Goal: Task Accomplishment & Management: Use online tool/utility

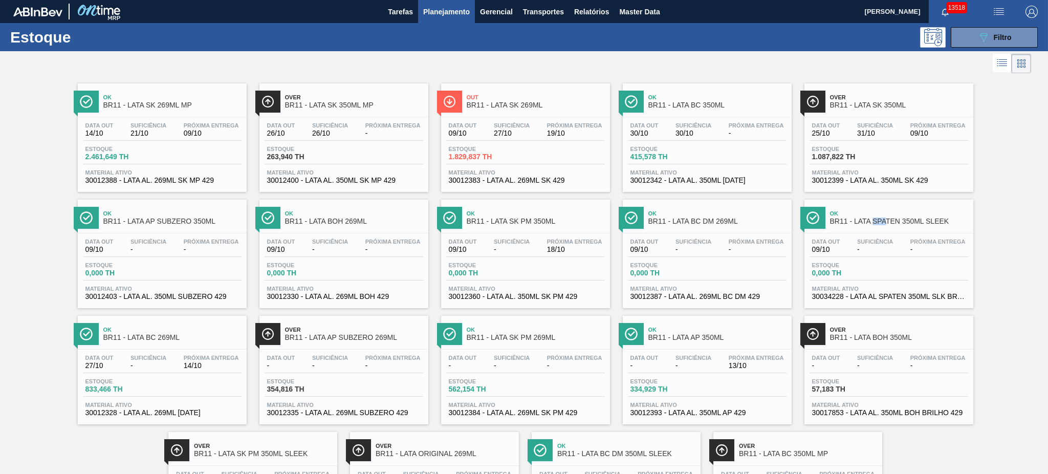
click at [432, 13] on span "Planejamento" at bounding box center [446, 12] width 47 height 12
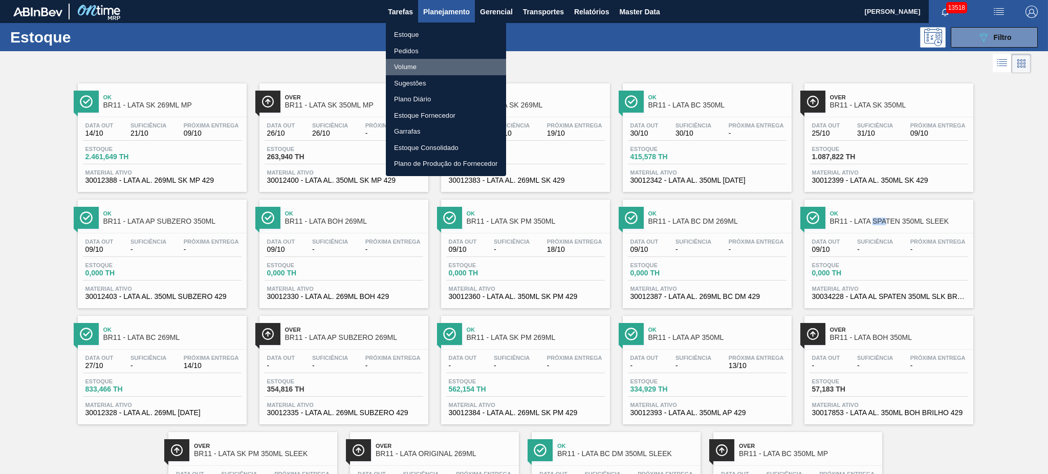
click at [412, 64] on li "Volume" at bounding box center [446, 67] width 120 height 16
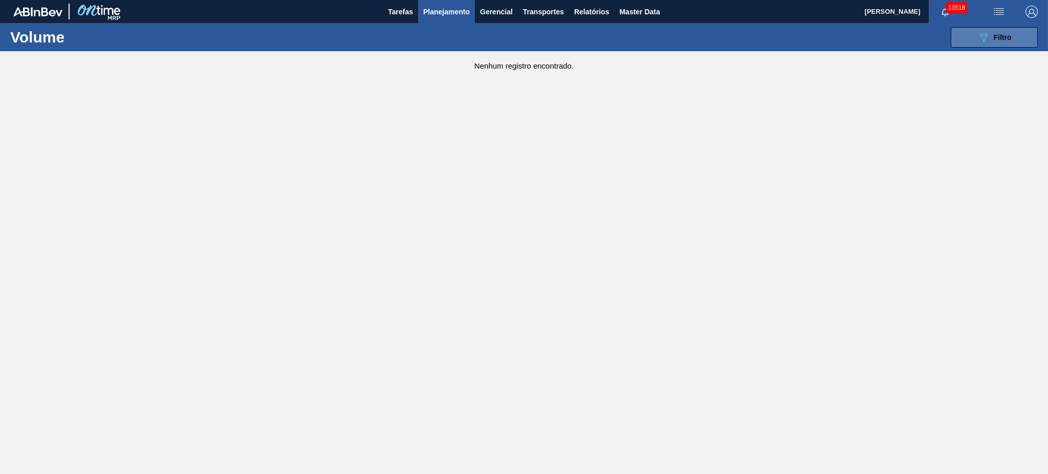
click at [991, 37] on div "089F7B8B-B2A5-4AFE-B5C0-19BA573D28AC Filtro" at bounding box center [994, 37] width 34 height 12
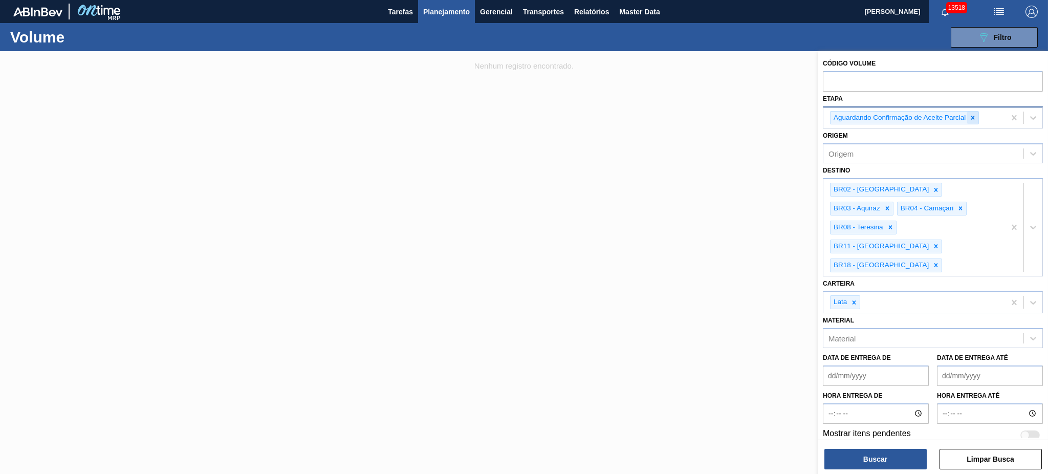
click at [971, 117] on icon at bounding box center [972, 117] width 7 height 7
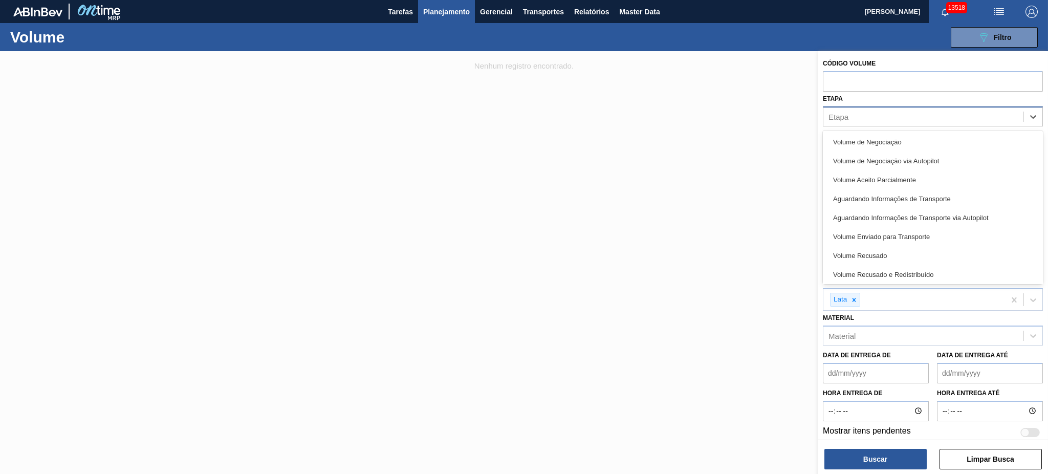
click at [935, 115] on div "Etapa" at bounding box center [923, 116] width 200 height 15
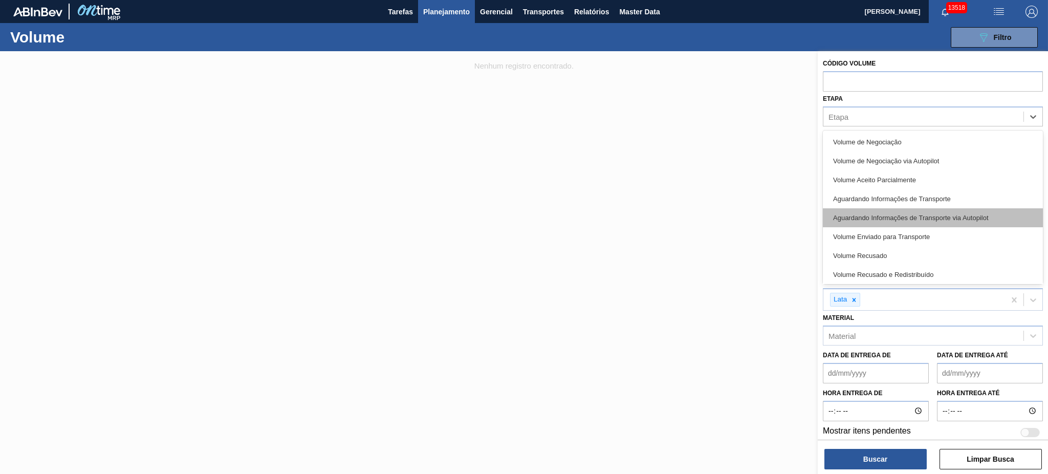
scroll to position [21, 0]
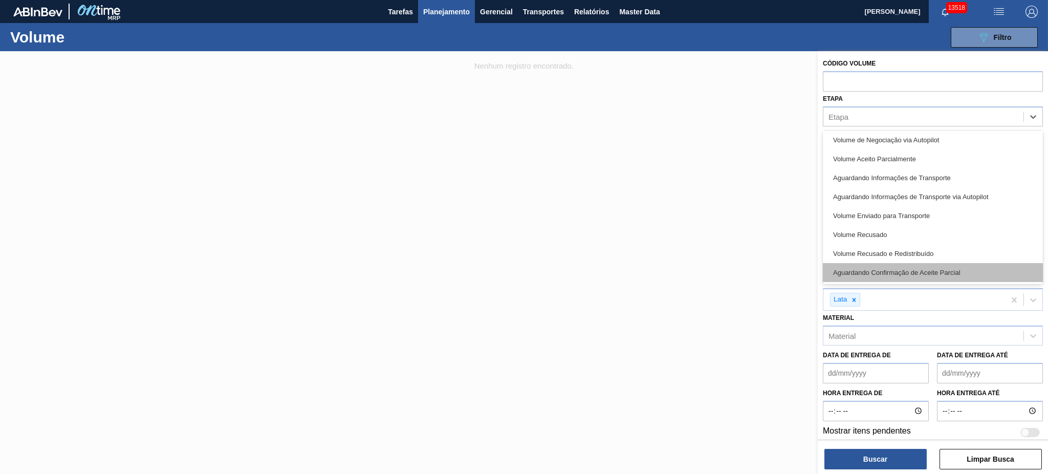
click at [946, 265] on div "Aguardando Confirmação de Aceite Parcial" at bounding box center [933, 272] width 220 height 19
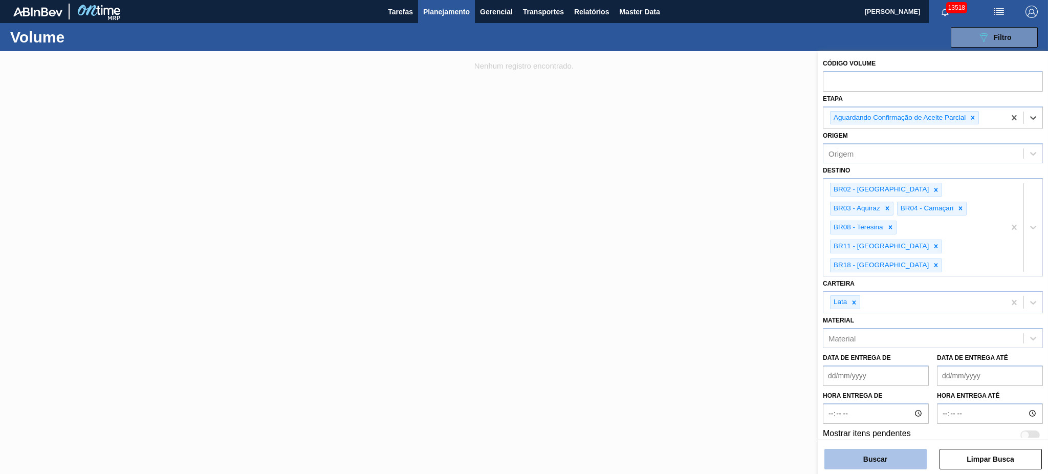
click at [896, 459] on button "Buscar" at bounding box center [875, 459] width 102 height 20
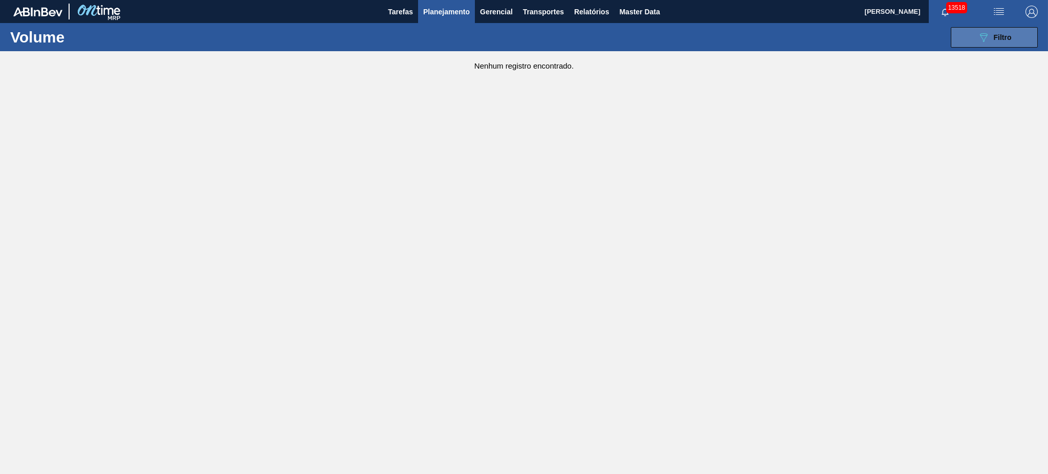
click at [989, 37] on div "089F7B8B-B2A5-4AFE-B5C0-19BA573D28AC Filtro" at bounding box center [994, 37] width 34 height 12
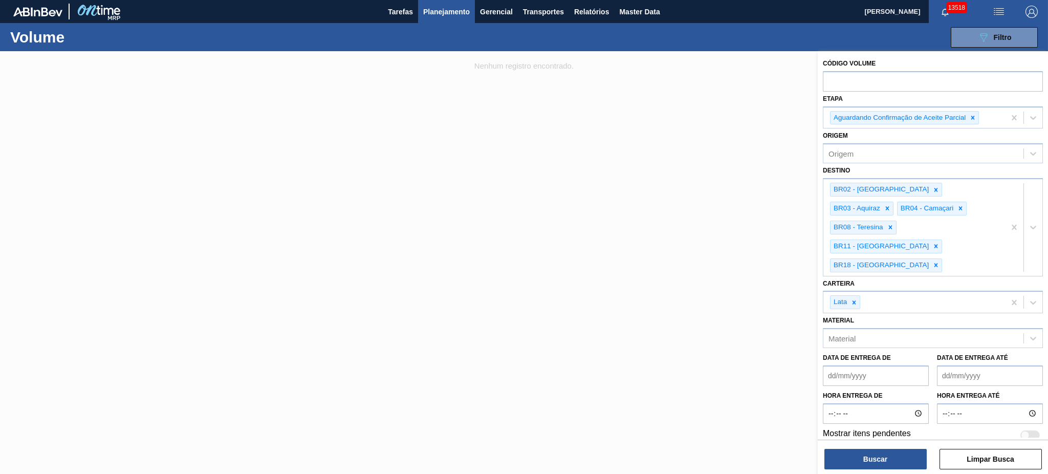
click at [441, 9] on span "Planejamento" at bounding box center [446, 12] width 47 height 12
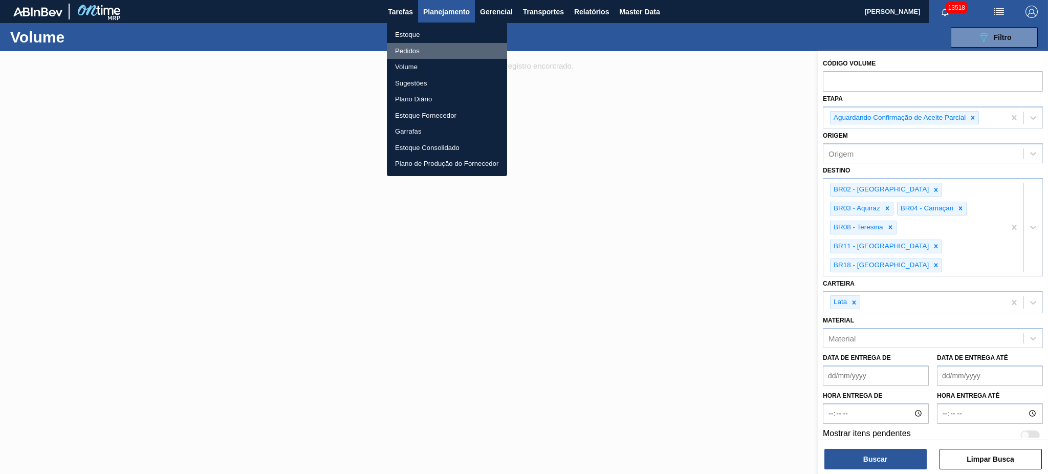
click at [413, 45] on li "Pedidos" at bounding box center [447, 51] width 120 height 16
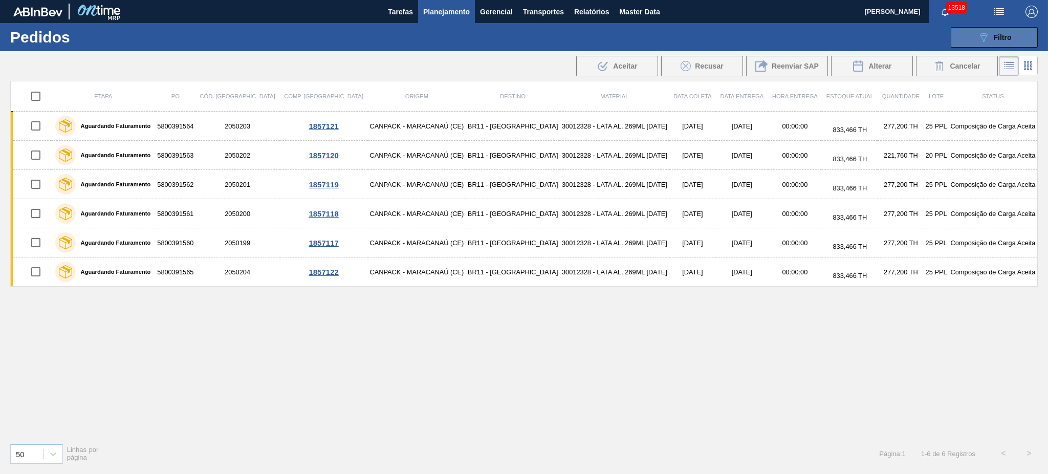
click at [996, 31] on div "089F7B8B-B2A5-4AFE-B5C0-19BA573D28AC Filtro" at bounding box center [994, 37] width 34 height 12
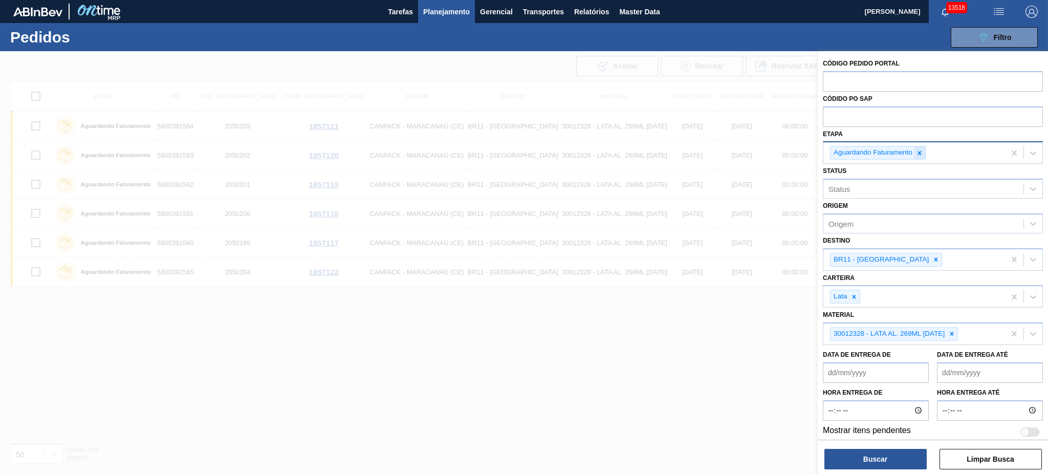
click at [919, 150] on icon at bounding box center [919, 152] width 7 height 7
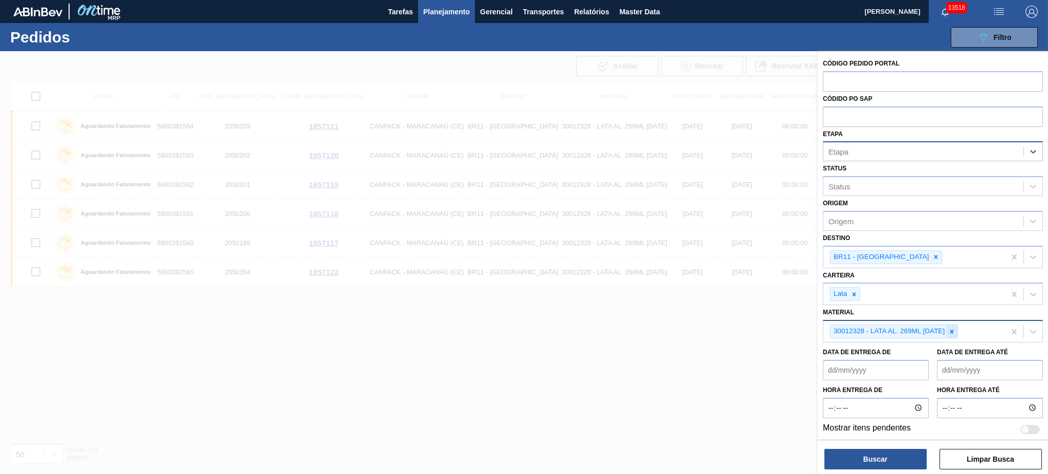
click at [956, 325] on div at bounding box center [951, 331] width 11 height 13
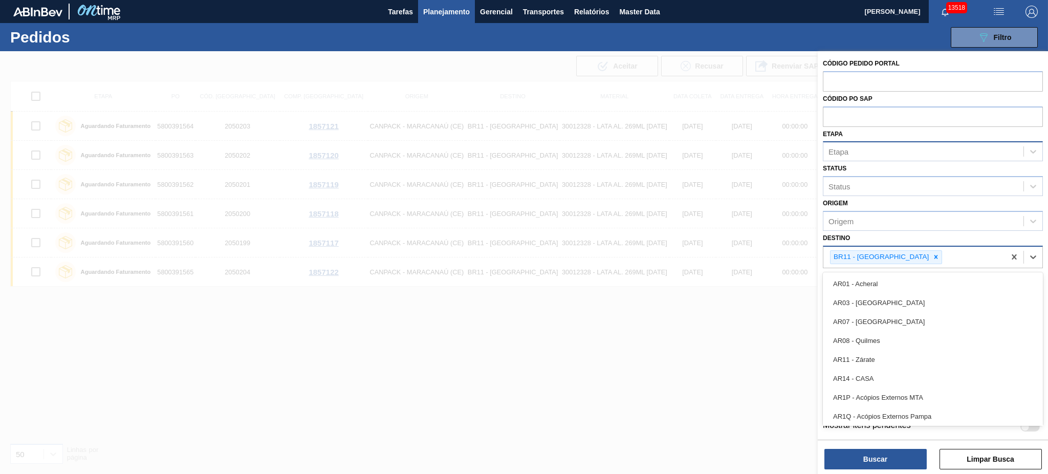
click at [910, 255] on div "BR11 - São Luís" at bounding box center [914, 257] width 182 height 21
type input "02"
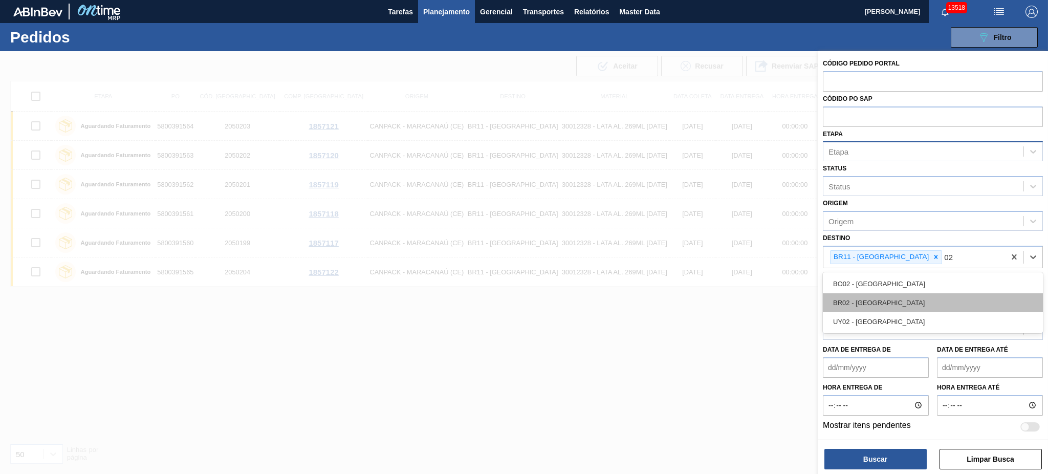
click at [868, 293] on div "BR02 - Sergipe" at bounding box center [933, 302] width 220 height 19
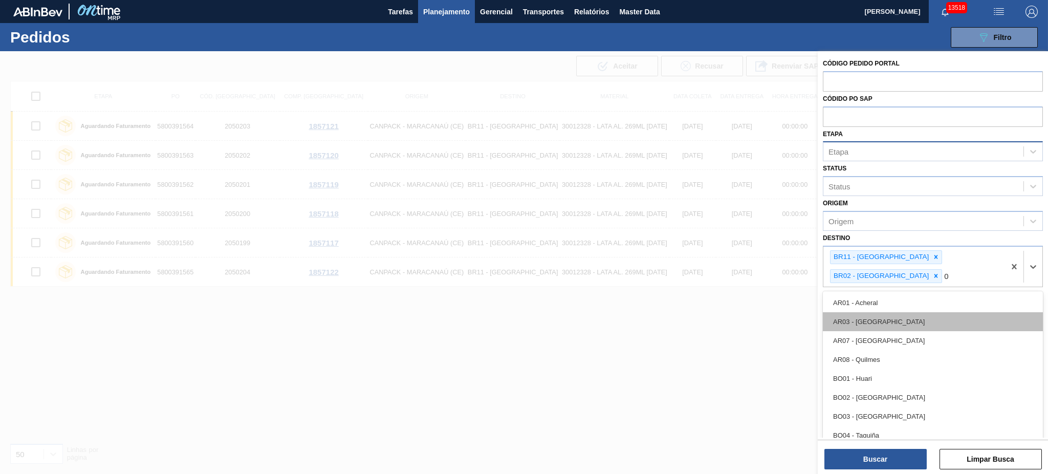
type input "04"
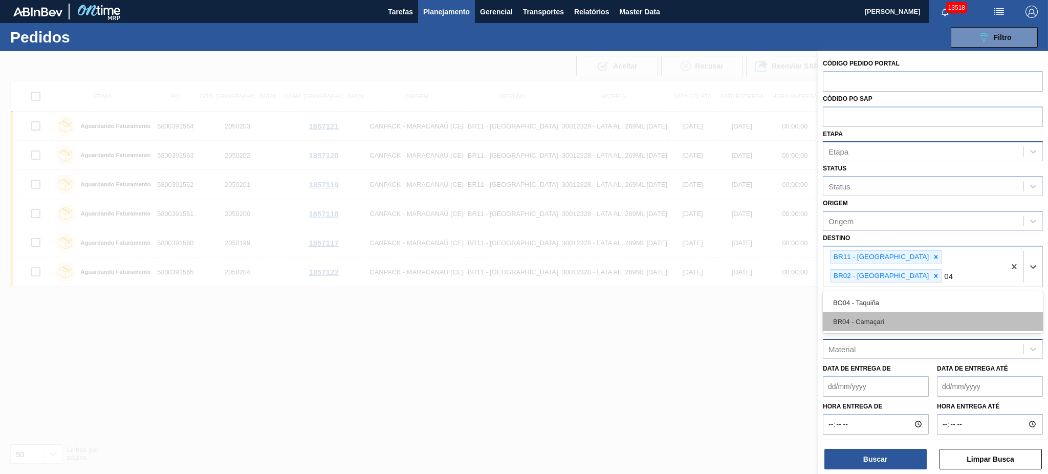
click at [923, 312] on div "BR04 - Camaçari" at bounding box center [933, 321] width 220 height 19
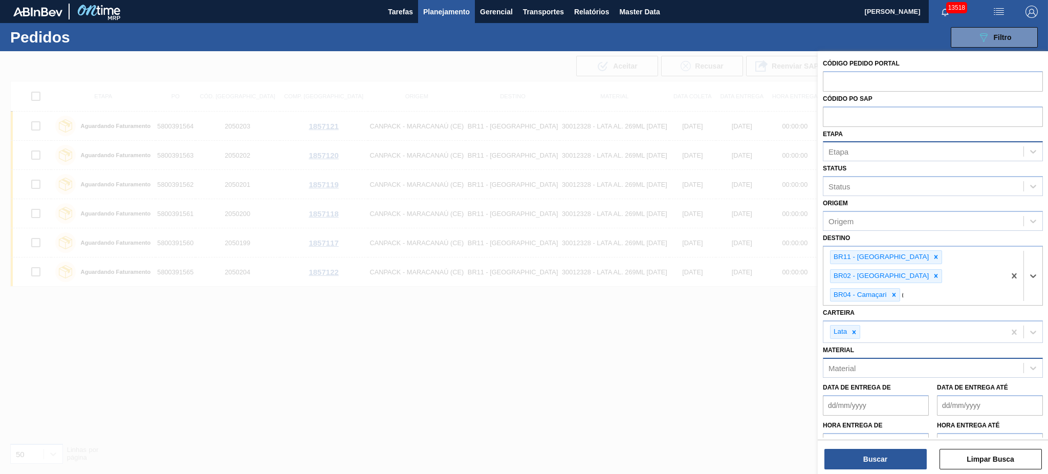
type input "08"
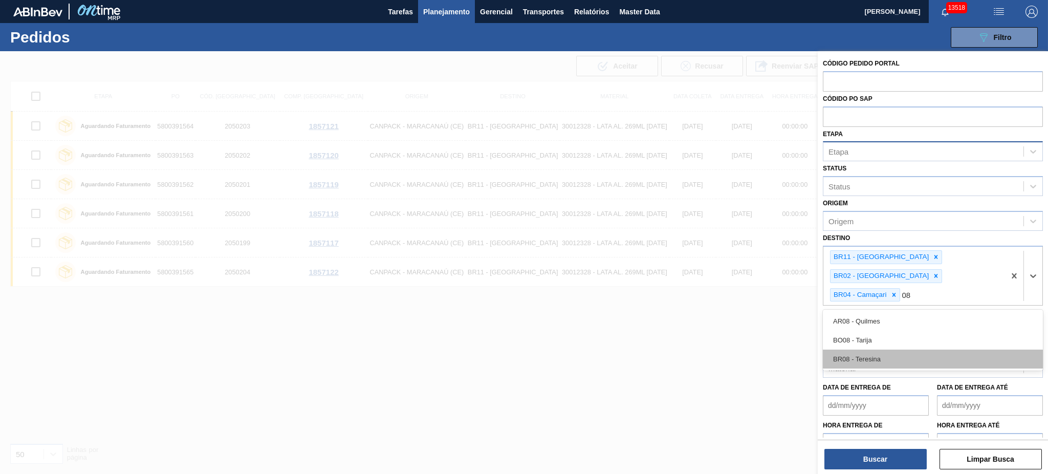
click at [903, 350] on div "BR08 - Teresina" at bounding box center [933, 359] width 220 height 19
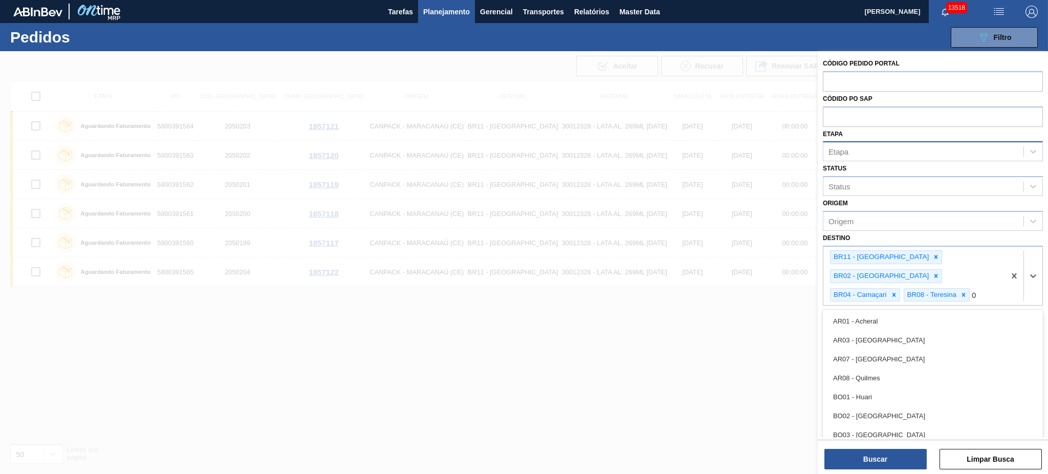
type input "03"
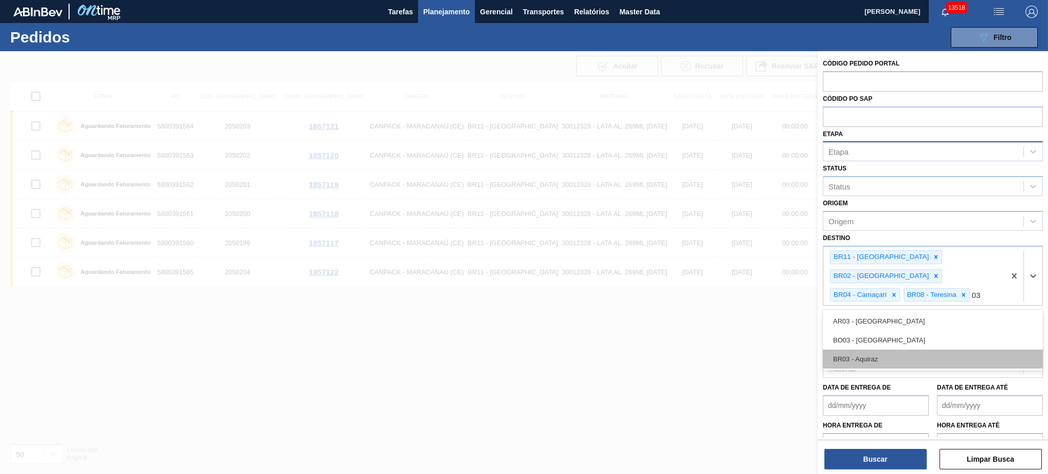
click at [901, 350] on div "BR03 - Aquiraz" at bounding box center [933, 359] width 220 height 19
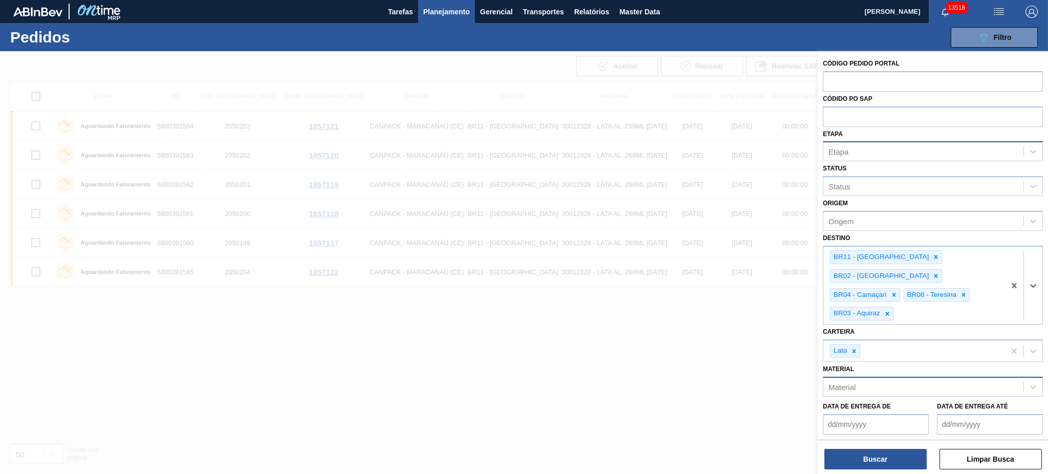
type input "0"
type input "18"
click at [905, 324] on div "Carteira Lata" at bounding box center [933, 342] width 220 height 37
click at [911, 302] on div "BR11 - São Luís BR02 - Sergipe BR04 - Camaçari BR08 - Teresina BR03 - Aquiraz" at bounding box center [914, 286] width 182 height 78
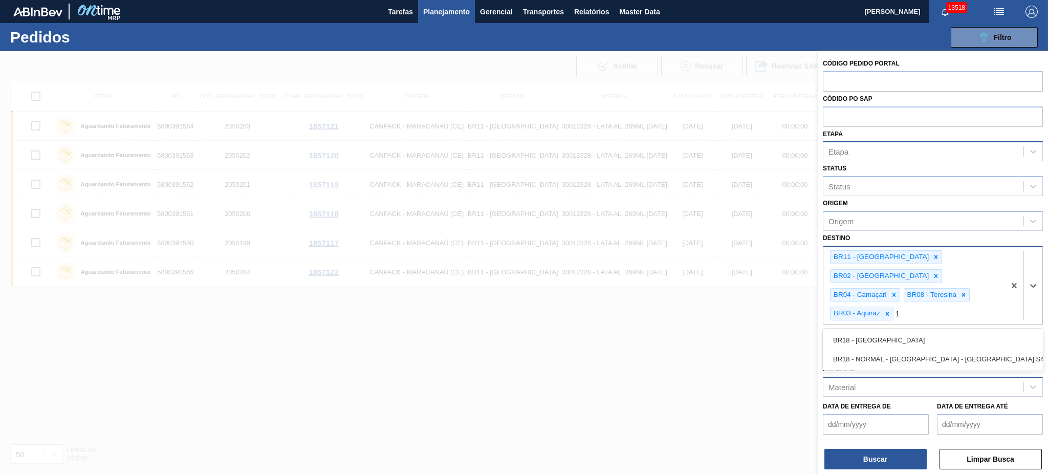
type input "18"
click at [918, 331] on div "BR18 - Pernambuco" at bounding box center [933, 340] width 220 height 19
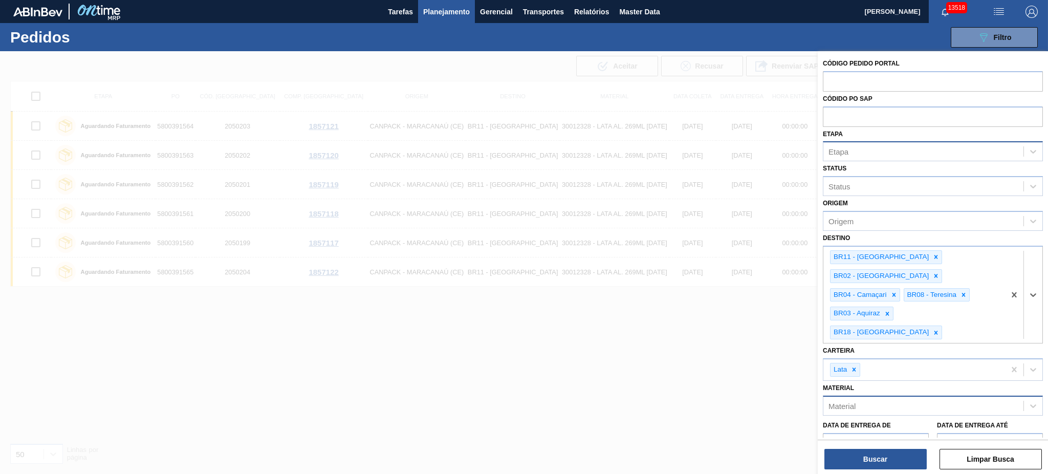
click at [906, 155] on div "Etapa" at bounding box center [923, 151] width 200 height 15
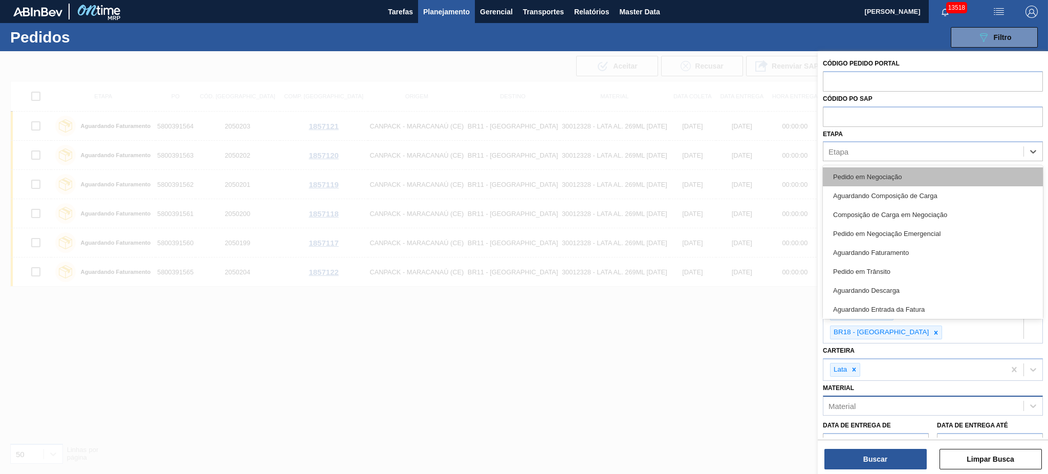
click at [936, 167] on div "Pedido em Negociação" at bounding box center [933, 176] width 220 height 19
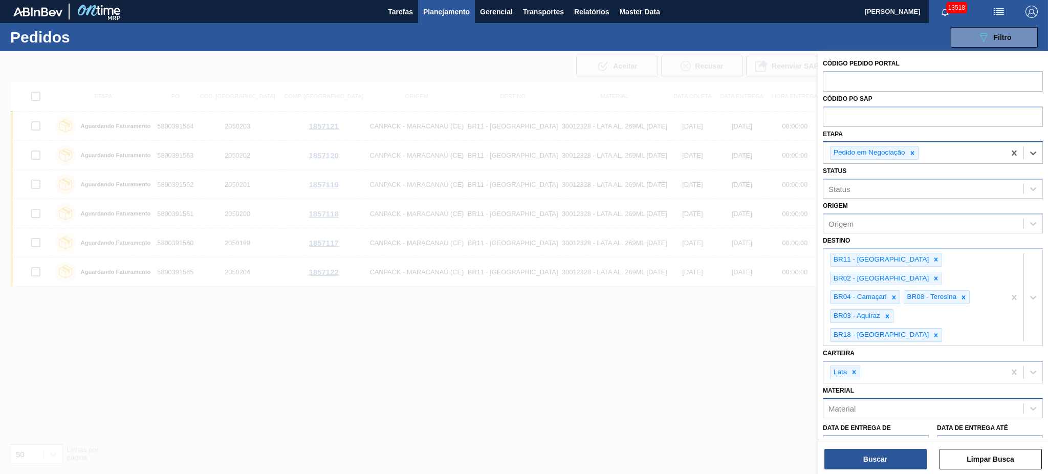
click at [955, 155] on div "Pedido em Negociação" at bounding box center [914, 152] width 182 height 21
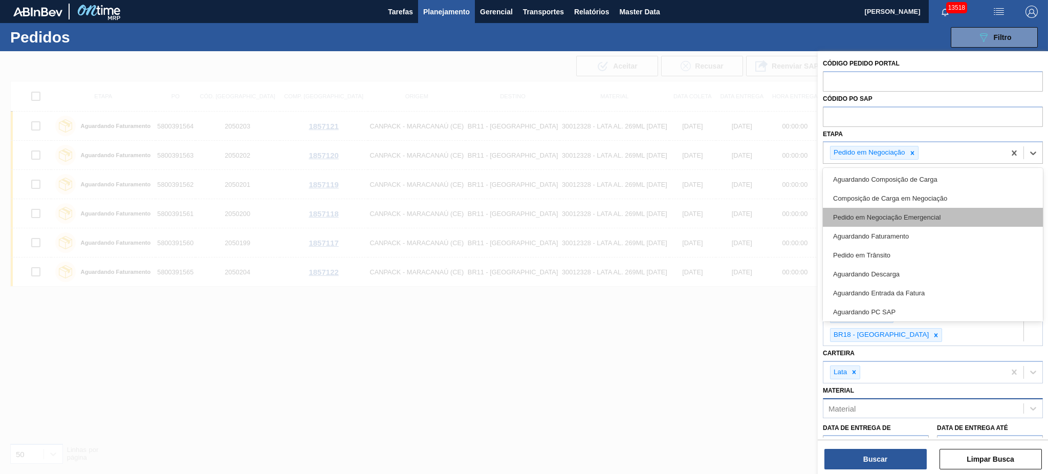
click at [963, 219] on div "Pedido em Negociação Emergencial" at bounding box center [933, 217] width 220 height 19
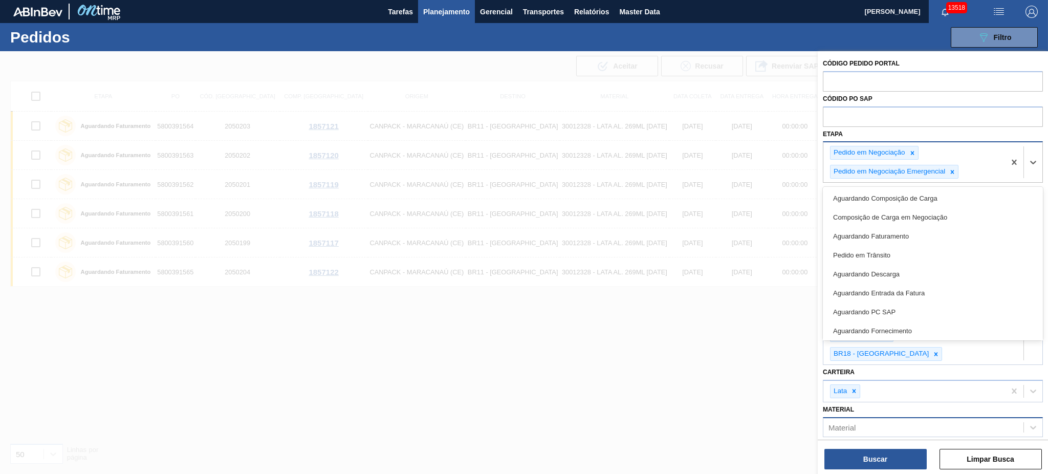
click at [967, 179] on div "Pedido em Negociação Pedido em Negociação Emergencial" at bounding box center [914, 162] width 182 height 40
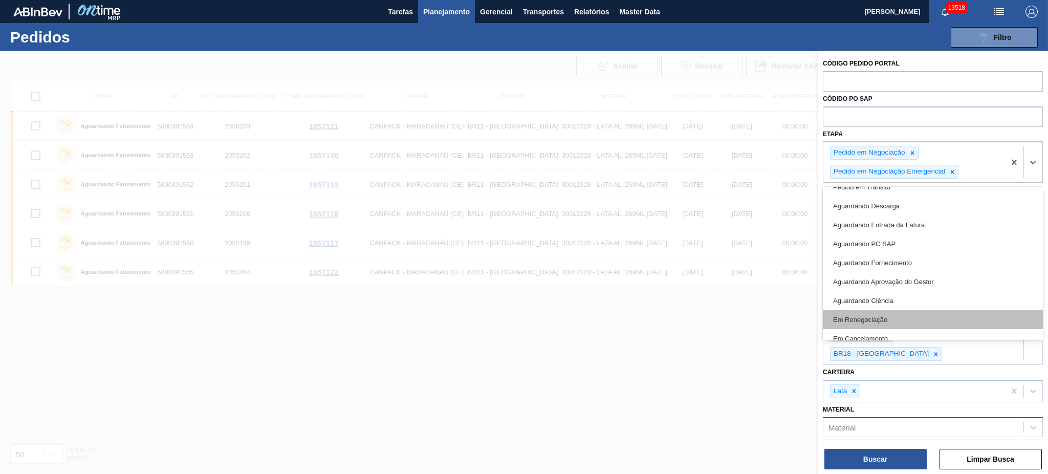
scroll to position [96, 0]
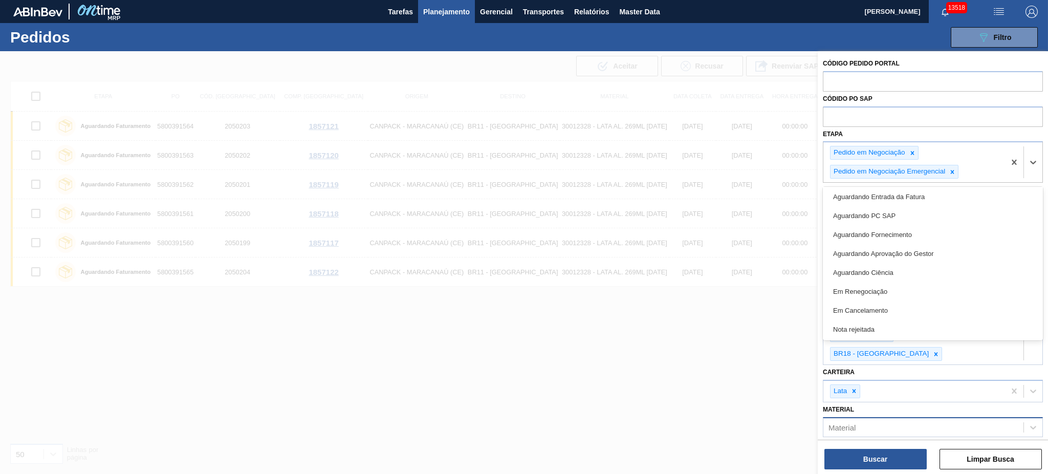
drag, startPoint x: 940, startPoint y: 294, endPoint x: 940, endPoint y: 314, distance: 20.5
click at [940, 294] on div "Em Renegociação" at bounding box center [933, 291] width 220 height 19
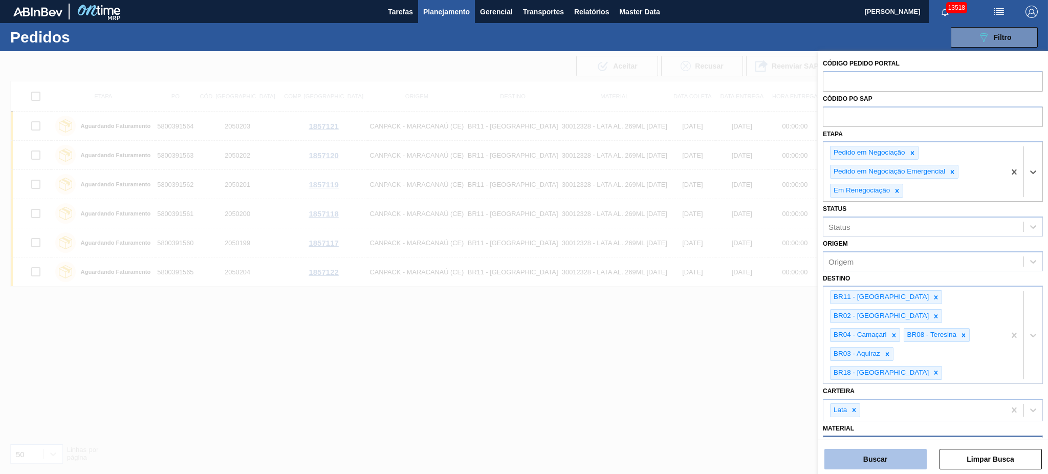
click at [888, 457] on button "Buscar" at bounding box center [875, 459] width 102 height 20
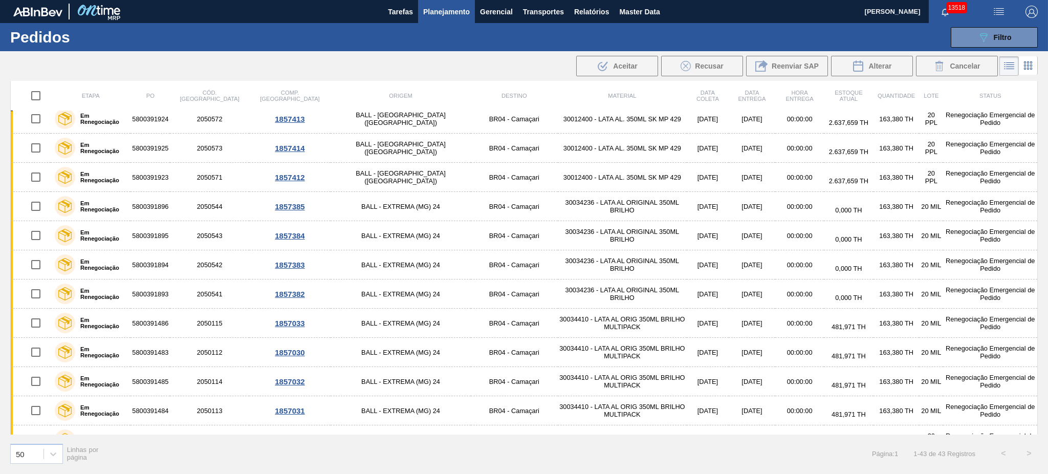
scroll to position [0, 0]
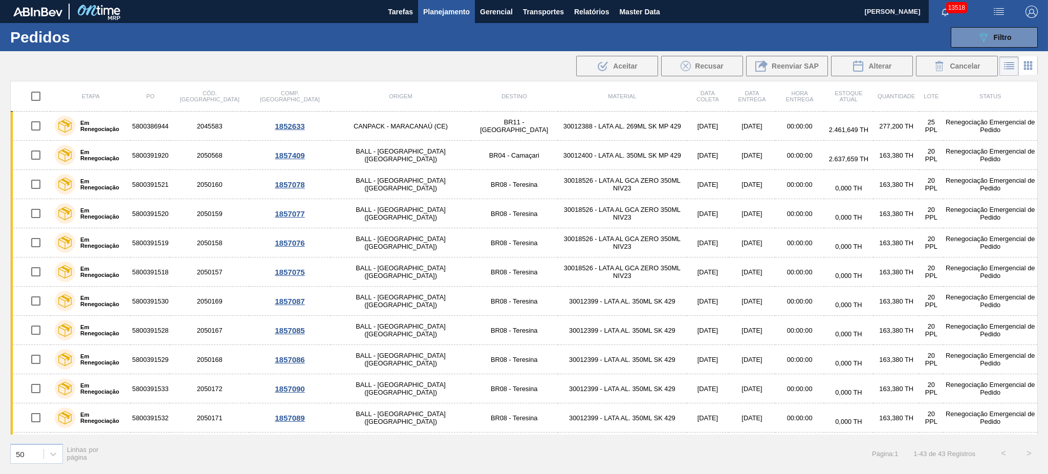
click at [991, 25] on div "089F7B8B-B2A5-4AFE-B5C0-19BA573D28AC Filtro Código Pedido Portal Códido PO SAP …" at bounding box center [604, 37] width 878 height 31
click at [994, 36] on span "Filtro" at bounding box center [1003, 37] width 18 height 8
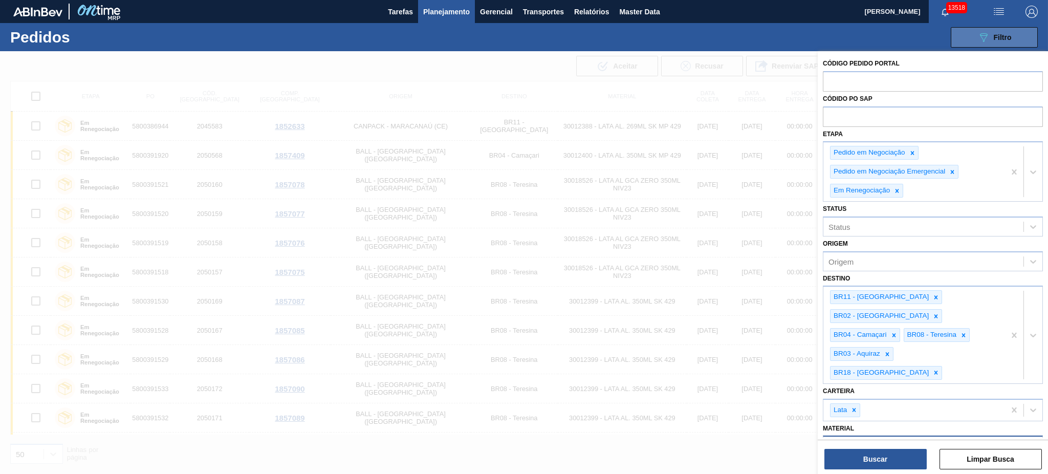
click at [998, 39] on span "Filtro" at bounding box center [1003, 37] width 18 height 8
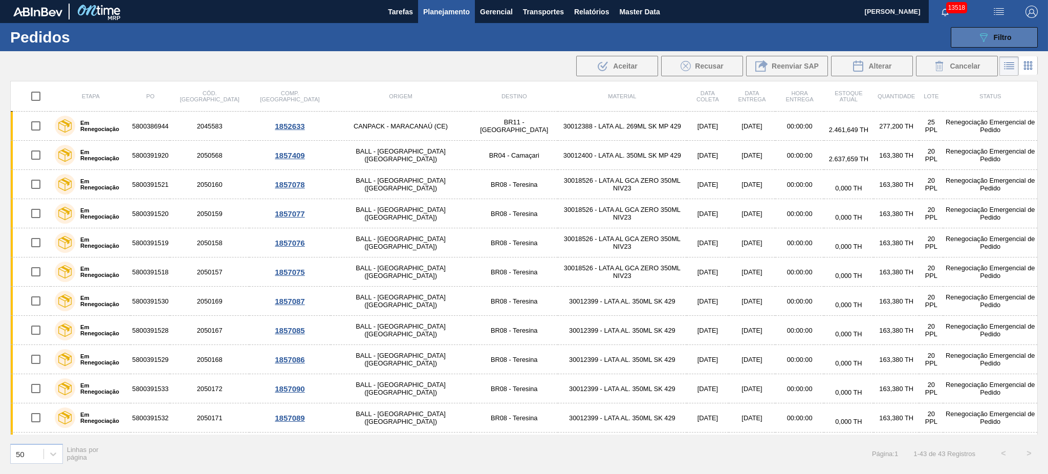
click at [998, 39] on span "Filtro" at bounding box center [1003, 37] width 18 height 8
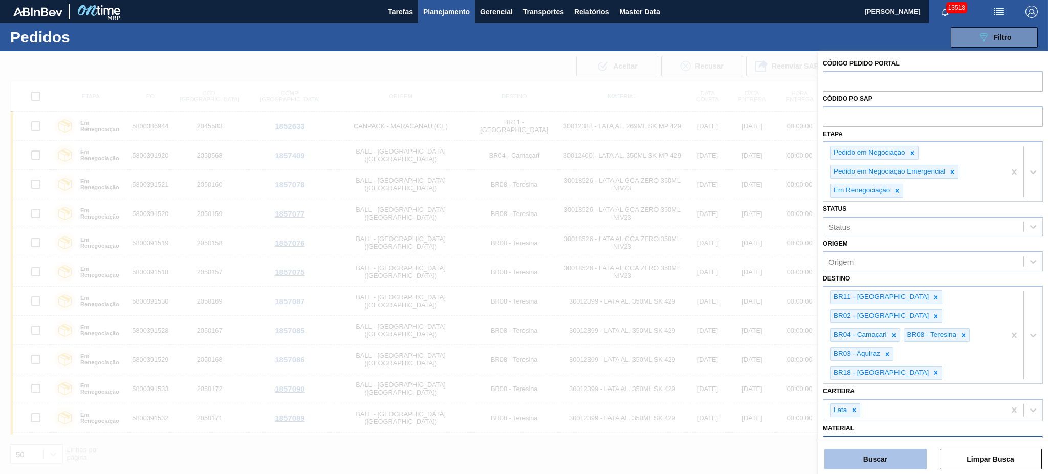
click at [881, 469] on button "Buscar" at bounding box center [875, 459] width 102 height 20
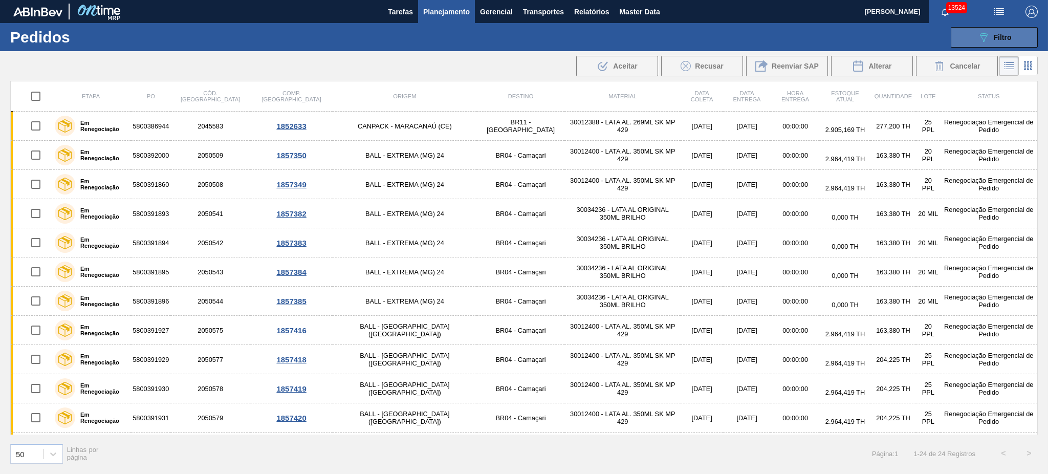
drag, startPoint x: 989, startPoint y: 52, endPoint x: 987, endPoint y: 46, distance: 6.8
click at [989, 52] on div "089F7B8B-B2A5-4AFE-B5C0-19BA573D28AC Filtro Código Pedido Portal Códido PO SAP …" at bounding box center [604, 37] width 878 height 31
click at [984, 39] on icon at bounding box center [984, 37] width 8 height 9
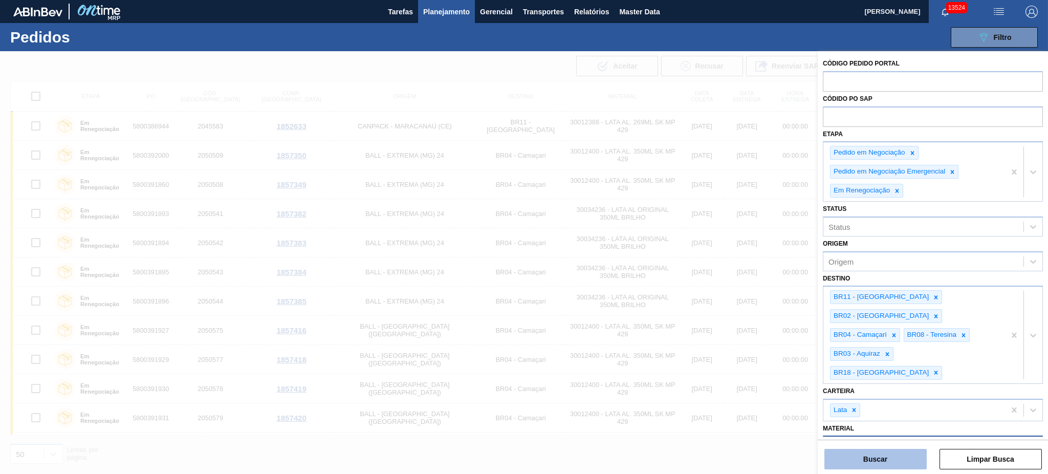
click at [900, 467] on button "Buscar" at bounding box center [875, 459] width 102 height 20
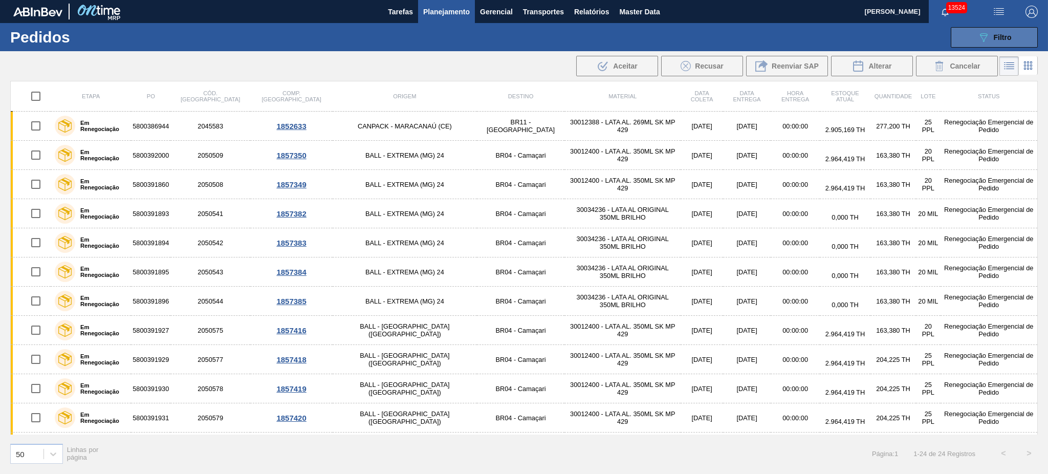
click at [997, 35] on span "Filtro" at bounding box center [1003, 37] width 18 height 8
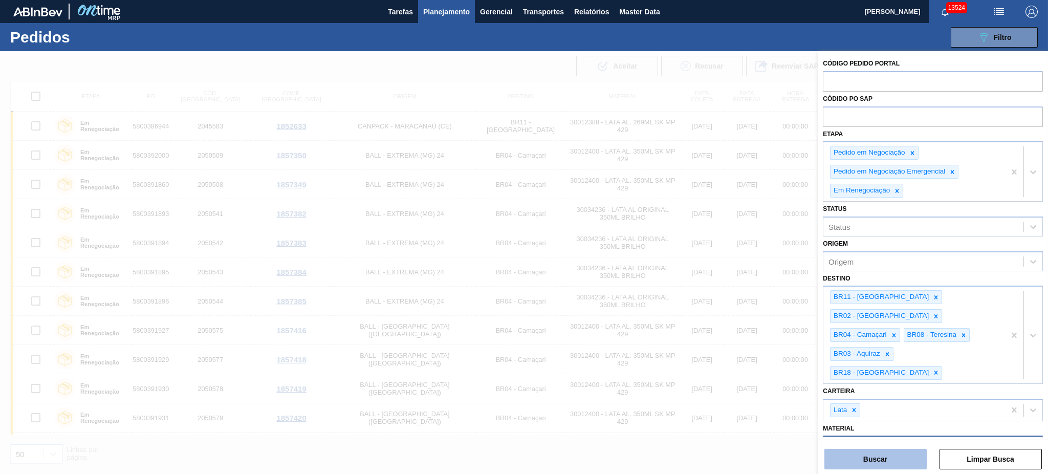
click at [863, 457] on button "Buscar" at bounding box center [875, 459] width 102 height 20
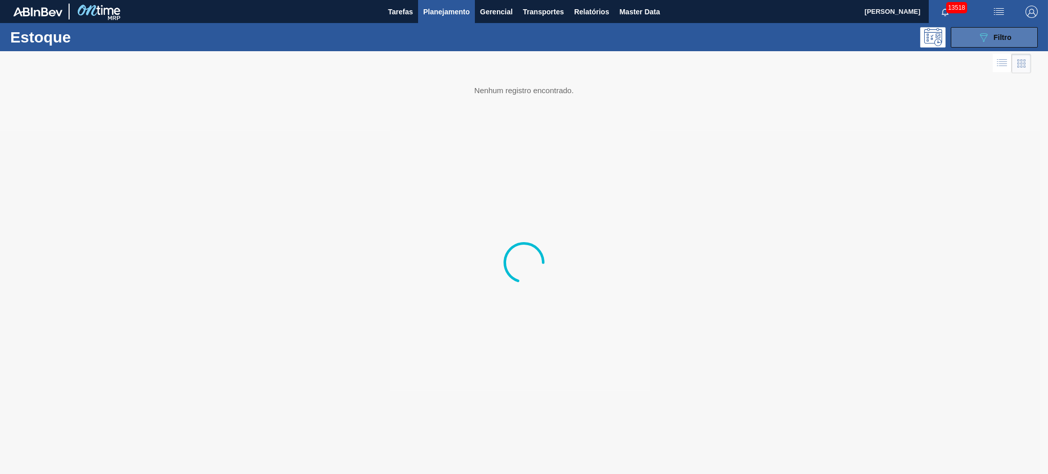
click at [1001, 41] on div "089F7B8B-B2A5-4AFE-B5C0-19BA573D28AC Filtro" at bounding box center [994, 37] width 34 height 12
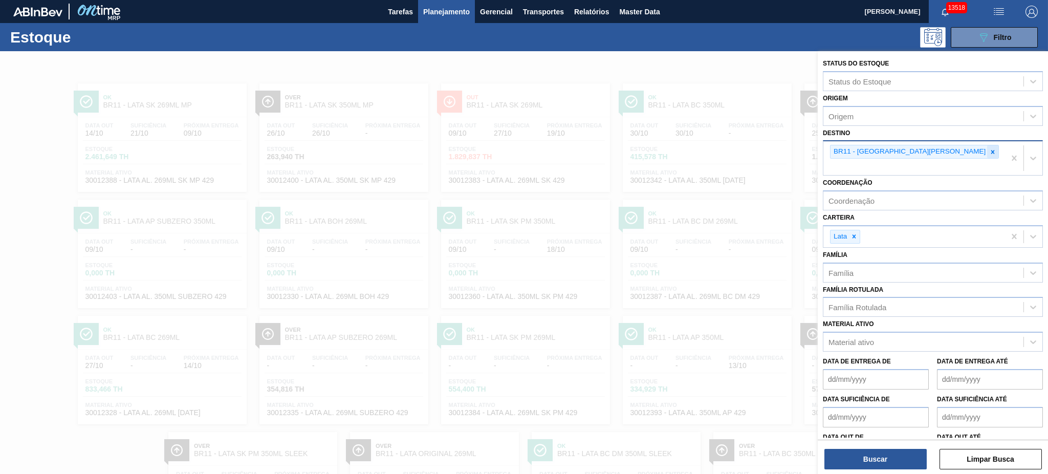
click at [987, 152] on div at bounding box center [992, 151] width 11 height 13
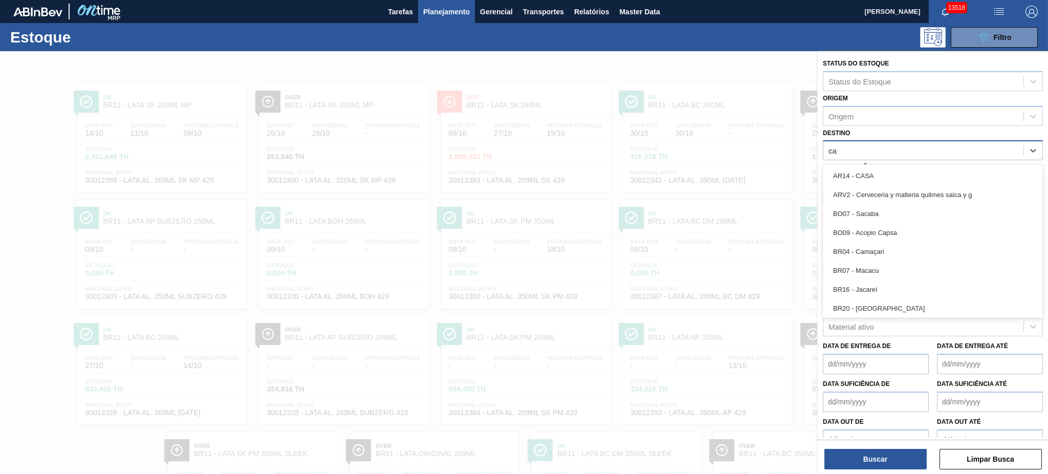
type input "cam"
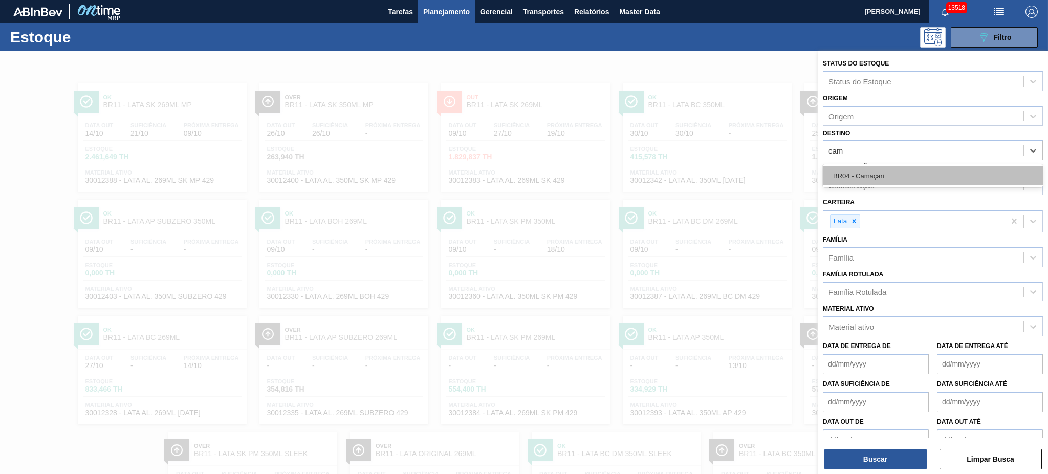
click at [879, 184] on div "BR04 - Camaçari" at bounding box center [933, 175] width 220 height 19
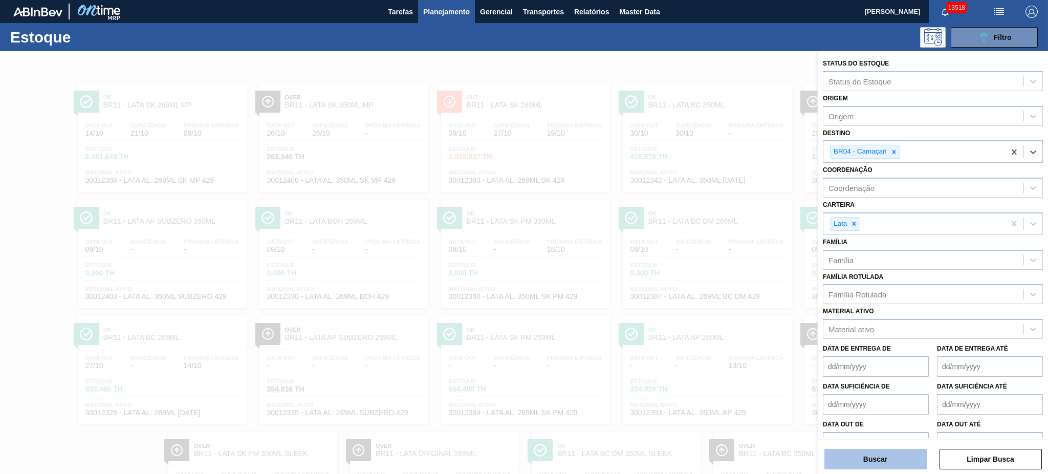
click at [886, 461] on button "Buscar" at bounding box center [875, 459] width 102 height 20
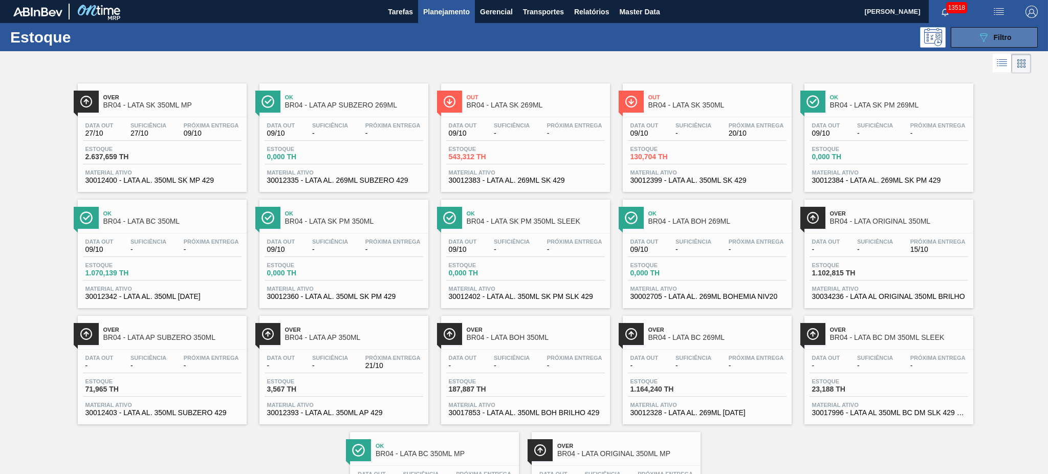
click at [1018, 35] on button "089F7B8B-B2A5-4AFE-B5C0-19BA573D28AC Filtro" at bounding box center [994, 37] width 87 height 20
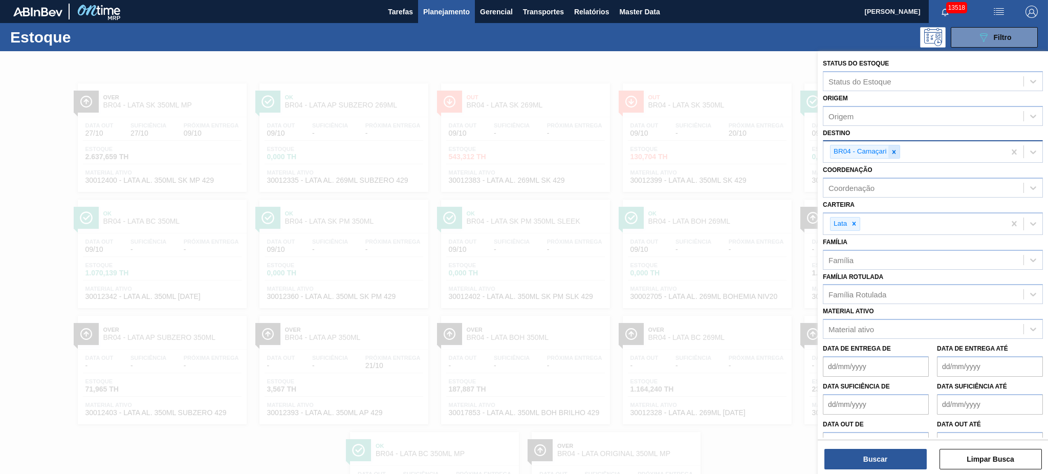
click at [892, 151] on icon at bounding box center [893, 151] width 7 height 7
type input "18"
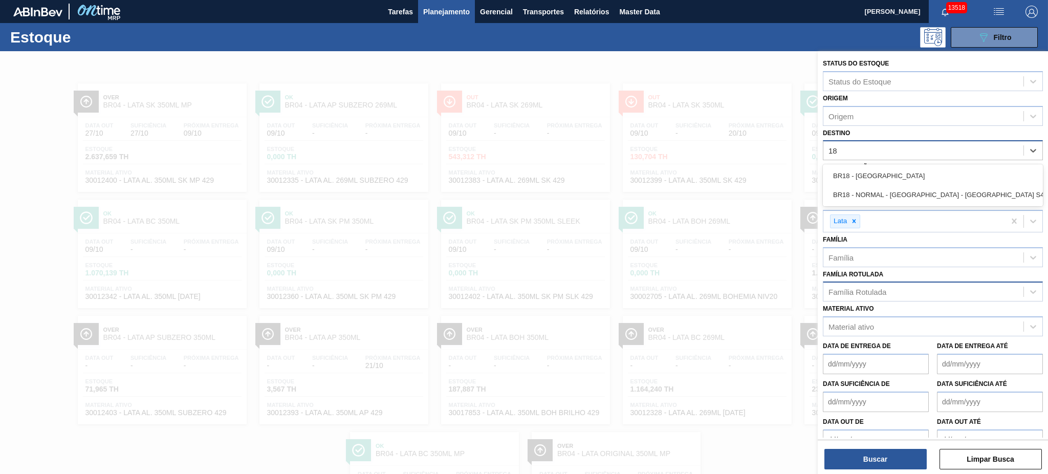
drag, startPoint x: 893, startPoint y: 169, endPoint x: 908, endPoint y: 290, distance: 121.6
click at [893, 170] on div "BR18 - Pernambuco" at bounding box center [933, 175] width 220 height 19
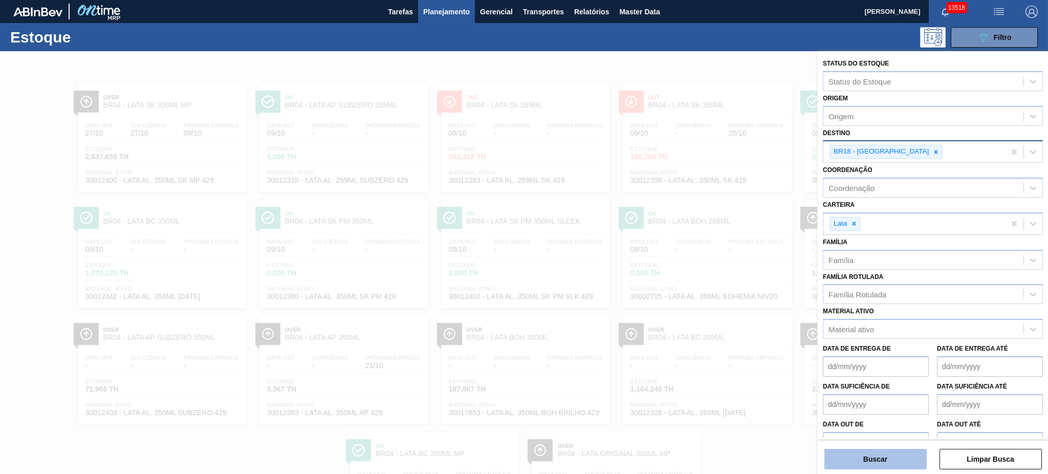
click at [886, 457] on button "Buscar" at bounding box center [875, 459] width 102 height 20
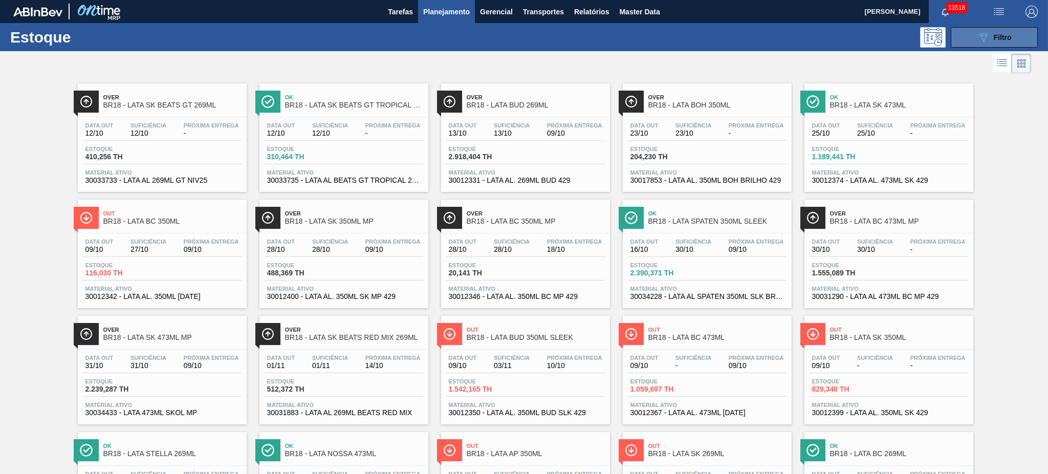
click at [970, 44] on button "089F7B8B-B2A5-4AFE-B5C0-19BA573D28AC Filtro" at bounding box center [994, 37] width 87 height 20
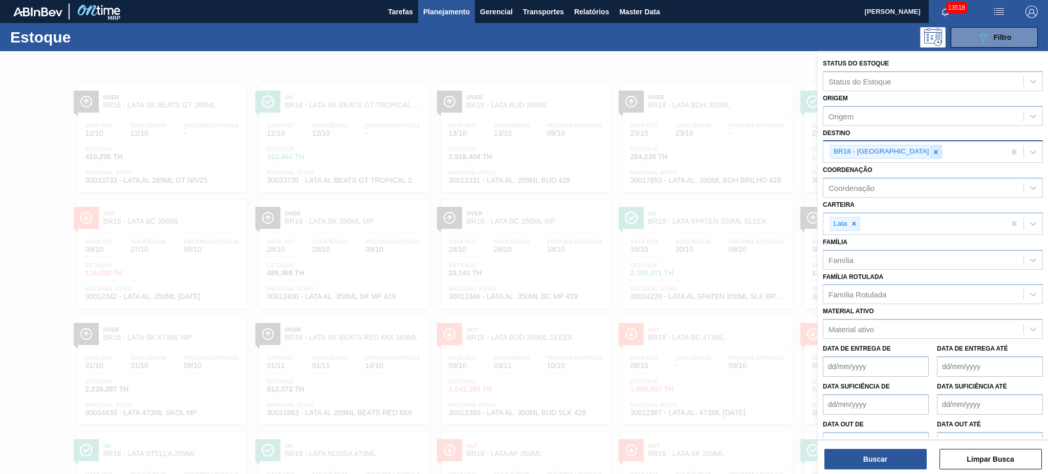
click at [932, 154] on icon at bounding box center [935, 151] width 7 height 7
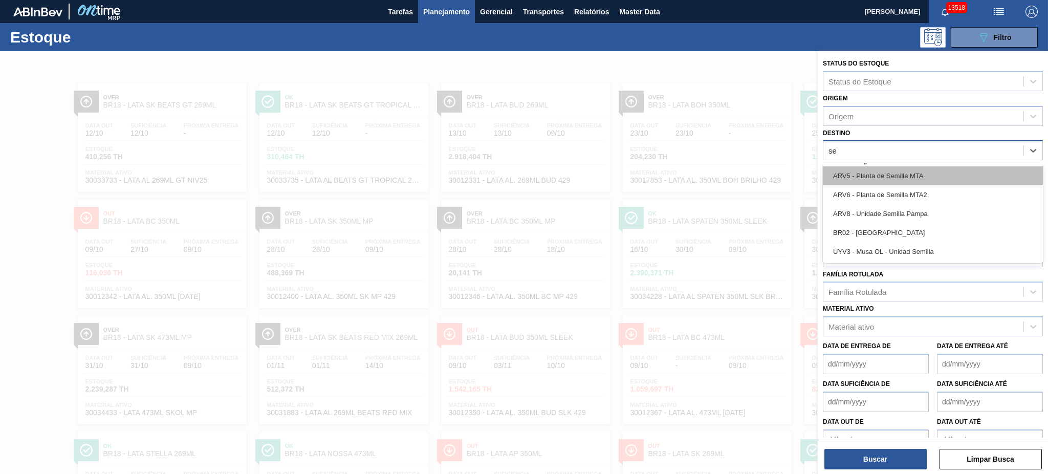
type input "ser"
click at [880, 178] on div "BR02 - Sergipe" at bounding box center [933, 175] width 220 height 19
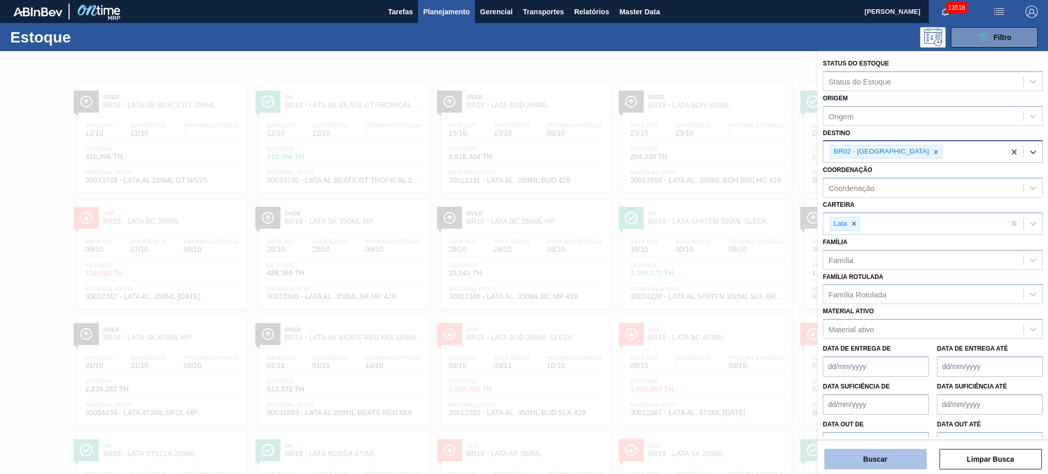
click at [861, 465] on button "Buscar" at bounding box center [875, 459] width 102 height 20
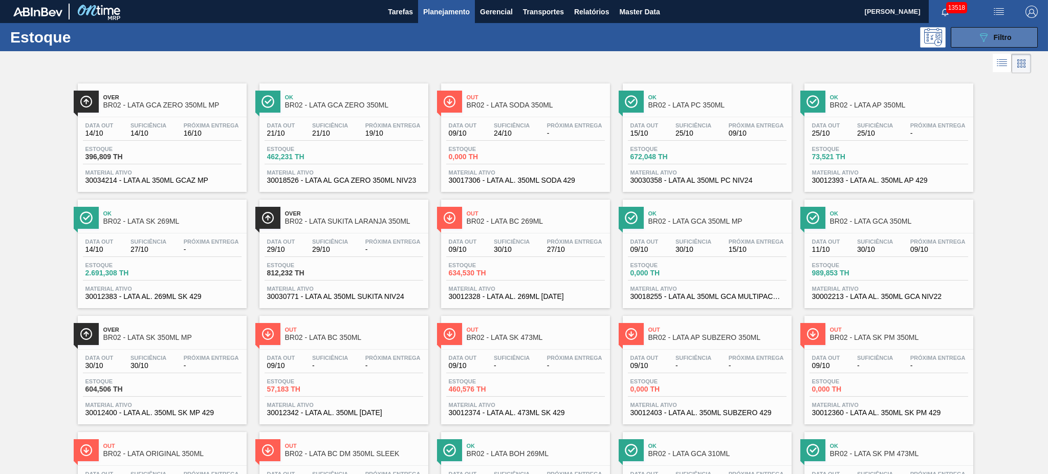
click at [964, 35] on button "089F7B8B-B2A5-4AFE-B5C0-19BA573D28AC Filtro" at bounding box center [994, 37] width 87 height 20
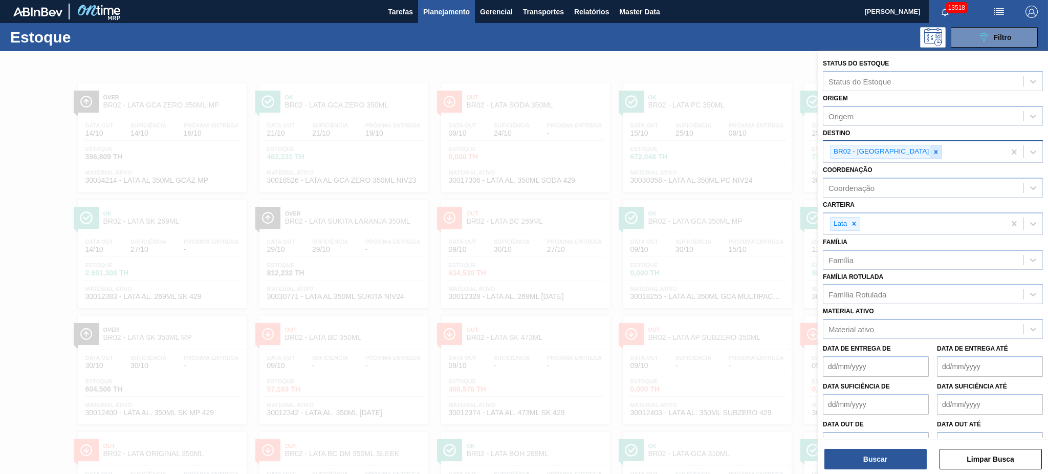
click at [932, 153] on icon at bounding box center [935, 151] width 7 height 7
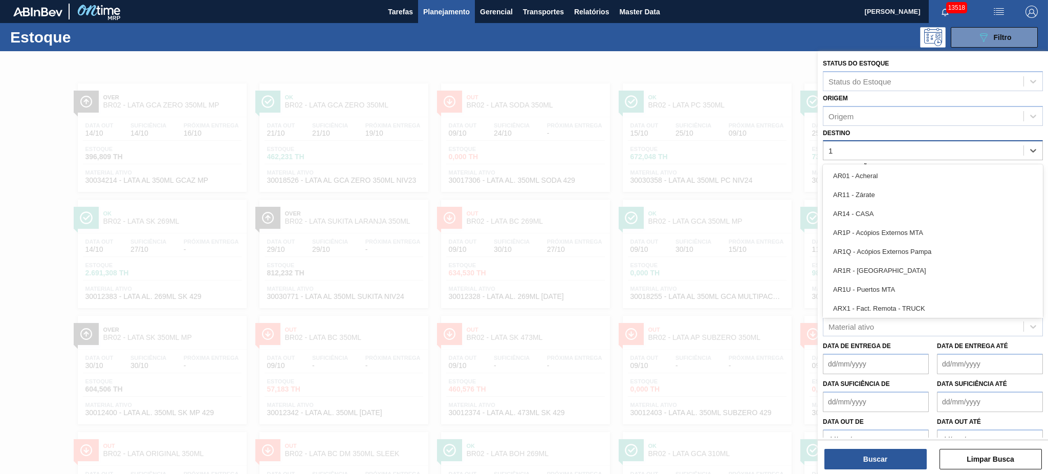
type input "11"
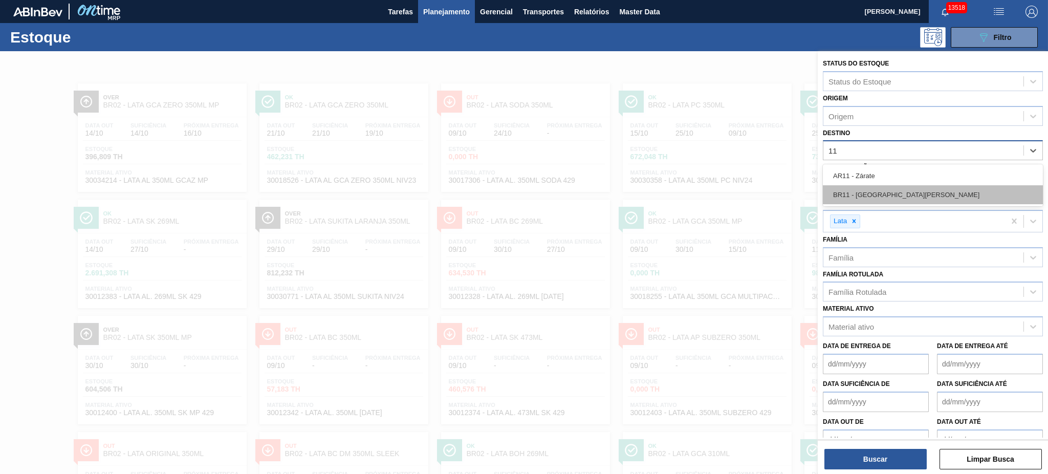
click at [885, 200] on div "BR11 - São Luís" at bounding box center [933, 194] width 220 height 19
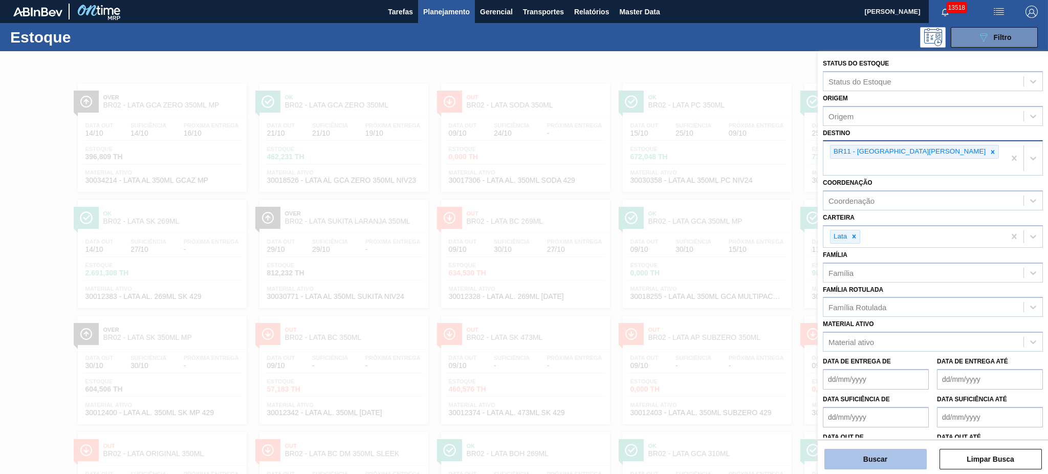
click at [882, 462] on button "Buscar" at bounding box center [875, 459] width 102 height 20
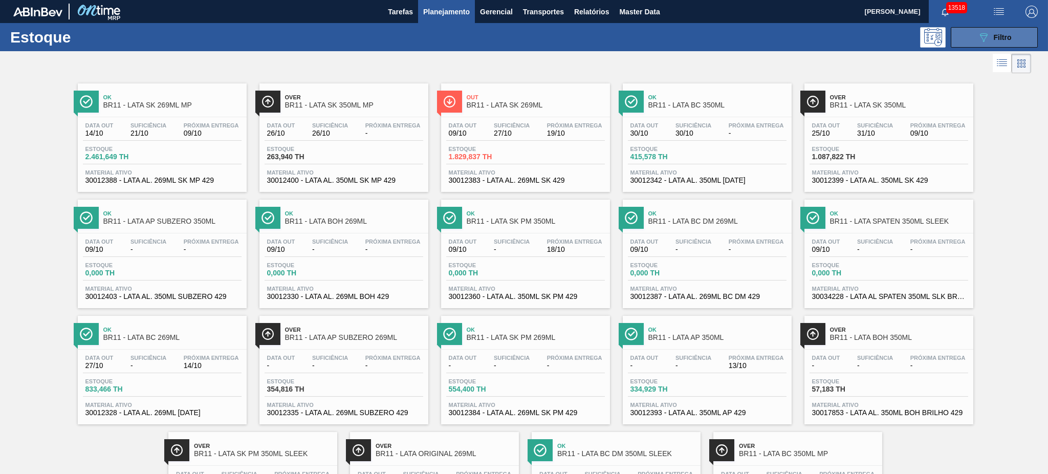
click at [996, 37] on span "Filtro" at bounding box center [1003, 37] width 18 height 8
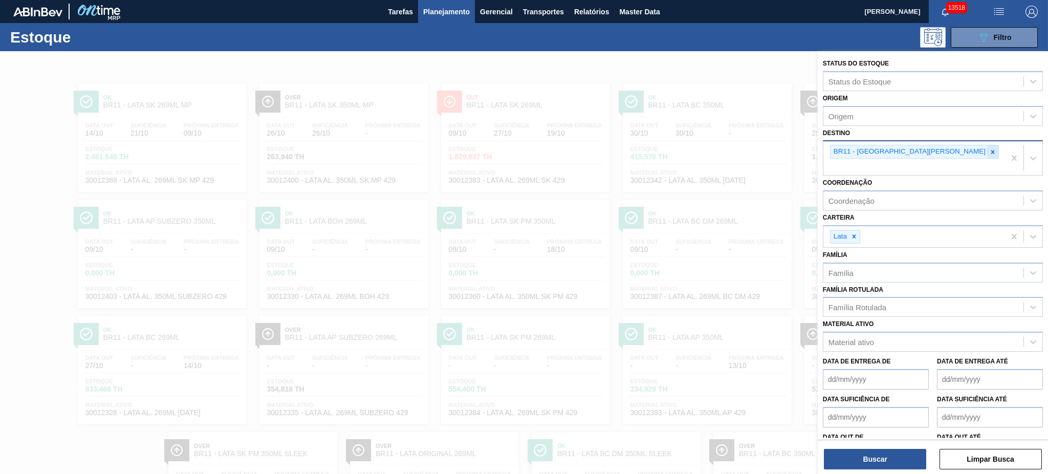
click at [989, 152] on icon at bounding box center [992, 151] width 7 height 7
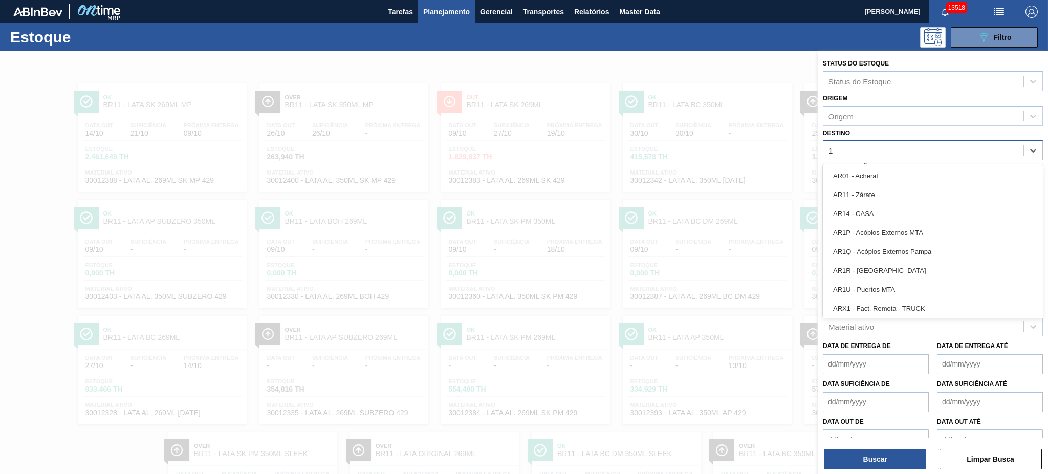
type input "15"
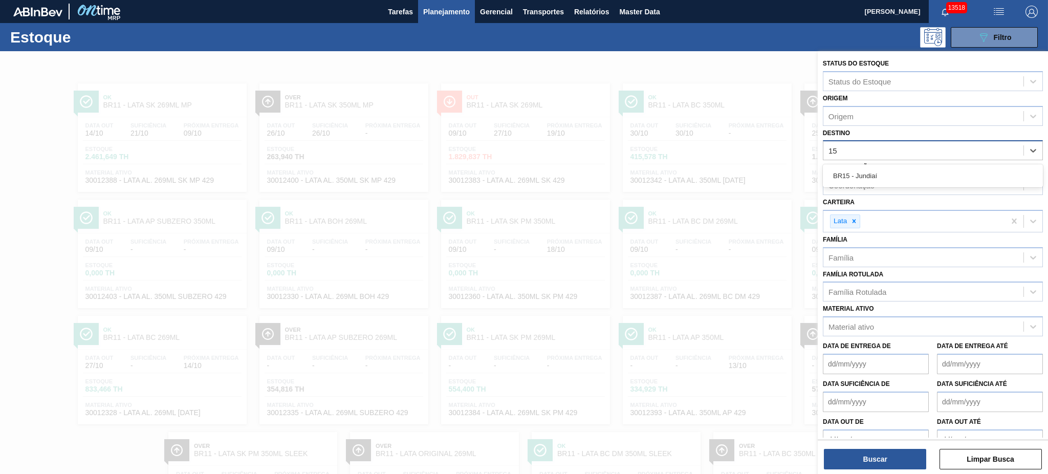
click at [904, 181] on div "BR15 - Jundiaí" at bounding box center [933, 175] width 220 height 19
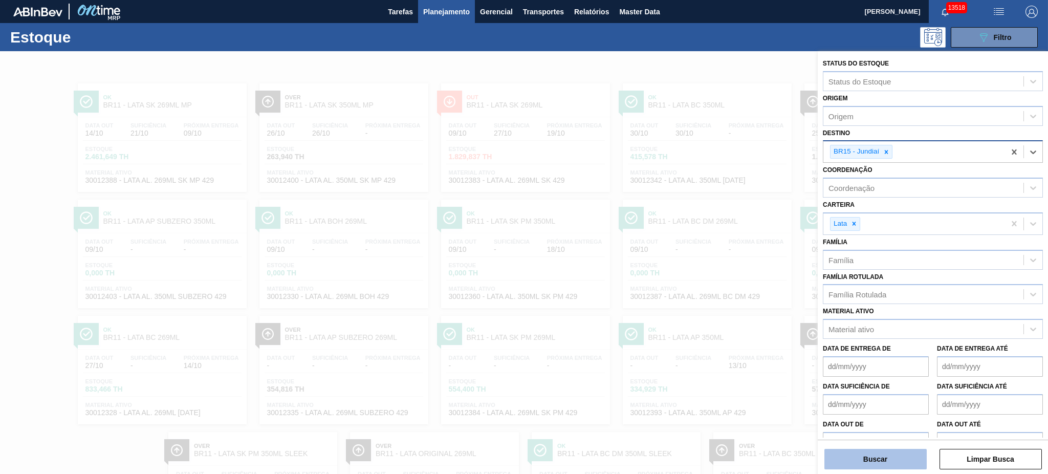
click at [887, 461] on button "Buscar" at bounding box center [875, 459] width 102 height 20
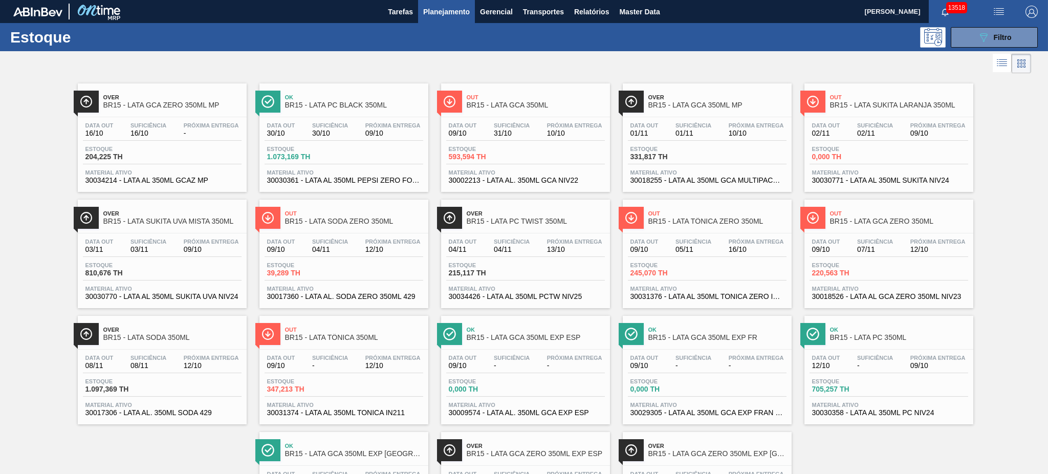
drag, startPoint x: 170, startPoint y: 100, endPoint x: 907, endPoint y: 215, distance: 745.3
click at [1000, 46] on button "089F7B8B-B2A5-4AFE-B5C0-19BA573D28AC Filtro" at bounding box center [994, 37] width 87 height 20
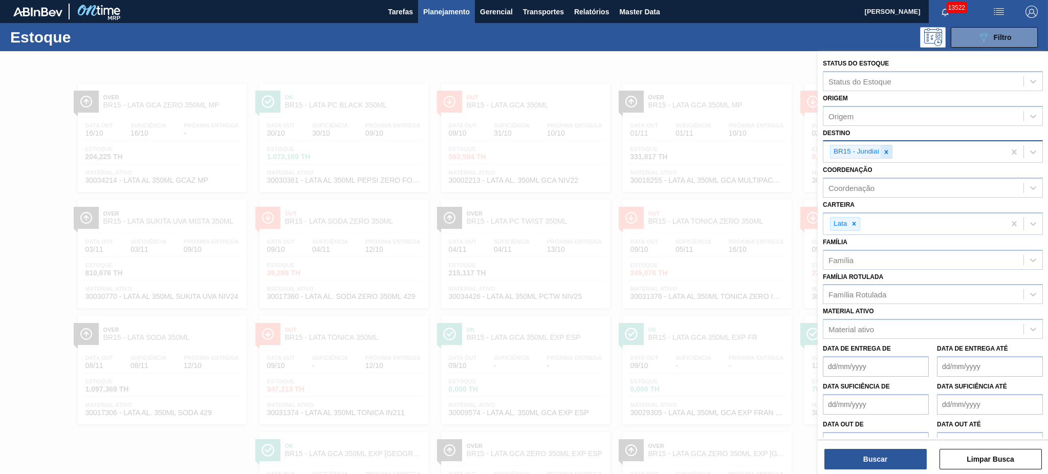
click at [886, 148] on icon at bounding box center [886, 151] width 7 height 7
type input "02"
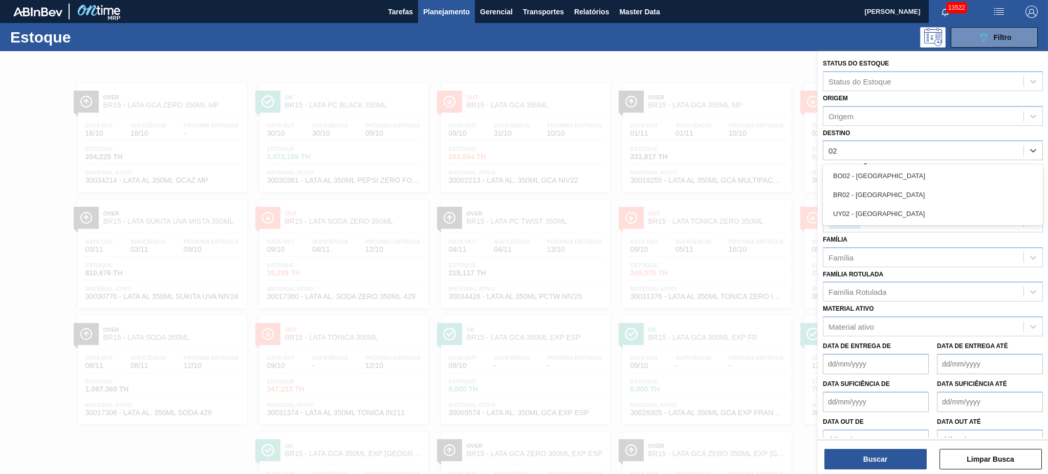
click at [869, 193] on div "BR02 - [GEOGRAPHIC_DATA]" at bounding box center [933, 194] width 220 height 19
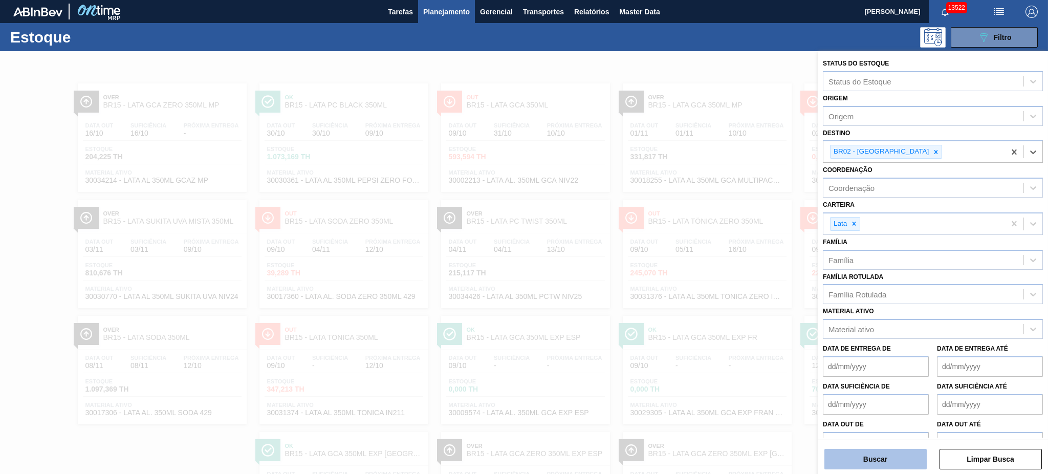
click at [886, 451] on button "Buscar" at bounding box center [875, 459] width 102 height 20
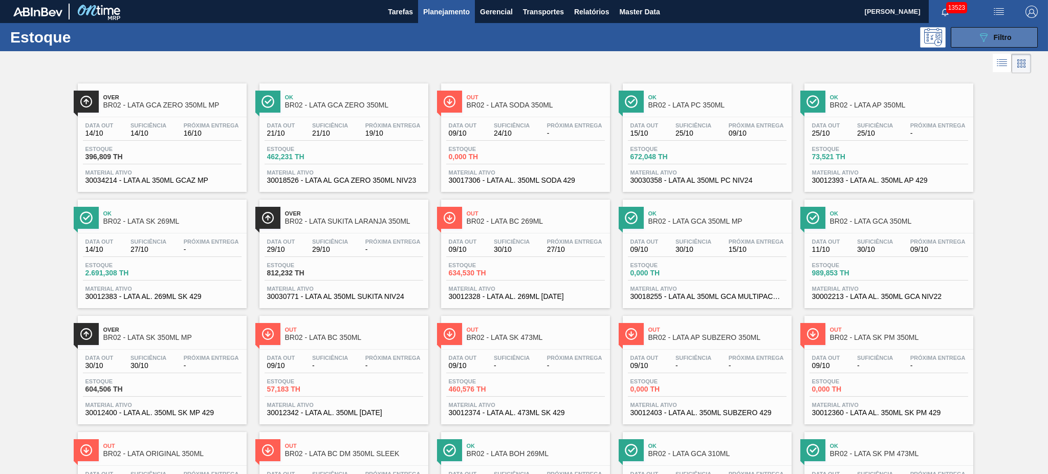
click at [1000, 37] on span "Filtro" at bounding box center [1003, 37] width 18 height 8
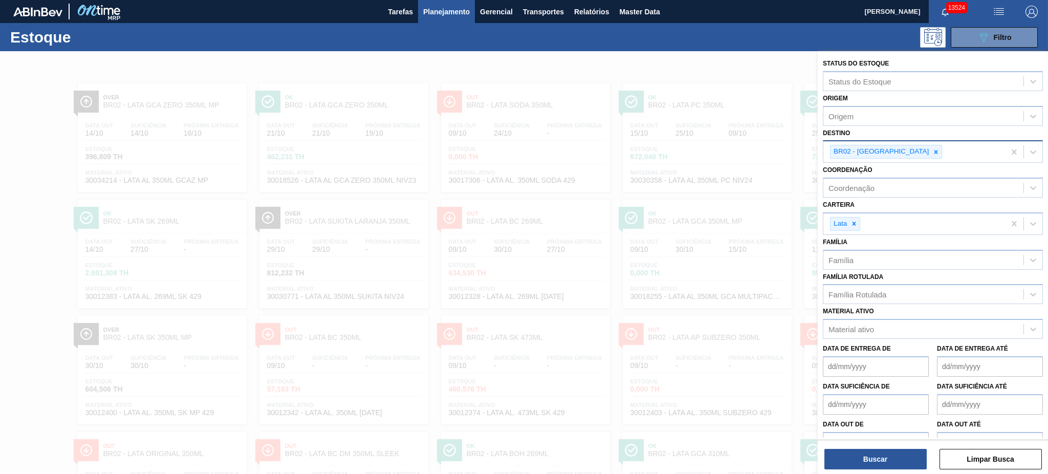
click at [932, 151] on icon at bounding box center [935, 151] width 7 height 7
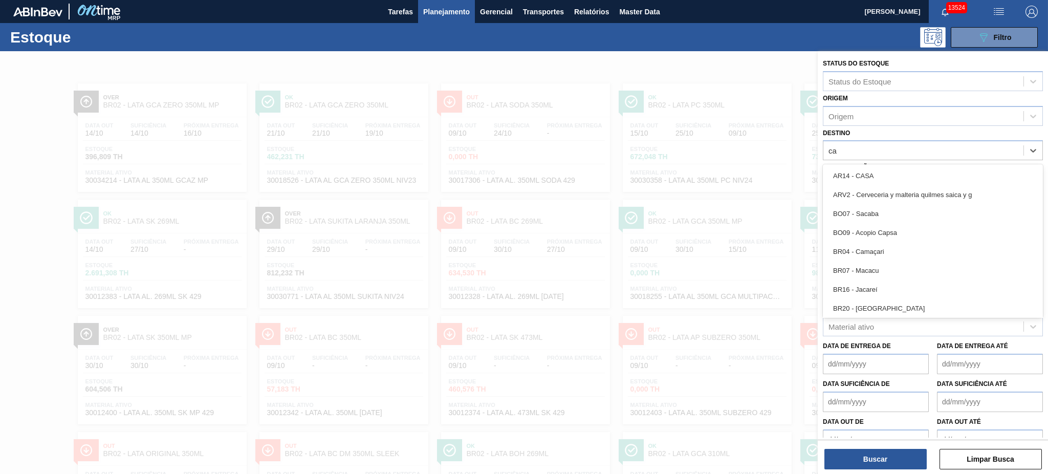
type input "cam"
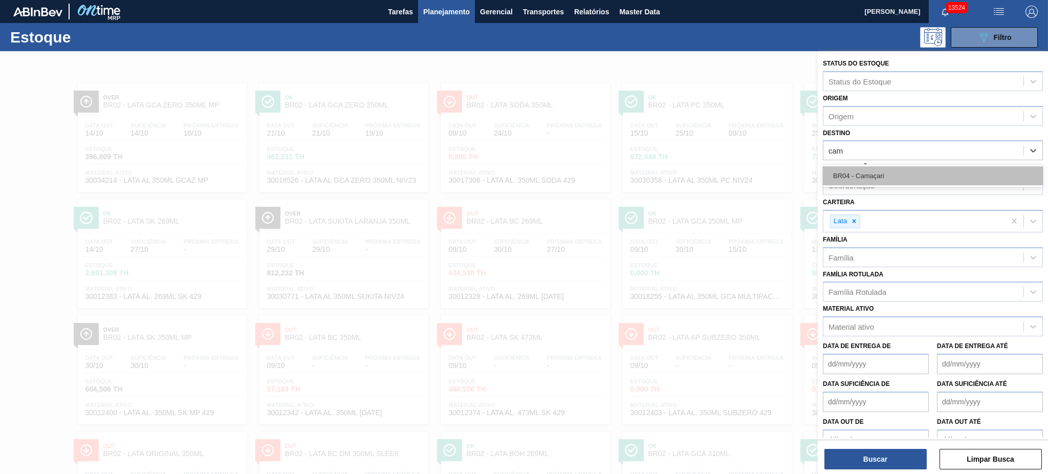
click at [875, 180] on div "BR04 - Camaçari" at bounding box center [933, 175] width 220 height 19
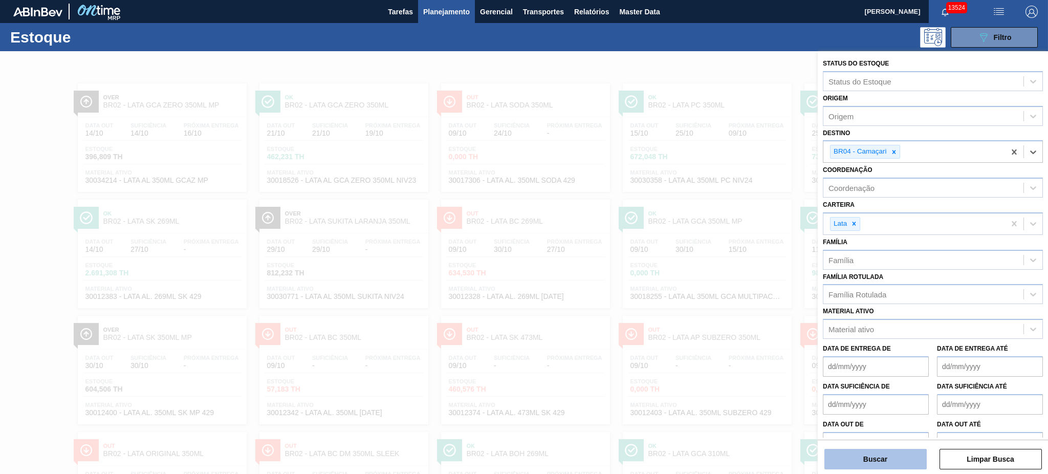
click at [860, 454] on button "Buscar" at bounding box center [875, 459] width 102 height 20
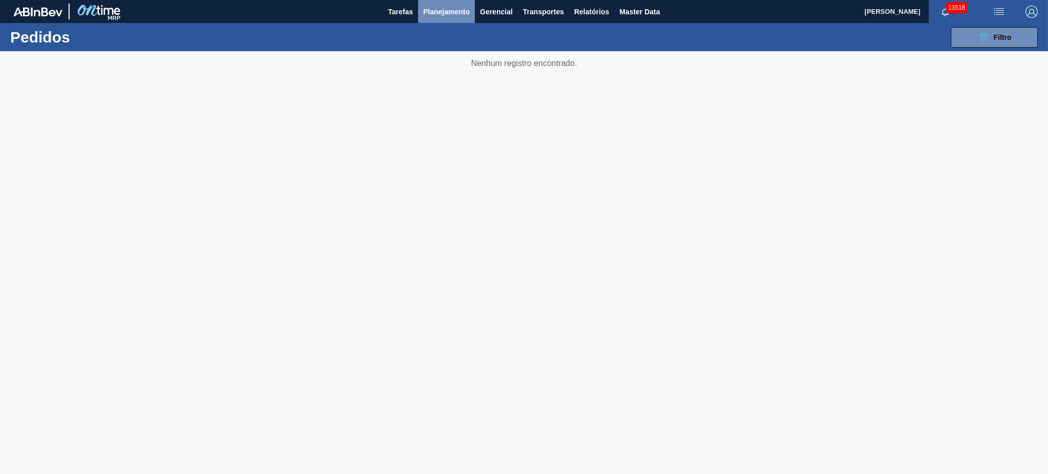
click at [443, 7] on span "Planejamento" at bounding box center [446, 12] width 47 height 12
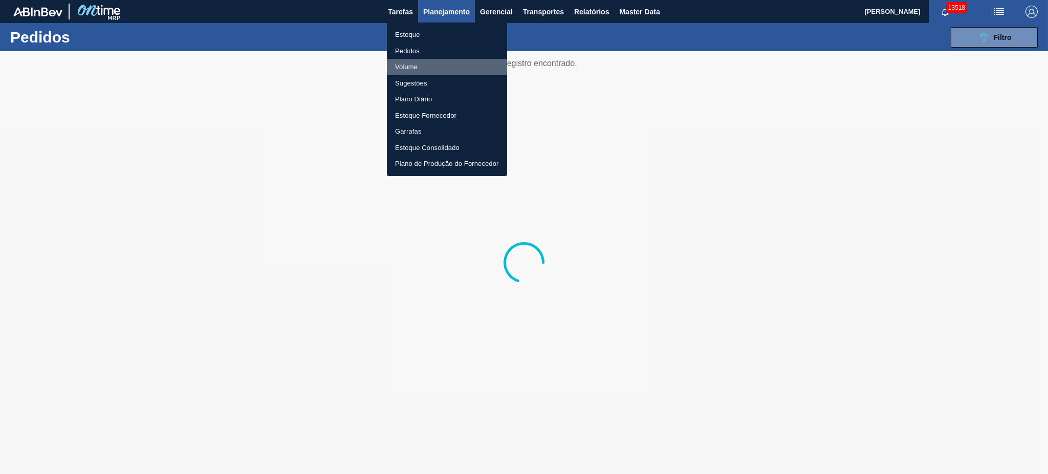
click at [405, 67] on li "Volume" at bounding box center [447, 67] width 120 height 16
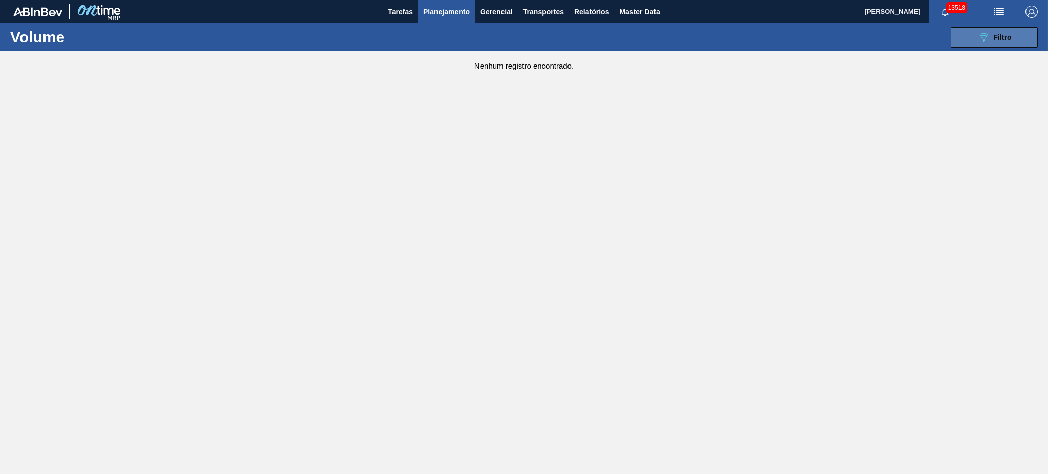
click at [1001, 43] on button "089F7B8B-B2A5-4AFE-B5C0-19BA573D28AC Filtro" at bounding box center [994, 37] width 87 height 20
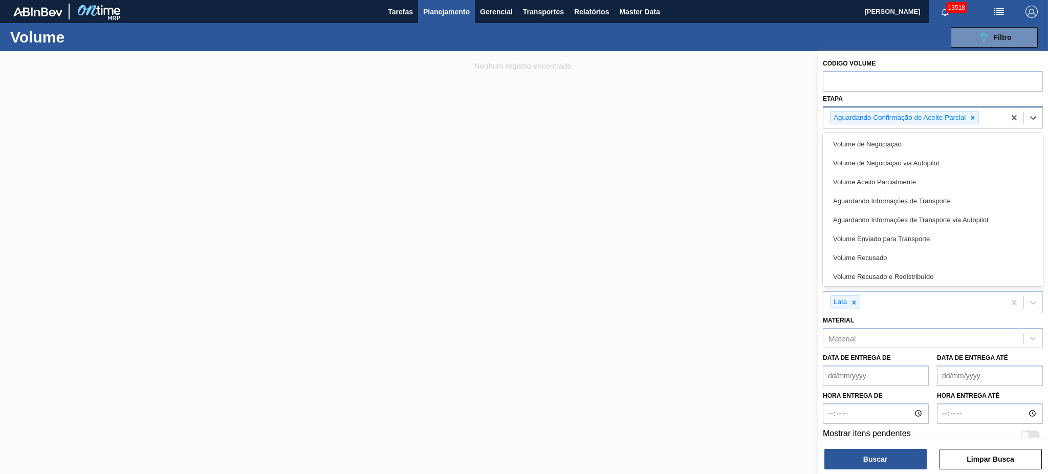
click at [985, 115] on div "Aguardando Confirmação de Aceite Parcial" at bounding box center [914, 117] width 182 height 21
click at [986, 145] on div "Volume de Negociação" at bounding box center [933, 144] width 220 height 19
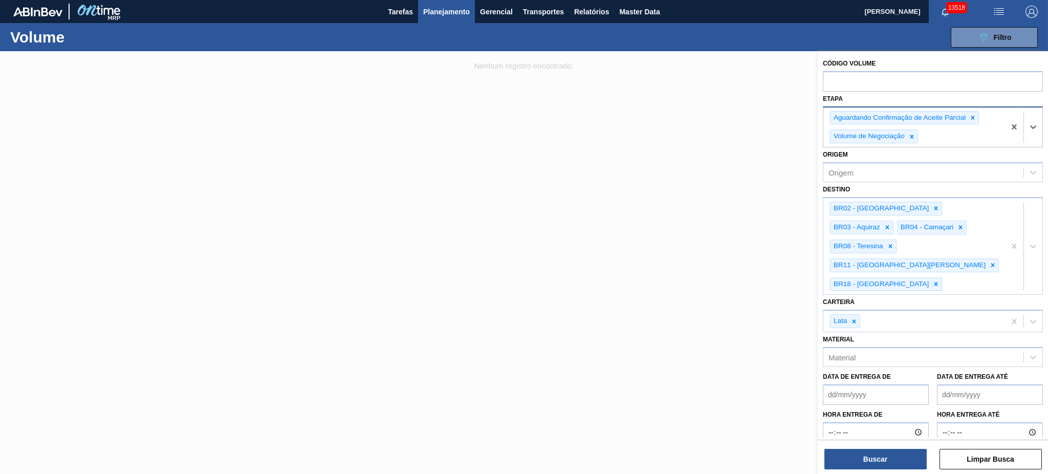
click at [967, 139] on div "Aguardando Confirmação de Aceite Parcial Volume de Negociação" at bounding box center [914, 127] width 182 height 40
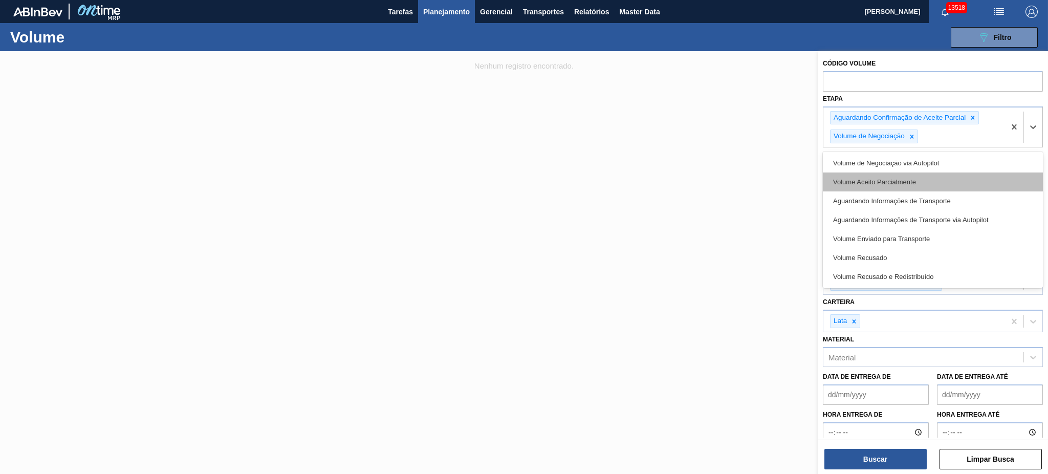
click at [963, 179] on div "Volume Aceito Parcialmente" at bounding box center [933, 181] width 220 height 19
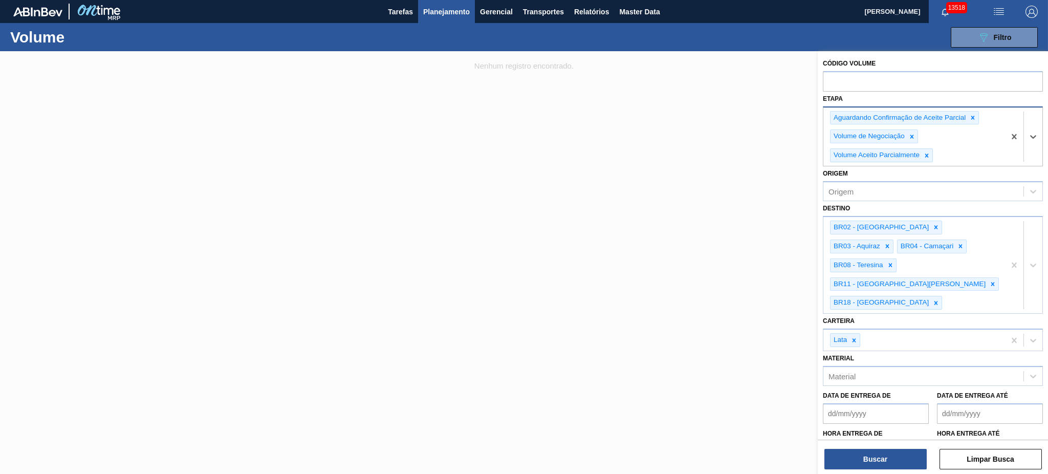
click at [955, 160] on div "Aguardando Confirmação de Aceite Parcial Volume de Negociação Volume Aceito Par…" at bounding box center [914, 136] width 182 height 59
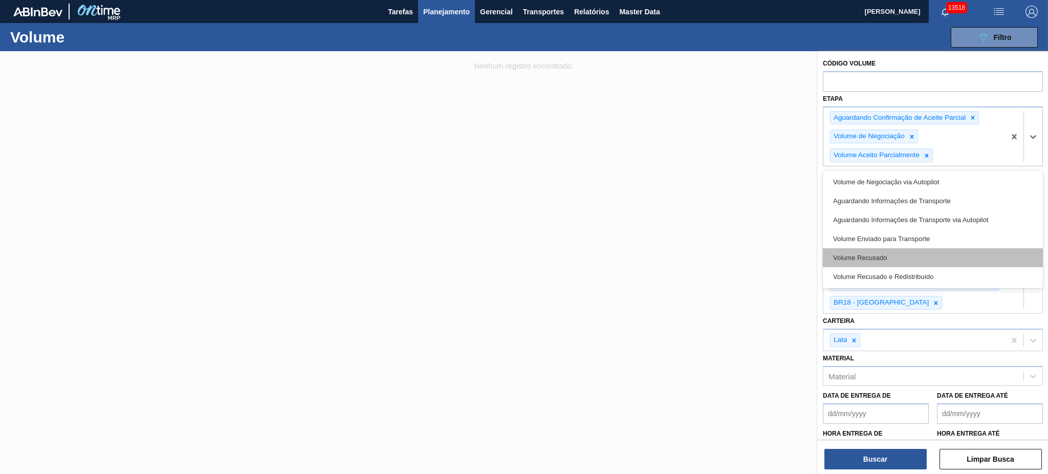
click at [935, 265] on div "Volume Recusado" at bounding box center [933, 257] width 220 height 19
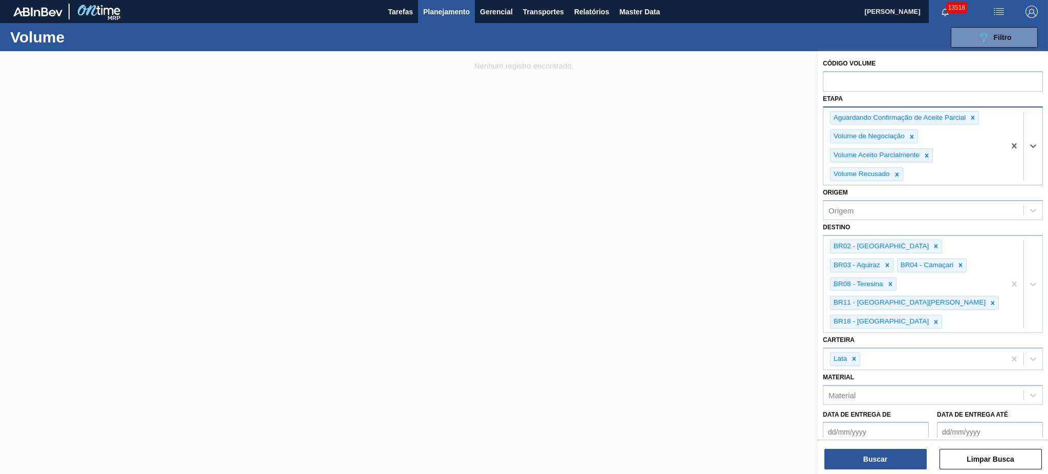
click at [955, 179] on div "Aguardando Confirmação de Aceite Parcial Volume de Negociação Volume Aceito Par…" at bounding box center [914, 146] width 182 height 78
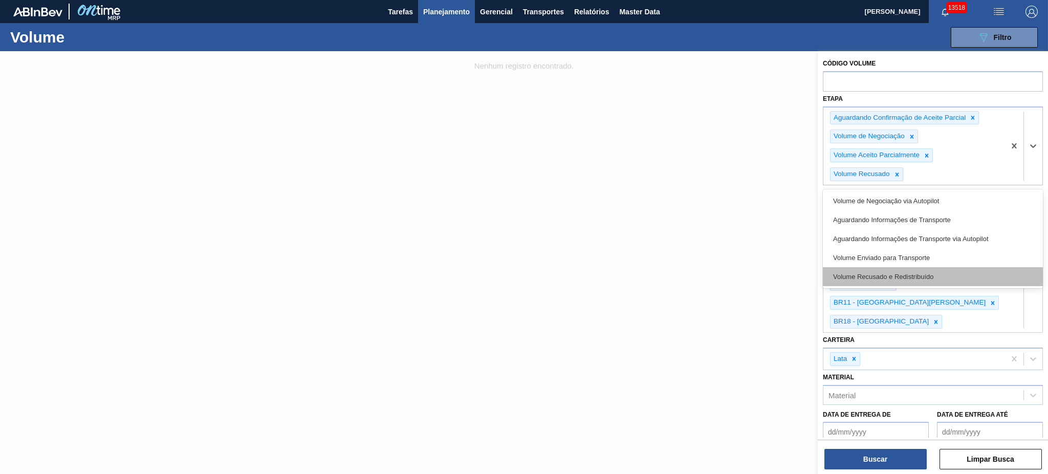
click at [931, 271] on div "Volume Recusado e Redistribuído" at bounding box center [933, 276] width 220 height 19
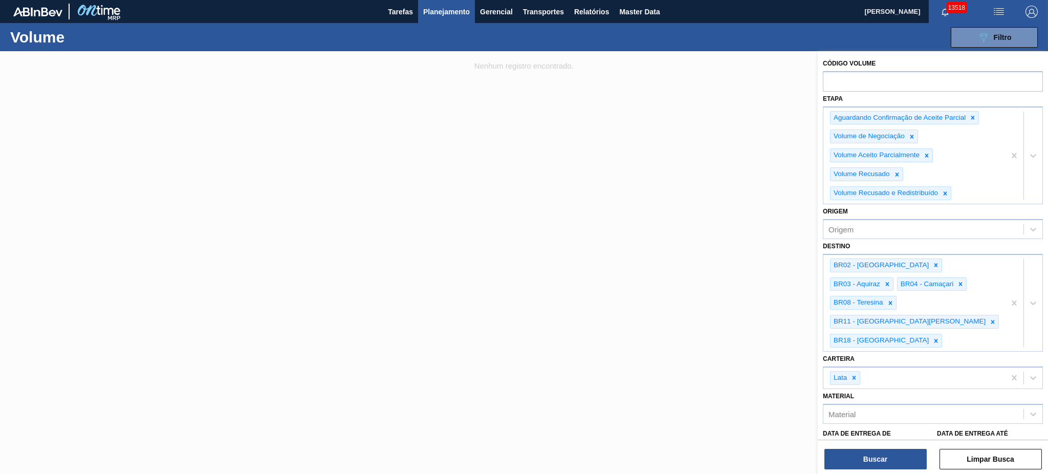
click at [878, 470] on div "Código Volume Etapa Aguardando Confirmação de Aceite Parcial Volume de Negociaç…" at bounding box center [933, 263] width 230 height 425
click at [876, 465] on button "Buscar" at bounding box center [875, 459] width 102 height 20
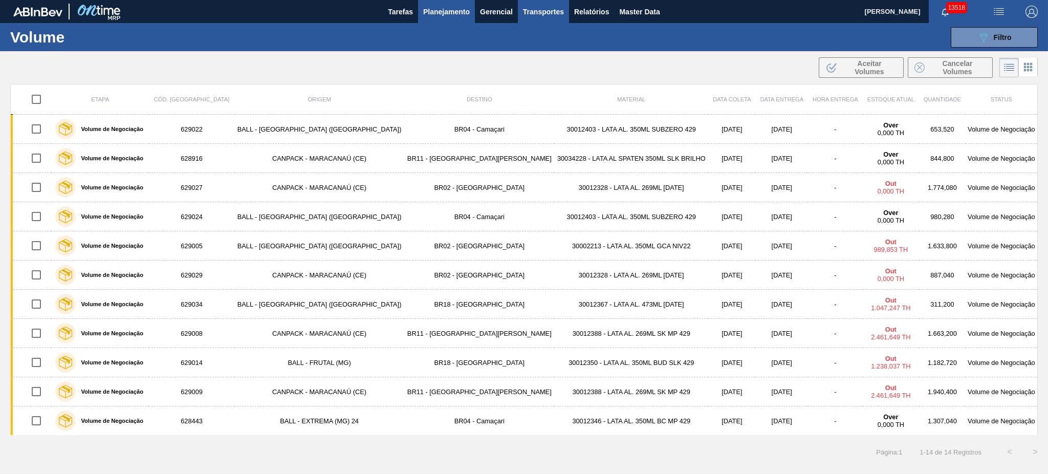
click at [540, 9] on span "Transportes" at bounding box center [543, 12] width 41 height 12
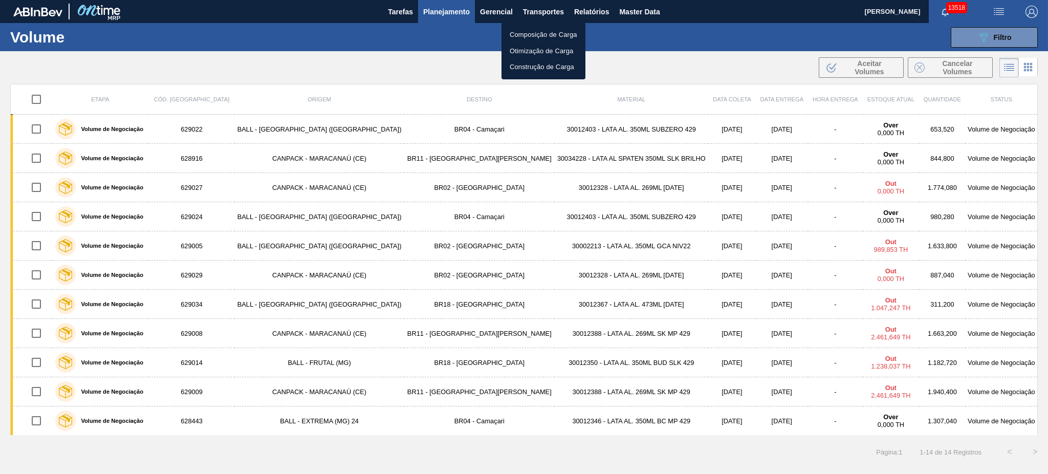
click at [551, 46] on li "Otimização de Carga" at bounding box center [544, 51] width 84 height 16
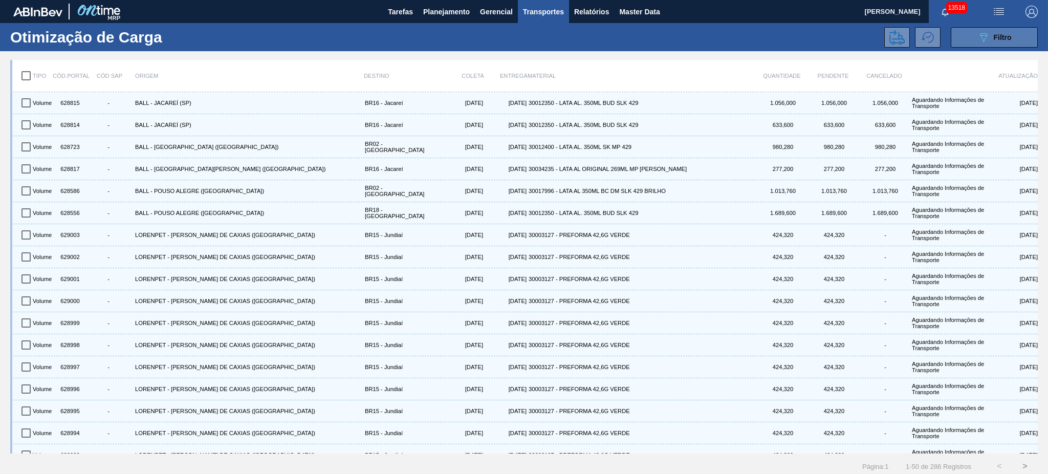
click at [1002, 35] on span "Filtro" at bounding box center [1003, 37] width 18 height 8
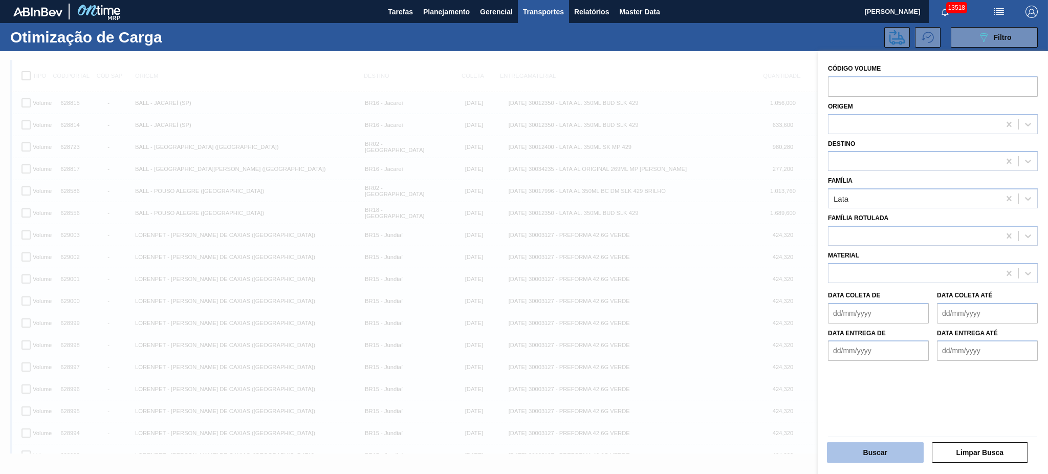
click at [877, 454] on button "Buscar" at bounding box center [875, 452] width 97 height 20
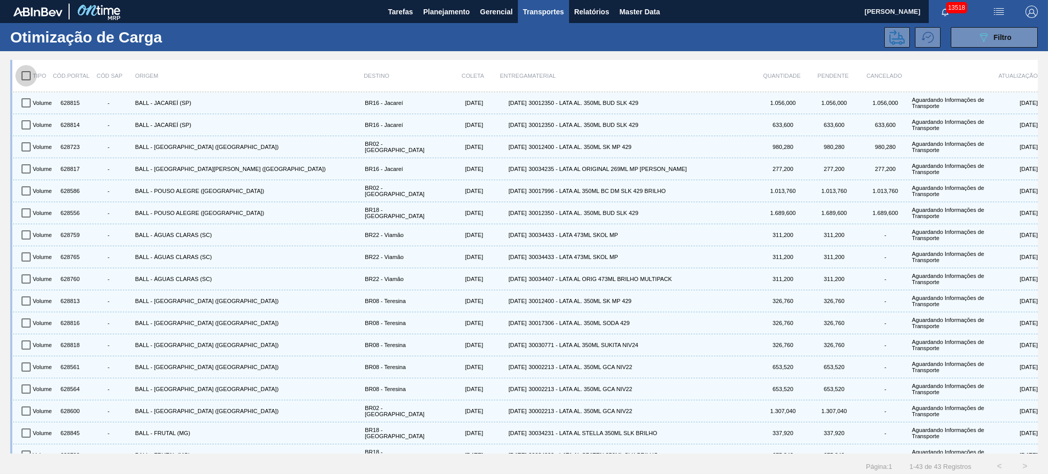
click at [27, 71] on input "checkbox" at bounding box center [25, 75] width 21 height 21
checkbox input "true"
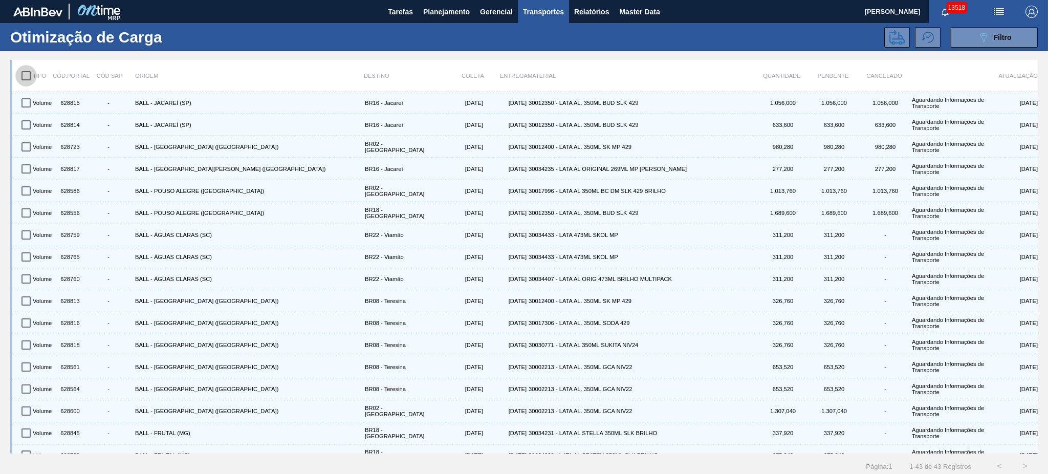
checkbox input "true"
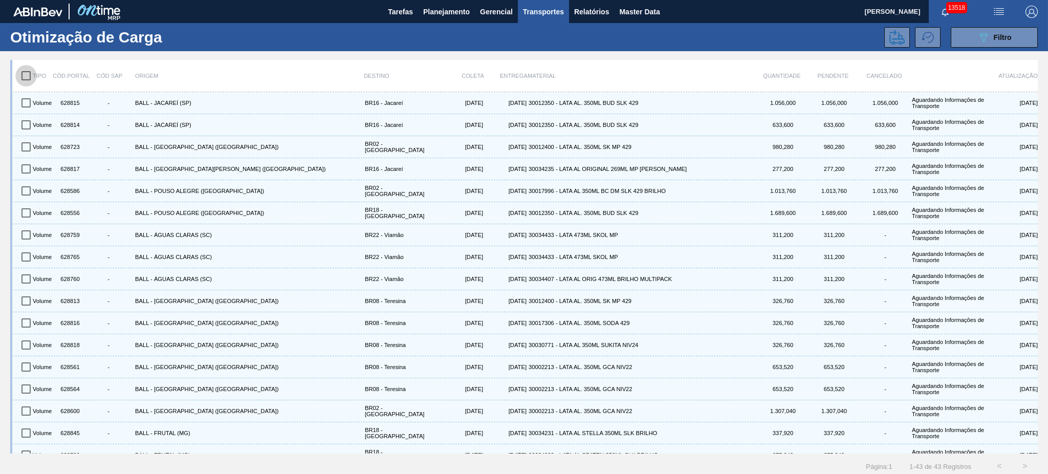
checkbox input "true"
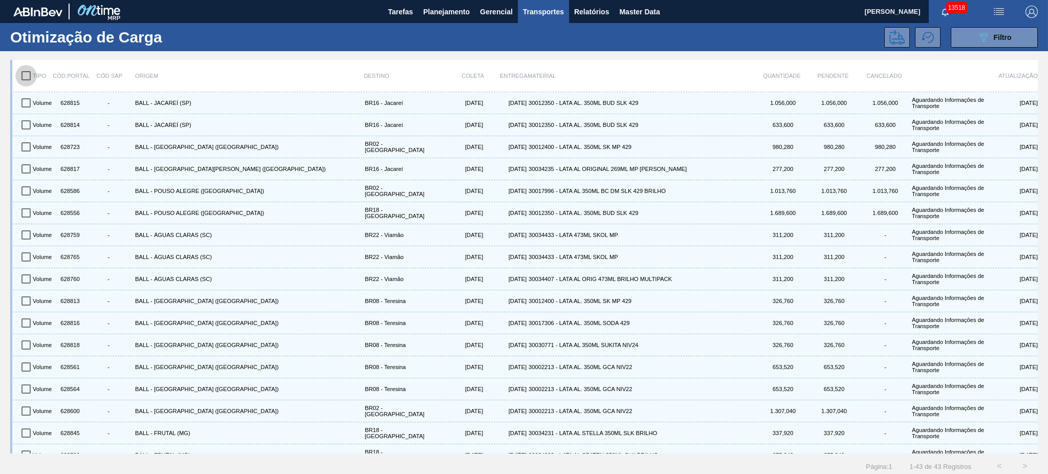
checkbox input "true"
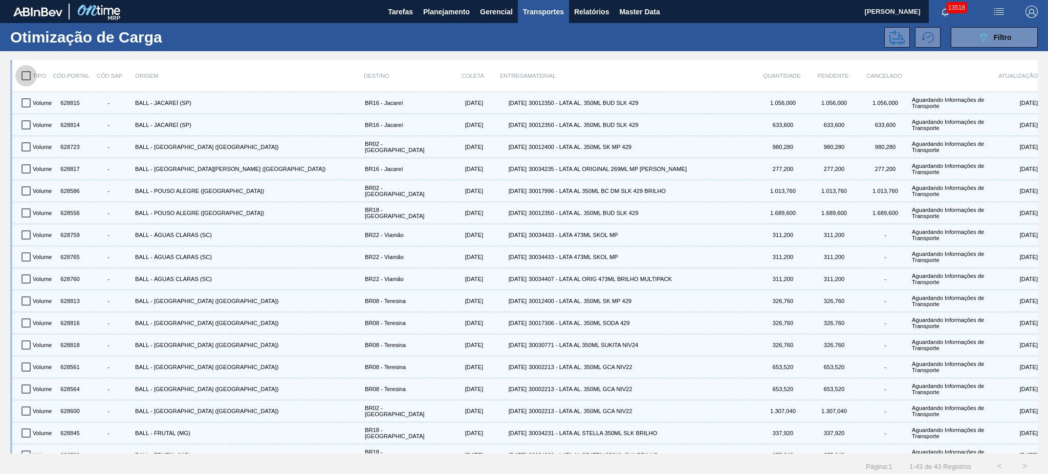
checkbox input "true"
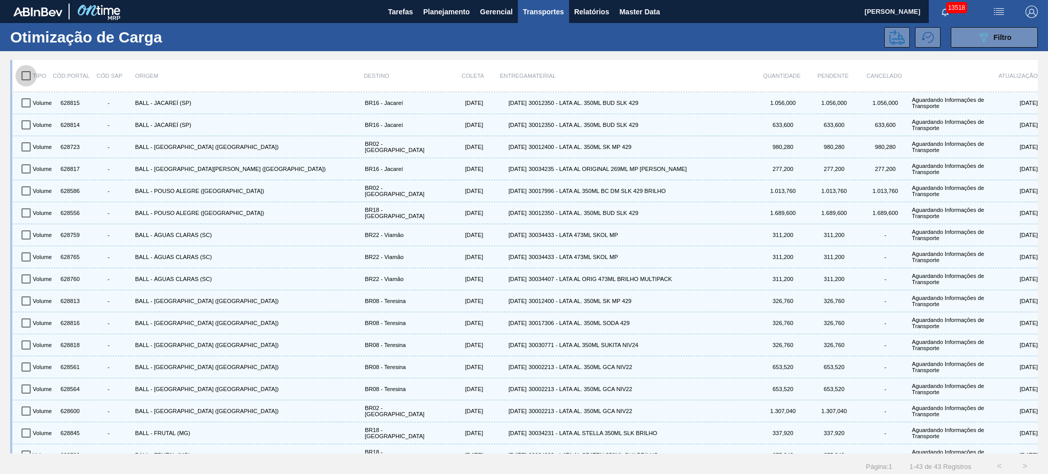
checkbox input "true"
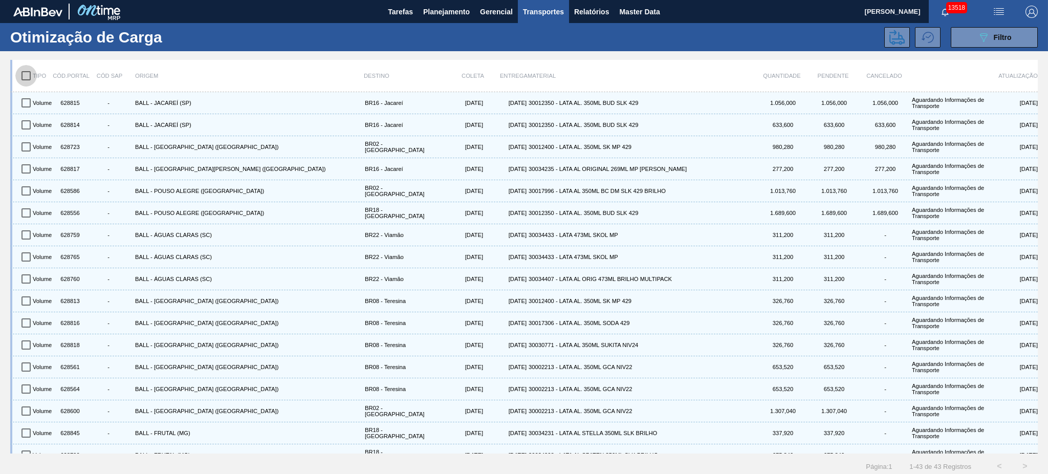
checkbox input "true"
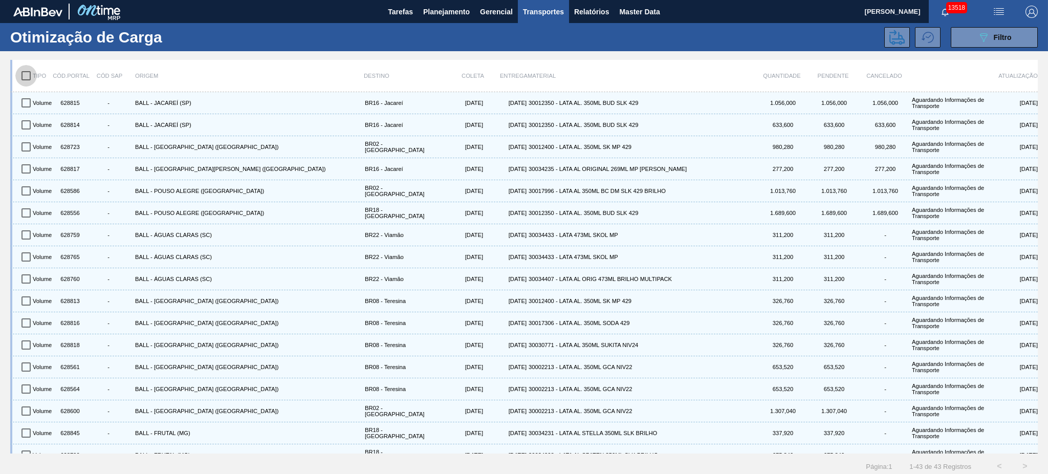
checkbox input "true"
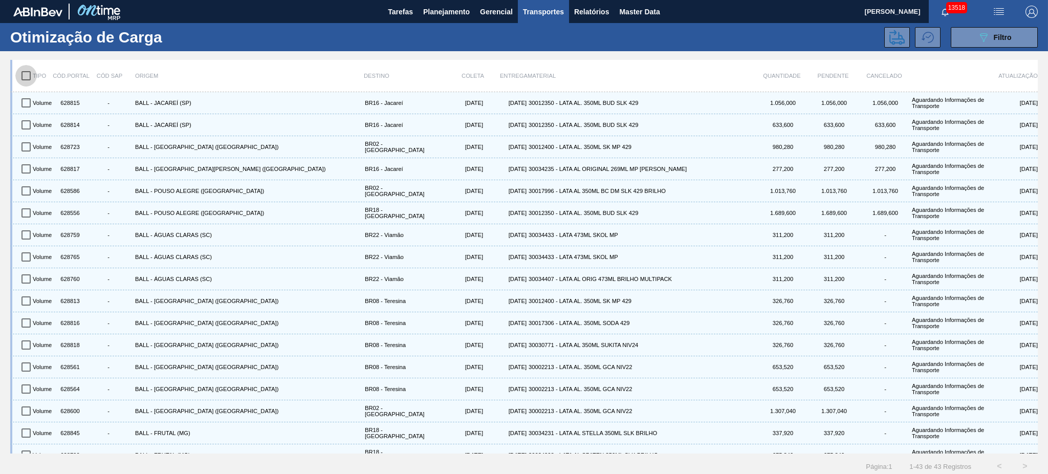
checkbox input "true"
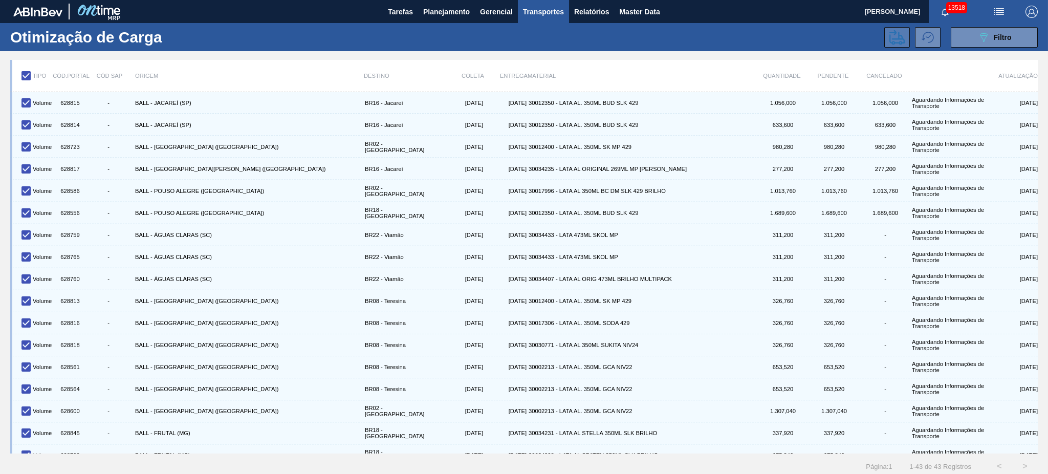
click at [902, 31] on icon at bounding box center [896, 37] width 15 height 15
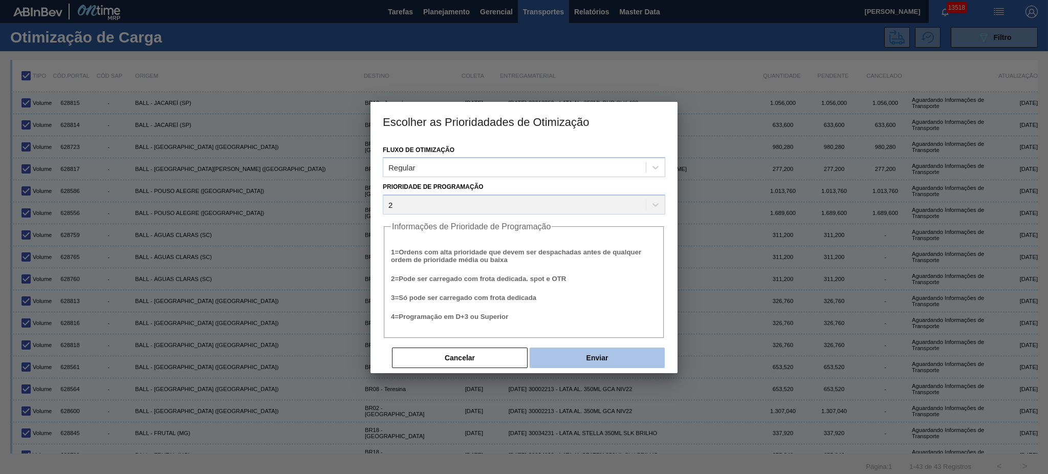
click at [633, 351] on button "Enviar" at bounding box center [597, 357] width 135 height 20
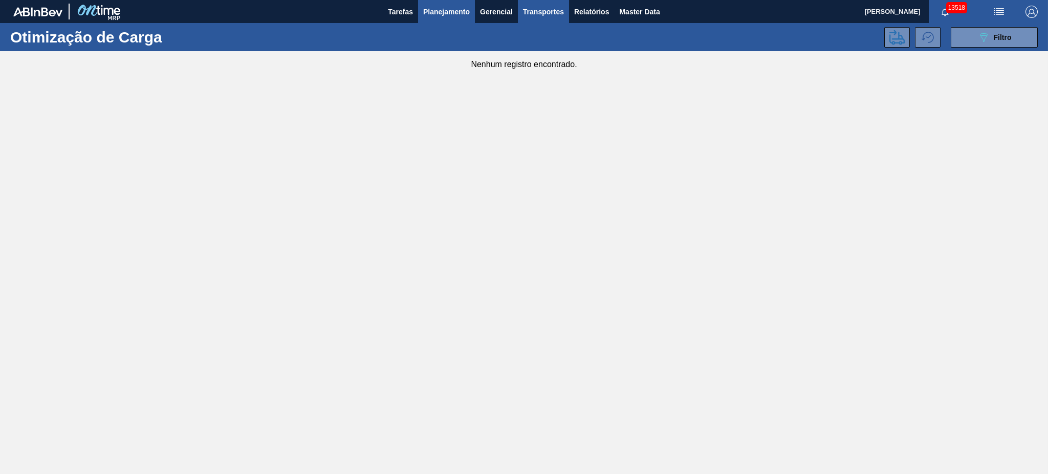
click at [437, 13] on span "Planejamento" at bounding box center [446, 12] width 47 height 12
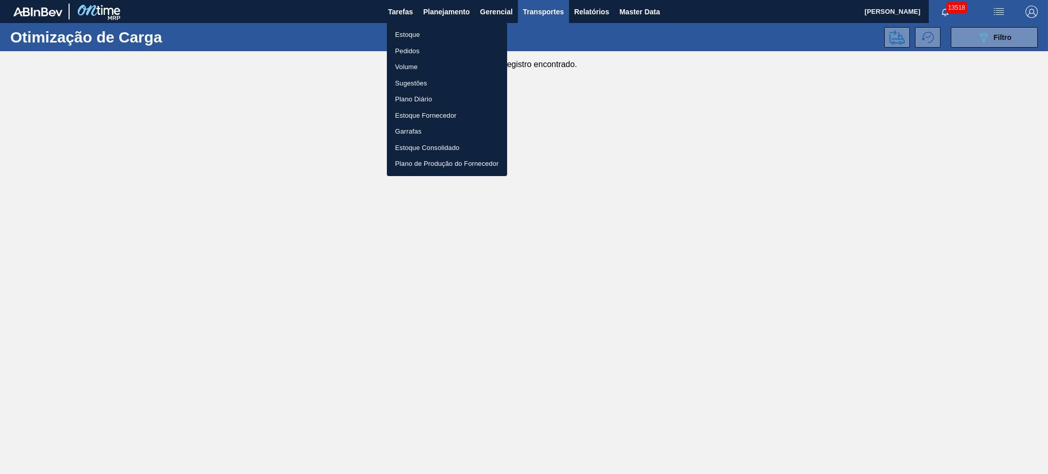
click at [989, 35] on div at bounding box center [524, 237] width 1048 height 474
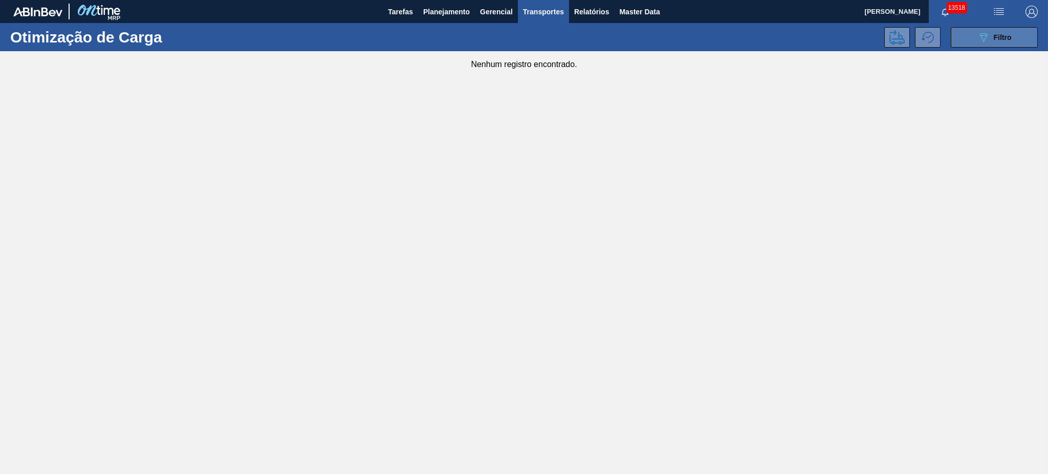
click at [987, 38] on icon "089F7B8B-B2A5-4AFE-B5C0-19BA573D28AC" at bounding box center [983, 37] width 12 height 12
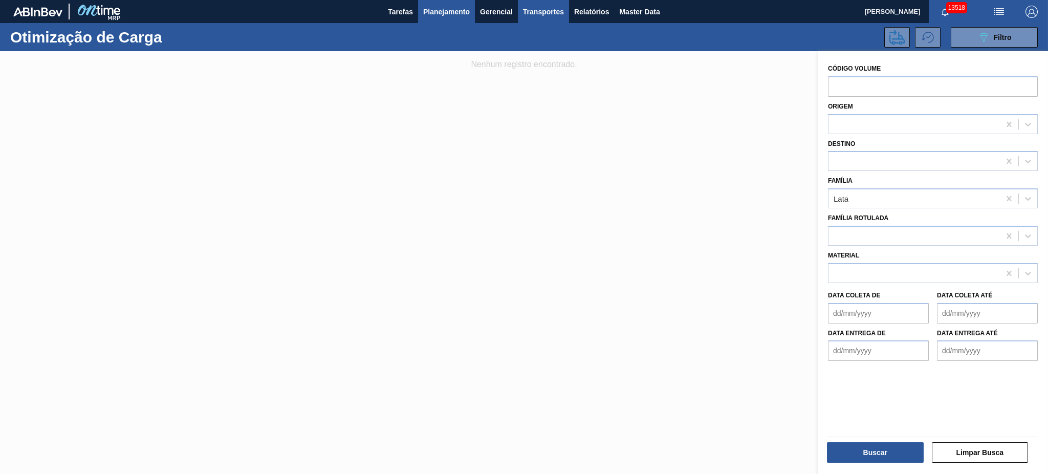
click at [446, 11] on span "Planejamento" at bounding box center [446, 12] width 47 height 12
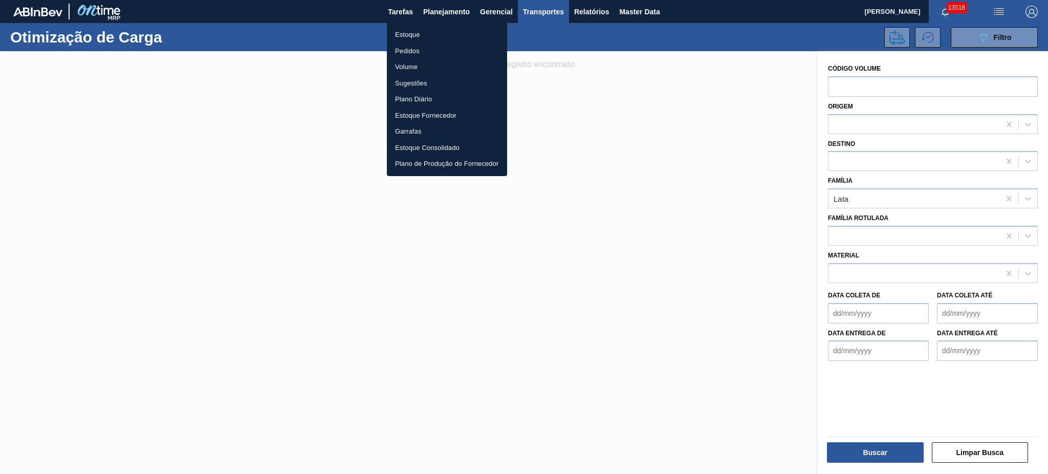
click at [415, 45] on li "Pedidos" at bounding box center [447, 51] width 120 height 16
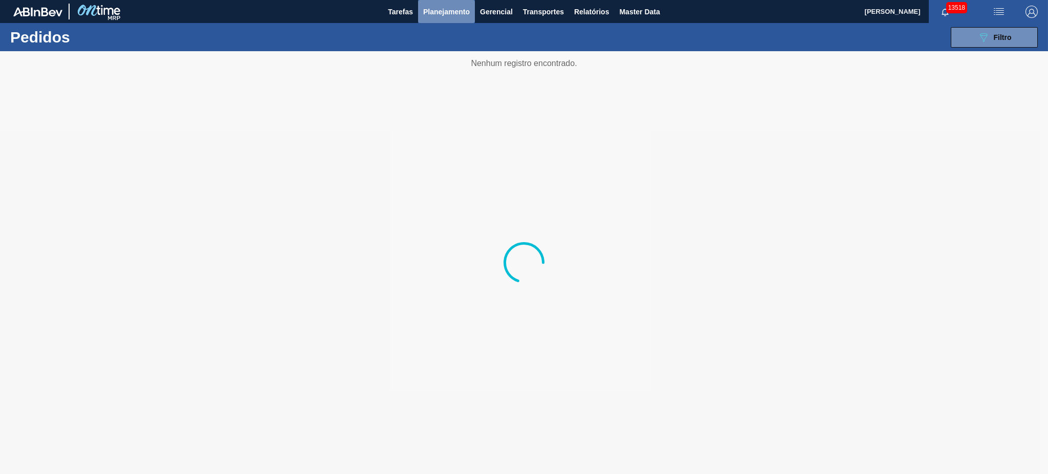
click at [441, 13] on span "Planejamento" at bounding box center [446, 12] width 47 height 12
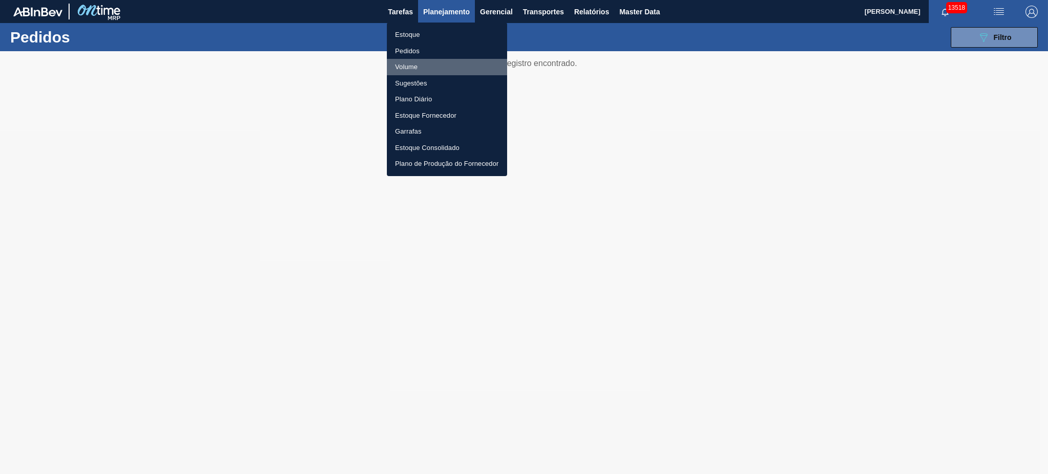
click at [420, 62] on li "Volume" at bounding box center [447, 67] width 120 height 16
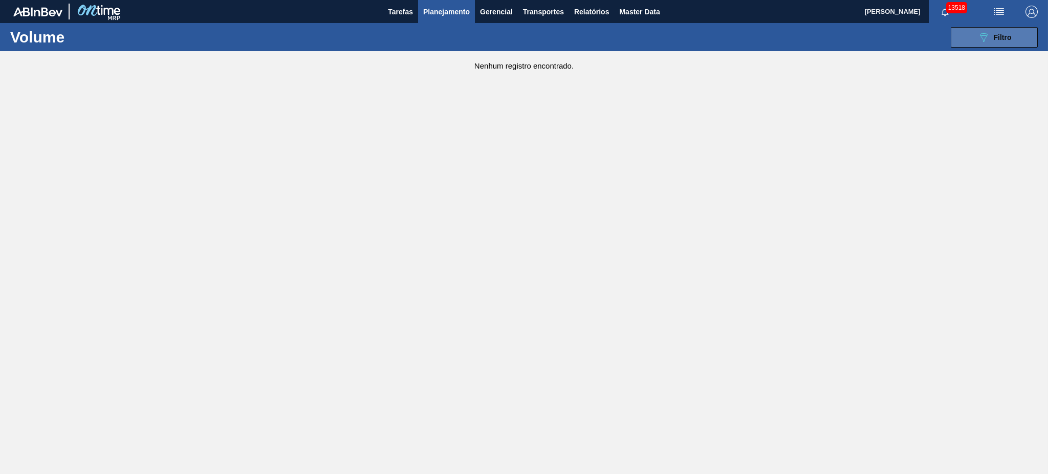
click at [989, 31] on icon "089F7B8B-B2A5-4AFE-B5C0-19BA573D28AC" at bounding box center [983, 37] width 12 height 12
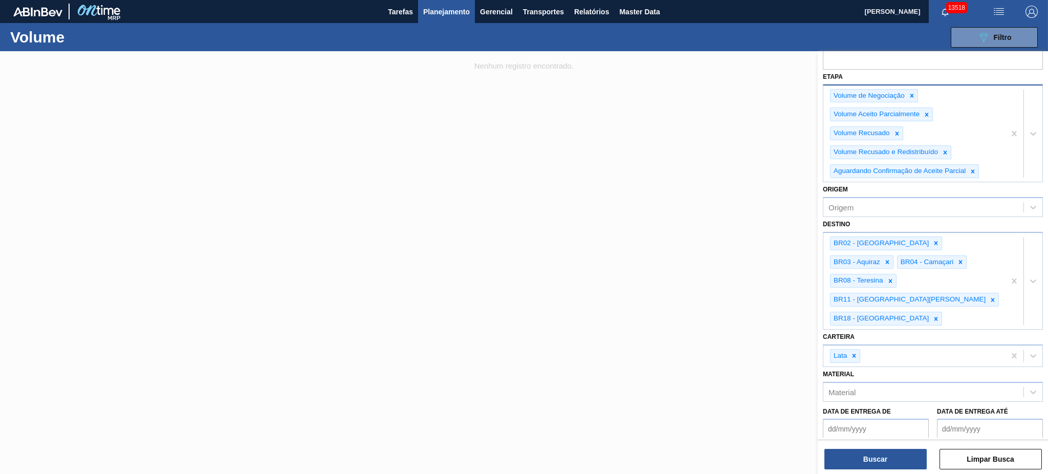
scroll to position [44, 0]
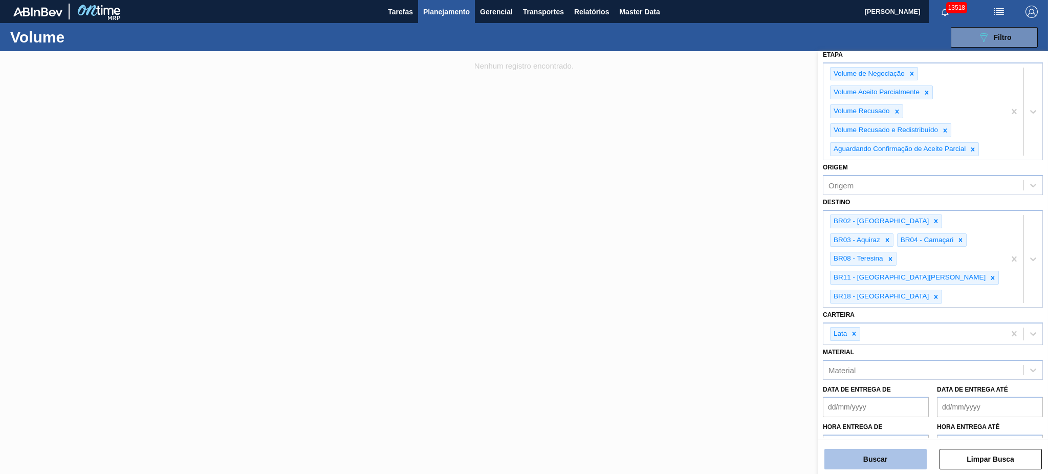
click at [888, 468] on button "Buscar" at bounding box center [875, 459] width 102 height 20
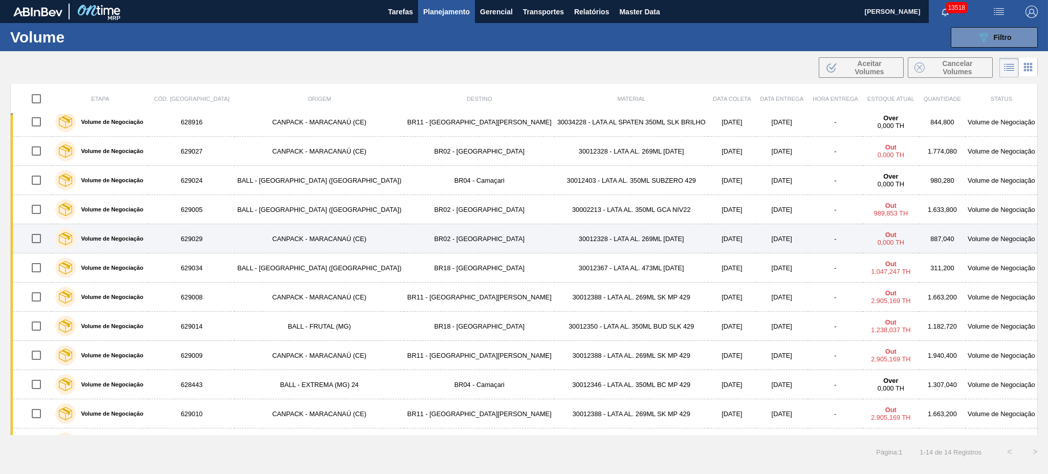
scroll to position [0, 0]
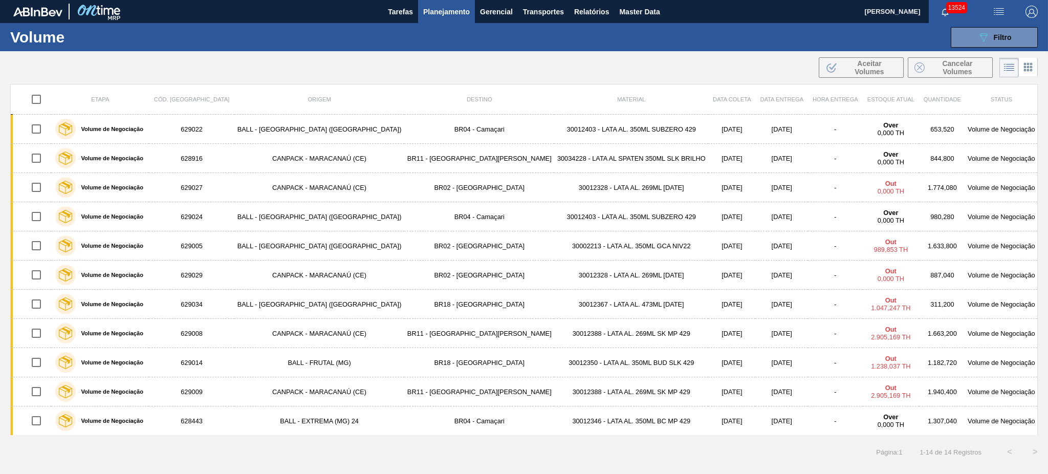
drag, startPoint x: 981, startPoint y: 32, endPoint x: 981, endPoint y: 55, distance: 23.0
click at [981, 32] on icon "089F7B8B-B2A5-4AFE-B5C0-19BA573D28AC" at bounding box center [983, 37] width 12 height 12
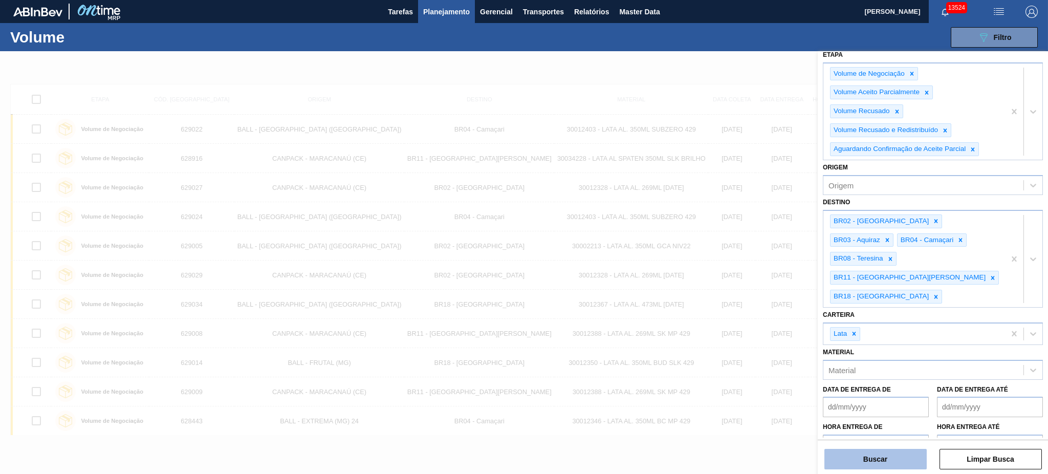
click at [892, 459] on button "Buscar" at bounding box center [875, 459] width 102 height 20
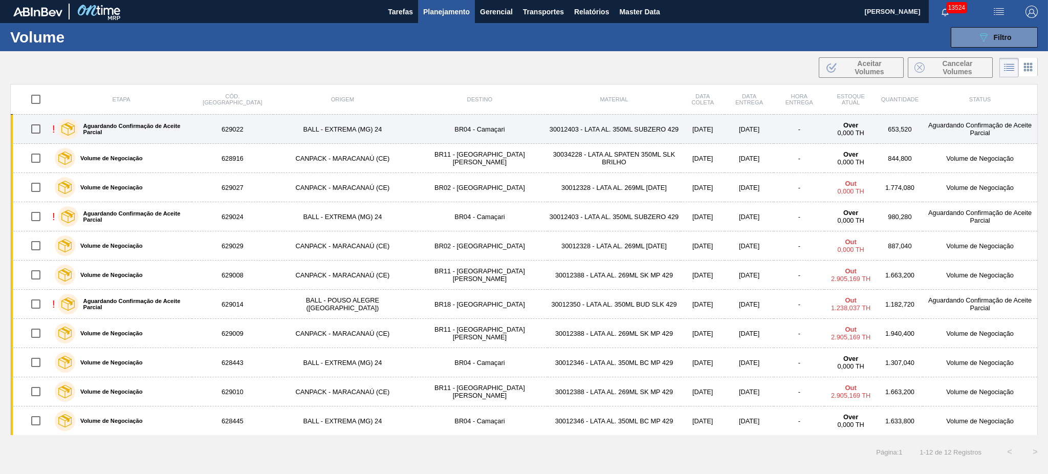
drag, startPoint x: 179, startPoint y: 128, endPoint x: 562, endPoint y: 133, distance: 383.3
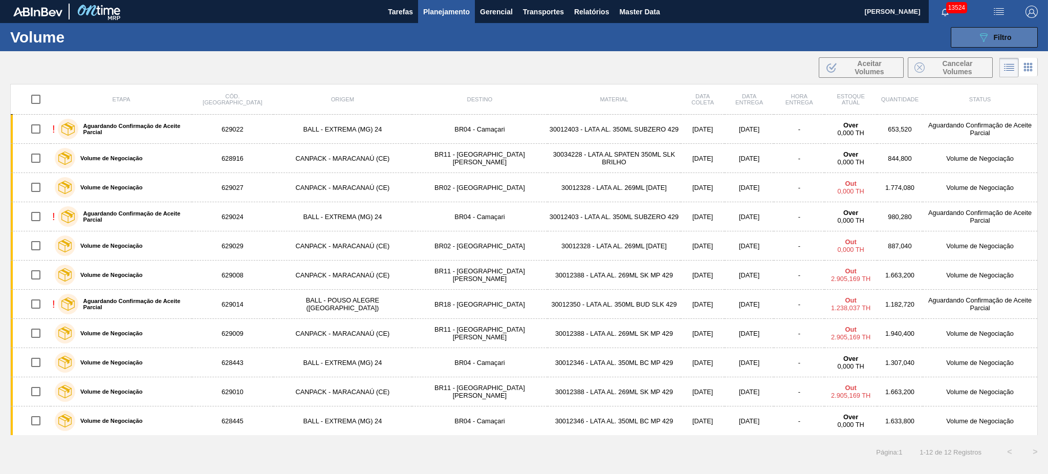
click at [980, 37] on icon "089F7B8B-B2A5-4AFE-B5C0-19BA573D28AC" at bounding box center [983, 37] width 12 height 12
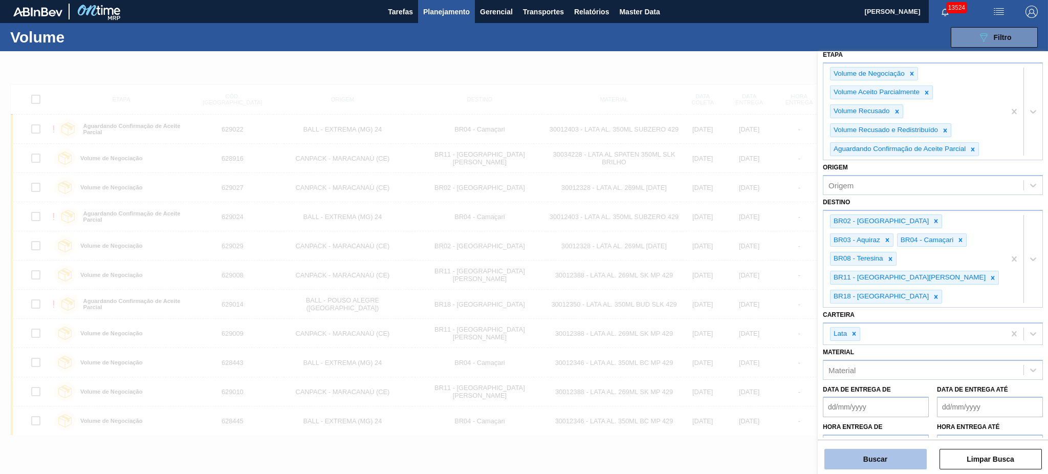
click at [893, 464] on button "Buscar" at bounding box center [875, 459] width 102 height 20
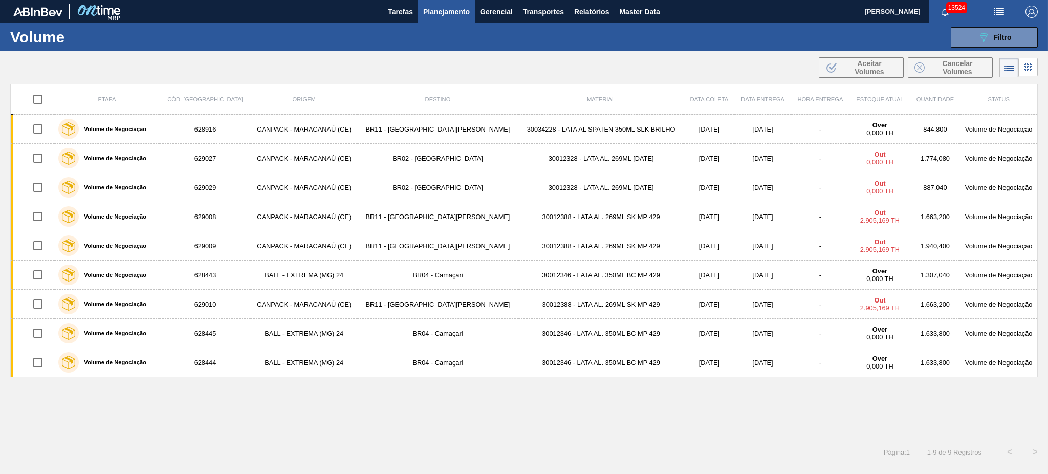
click at [692, 417] on div "Etapa Cód. Pedido Origem Destino Material Data coleta Data Entrega Hora Entrega…" at bounding box center [524, 259] width 1028 height 351
click at [985, 31] on icon "089F7B8B-B2A5-4AFE-B5C0-19BA573D28AC" at bounding box center [983, 37] width 12 height 12
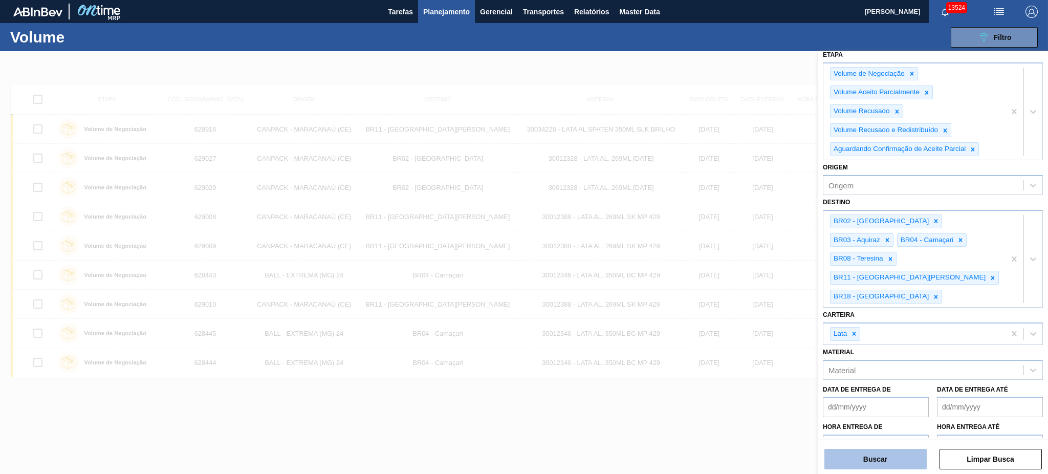
click at [883, 451] on button "Buscar" at bounding box center [875, 459] width 102 height 20
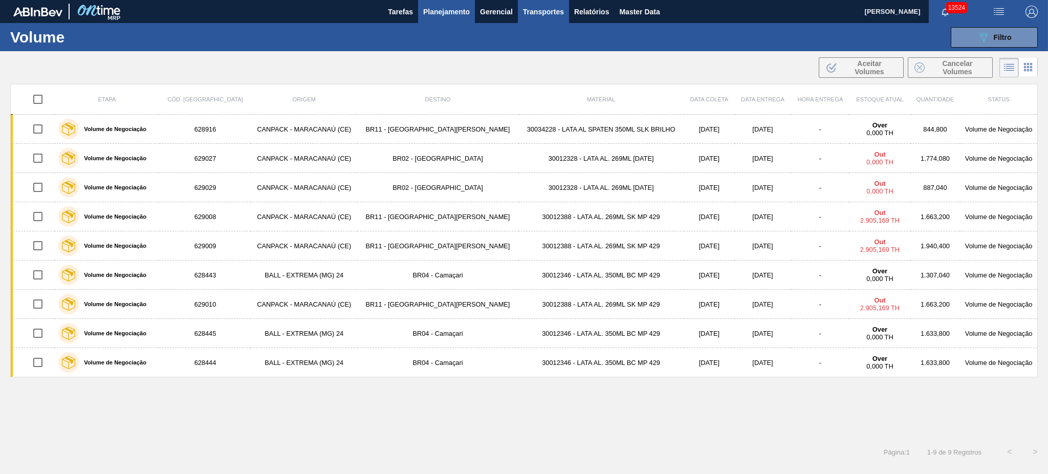
click at [557, 7] on span "Transportes" at bounding box center [543, 12] width 41 height 12
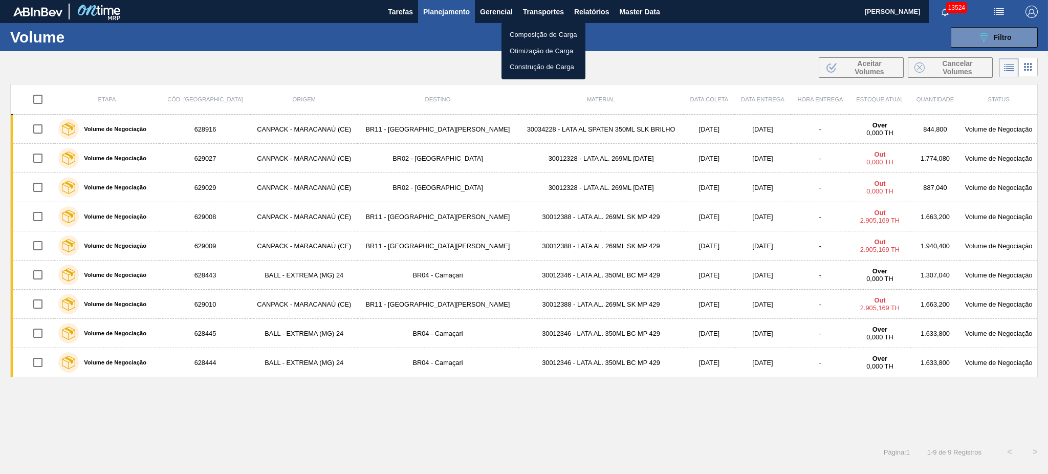
click at [537, 46] on li "Otimização de Carga" at bounding box center [544, 51] width 84 height 16
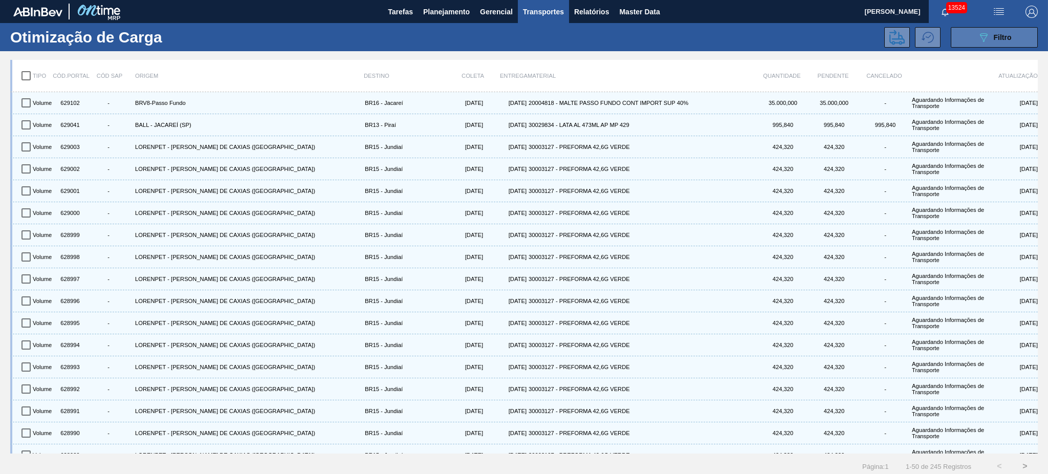
click at [976, 45] on button "089F7B8B-B2A5-4AFE-B5C0-19BA573D28AC Filtro" at bounding box center [994, 37] width 87 height 20
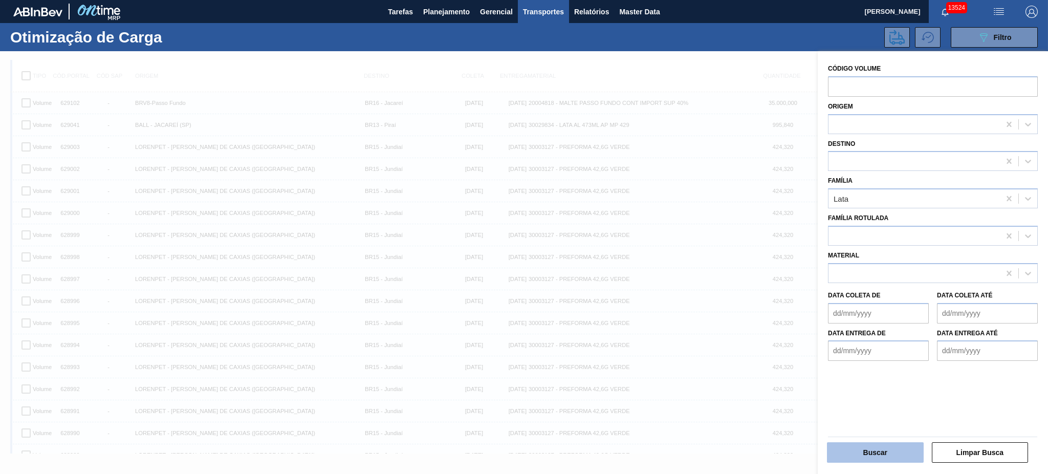
click at [902, 459] on button "Buscar" at bounding box center [875, 452] width 97 height 20
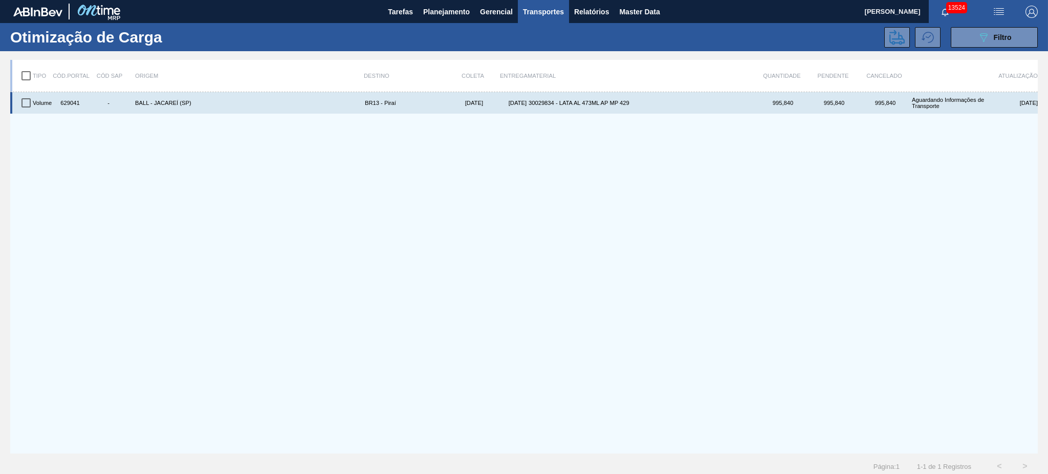
drag, startPoint x: 28, startPoint y: 103, endPoint x: 48, endPoint y: 102, distance: 19.5
click at [28, 103] on input "checkbox" at bounding box center [25, 102] width 21 height 21
checkbox input "true"
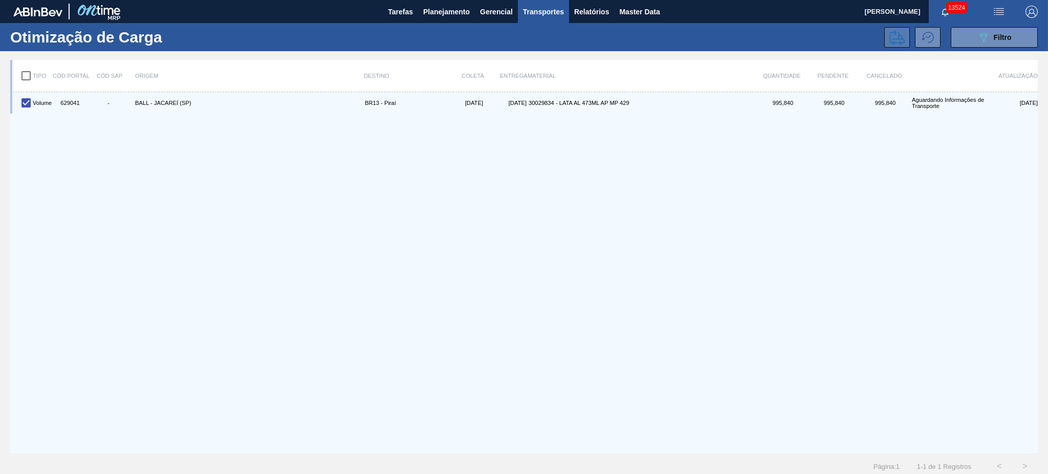
click at [893, 33] on icon at bounding box center [896, 37] width 15 height 15
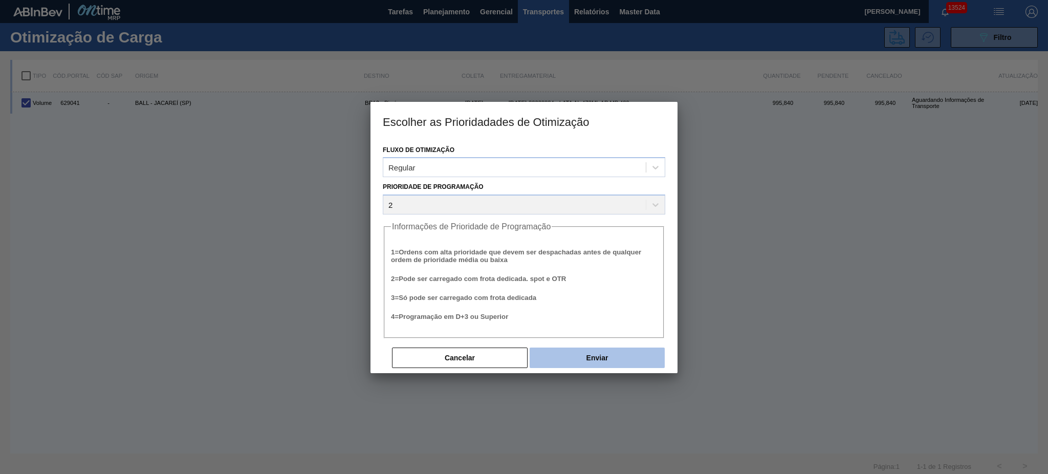
click at [612, 353] on button "Enviar" at bounding box center [597, 357] width 135 height 20
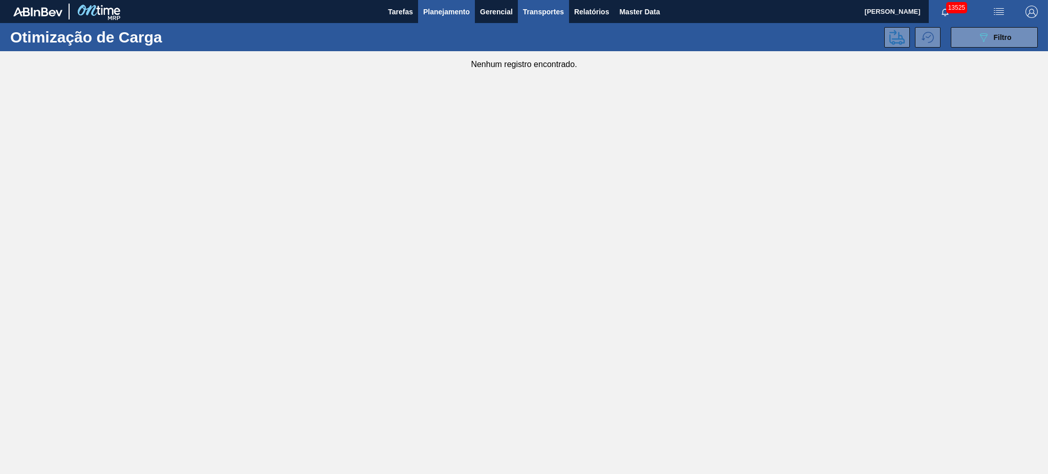
click at [428, 13] on span "Planejamento" at bounding box center [446, 12] width 47 height 12
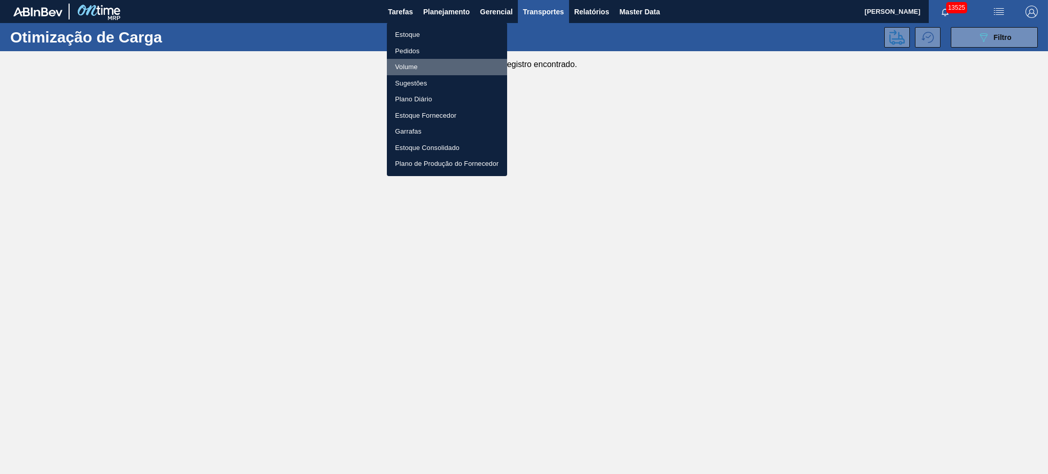
click at [412, 63] on li "Volume" at bounding box center [447, 67] width 120 height 16
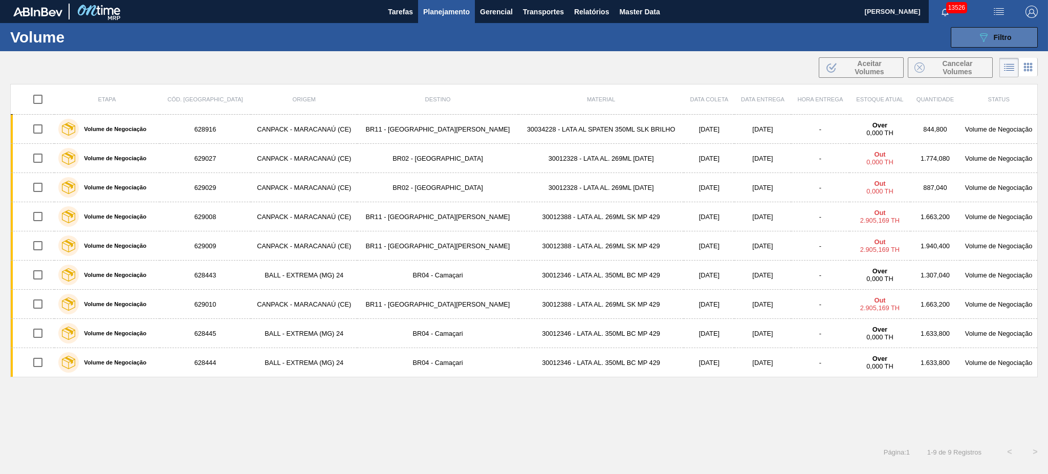
click at [994, 37] on span "Filtro" at bounding box center [1003, 37] width 18 height 8
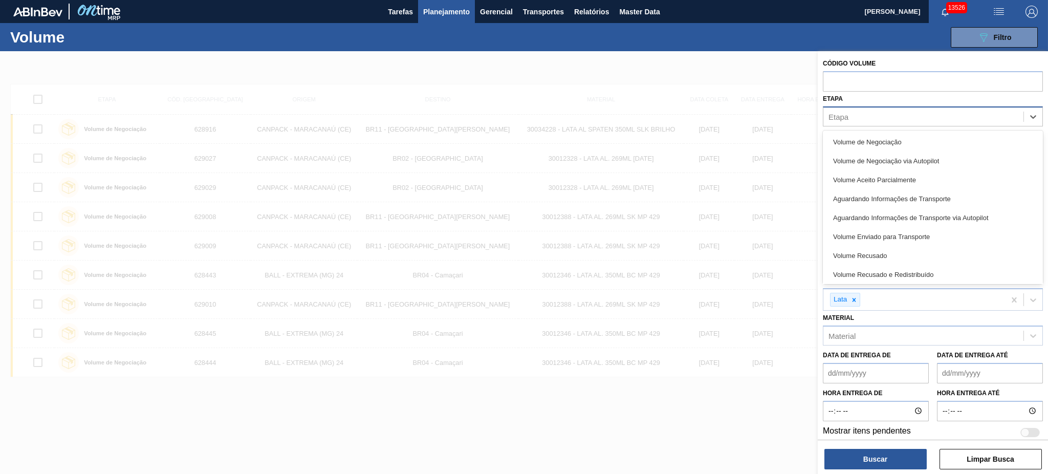
click at [933, 120] on div "Etapa" at bounding box center [923, 116] width 200 height 15
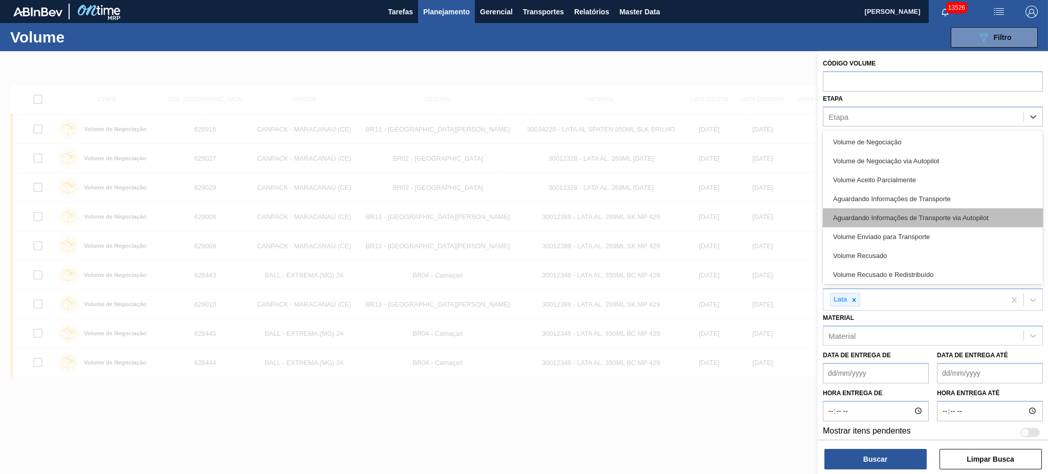
click at [935, 225] on div "Aguardando Informações de Transporte via Autopilot" at bounding box center [933, 217] width 220 height 19
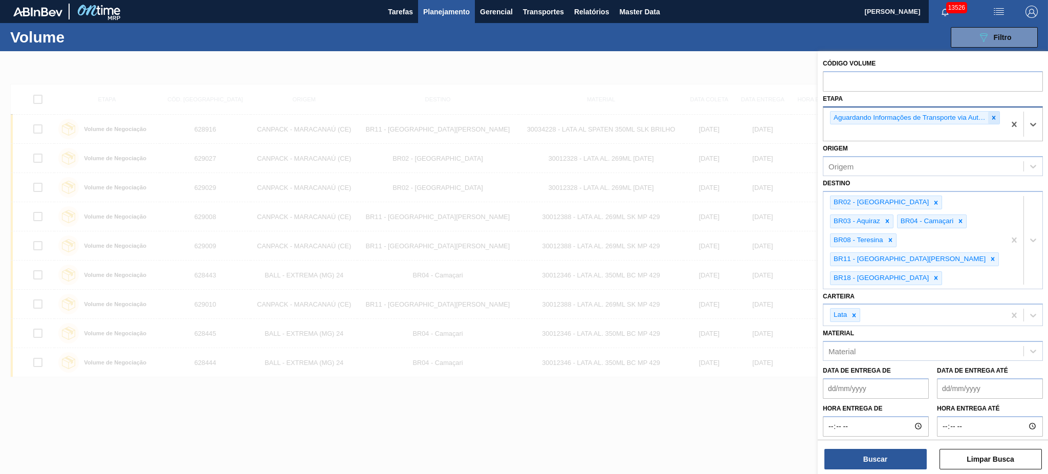
click at [995, 120] on icon at bounding box center [993, 117] width 7 height 7
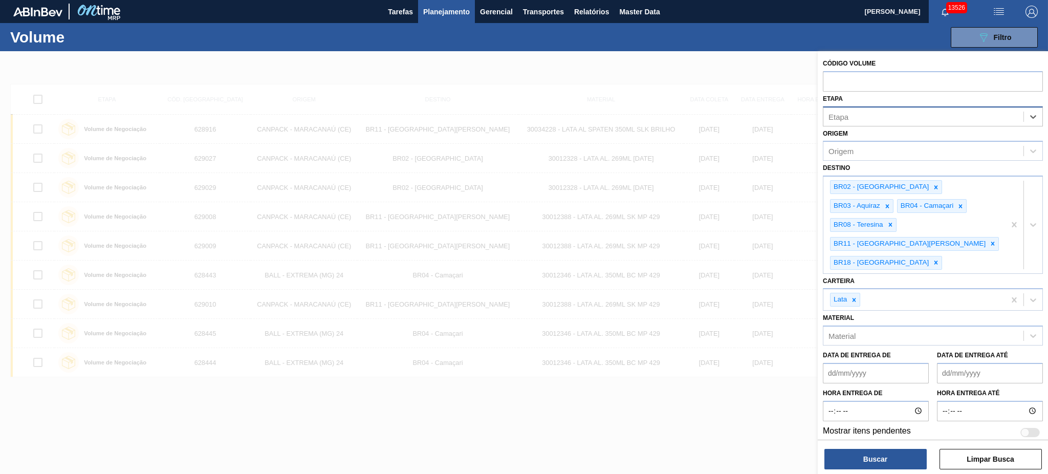
click at [949, 116] on div "Etapa" at bounding box center [923, 116] width 200 height 15
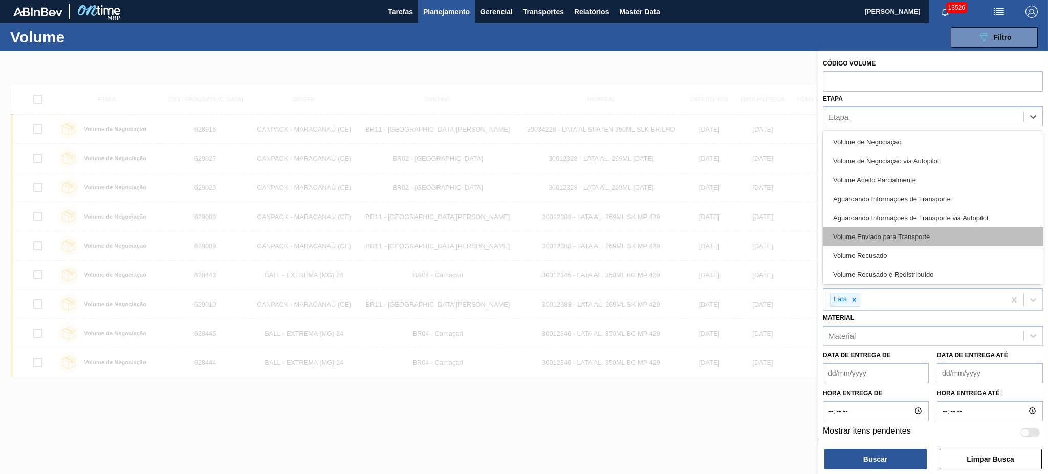
click at [908, 232] on div "Volume Enviado para Transporte" at bounding box center [933, 236] width 220 height 19
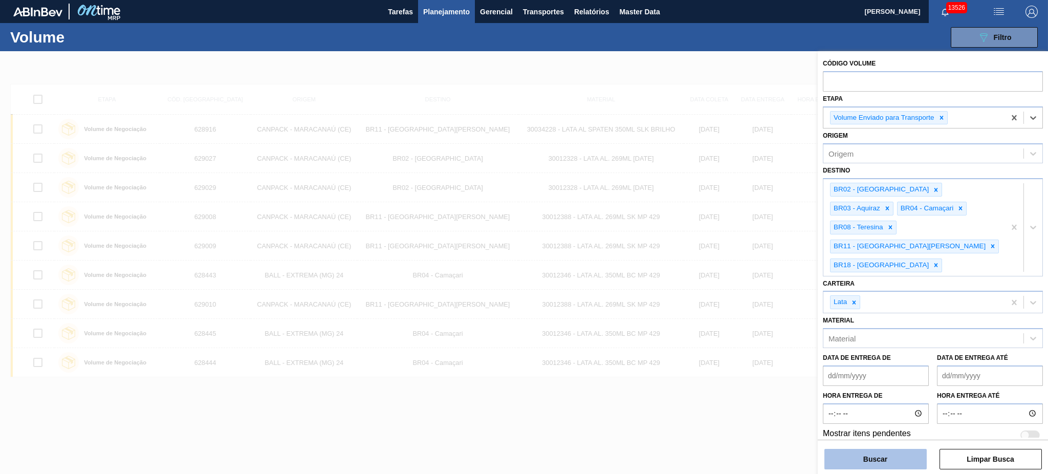
click at [887, 459] on button "Buscar" at bounding box center [875, 459] width 102 height 20
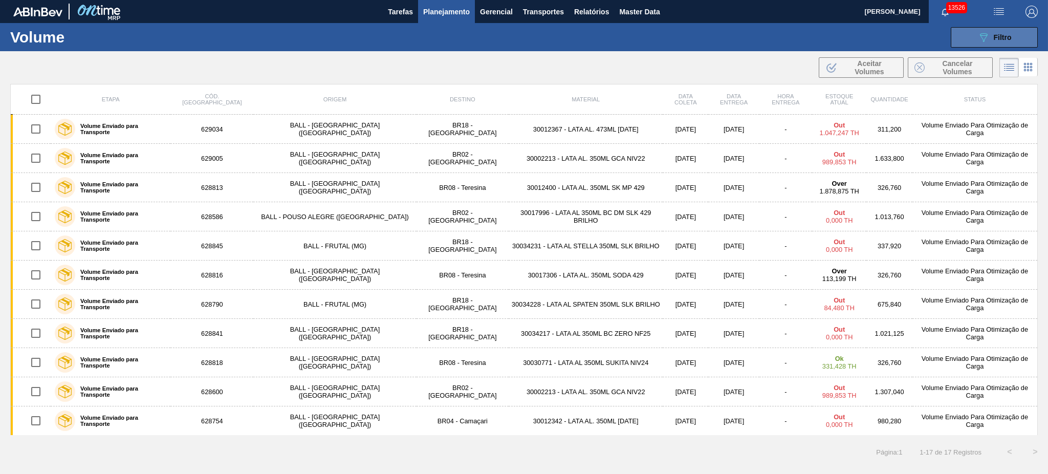
click at [1011, 28] on button "089F7B8B-B2A5-4AFE-B5C0-19BA573D28AC Filtro" at bounding box center [994, 37] width 87 height 20
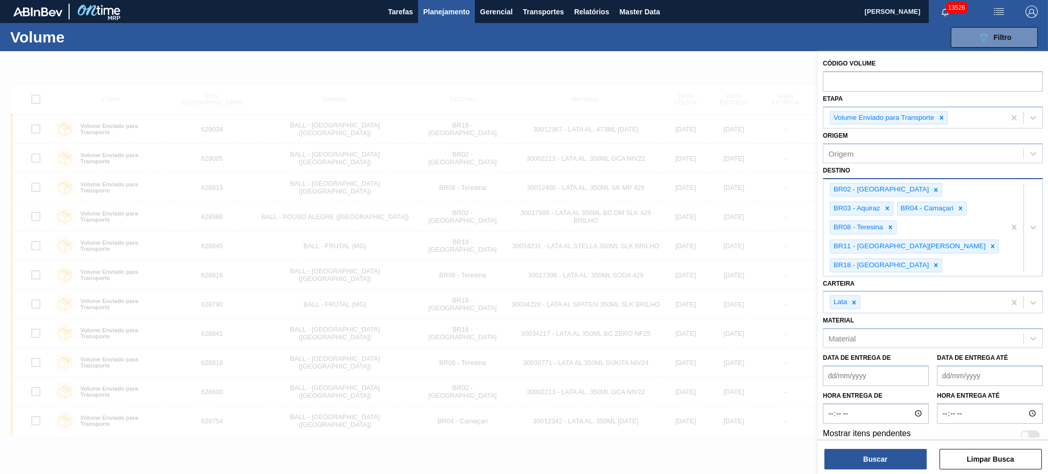
click at [994, 227] on div "BR02 - Sergipe BR03 - Aquiraz BR04 - Camaçari BR08 - Teresina BR11 - São Luís B…" at bounding box center [914, 227] width 182 height 96
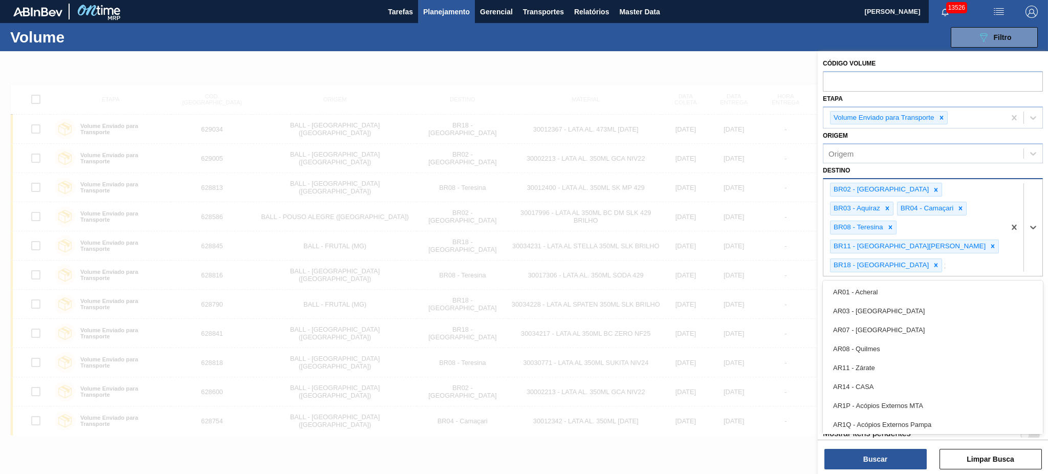
type input "15"
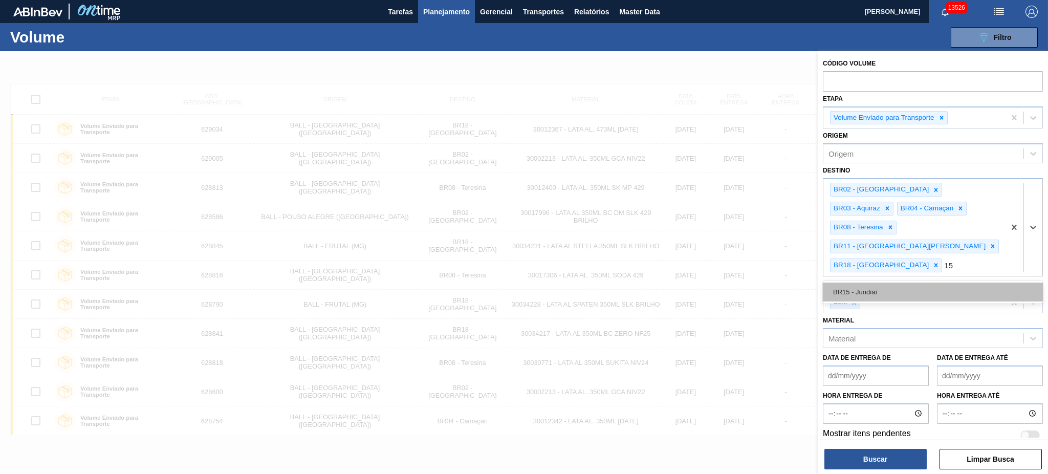
click at [883, 282] on div "BR15 - Jundiaí" at bounding box center [933, 291] width 220 height 19
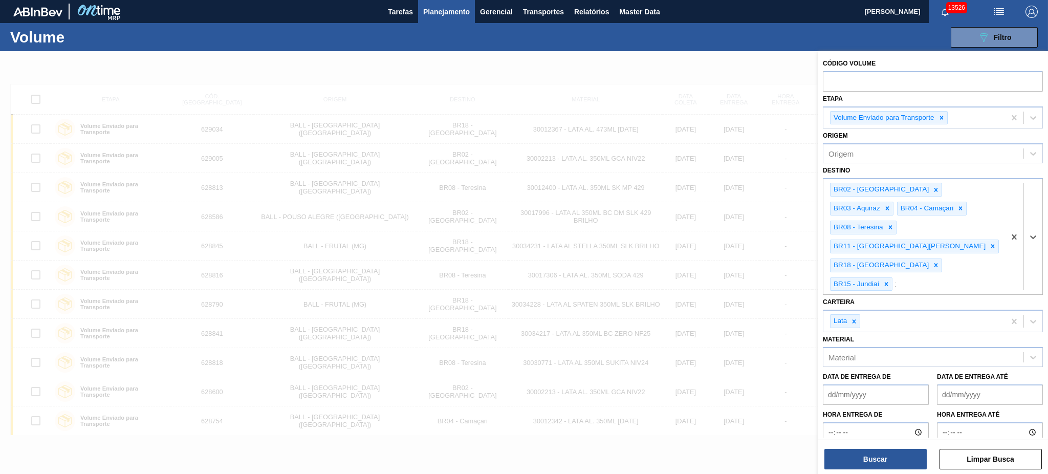
type input "16"
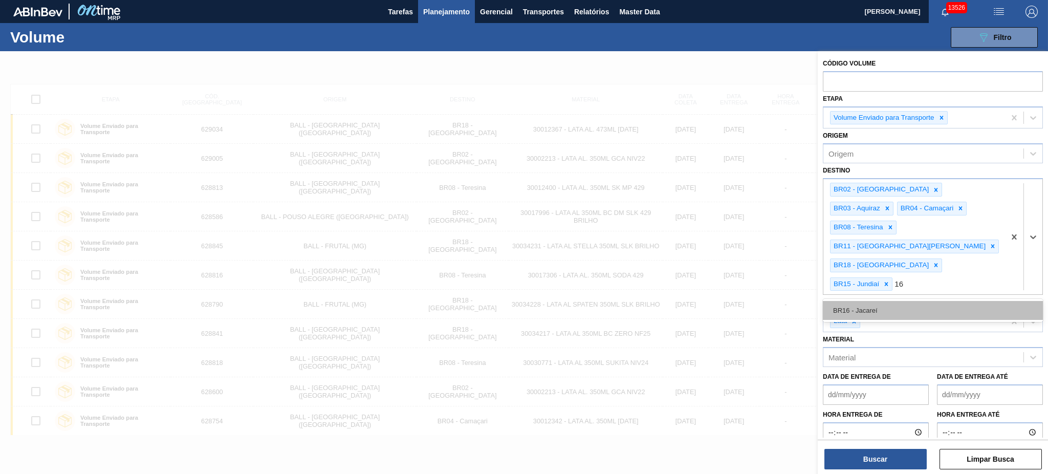
click at [898, 301] on div "BR16 - Jacareí" at bounding box center [933, 310] width 220 height 19
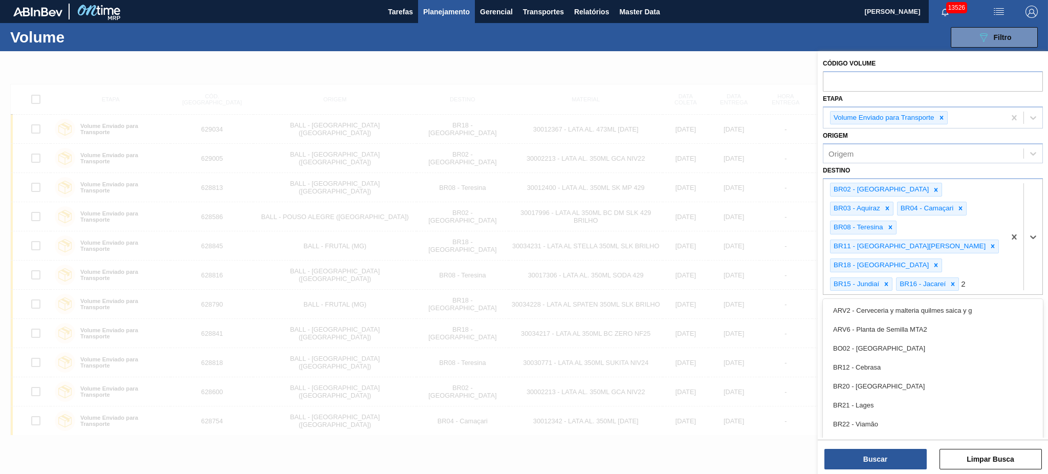
type input "23"
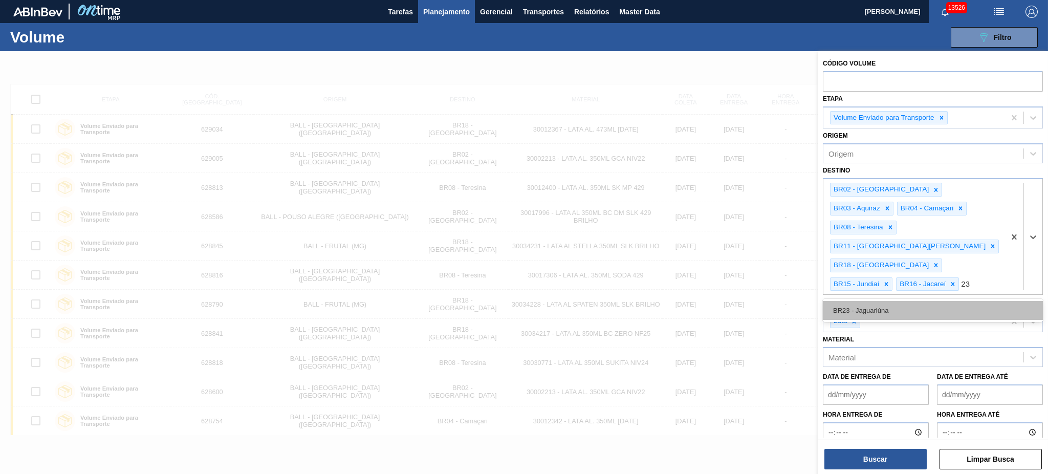
click at [903, 301] on div "BR23 - Jaguariúna" at bounding box center [933, 310] width 220 height 19
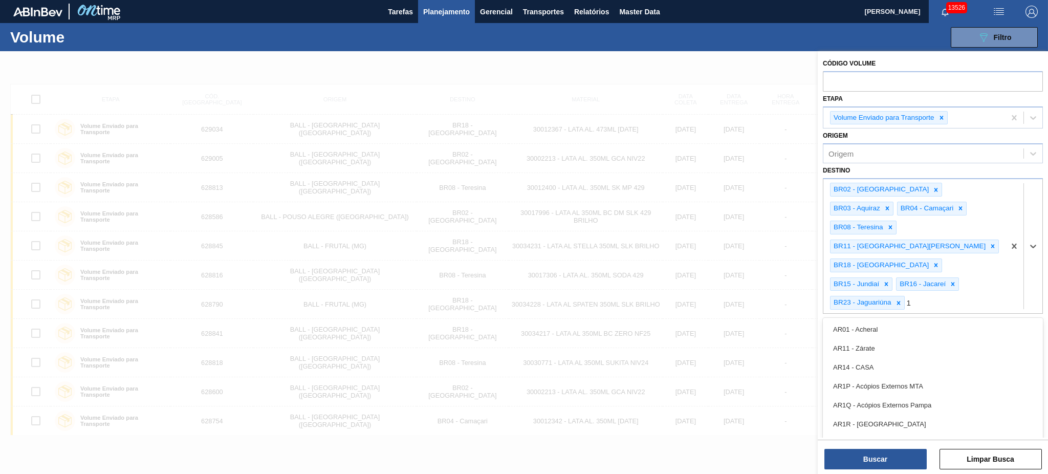
type input "10"
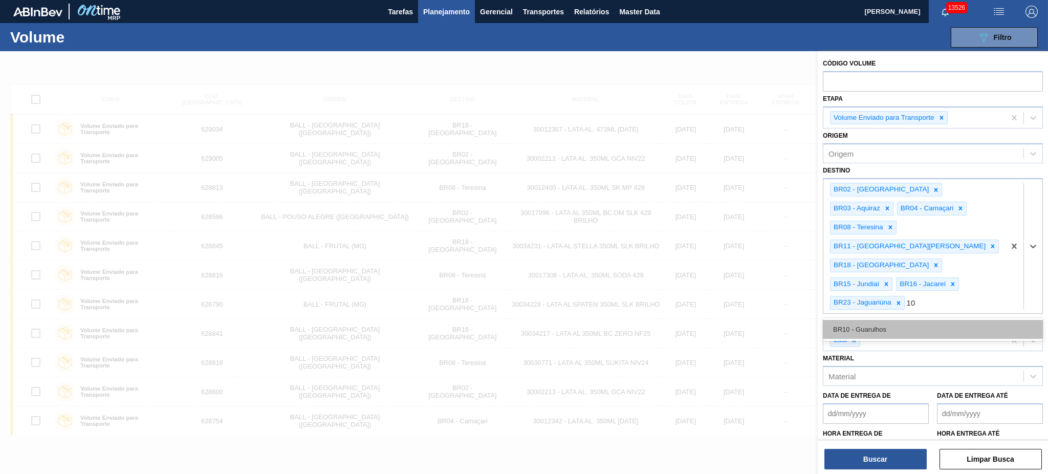
click at [905, 320] on div "BR10 - Guarulhos" at bounding box center [933, 329] width 220 height 19
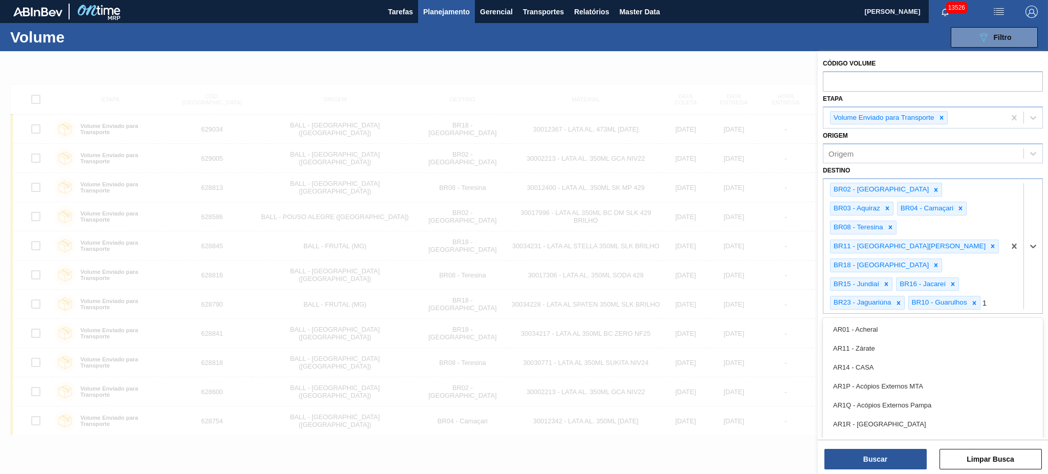
type input "19"
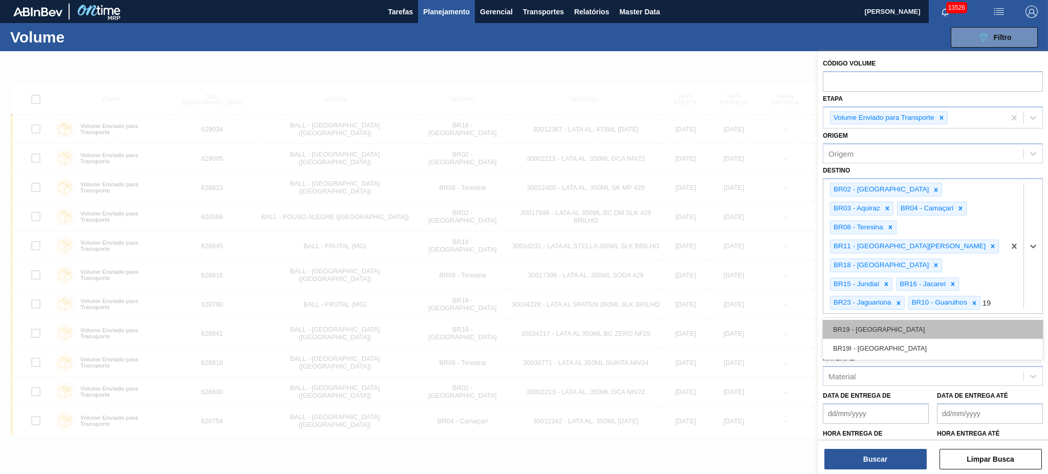
click at [905, 320] on div "BR19 - Nova Rio" at bounding box center [933, 329] width 220 height 19
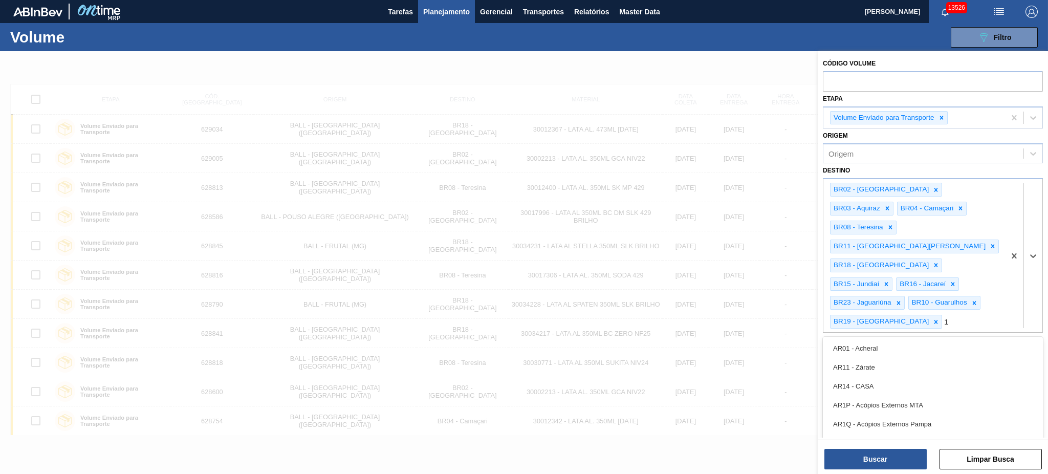
type input "13"
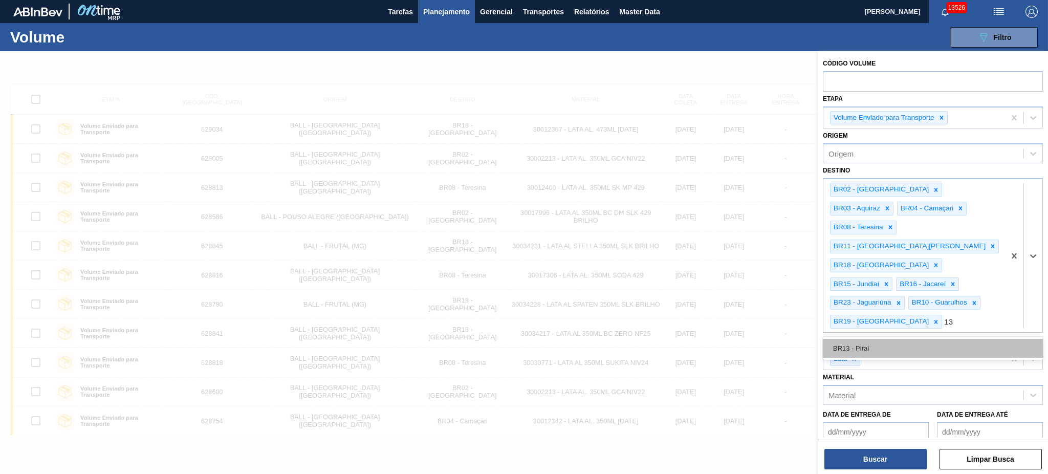
click at [897, 339] on div "BR13 - Piraí" at bounding box center [933, 348] width 220 height 19
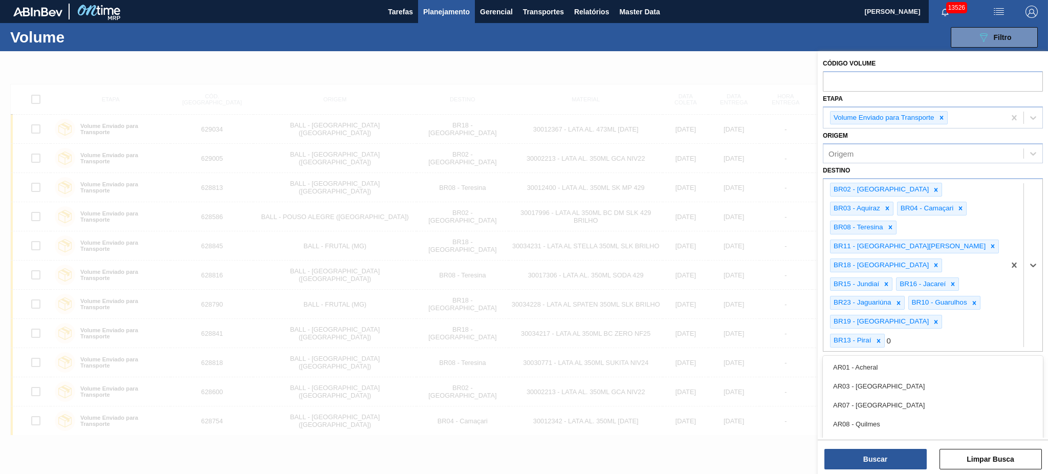
type input "07"
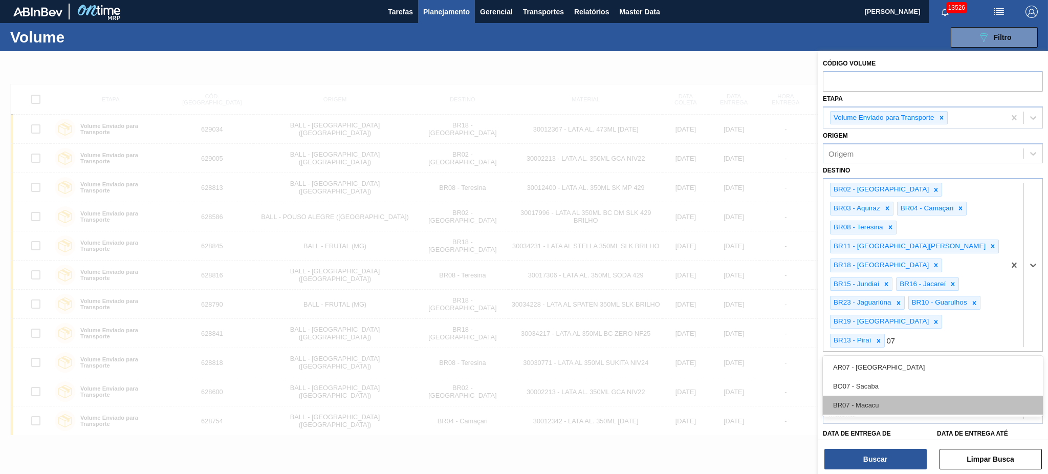
click at [880, 396] on div "BR07 - Macacu" at bounding box center [933, 405] width 220 height 19
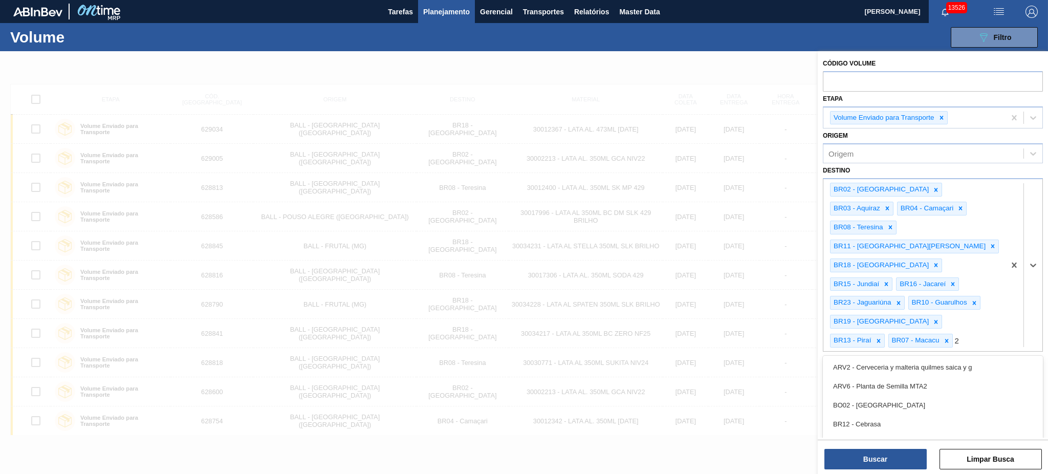
type input "21"
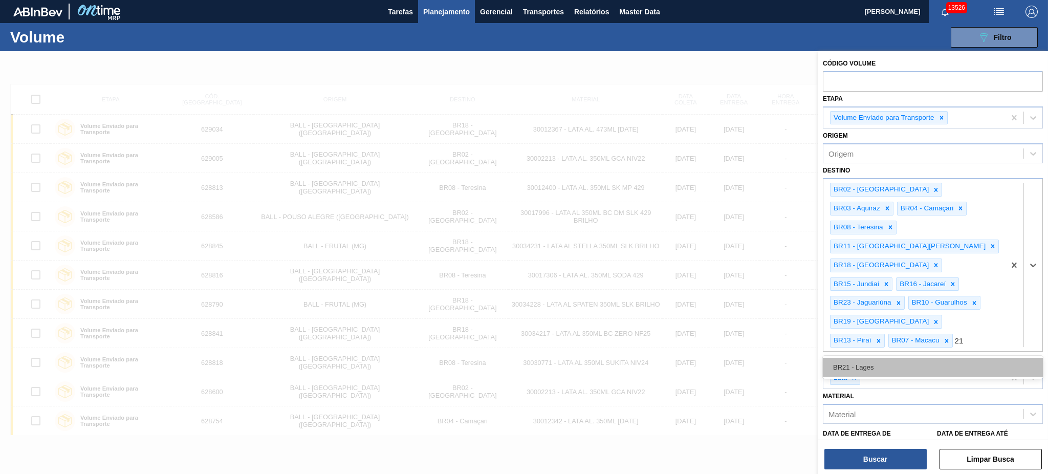
click at [891, 358] on div "BR21 - Lages" at bounding box center [933, 367] width 220 height 19
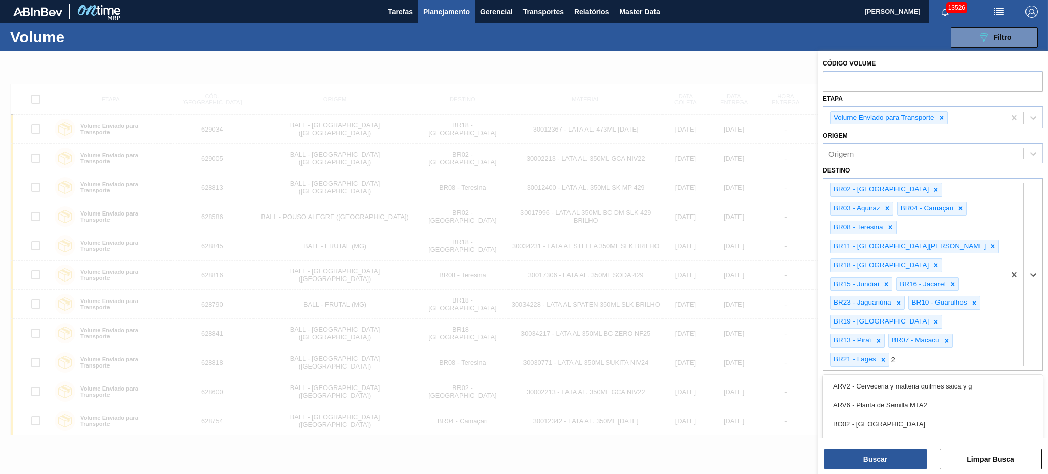
type input "22"
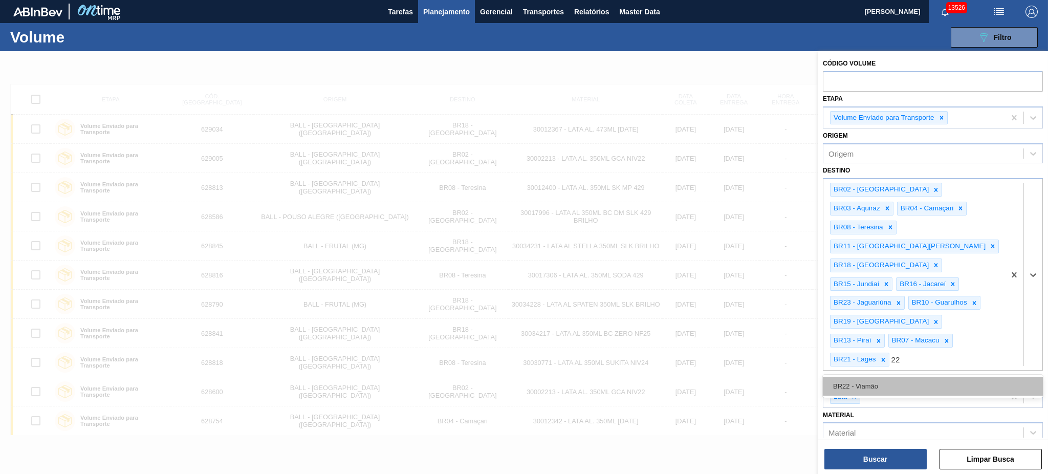
click at [890, 377] on div "BR22 - Viamão" at bounding box center [933, 386] width 220 height 19
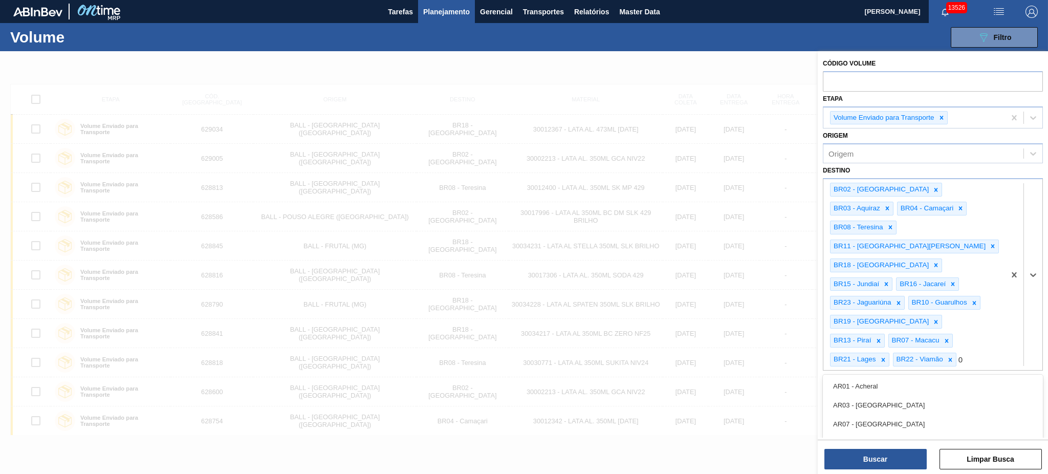
type input "09"
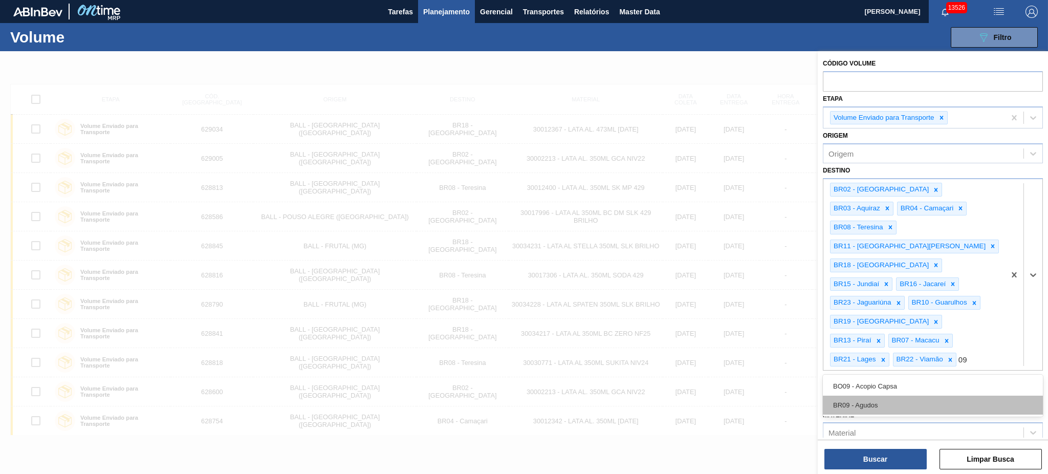
click at [896, 396] on div "BR09 - Agudos" at bounding box center [933, 405] width 220 height 19
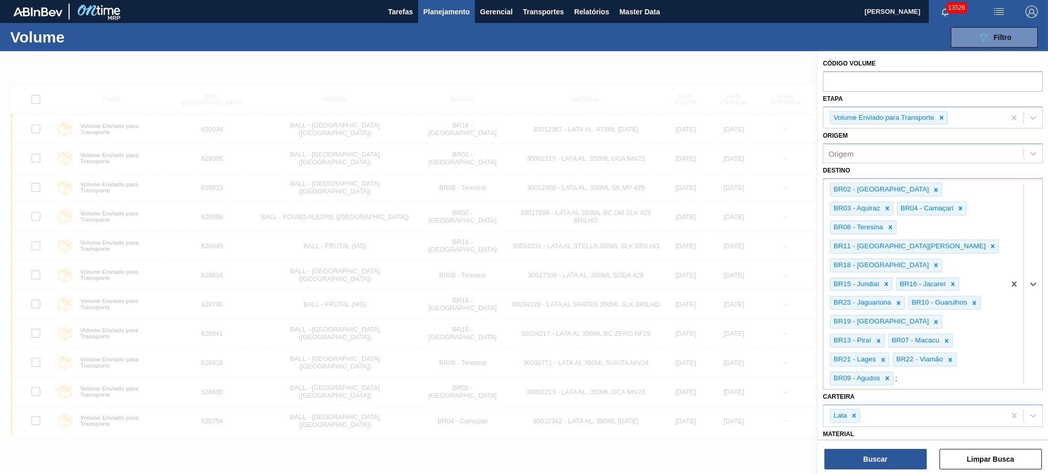
type input "24"
click at [892, 396] on div "BR24 - Ponta Grossa" at bounding box center [933, 405] width 220 height 19
click at [875, 449] on button "Buscar" at bounding box center [875, 459] width 102 height 20
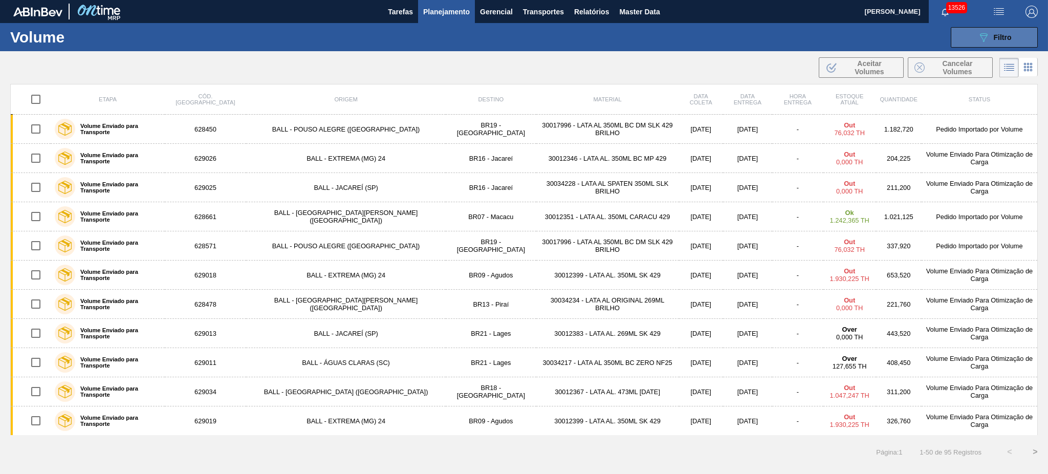
click at [976, 37] on button "089F7B8B-B2A5-4AFE-B5C0-19BA573D28AC Filtro" at bounding box center [994, 37] width 87 height 20
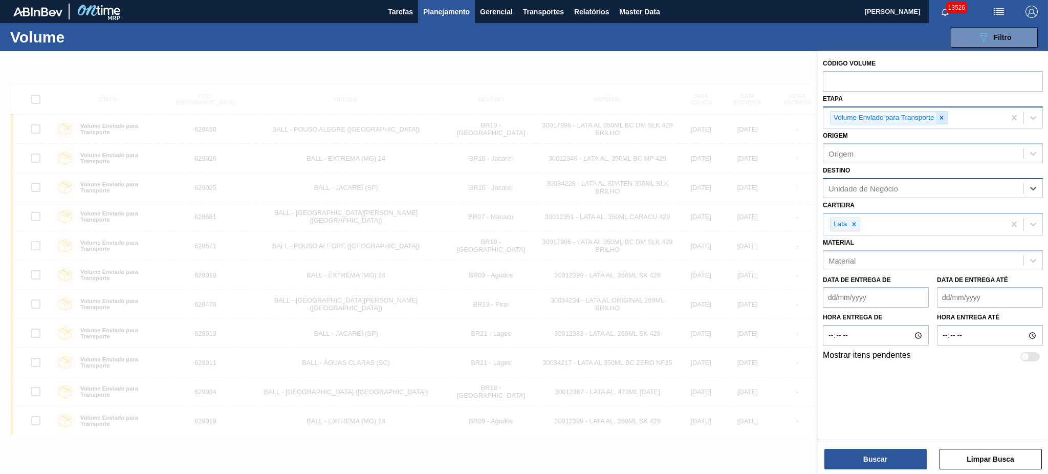
click at [940, 120] on icon at bounding box center [941, 117] width 7 height 7
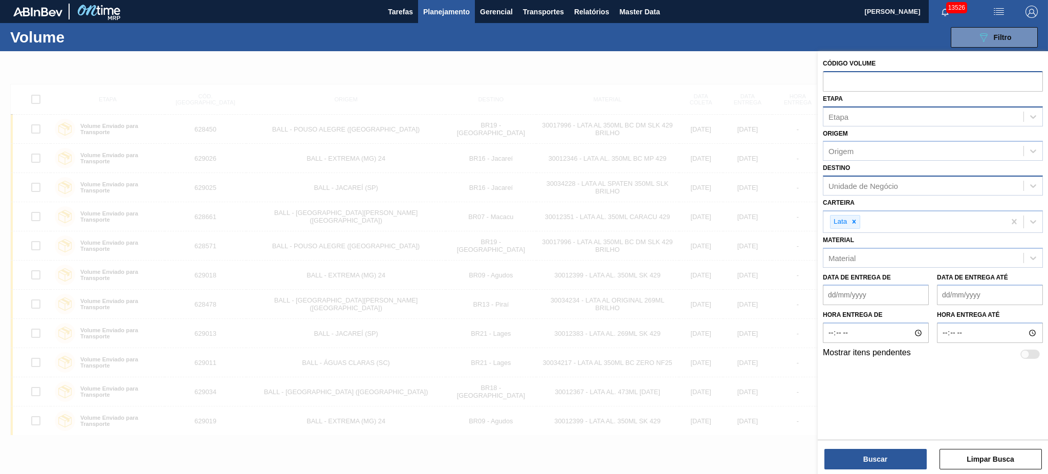
click at [898, 78] on input "text" at bounding box center [933, 80] width 220 height 19
type input "628450"
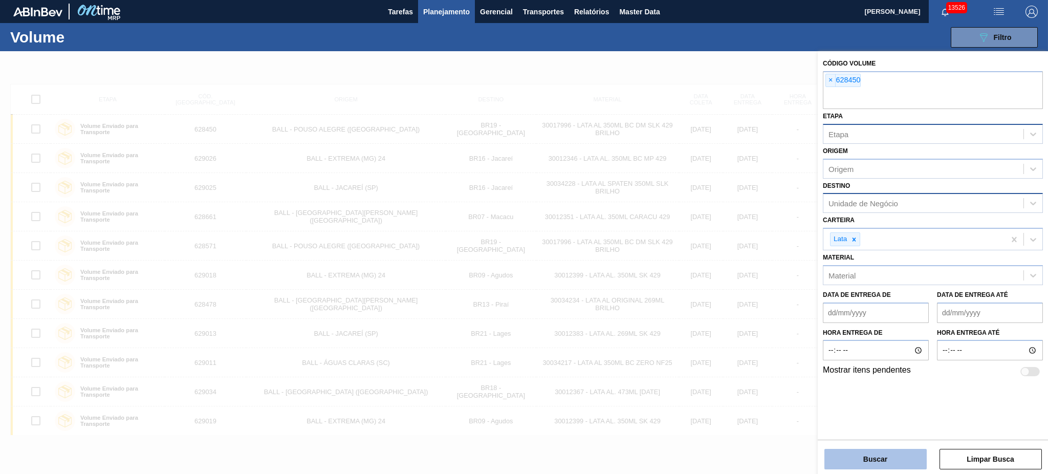
click at [899, 456] on button "Buscar" at bounding box center [875, 459] width 102 height 20
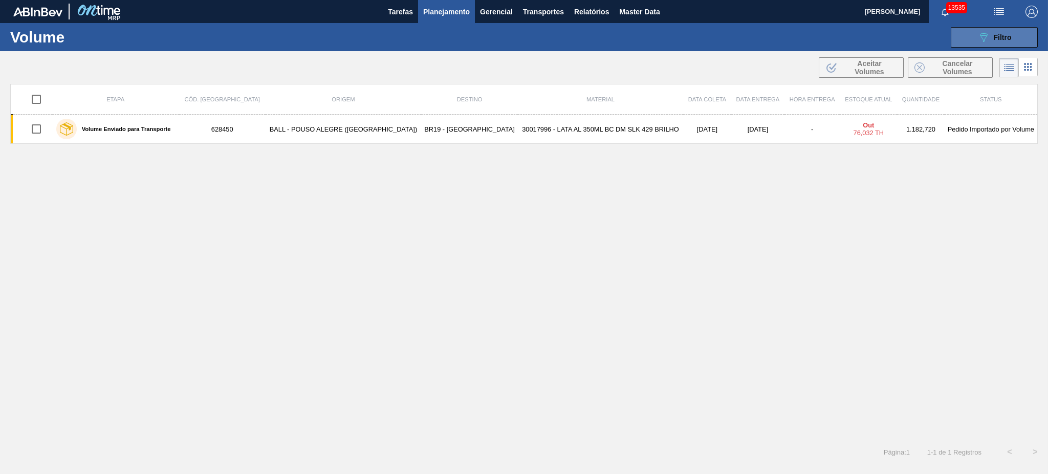
click at [971, 28] on button "089F7B8B-B2A5-4AFE-B5C0-19BA573D28AC Filtro" at bounding box center [994, 37] width 87 height 20
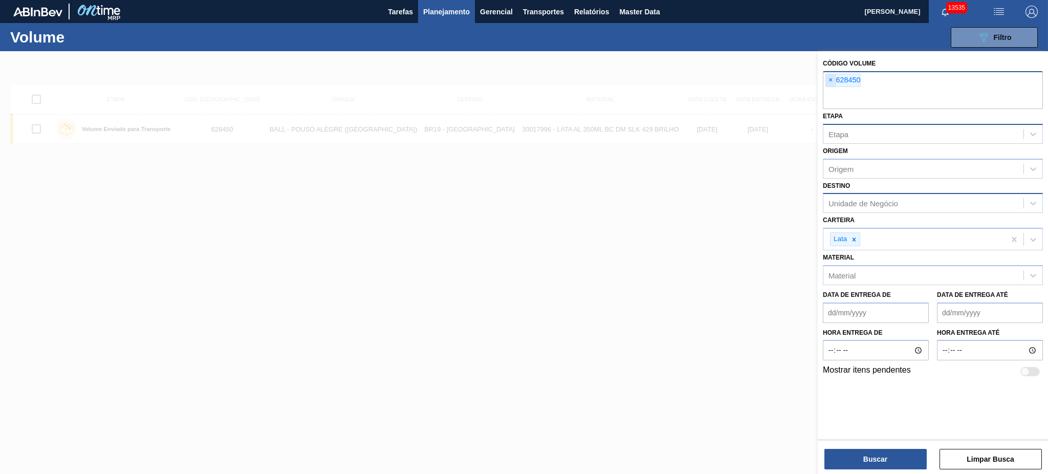
click at [832, 80] on span "×" at bounding box center [831, 80] width 10 height 12
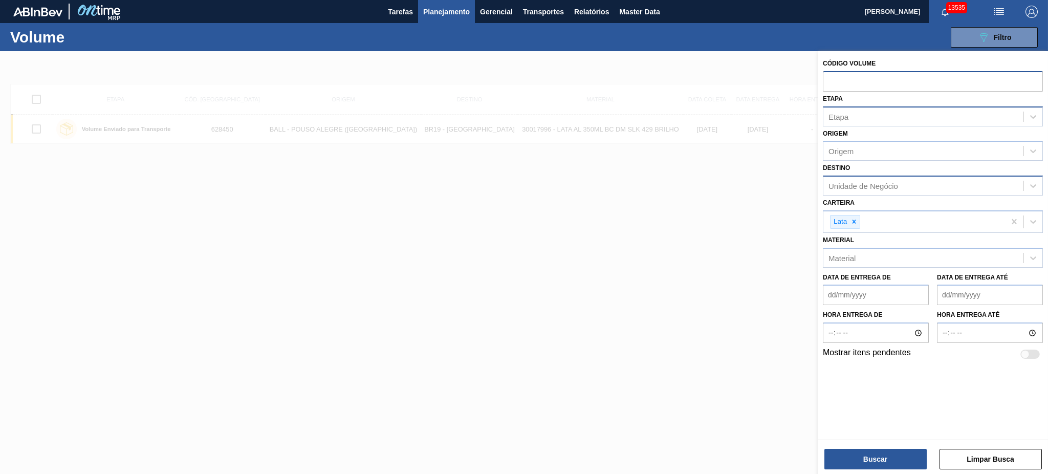
click at [873, 186] on div "Unidade de Negócio" at bounding box center [864, 186] width 70 height 9
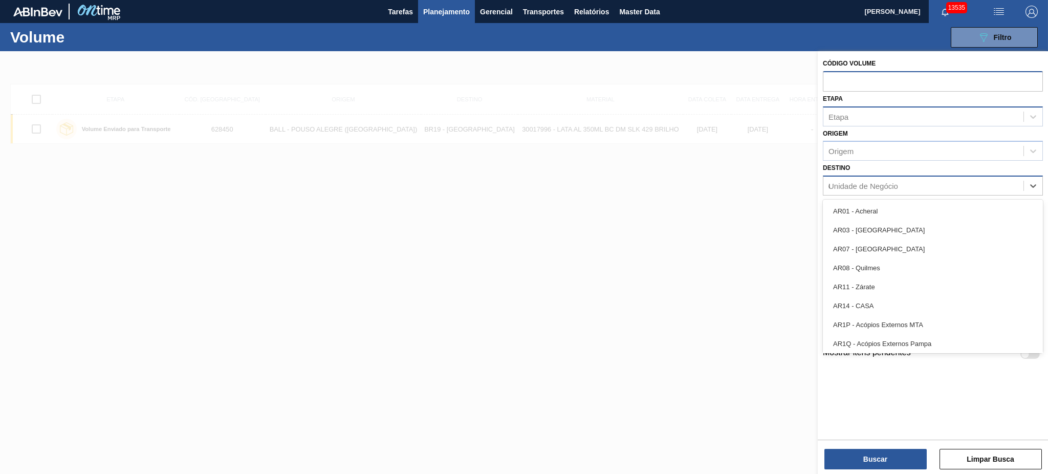
type input "02"
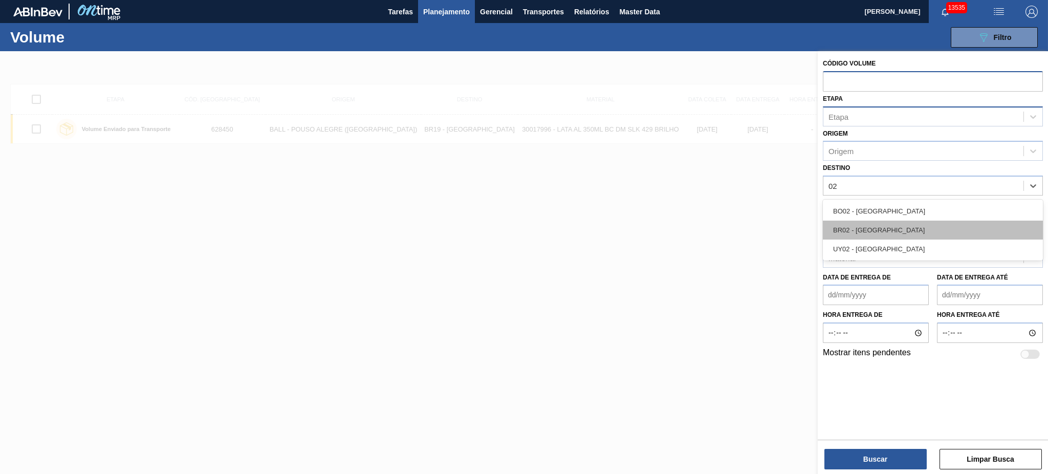
click at [894, 226] on div "BR02 - Sergipe" at bounding box center [933, 230] width 220 height 19
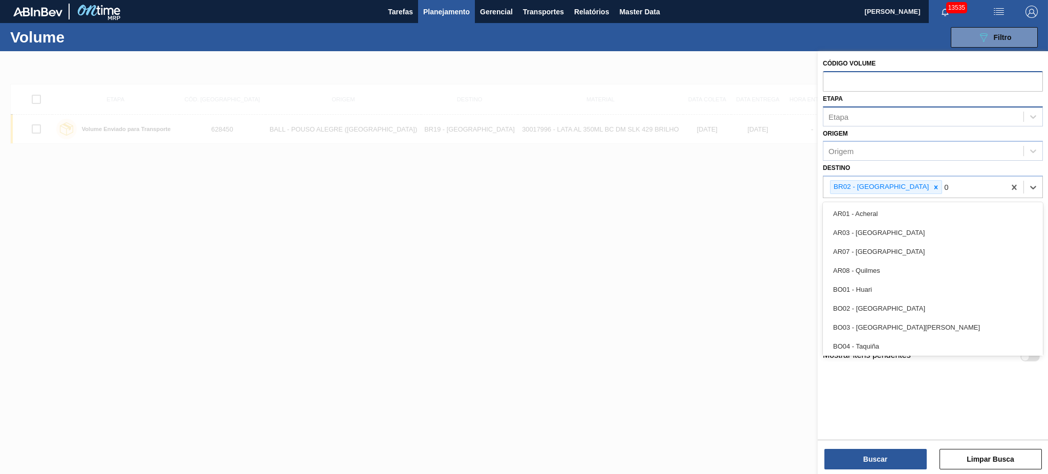
type input "03"
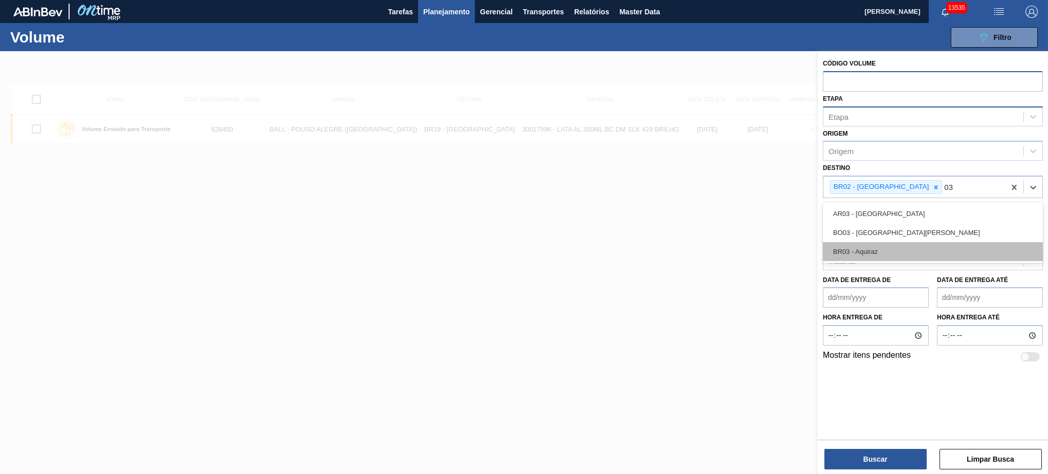
click at [890, 252] on div "BR03 - Aquiraz" at bounding box center [933, 251] width 220 height 19
type input "04"
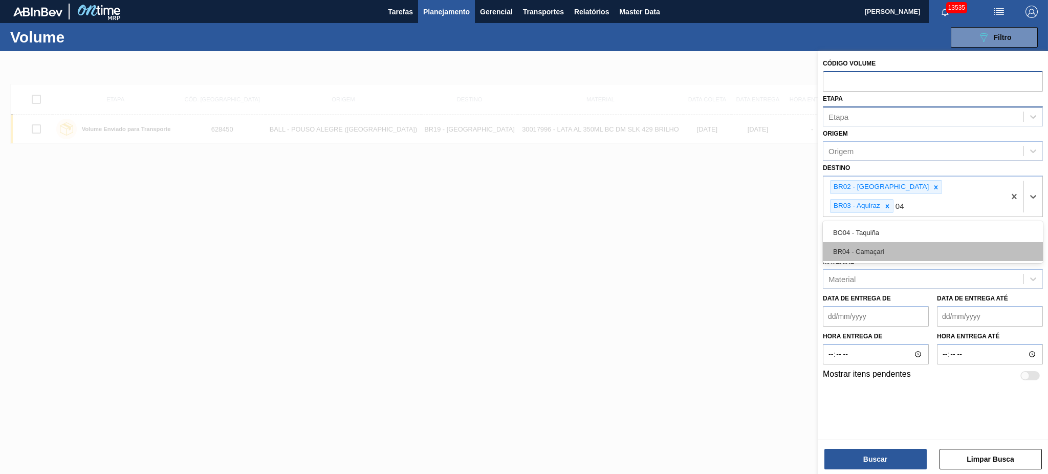
click at [879, 242] on div "BR04 - Camaçari" at bounding box center [933, 251] width 220 height 19
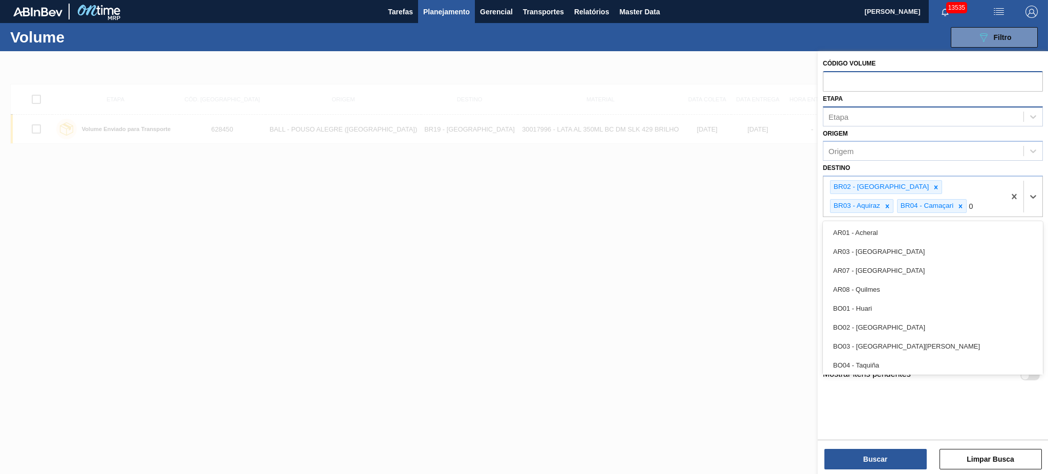
type input "08"
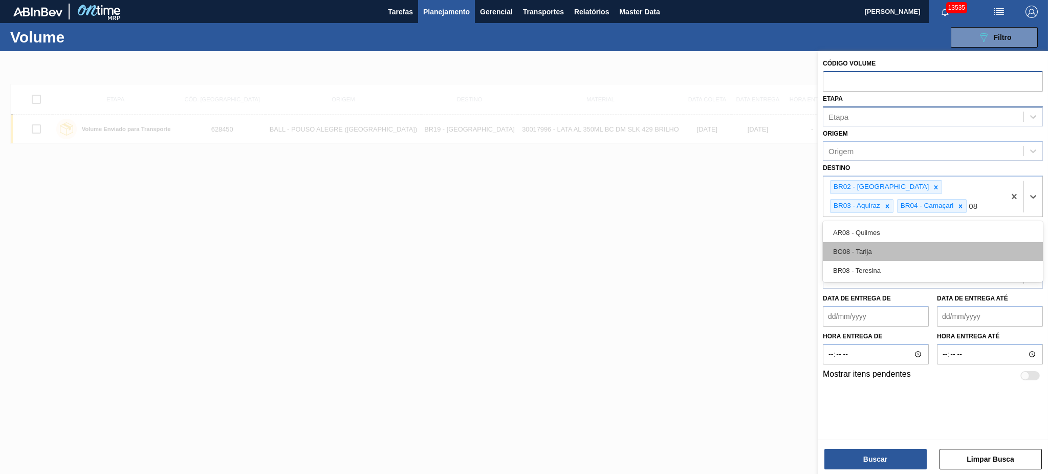
click at [873, 251] on div "BO08 - Tarija" at bounding box center [933, 251] width 220 height 19
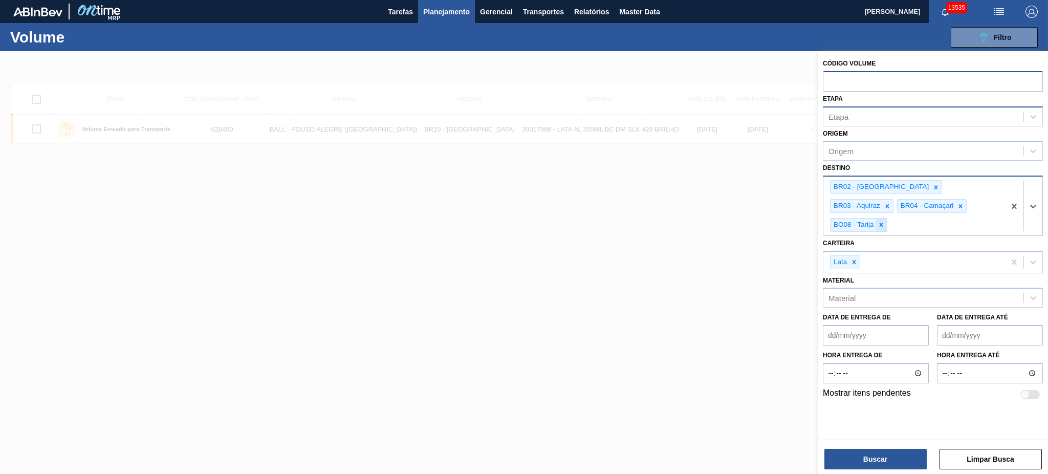
click at [885, 221] on icon at bounding box center [881, 224] width 7 height 7
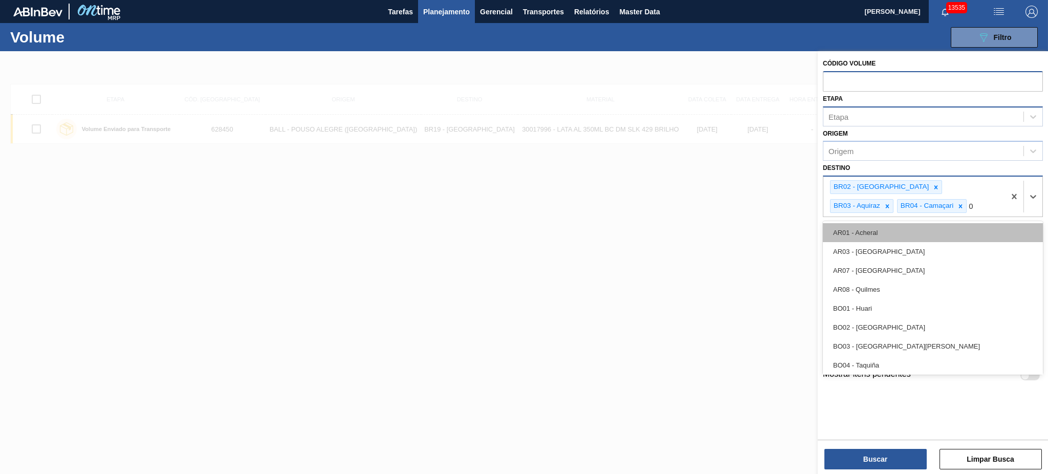
type input "08"
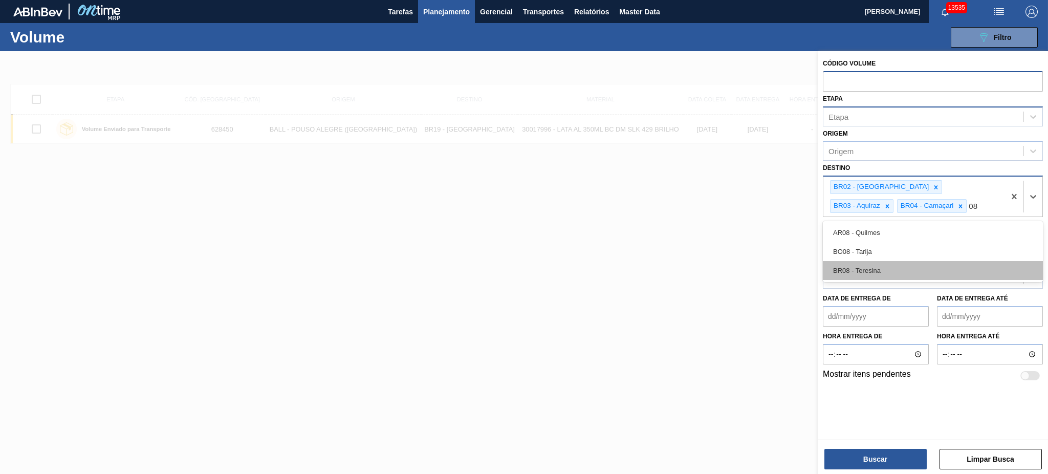
click at [906, 265] on div "BR08 - Teresina" at bounding box center [933, 270] width 220 height 19
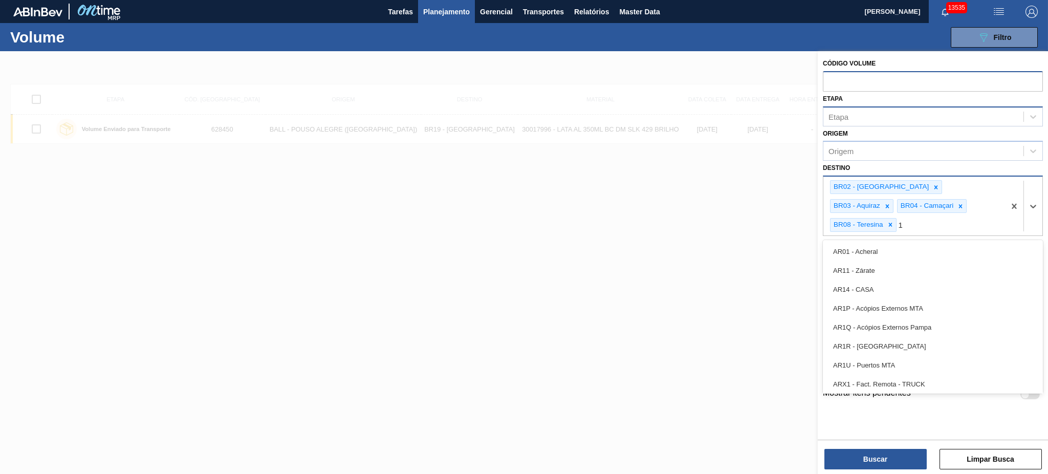
type input "11"
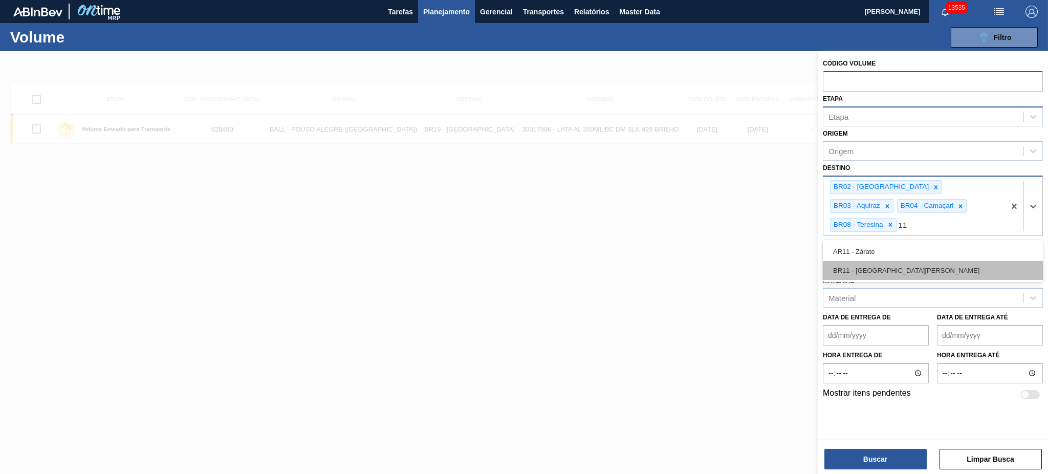
click at [901, 261] on div "BR11 - São Luís" at bounding box center [933, 270] width 220 height 19
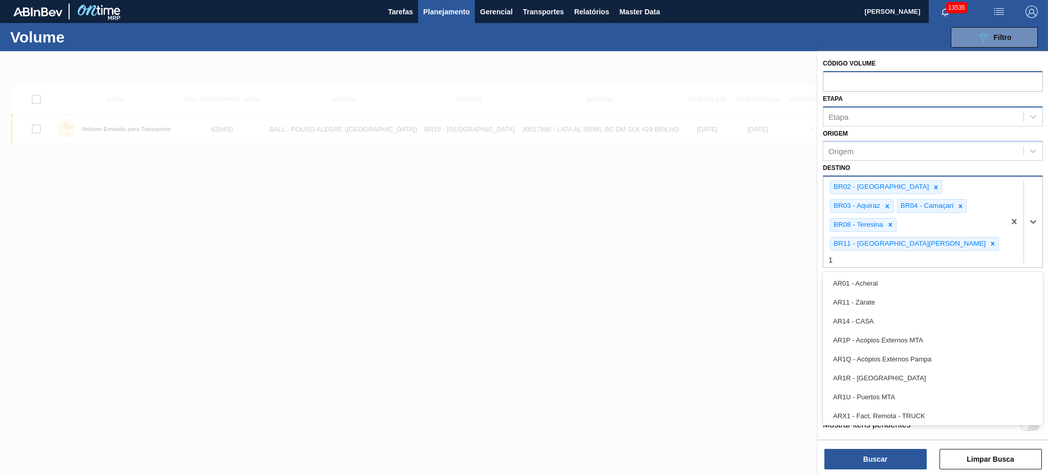
type input "18"
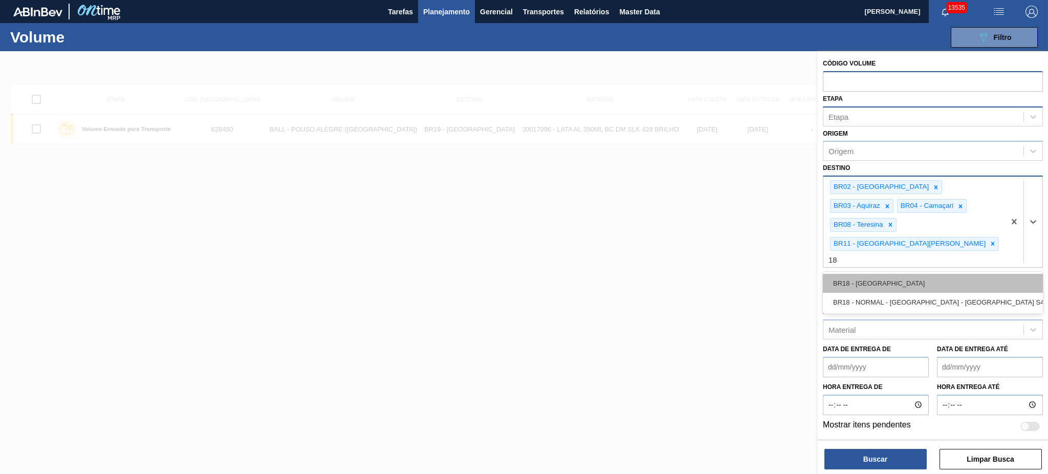
drag, startPoint x: 899, startPoint y: 252, endPoint x: 899, endPoint y: 209, distance: 42.5
click at [899, 274] on div "BR18 - Pernambuco" at bounding box center [933, 283] width 220 height 19
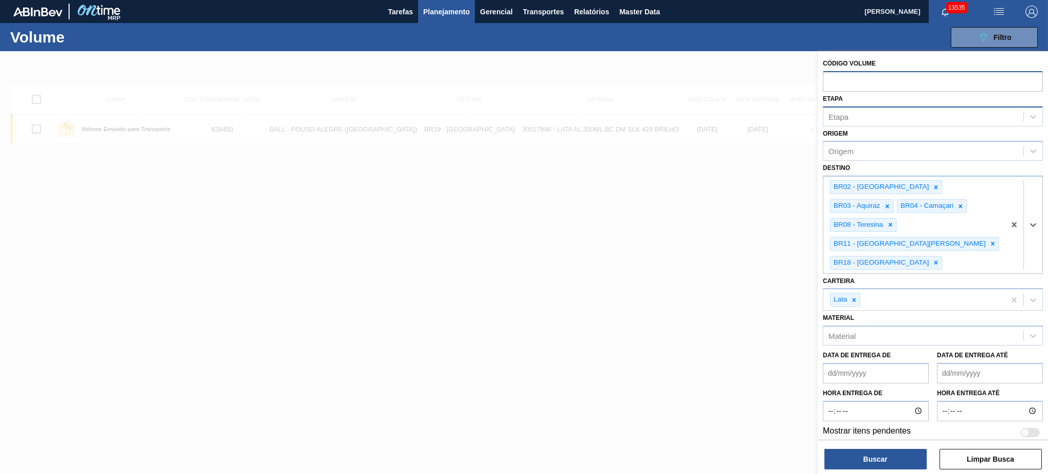
click at [870, 114] on div "Etapa" at bounding box center [923, 116] width 200 height 15
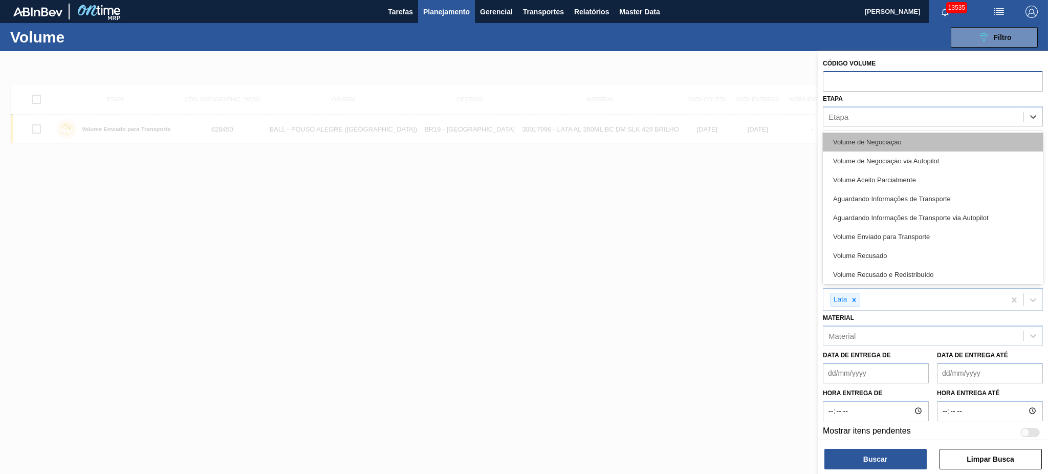
click at [900, 144] on div "Volume de Negociação" at bounding box center [933, 142] width 220 height 19
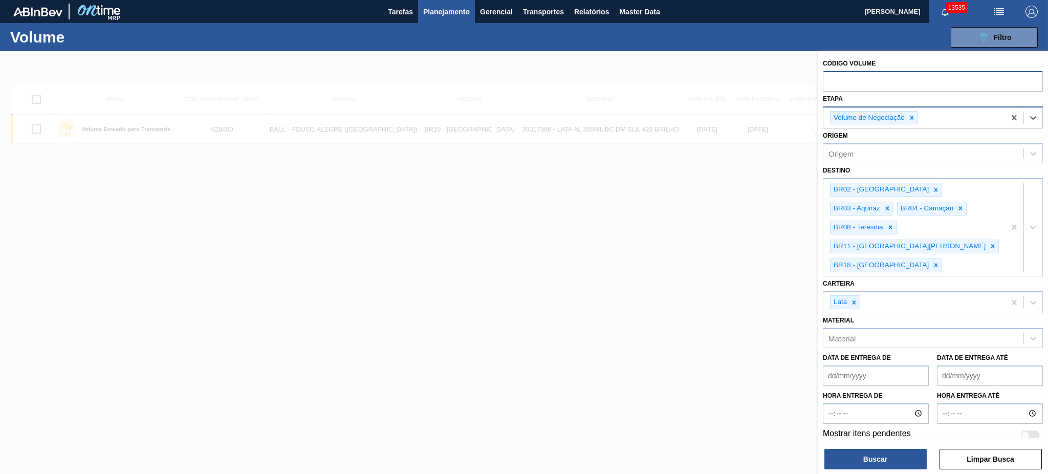
click at [934, 120] on div "Volume de Negociação" at bounding box center [914, 117] width 182 height 21
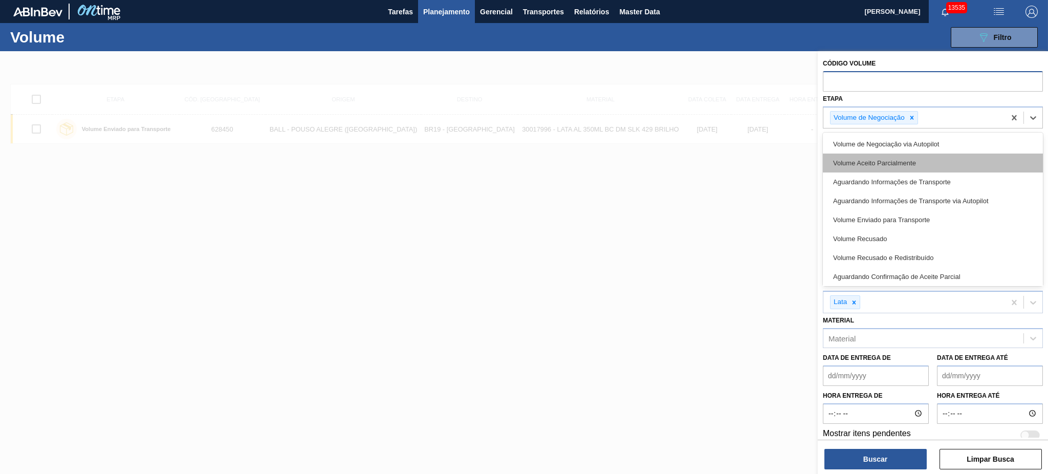
click at [935, 158] on div "Volume Aceito Parcialmente" at bounding box center [933, 163] width 220 height 19
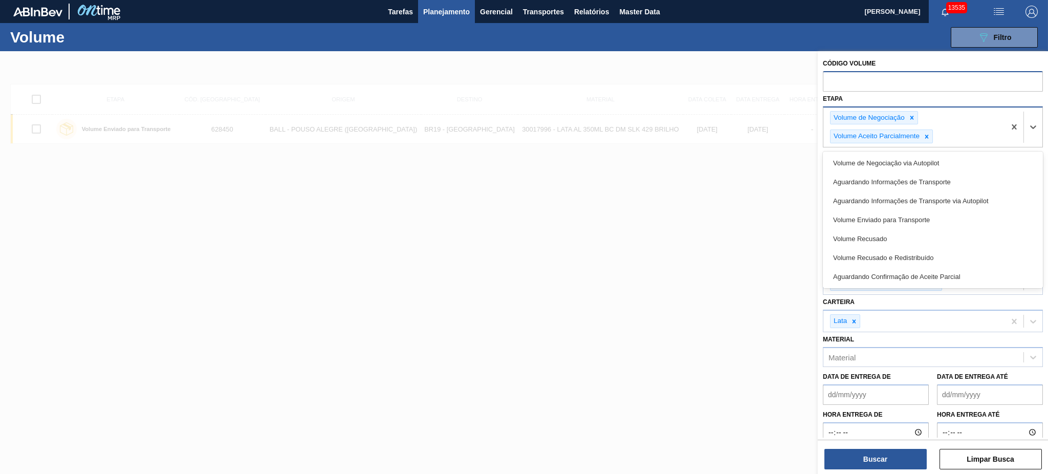
click at [948, 143] on div "Volume de Negociação Volume Aceito Parcialmente" at bounding box center [914, 127] width 182 height 40
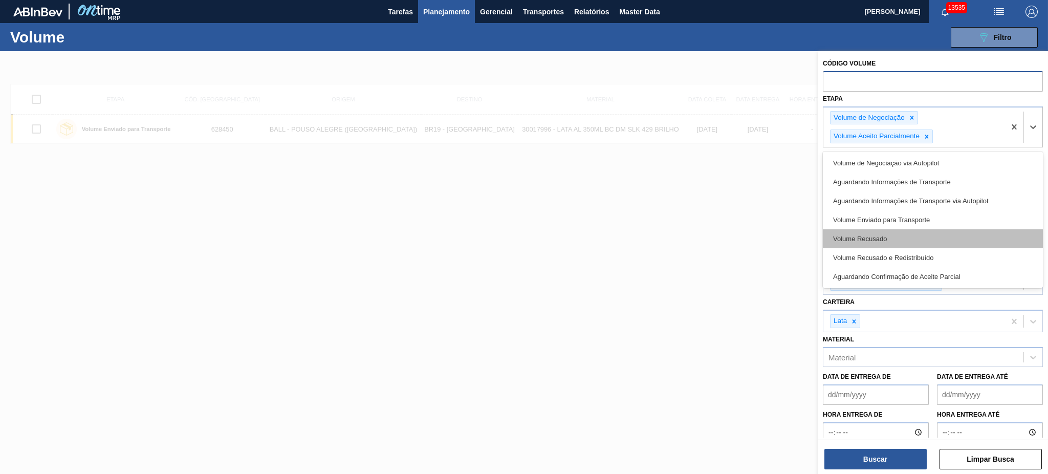
click at [907, 238] on div "Volume Recusado" at bounding box center [933, 238] width 220 height 19
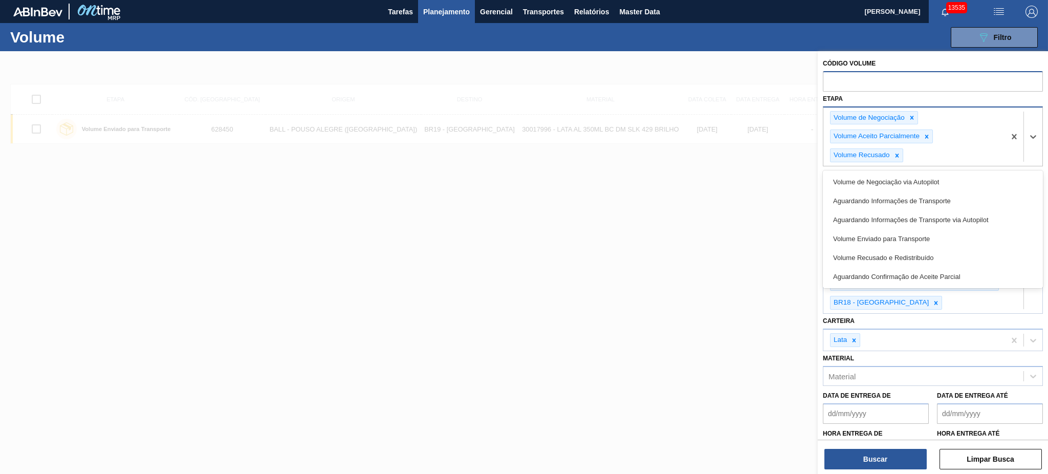
click at [965, 152] on div "Volume de Negociação Volume Aceito Parcialmente Volume Recusado" at bounding box center [914, 136] width 182 height 59
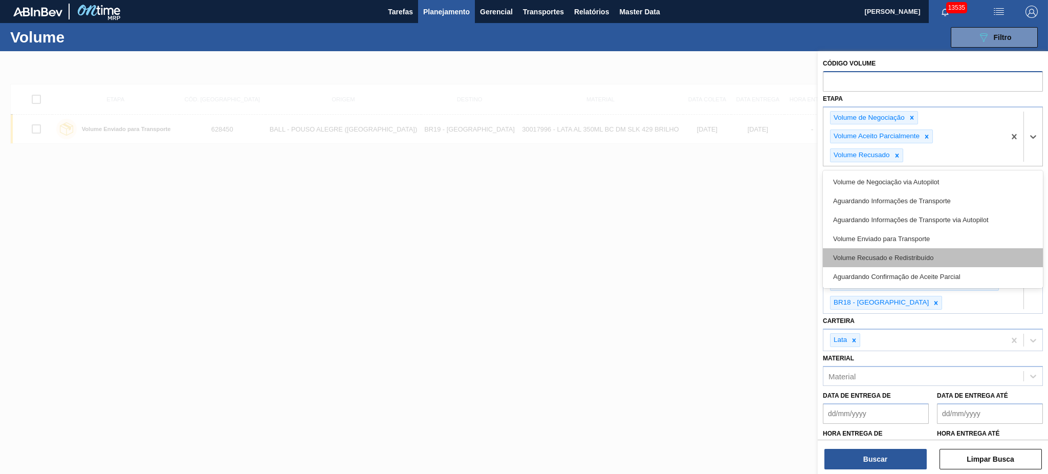
click at [940, 253] on div "Volume Recusado e Redistribuído" at bounding box center [933, 257] width 220 height 19
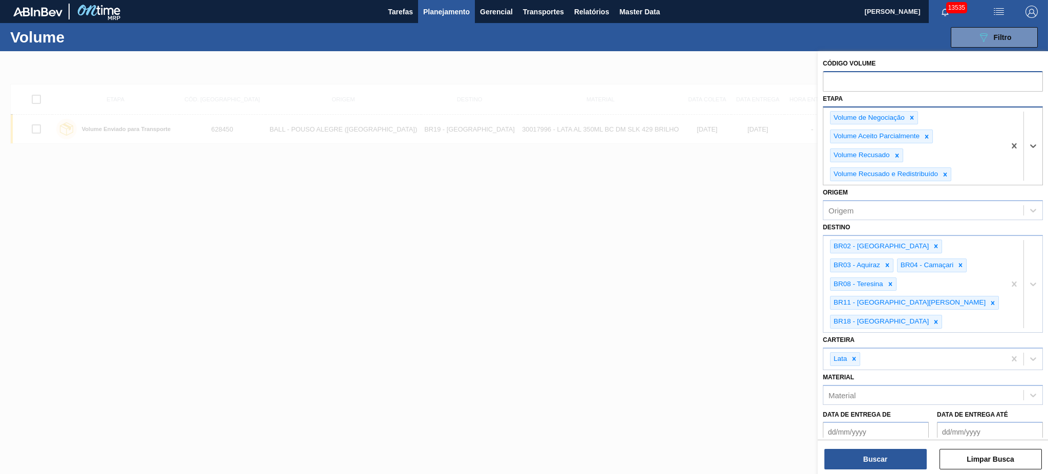
click at [977, 176] on div "Volume de Negociação Volume Aceito Parcialmente Volume Recusado Volume Recusado…" at bounding box center [914, 146] width 182 height 78
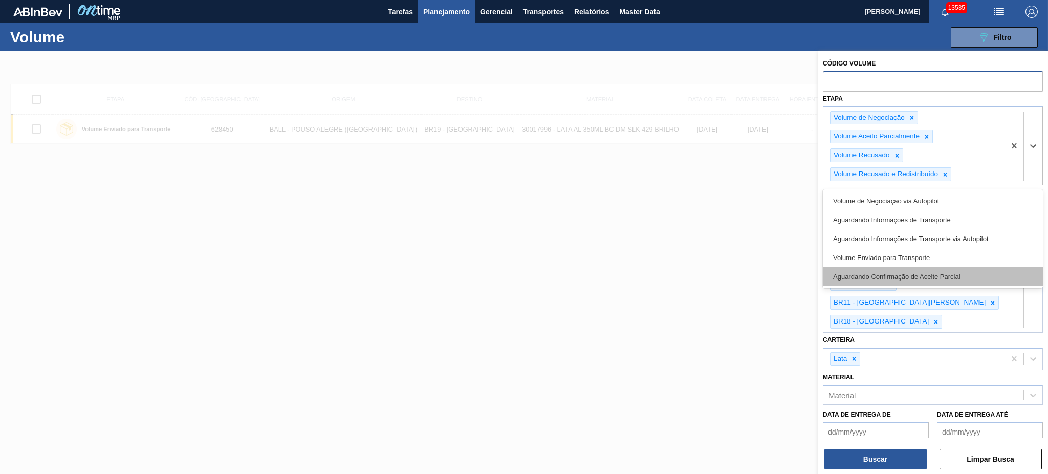
click at [935, 274] on div "Aguardando Confirmação de Aceite Parcial" at bounding box center [933, 276] width 220 height 19
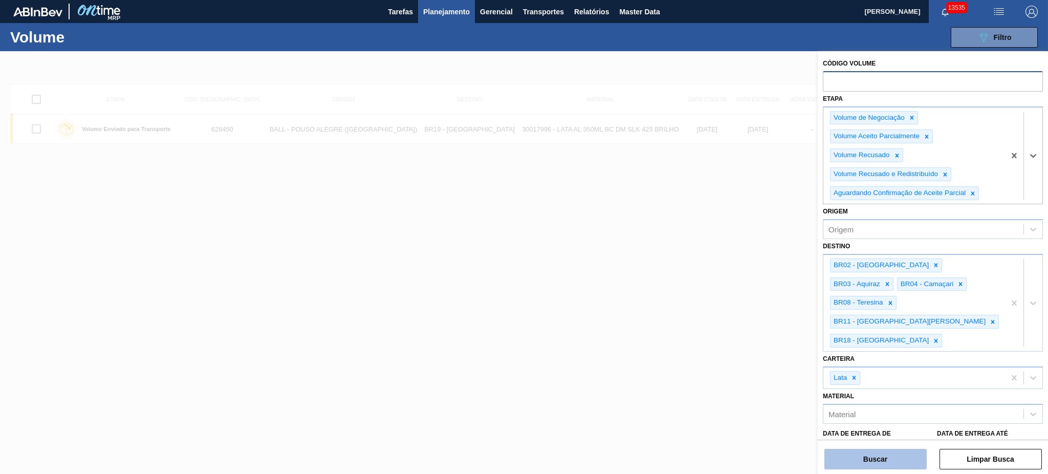
click at [878, 460] on button "Buscar" at bounding box center [875, 459] width 102 height 20
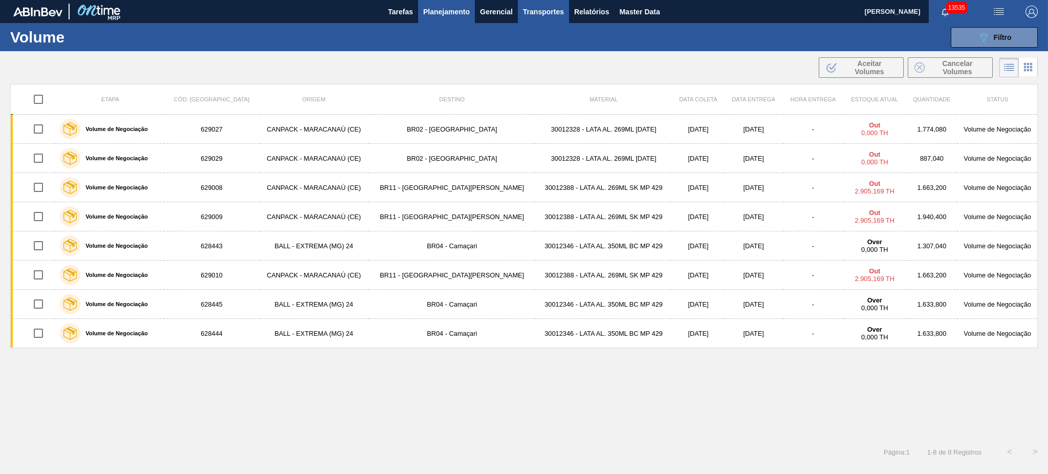
click at [529, 7] on span "Transportes" at bounding box center [543, 12] width 41 height 12
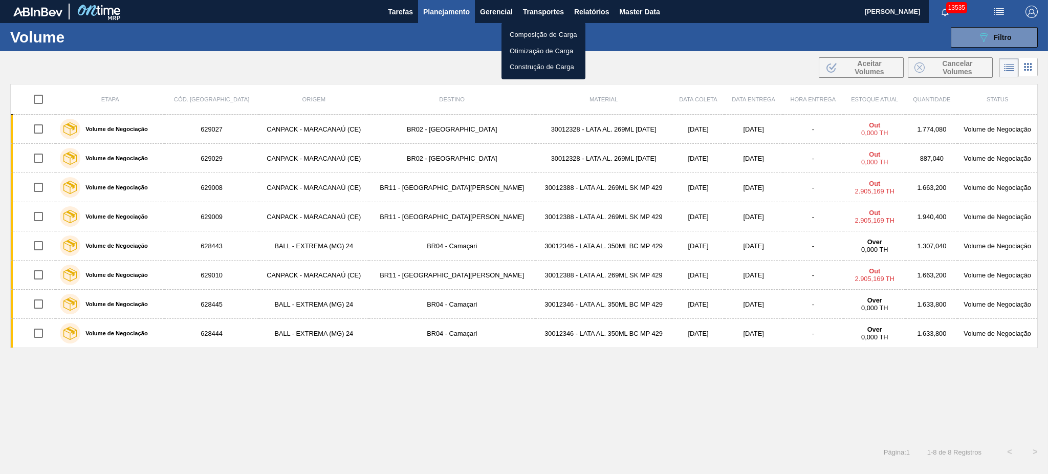
click at [530, 47] on li "Otimização de Carga" at bounding box center [544, 51] width 84 height 16
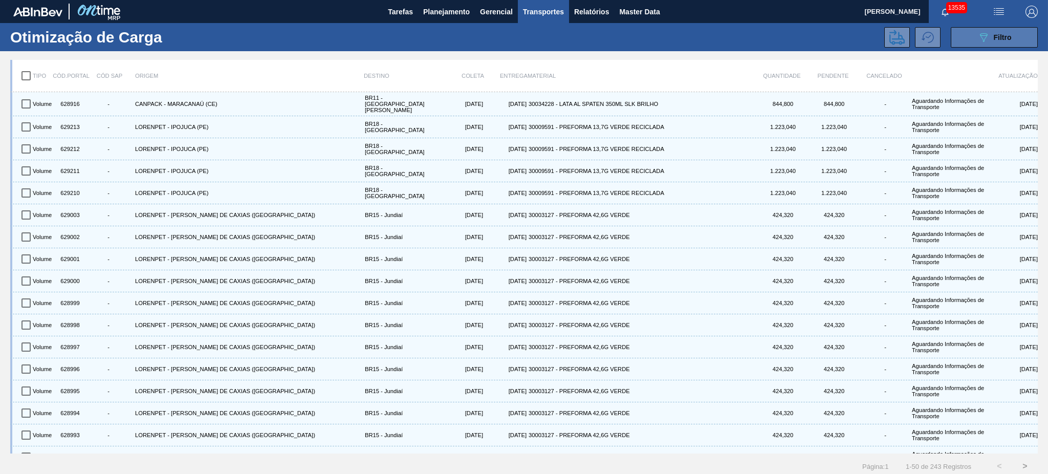
click at [1010, 45] on button "089F7B8B-B2A5-4AFE-B5C0-19BA573D28AC Filtro" at bounding box center [994, 37] width 87 height 20
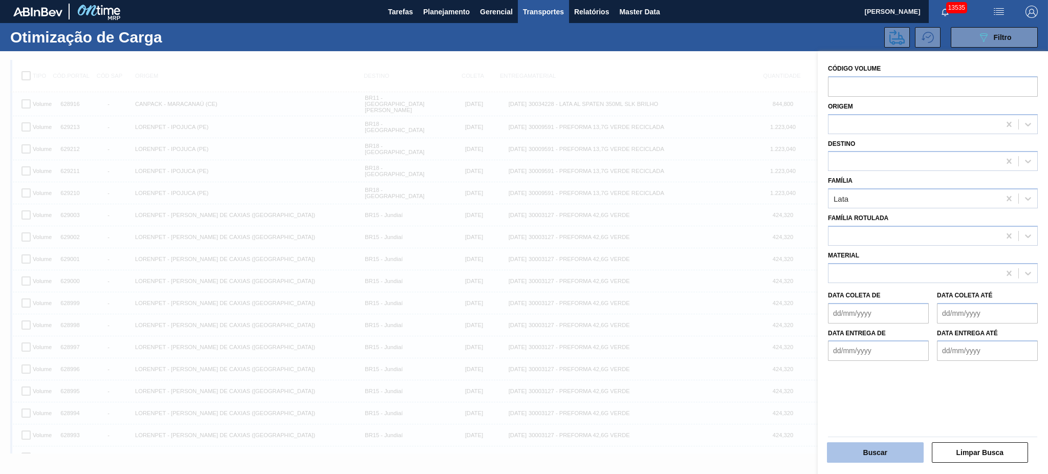
click at [887, 455] on button "Buscar" at bounding box center [875, 452] width 97 height 20
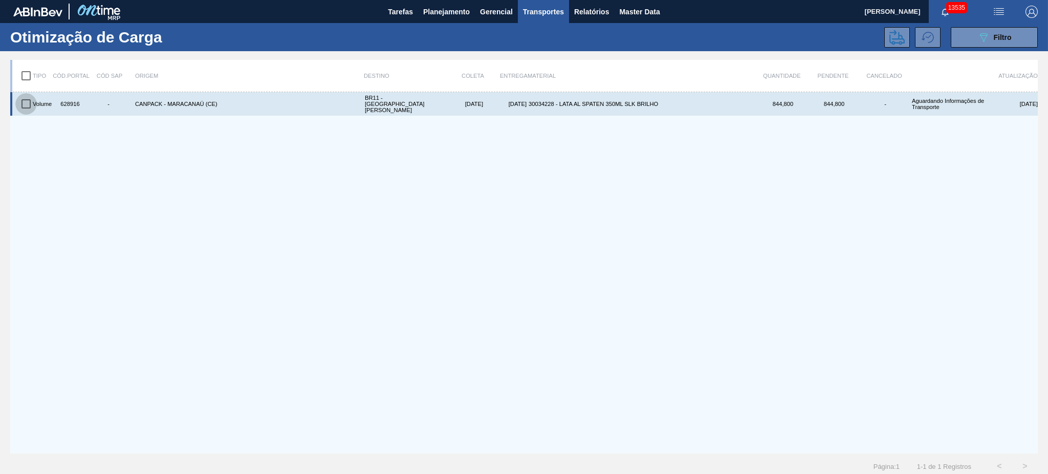
click at [24, 103] on input "checkbox" at bounding box center [25, 103] width 21 height 21
checkbox input "true"
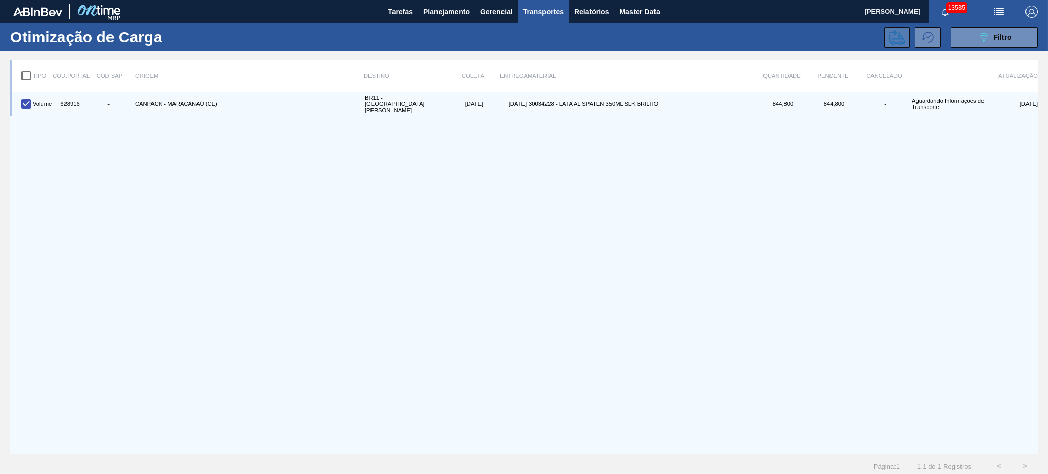
click at [893, 46] on button at bounding box center [897, 37] width 26 height 20
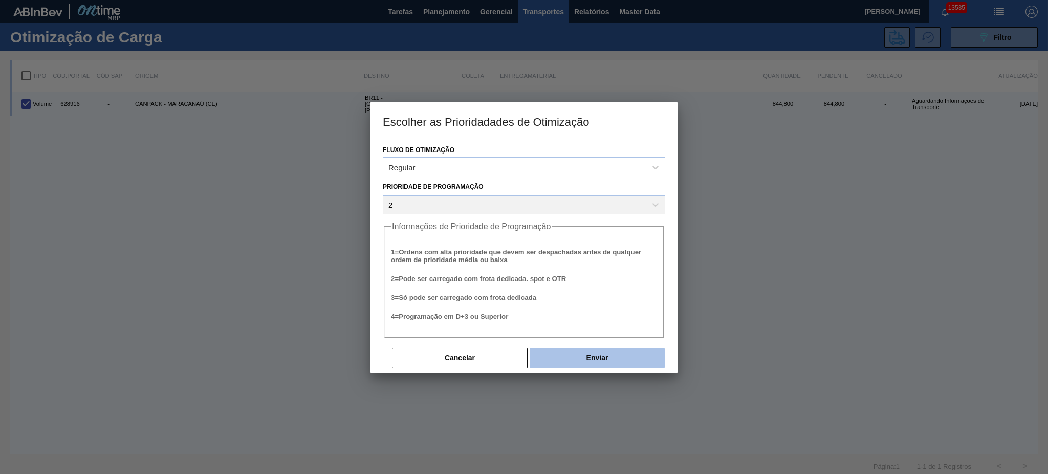
click at [608, 356] on button "Enviar" at bounding box center [597, 357] width 135 height 20
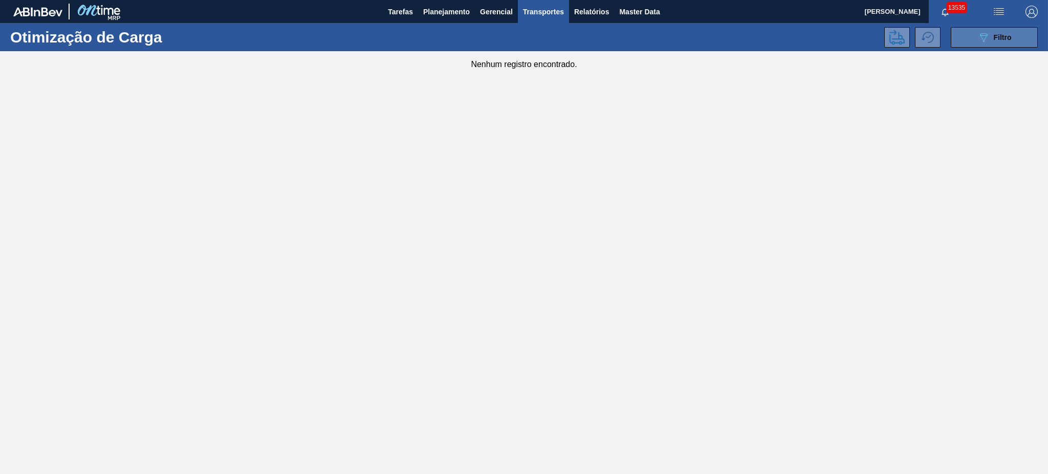
click at [1004, 36] on span "Filtro" at bounding box center [1003, 37] width 18 height 8
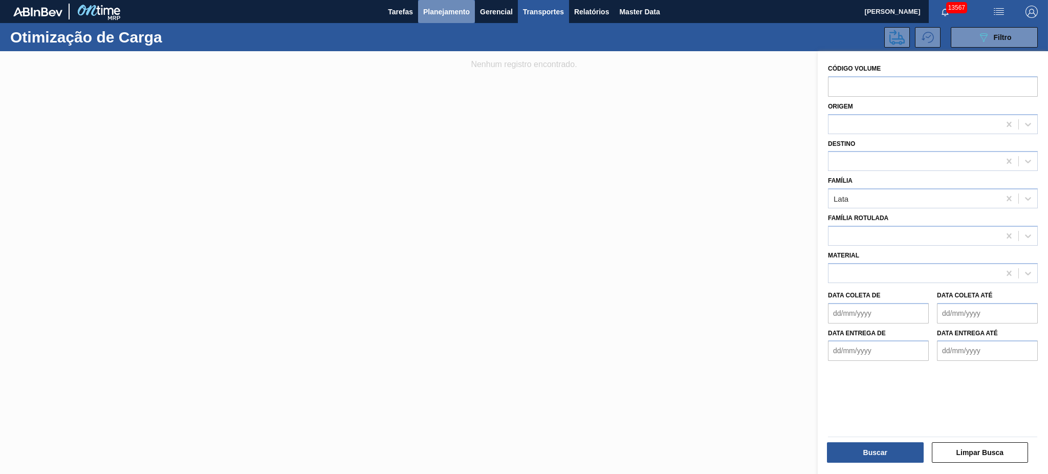
click at [438, 20] on button "Planejamento" at bounding box center [446, 11] width 57 height 23
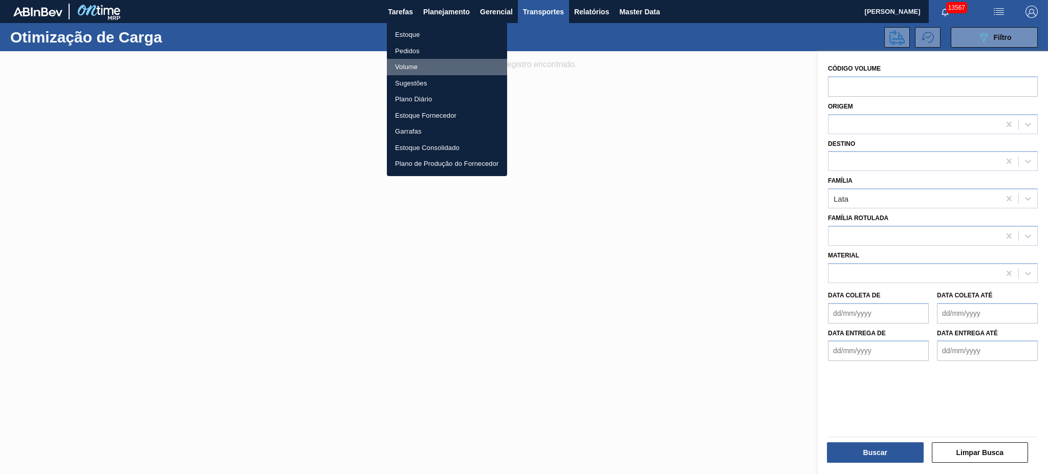
click at [420, 64] on li "Volume" at bounding box center [447, 67] width 120 height 16
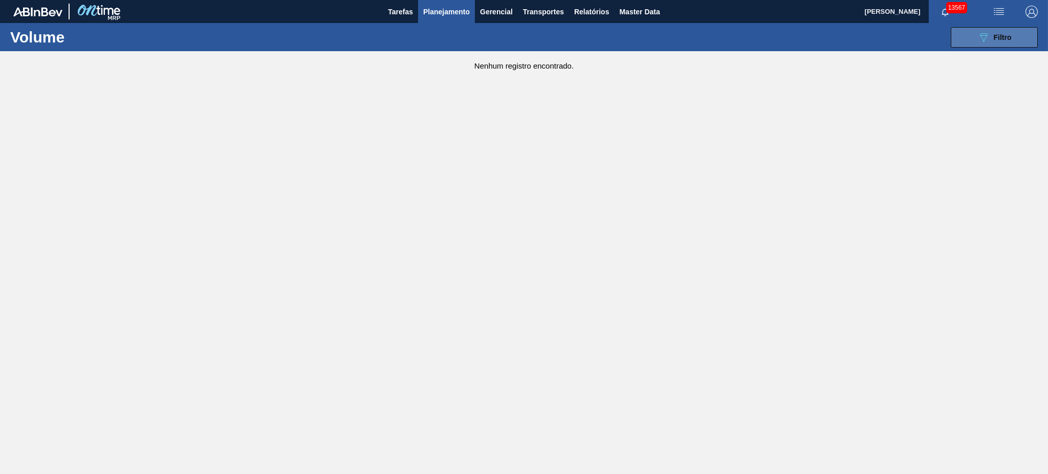
click at [976, 29] on button "089F7B8B-B2A5-4AFE-B5C0-19BA573D28AC Filtro" at bounding box center [994, 37] width 87 height 20
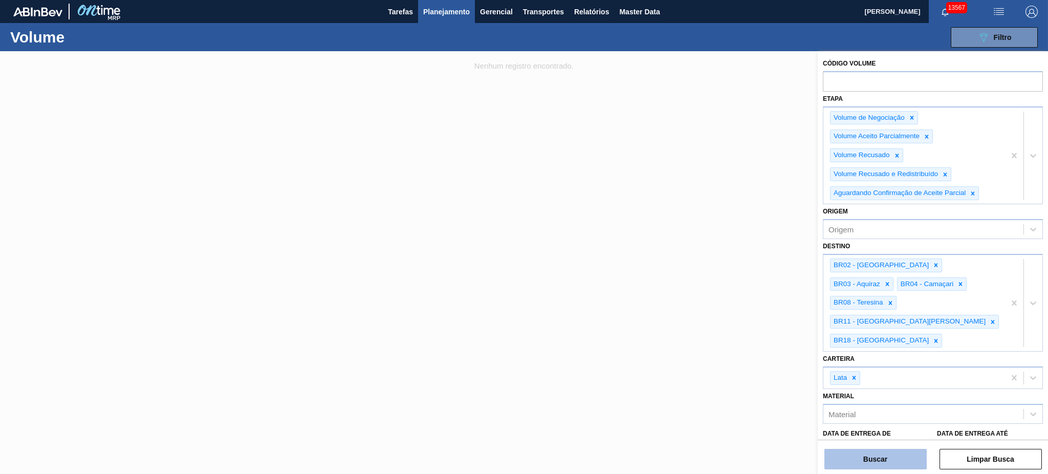
click at [892, 454] on button "Buscar" at bounding box center [875, 459] width 102 height 20
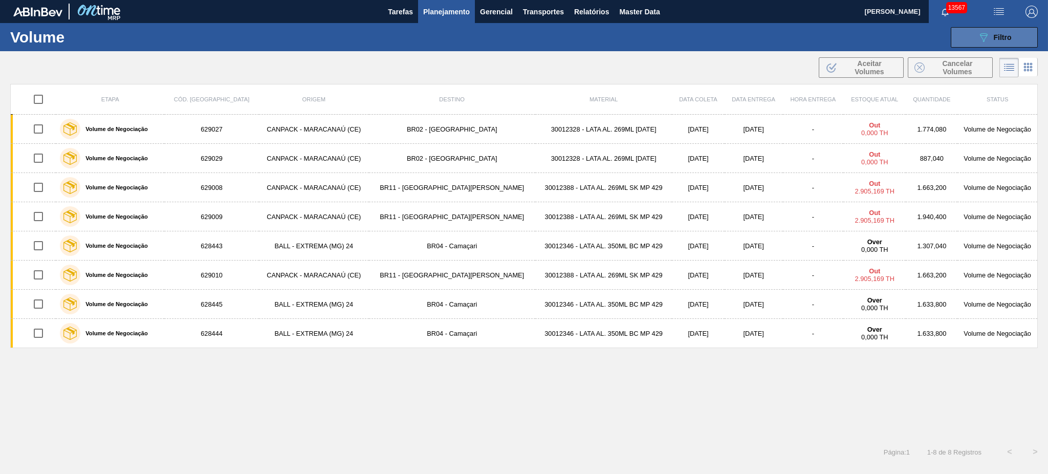
click at [988, 33] on icon "089F7B8B-B2A5-4AFE-B5C0-19BA573D28AC" at bounding box center [983, 37] width 12 height 12
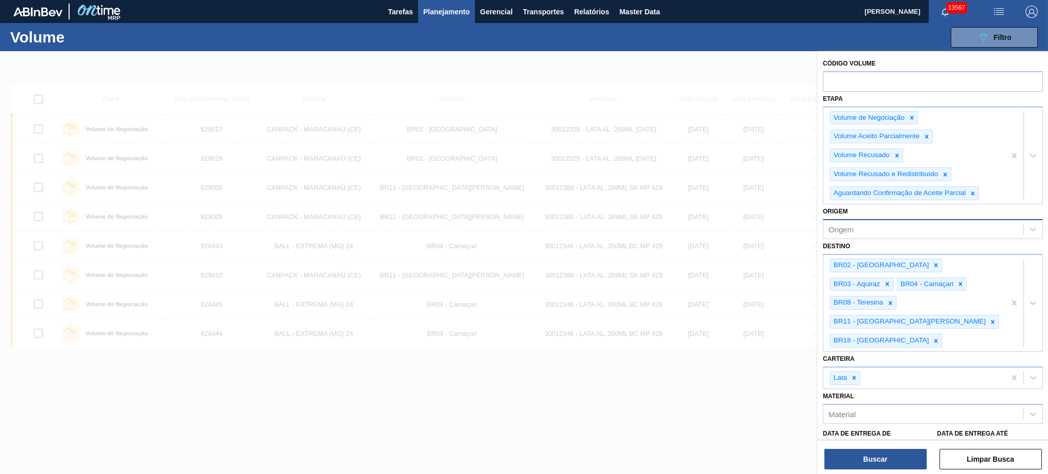
click at [913, 236] on div "Origem" at bounding box center [933, 229] width 220 height 20
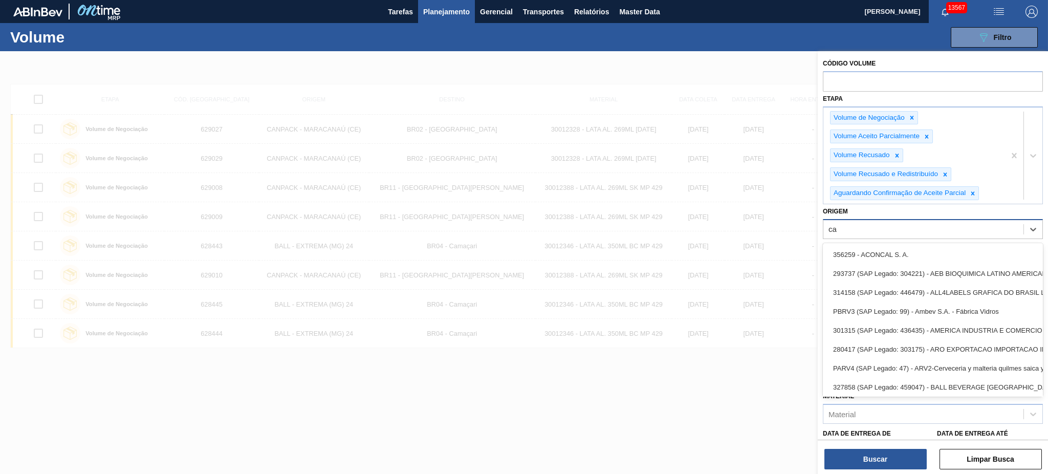
type input "c"
type input "m"
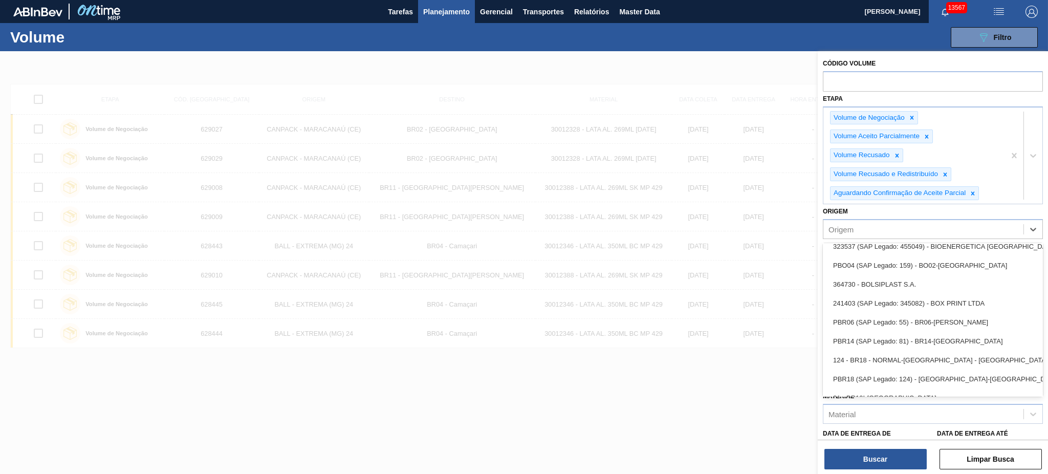
click at [702, 420] on div at bounding box center [524, 288] width 1048 height 474
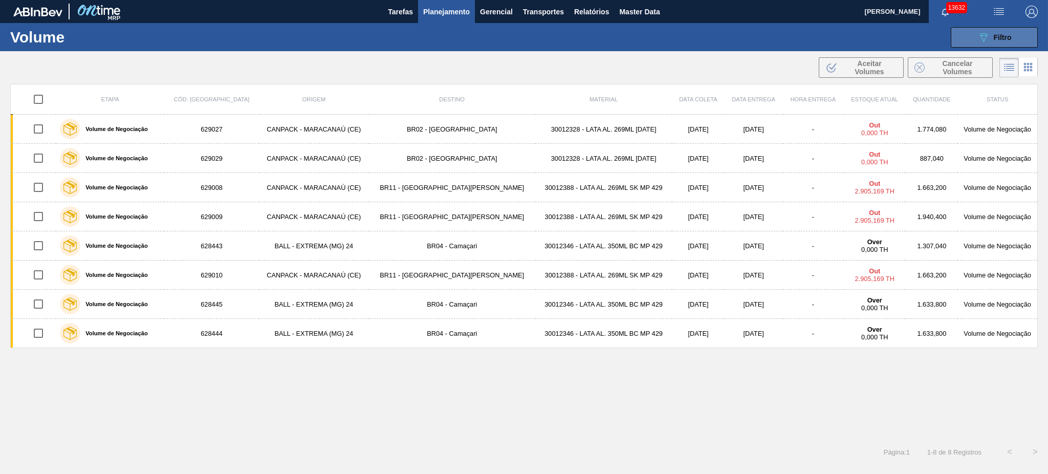
click at [1007, 37] on span "Filtro" at bounding box center [1003, 37] width 18 height 8
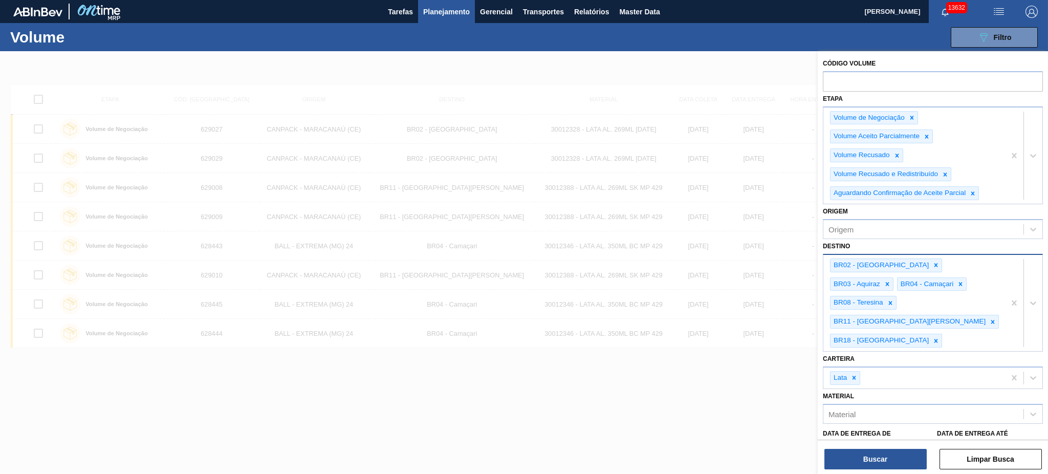
click at [999, 306] on div "BR02 - Sergipe BR03 - Aquiraz BR04 - Camaçari BR08 - Teresina BR11 - São Luís B…" at bounding box center [914, 303] width 182 height 96
type input "23"
click at [913, 358] on div "BR23 - Jaguariúna" at bounding box center [933, 367] width 220 height 19
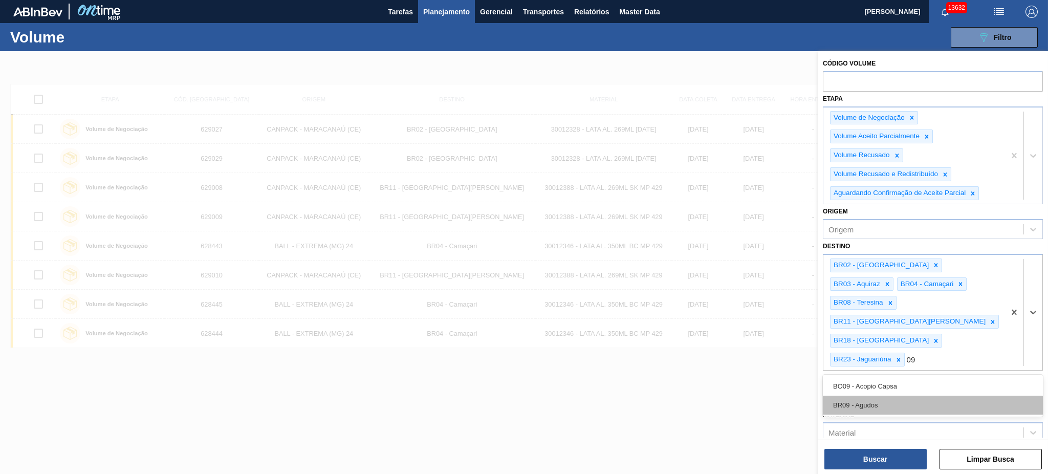
type input "0"
type input "10"
click at [903, 377] on div "BR10 - Guarulhos" at bounding box center [933, 386] width 220 height 19
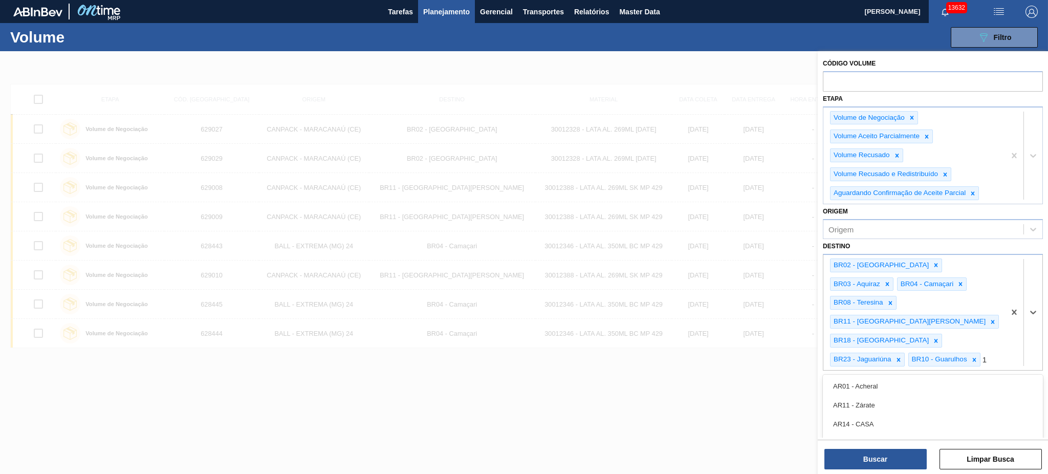
type input "15"
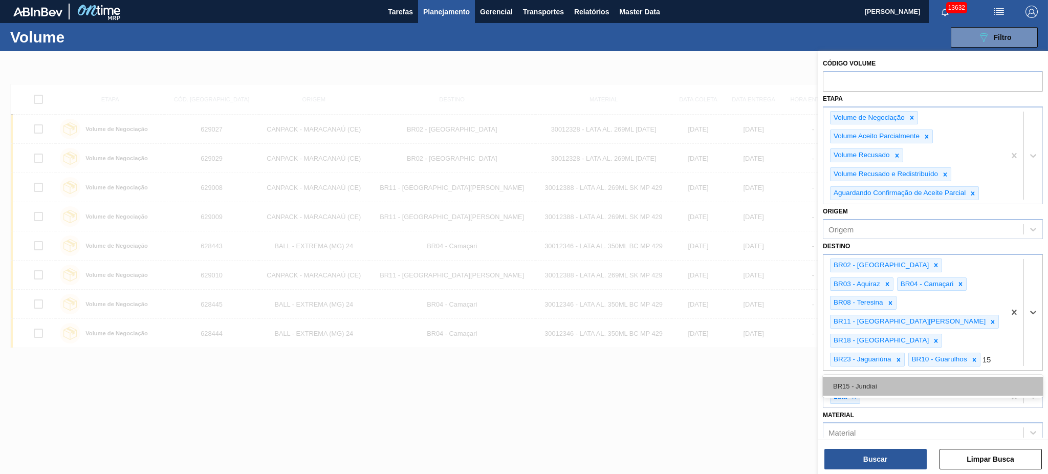
click at [900, 377] on div "BR15 - Jundiaí" at bounding box center [933, 386] width 220 height 19
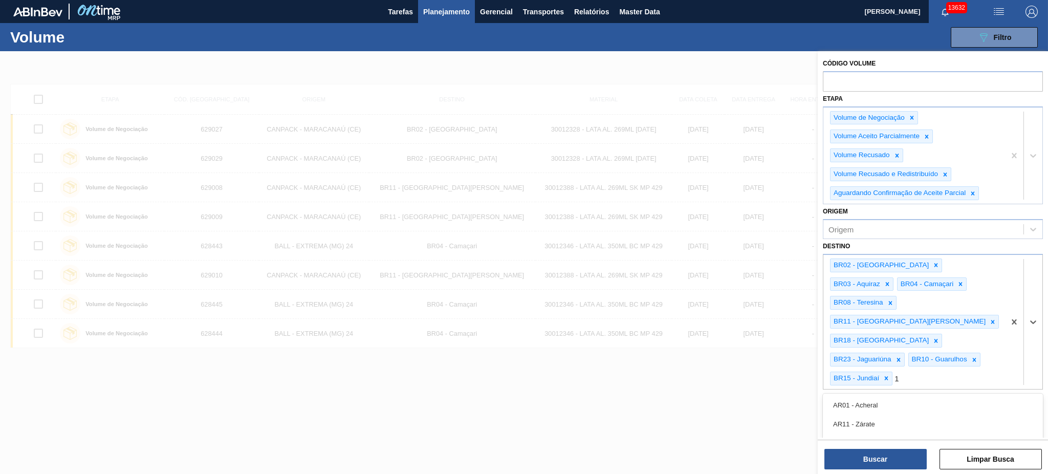
type input "16"
click at [916, 396] on div "BR16 - Jacareí" at bounding box center [933, 405] width 220 height 19
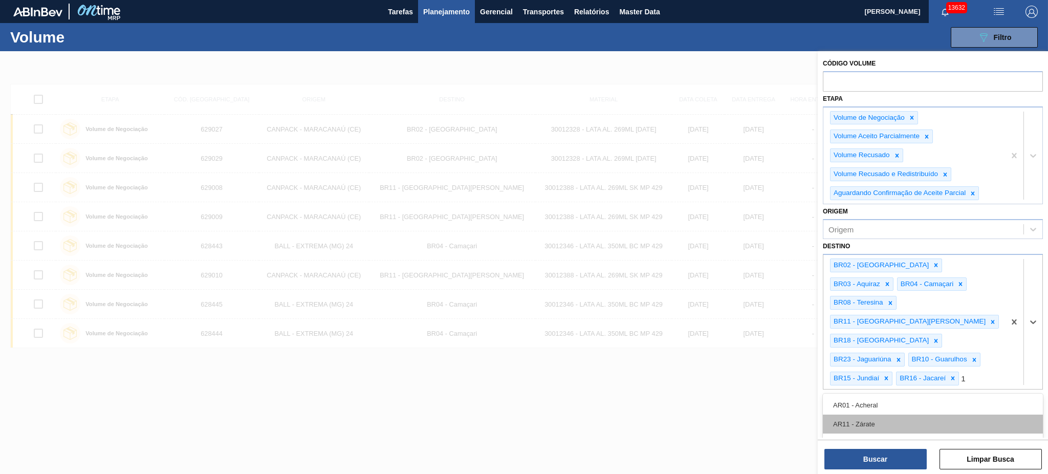
type input "19"
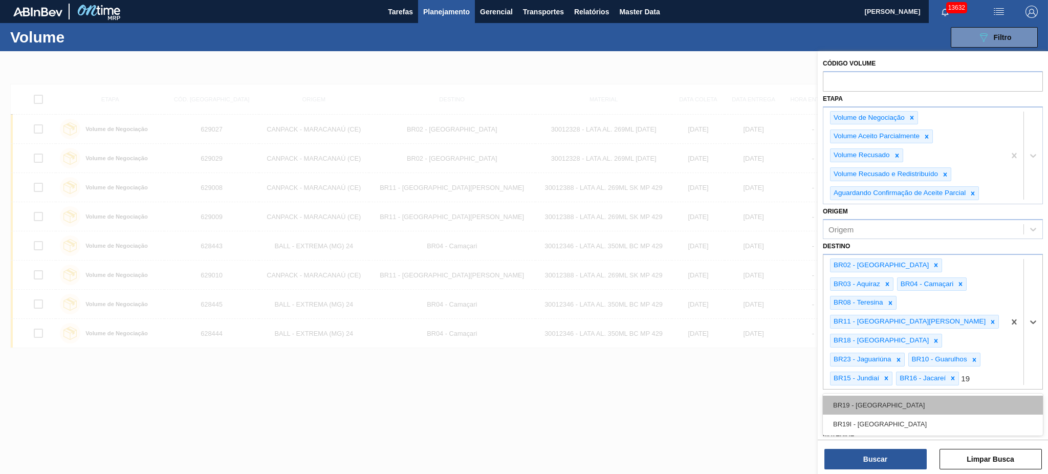
click at [923, 396] on div "BR19 - [GEOGRAPHIC_DATA]" at bounding box center [933, 405] width 220 height 19
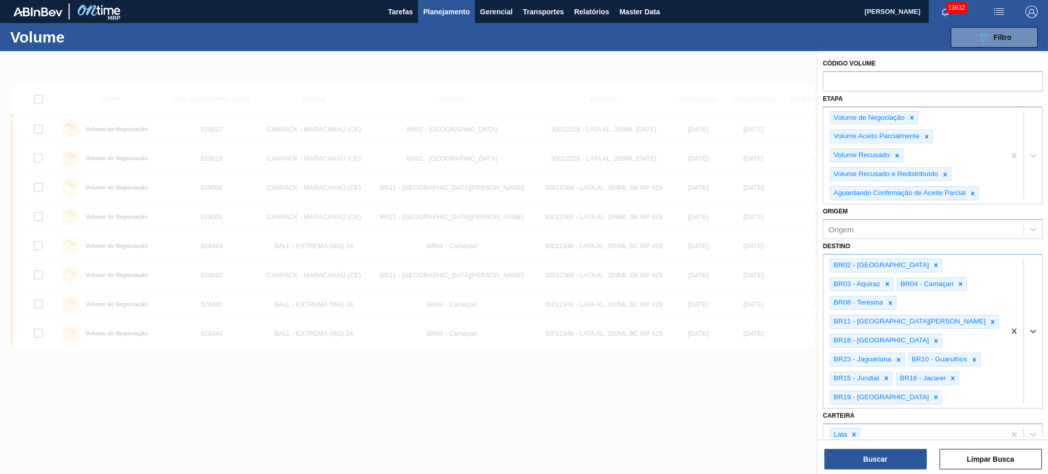
type input "13"
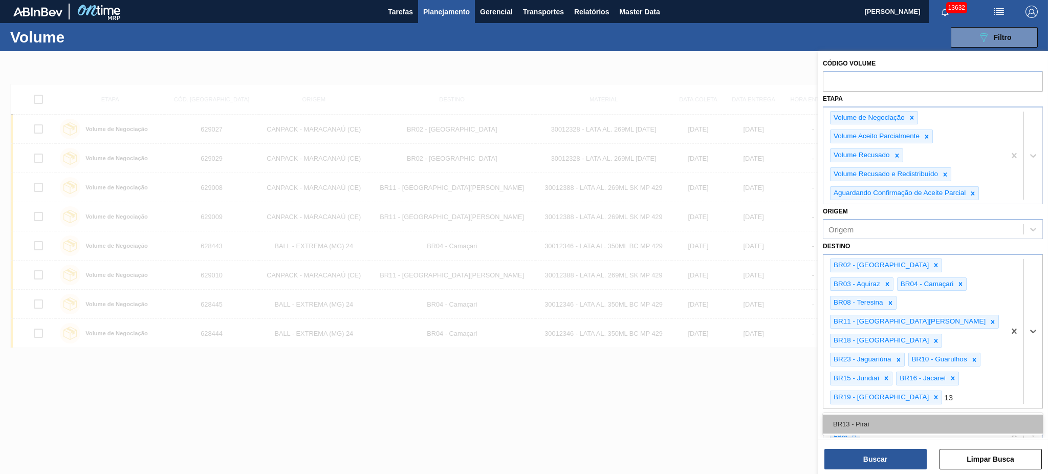
click at [909, 415] on div "BR13 - Piraí" at bounding box center [933, 424] width 220 height 19
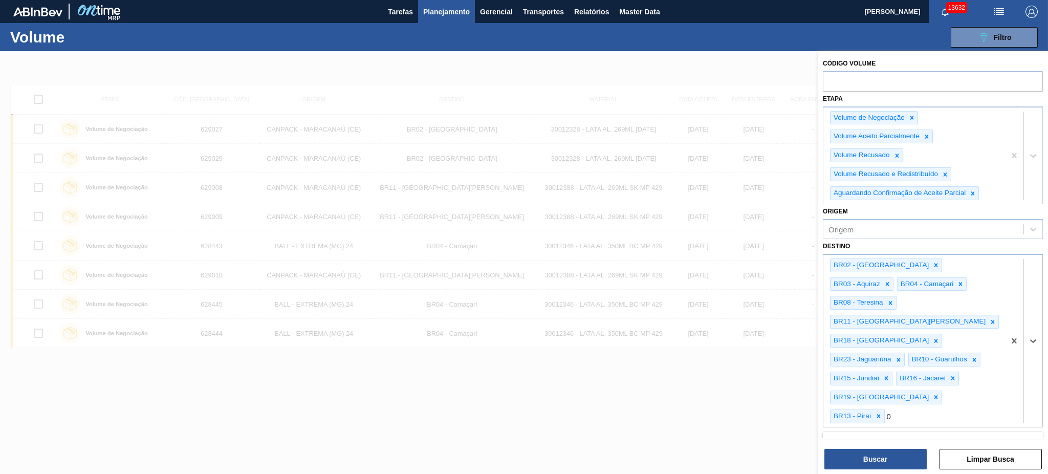
type input "07"
click at [891, 471] on div "BR07 - Macacu" at bounding box center [933, 480] width 220 height 19
click at [889, 454] on button "Buscar" at bounding box center [875, 459] width 102 height 20
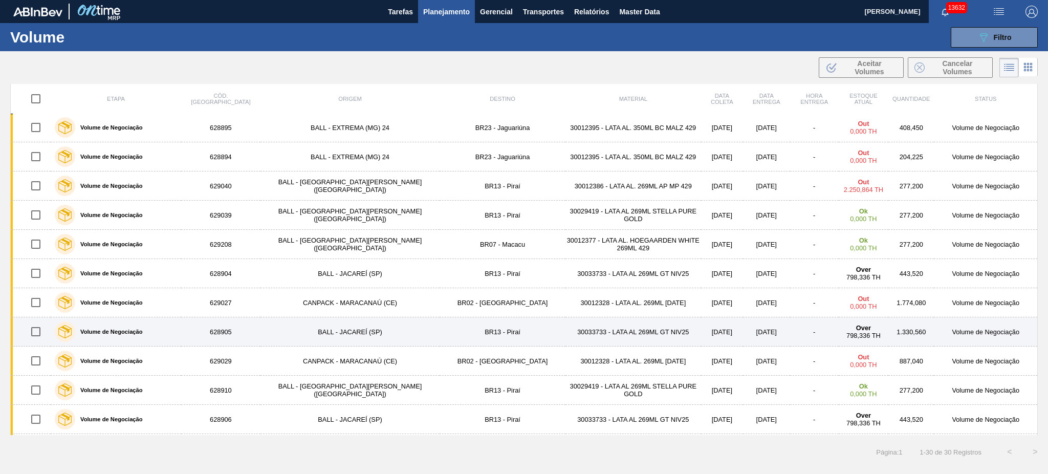
scroll to position [0, 0]
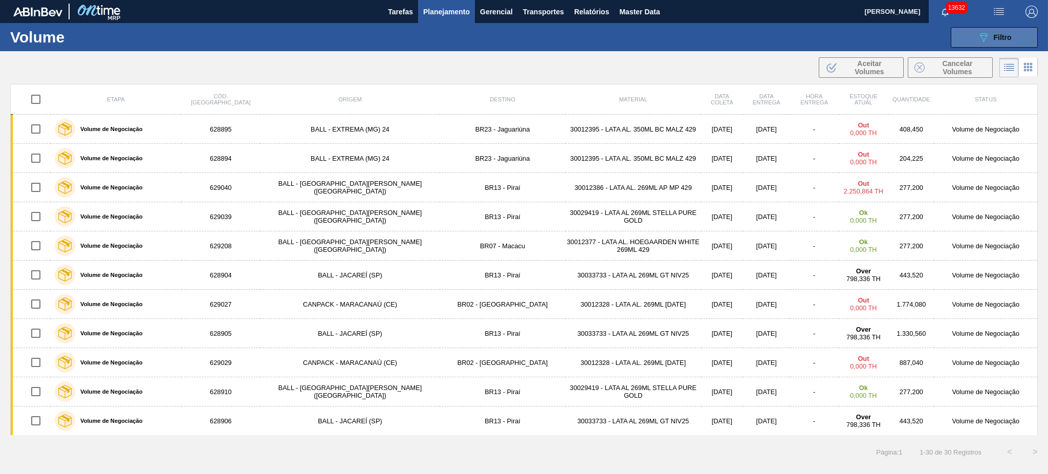
click at [1002, 36] on span "Filtro" at bounding box center [1003, 37] width 18 height 8
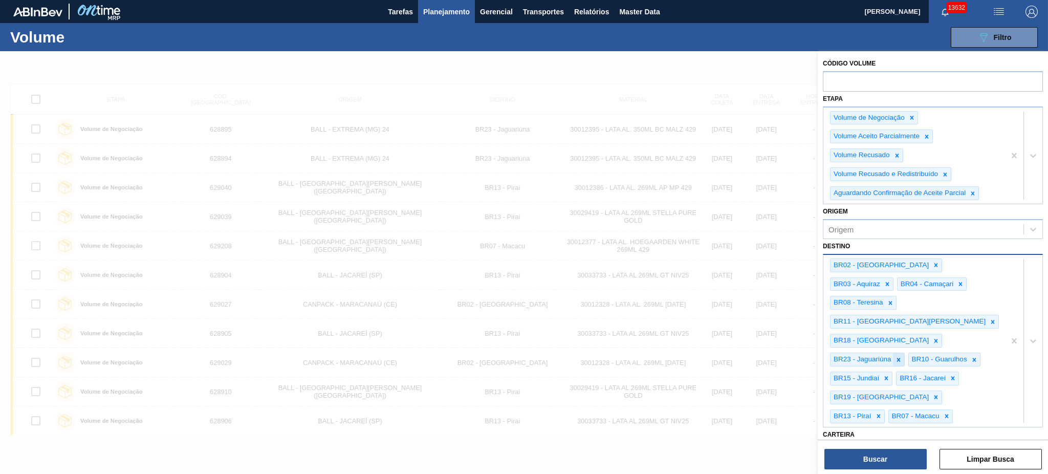
click at [897, 356] on icon at bounding box center [898, 359] width 7 height 7
click at [897, 358] on icon at bounding box center [897, 360] width 4 height 4
click at [887, 358] on icon at bounding box center [887, 360] width 4 height 4
click at [932, 356] on icon at bounding box center [935, 359] width 7 height 7
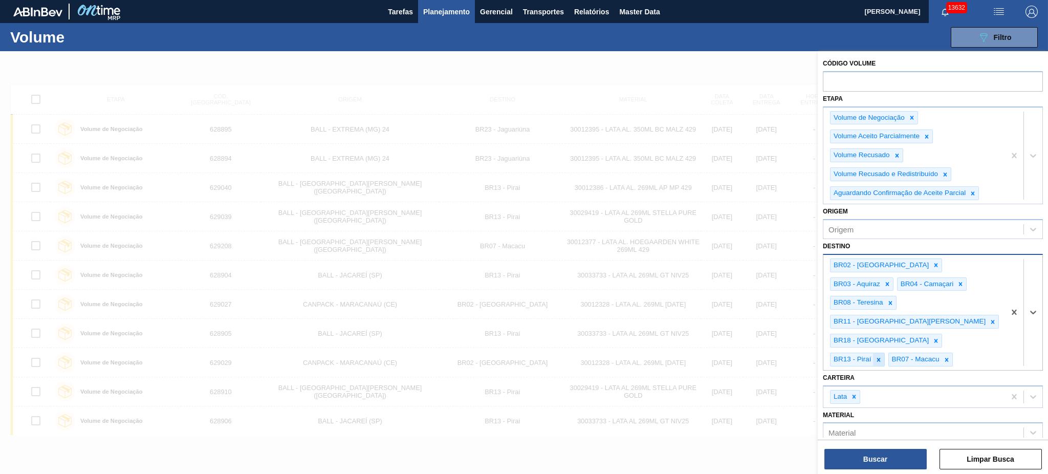
click at [877, 356] on icon at bounding box center [878, 359] width 7 height 7
click at [890, 353] on div at bounding box center [888, 359] width 11 height 13
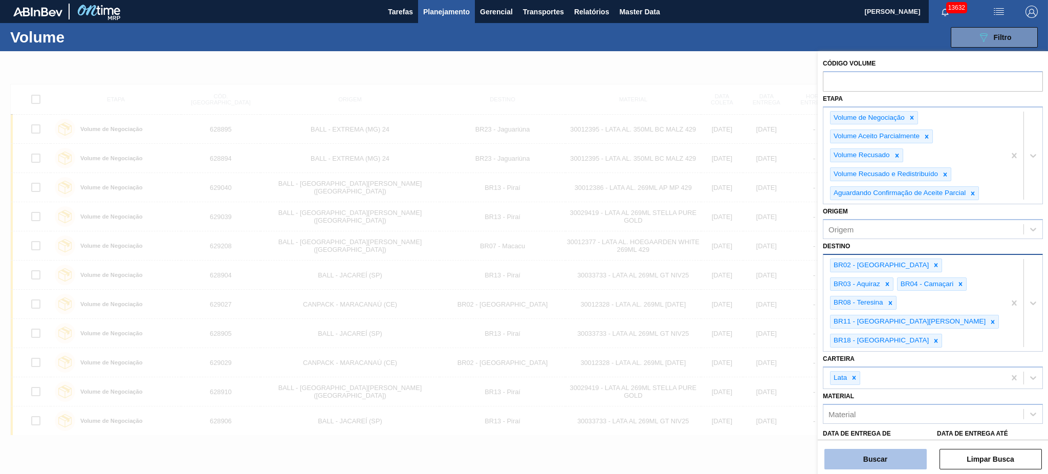
click at [879, 458] on button "Buscar" at bounding box center [875, 459] width 102 height 20
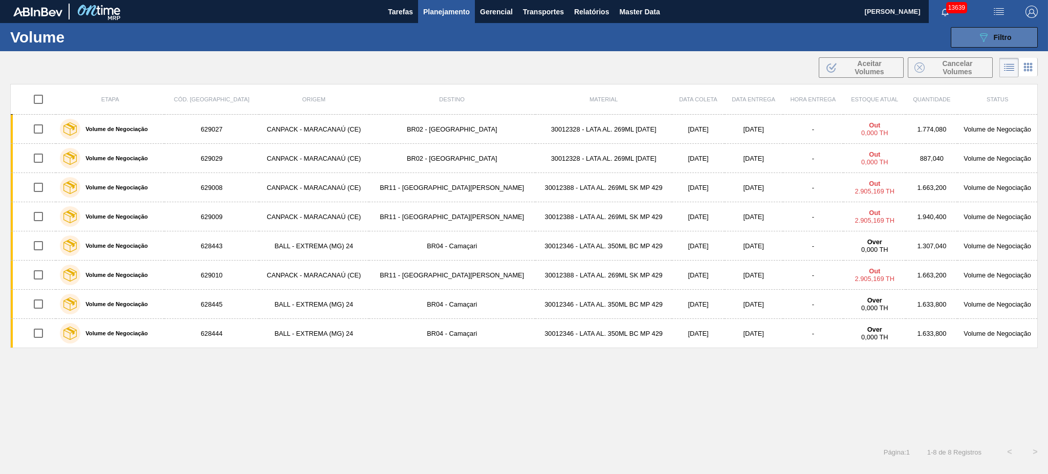
click at [991, 32] on div "089F7B8B-B2A5-4AFE-B5C0-19BA573D28AC Filtro" at bounding box center [994, 37] width 34 height 12
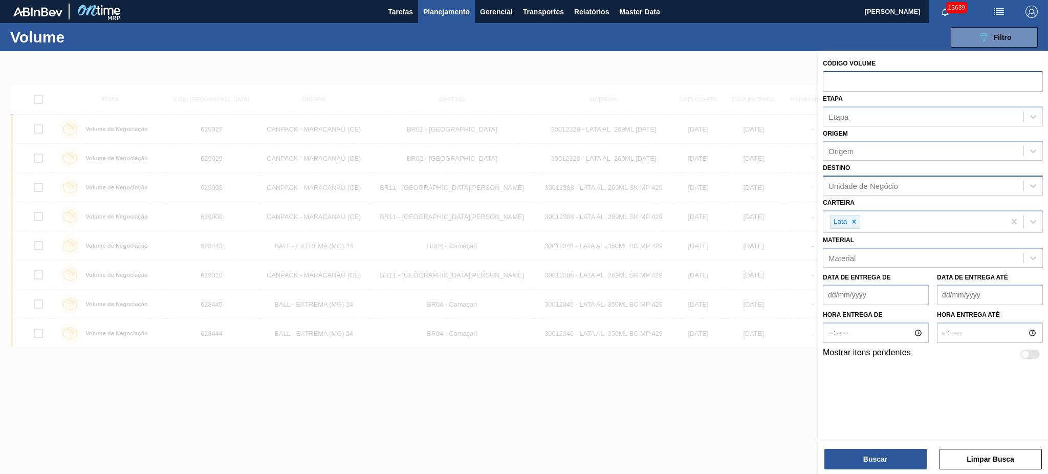
click at [874, 86] on input "text" at bounding box center [933, 80] width 220 height 19
paste input "V629007"
type input "V629007"
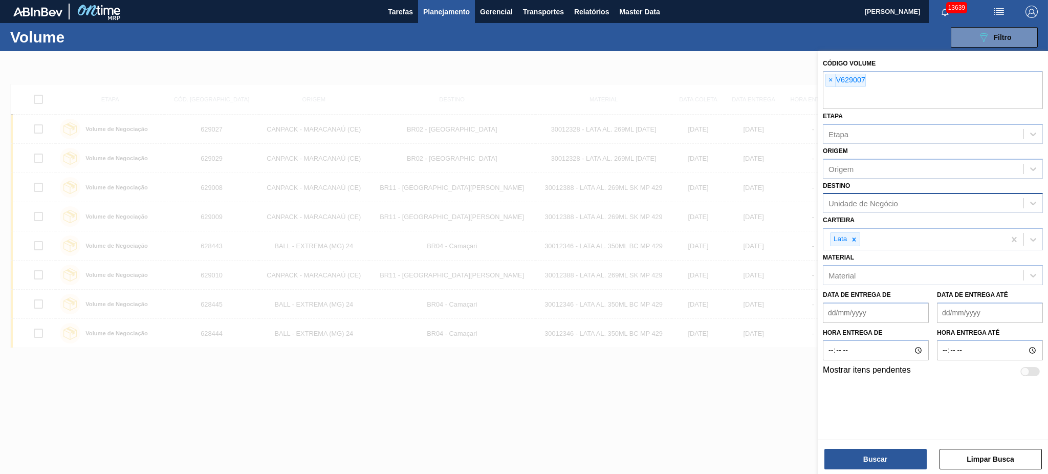
paste input "V629020"
type input "V629020"
click at [880, 457] on button "Buscar" at bounding box center [875, 459] width 102 height 20
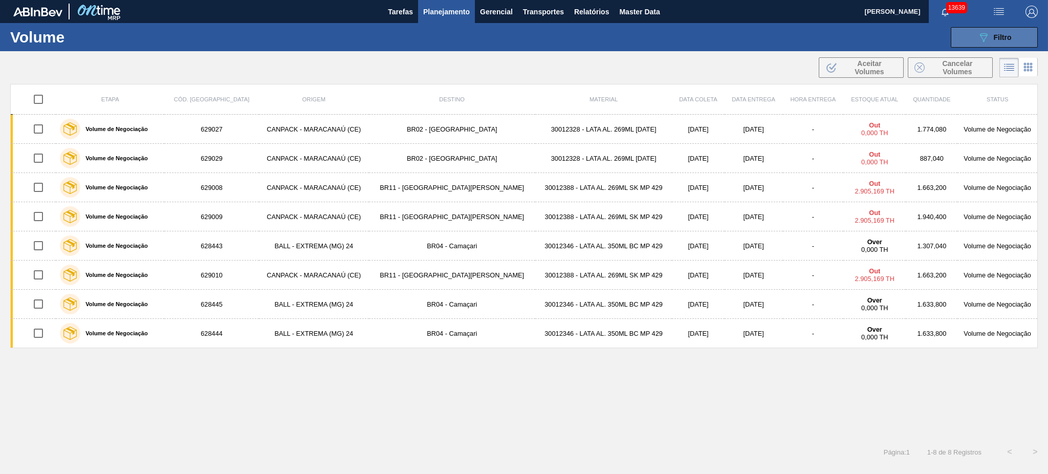
click at [986, 33] on icon "089F7B8B-B2A5-4AFE-B5C0-19BA573D28AC" at bounding box center [983, 37] width 12 height 12
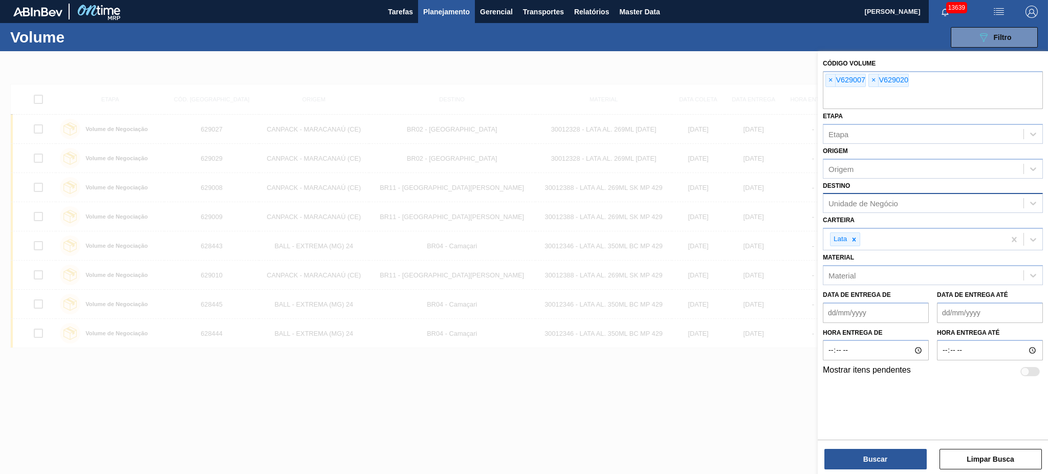
click at [886, 471] on div "Código Volume × V629007 × V629020 Etapa Etapa Origem Origem Destino Unidade de …" at bounding box center [933, 263] width 230 height 425
click at [886, 465] on button "Buscar" at bounding box center [875, 459] width 102 height 20
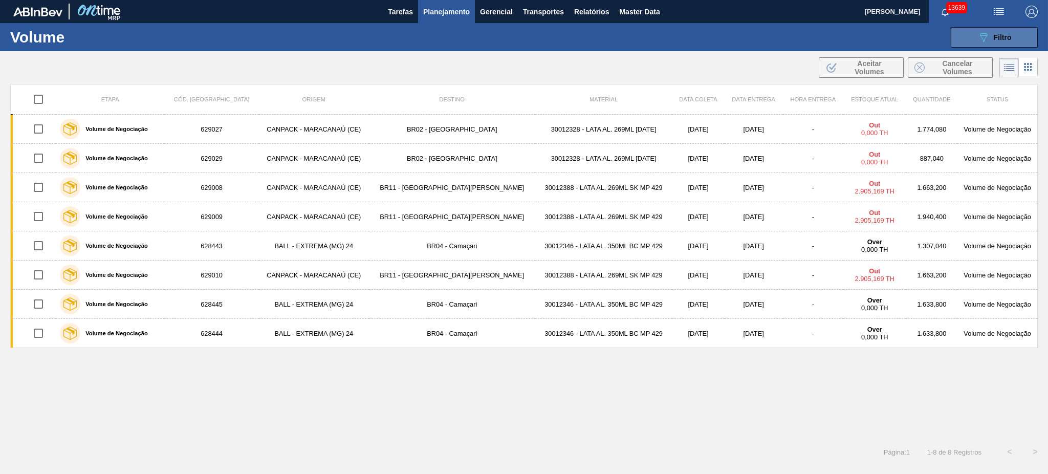
click at [1001, 40] on span "Filtro" at bounding box center [1003, 37] width 18 height 8
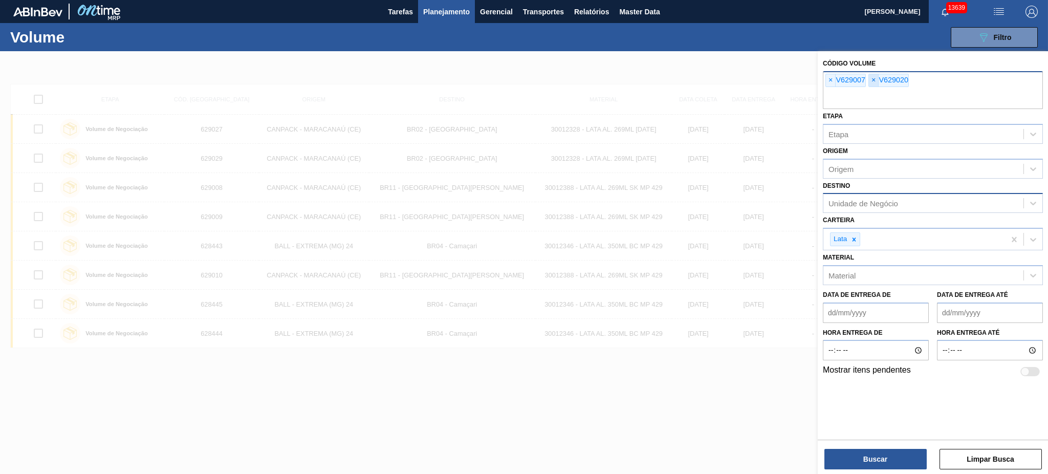
click at [873, 74] on span "×" at bounding box center [874, 80] width 10 height 12
click at [885, 452] on button "Buscar" at bounding box center [875, 459] width 102 height 20
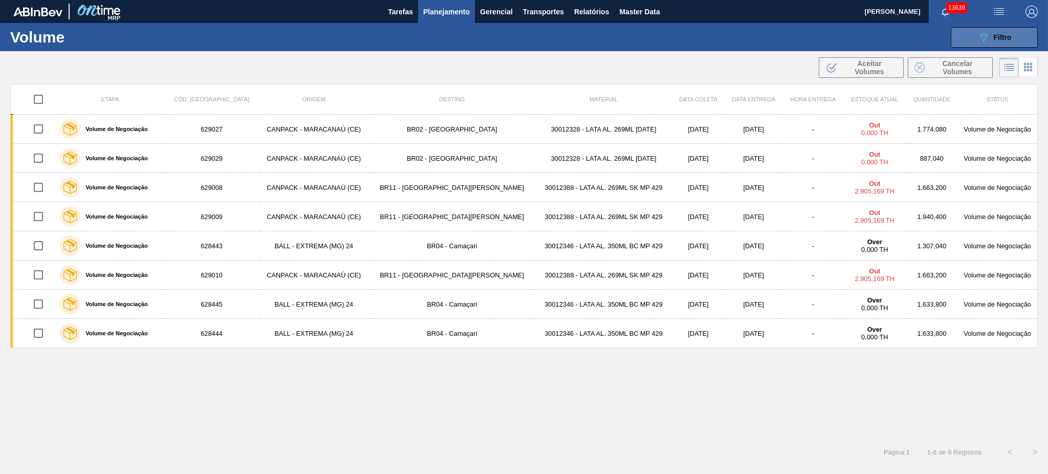
click at [989, 39] on div "089F7B8B-B2A5-4AFE-B5C0-19BA573D28AC Filtro" at bounding box center [994, 37] width 34 height 12
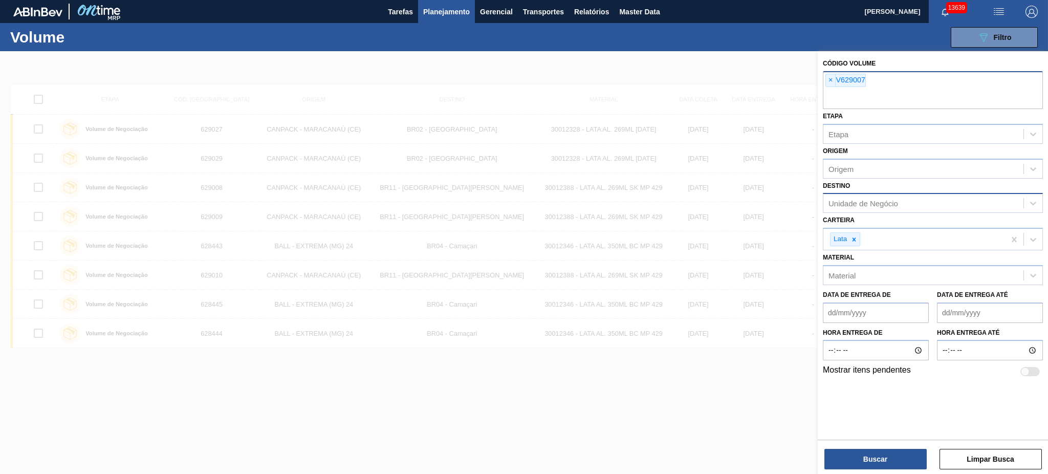
click at [929, 81] on div "× V629007" at bounding box center [933, 90] width 220 height 38
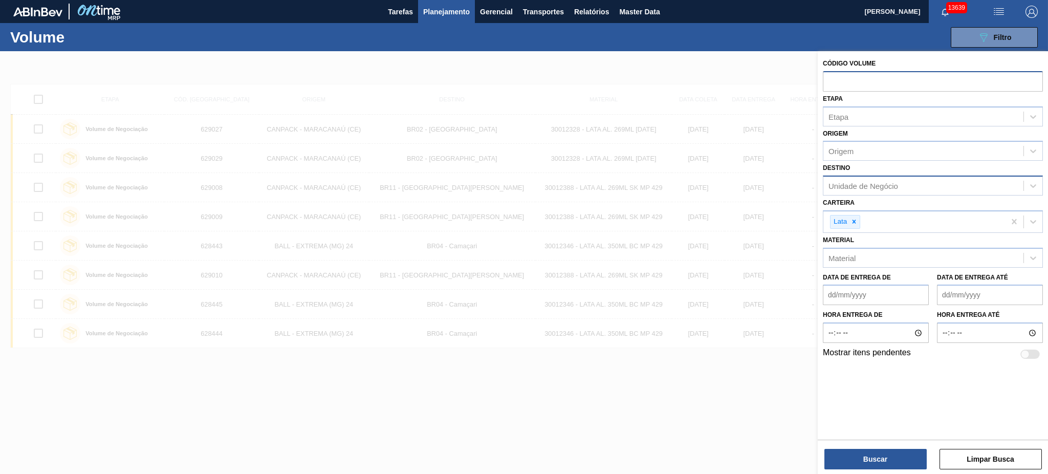
paste input "629007"
type input "629007"
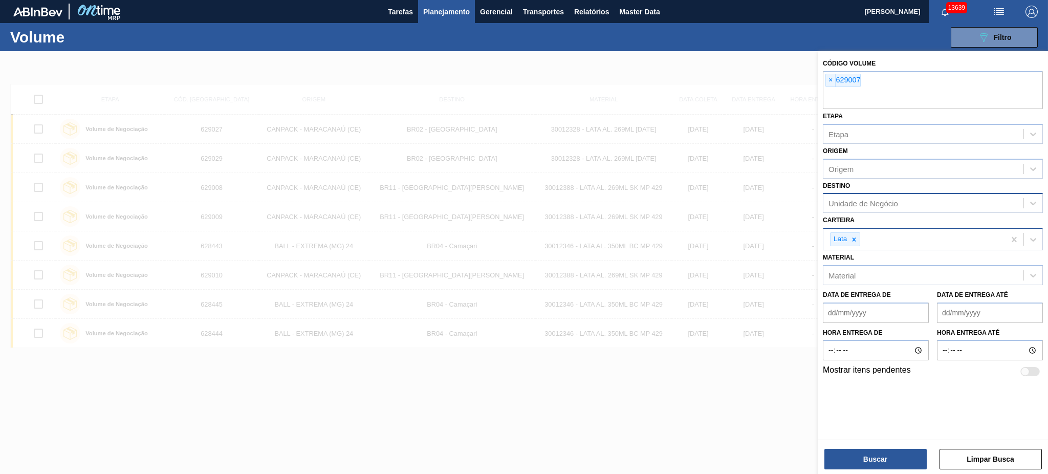
paste input "629020"
type input "629020"
click at [891, 458] on button "Buscar" at bounding box center [875, 459] width 102 height 20
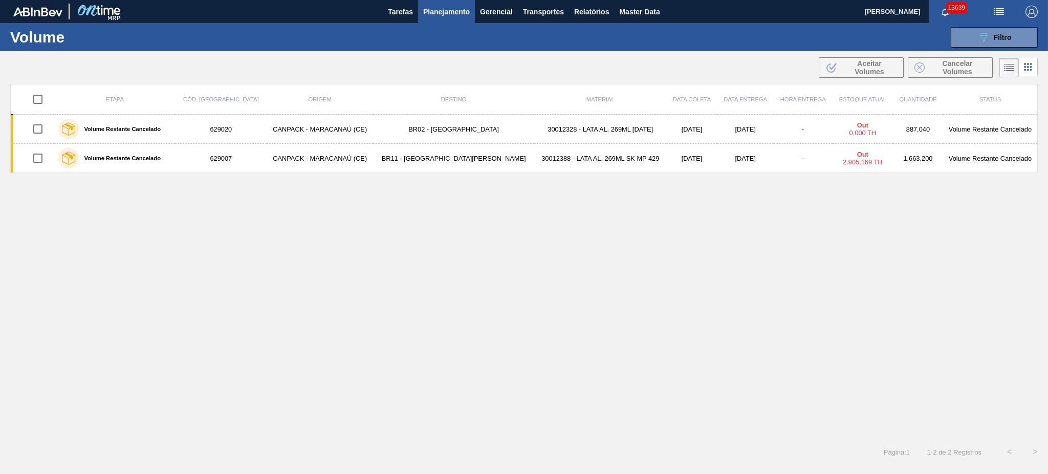
click at [1024, 69] on icon at bounding box center [1028, 67] width 12 height 12
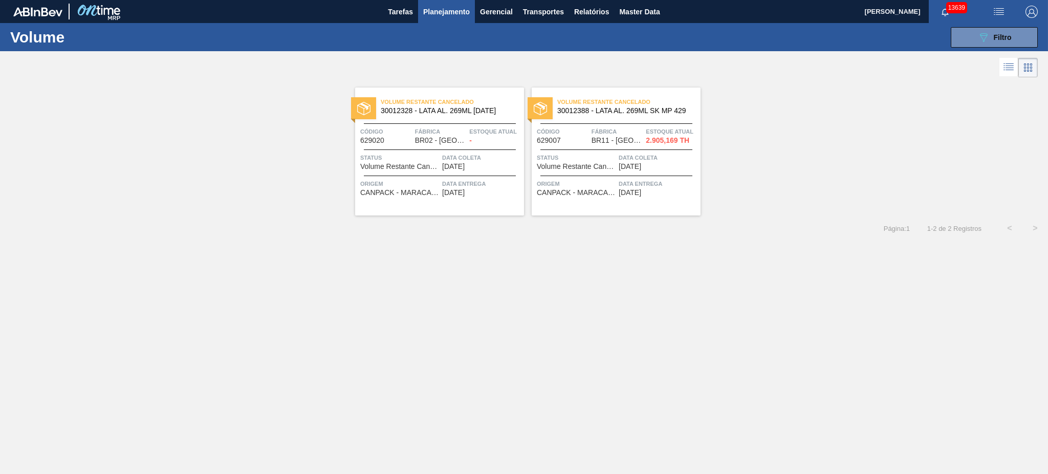
click at [467, 107] on span "30012328 - LATA AL. 269ML BC 429" at bounding box center [448, 111] width 135 height 8
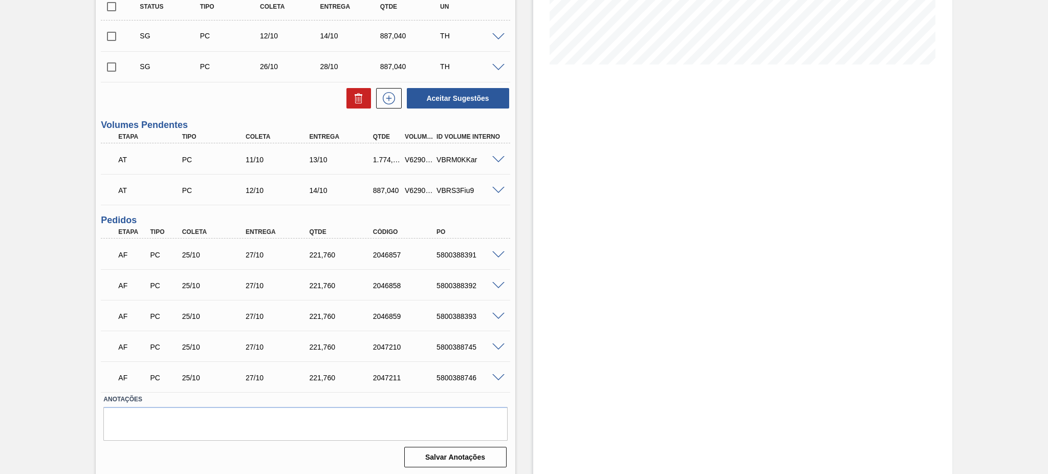
scroll to position [30, 0]
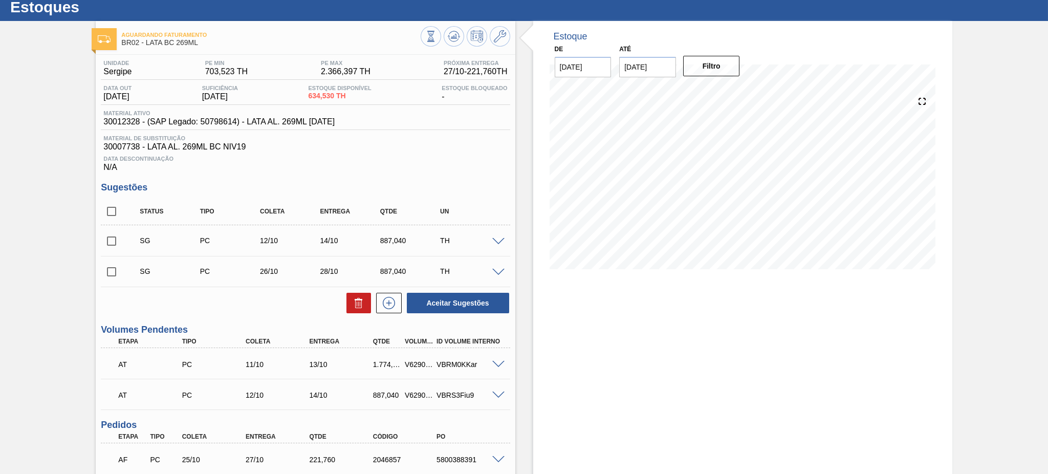
click at [116, 208] on input "checkbox" at bounding box center [111, 211] width 21 height 21
checkbox input "true"
click at [361, 299] on icon at bounding box center [359, 300] width 8 height 2
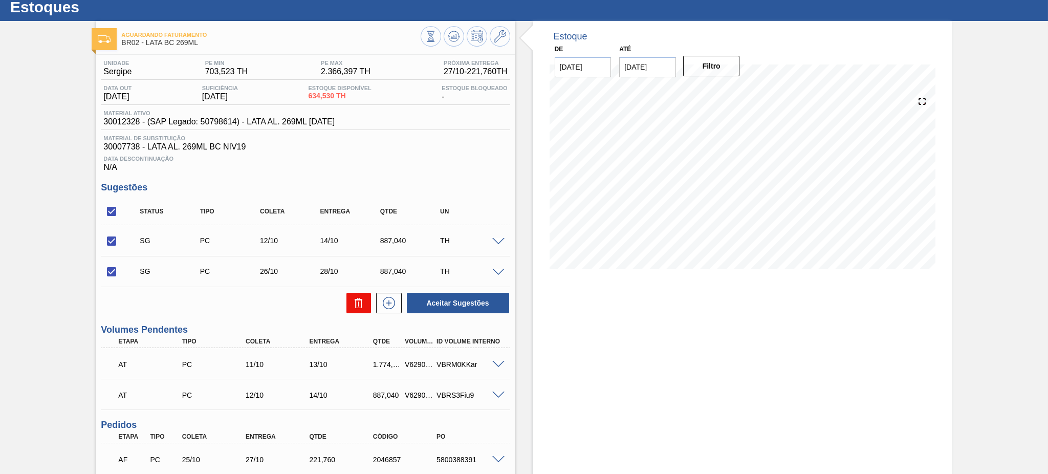
checkbox input "false"
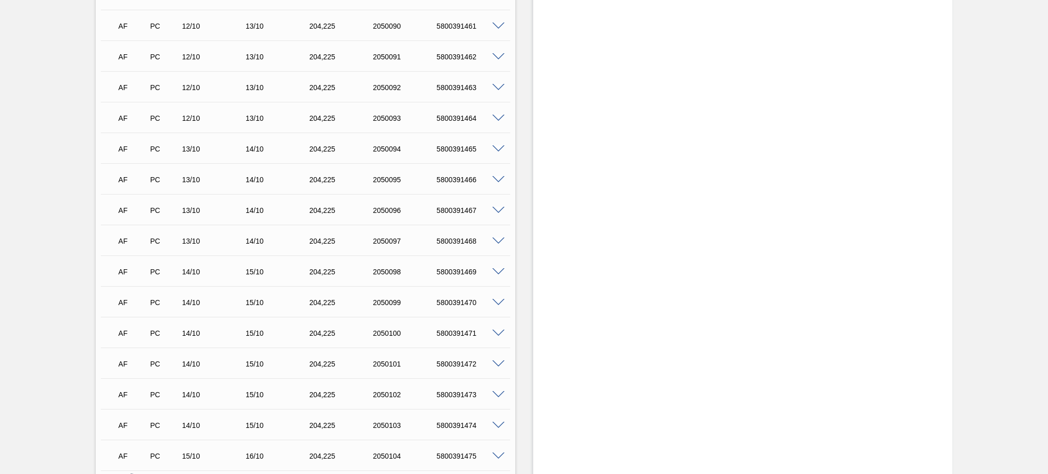
scroll to position [477, 0]
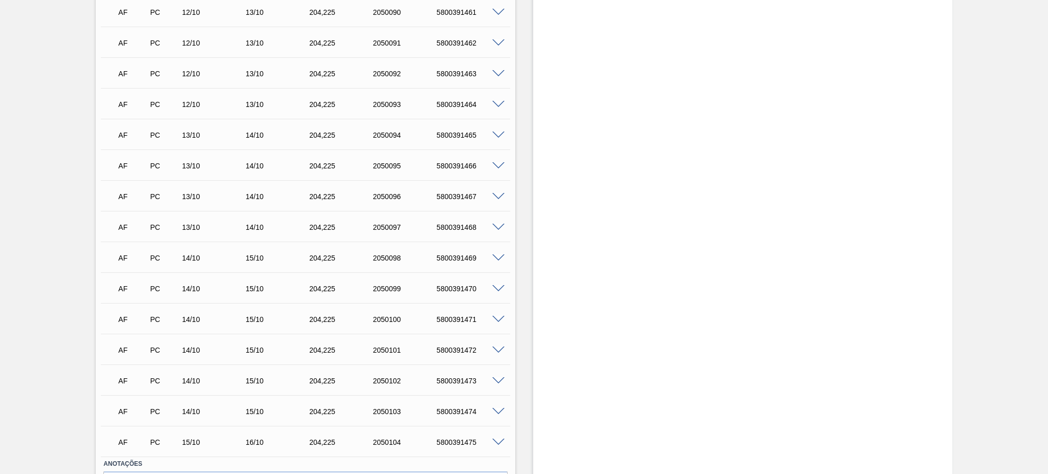
click at [741, 318] on div "Estoque De [DATE] Até [DATE] Filtro 15/10 Projeção de Estoque 2,087.883 [DOMAIN…" at bounding box center [742, 57] width 419 height 967
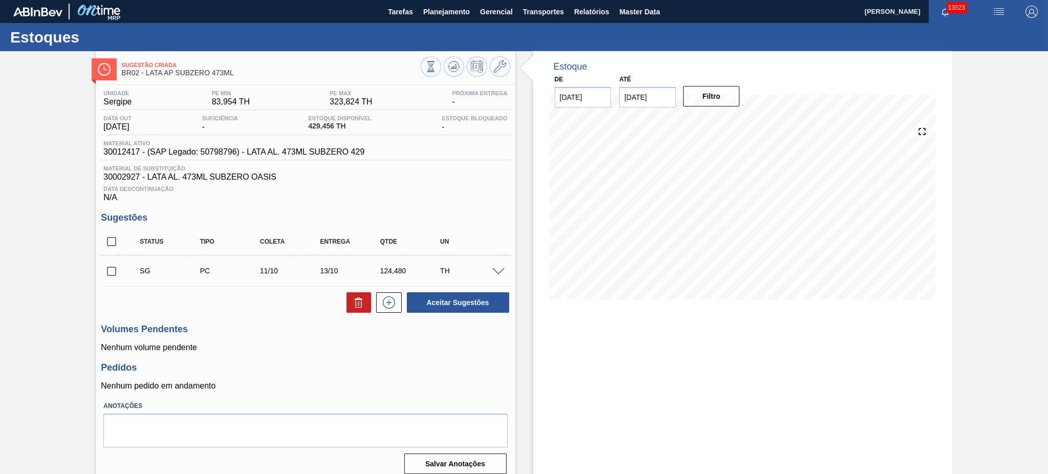
drag, startPoint x: 116, startPoint y: 240, endPoint x: 144, endPoint y: 252, distance: 30.7
click at [116, 240] on input "checkbox" at bounding box center [111, 241] width 21 height 21
checkbox input "true"
click at [353, 306] on icon at bounding box center [359, 302] width 12 height 12
checkbox input "false"
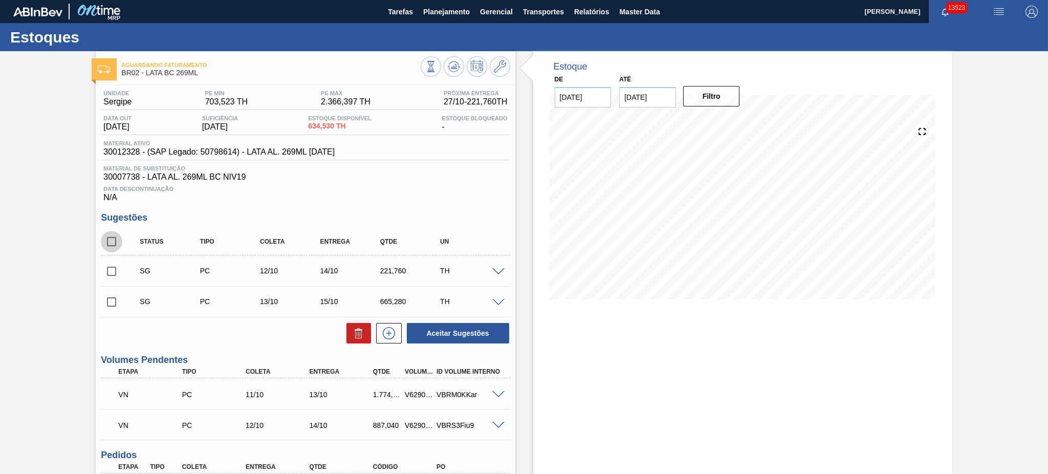
click at [114, 243] on input "checkbox" at bounding box center [111, 241] width 21 height 21
checkbox input "true"
click at [362, 336] on icon at bounding box center [359, 333] width 12 height 12
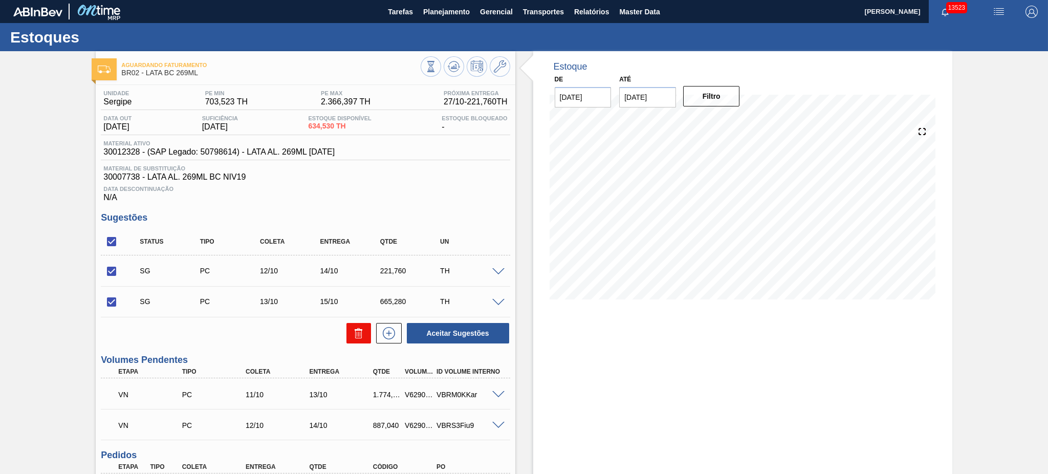
checkbox input "false"
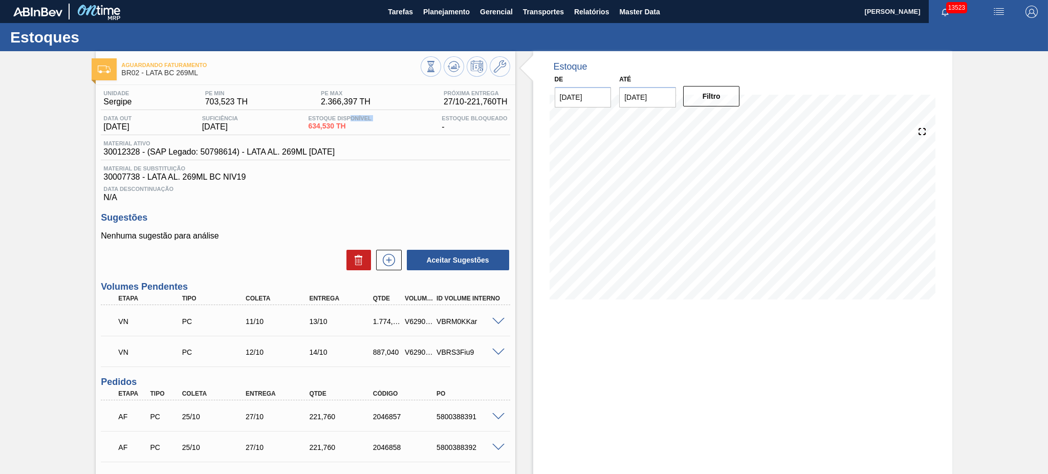
drag, startPoint x: 313, startPoint y: 127, endPoint x: 355, endPoint y: 121, distance: 42.4
click at [355, 121] on div "Estoque Disponível 634,530 TH" at bounding box center [340, 123] width 68 height 16
click at [383, 134] on div "Data out [DATE] Suficiência [DATE] Estoque Disponível 634,530 TH Estoque Bloque…" at bounding box center [305, 125] width 409 height 20
click at [493, 320] on span at bounding box center [498, 322] width 12 height 8
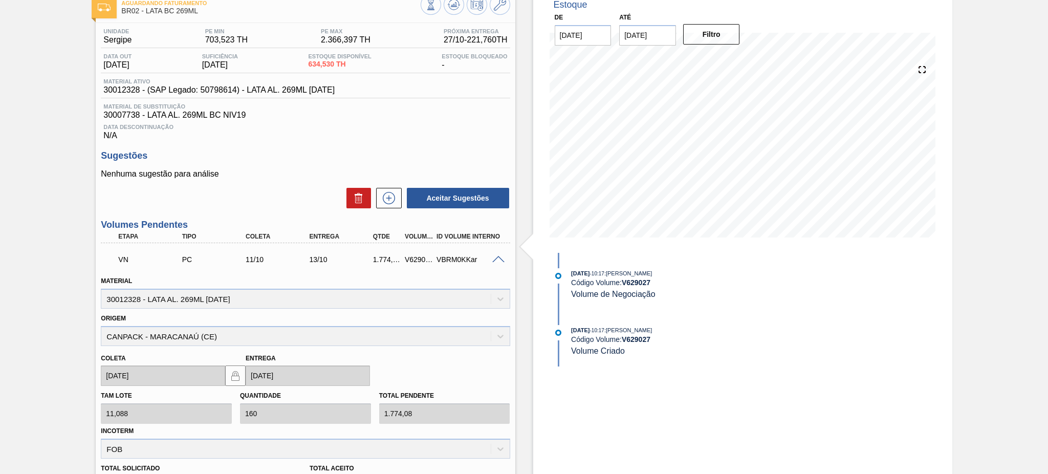
scroll to position [136, 0]
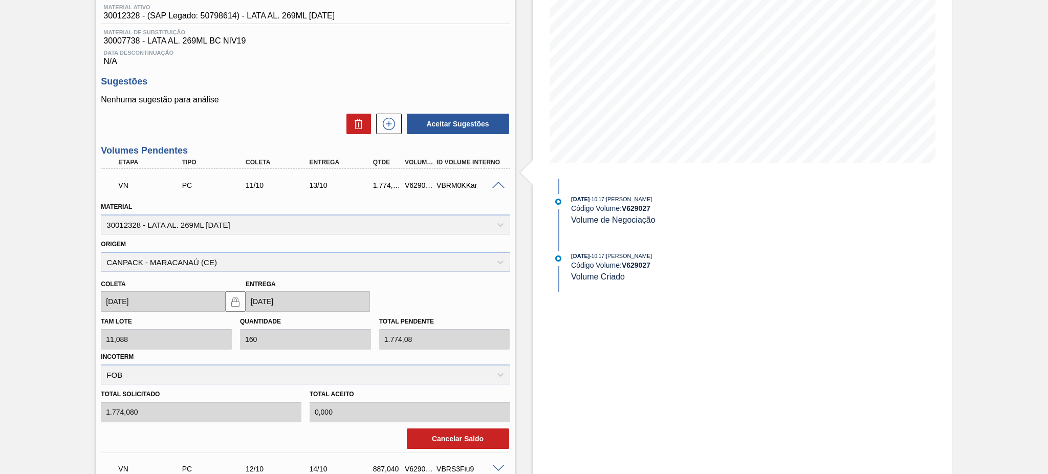
click at [228, 335] on div "[PERSON_NAME] 11,088 Quantidade 160 Total pendente 1.774,08 Incoterm FOB" at bounding box center [305, 348] width 417 height 73
click at [497, 185] on span at bounding box center [498, 186] width 12 height 8
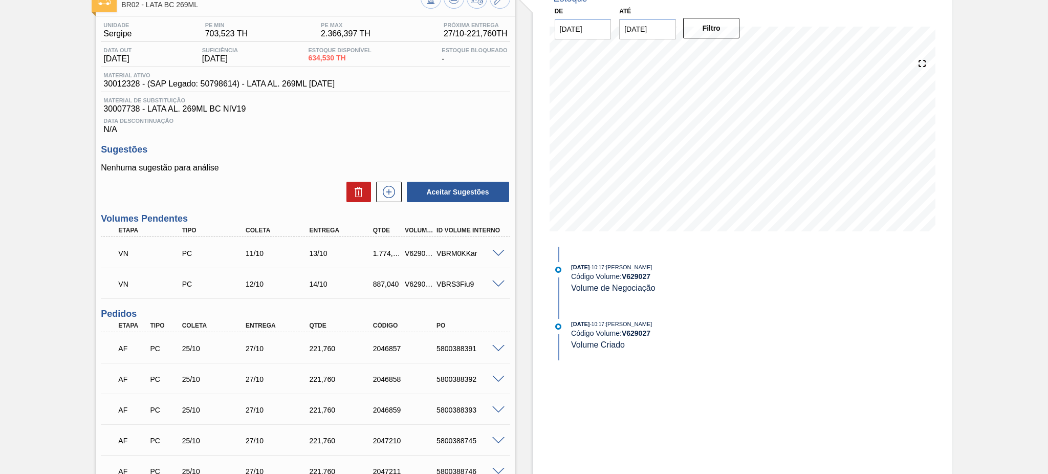
scroll to position [0, 0]
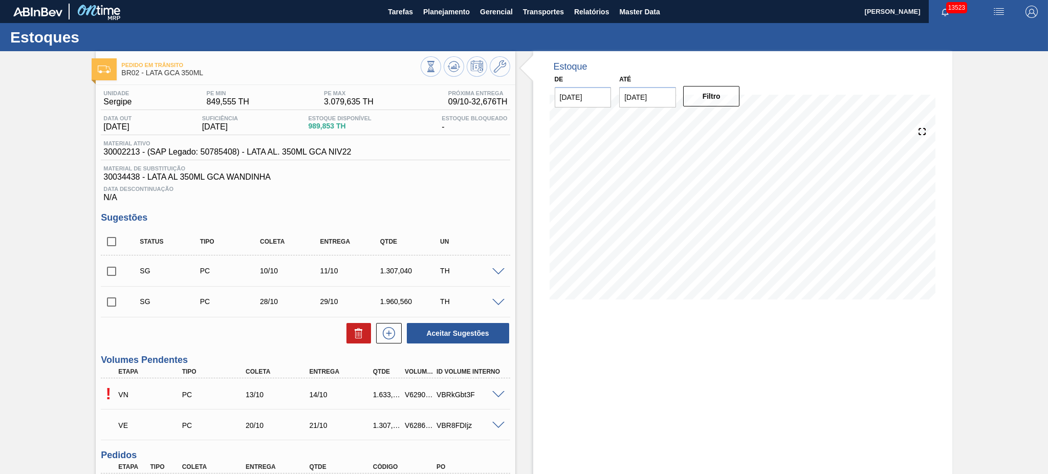
scroll to position [136, 0]
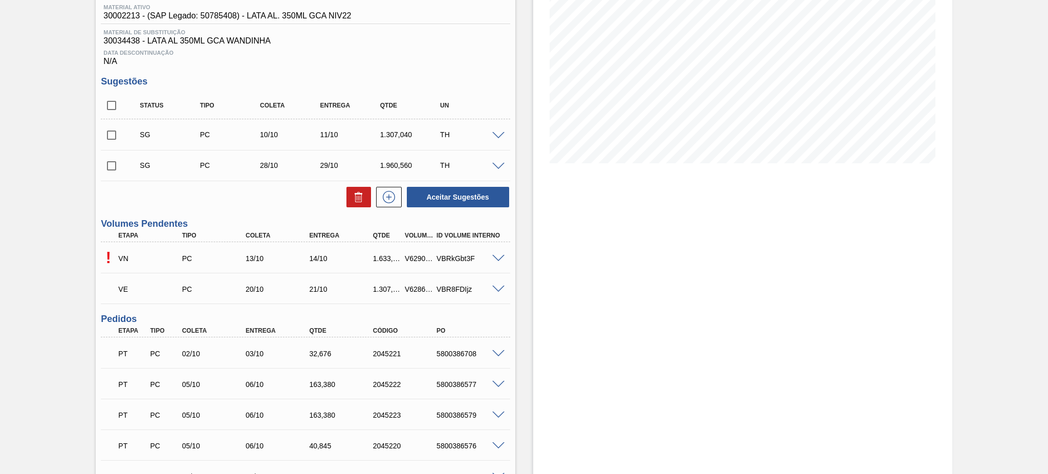
click at [497, 257] on span at bounding box center [498, 259] width 12 height 8
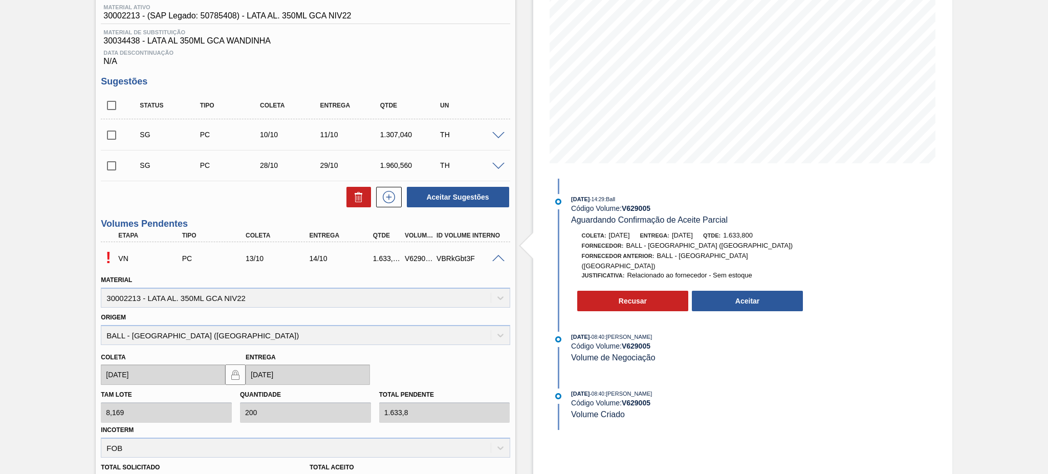
scroll to position [205, 0]
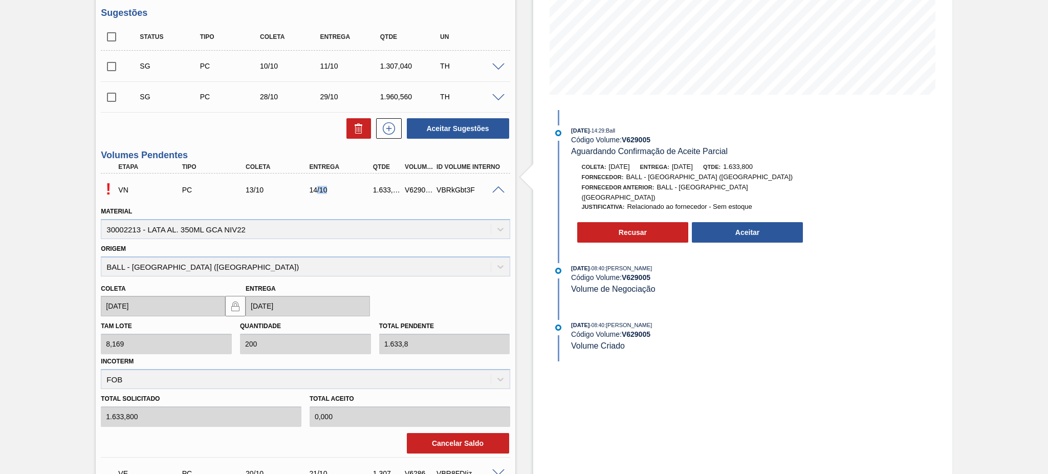
drag, startPoint x: 315, startPoint y: 186, endPoint x: 328, endPoint y: 186, distance: 12.8
click at [328, 186] on div "14/10" at bounding box center [343, 190] width 72 height 8
click at [307, 189] on div "14/10" at bounding box center [343, 190] width 72 height 8
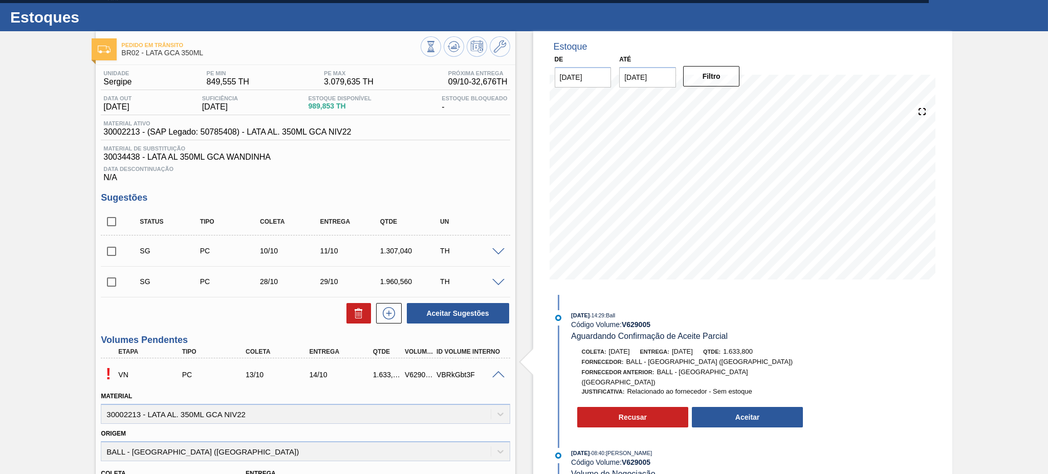
scroll to position [0, 0]
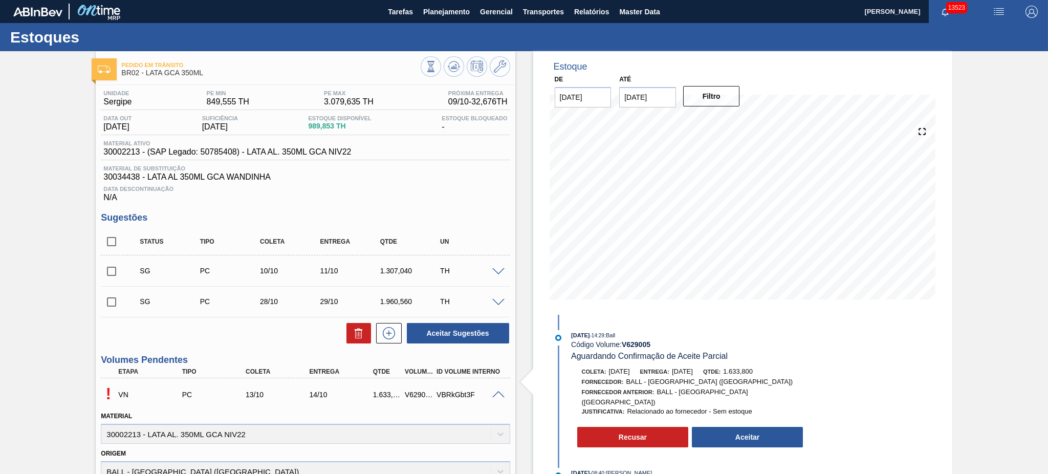
click at [110, 244] on input "checkbox" at bounding box center [111, 241] width 21 height 21
checkbox input "true"
click at [361, 332] on icon at bounding box center [359, 333] width 12 height 12
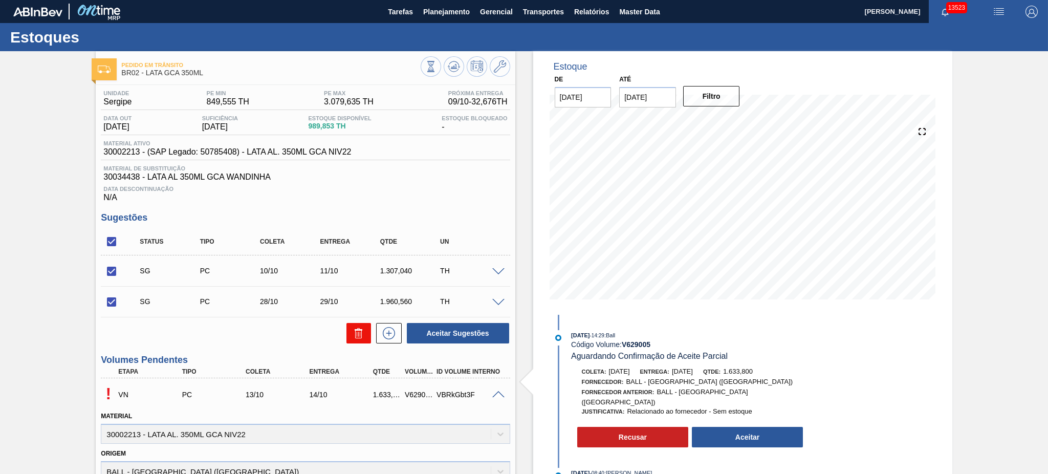
checkbox input "false"
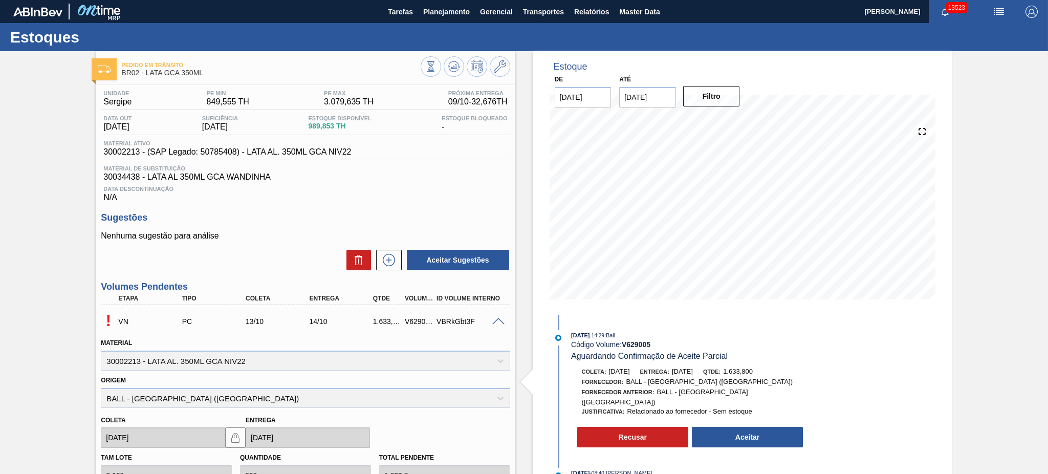
click at [495, 318] on span at bounding box center [498, 322] width 12 height 8
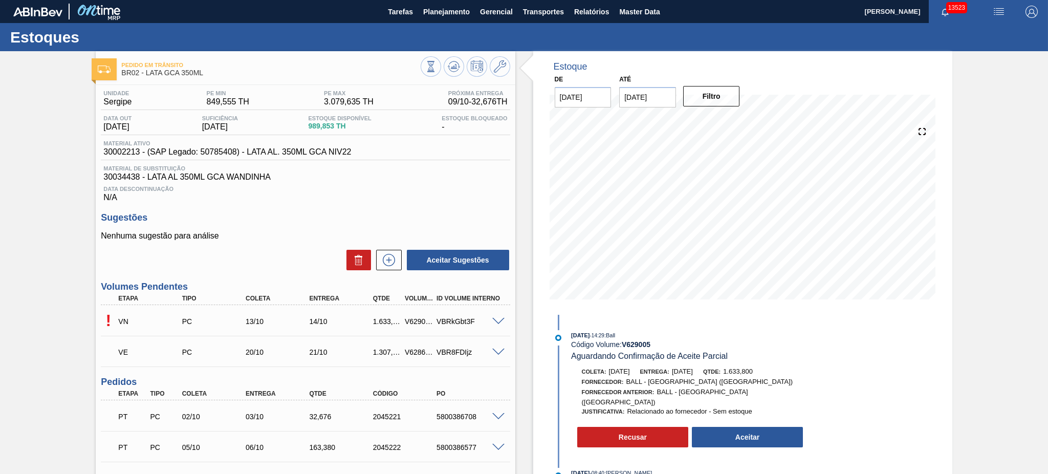
scroll to position [68, 0]
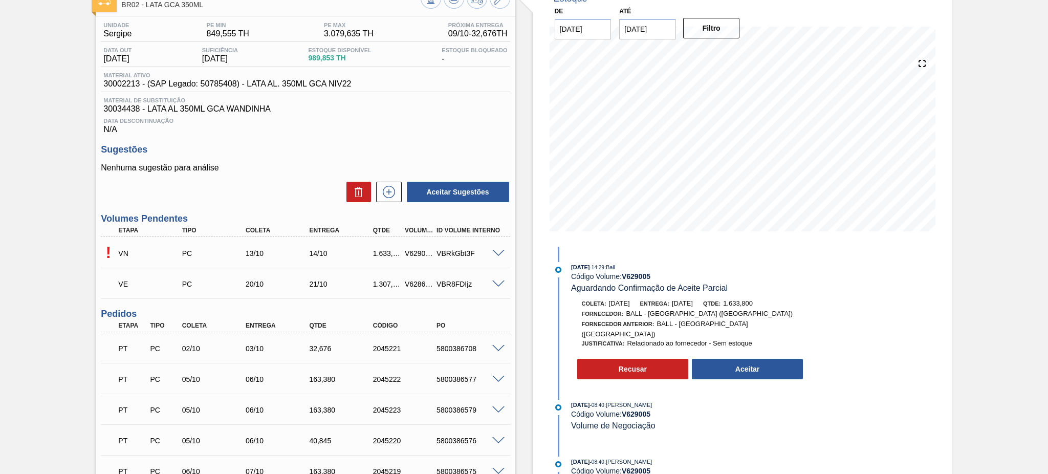
click at [498, 251] on span at bounding box center [498, 254] width 12 height 8
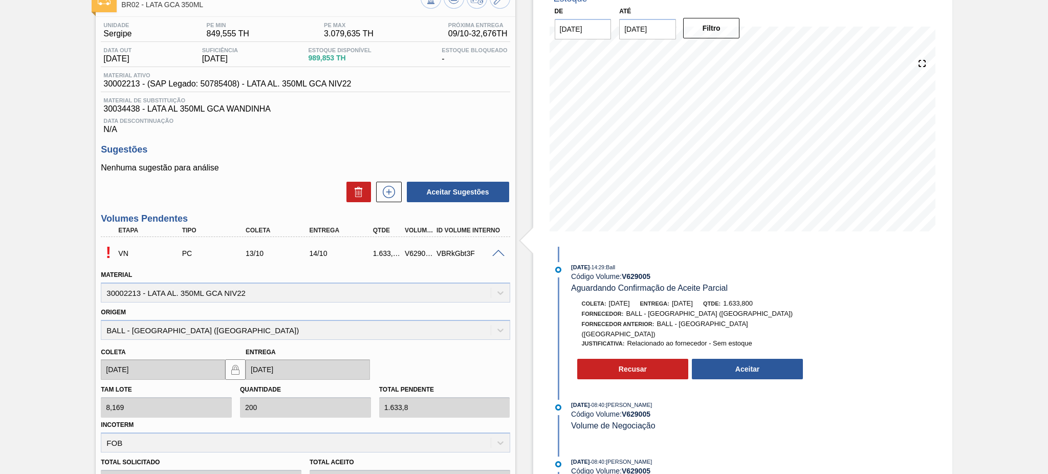
click at [498, 251] on span at bounding box center [498, 254] width 12 height 8
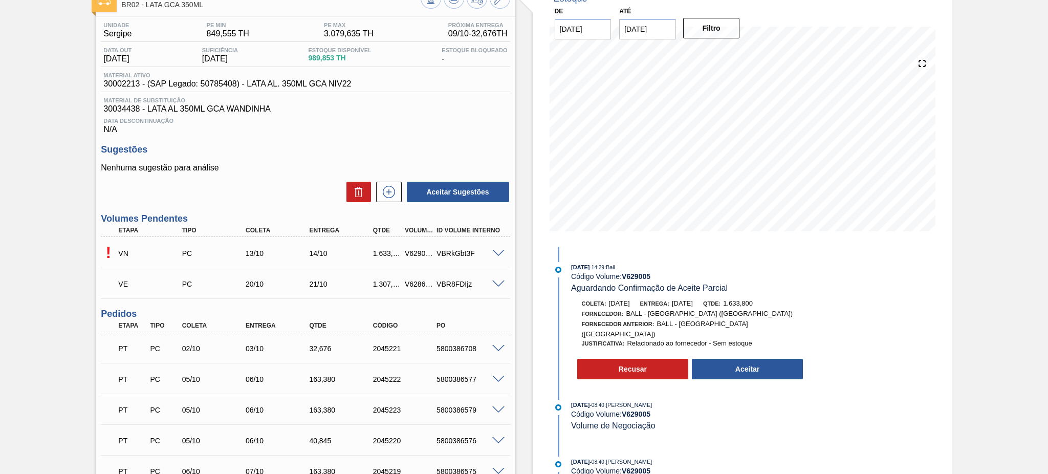
click at [498, 251] on span at bounding box center [498, 254] width 12 height 8
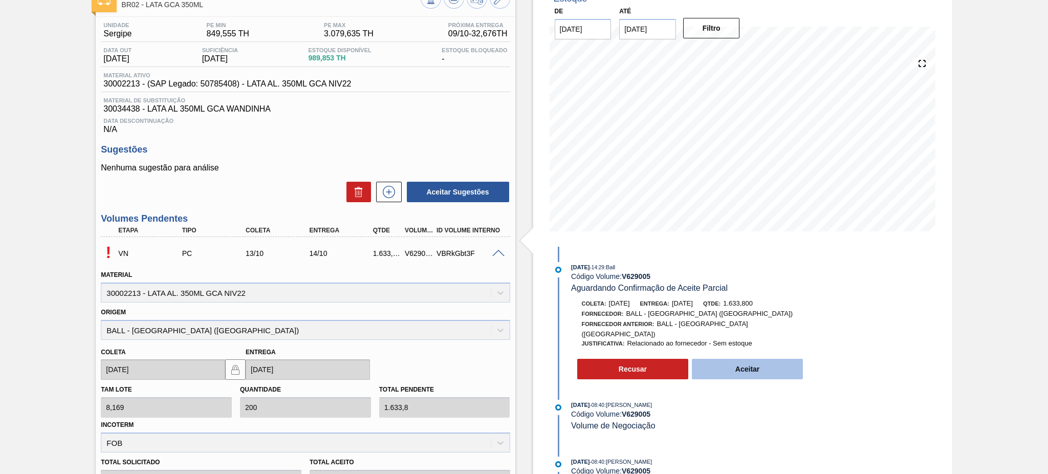
click at [726, 375] on button "Aceitar" at bounding box center [748, 369] width 112 height 20
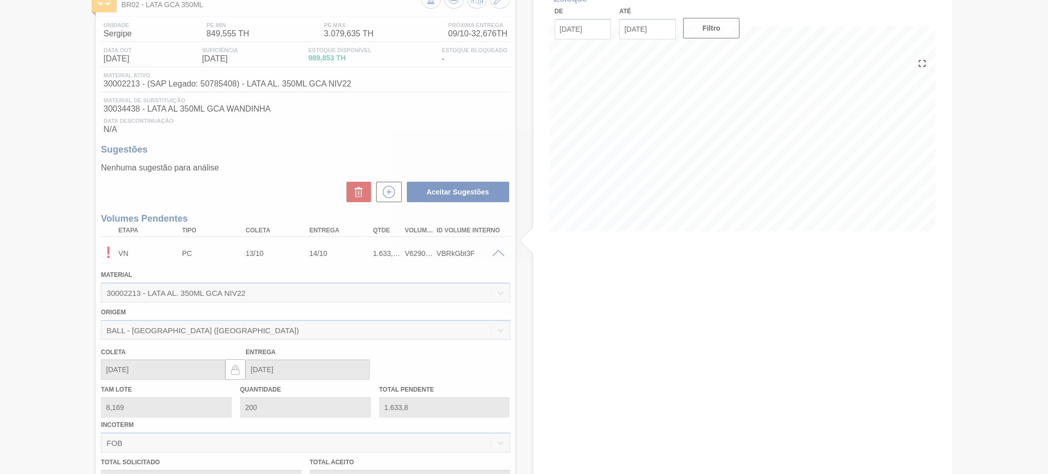
type input "1.633,800"
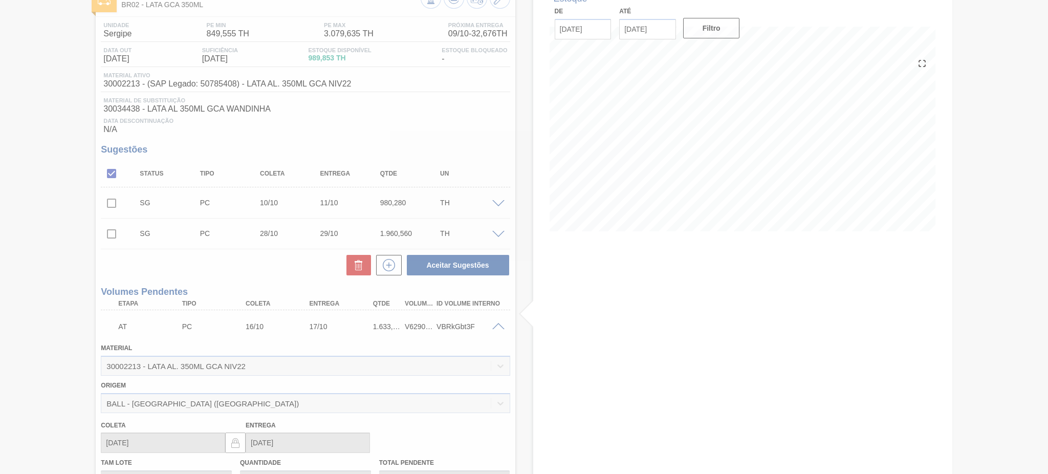
type input "16/10/2025"
type input "17/10/2025"
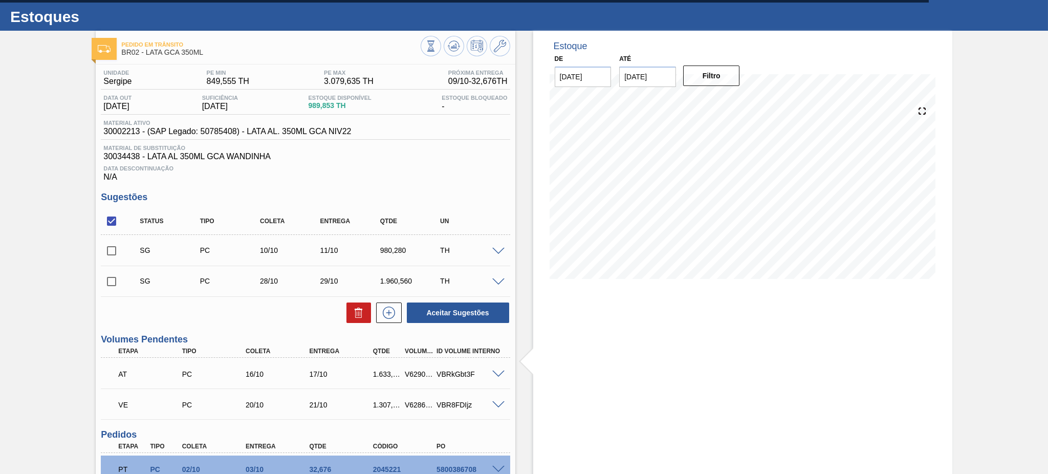
scroll to position [0, 0]
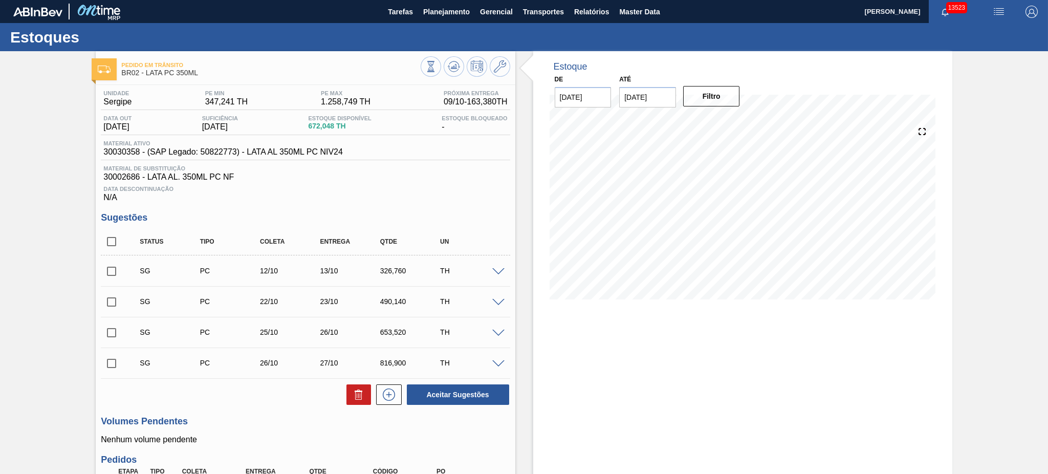
drag, startPoint x: 109, startPoint y: 242, endPoint x: 259, endPoint y: 336, distance: 177.5
click at [113, 241] on input "checkbox" at bounding box center [111, 241] width 21 height 21
checkbox input "true"
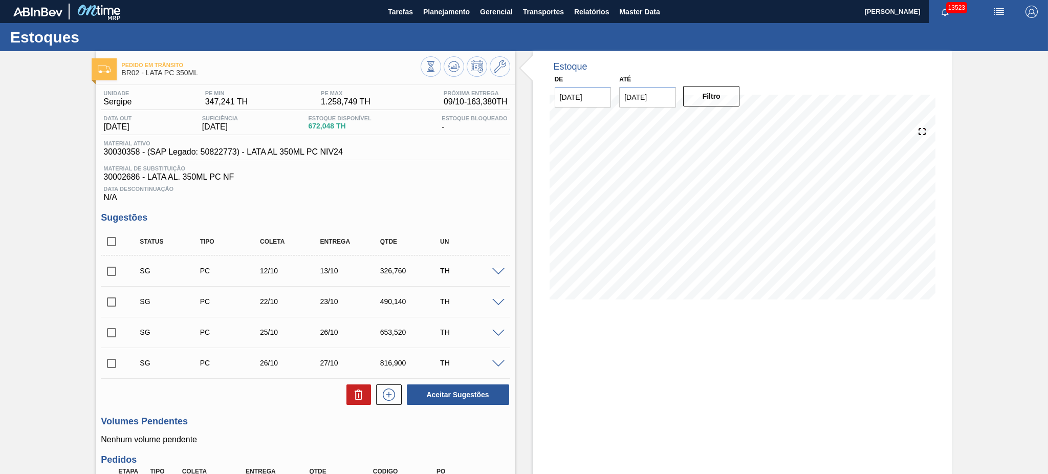
checkbox input "true"
click at [362, 392] on icon at bounding box center [359, 394] width 12 height 12
checkbox input "false"
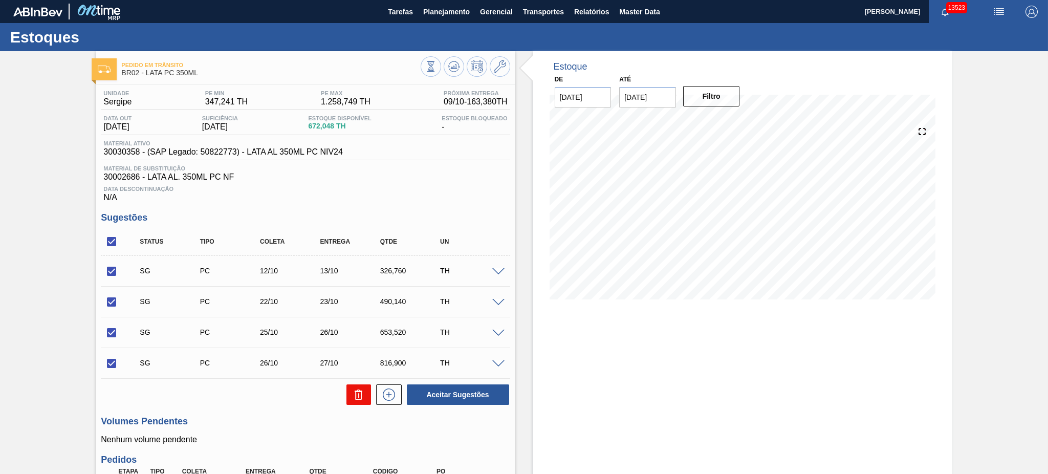
checkbox input "false"
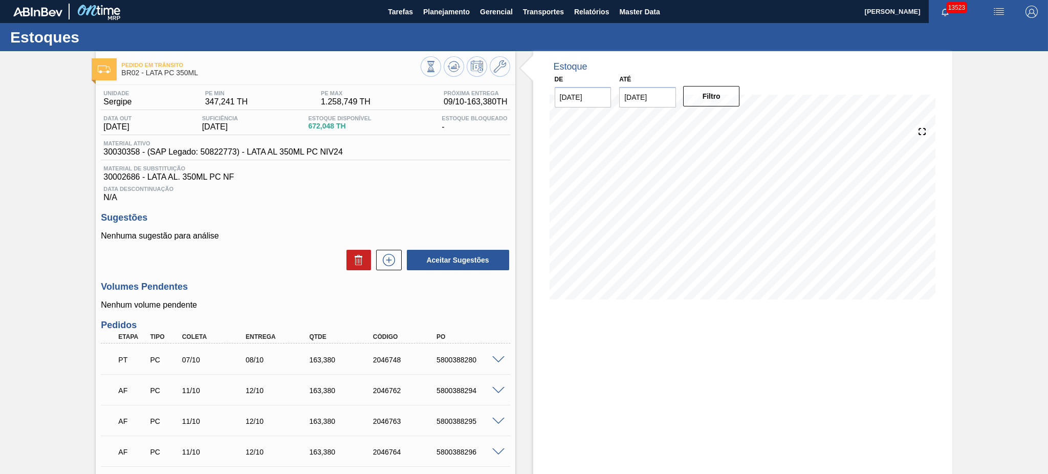
click at [615, 409] on div "Estoque De 09/10/2025 Até 01/11/2025 Filtro 17/10 Projeção de Estoque 262.602 N…" at bounding box center [742, 423] width 419 height 745
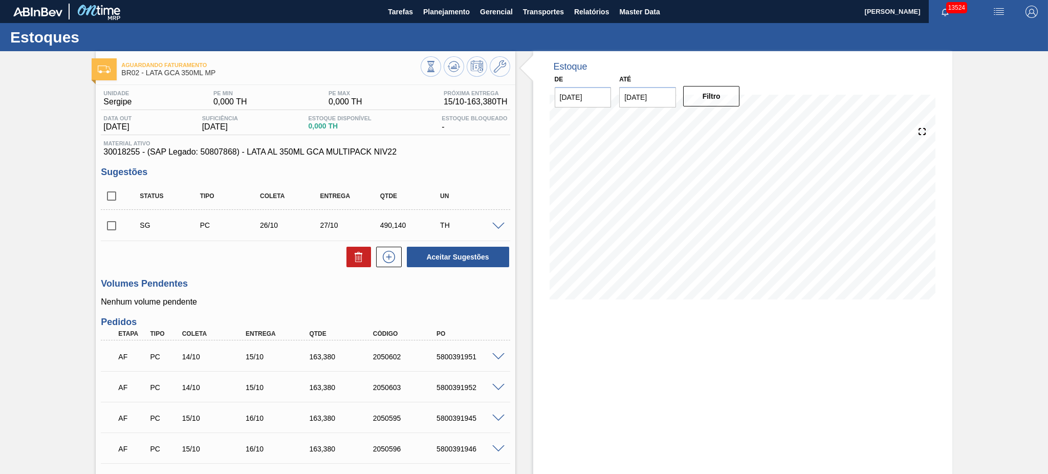
click at [565, 396] on div "Estoque De [DATE] Até [DATE] Filtro" at bounding box center [742, 360] width 419 height 619
click at [636, 390] on div "Estoque De [DATE] Até [DATE] Filtro 16/10 Projeção de Estoque 1,307.04 [DOMAIN_…" at bounding box center [742, 360] width 419 height 619
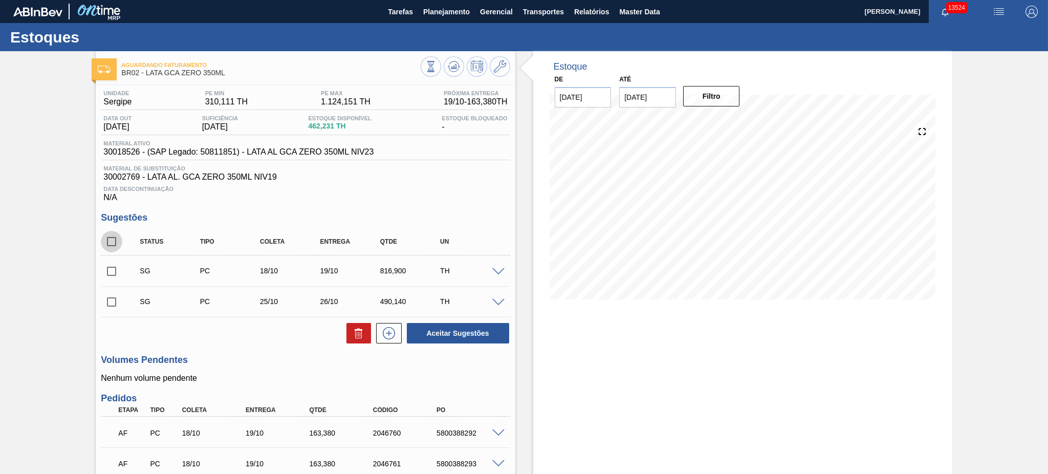
drag, startPoint x: 116, startPoint y: 236, endPoint x: 266, endPoint y: 299, distance: 162.4
click at [116, 236] on input "checkbox" at bounding box center [111, 241] width 21 height 21
checkbox input "true"
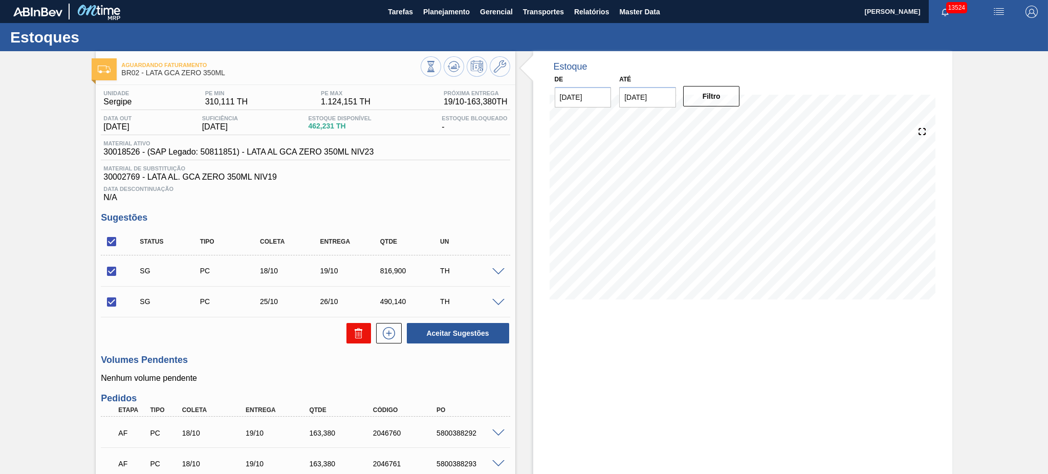
click at [355, 328] on icon at bounding box center [359, 333] width 12 height 12
checkbox input "false"
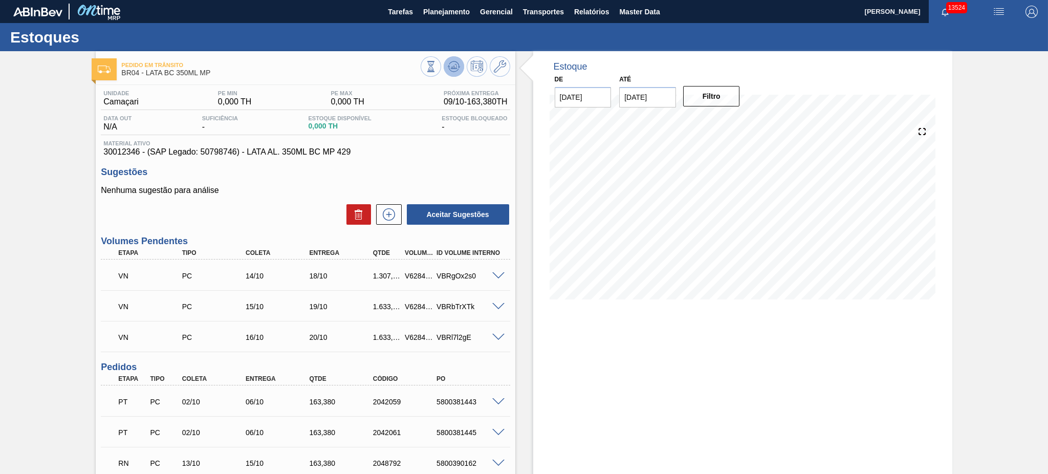
click at [449, 64] on icon at bounding box center [454, 66] width 12 height 12
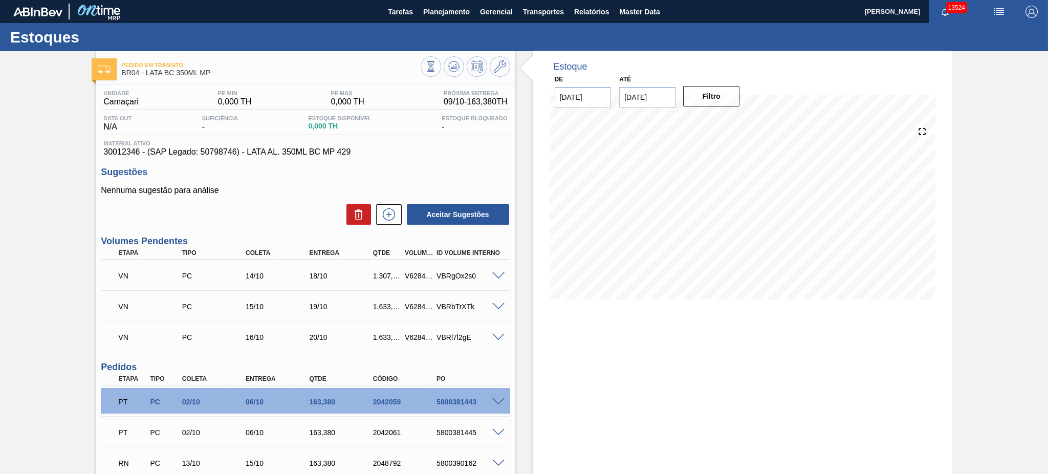
click at [496, 273] on span at bounding box center [498, 276] width 12 height 8
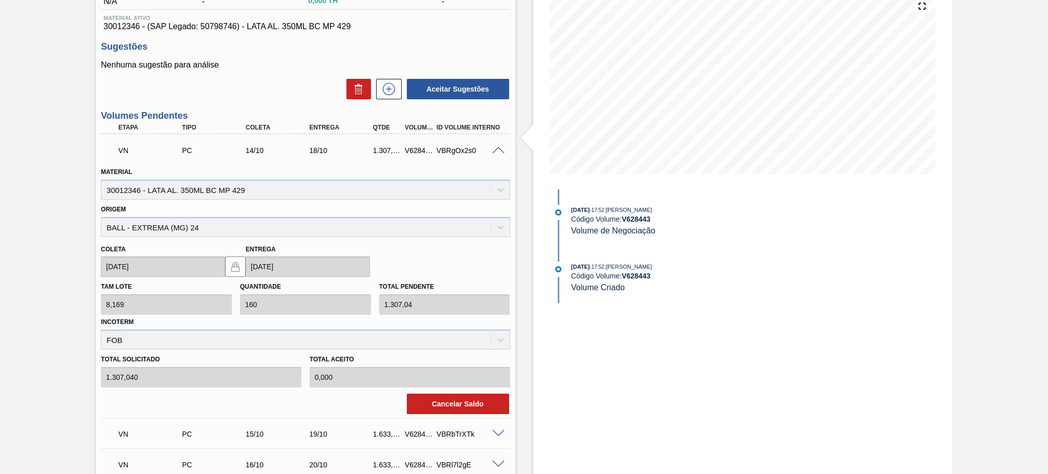
scroll to position [136, 0]
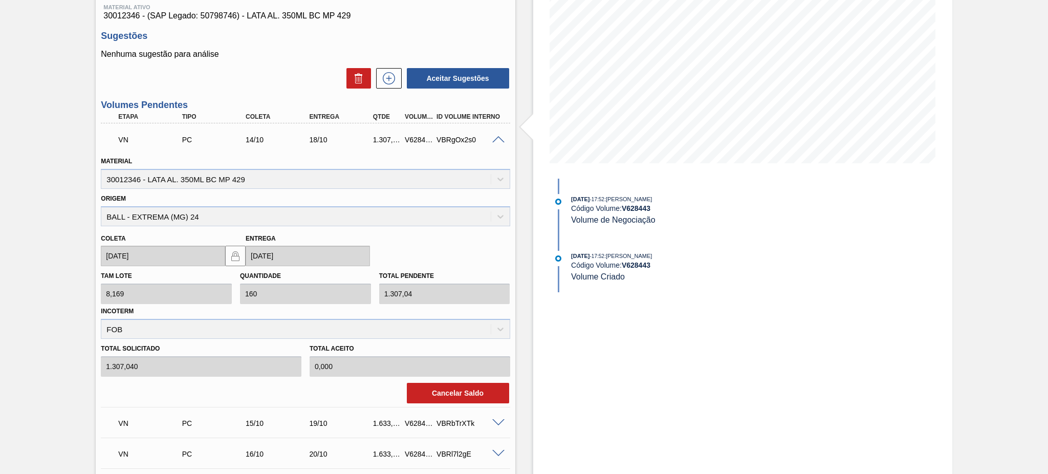
click at [494, 138] on span at bounding box center [498, 140] width 12 height 8
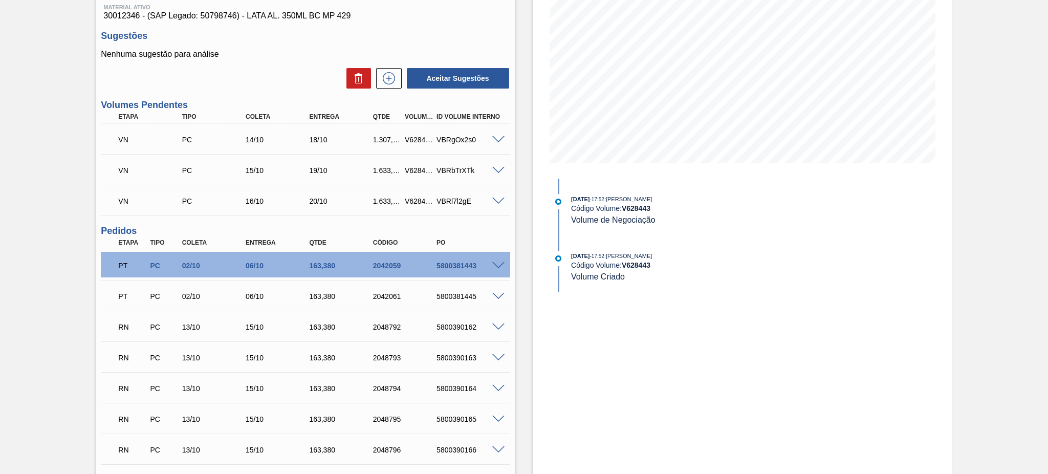
click at [492, 168] on span at bounding box center [498, 171] width 12 height 8
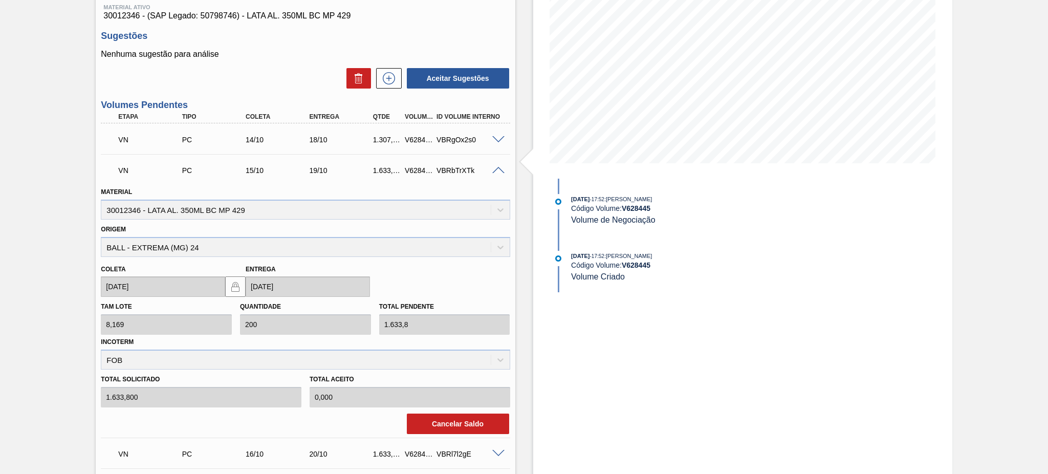
click at [493, 167] on span at bounding box center [498, 171] width 12 height 8
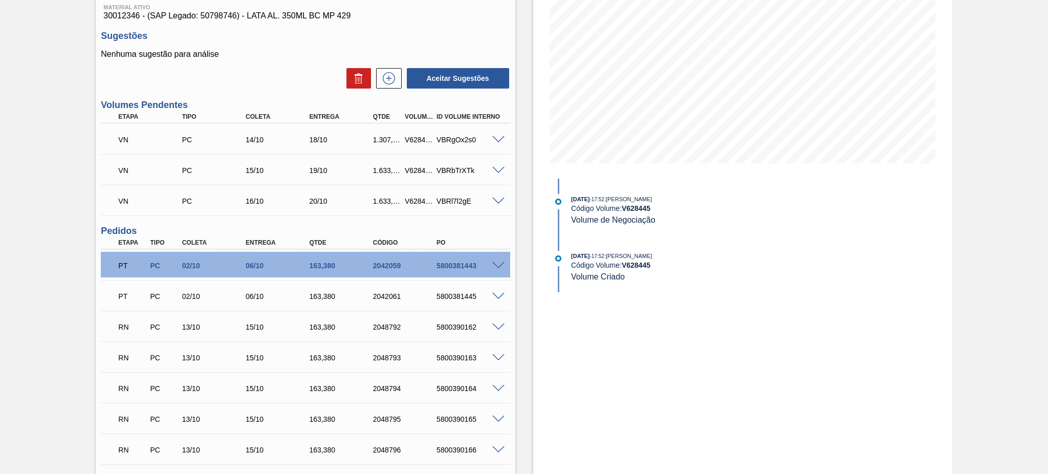
click at [495, 203] on div "VBRl7l2gE" at bounding box center [470, 201] width 72 height 8
click at [494, 199] on span at bounding box center [498, 202] width 12 height 8
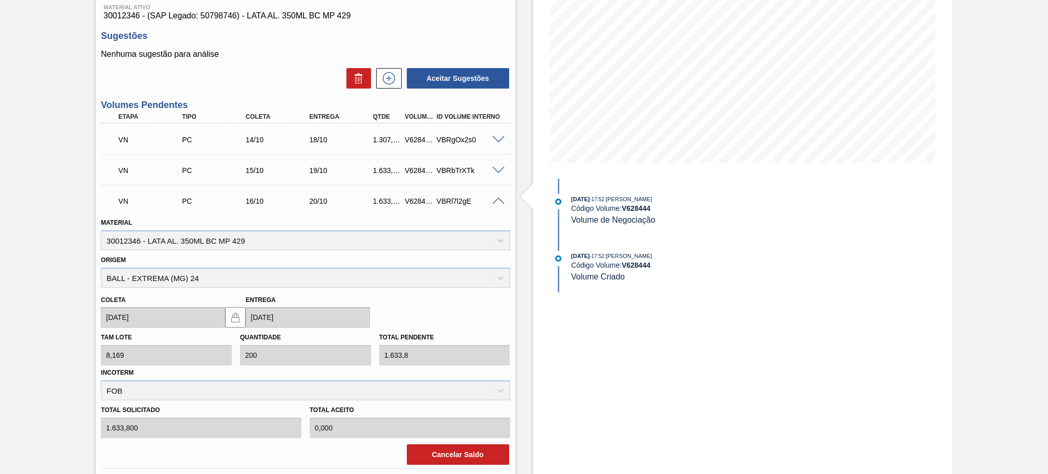
click at [497, 198] on span at bounding box center [498, 202] width 12 height 8
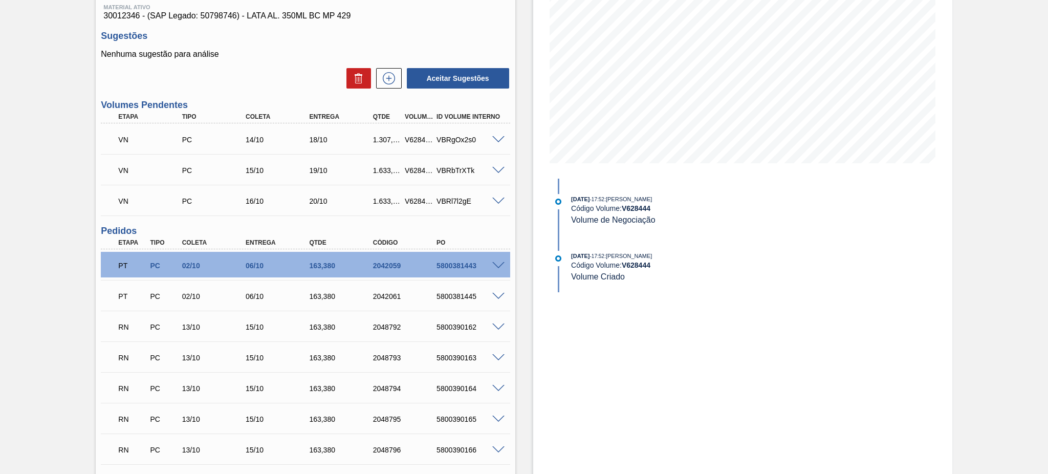
scroll to position [0, 0]
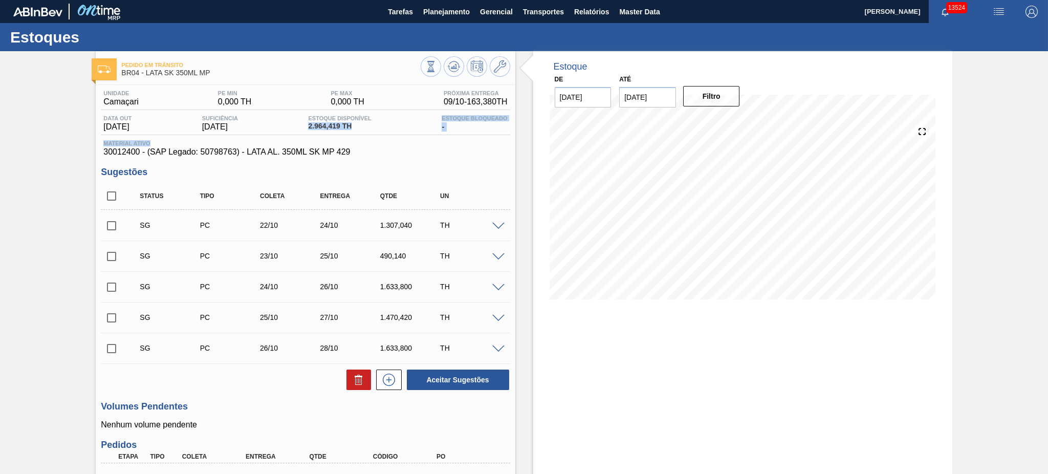
drag, startPoint x: 310, startPoint y: 126, endPoint x: 350, endPoint y: 137, distance: 41.3
click at [350, 137] on div "Unidade Camaçari PE MIN 0,000 TH PE MAX 0,000 TH Próxima Entrega 09/10 - 163,38…" at bounding box center [305, 123] width 409 height 67
drag, startPoint x: 111, startPoint y: 194, endPoint x: 242, endPoint y: 269, distance: 150.4
click at [111, 194] on input "checkbox" at bounding box center [111, 195] width 21 height 21
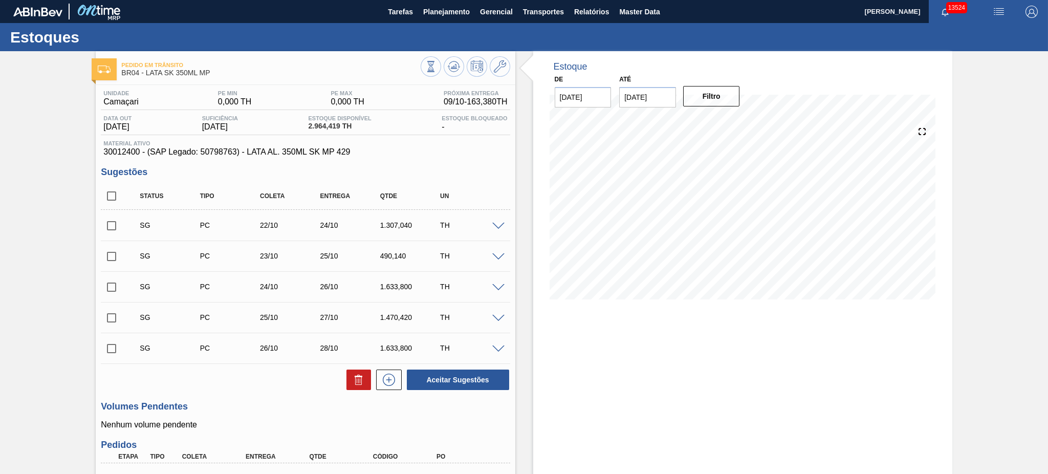
checkbox input "true"
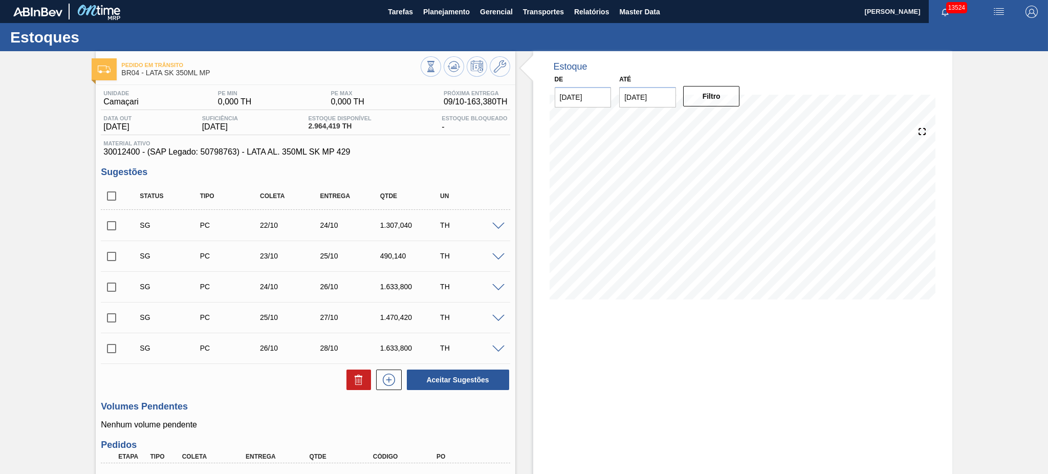
checkbox input "true"
click at [355, 369] on button at bounding box center [358, 379] width 25 height 20
checkbox input "false"
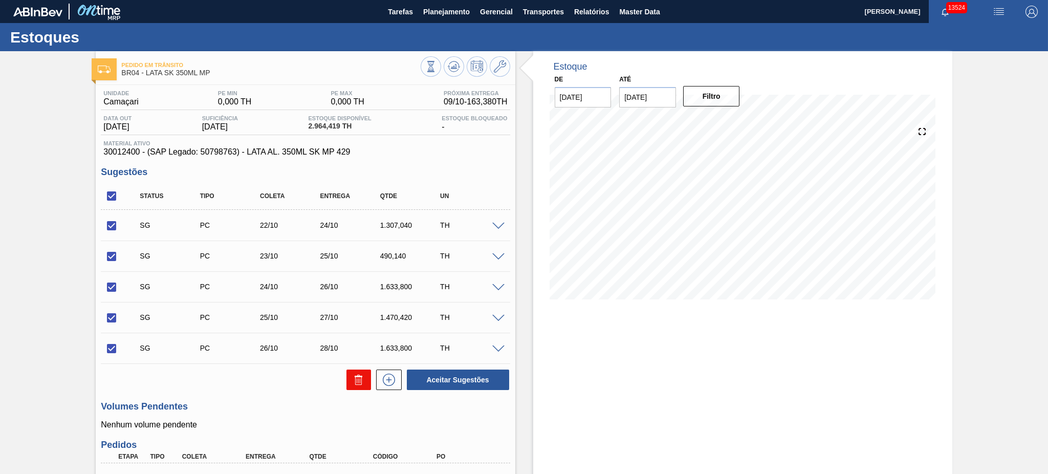
checkbox input "false"
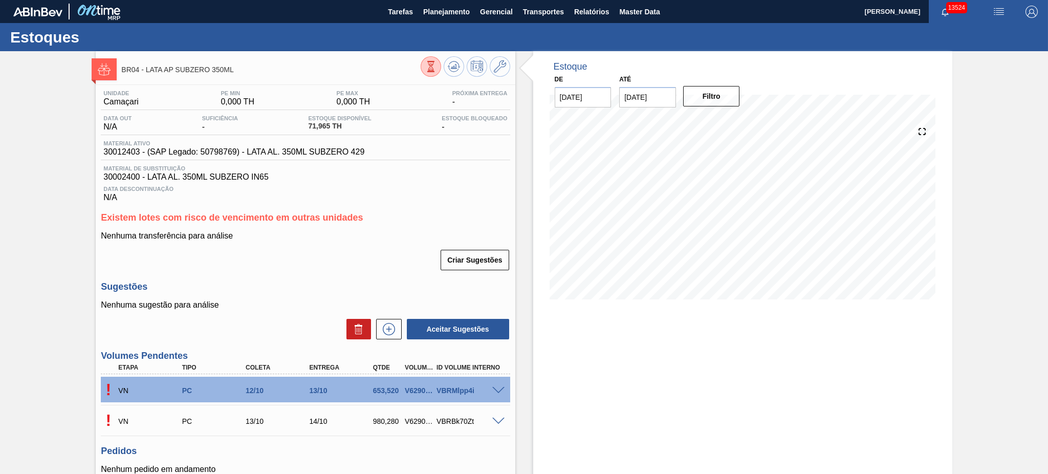
scroll to position [92, 0]
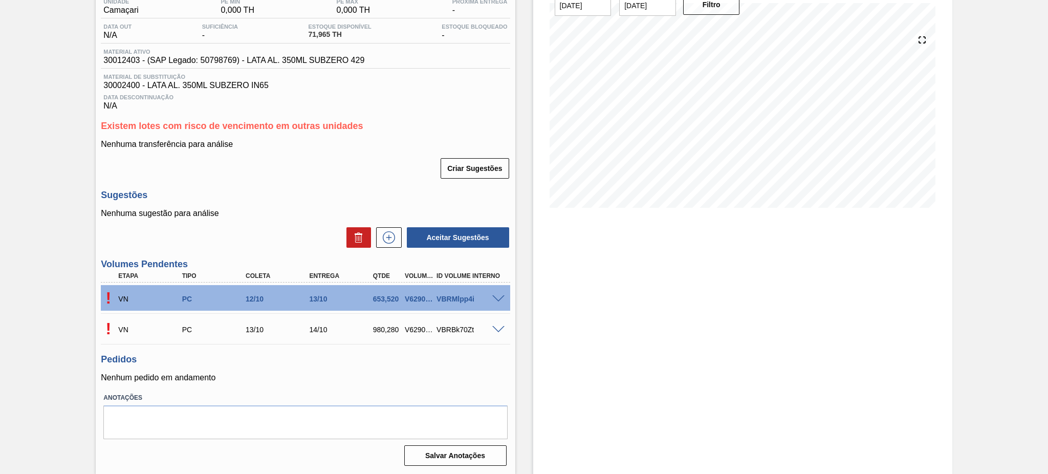
click at [493, 297] on span at bounding box center [498, 299] width 12 height 8
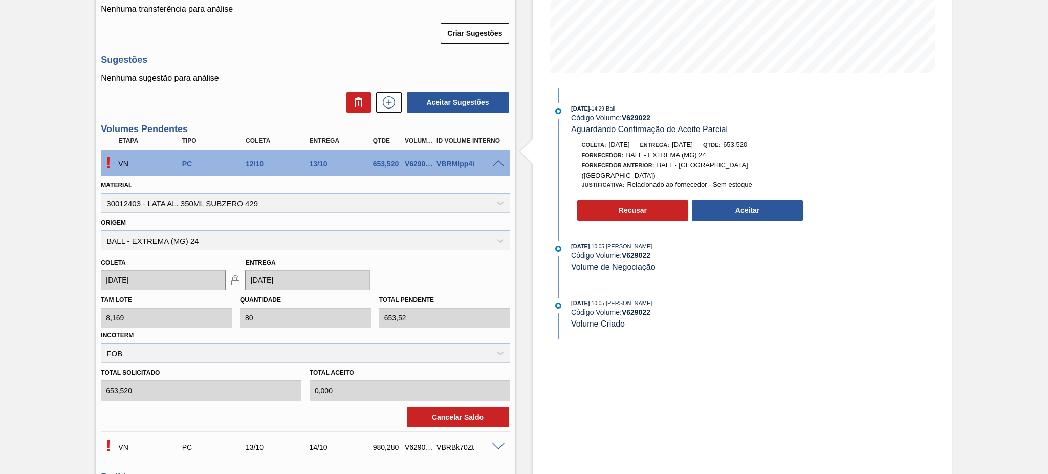
scroll to position [228, 0]
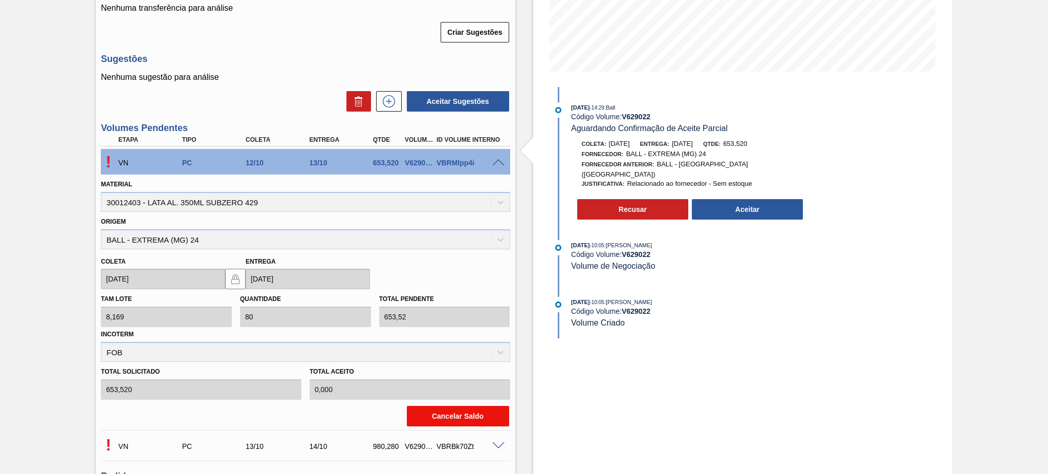
click at [423, 415] on button "Cancelar Saldo" at bounding box center [458, 416] width 102 height 20
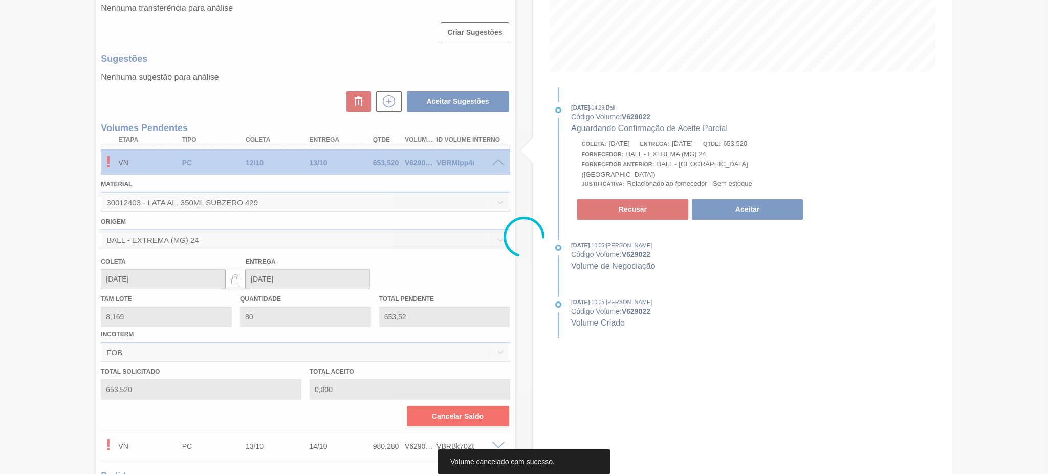
scroll to position [90, 0]
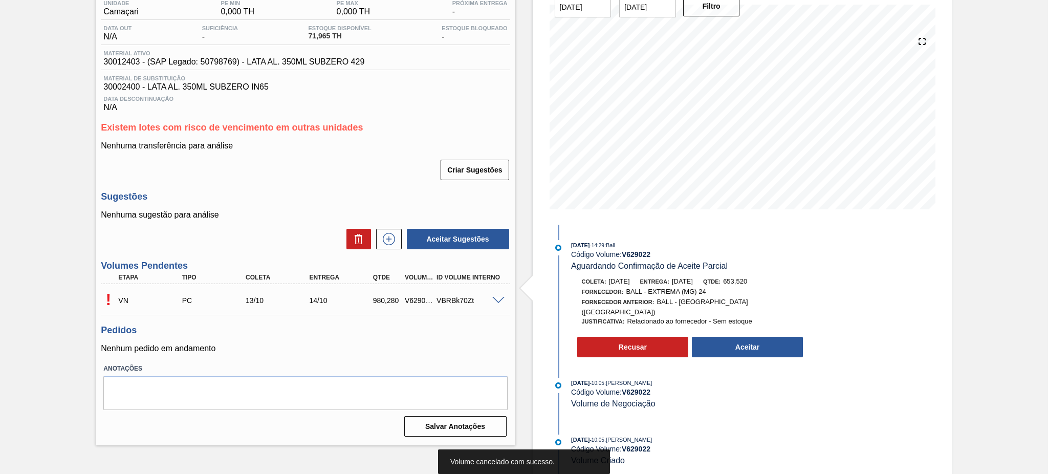
click at [490, 296] on div at bounding box center [500, 300] width 20 height 8
click at [493, 297] on span at bounding box center [498, 301] width 12 height 8
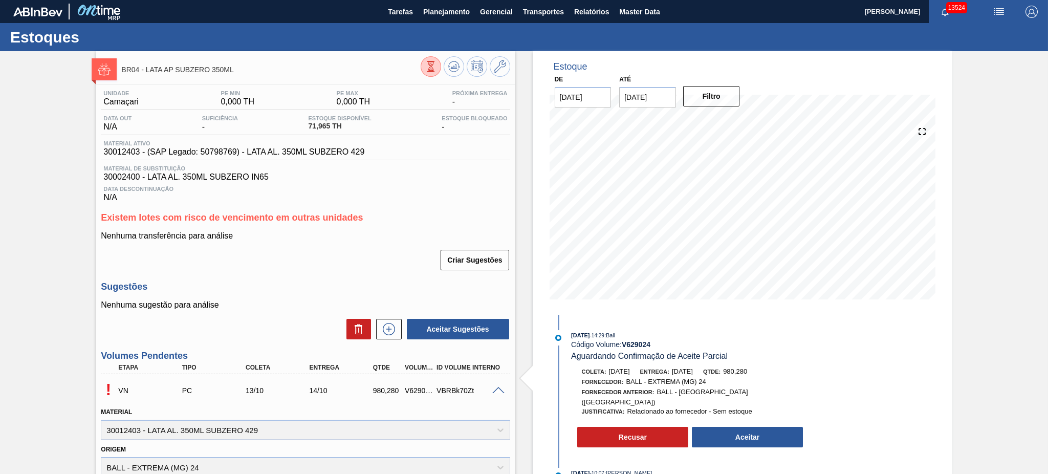
scroll to position [312, 0]
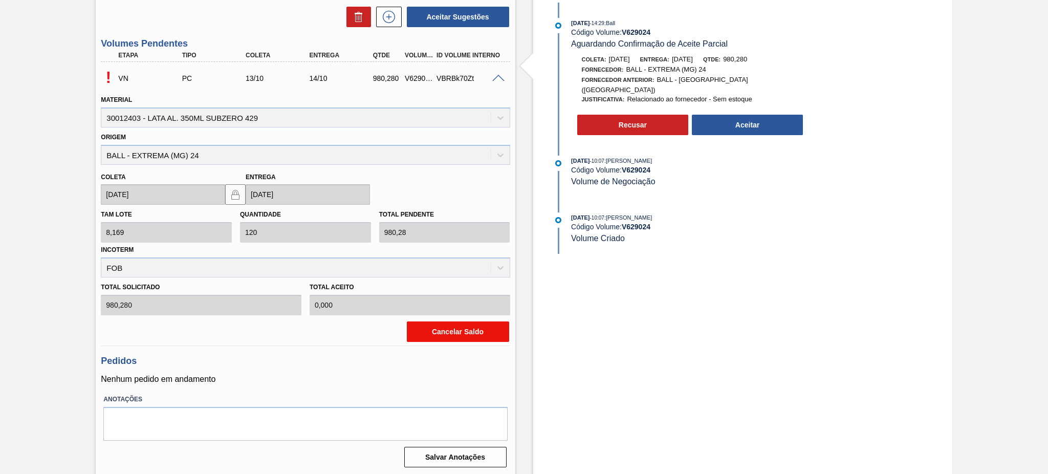
click at [468, 338] on button "Cancelar Saldo" at bounding box center [458, 331] width 102 height 20
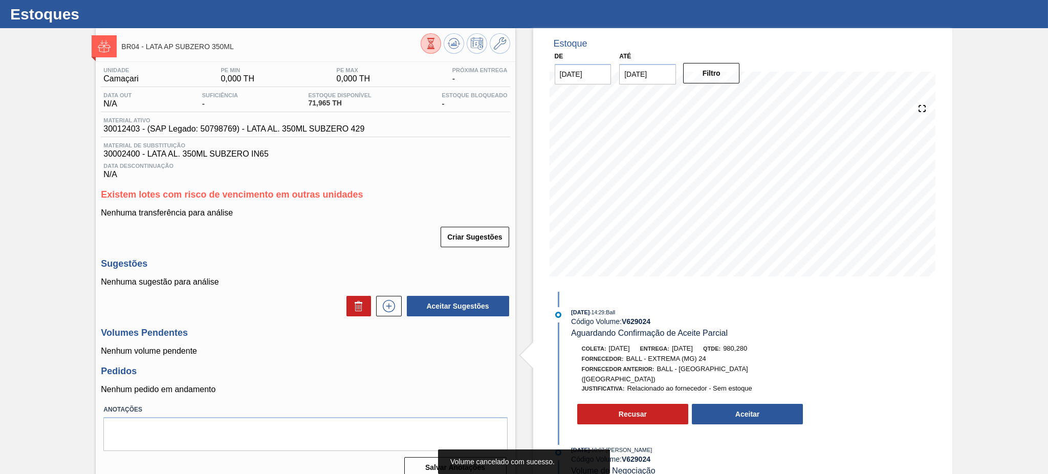
scroll to position [0, 0]
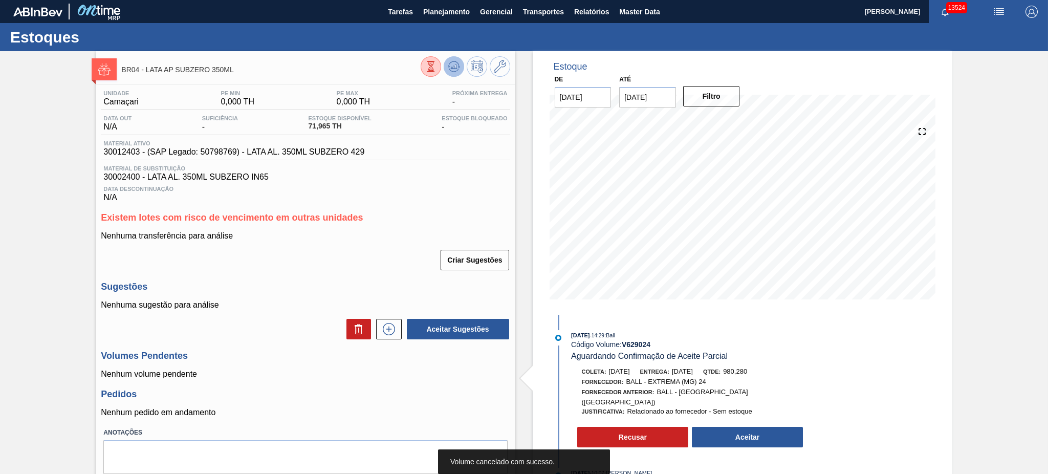
click at [454, 64] on icon at bounding box center [454, 66] width 12 height 12
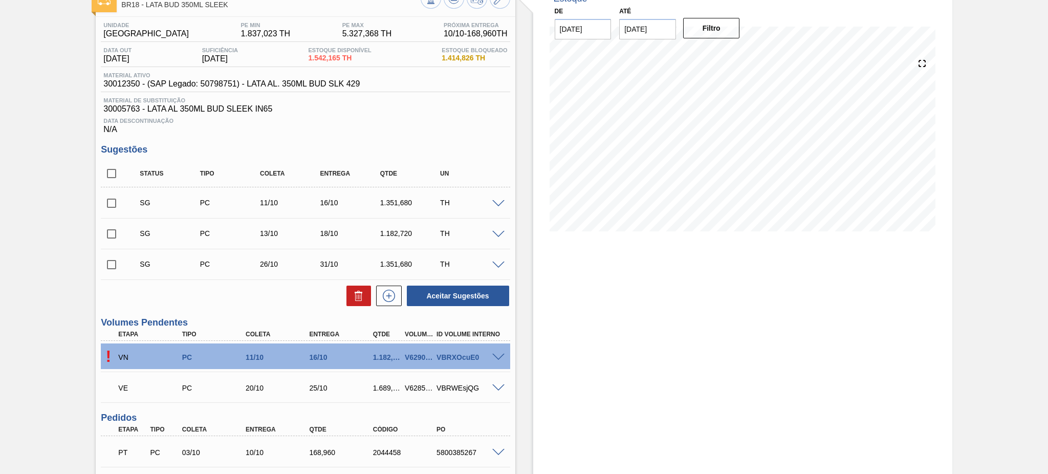
scroll to position [136, 0]
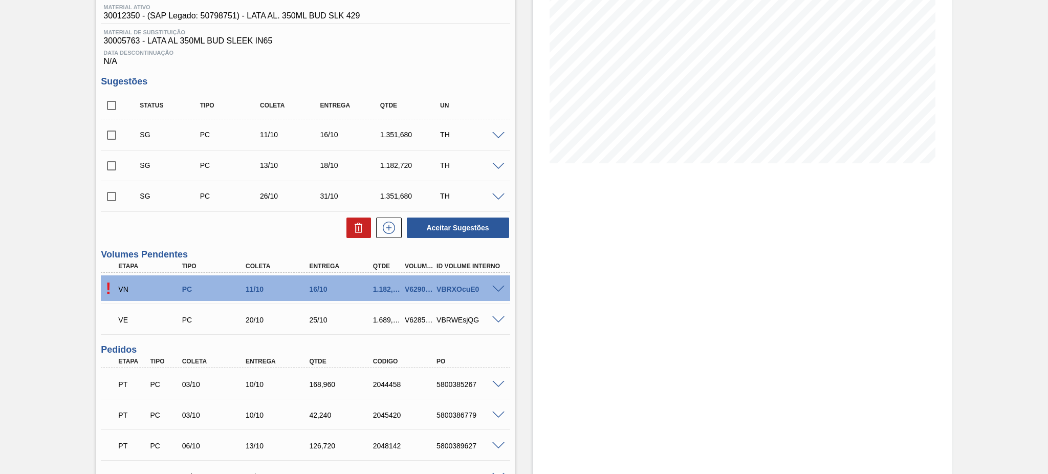
click at [493, 286] on span at bounding box center [498, 290] width 12 height 8
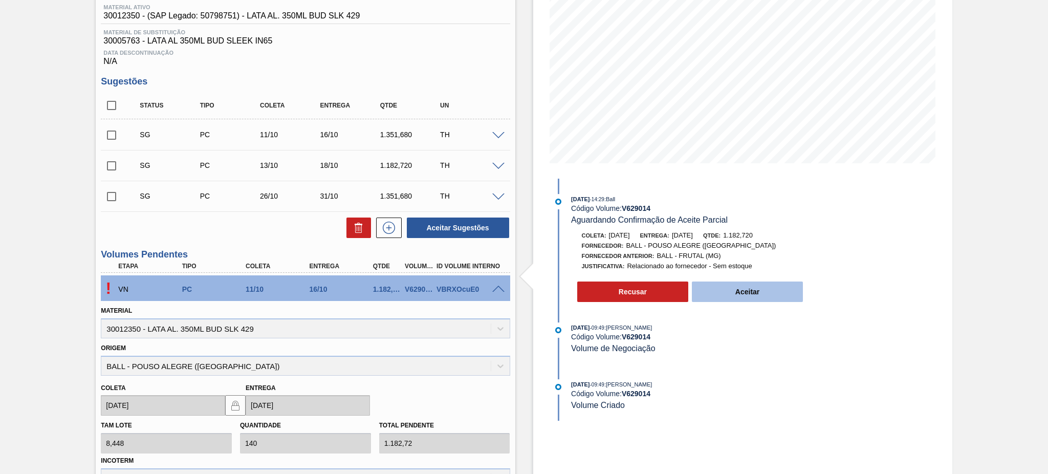
click at [775, 295] on button "Aceitar" at bounding box center [748, 291] width 112 height 20
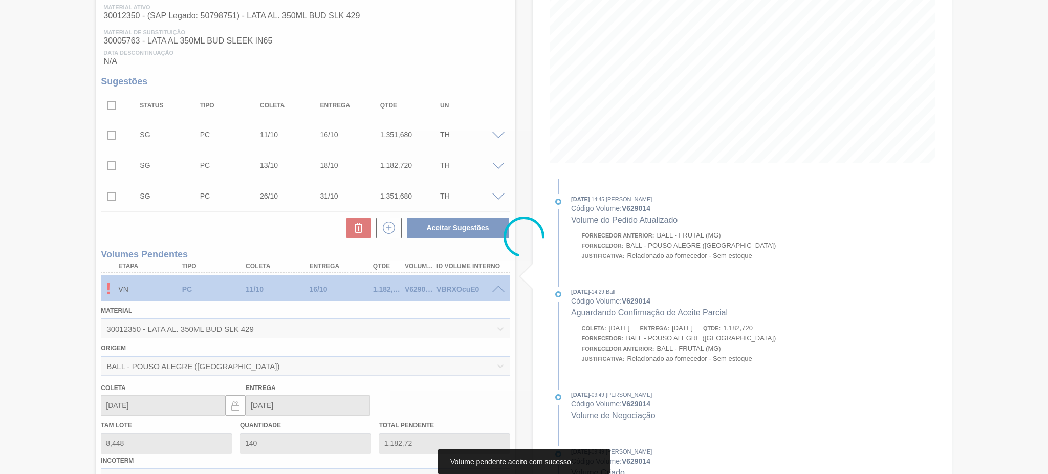
type input "1.182,720"
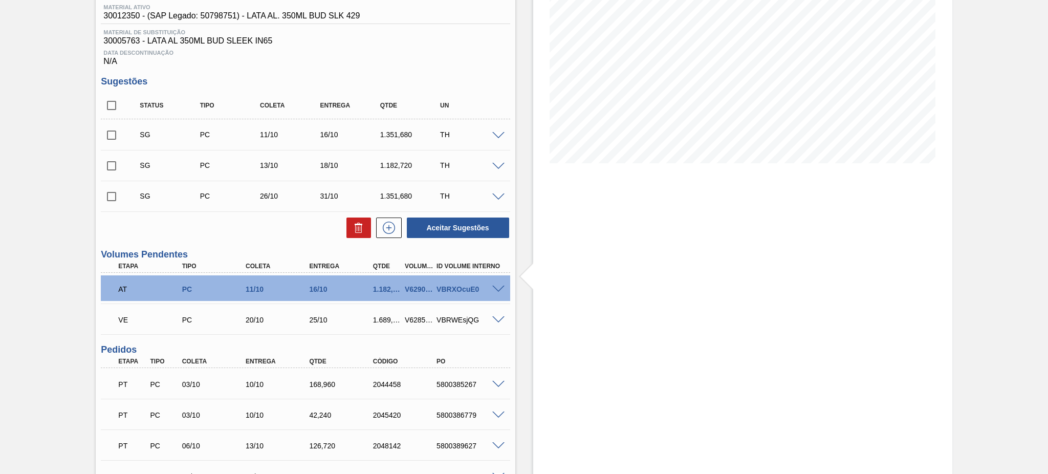
click at [500, 286] on span at bounding box center [498, 290] width 12 height 8
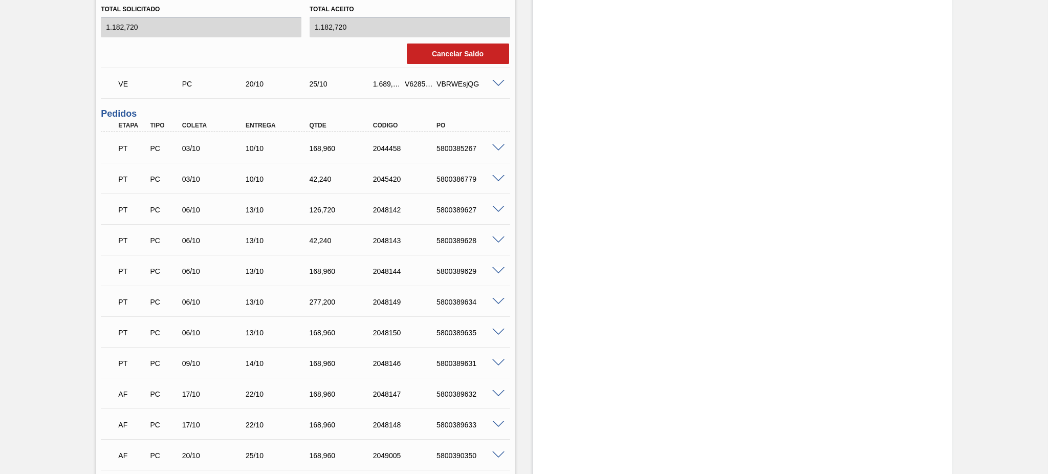
scroll to position [732, 0]
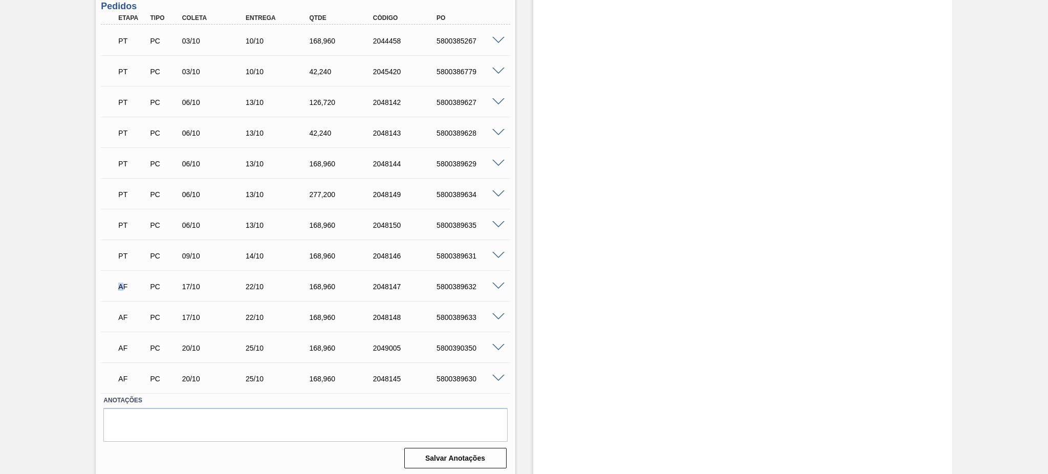
drag, startPoint x: 112, startPoint y: 287, endPoint x: 125, endPoint y: 284, distance: 13.8
click at [125, 284] on div "AF" at bounding box center [128, 286] width 32 height 23
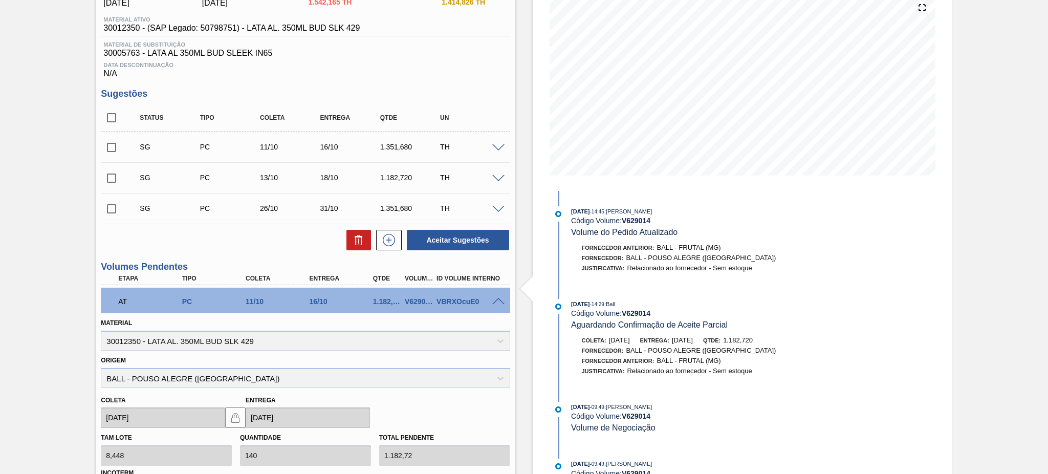
scroll to position [0, 0]
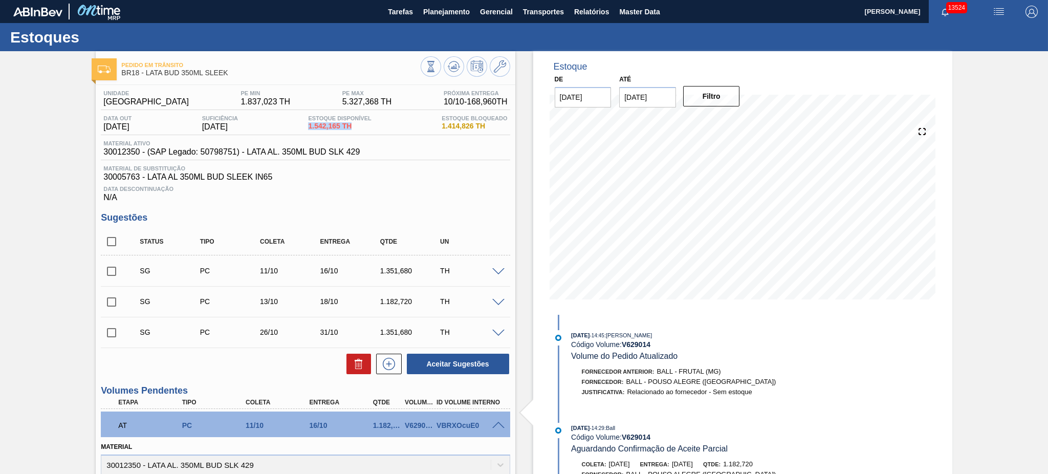
drag, startPoint x: 329, startPoint y: 125, endPoint x: 360, endPoint y: 124, distance: 31.2
click at [360, 124] on div "Estoque Disponível 1.542,165 TH" at bounding box center [340, 123] width 68 height 16
click at [339, 128] on span "1.542,165 TH" at bounding box center [339, 126] width 63 height 8
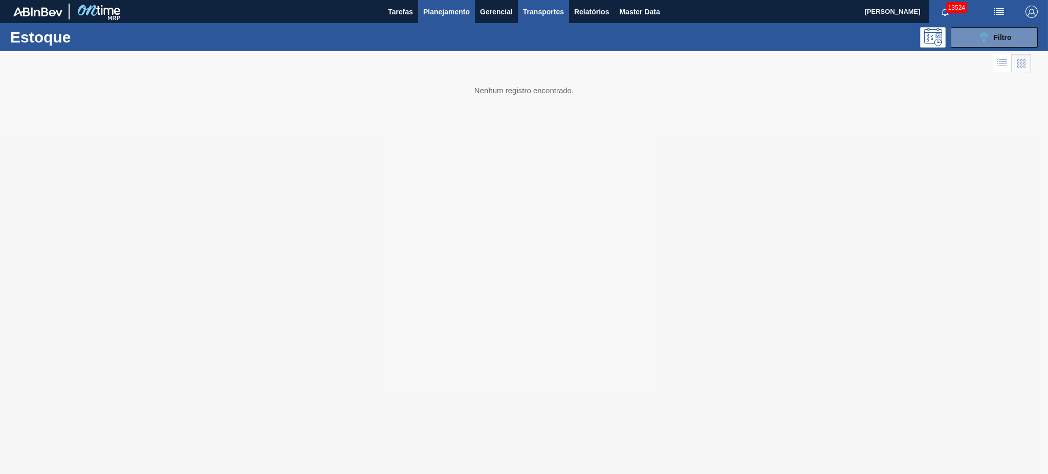
click at [552, 10] on span "Transportes" at bounding box center [543, 12] width 41 height 12
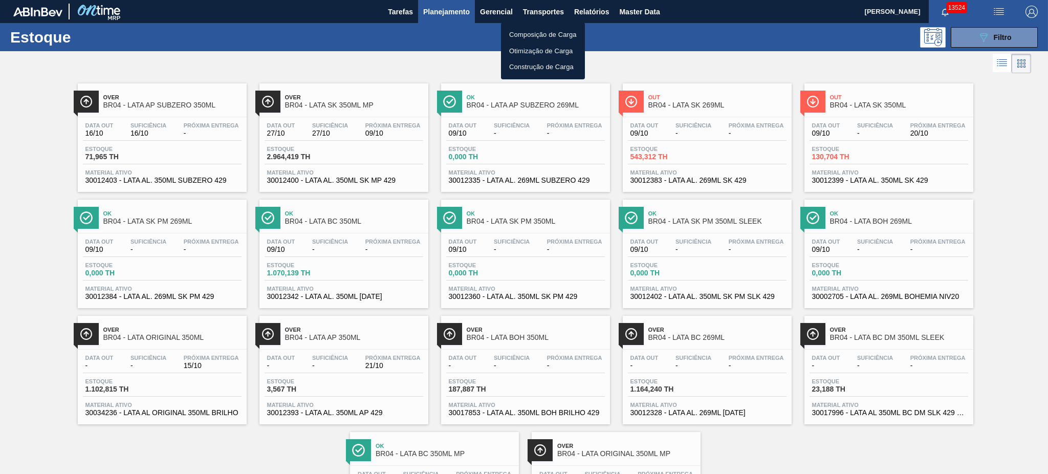
click at [543, 55] on li "Otimização de Carga" at bounding box center [543, 51] width 84 height 16
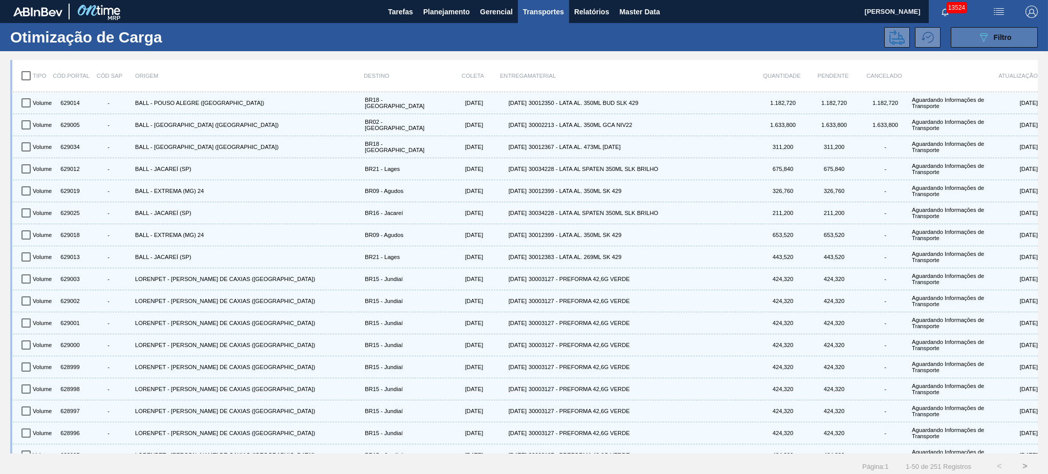
click at [953, 39] on button "089F7B8B-B2A5-4AFE-B5C0-19BA573D28AC Filtro" at bounding box center [994, 37] width 87 height 20
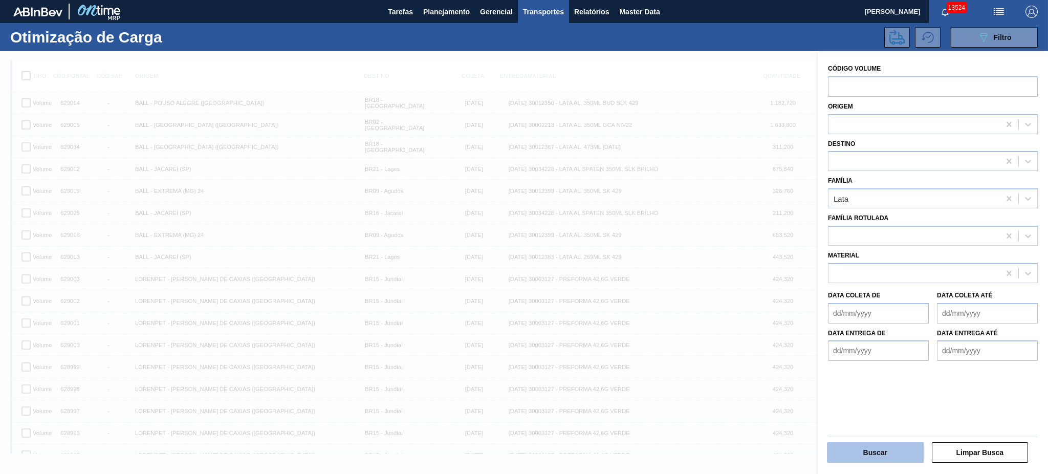
click at [874, 455] on button "Buscar" at bounding box center [875, 452] width 97 height 20
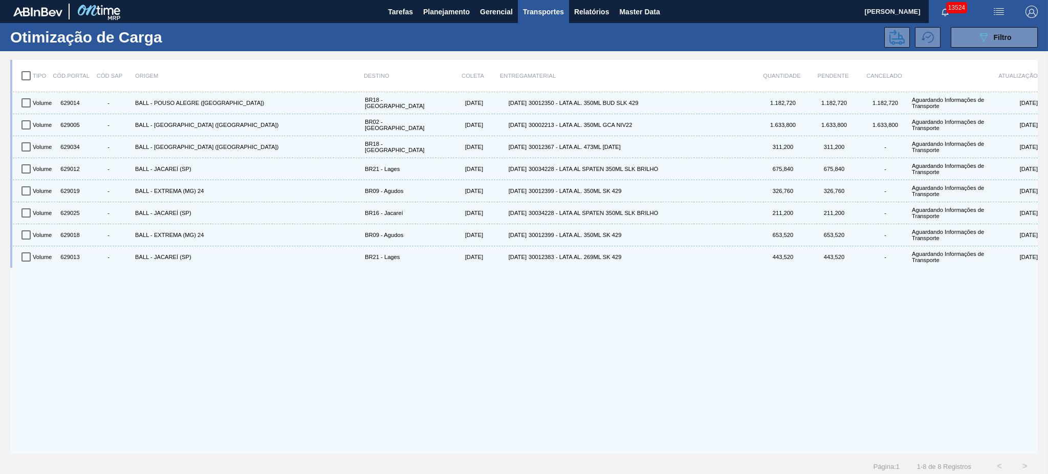
click at [29, 74] on input "checkbox" at bounding box center [25, 75] width 21 height 21
checkbox input "true"
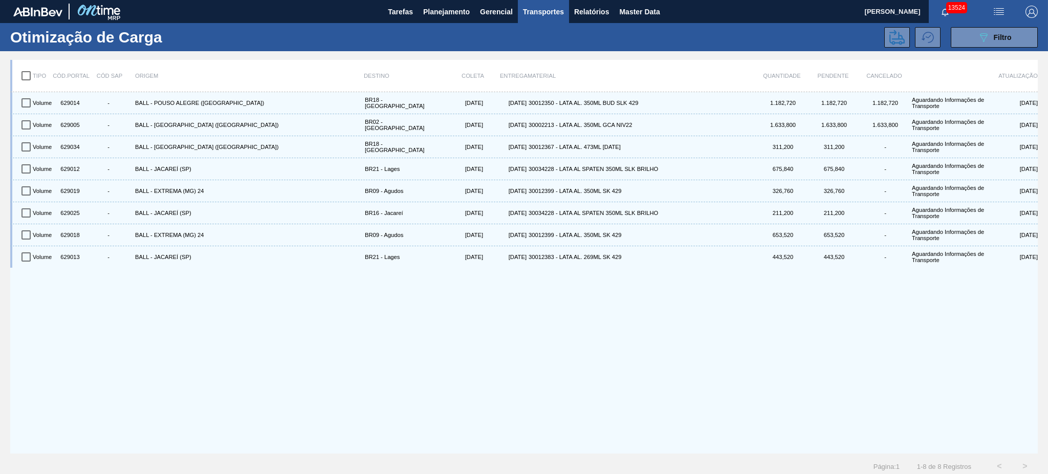
checkbox input "true"
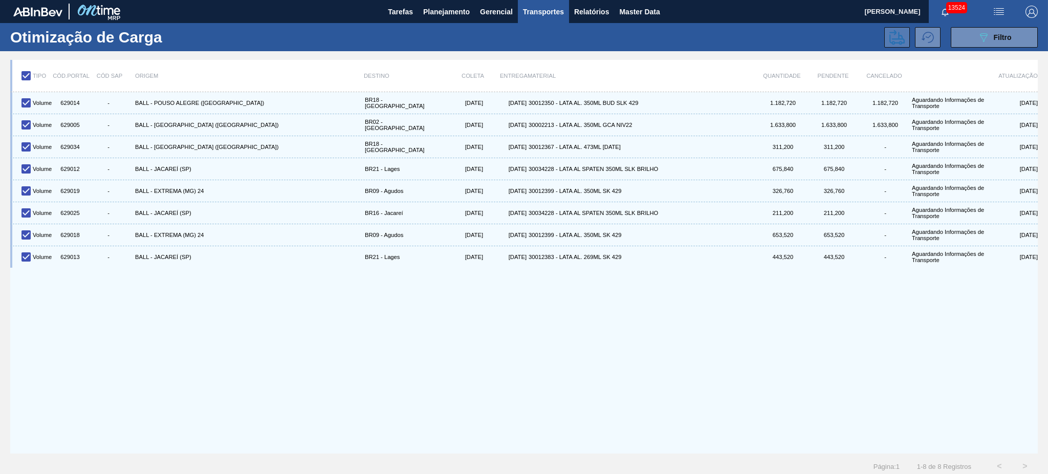
click at [904, 37] on button at bounding box center [897, 37] width 26 height 20
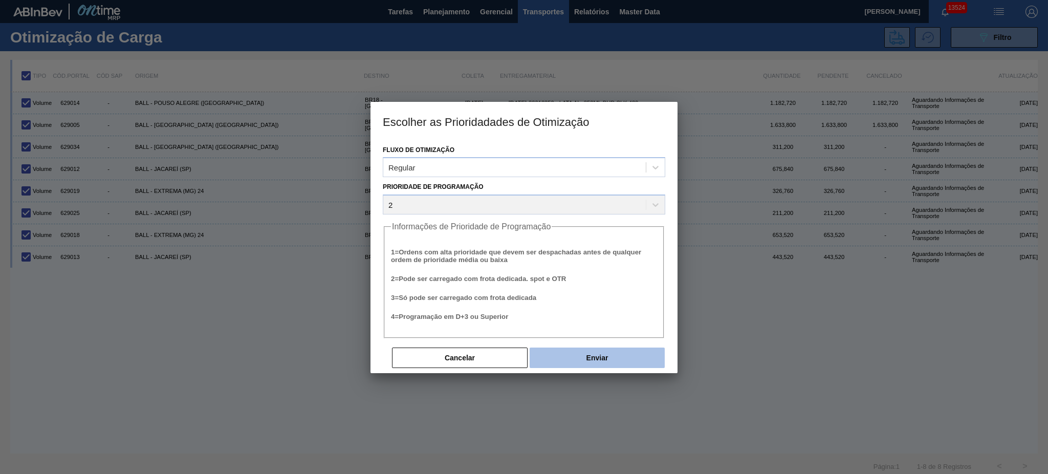
click at [605, 359] on button "Enviar" at bounding box center [597, 357] width 135 height 20
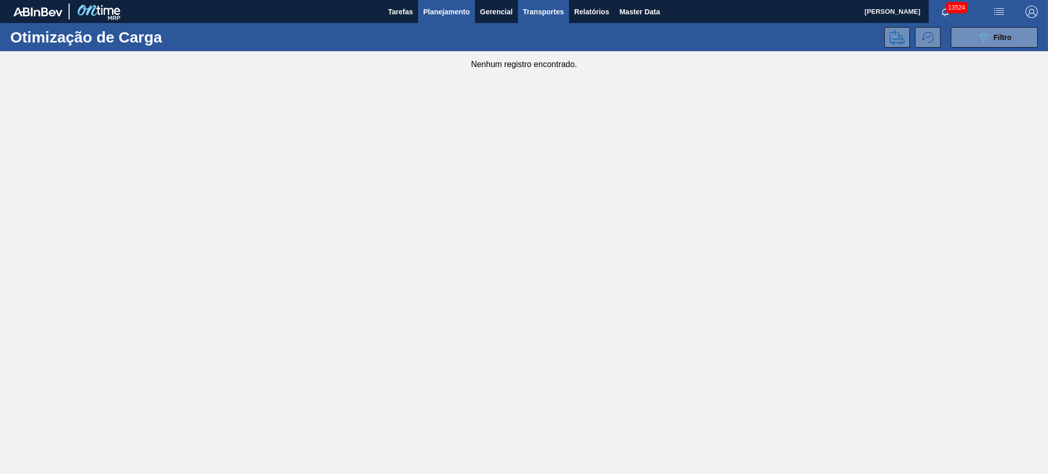
click at [424, 16] on span "Planejamento" at bounding box center [446, 12] width 47 height 12
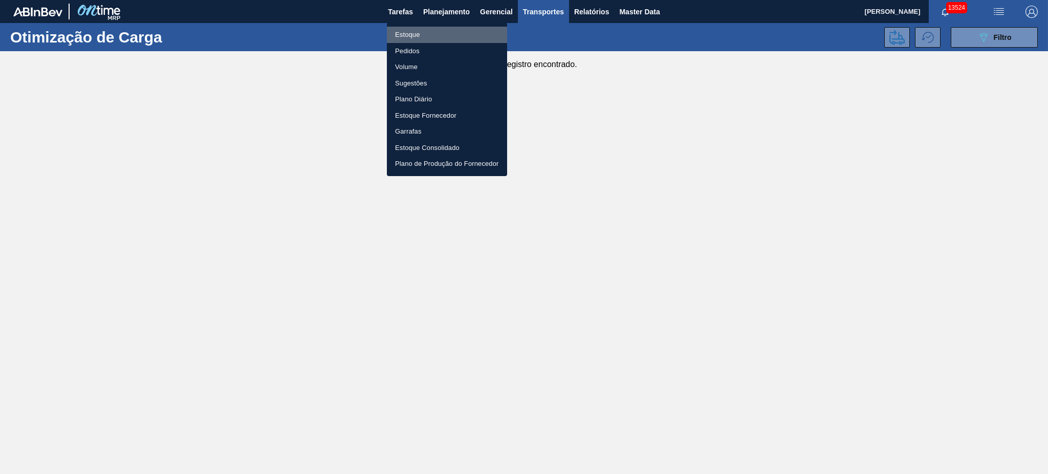
click at [420, 34] on li "Estoque" at bounding box center [447, 35] width 120 height 16
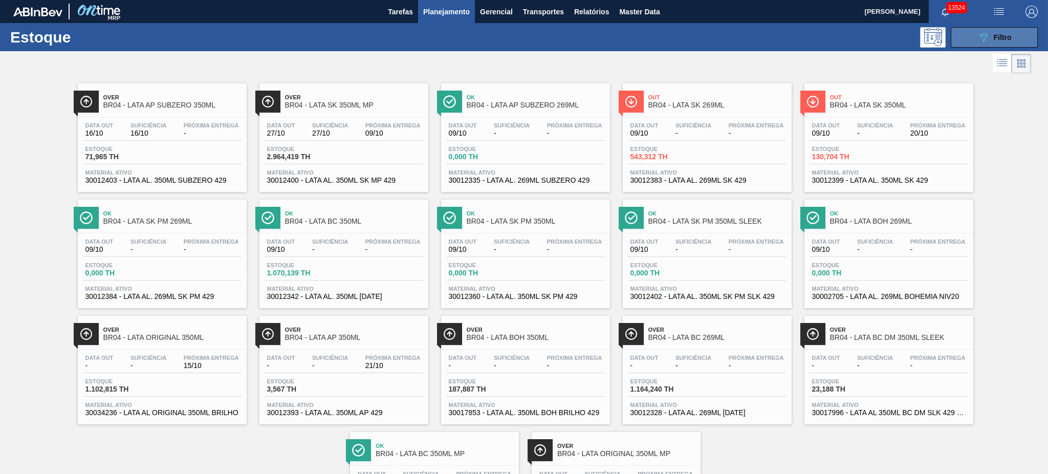
click at [986, 41] on icon "089F7B8B-B2A5-4AFE-B5C0-19BA573D28AC" at bounding box center [983, 37] width 12 height 12
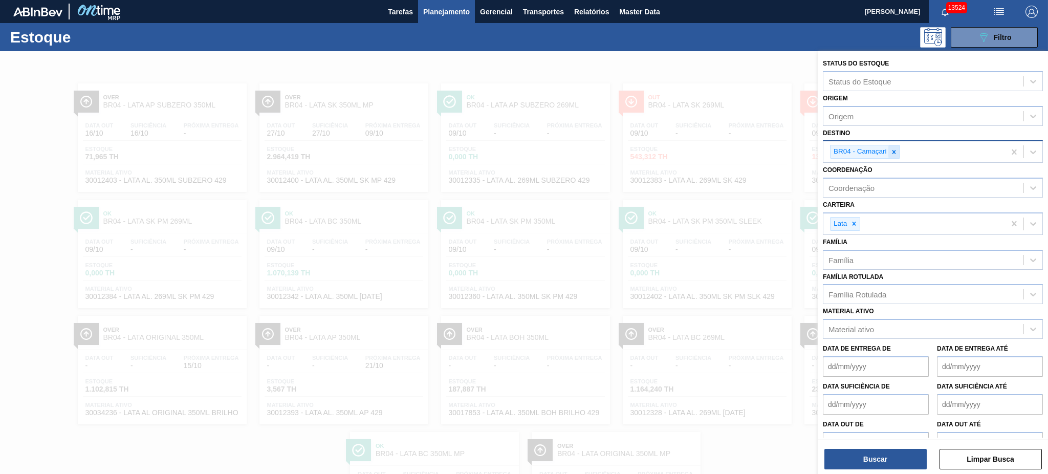
click at [894, 151] on icon at bounding box center [894, 152] width 4 height 4
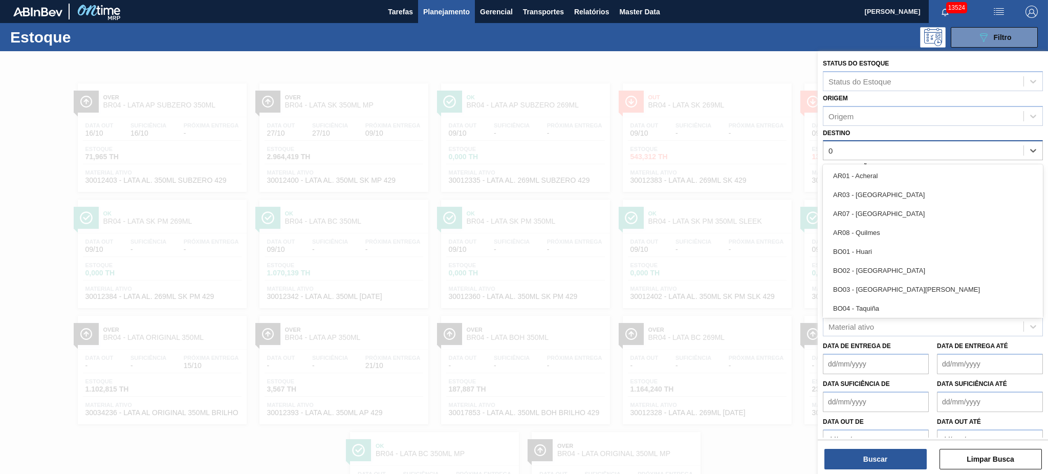
type input "08"
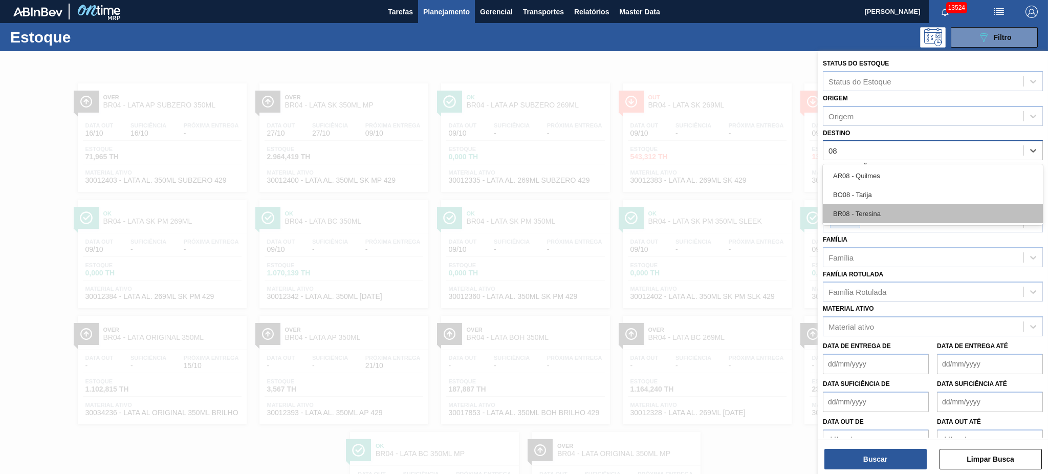
click at [883, 214] on div "BR08 - Teresina" at bounding box center [933, 213] width 220 height 19
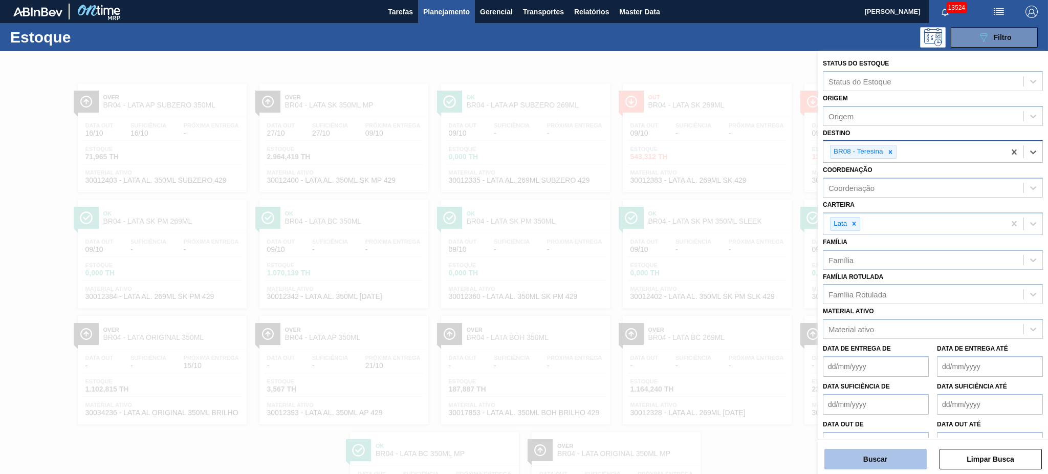
click at [884, 454] on button "Buscar" at bounding box center [875, 459] width 102 height 20
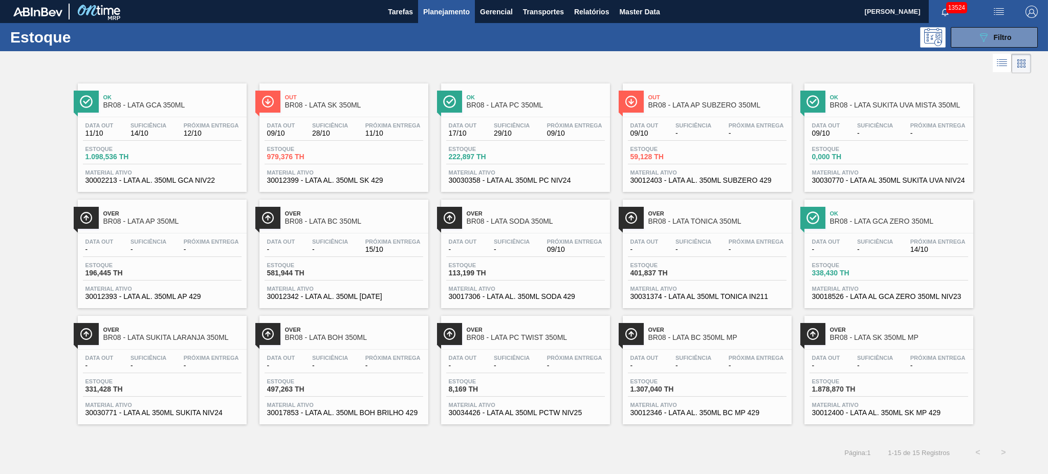
drag, startPoint x: 997, startPoint y: 36, endPoint x: 995, endPoint y: 95, distance: 58.9
click at [997, 37] on span "Filtro" at bounding box center [1003, 37] width 18 height 8
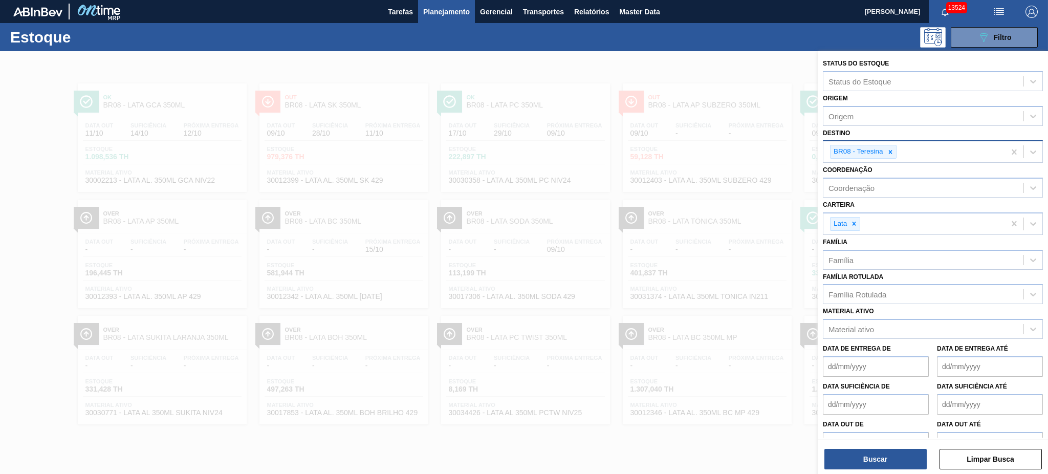
click at [887, 148] on icon at bounding box center [890, 151] width 7 height 7
type input "11"
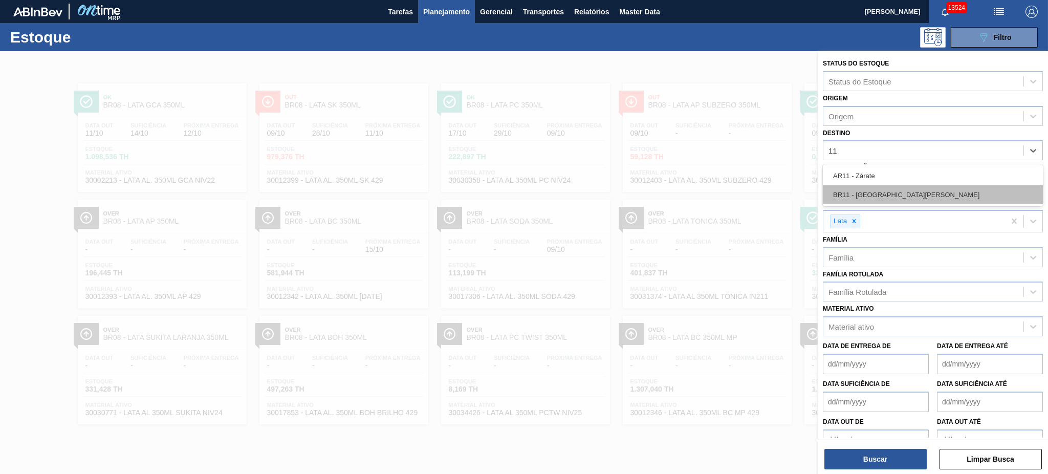
click at [861, 191] on div "BR11 - [GEOGRAPHIC_DATA][PERSON_NAME]" at bounding box center [933, 194] width 220 height 19
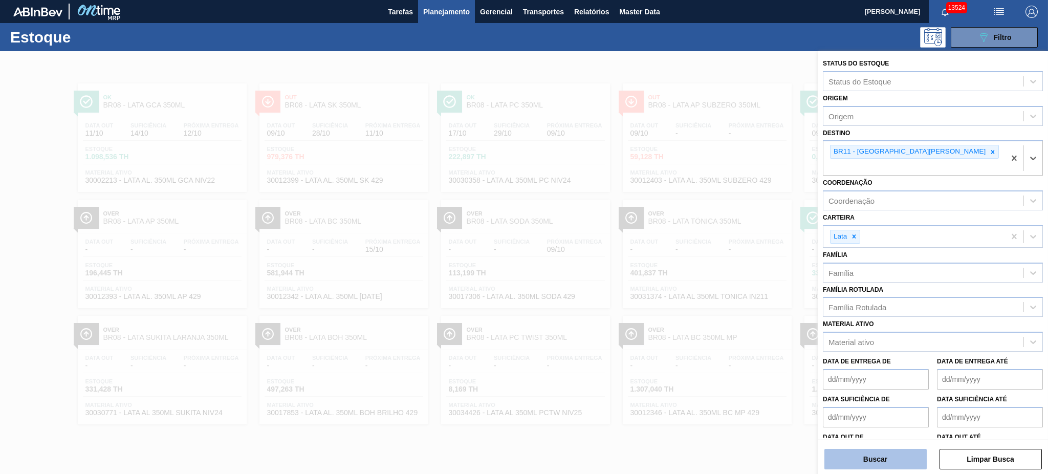
click at [871, 454] on button "Buscar" at bounding box center [875, 459] width 102 height 20
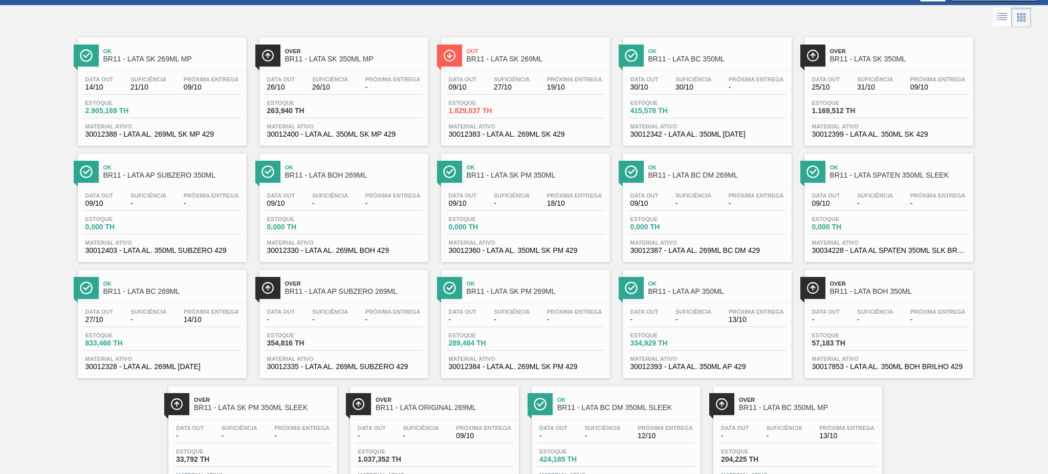
scroll to position [90, 0]
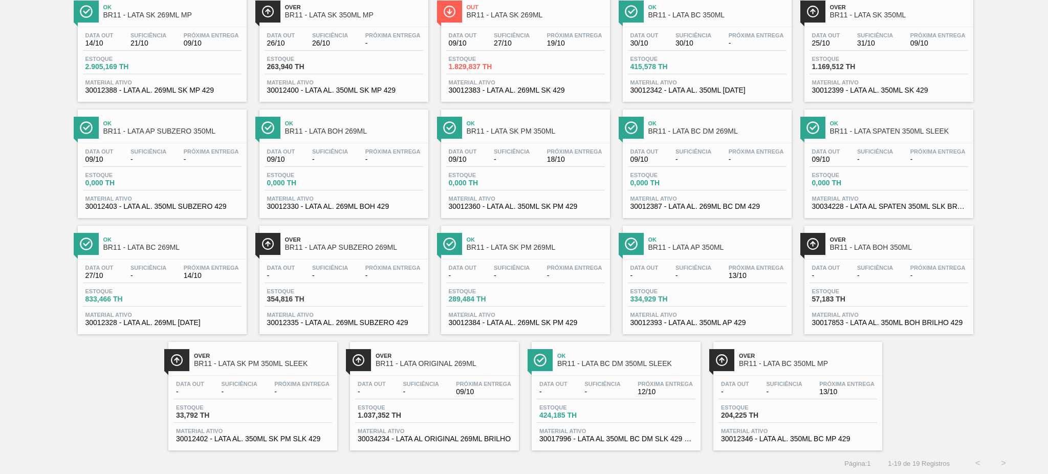
drag, startPoint x: 534, startPoint y: 246, endPoint x: 530, endPoint y: 129, distance: 116.7
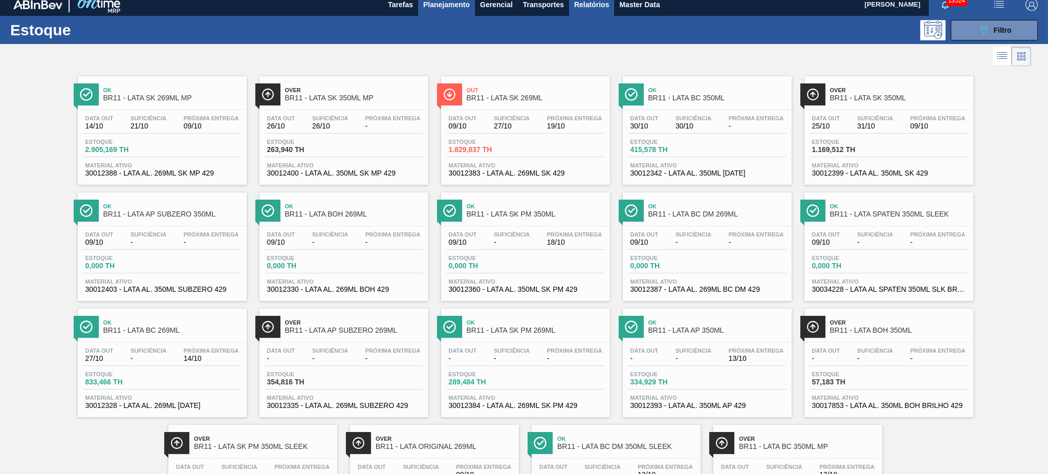
scroll to position [0, 0]
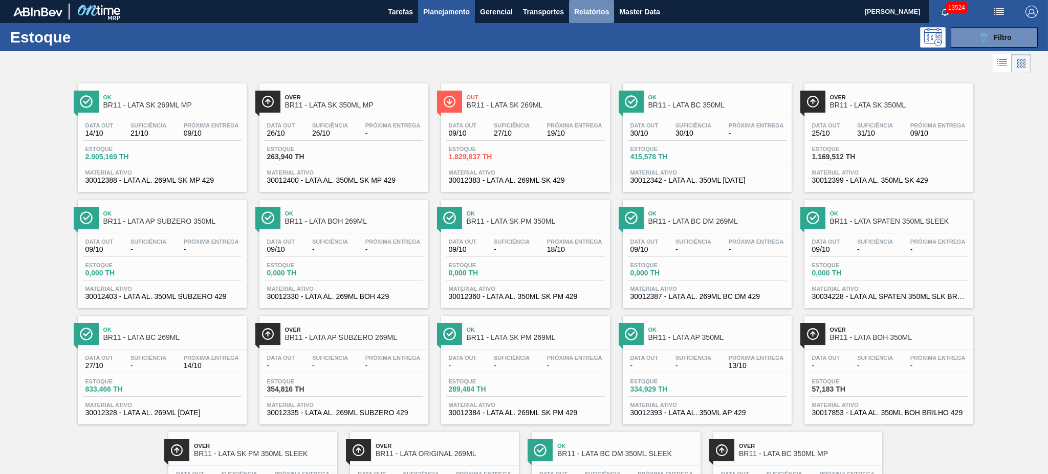
click at [599, 6] on span "Relatórios" at bounding box center [591, 12] width 35 height 12
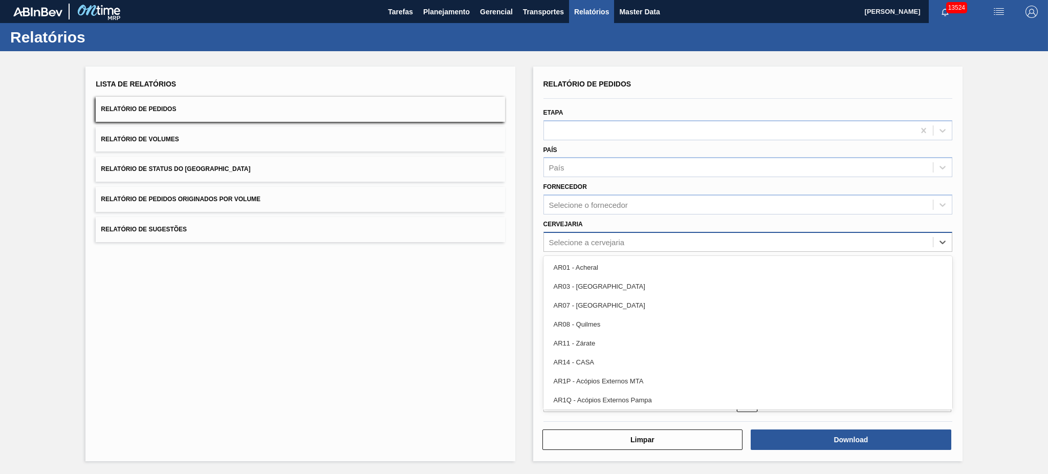
click at [596, 249] on div "Selecione a cervejaria" at bounding box center [747, 242] width 409 height 20
type input "02"
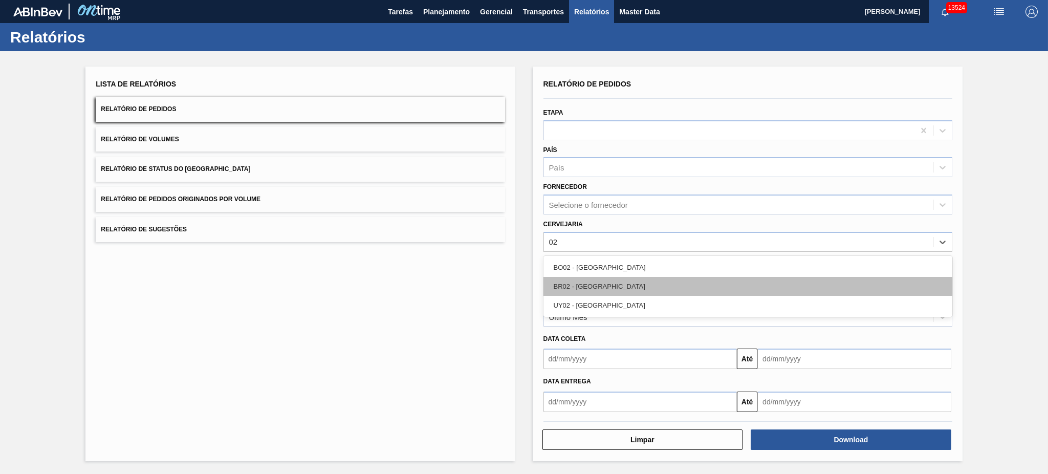
click at [611, 280] on div "BR02 - [GEOGRAPHIC_DATA]" at bounding box center [747, 286] width 409 height 19
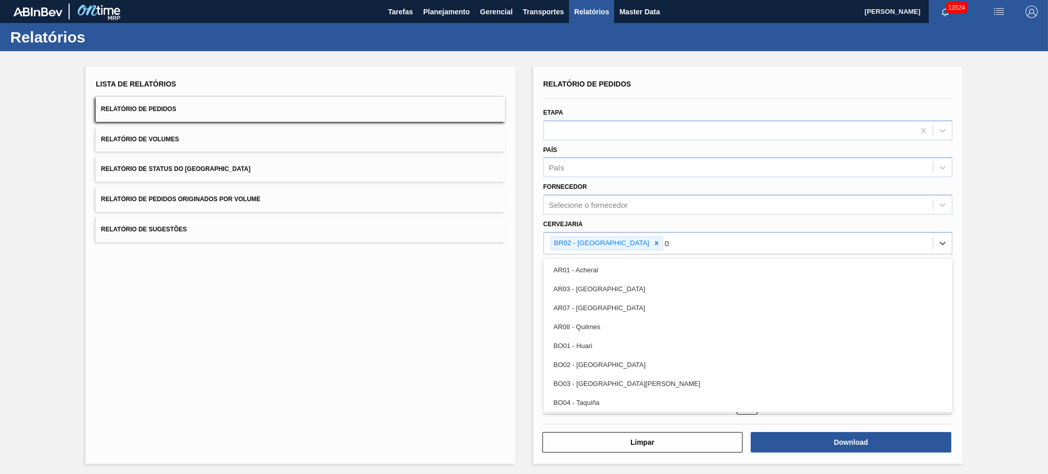
type input "03"
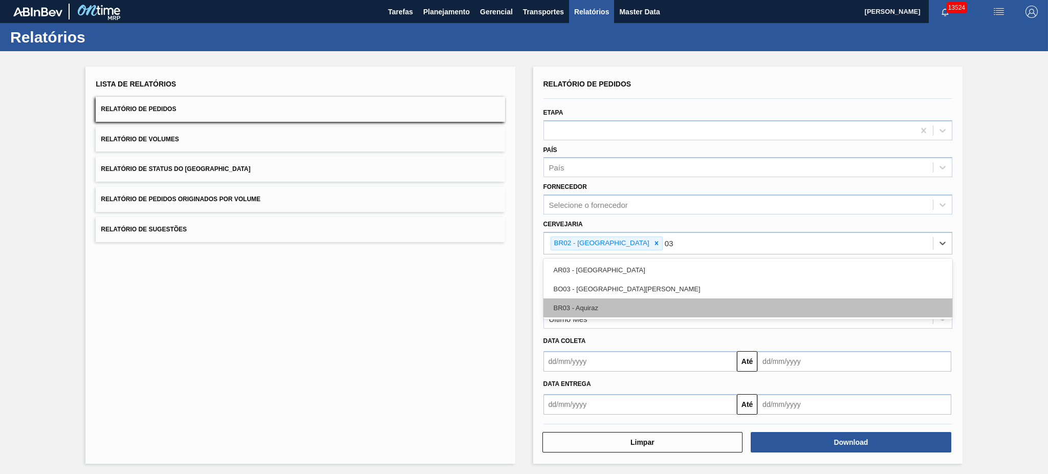
click at [617, 301] on div "BR03 - Aquiraz" at bounding box center [747, 307] width 409 height 19
type input "04"
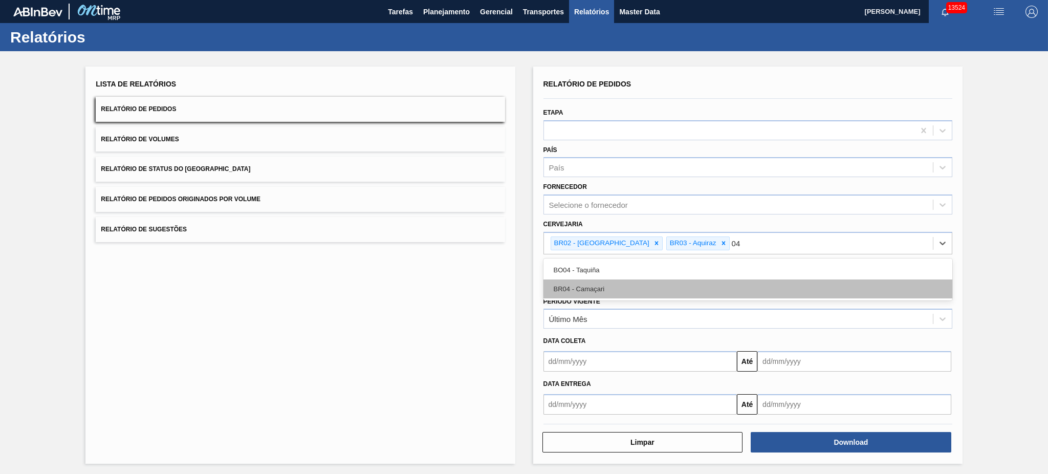
click at [615, 290] on div "BR04 - Camaçari" at bounding box center [747, 288] width 409 height 19
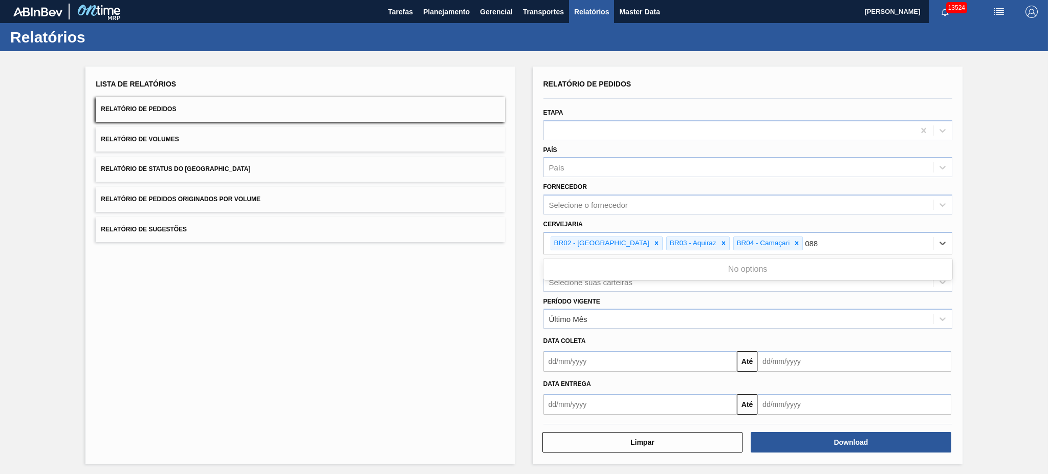
type input "08"
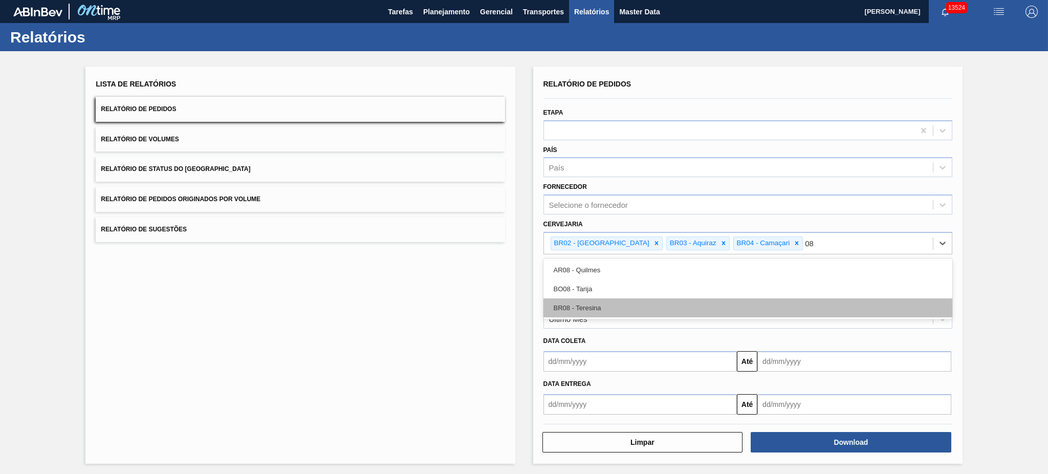
click at [688, 303] on div "BR08 - Teresina" at bounding box center [747, 307] width 409 height 19
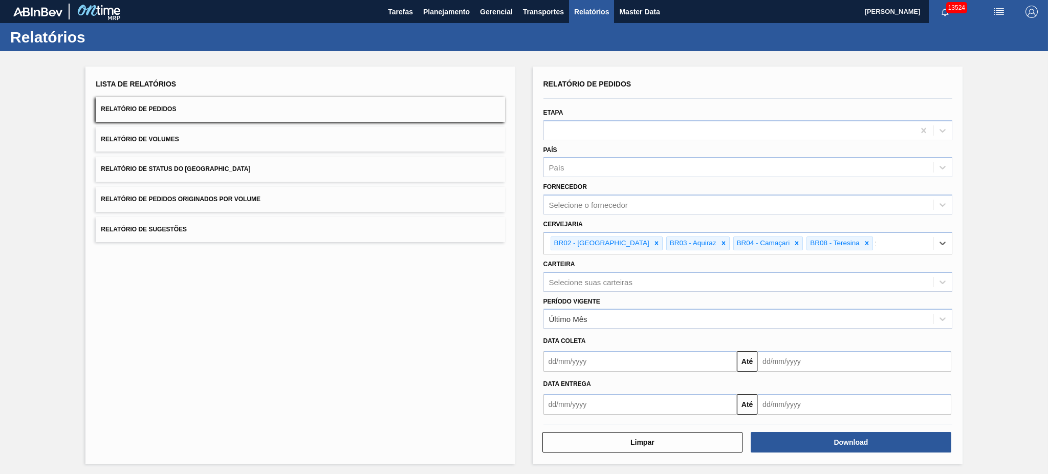
type input "11"
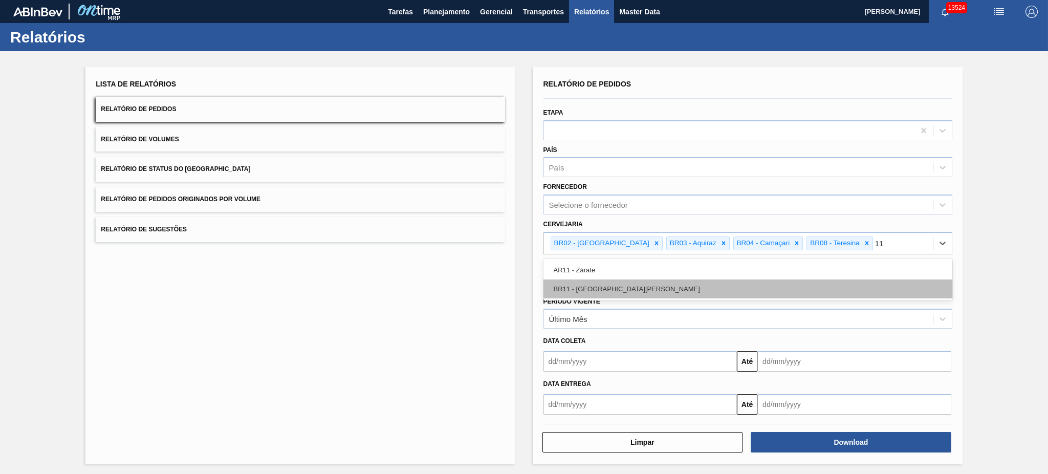
click at [648, 290] on div "BR11 - [GEOGRAPHIC_DATA][PERSON_NAME]" at bounding box center [747, 288] width 409 height 19
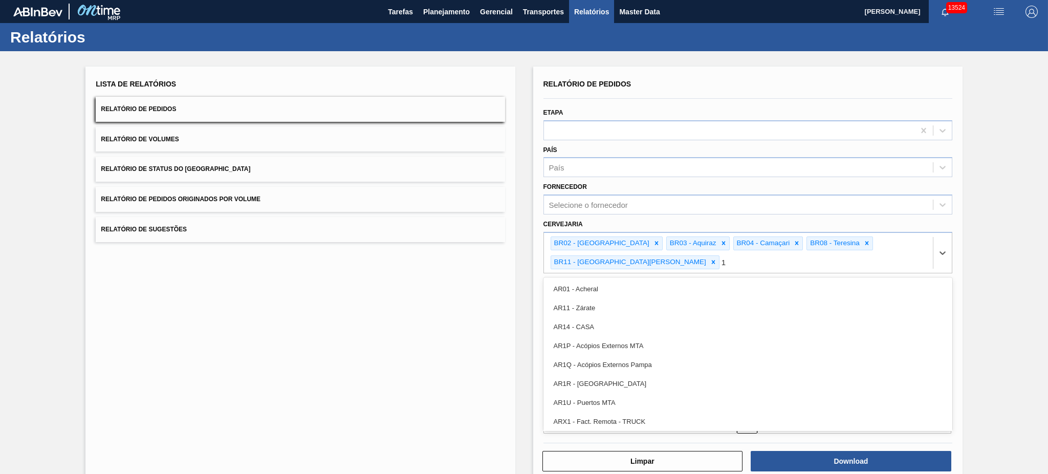
type input "18"
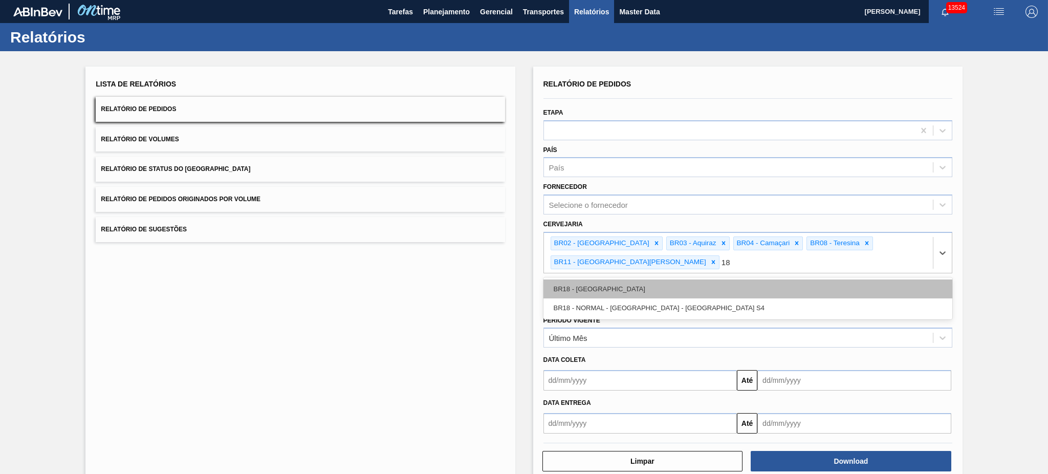
click at [644, 279] on div "BR18 - [GEOGRAPHIC_DATA]" at bounding box center [747, 288] width 409 height 19
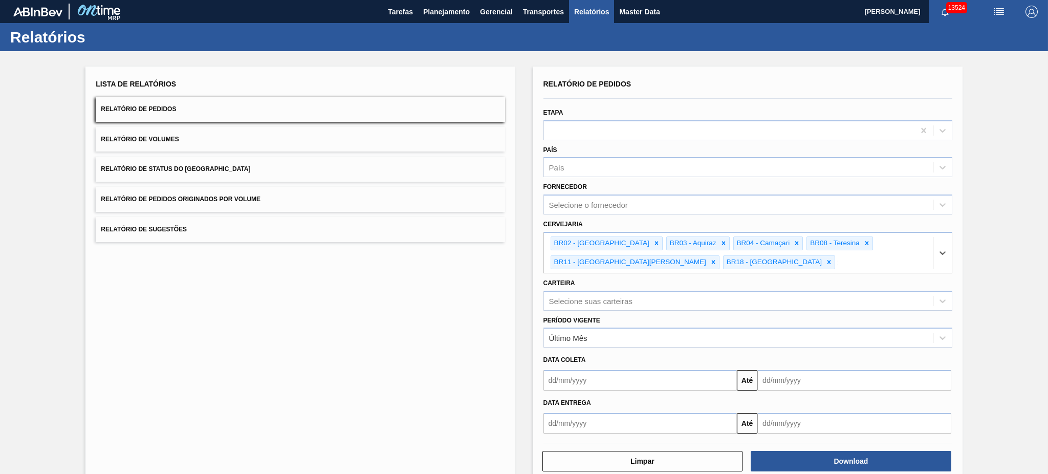
type input "13"
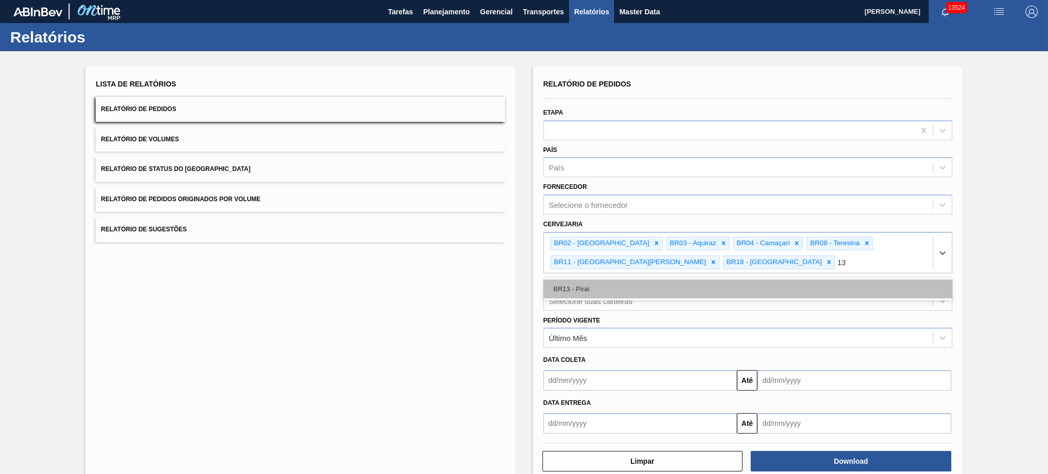
click at [650, 284] on div "BR13 - Piraí" at bounding box center [747, 288] width 409 height 19
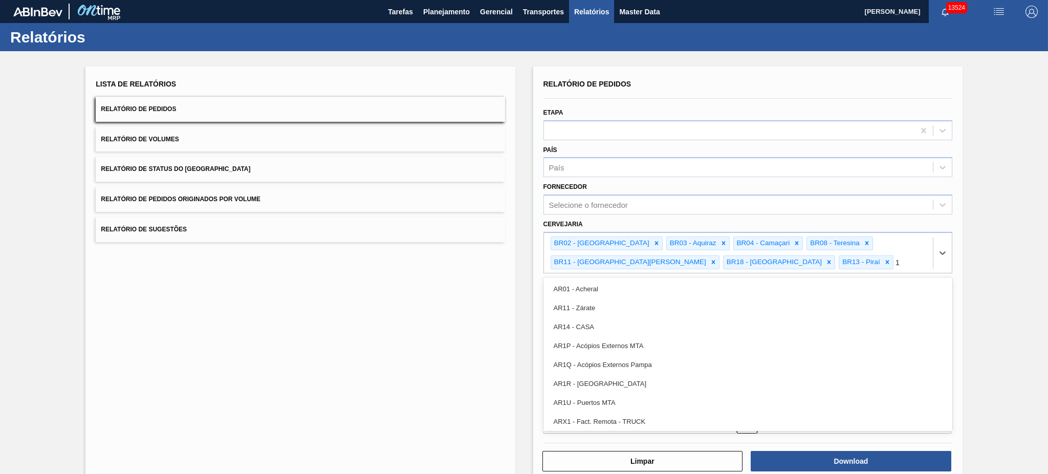
type input "19"
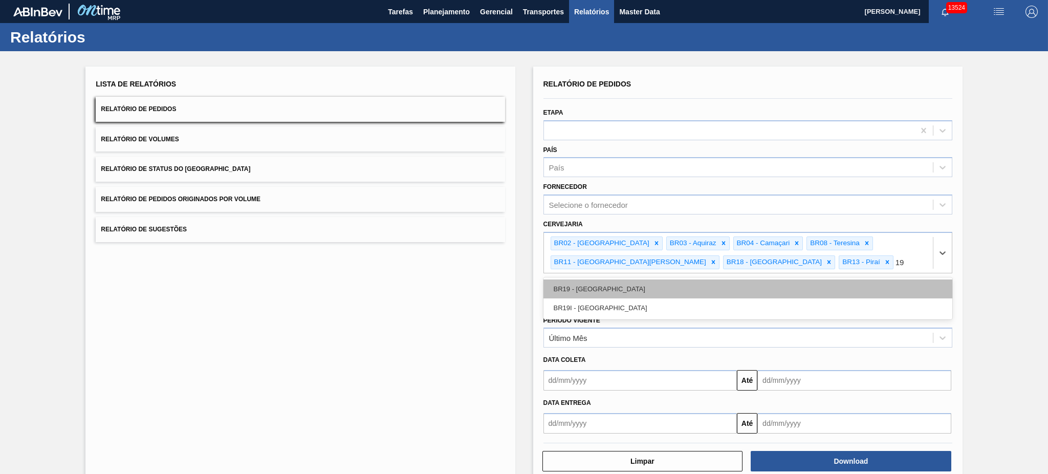
click at [651, 286] on div "BR19 - [GEOGRAPHIC_DATA]" at bounding box center [747, 288] width 409 height 19
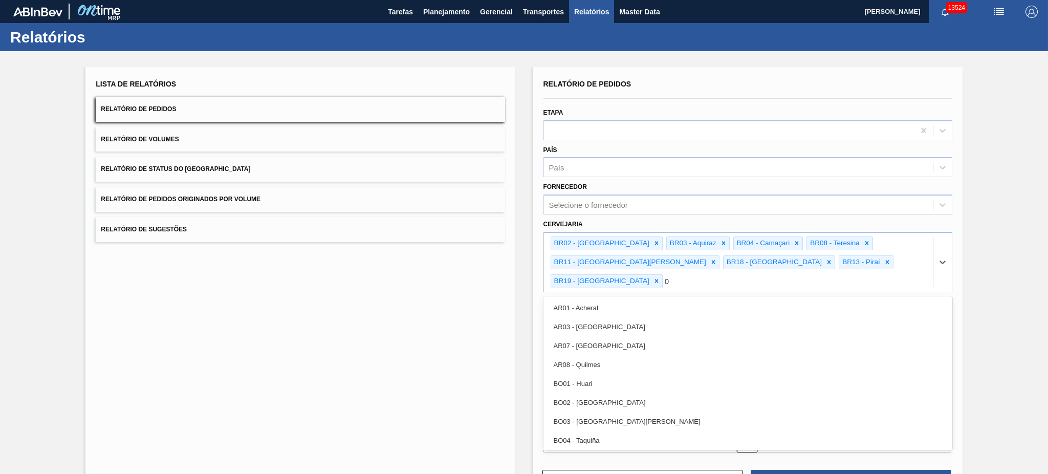
type input "07"
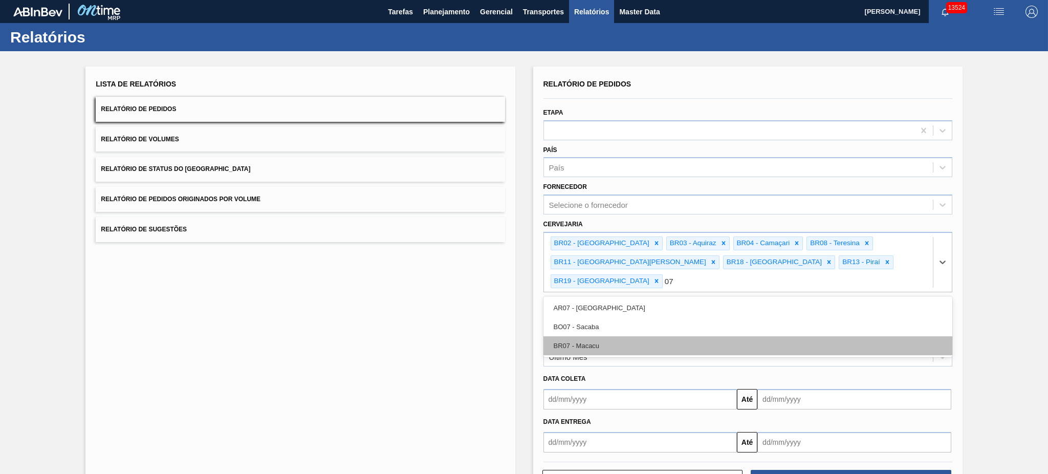
click at [638, 336] on div "BR07 - Macacu" at bounding box center [747, 345] width 409 height 19
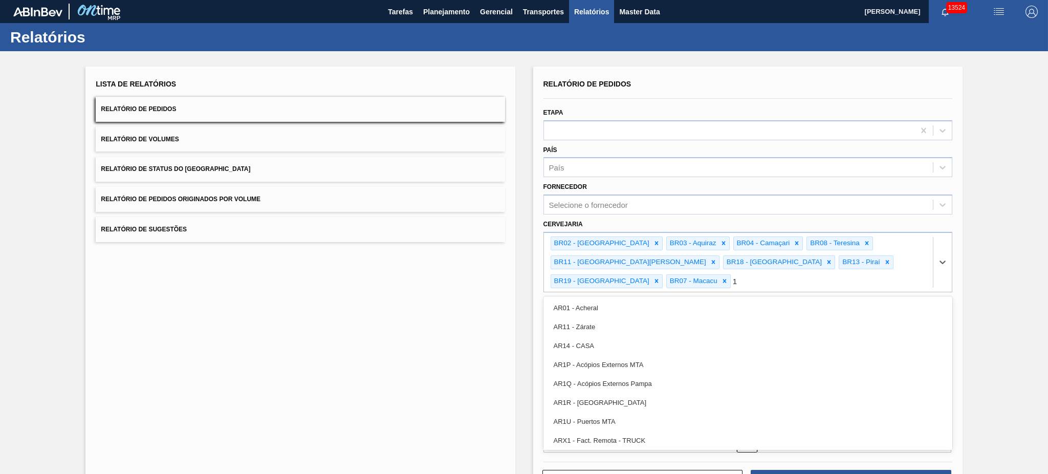
type input "16"
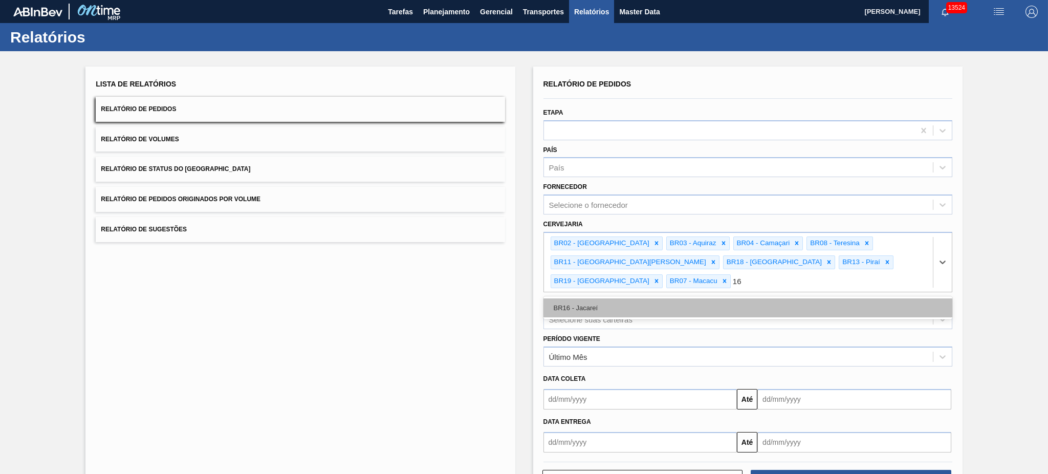
click at [632, 298] on div "BR16 - Jacareí" at bounding box center [747, 307] width 409 height 19
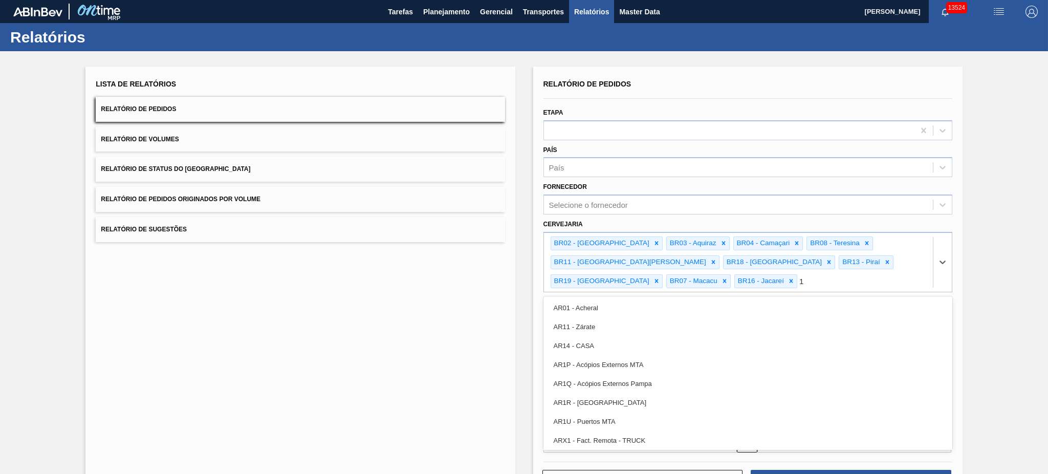
type input "15"
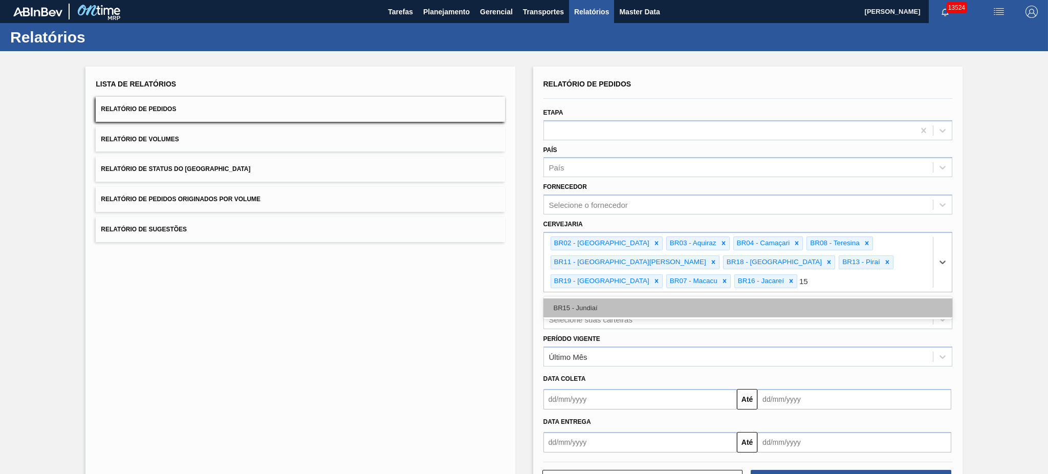
click at [632, 298] on div "BR15 - Jundiaí" at bounding box center [747, 307] width 409 height 19
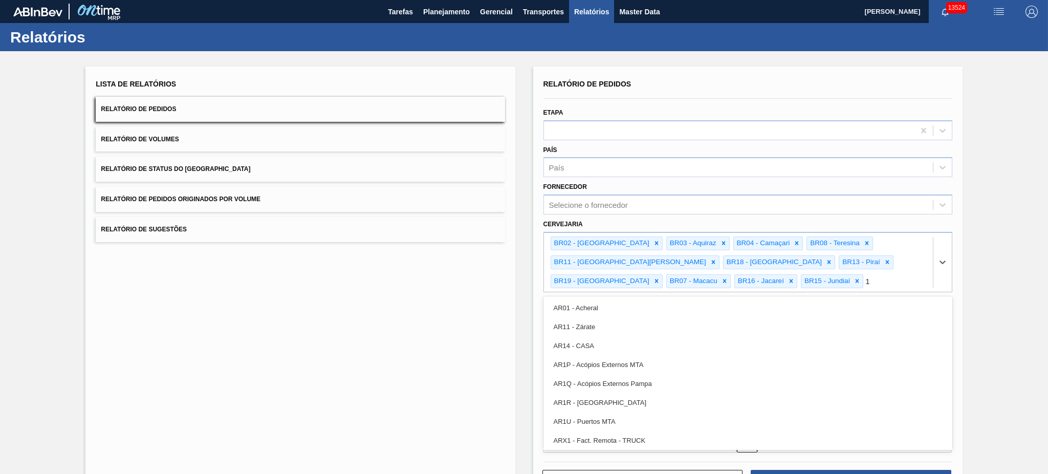
type input "10"
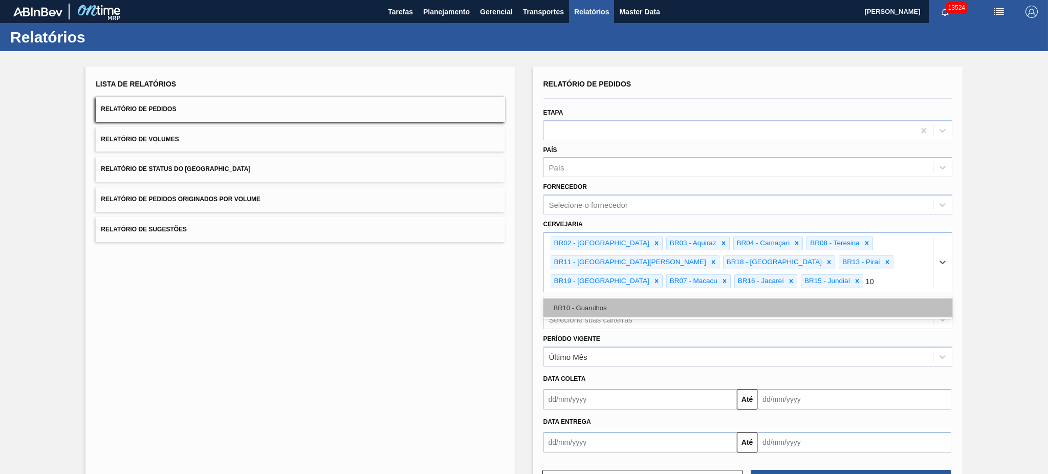
click at [627, 306] on div "BR10 - Guarulhos" at bounding box center [747, 307] width 409 height 19
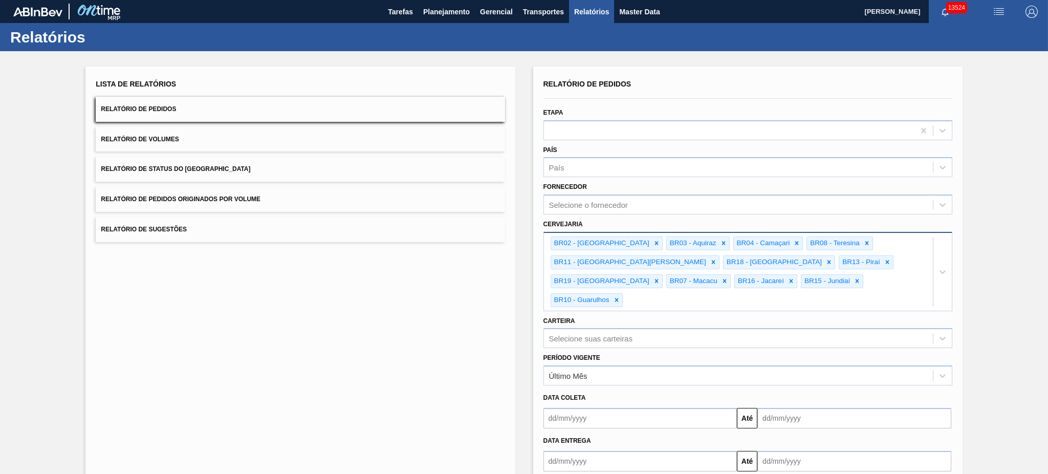
click at [710, 282] on div "BR02 - [GEOGRAPHIC_DATA] BR03 - Aquiraz BR04 - Camaçari BR08 - [GEOGRAPHIC_DATA…" at bounding box center [738, 272] width 389 height 78
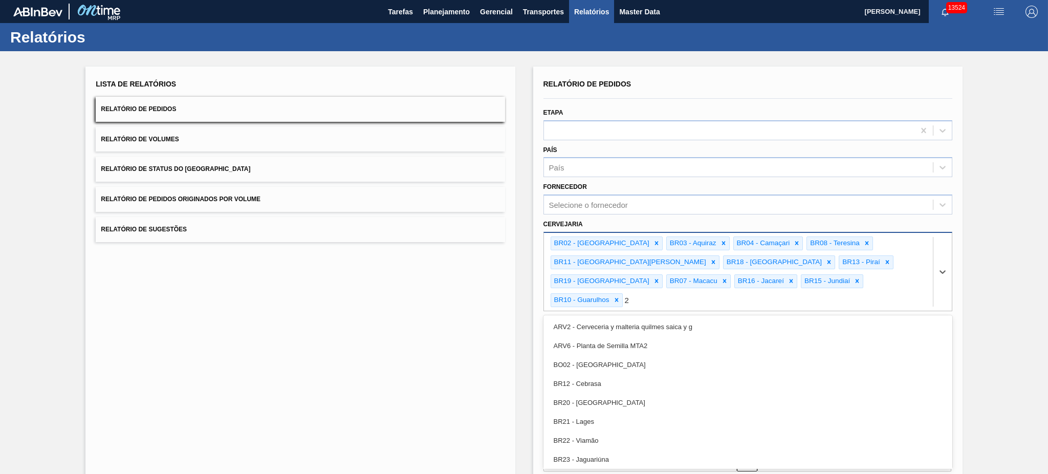
type input "23"
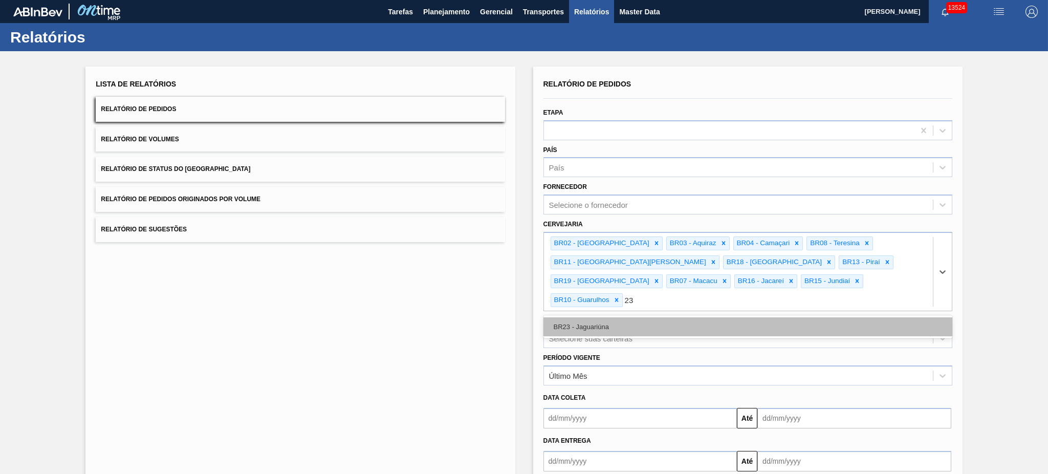
click at [664, 317] on div "BR23 - Jaguariúna" at bounding box center [747, 326] width 409 height 19
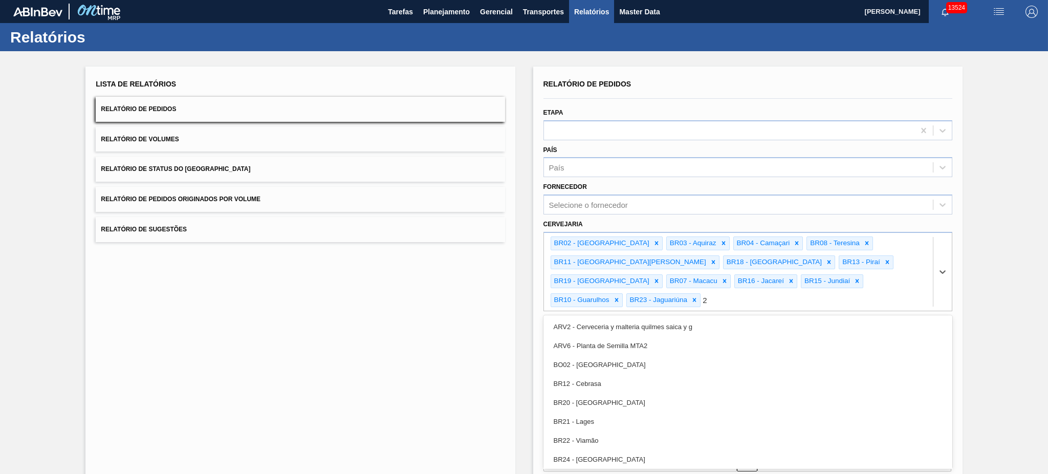
type input "21"
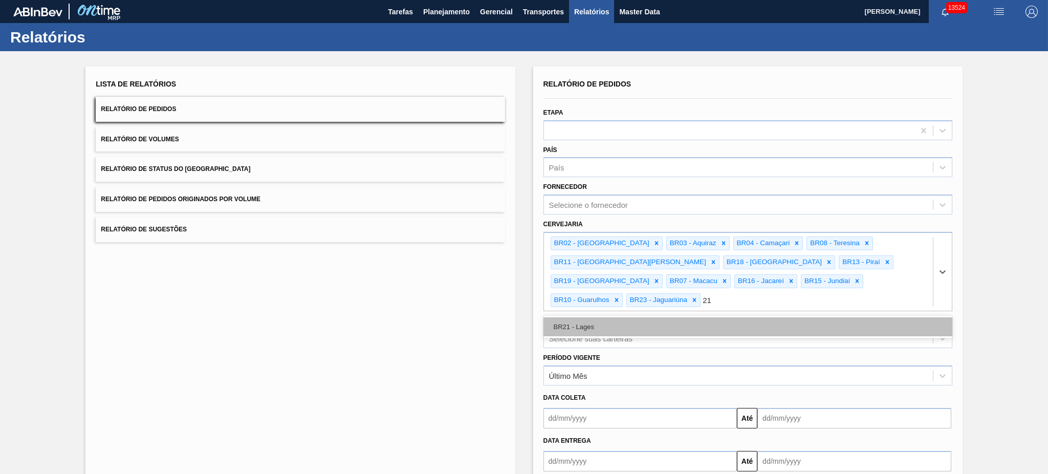
click at [663, 317] on div "BR21 - Lages" at bounding box center [747, 326] width 409 height 19
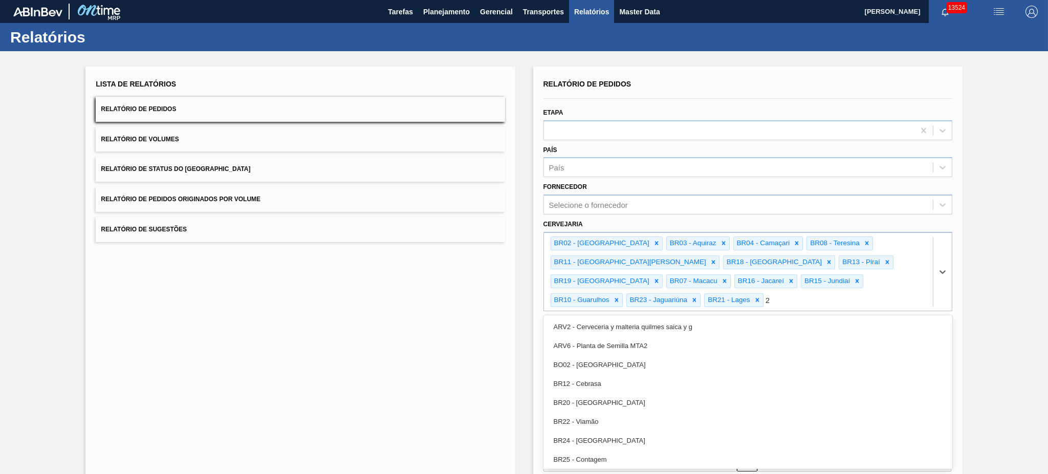
type input "22"
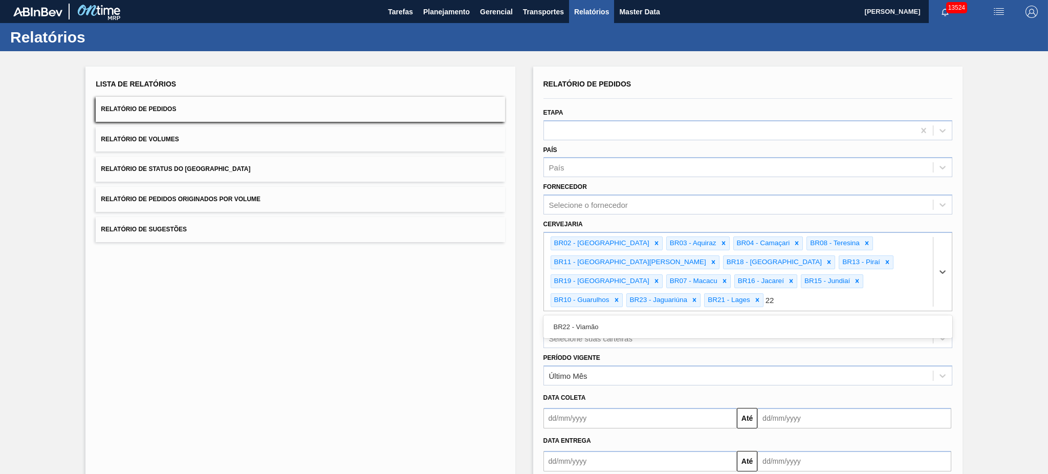
click at [663, 317] on div "BR22 - Viamão" at bounding box center [747, 326] width 409 height 19
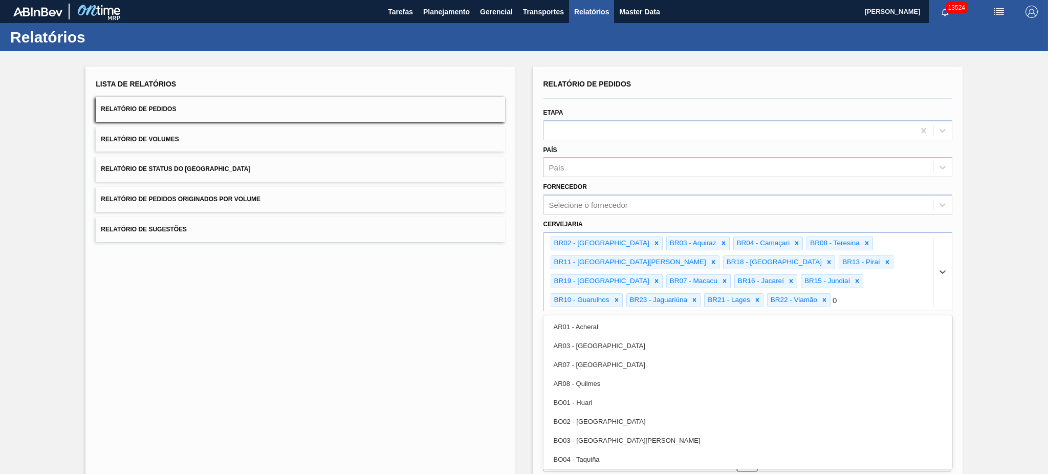
type input "09"
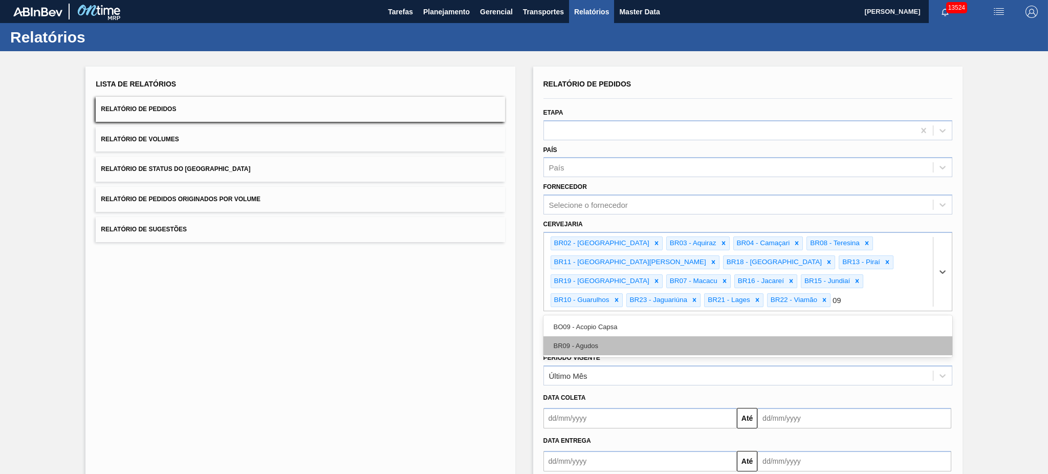
click at [658, 336] on div "BR09 - Agudos" at bounding box center [747, 345] width 409 height 19
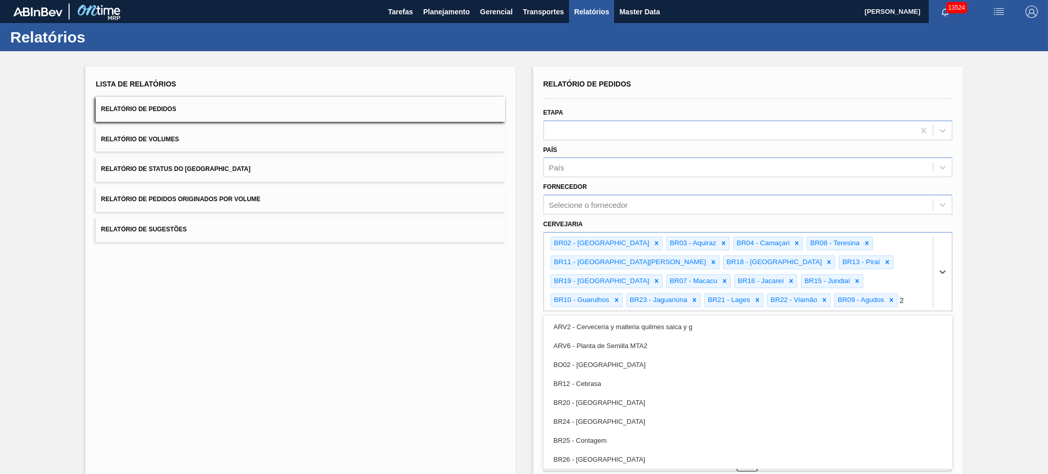
type input "24"
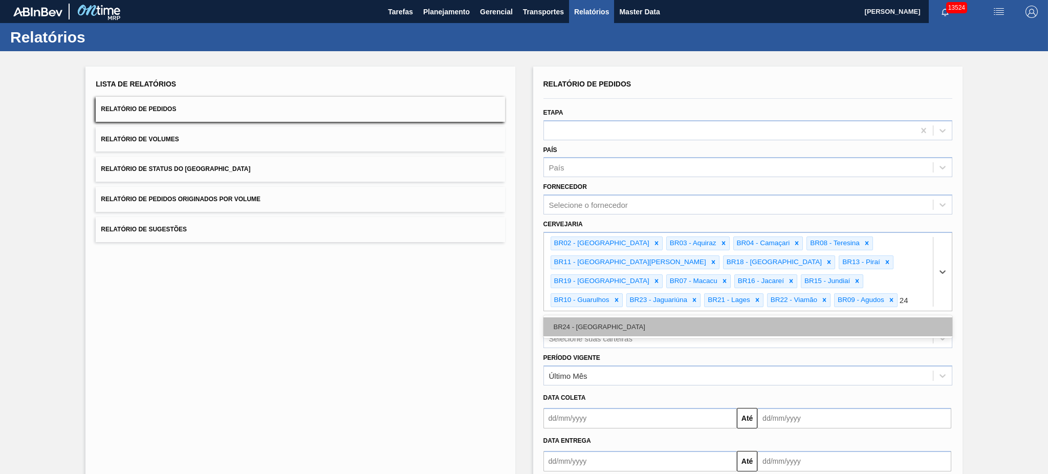
click at [658, 319] on div "BR24 - [GEOGRAPHIC_DATA]" at bounding box center [747, 326] width 409 height 19
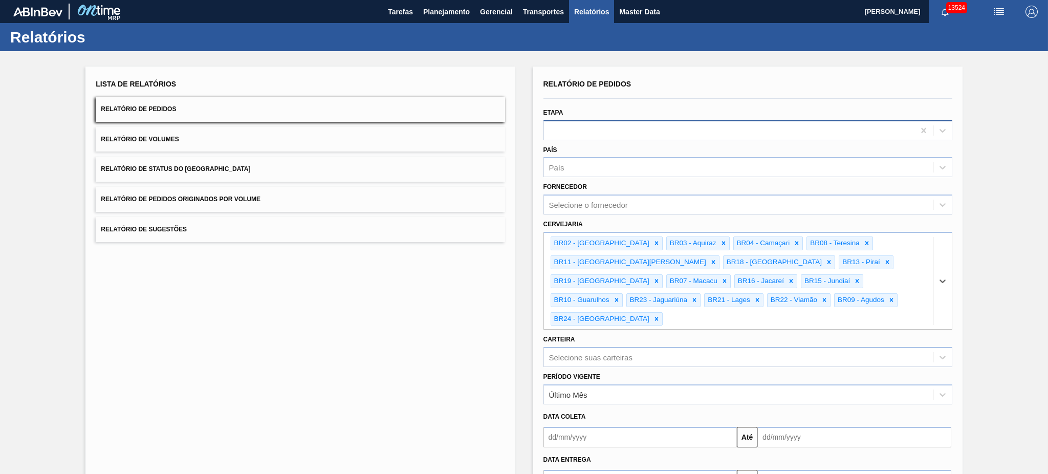
click at [672, 128] on div at bounding box center [729, 130] width 371 height 15
click at [985, 215] on div "Lista de Relatórios Relatório de Pedidos Relatório de Volumes Relatório de Stat…" at bounding box center [524, 301] width 1048 height 501
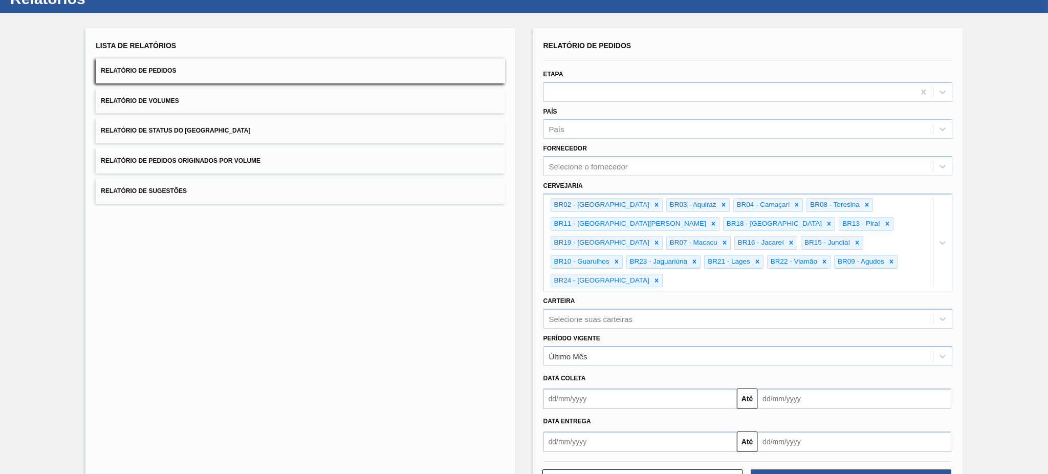
scroll to position [56, 0]
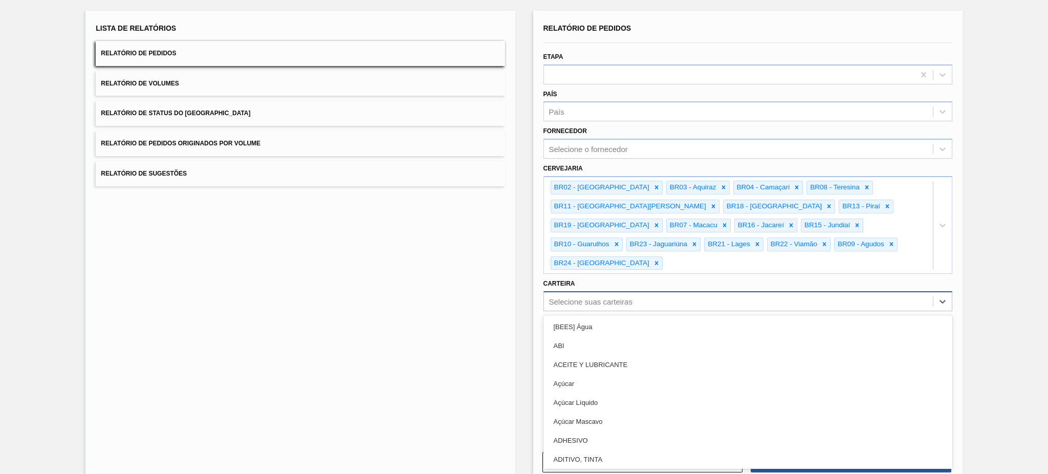
click at [664, 294] on div "Selecione suas carteiras" at bounding box center [738, 301] width 389 height 15
type input "lata"
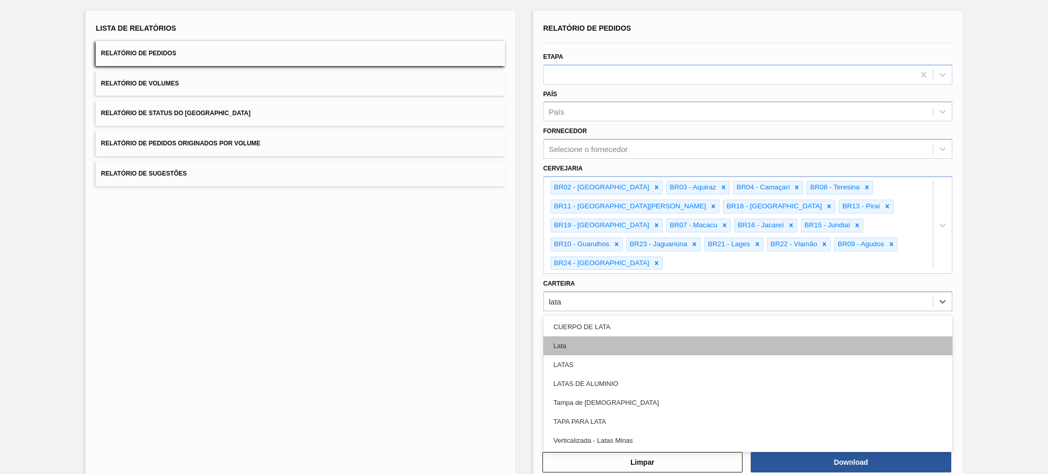
click at [660, 336] on div "Lata" at bounding box center [747, 345] width 409 height 19
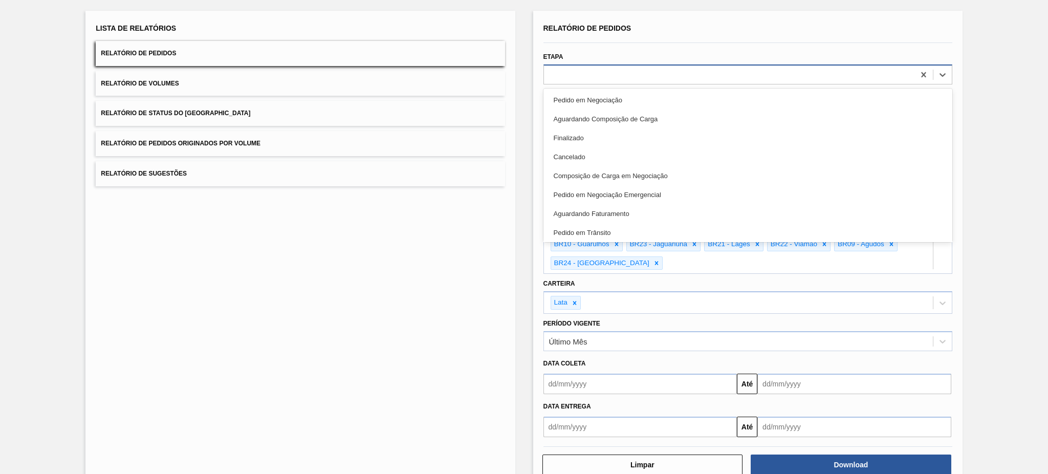
click at [881, 79] on div at bounding box center [729, 74] width 371 height 15
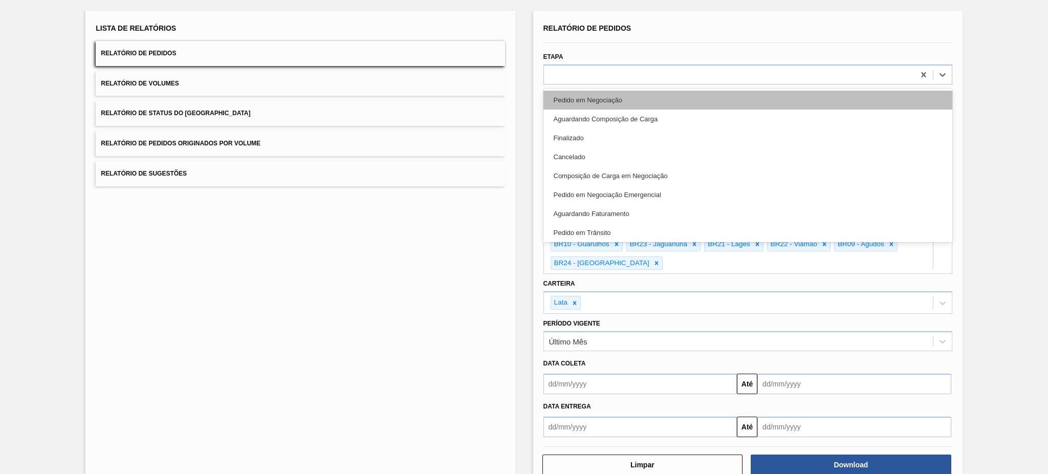
click at [622, 106] on div "Pedido em Negociação" at bounding box center [747, 100] width 409 height 19
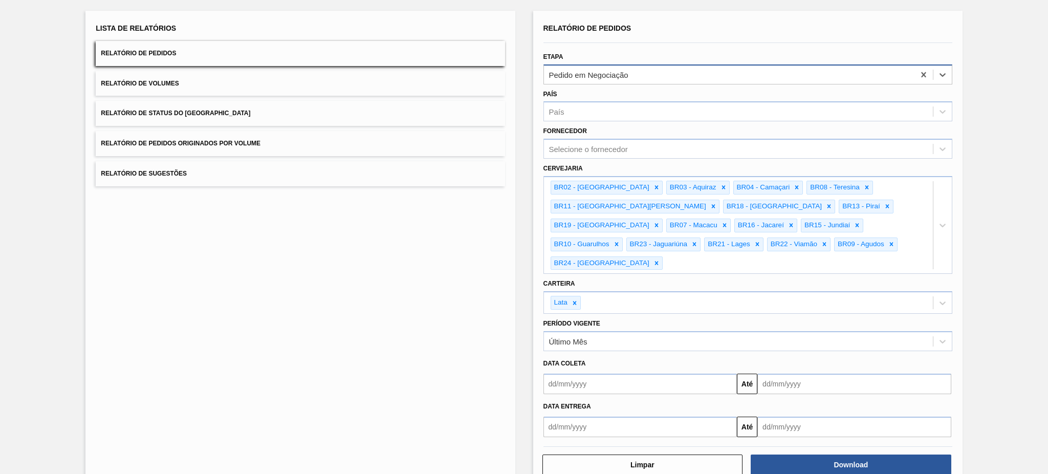
click at [689, 68] on div "Pedido em Negociação" at bounding box center [729, 74] width 371 height 15
click at [923, 72] on icon at bounding box center [923, 74] width 5 height 5
click at [904, 454] on button "Download" at bounding box center [851, 464] width 201 height 20
click at [299, 81] on button "Relatório de Volumes" at bounding box center [300, 83] width 409 height 25
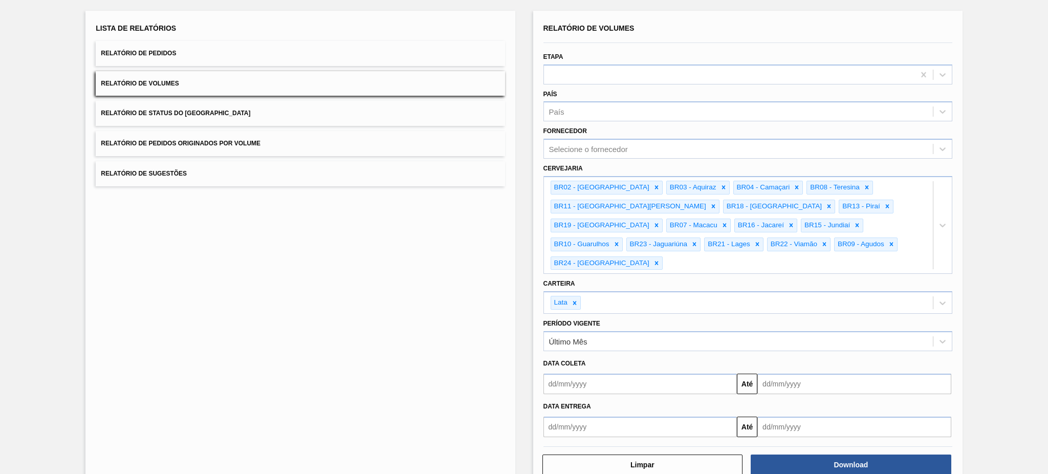
click at [602, 374] on input "text" at bounding box center [640, 384] width 194 height 20
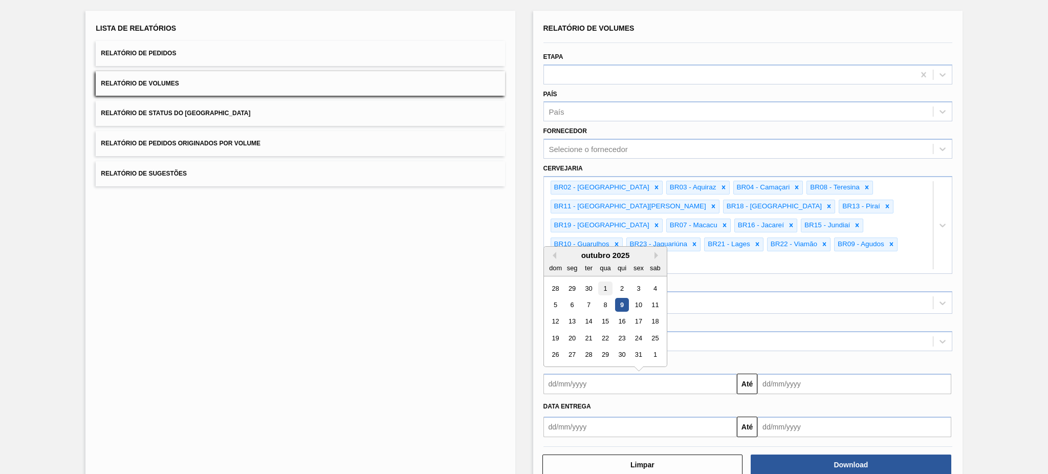
click at [606, 281] on div "1" at bounding box center [605, 288] width 14 height 14
type input "[DATE]"
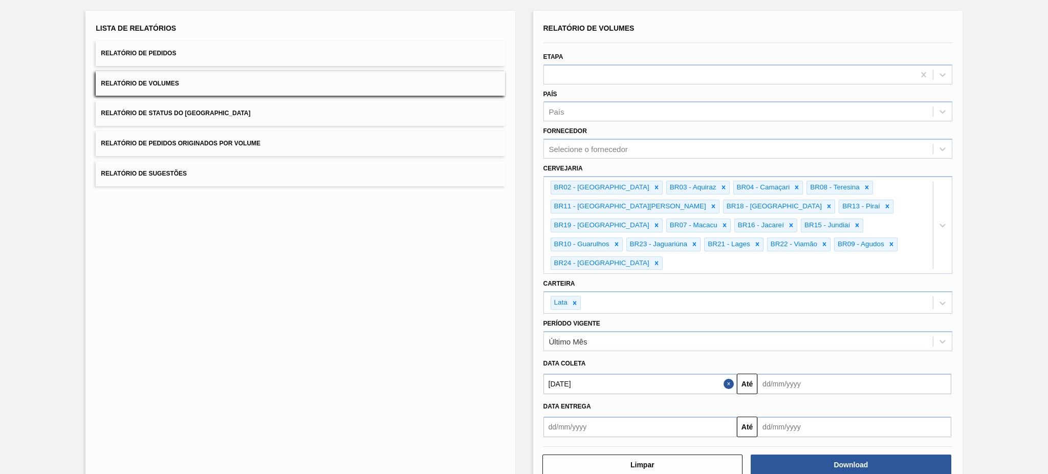
click at [814, 374] on input "text" at bounding box center [854, 384] width 194 height 20
click at [803, 314] on div "14" at bounding box center [803, 321] width 14 height 14
type input "[DATE]"
click at [828, 454] on button "Download" at bounding box center [851, 464] width 201 height 20
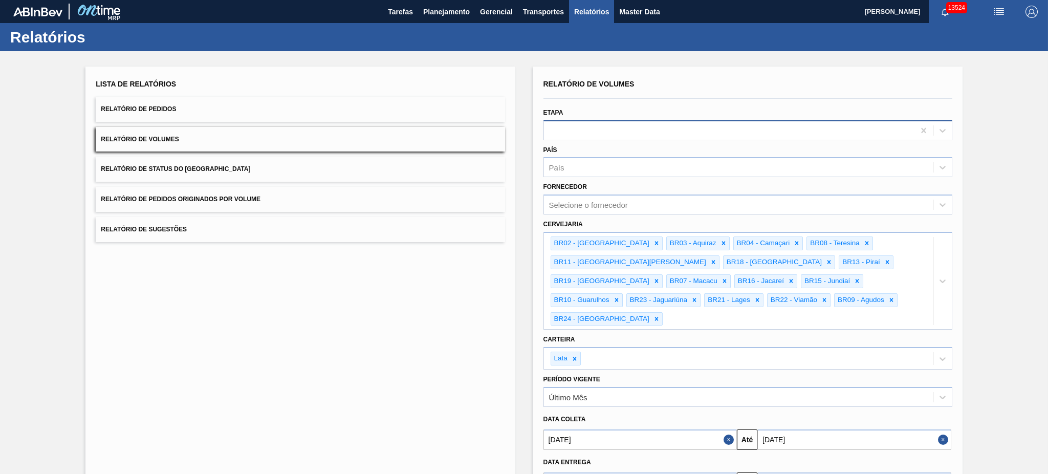
click at [638, 130] on div at bounding box center [729, 130] width 371 height 15
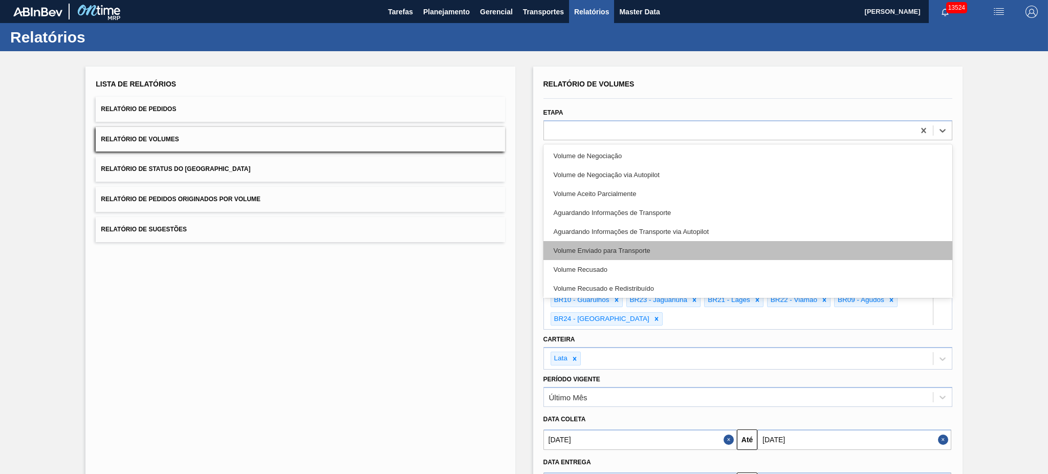
click at [661, 245] on div "Volume Enviado para Transporte" at bounding box center [747, 250] width 409 height 19
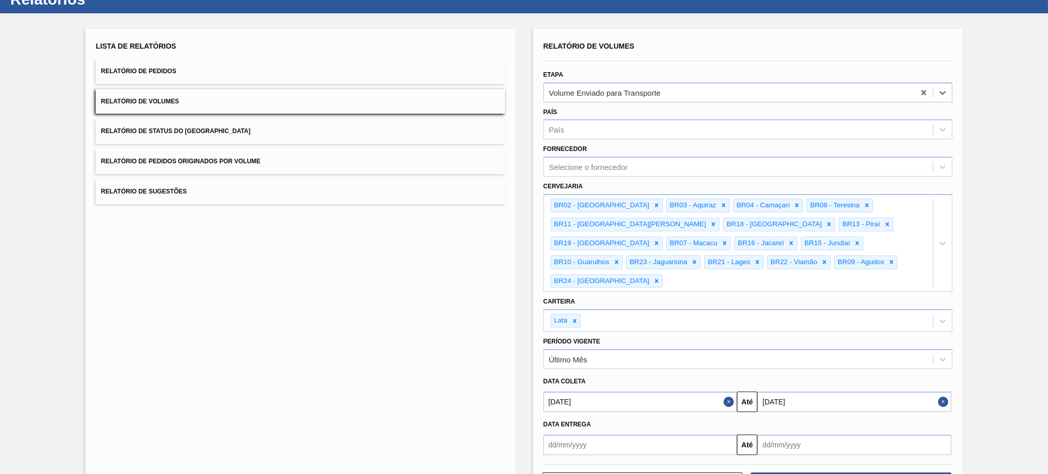
scroll to position [59, 0]
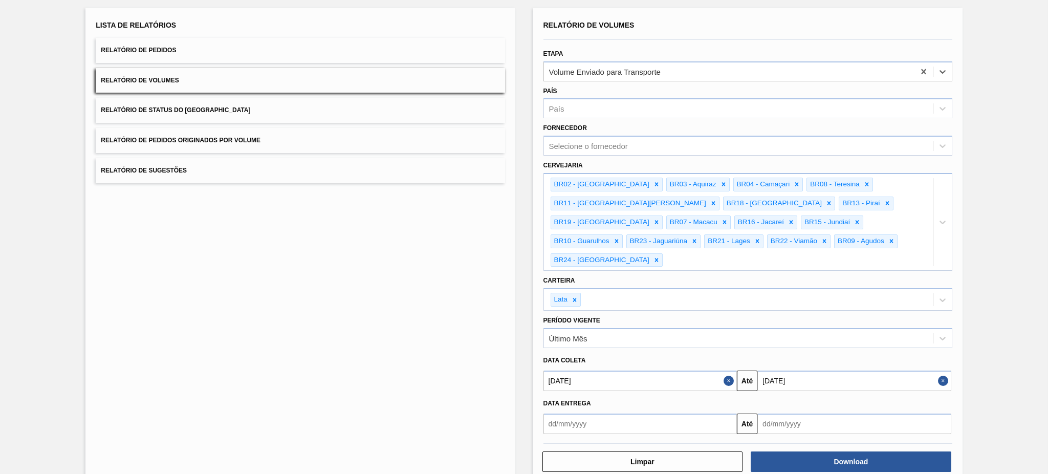
click at [946, 371] on button "Close" at bounding box center [944, 381] width 13 height 20
click at [852, 371] on input "text" at bounding box center [854, 381] width 194 height 20
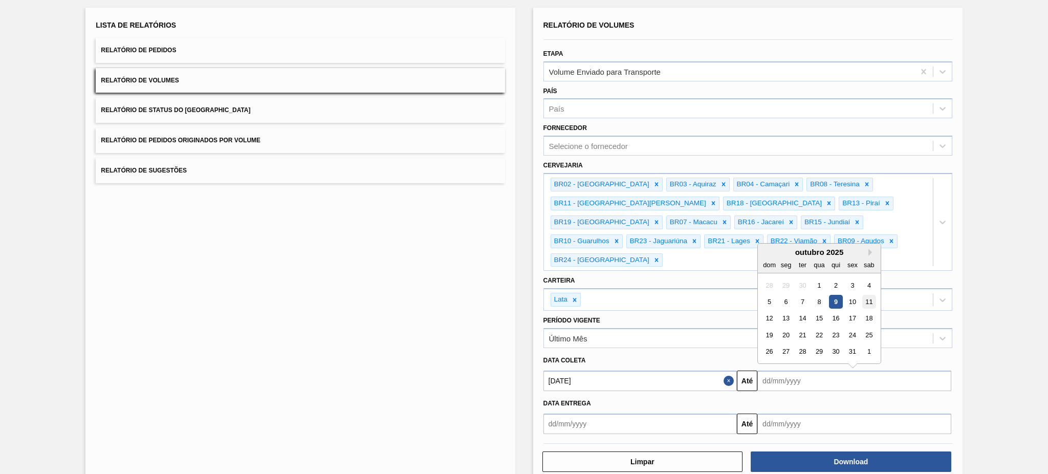
click at [870, 295] on div "11" at bounding box center [869, 302] width 14 height 14
type input "[DATE]"
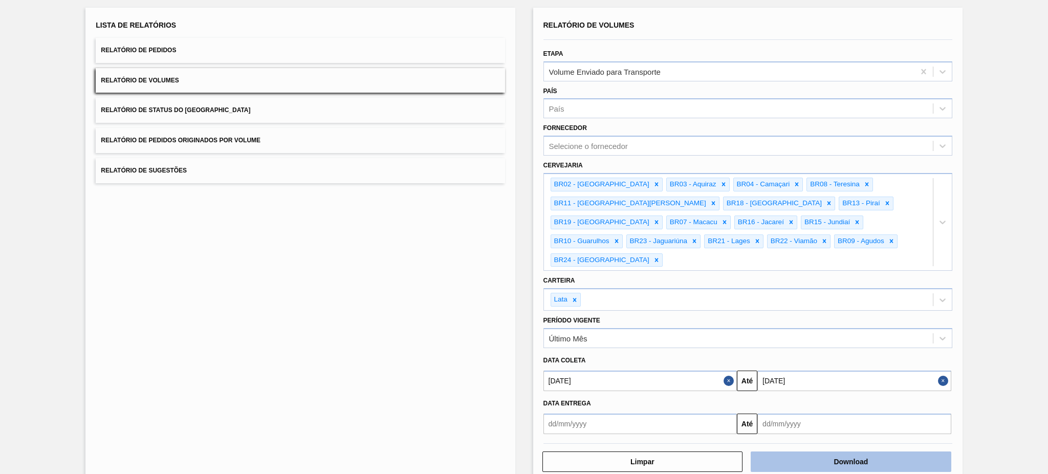
click at [803, 451] on button "Download" at bounding box center [851, 461] width 201 height 20
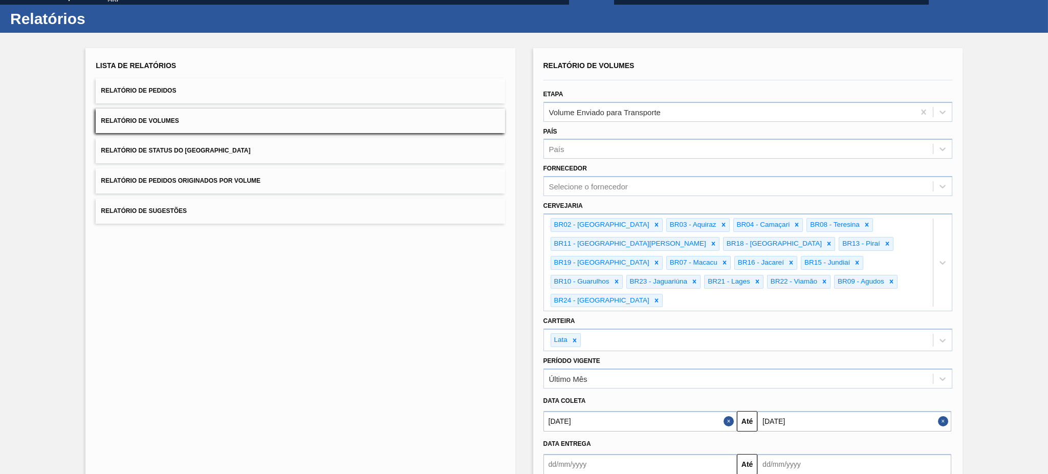
scroll to position [0, 0]
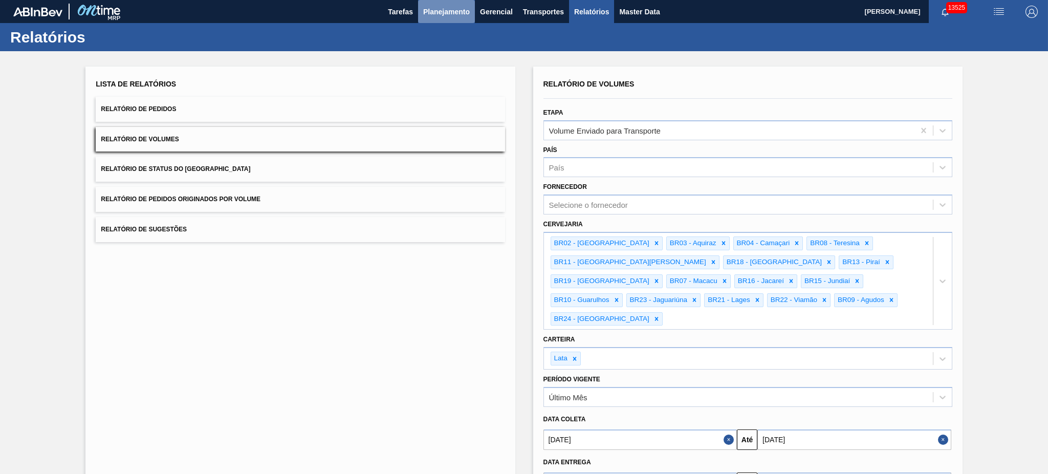
click at [452, 11] on span "Planejamento" at bounding box center [446, 12] width 47 height 12
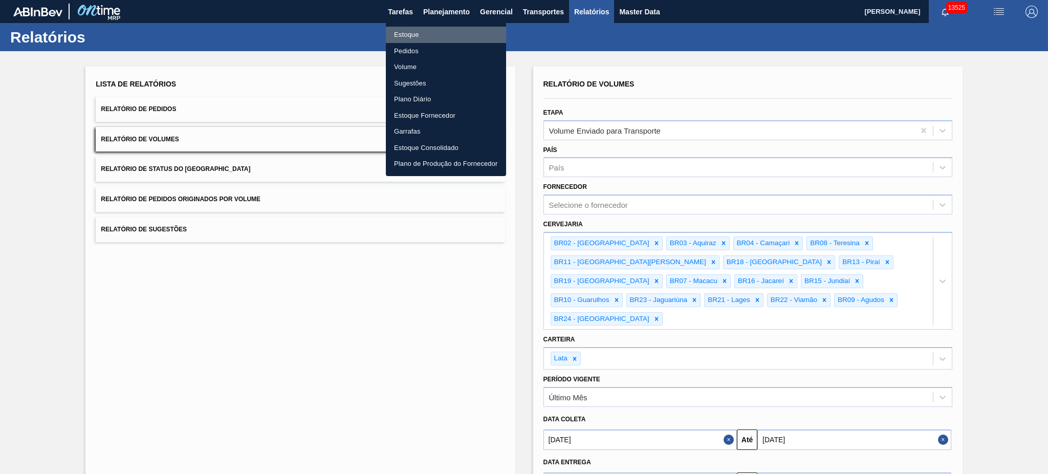
click at [419, 31] on li "Estoque" at bounding box center [446, 35] width 120 height 16
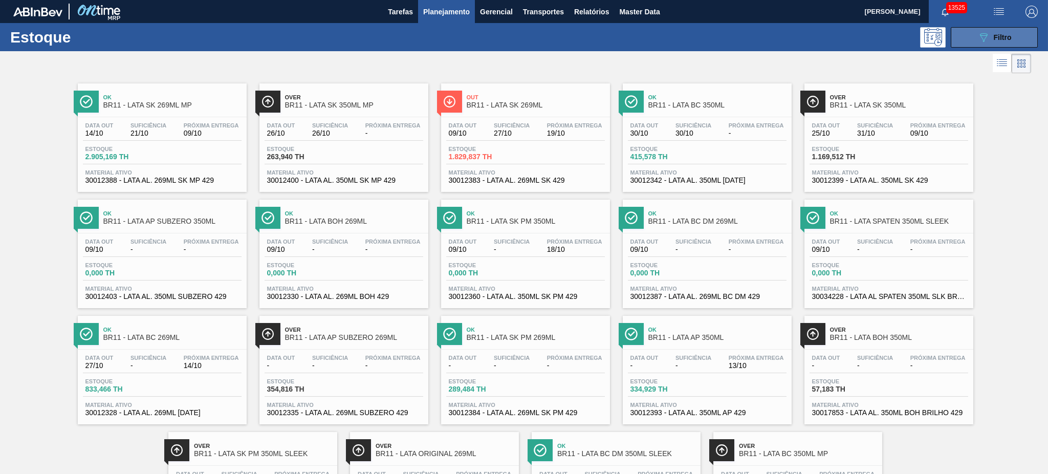
click at [963, 45] on button "089F7B8B-B2A5-4AFE-B5C0-19BA573D28AC Filtro" at bounding box center [994, 37] width 87 height 20
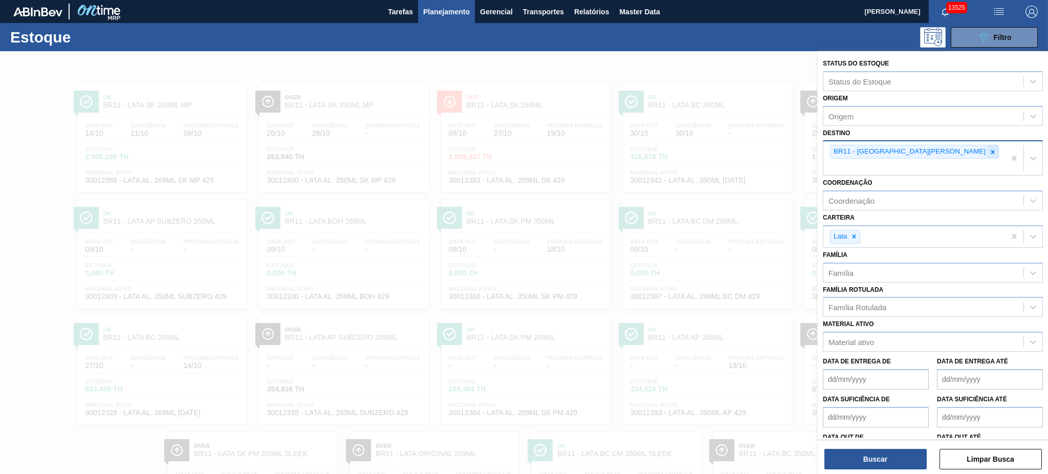
click at [987, 151] on div at bounding box center [992, 151] width 11 height 13
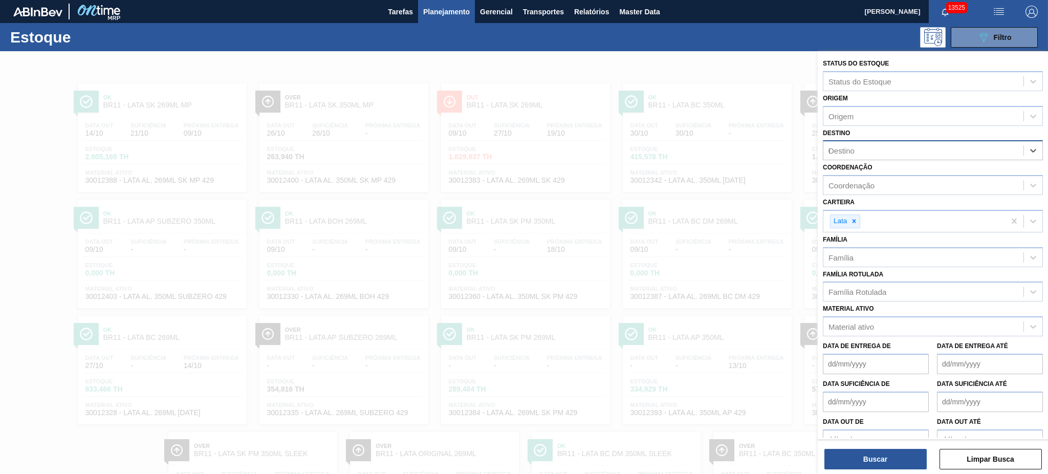
type input "04"
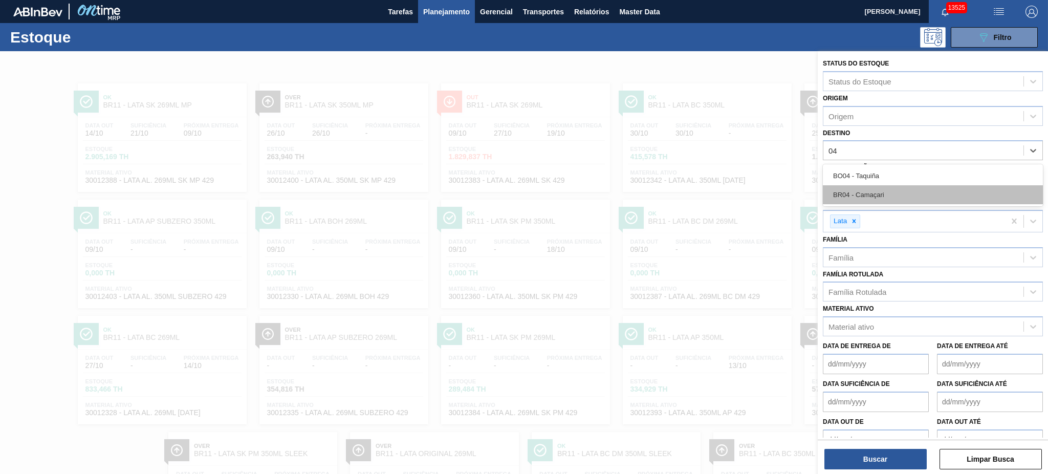
click at [899, 185] on div "BR04 - Camaçari" at bounding box center [933, 194] width 220 height 19
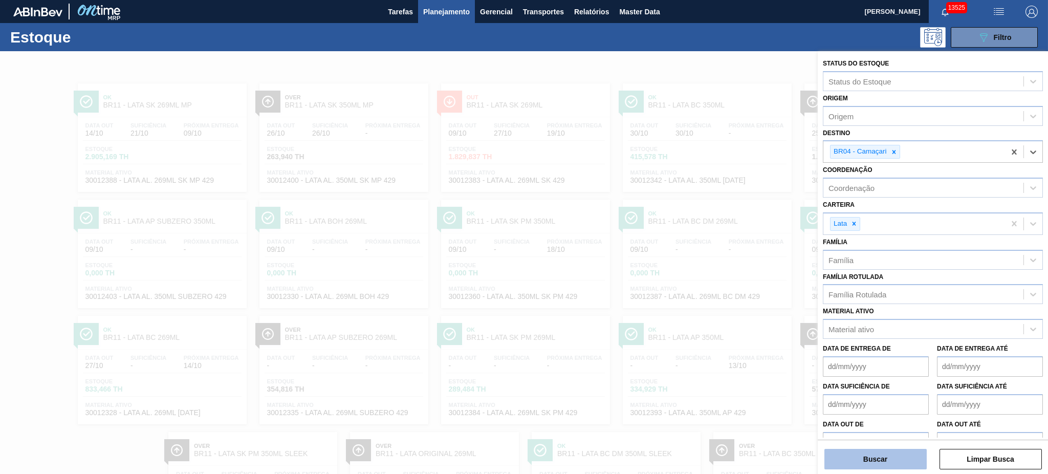
click at [870, 453] on button "Buscar" at bounding box center [875, 459] width 102 height 20
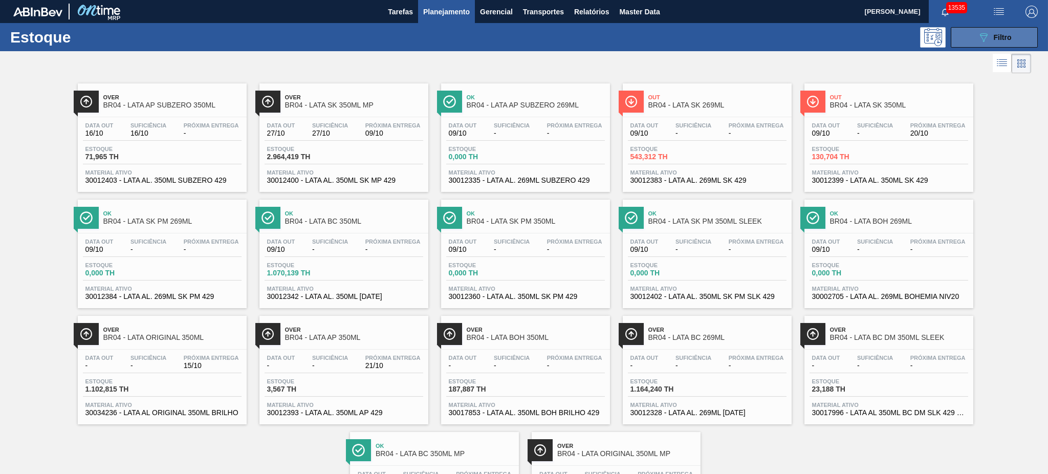
click at [988, 38] on div "089F7B8B-B2A5-4AFE-B5C0-19BA573D28AC Filtro" at bounding box center [994, 37] width 34 height 12
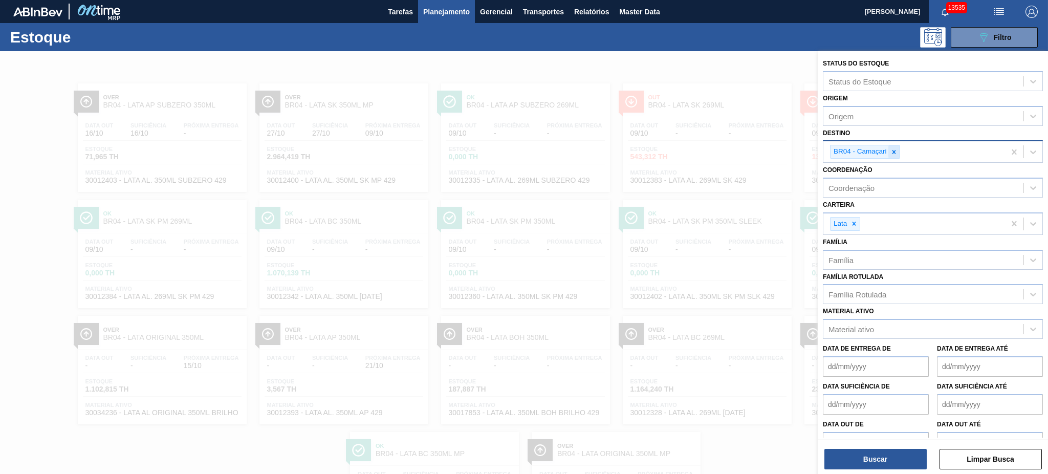
click at [899, 152] on div at bounding box center [893, 151] width 11 height 13
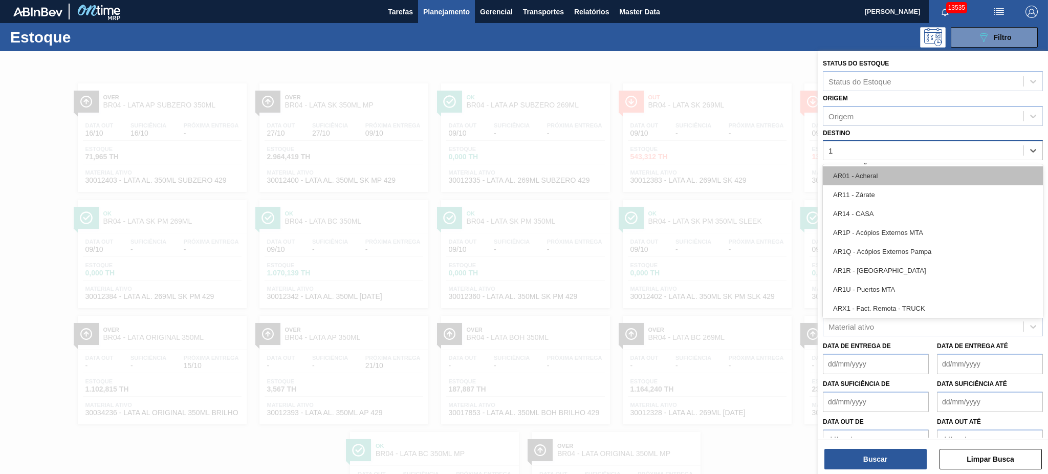
type input "11"
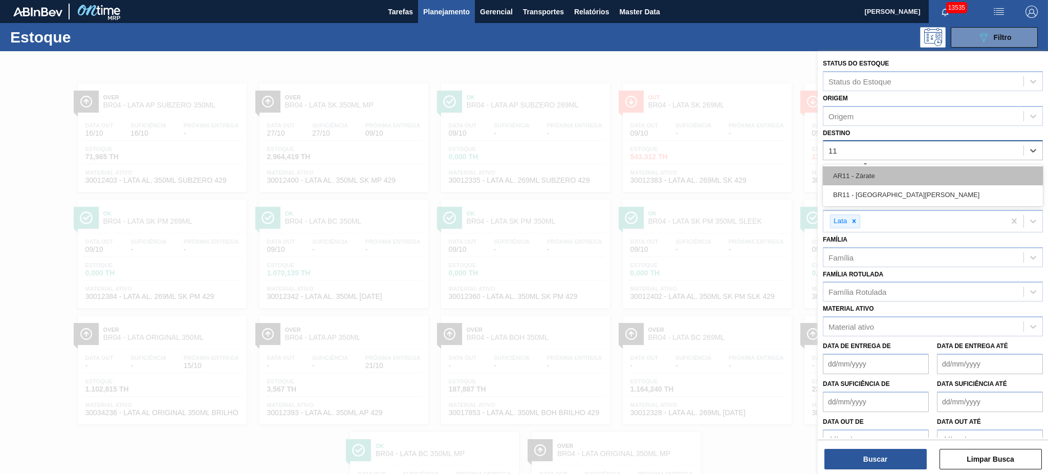
click at [891, 182] on div "AR11 - Zárate" at bounding box center [933, 175] width 220 height 19
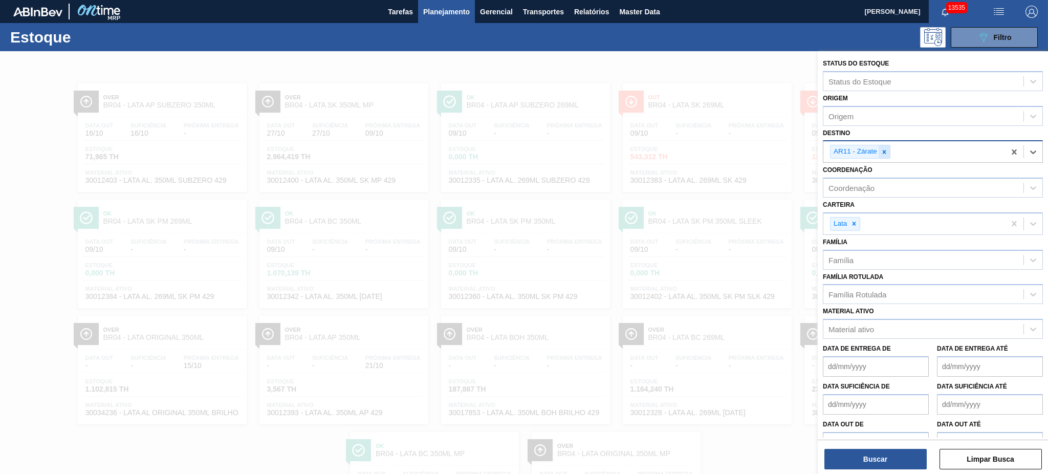
click at [888, 147] on div at bounding box center [884, 151] width 11 height 13
type input "11"
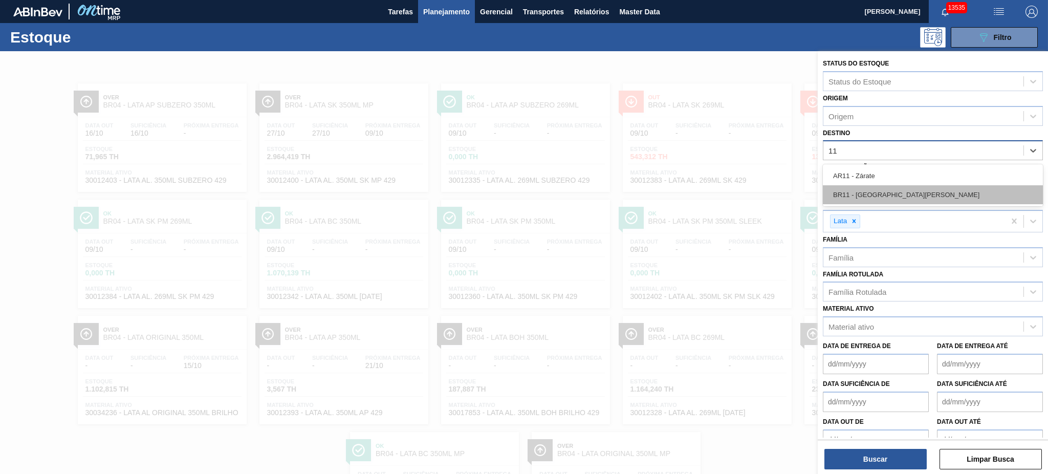
click at [892, 189] on div "BR11 - [GEOGRAPHIC_DATA][PERSON_NAME]" at bounding box center [933, 194] width 220 height 19
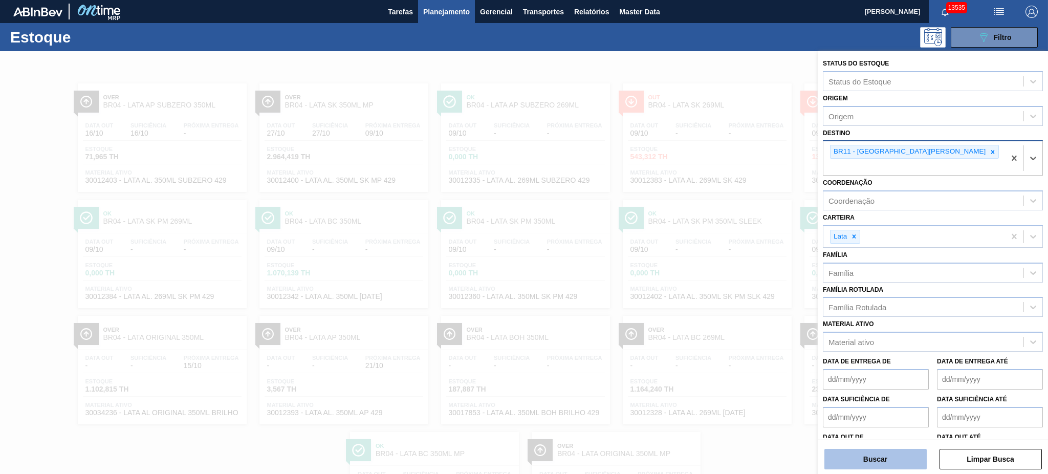
click at [884, 452] on button "Buscar" at bounding box center [875, 459] width 102 height 20
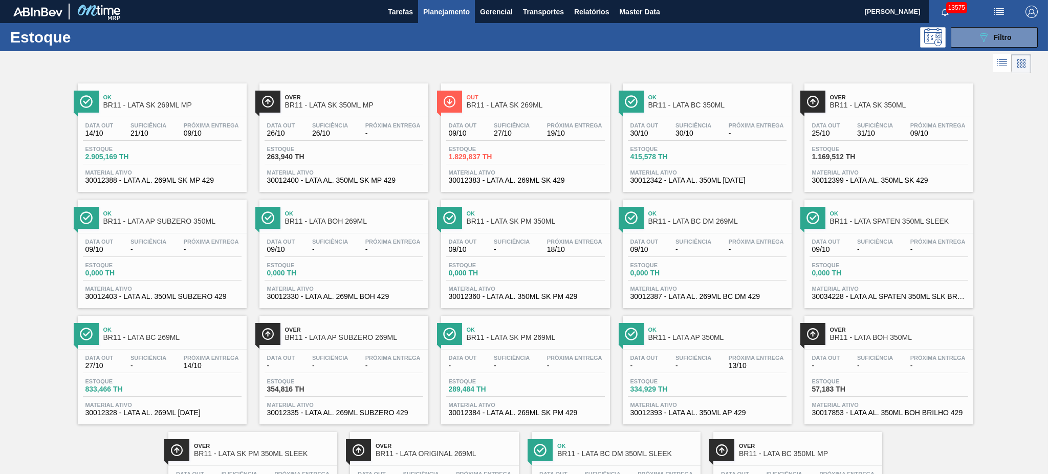
click at [998, 26] on div "Estoque 089F7B8B-B2A5-4AFE-B5C0-19BA573D28AC Filtro" at bounding box center [524, 37] width 1048 height 28
click at [977, 39] on icon "089F7B8B-B2A5-4AFE-B5C0-19BA573D28AC" at bounding box center [983, 37] width 12 height 12
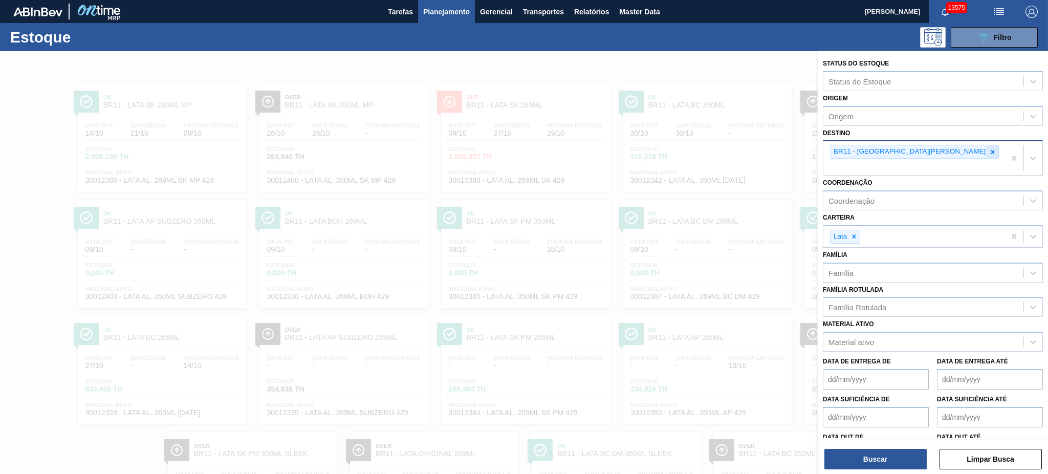
click at [989, 149] on icon at bounding box center [992, 151] width 7 height 7
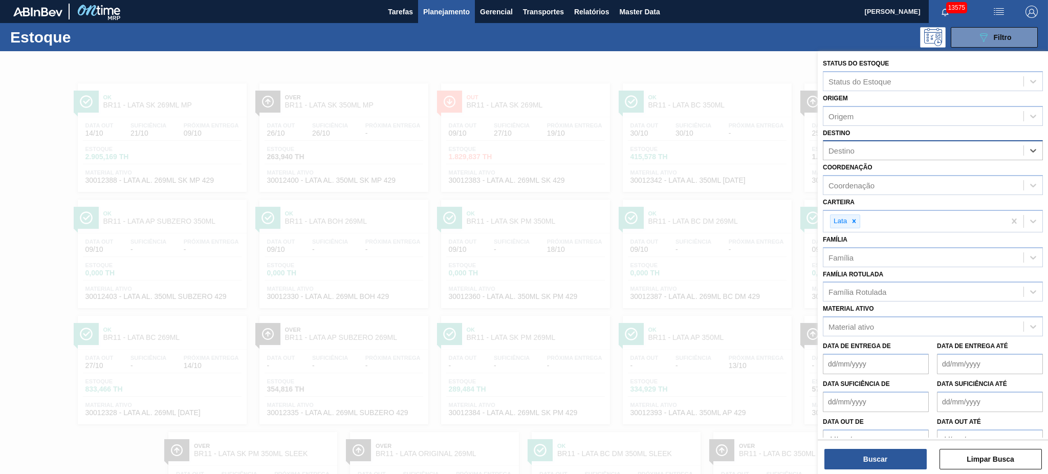
type input "18"
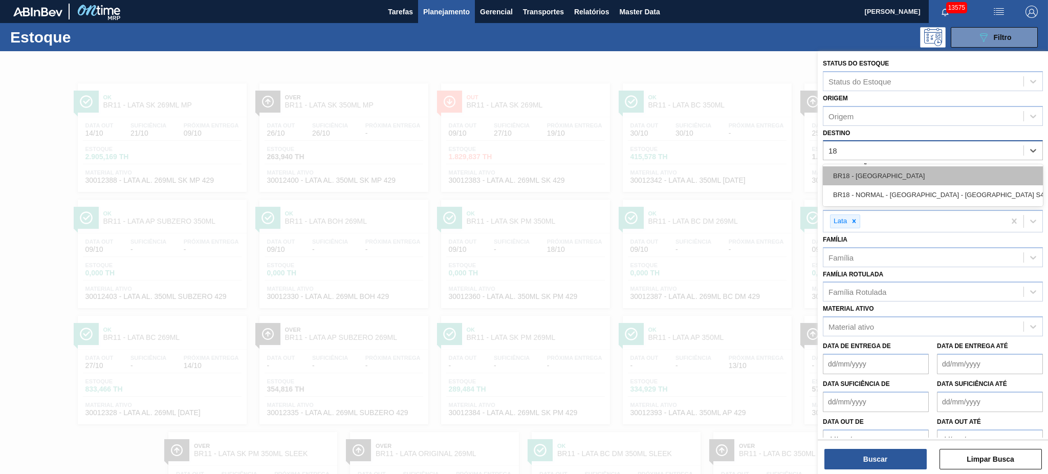
click at [879, 182] on div "BR18 - [GEOGRAPHIC_DATA]" at bounding box center [933, 175] width 220 height 19
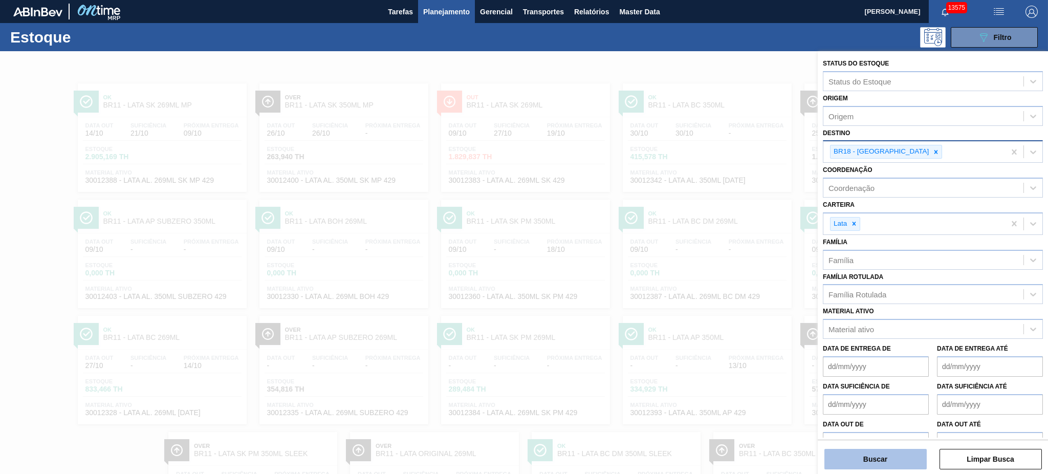
click at [870, 460] on button "Buscar" at bounding box center [875, 459] width 102 height 20
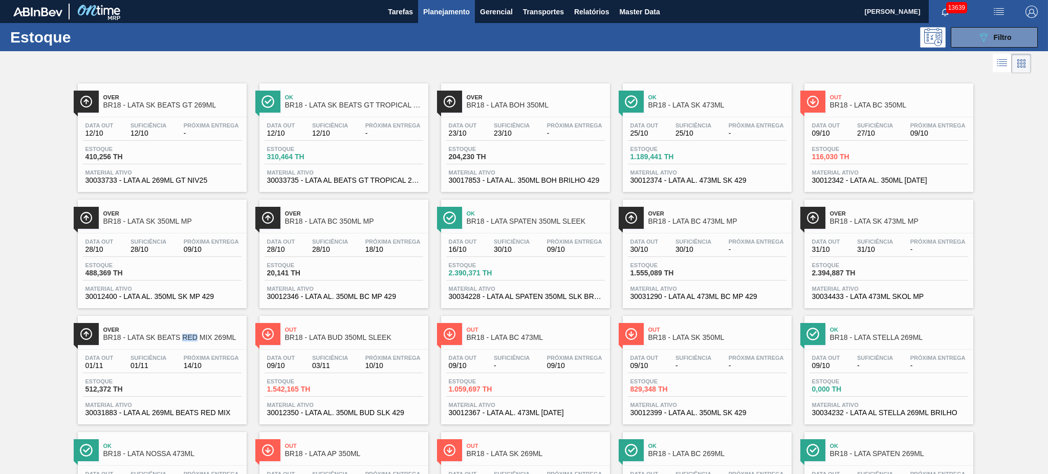
drag, startPoint x: 991, startPoint y: 36, endPoint x: 987, endPoint y: 91, distance: 54.9
click at [991, 36] on div "089F7B8B-B2A5-4AFE-B5C0-19BA573D28AC Filtro" at bounding box center [994, 37] width 34 height 12
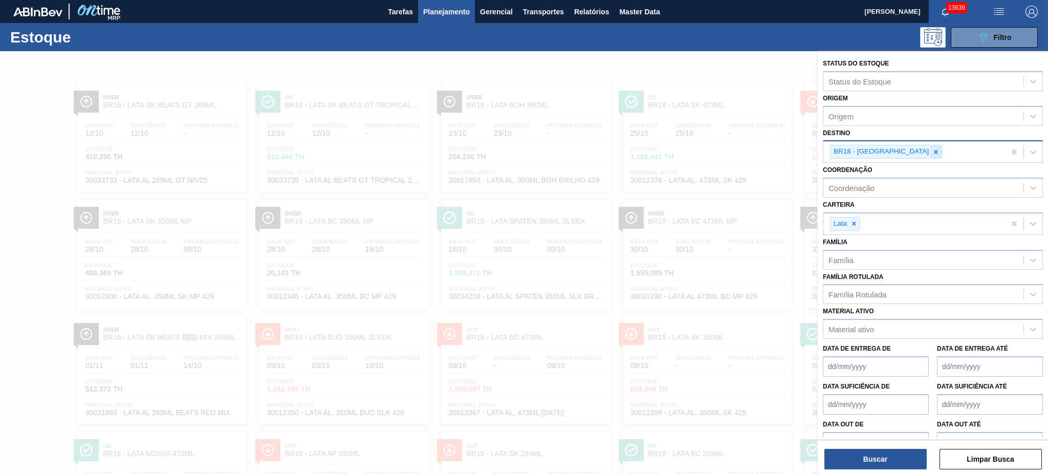
click at [930, 145] on div at bounding box center [935, 151] width 11 height 13
type input "15"
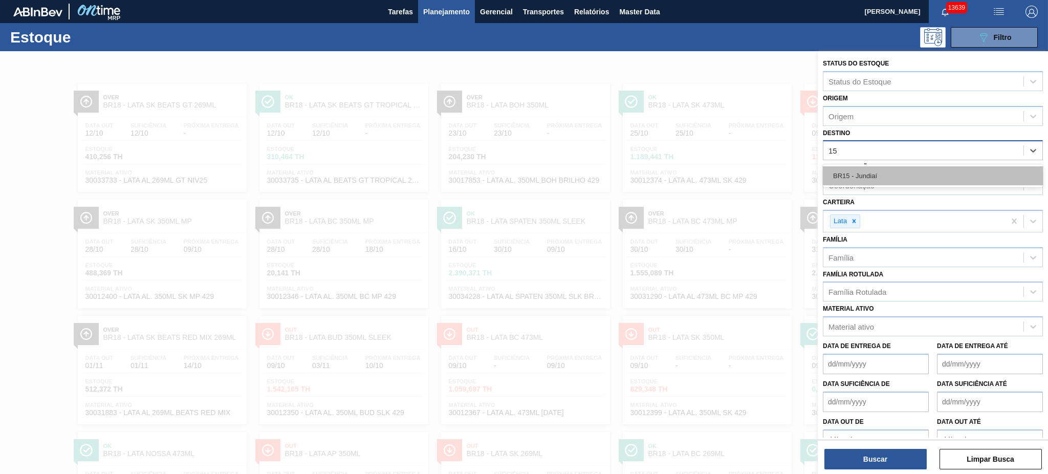
click at [901, 178] on div "BR15 - Jundiaí" at bounding box center [933, 175] width 220 height 19
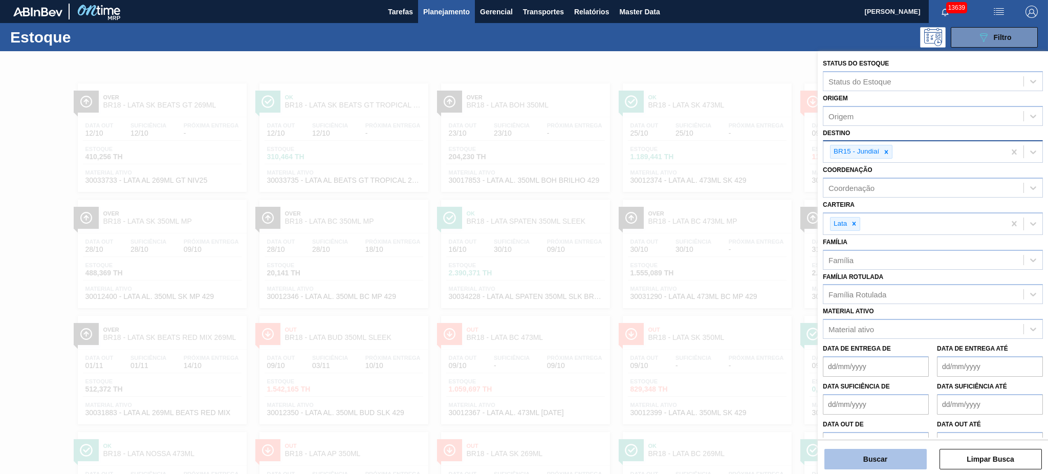
click at [906, 457] on button "Buscar" at bounding box center [875, 459] width 102 height 20
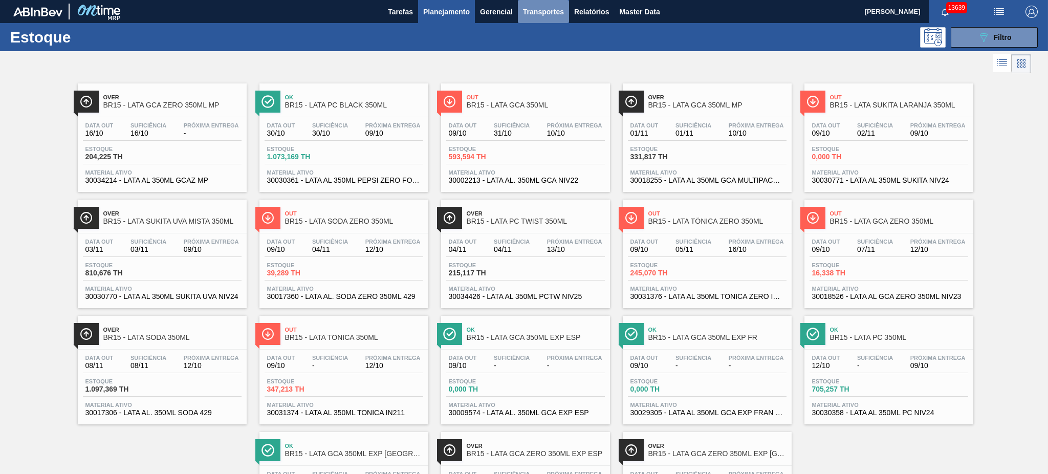
click at [538, 11] on span "Transportes" at bounding box center [543, 12] width 41 height 12
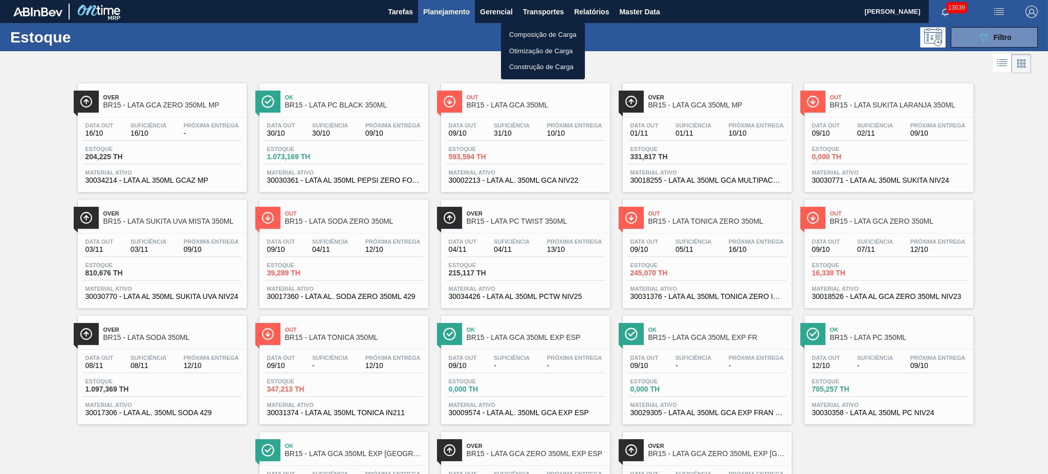
click at [541, 34] on li "Composição de Carga" at bounding box center [543, 35] width 84 height 16
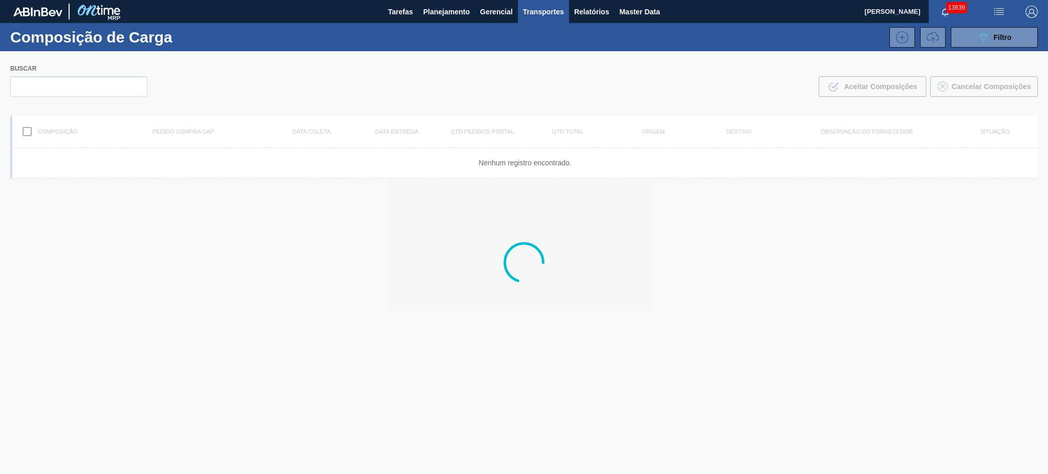
click at [936, 41] on icon at bounding box center [933, 37] width 12 height 12
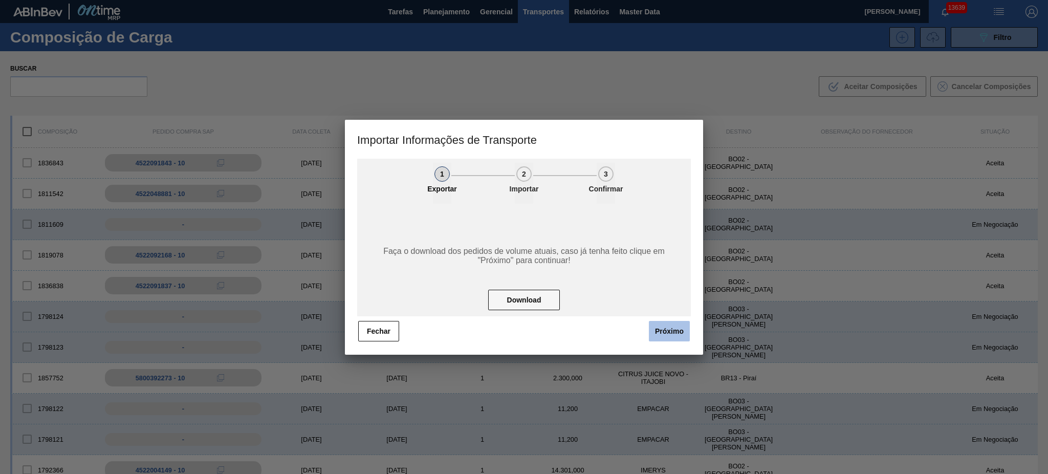
click at [656, 331] on button "Próximo" at bounding box center [669, 331] width 41 height 20
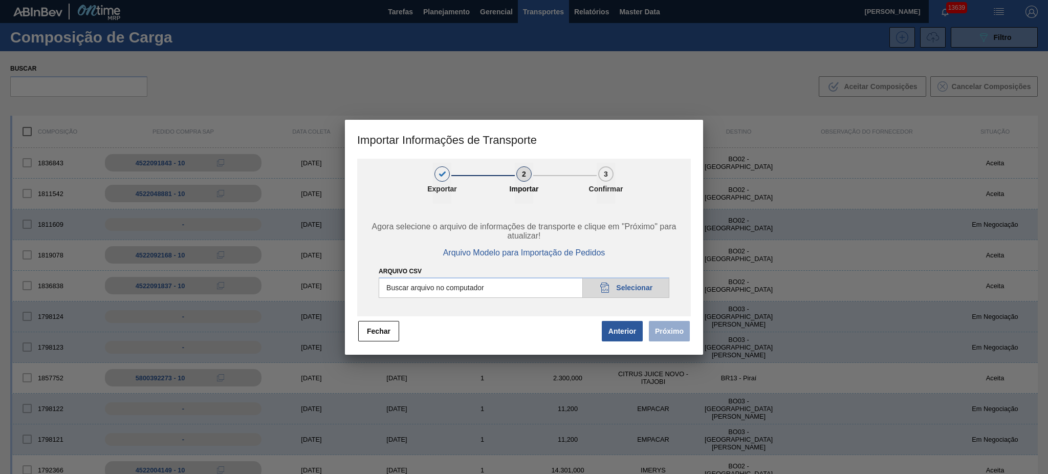
click at [639, 285] on input "Arquivo CSV" at bounding box center [524, 287] width 291 height 20
type input "C:\fakepath\IMP.csv"
click at [667, 335] on button "Próximo" at bounding box center [669, 331] width 41 height 20
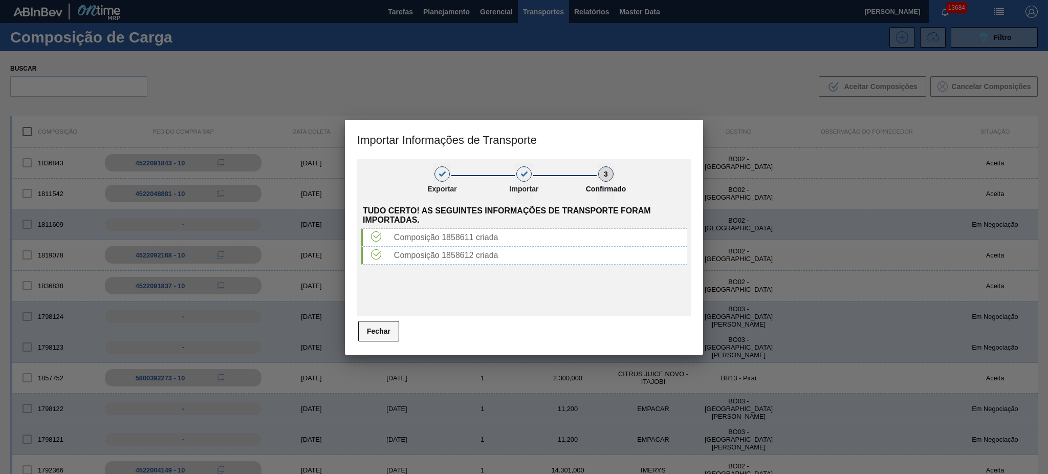
click at [389, 331] on button "Fechar" at bounding box center [378, 331] width 41 height 20
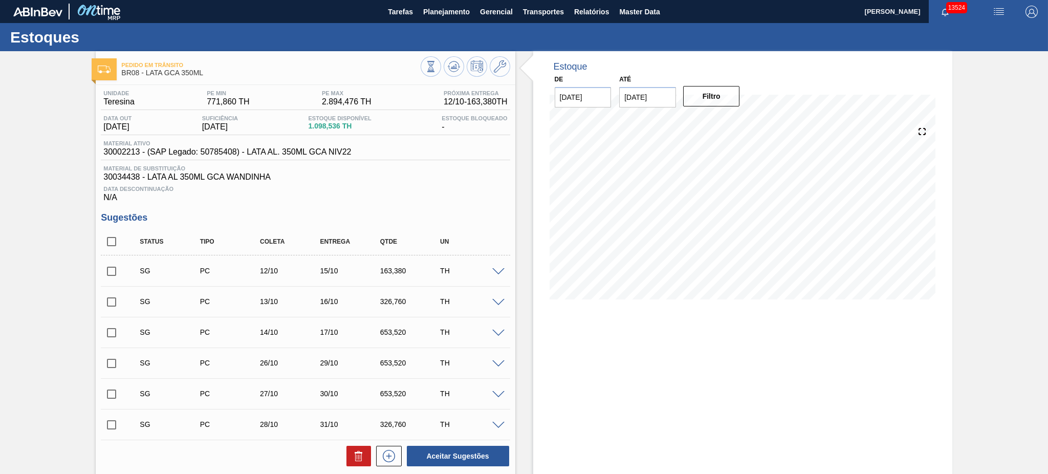
click at [115, 238] on input "checkbox" at bounding box center [111, 241] width 21 height 21
checkbox input "true"
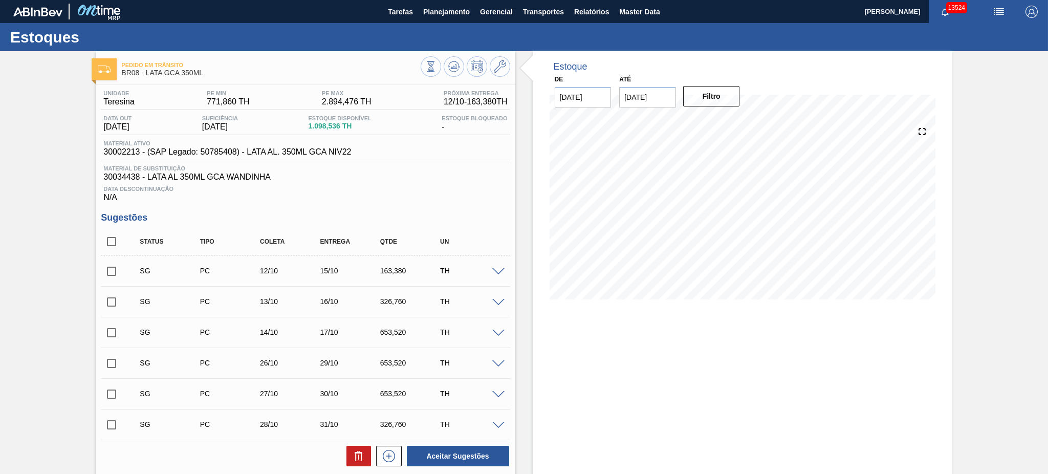
checkbox input "true"
click at [362, 456] on icon at bounding box center [359, 456] width 12 height 12
checkbox input "false"
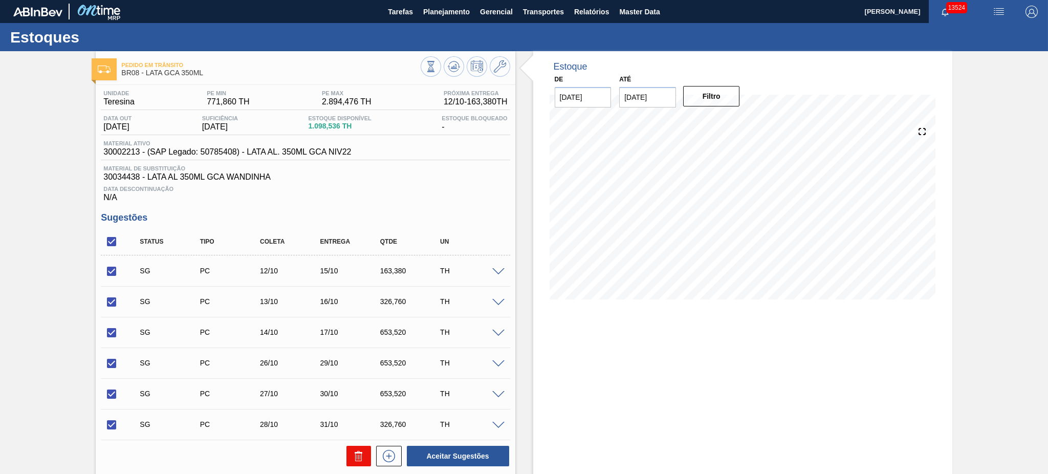
checkbox input "false"
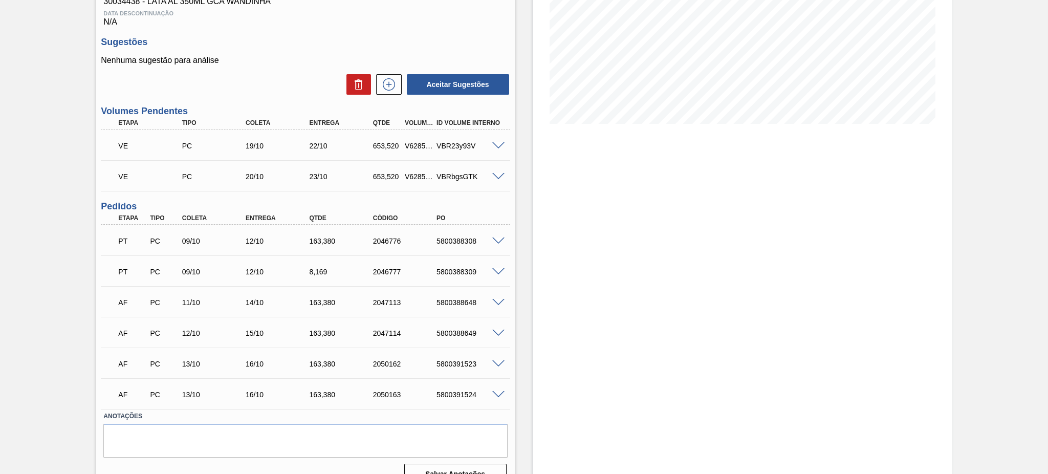
scroll to position [193, 0]
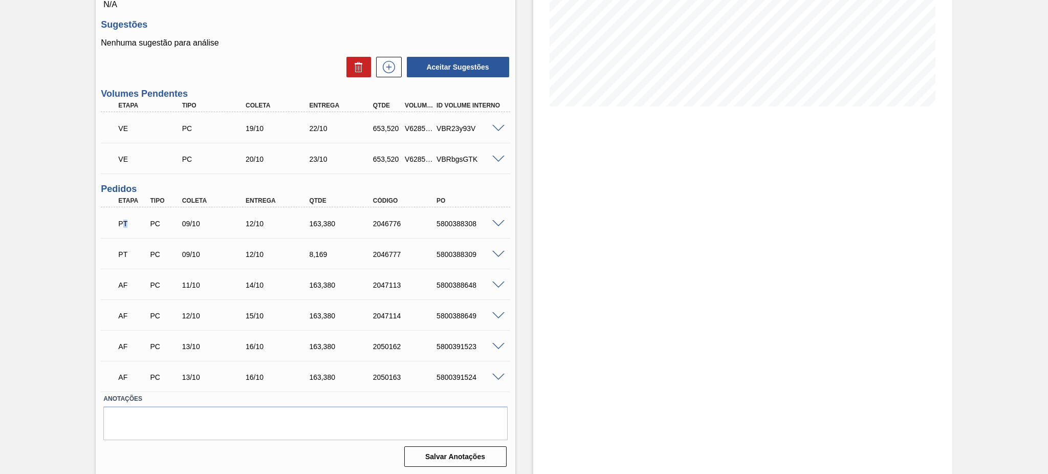
drag, startPoint x: 122, startPoint y: 219, endPoint x: 128, endPoint y: 219, distance: 6.7
click at [128, 220] on p "PT" at bounding box center [132, 224] width 28 height 8
click at [128, 222] on p "PT" at bounding box center [132, 224] width 28 height 8
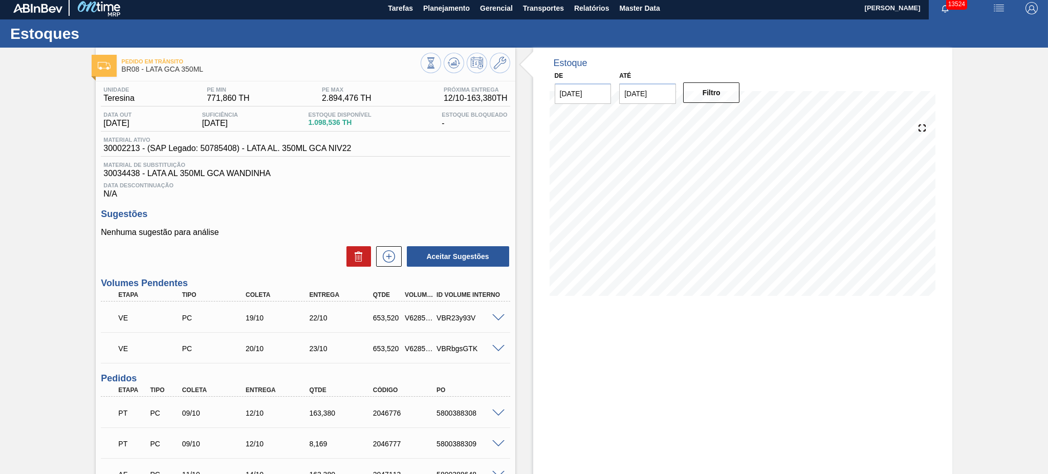
scroll to position [0, 0]
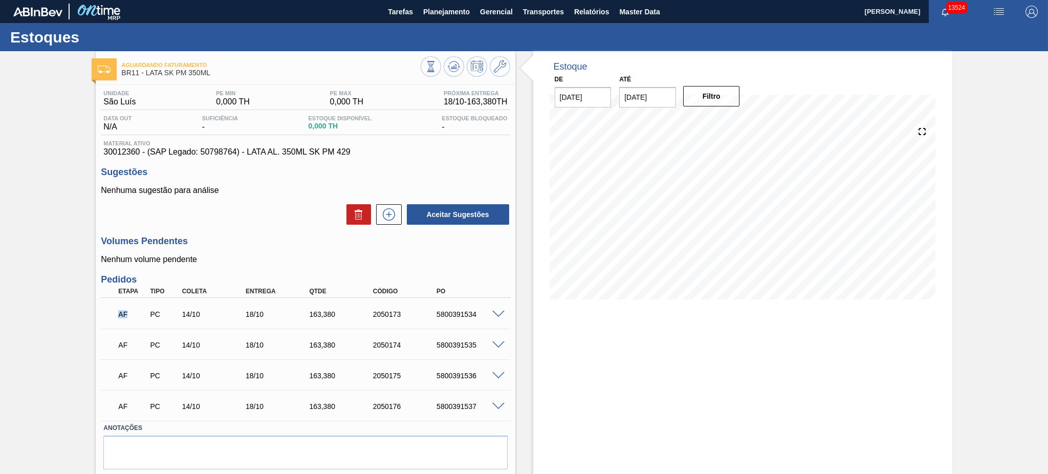
drag, startPoint x: 116, startPoint y: 315, endPoint x: 129, endPoint y: 312, distance: 13.7
click at [129, 312] on div "AF" at bounding box center [132, 314] width 33 height 23
click at [123, 316] on p "AF" at bounding box center [132, 314] width 28 height 8
click at [504, 68] on icon at bounding box center [500, 66] width 12 height 12
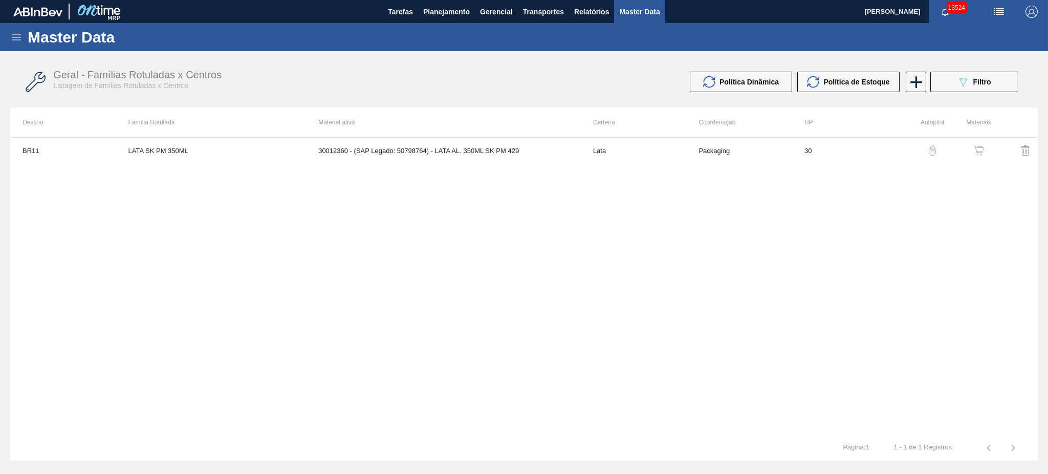
click at [929, 152] on img "button" at bounding box center [932, 150] width 10 height 10
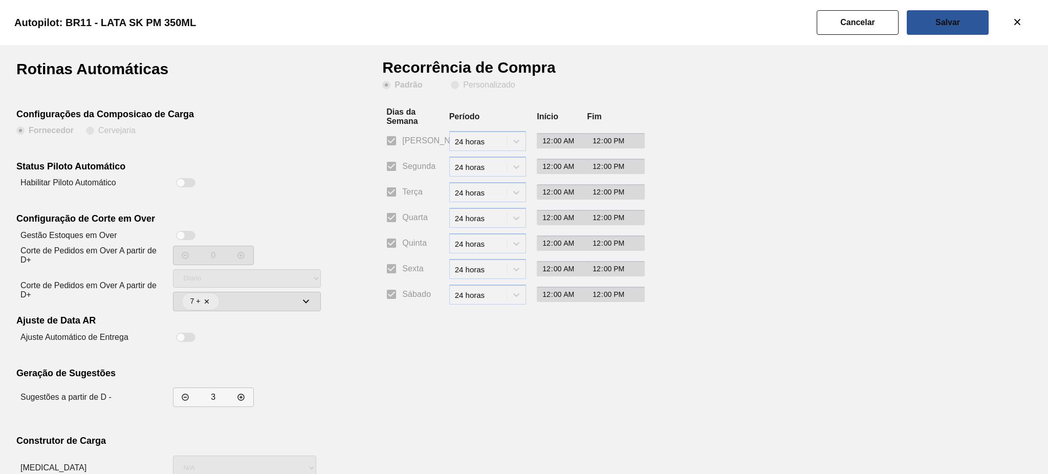
scroll to position [67, 0]
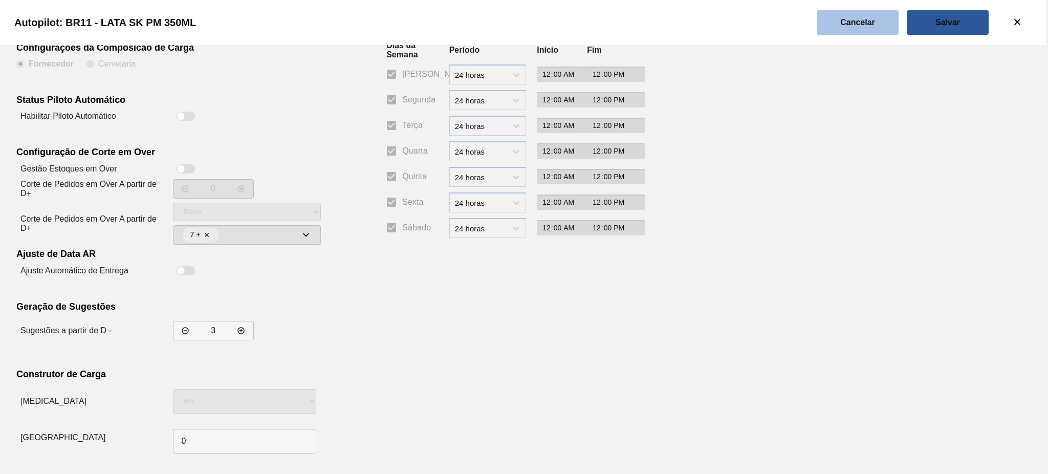
click at [0, 0] on slot "Cancelar" at bounding box center [0, 0] width 0 height 0
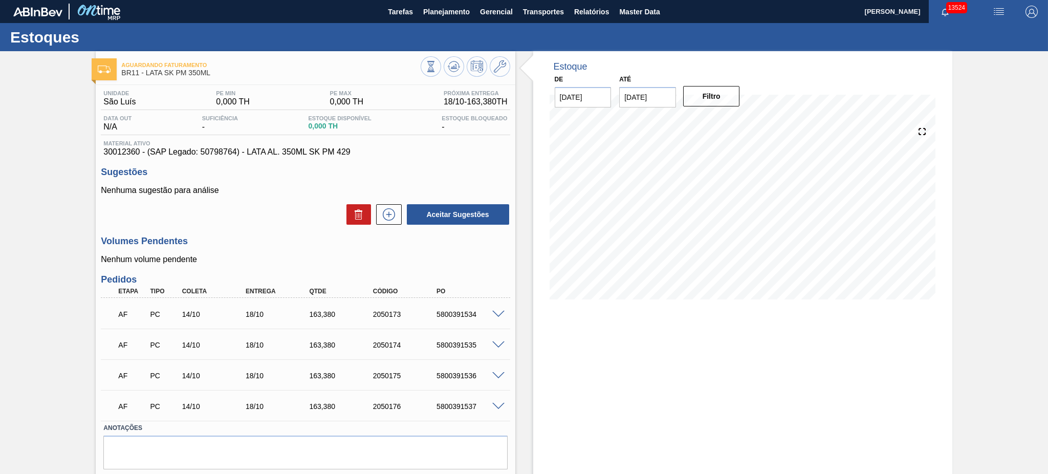
click at [653, 367] on div "Estoque De 09/10/2025 Até 01/11/2025 Filtro 01/11 Projeção de Estoque 82.092 Ne…" at bounding box center [742, 277] width 419 height 453
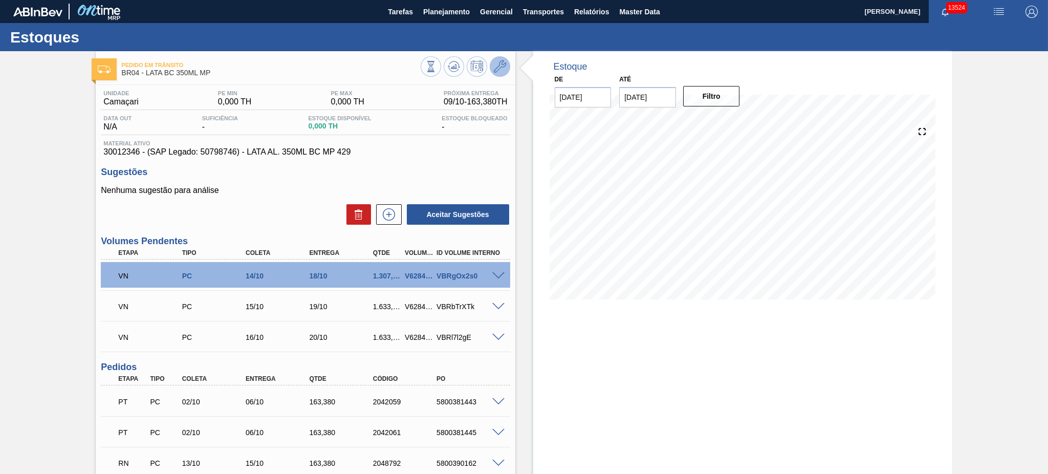
click at [499, 70] on icon at bounding box center [500, 66] width 12 height 12
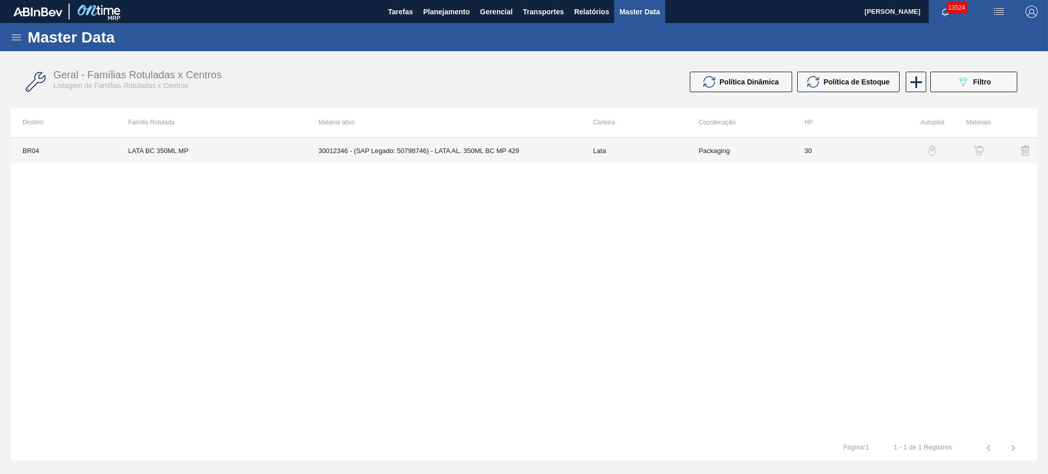
click at [438, 148] on td "30012346 - (SAP Legado: 50798746) - LATA AL. 350ML BC MP 429" at bounding box center [443, 151] width 275 height 26
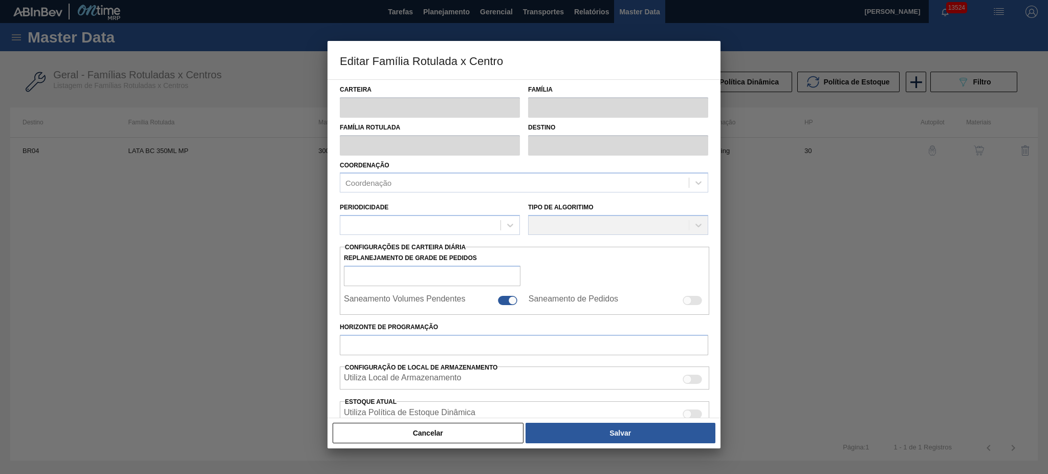
type input "Lata"
type input "LATA BC 350ML MP"
type input "BR04 - Camaçari"
type input "0"
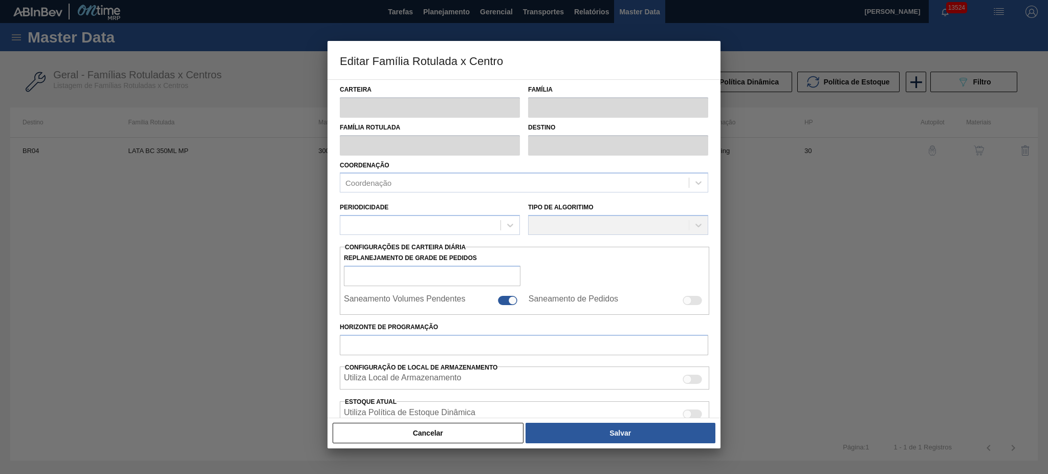
checkbox input "false"
type input "30"
type input "0"
type input "100"
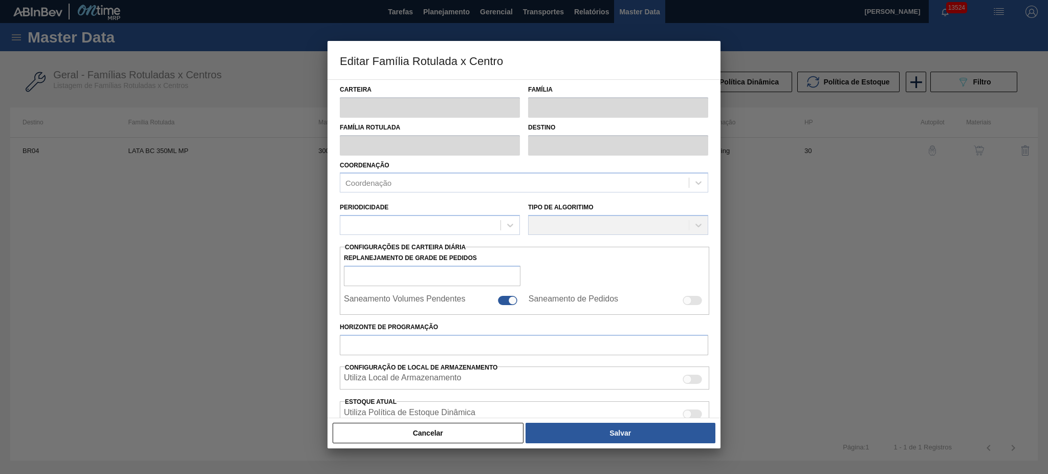
type input "0,000"
checkbox input "true"
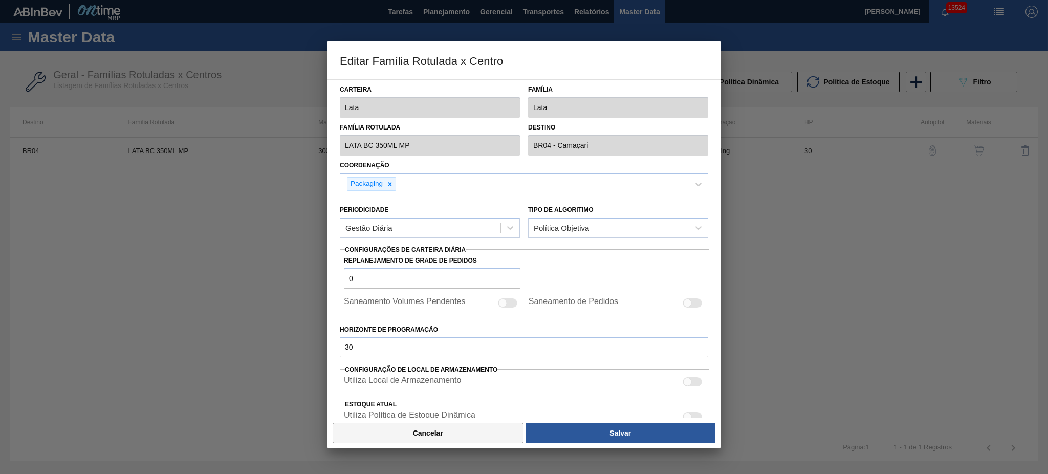
click at [471, 432] on button "Cancelar" at bounding box center [428, 433] width 191 height 20
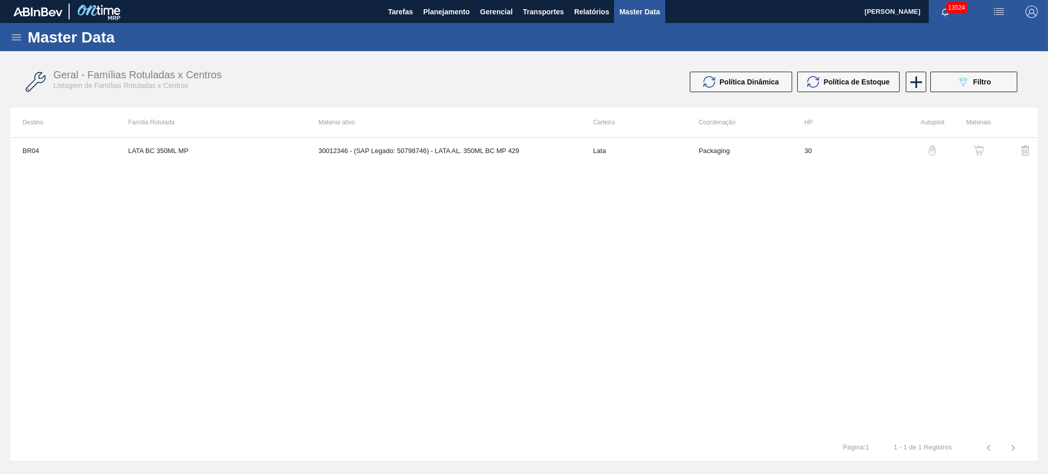
click at [987, 147] on button "button" at bounding box center [979, 150] width 25 height 25
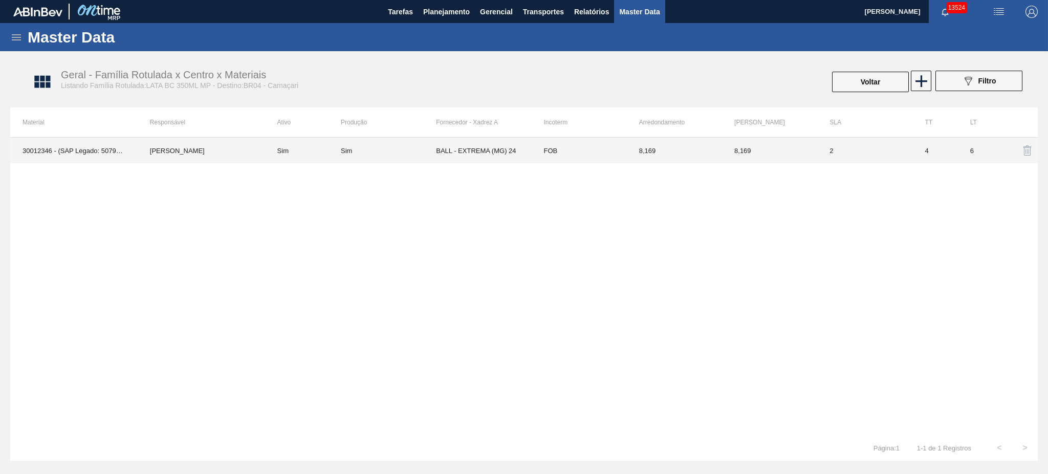
click at [487, 149] on td "BALL - EXTREMA (MG) 24" at bounding box center [483, 151] width 95 height 26
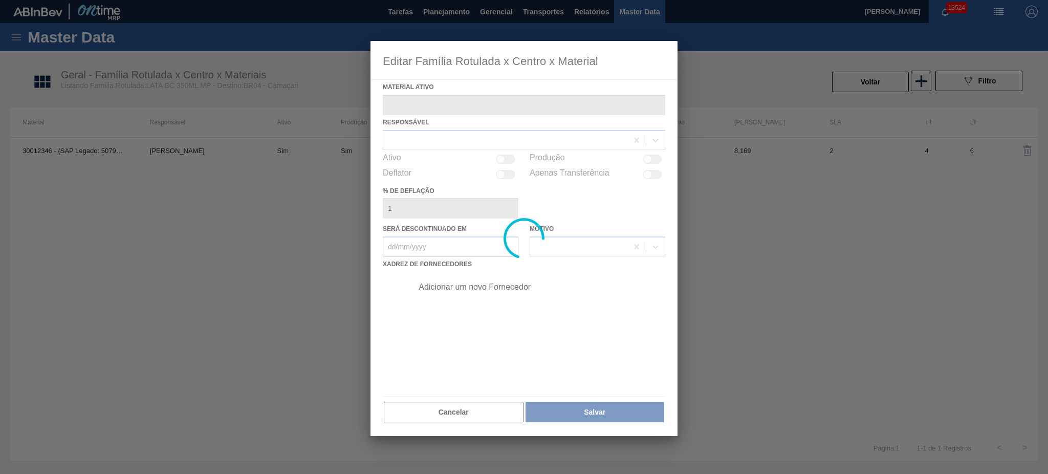
type ativo "30012346 - (SAP Legado: 50798746) - LATA AL. 350ML BC MP 429"
checkbox input "true"
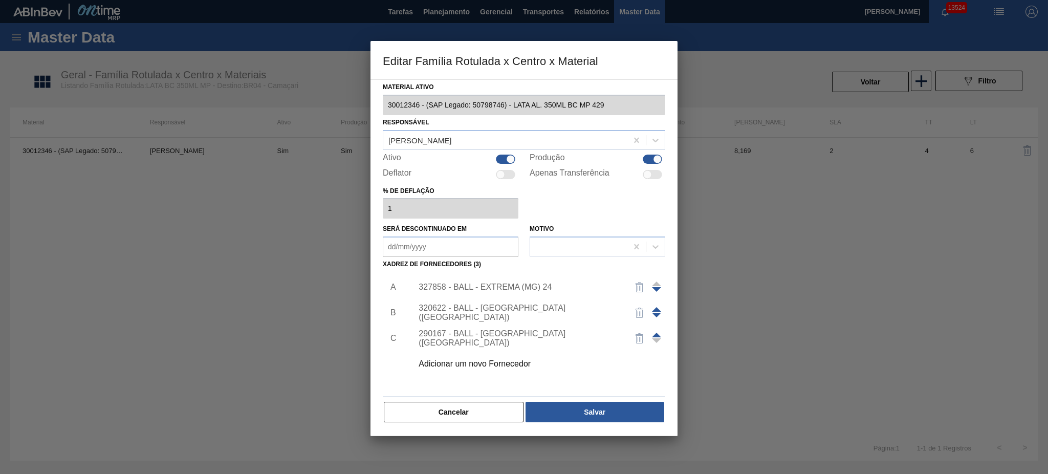
click at [488, 287] on div "327858 - BALL - EXTREMA (MG) 24" at bounding box center [519, 286] width 201 height 9
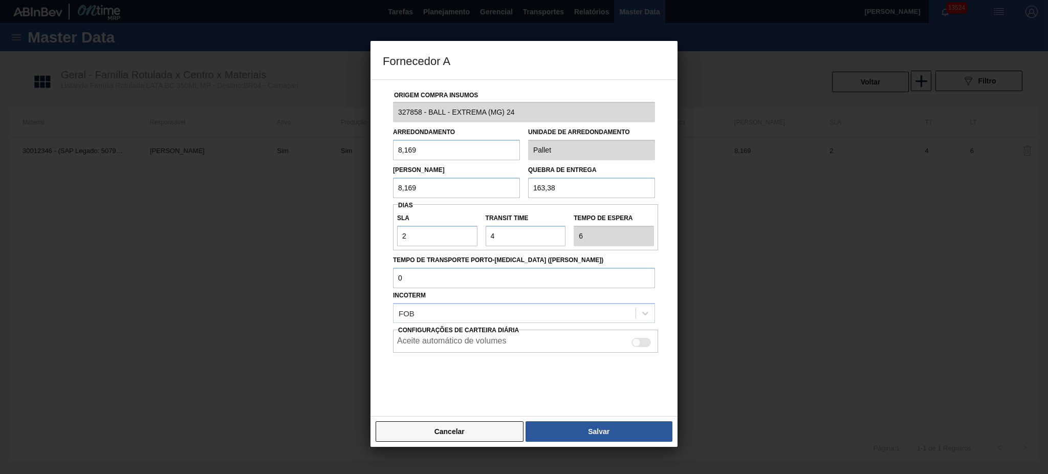
click at [459, 432] on button "Cancelar" at bounding box center [450, 431] width 148 height 20
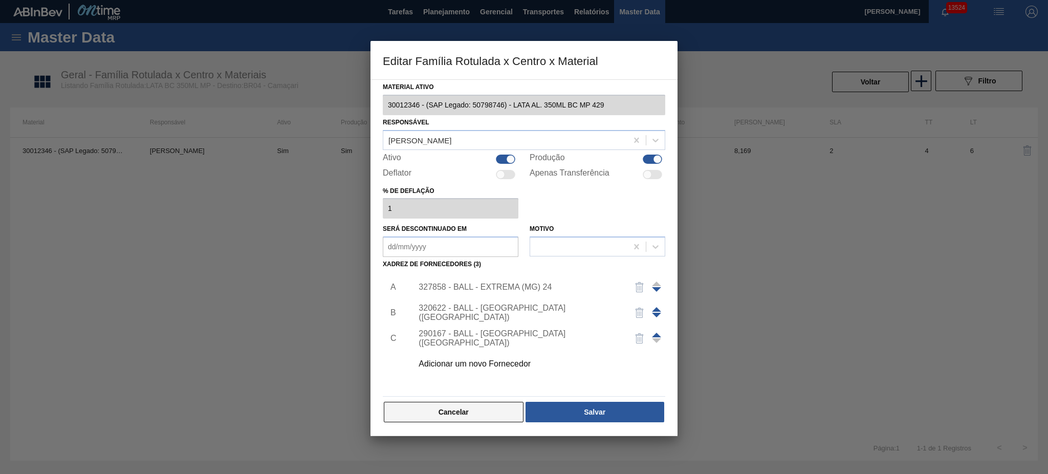
click at [455, 417] on button "Cancelar" at bounding box center [454, 412] width 140 height 20
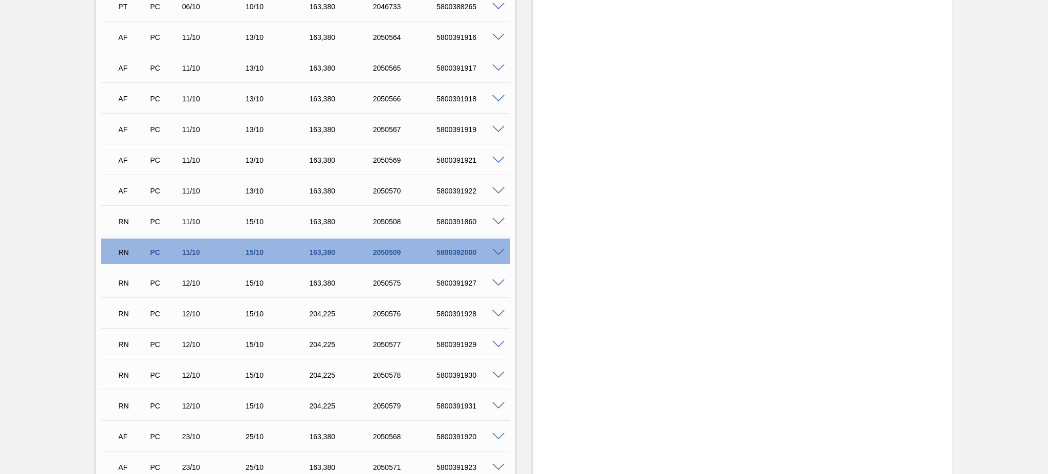
scroll to position [955, 0]
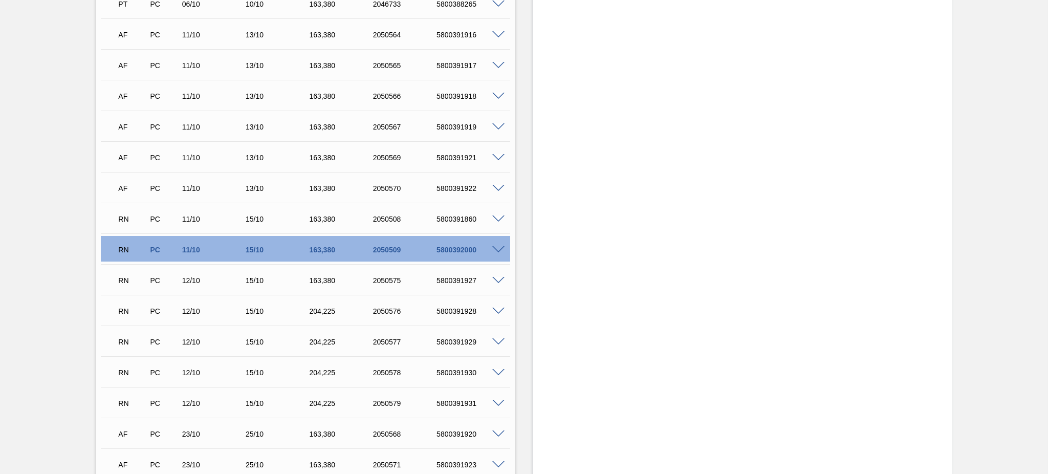
click at [493, 252] on div "RN PC 11/10 15/10 163,[PHONE_NUMBER] 5800392000" at bounding box center [303, 248] width 382 height 20
click at [494, 251] on span at bounding box center [498, 250] width 12 height 8
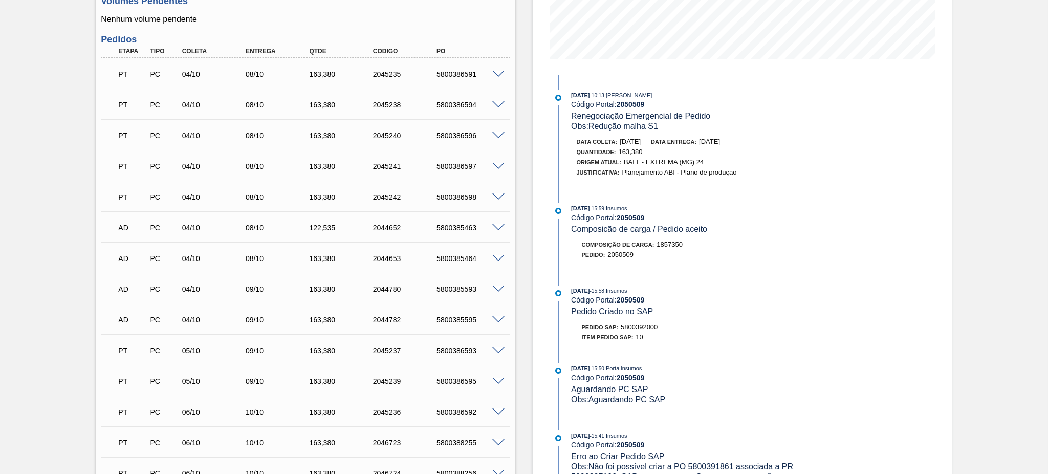
scroll to position [68, 0]
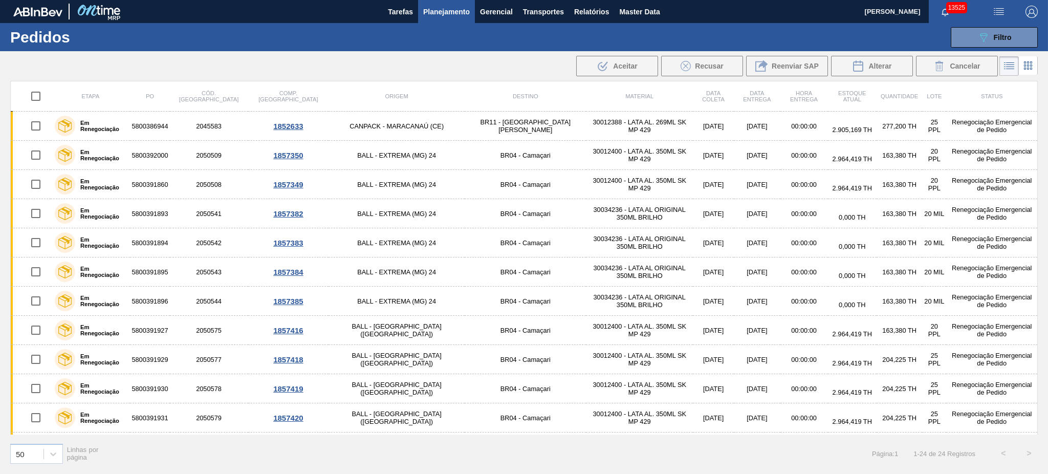
click at [988, 35] on icon "089F7B8B-B2A5-4AFE-B5C0-19BA573D28AC" at bounding box center [983, 37] width 12 height 12
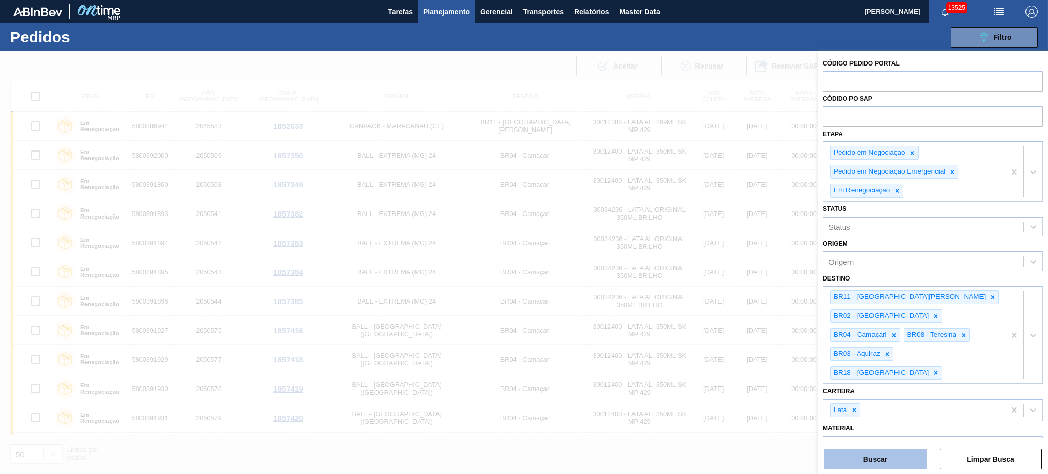
click at [888, 462] on button "Buscar" at bounding box center [875, 459] width 102 height 20
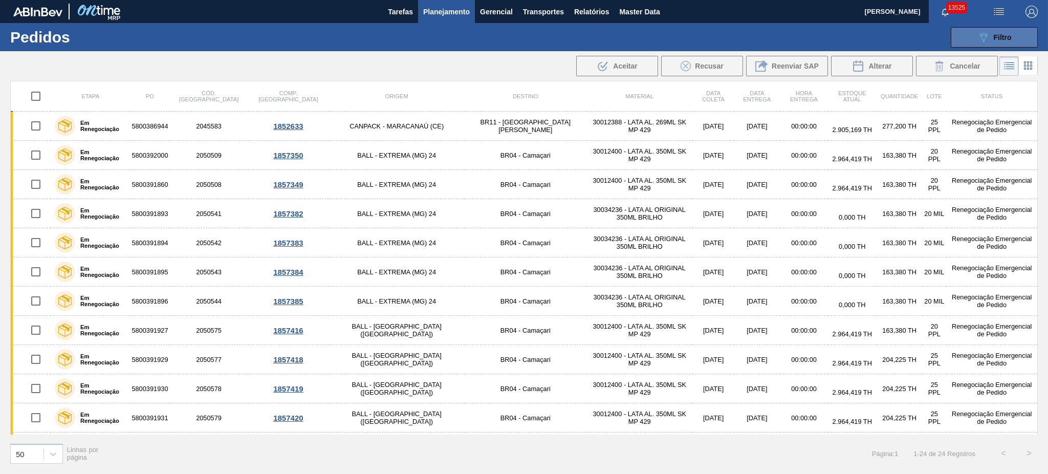
click at [996, 38] on span "Filtro" at bounding box center [1003, 37] width 18 height 8
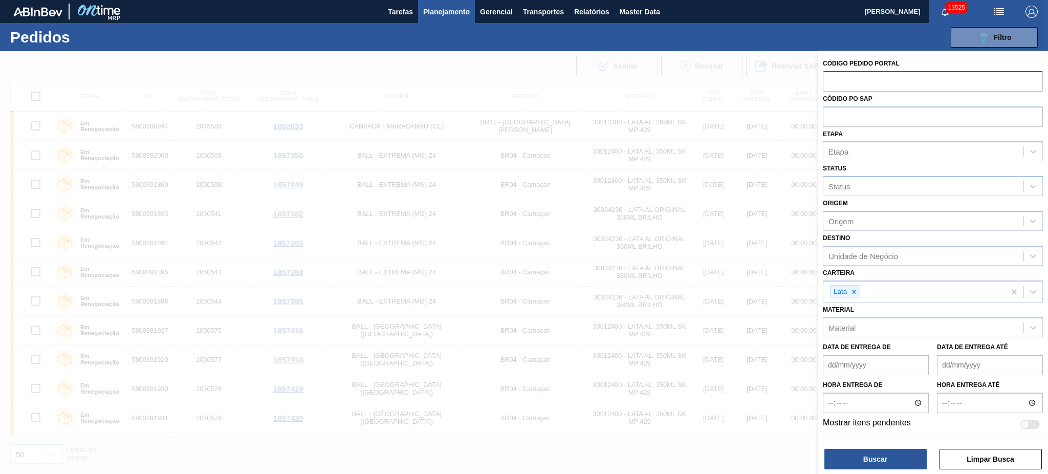
click at [884, 86] on input "text" at bounding box center [933, 80] width 220 height 19
click at [889, 119] on input "text" at bounding box center [933, 115] width 220 height 19
paste input "5800385463"
type input "5800385463"
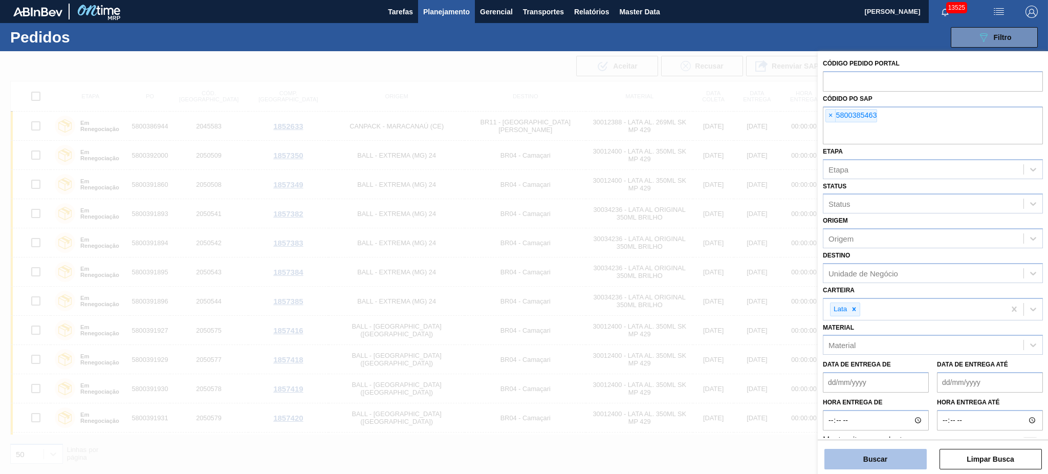
click at [897, 450] on button "Buscar" at bounding box center [875, 459] width 102 height 20
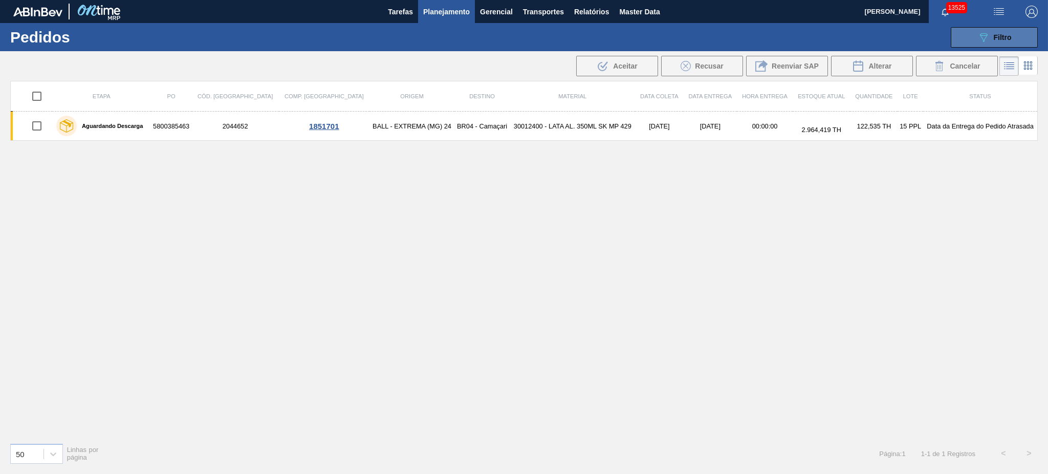
click at [999, 42] on div "089F7B8B-B2A5-4AFE-B5C0-19BA573D28AC Filtro" at bounding box center [994, 37] width 34 height 12
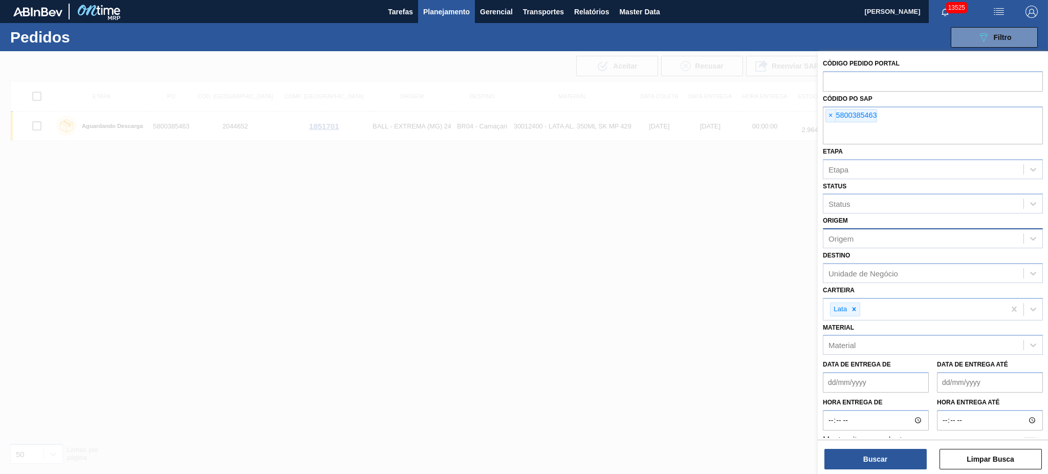
drag, startPoint x: 830, startPoint y: 116, endPoint x: 841, endPoint y: 226, distance: 110.5
click at [830, 117] on span "×" at bounding box center [831, 116] width 10 height 12
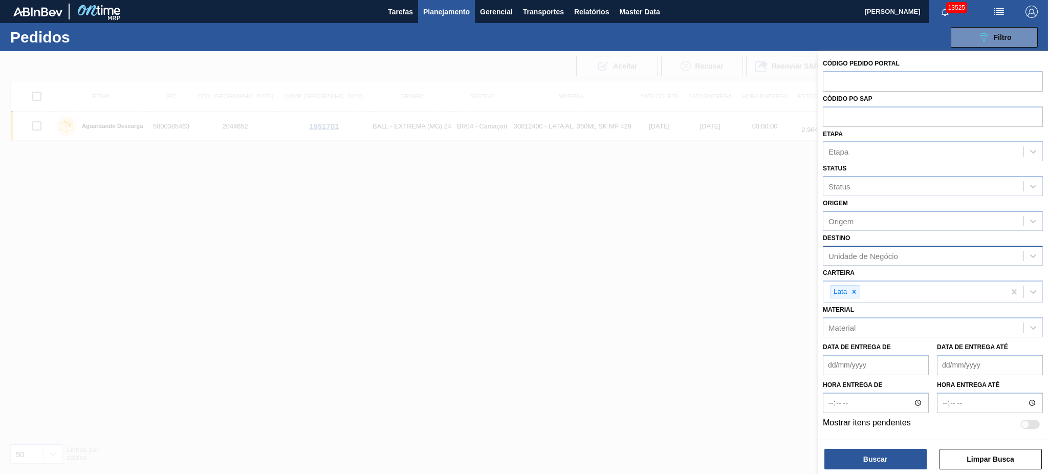
click at [871, 256] on div "Unidade de Negócio" at bounding box center [864, 255] width 70 height 9
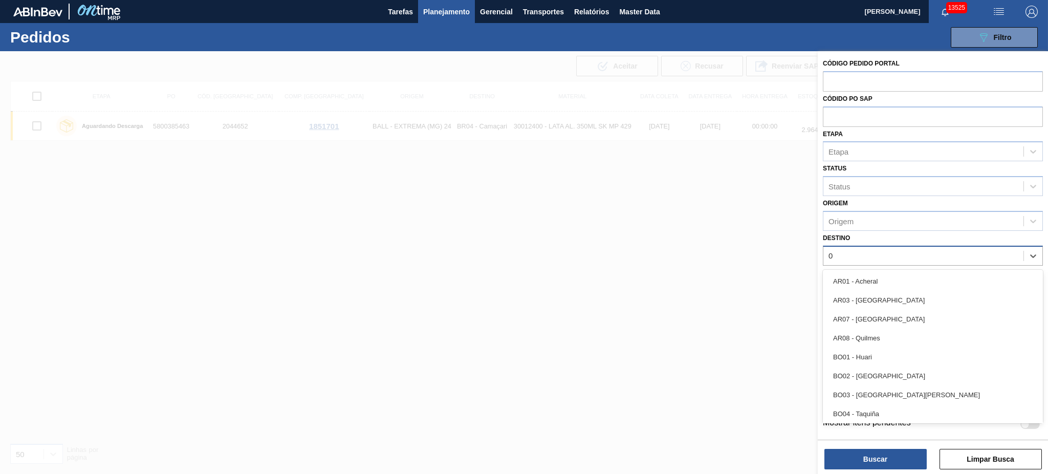
type input "02"
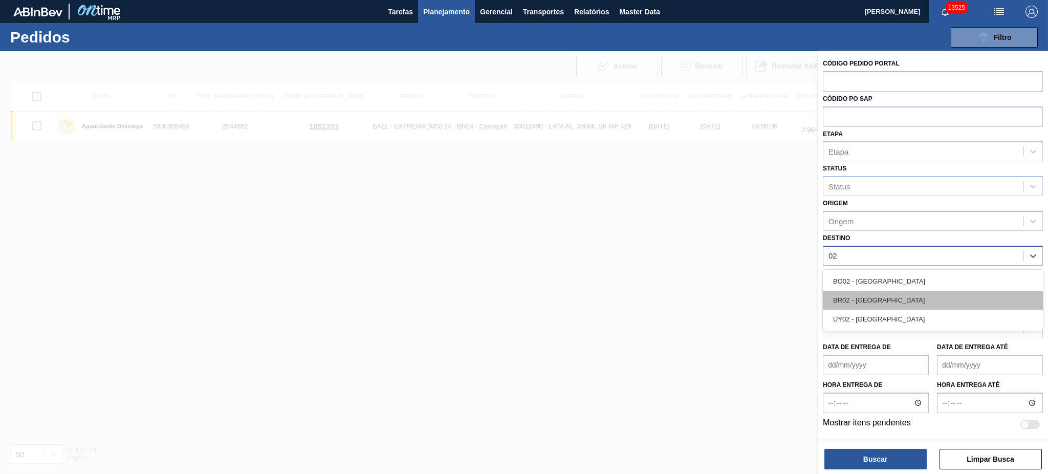
click at [877, 294] on div "BR02 - Sergipe" at bounding box center [933, 300] width 220 height 19
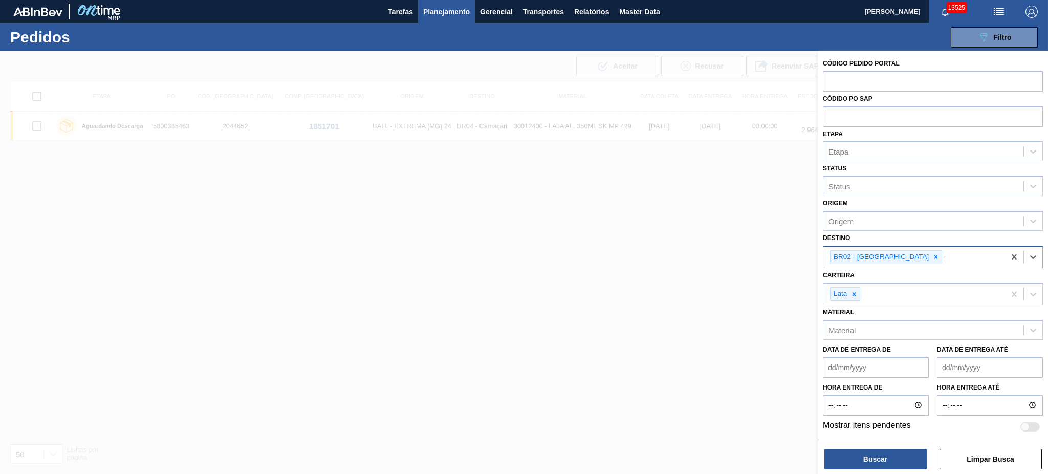
type input "03"
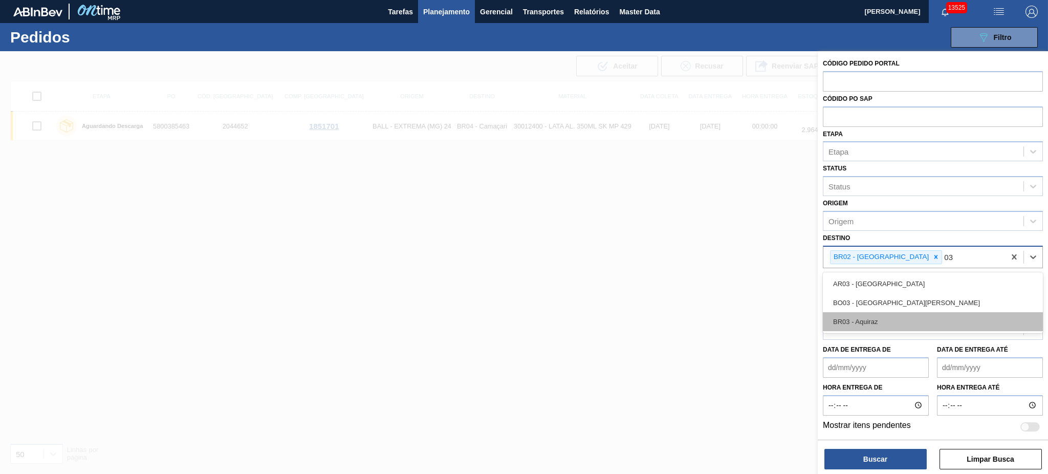
click at [883, 315] on div "BR03 - Aquiraz" at bounding box center [933, 321] width 220 height 19
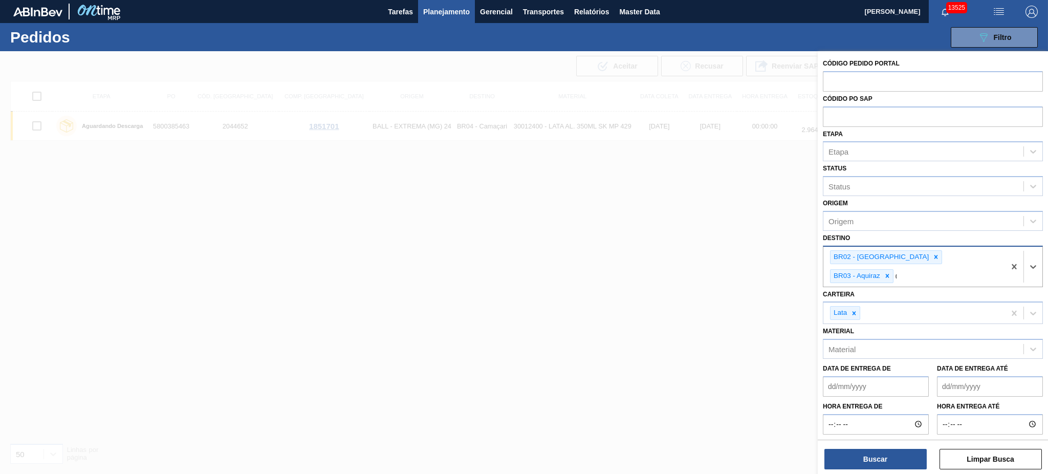
type input "04"
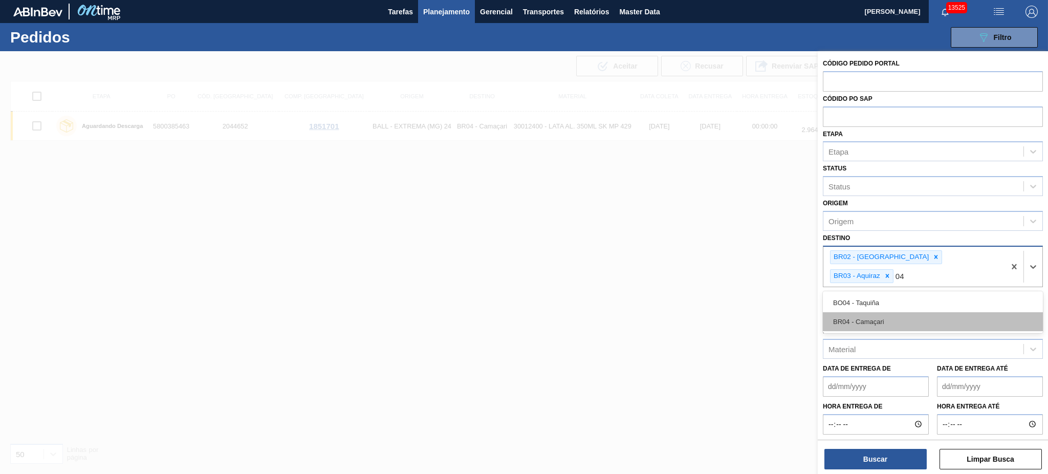
click at [885, 312] on div "BR04 - Camaçari" at bounding box center [933, 321] width 220 height 19
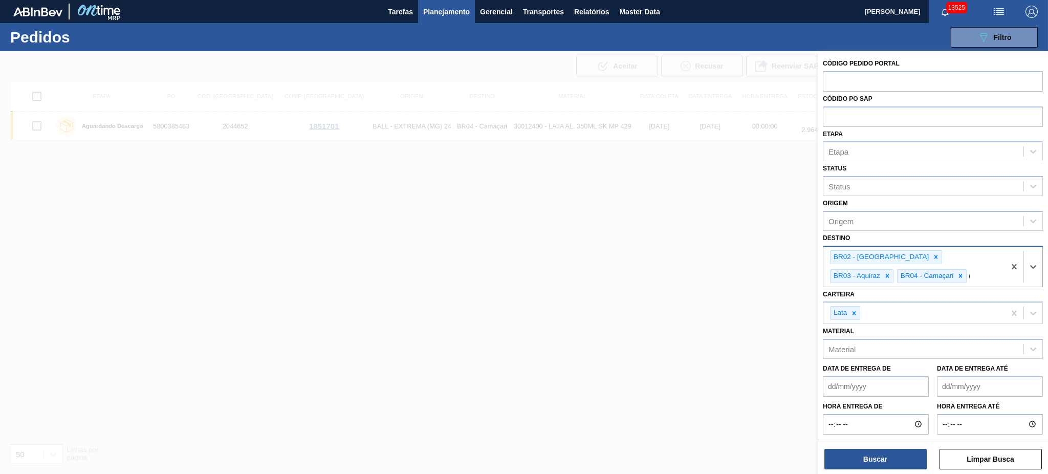
type input "08"
click at [879, 332] on div "BR08 - Teresina" at bounding box center [933, 340] width 220 height 19
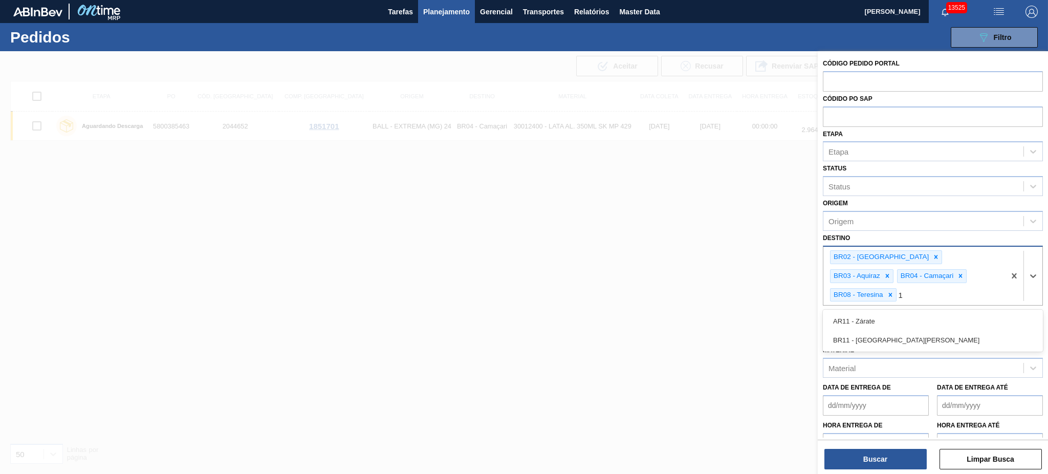
type input "11"
click at [877, 331] on div "BR11 - São Luís" at bounding box center [933, 340] width 220 height 19
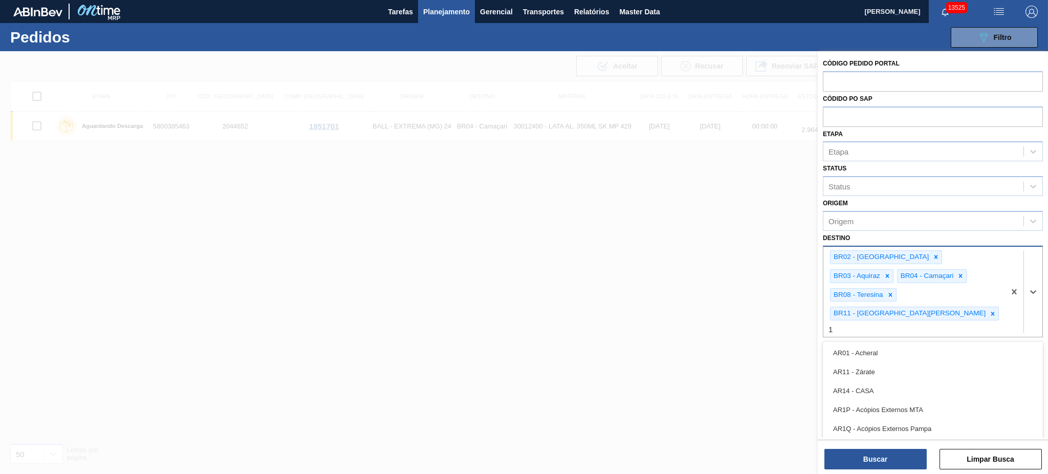
type input "18"
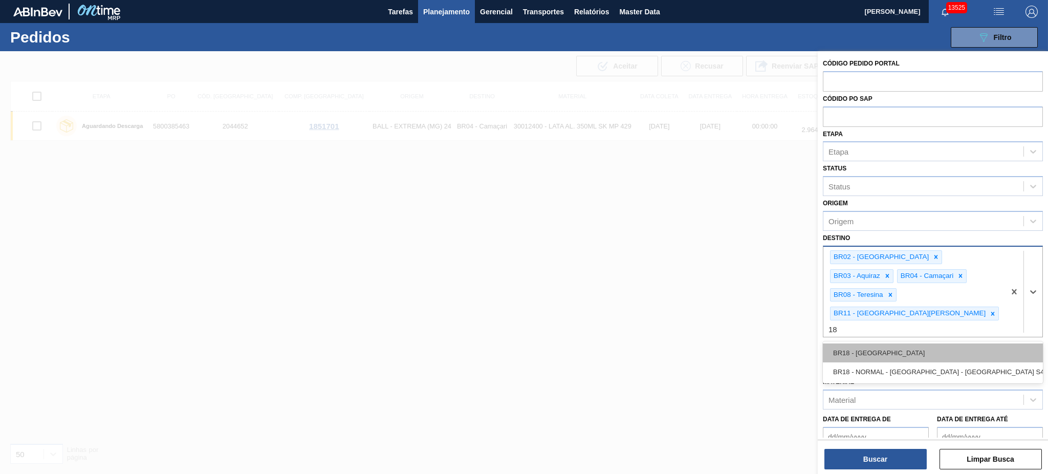
click at [877, 343] on div "BR18 - Pernambuco" at bounding box center [933, 352] width 220 height 19
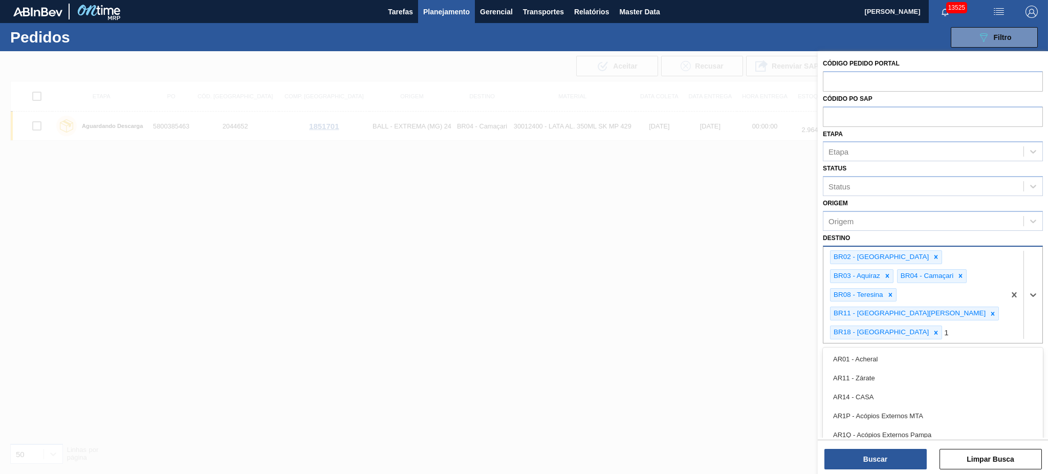
type input "19"
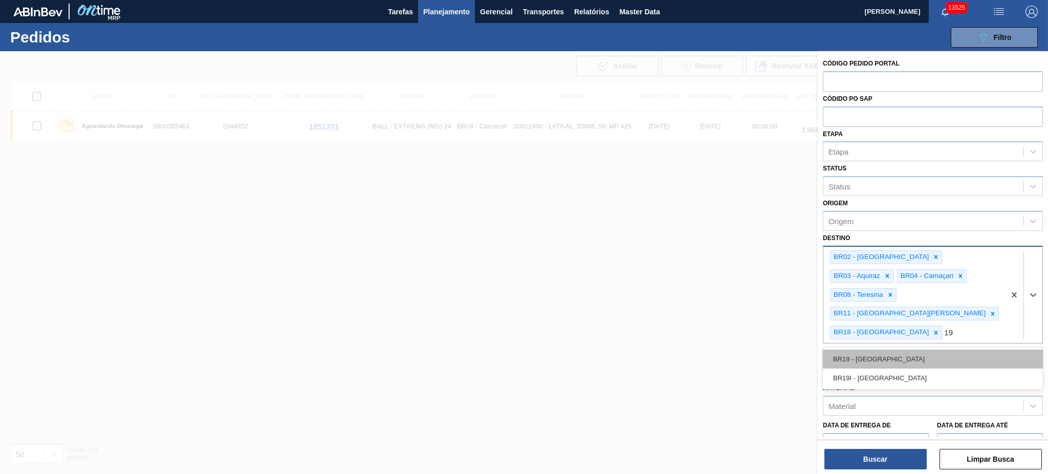
click at [877, 350] on div "BR19 - Nova Rio" at bounding box center [933, 359] width 220 height 19
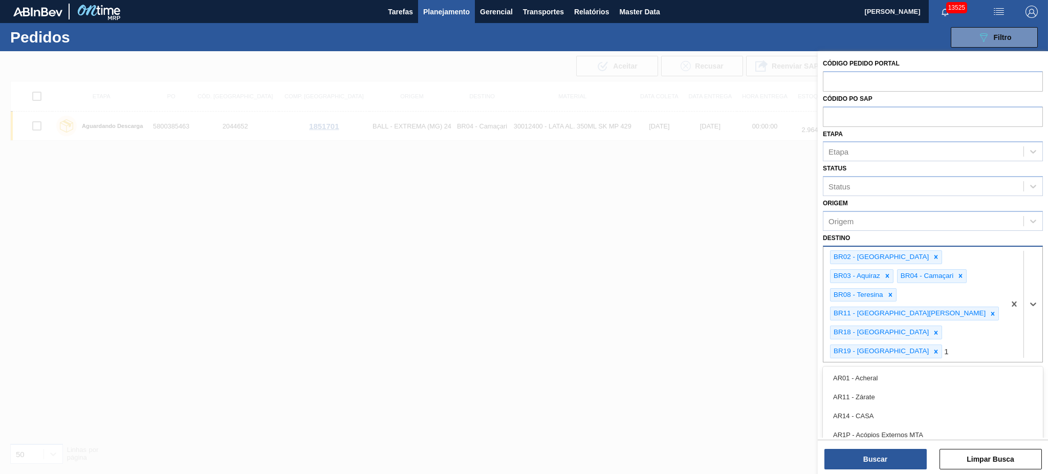
type input "13"
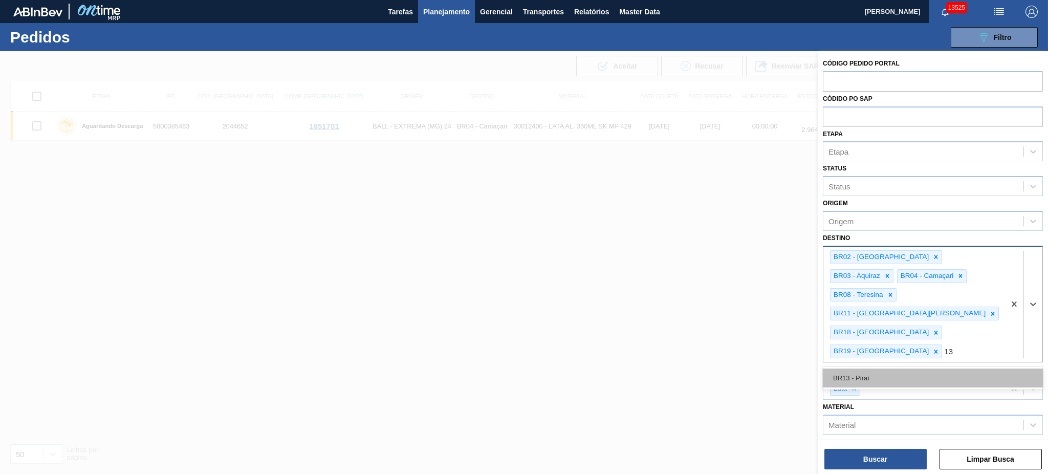
click at [882, 368] on div "BR13 - Piraí" at bounding box center [933, 377] width 220 height 19
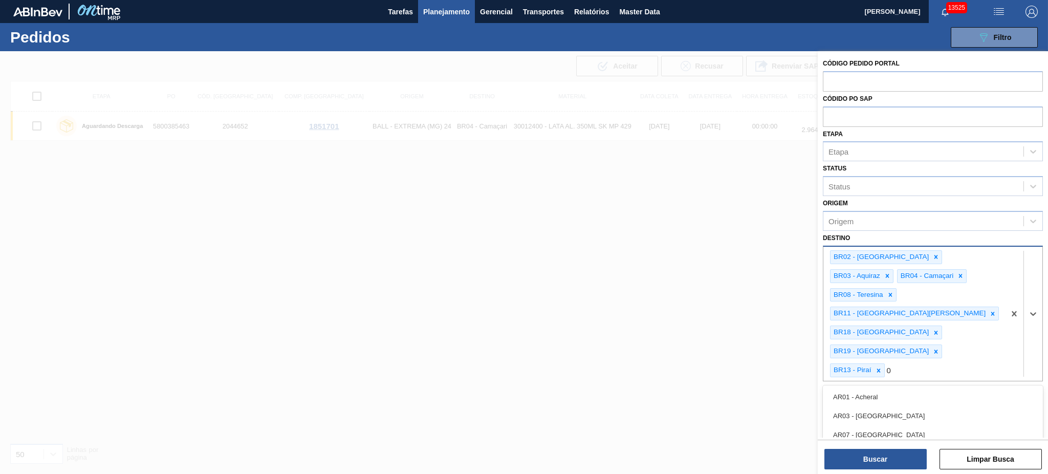
type input "07"
click at [879, 425] on div "BR07 - Macacu" at bounding box center [933, 434] width 220 height 19
type input "23"
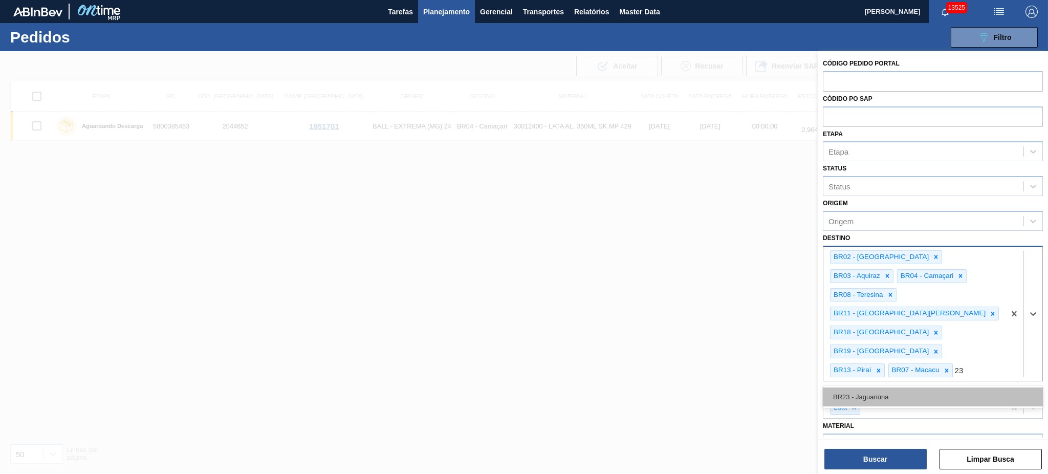
click at [887, 387] on div "BR23 - Jaguariúna" at bounding box center [933, 396] width 220 height 19
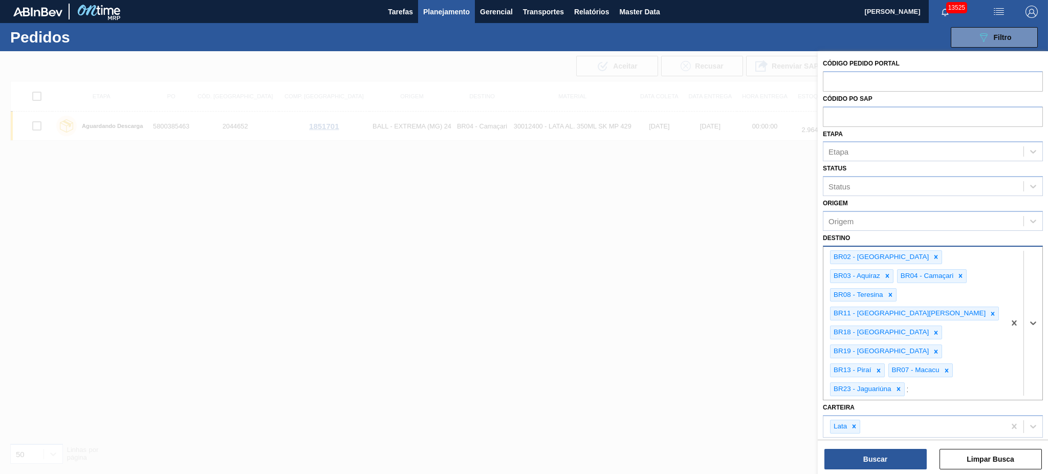
type input "15"
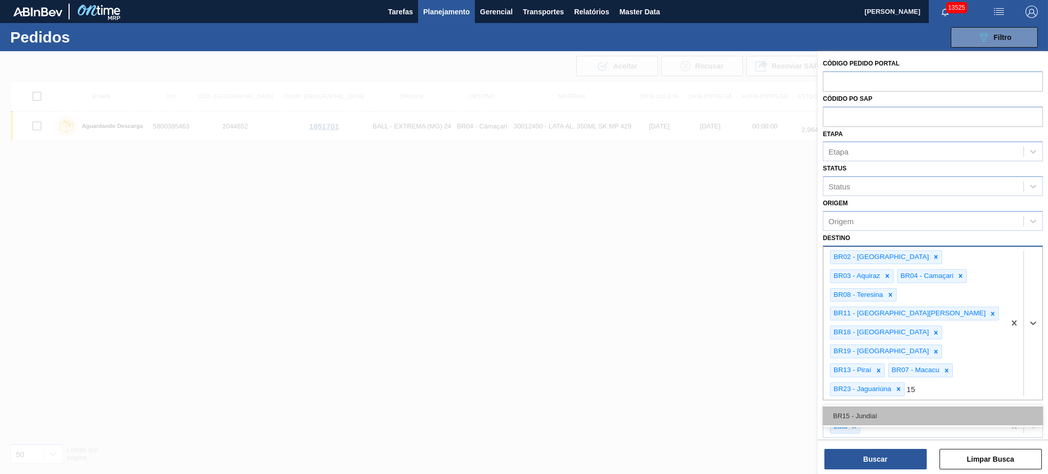
click at [889, 406] on div "BR15 - Jundiaí" at bounding box center [933, 415] width 220 height 19
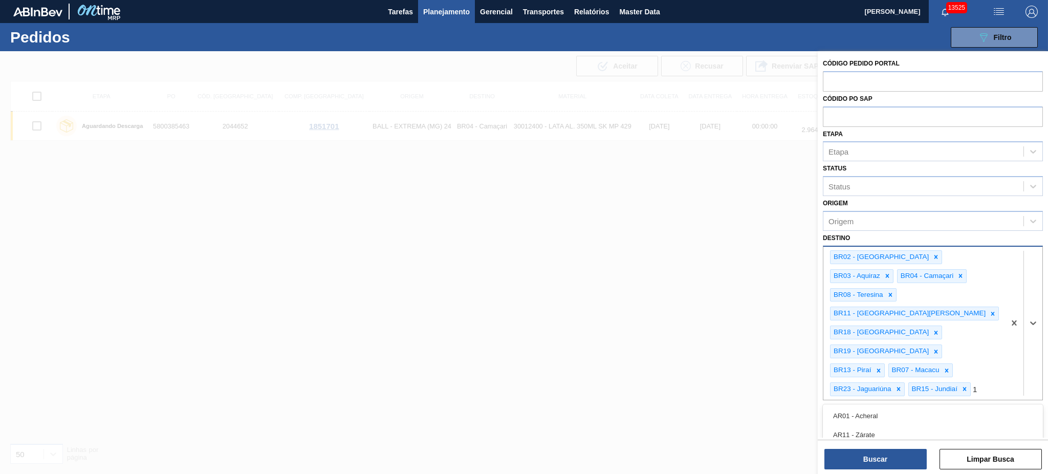
type input "16"
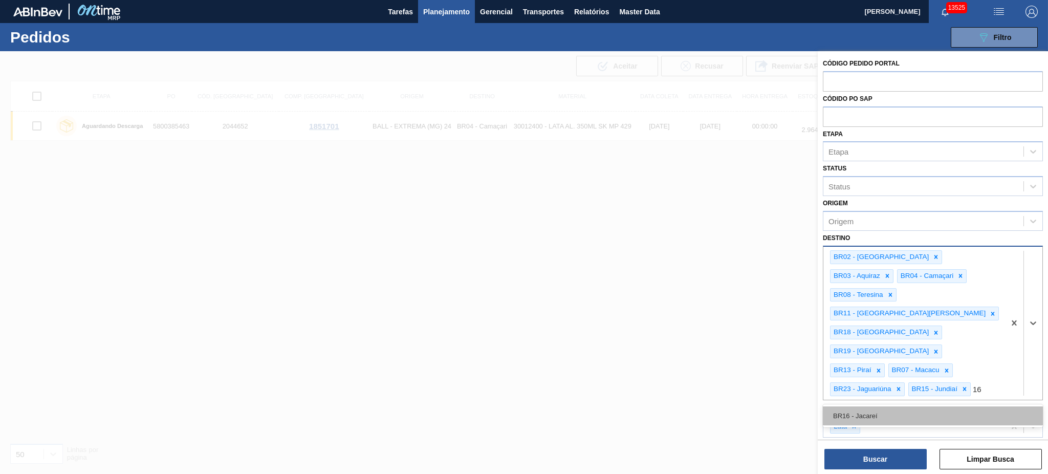
click at [887, 406] on div "BR16 - Jacareí" at bounding box center [933, 415] width 220 height 19
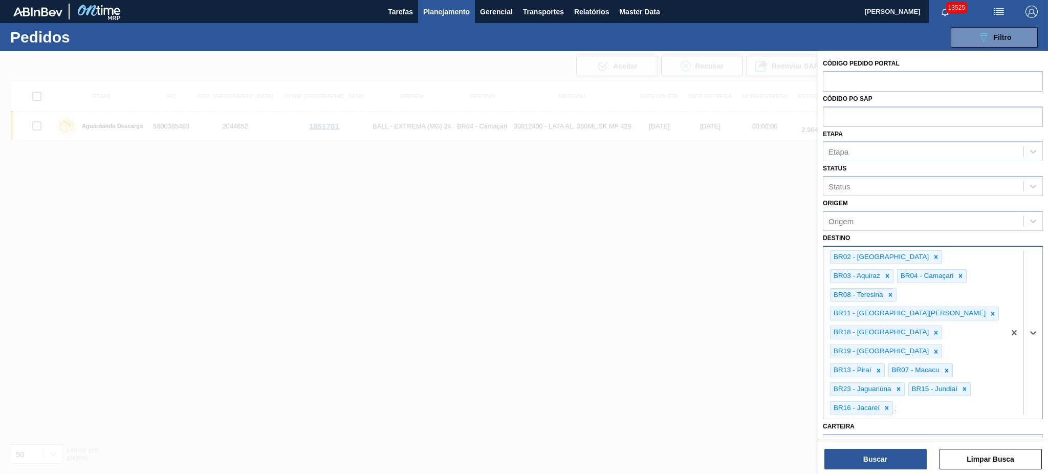
type input "10"
click at [887, 425] on div "BR10 - Guarulhos" at bounding box center [933, 434] width 220 height 19
type input "21"
click at [886, 425] on div "BR21 - Lages" at bounding box center [933, 434] width 220 height 19
type input "22"
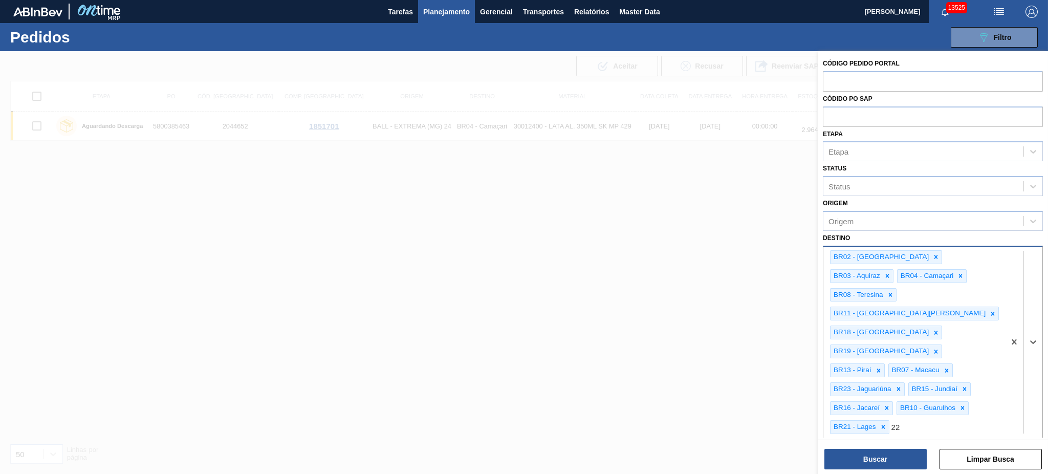
click at [886, 444] on div "BR22 - Viamão" at bounding box center [933, 453] width 220 height 19
type input "2"
type input "09"
click at [939, 463] on div "BR09 - Agudos" at bounding box center [933, 472] width 220 height 19
type input "24"
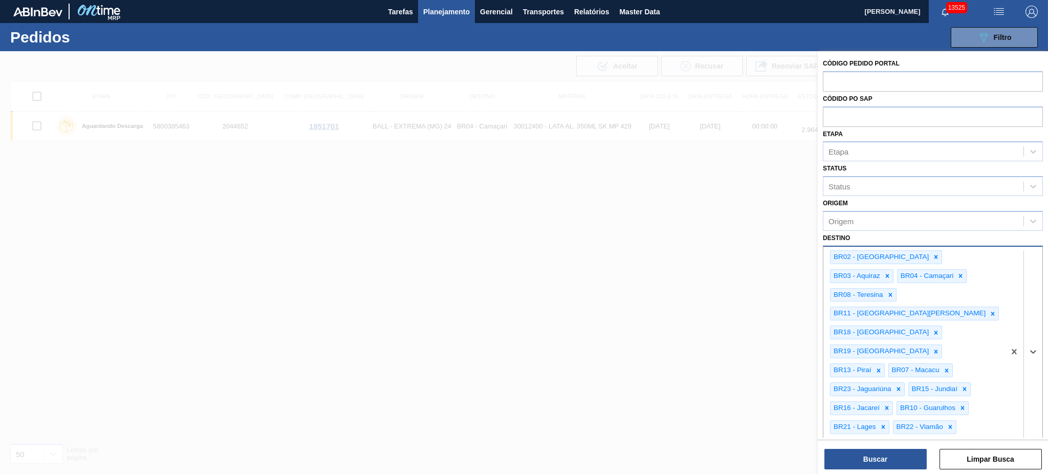
click at [920, 463] on div "BR24 - Ponta Grossa" at bounding box center [933, 472] width 220 height 19
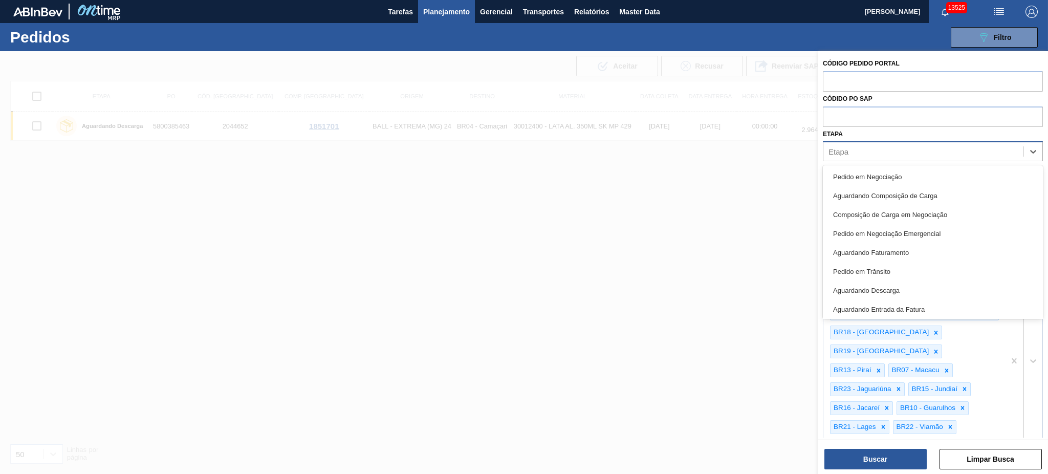
click at [866, 149] on div "Etapa" at bounding box center [923, 151] width 200 height 15
click at [947, 178] on div "Pedido em Negociação" at bounding box center [933, 176] width 220 height 19
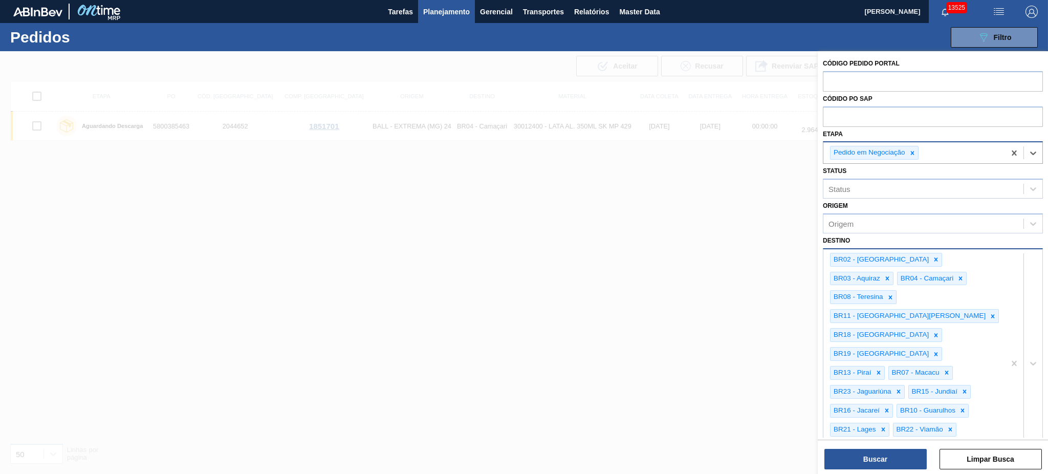
click at [940, 154] on div "Pedido em Negociação" at bounding box center [914, 152] width 182 height 21
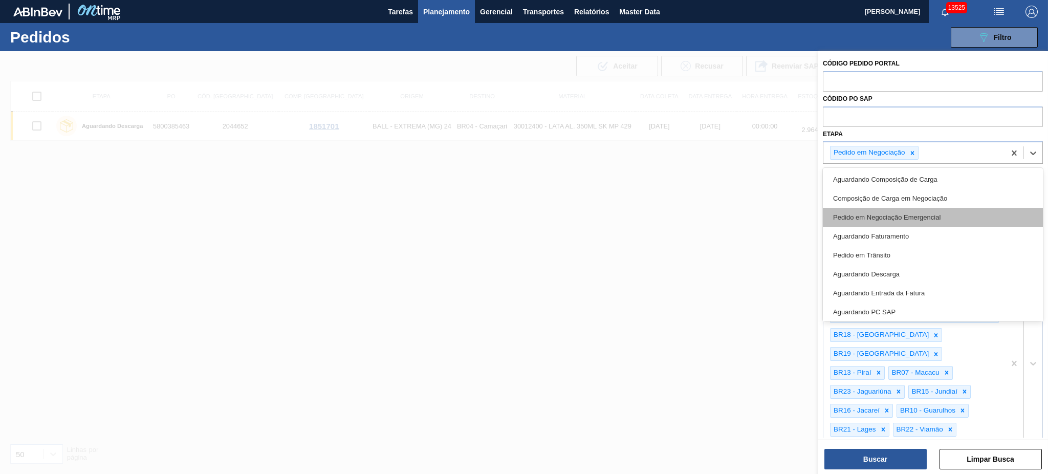
click at [939, 221] on div "Pedido em Negociação Emergencial" at bounding box center [933, 217] width 220 height 19
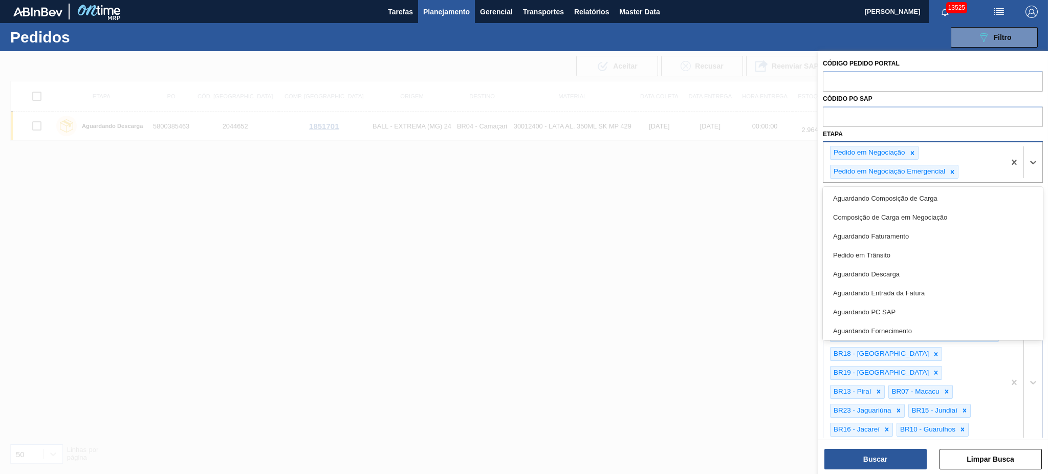
click at [971, 177] on div "Pedido em Negociação Pedido em Negociação Emergencial" at bounding box center [914, 162] width 182 height 40
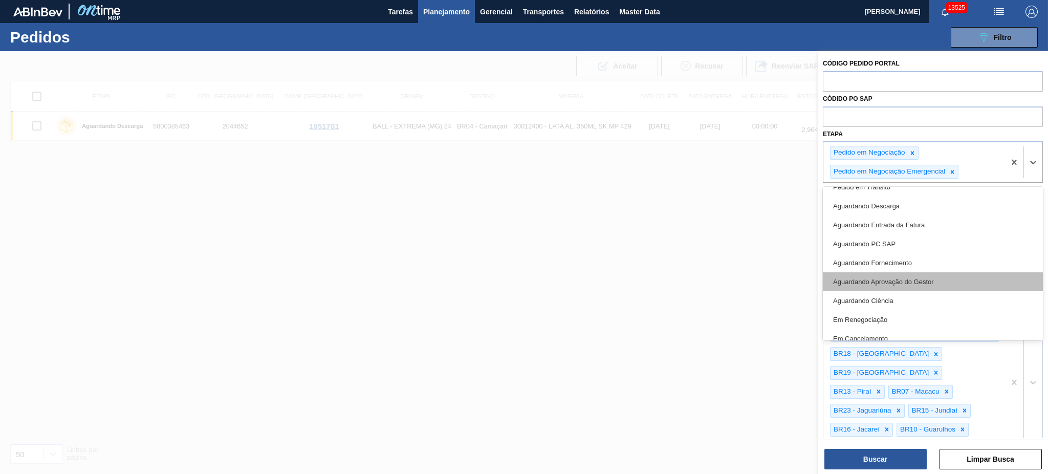
scroll to position [96, 0]
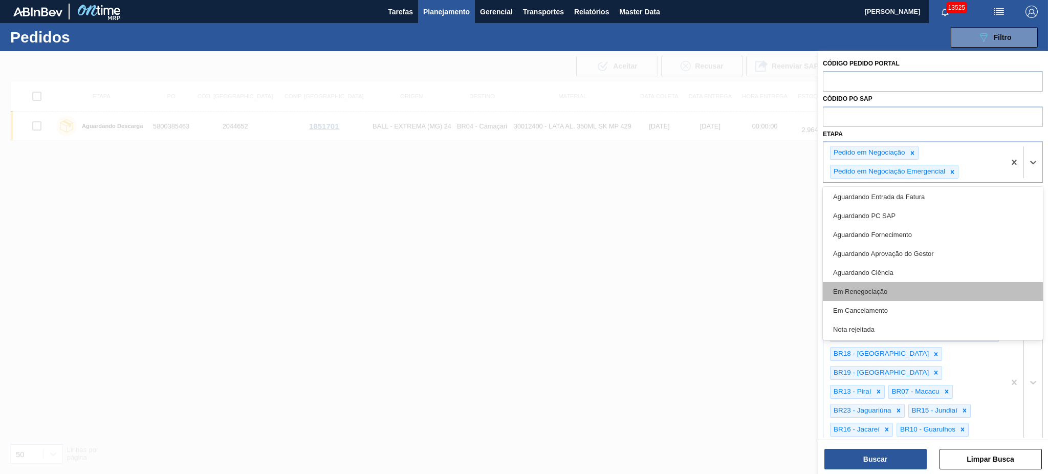
click at [923, 293] on div "Em Renegociação" at bounding box center [933, 291] width 220 height 19
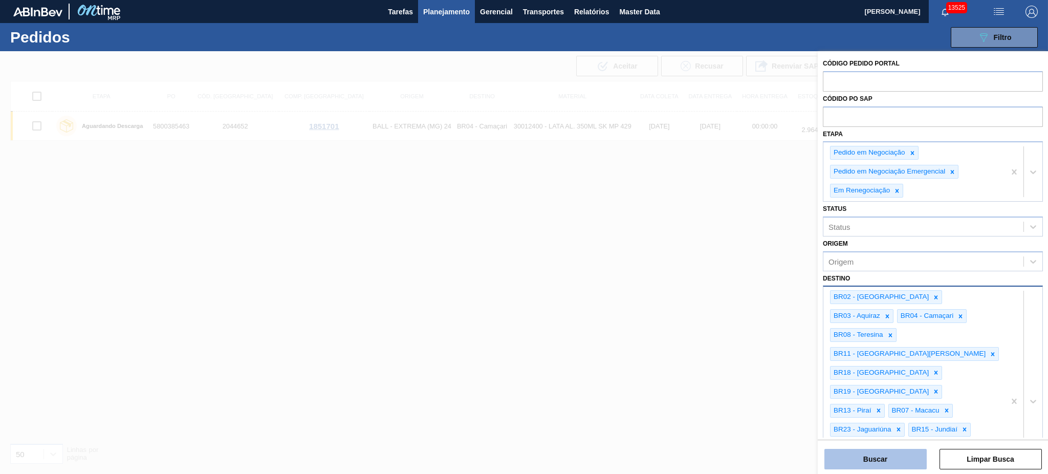
click at [894, 461] on button "Buscar" at bounding box center [875, 459] width 102 height 20
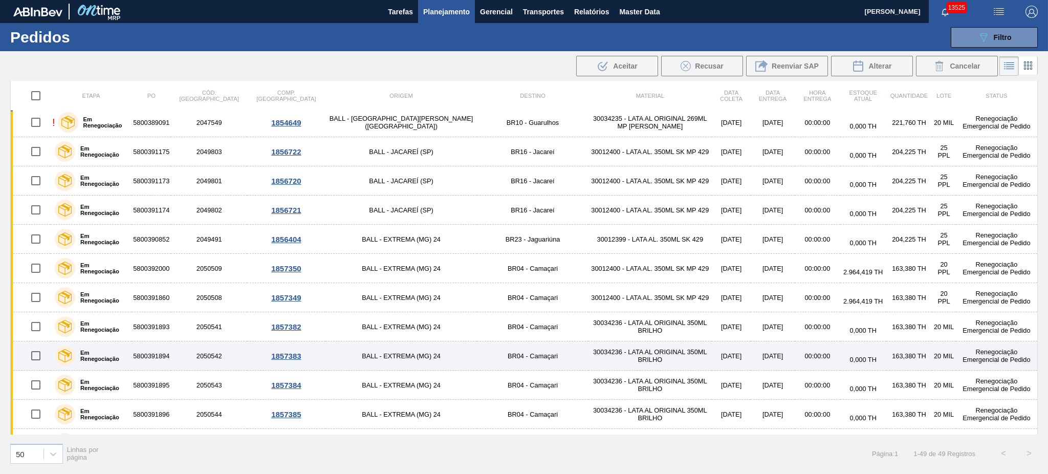
scroll to position [0, 0]
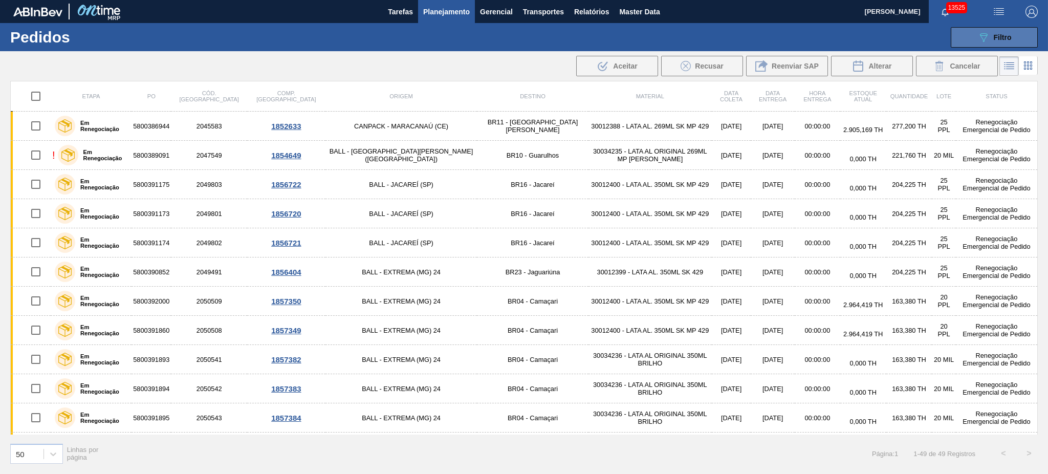
click at [1005, 31] on div "089F7B8B-B2A5-4AFE-B5C0-19BA573D28AC Filtro" at bounding box center [994, 37] width 34 height 12
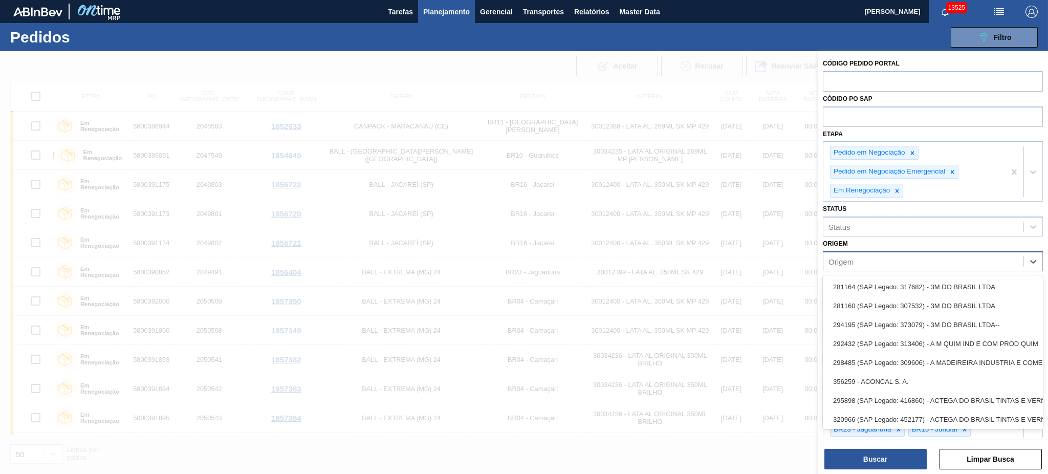
click at [924, 259] on div "Origem" at bounding box center [923, 261] width 200 height 15
type input "c"
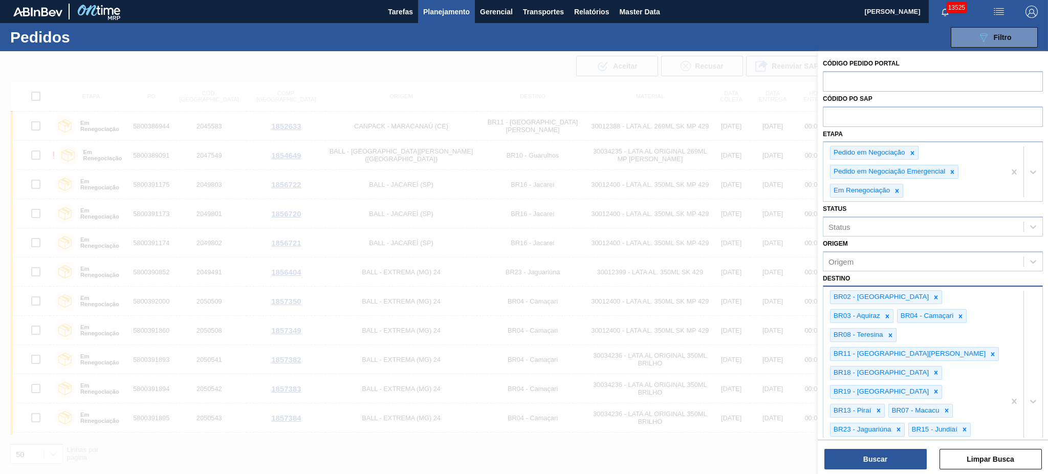
click at [627, 234] on div at bounding box center [524, 288] width 1048 height 474
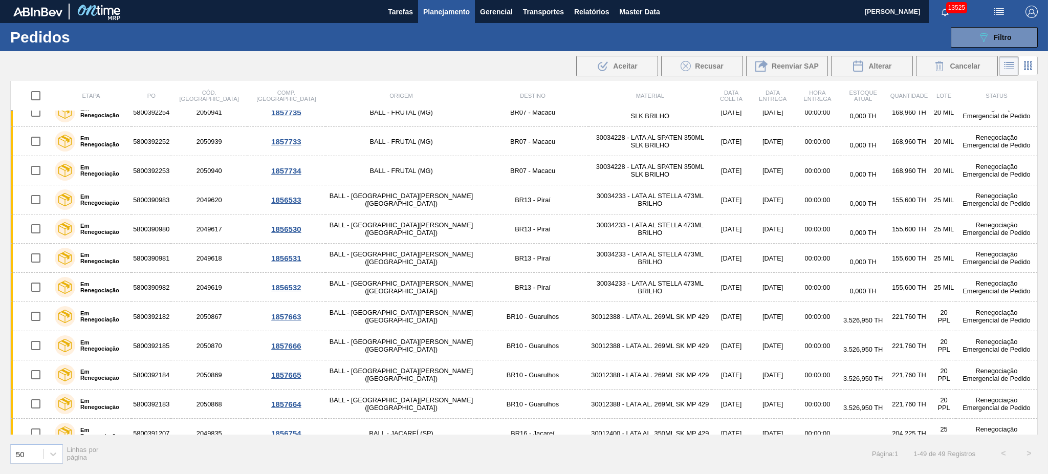
scroll to position [1107, 0]
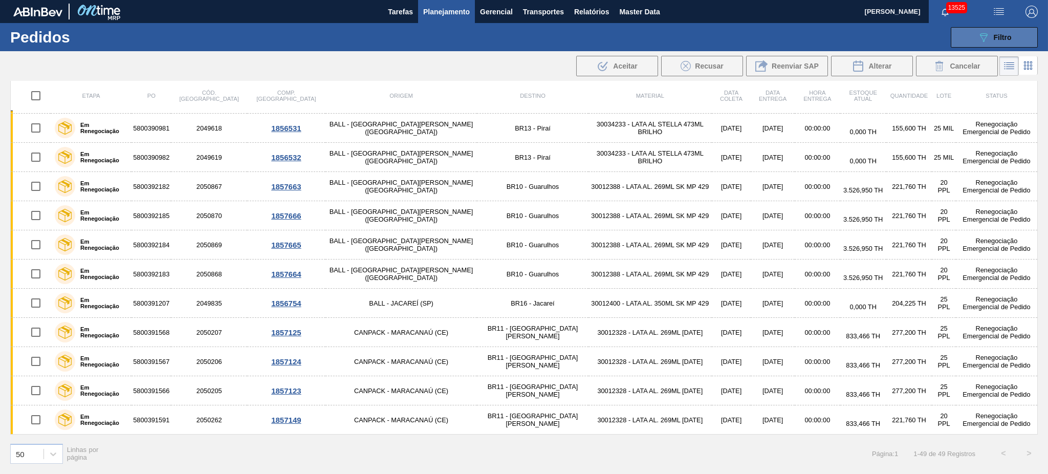
click at [987, 36] on icon "089F7B8B-B2A5-4AFE-B5C0-19BA573D28AC" at bounding box center [983, 37] width 12 height 12
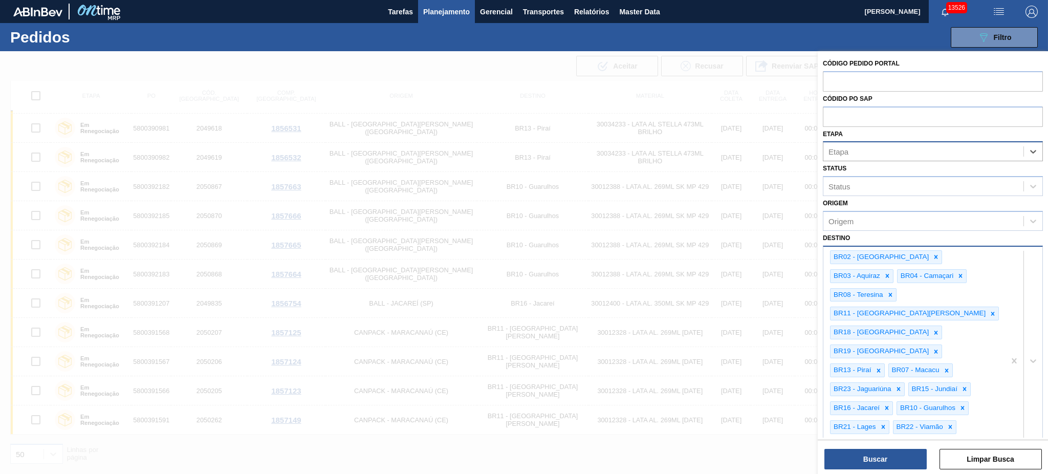
click at [932, 156] on div "Etapa" at bounding box center [923, 151] width 200 height 15
type input "sap"
click at [927, 180] on div "Aguardando PC SAP" at bounding box center [933, 176] width 220 height 19
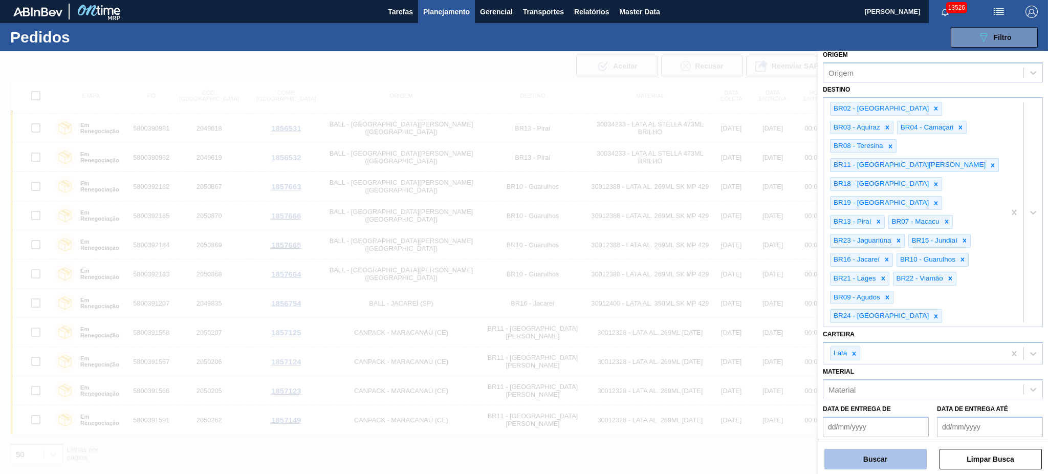
click at [893, 461] on button "Buscar" at bounding box center [875, 459] width 102 height 20
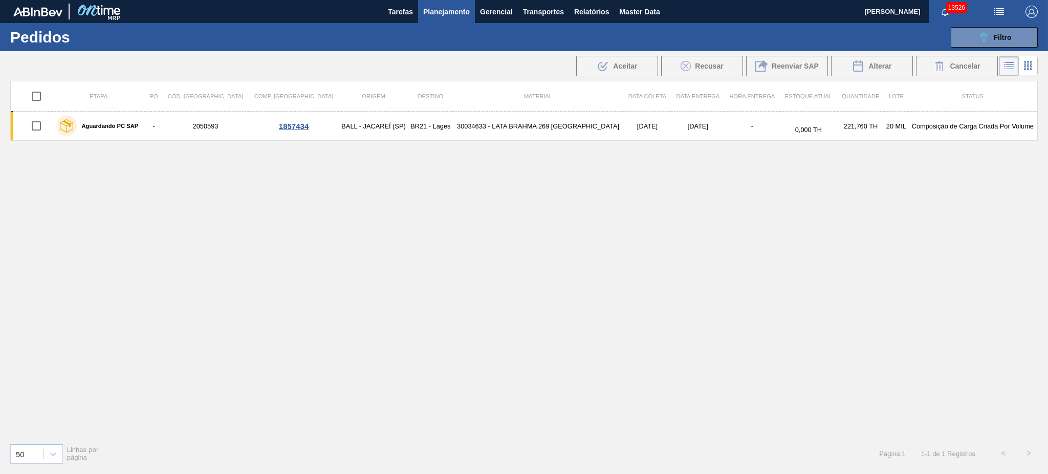
scroll to position [0, 0]
click at [980, 38] on icon "089F7B8B-B2A5-4AFE-B5C0-19BA573D28AC" at bounding box center [983, 37] width 12 height 12
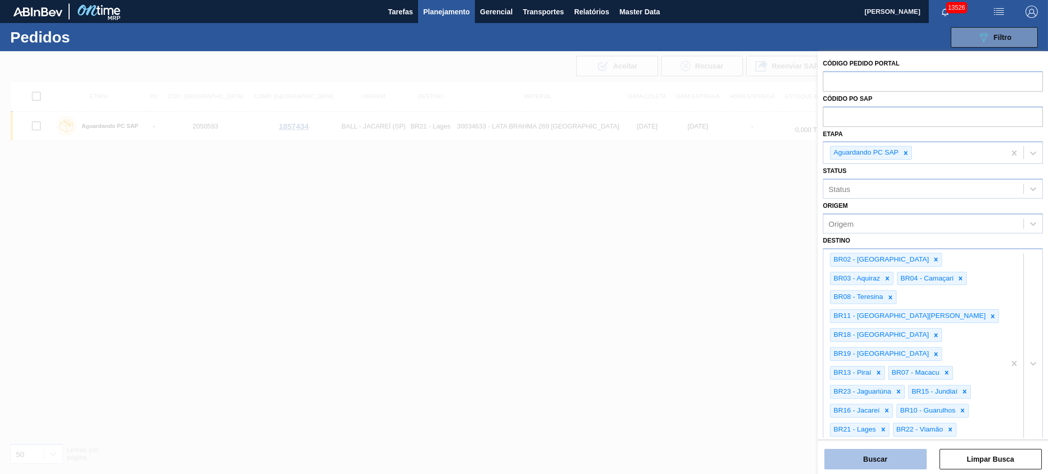
click at [888, 455] on button "Buscar" at bounding box center [875, 459] width 102 height 20
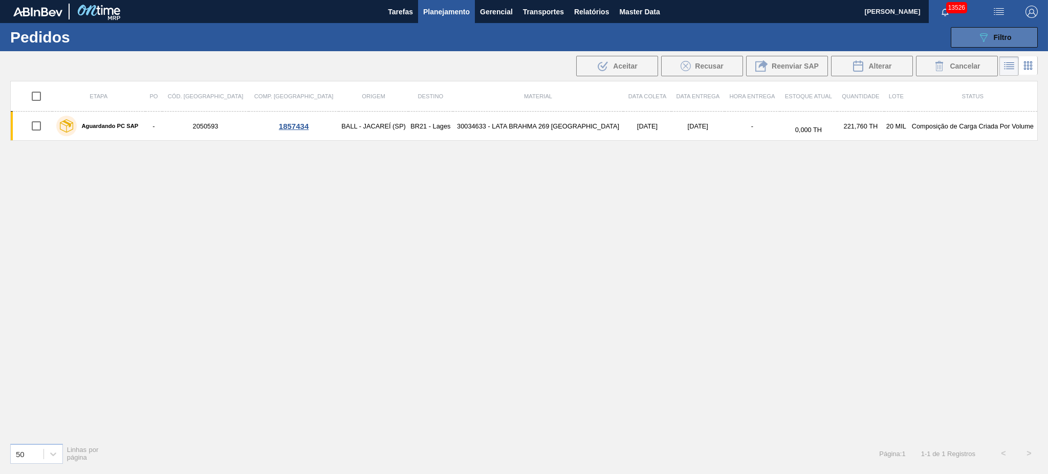
click at [986, 39] on icon "089F7B8B-B2A5-4AFE-B5C0-19BA573D28AC" at bounding box center [983, 37] width 12 height 12
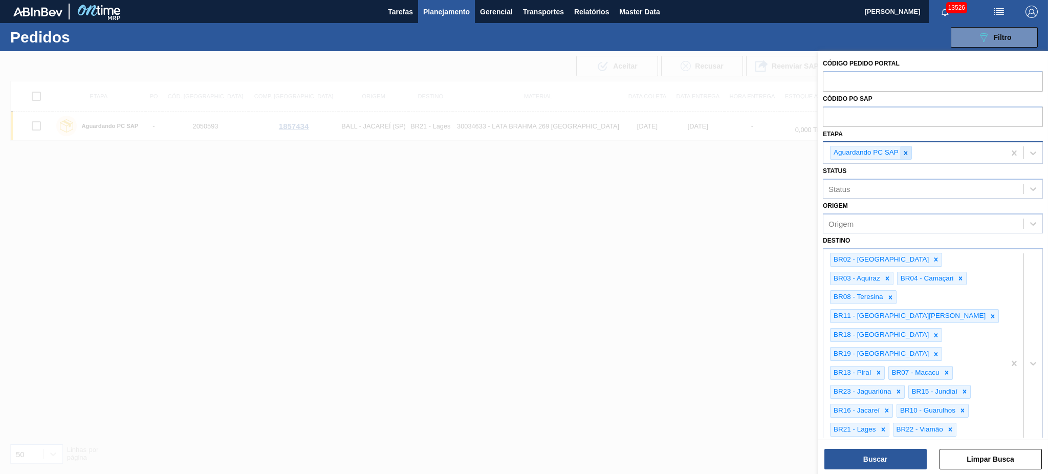
click at [907, 147] on div at bounding box center [905, 152] width 11 height 13
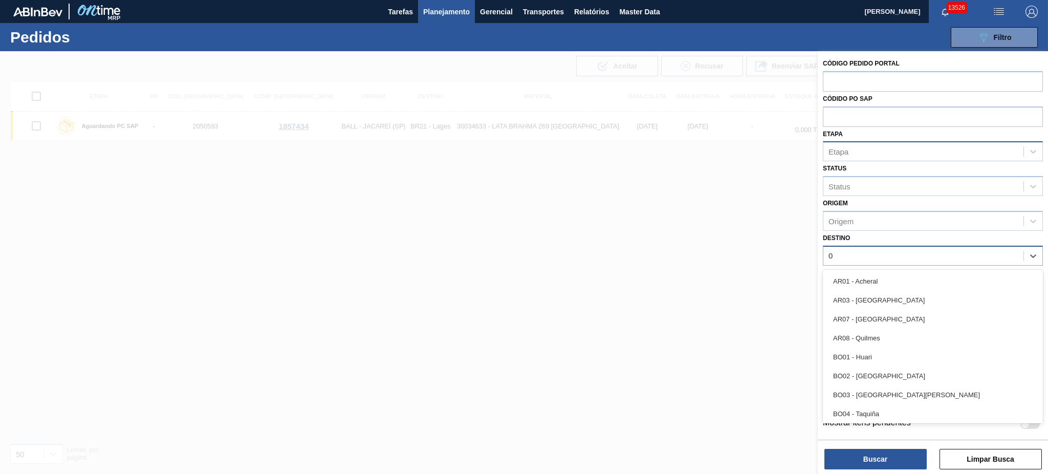
type input "02"
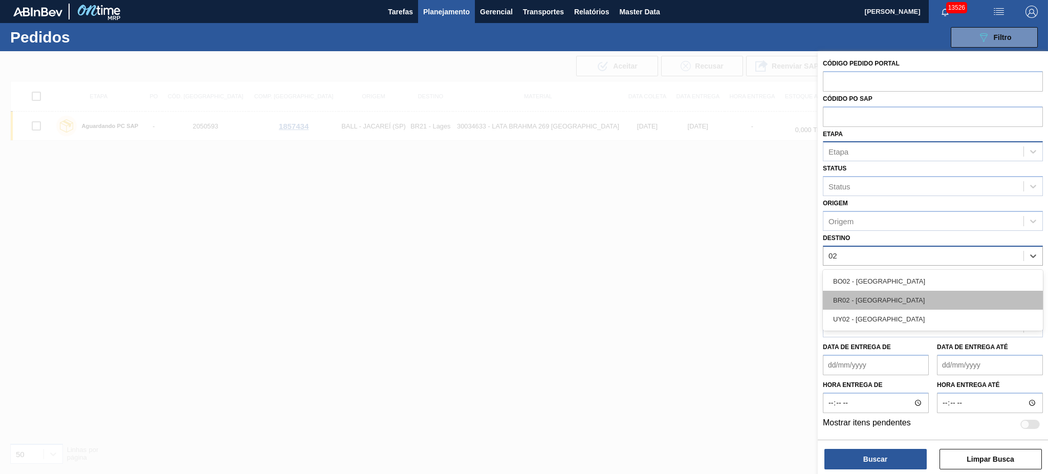
click at [928, 293] on div "BR02 - Sergipe" at bounding box center [933, 300] width 220 height 19
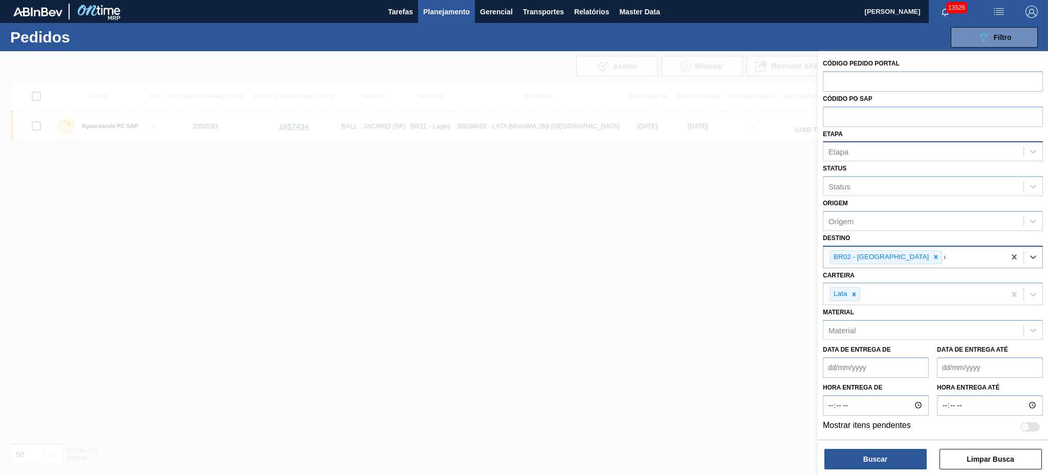
type input "03"
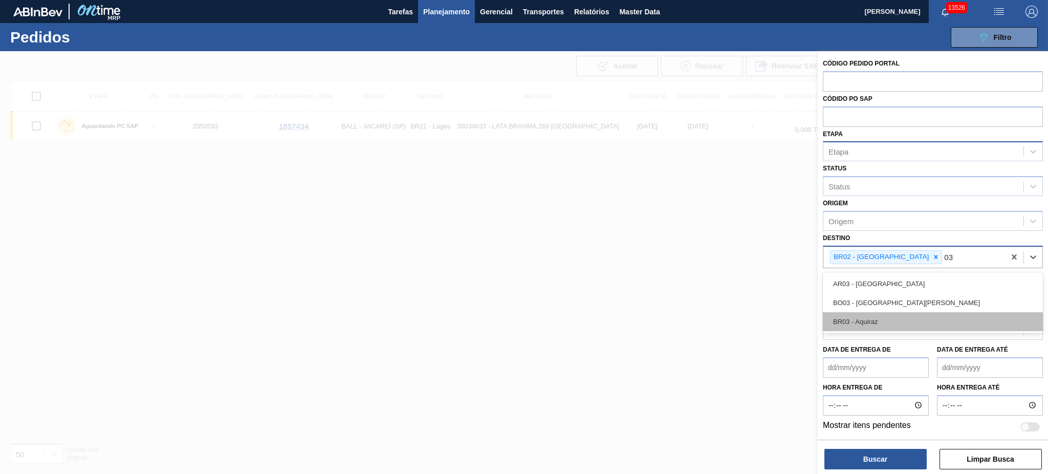
click at [924, 316] on div "BR03 - Aquiraz" at bounding box center [933, 321] width 220 height 19
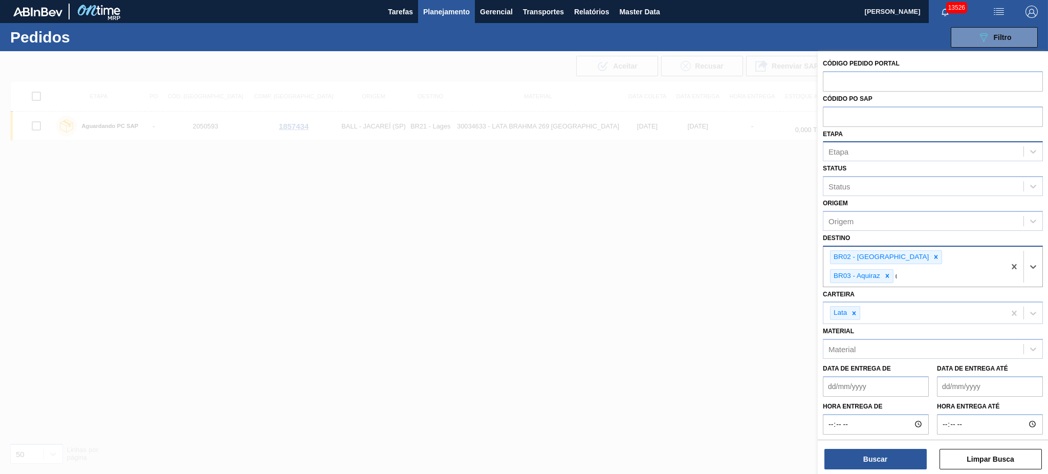
type input "04"
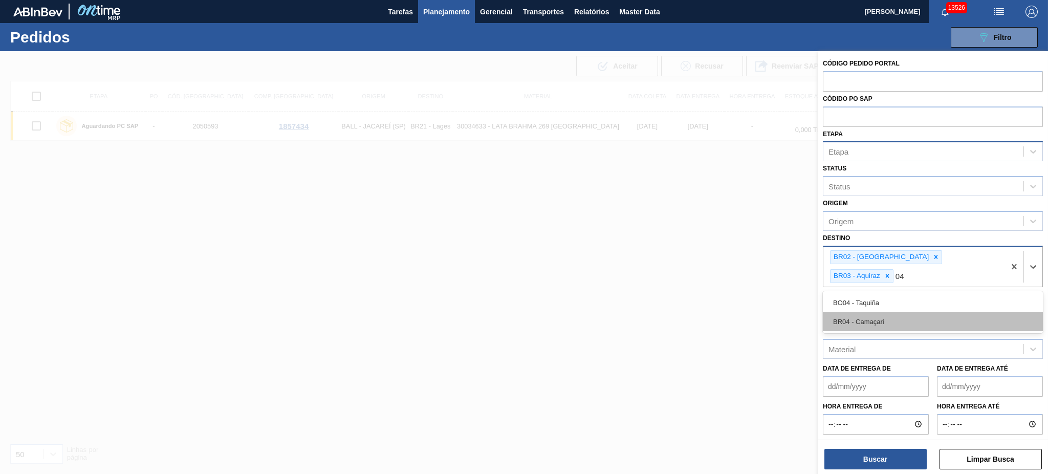
click at [899, 312] on div "BR04 - Camaçari" at bounding box center [933, 321] width 220 height 19
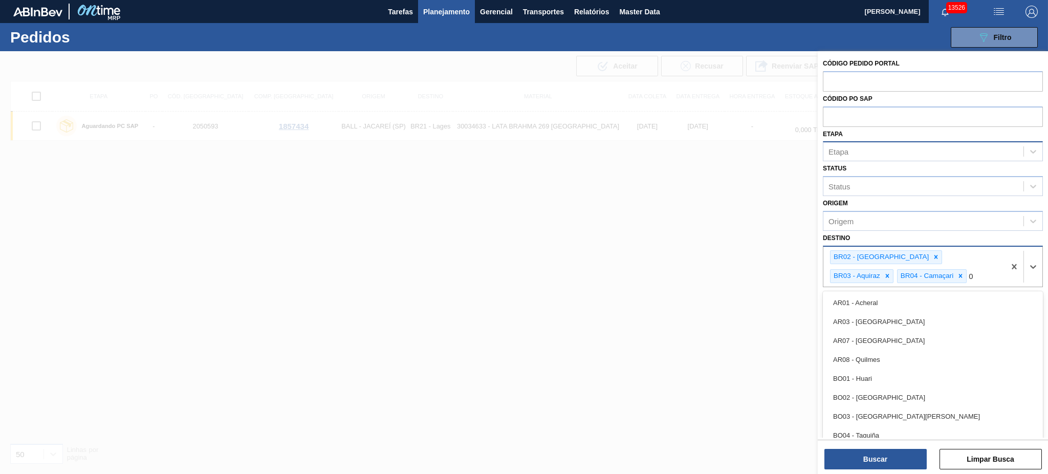
type input "08"
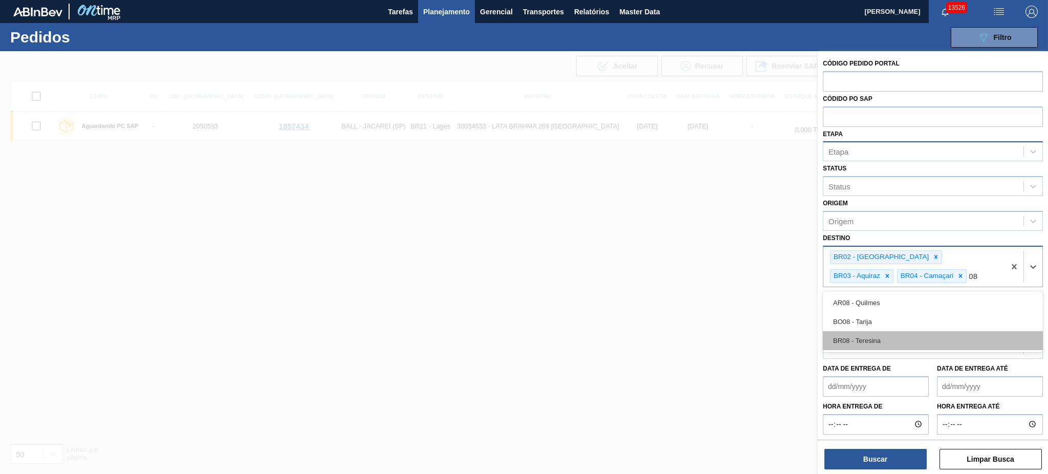
click at [891, 336] on div "BR08 - Teresina" at bounding box center [933, 340] width 220 height 19
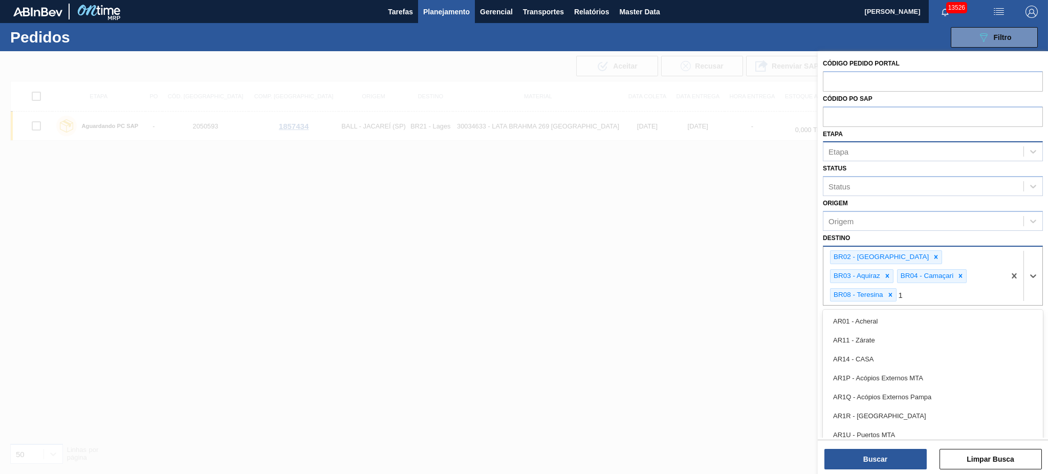
type input "11"
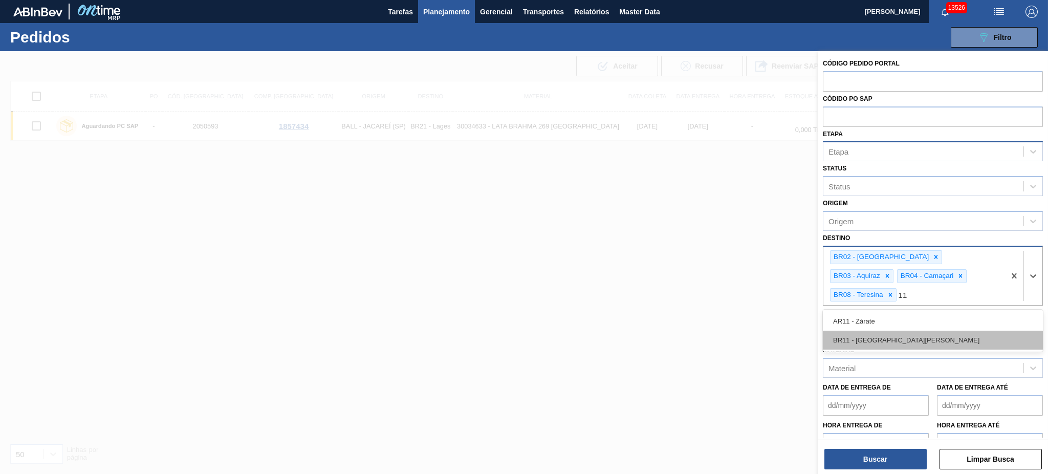
click at [891, 331] on div "BR11 - São Luís" at bounding box center [933, 340] width 220 height 19
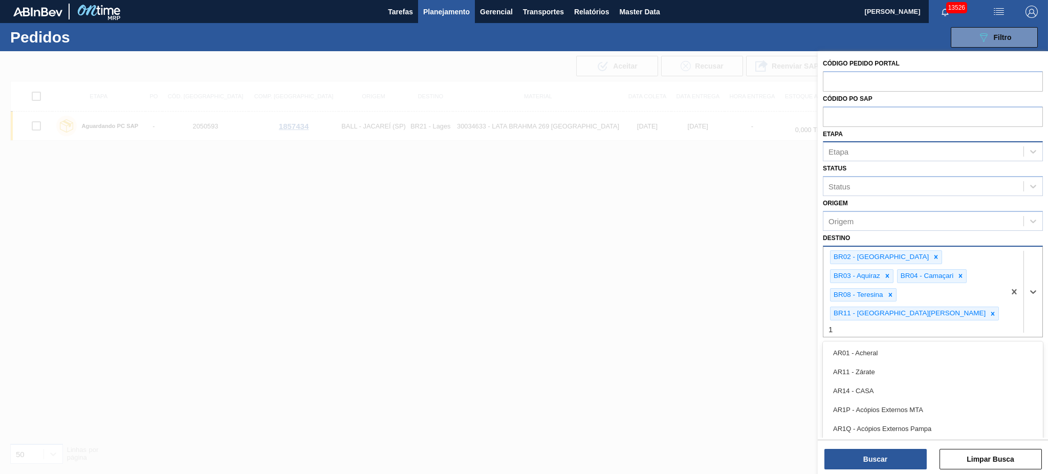
type input "18"
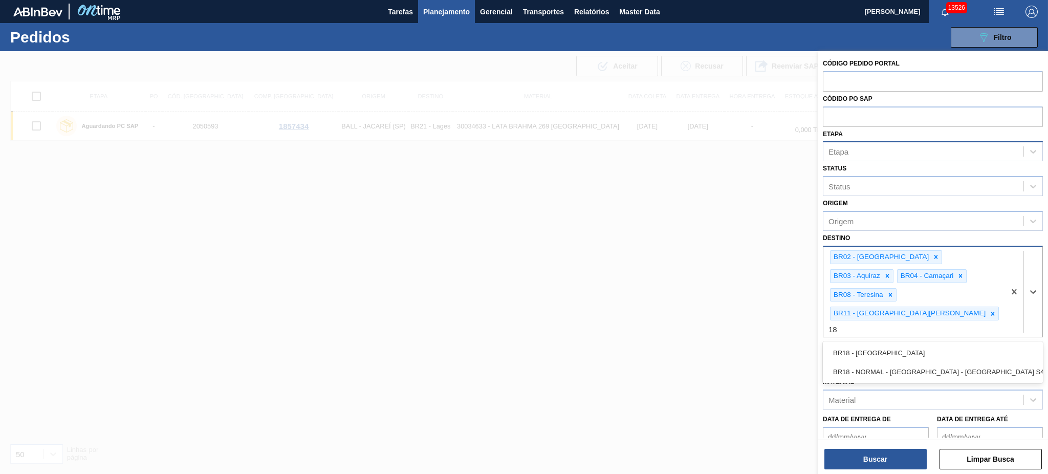
click at [891, 343] on div "BR18 - Pernambuco" at bounding box center [933, 352] width 220 height 19
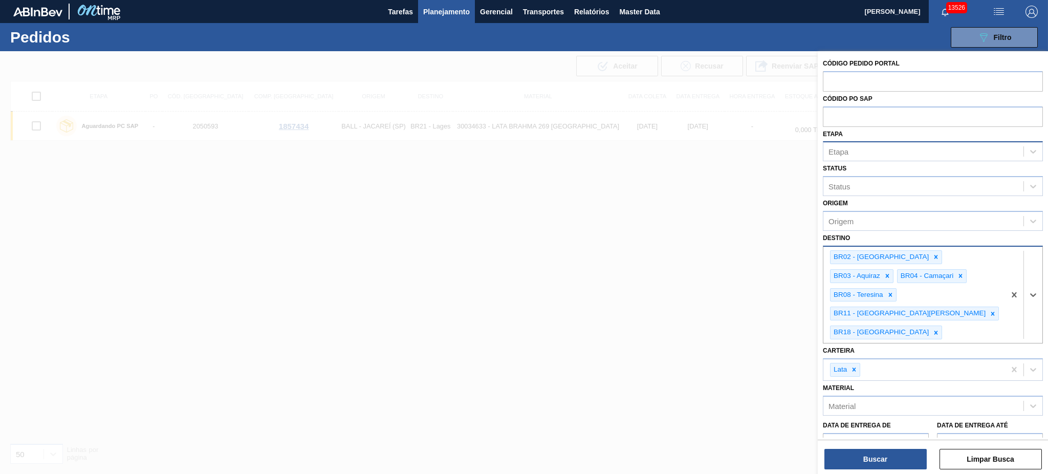
click at [869, 152] on div "Etapa" at bounding box center [923, 151] width 200 height 15
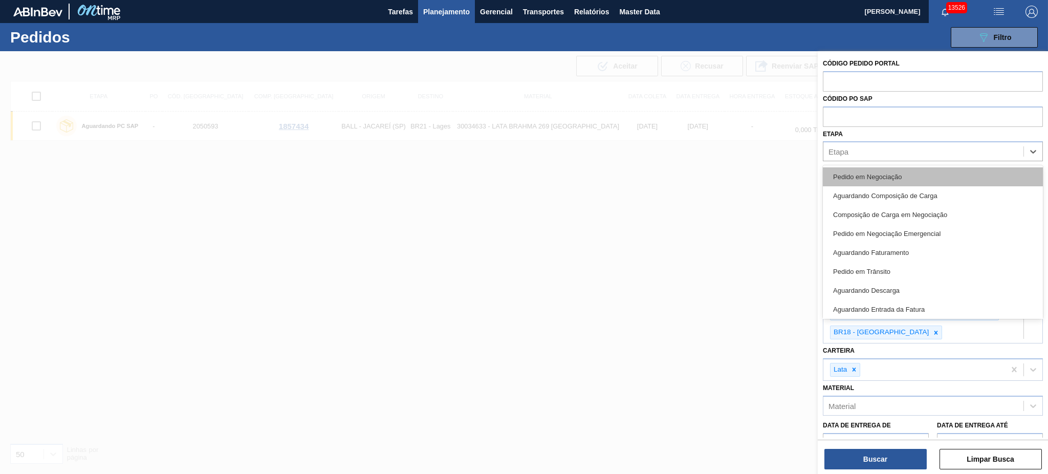
click at [877, 170] on div "Pedido em Negociação" at bounding box center [933, 176] width 220 height 19
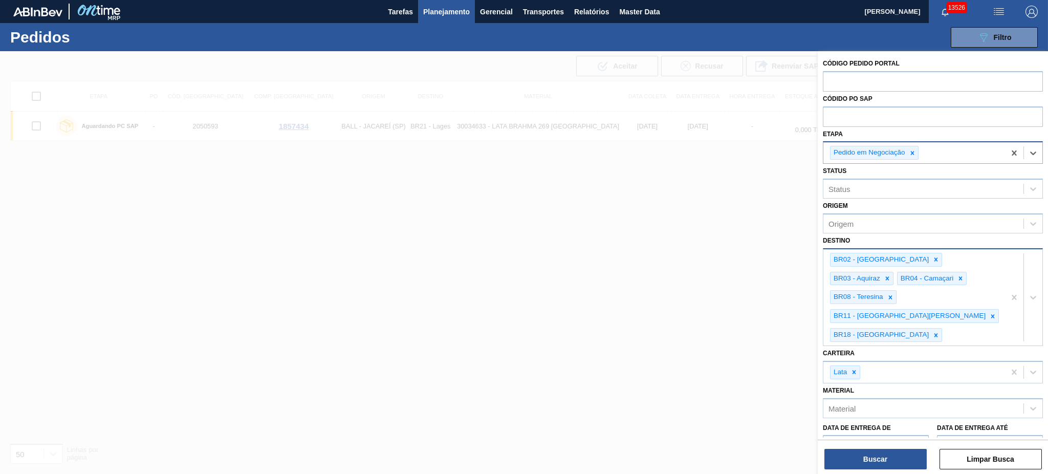
click at [955, 158] on div "Pedido em Negociação" at bounding box center [914, 152] width 182 height 21
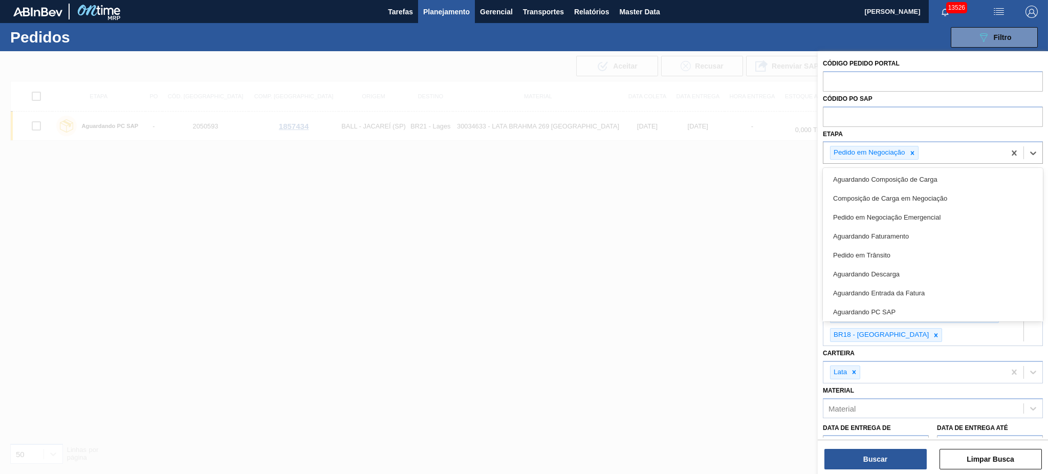
click at [956, 213] on div "Pedido em Negociação Emergencial" at bounding box center [933, 217] width 220 height 19
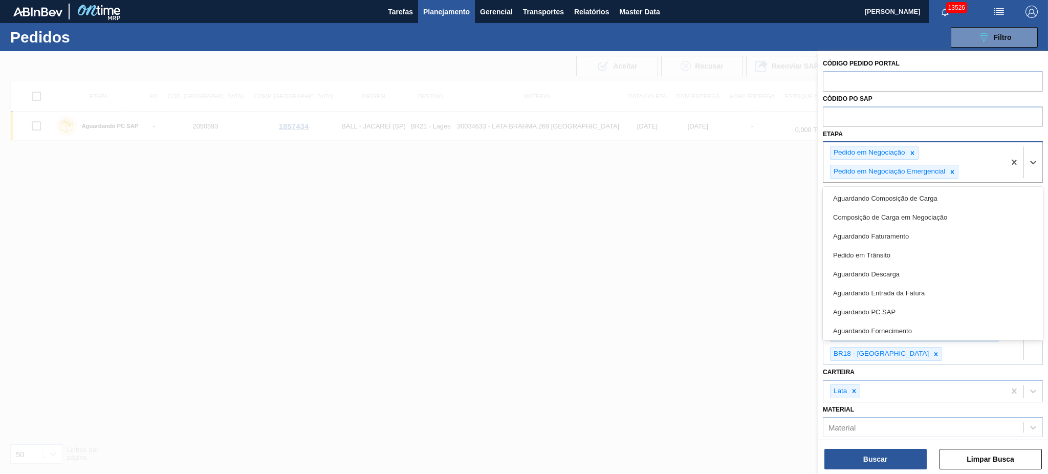
click at [968, 176] on div "Pedido em Negociação Pedido em Negociação Emergencial" at bounding box center [914, 162] width 182 height 40
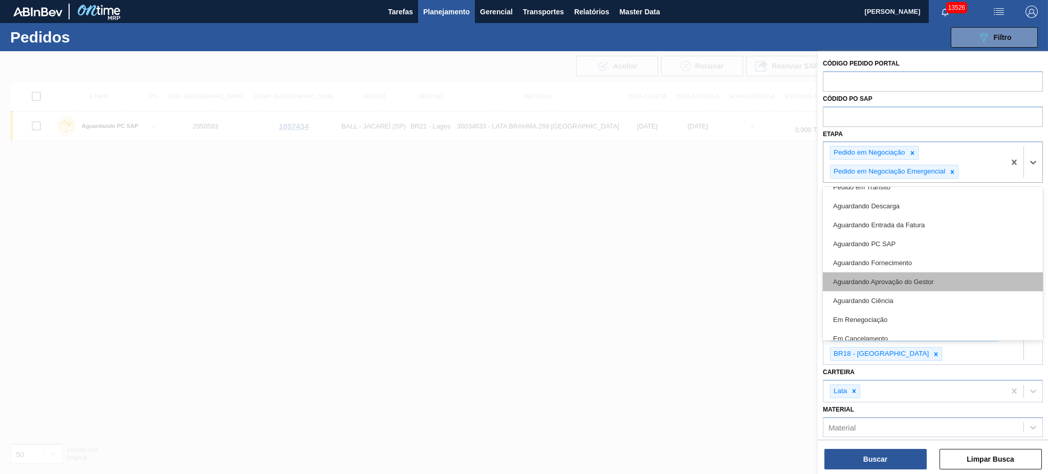
scroll to position [96, 0]
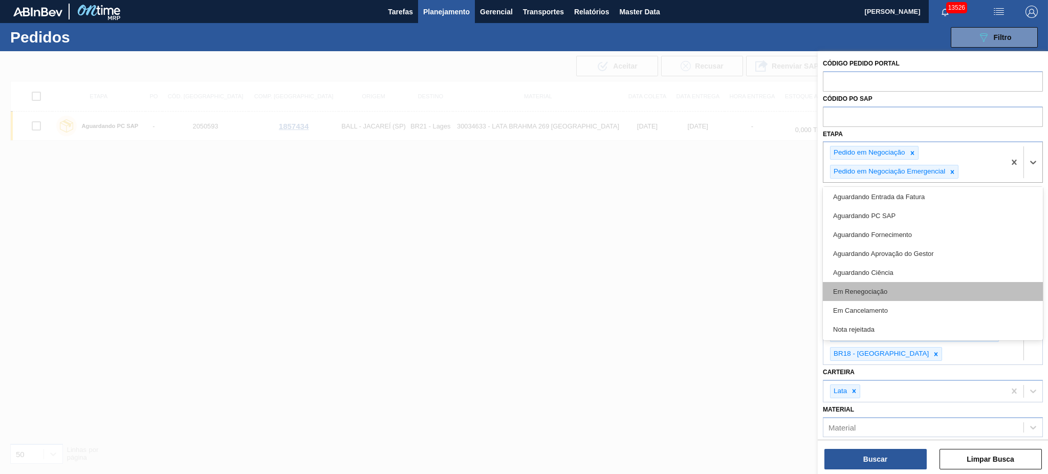
click at [928, 290] on div "Em Renegociação" at bounding box center [933, 291] width 220 height 19
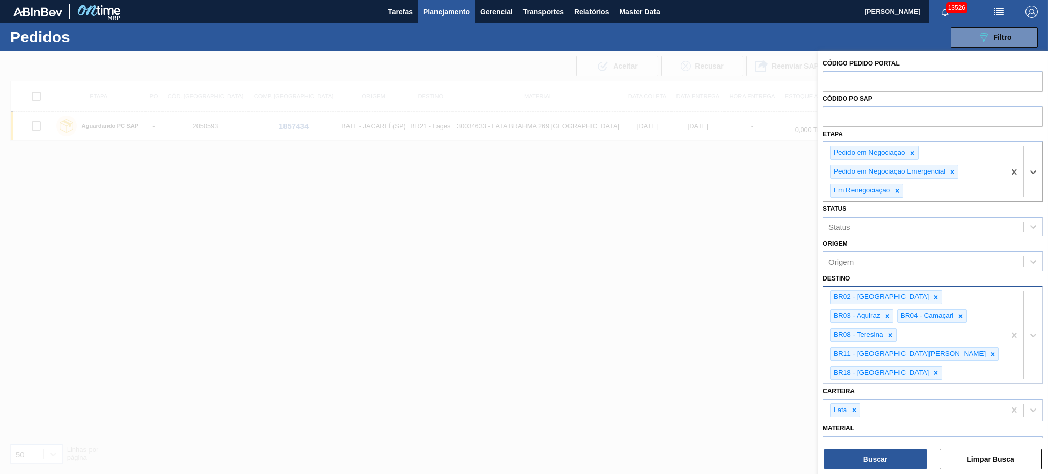
scroll to position [76, 0]
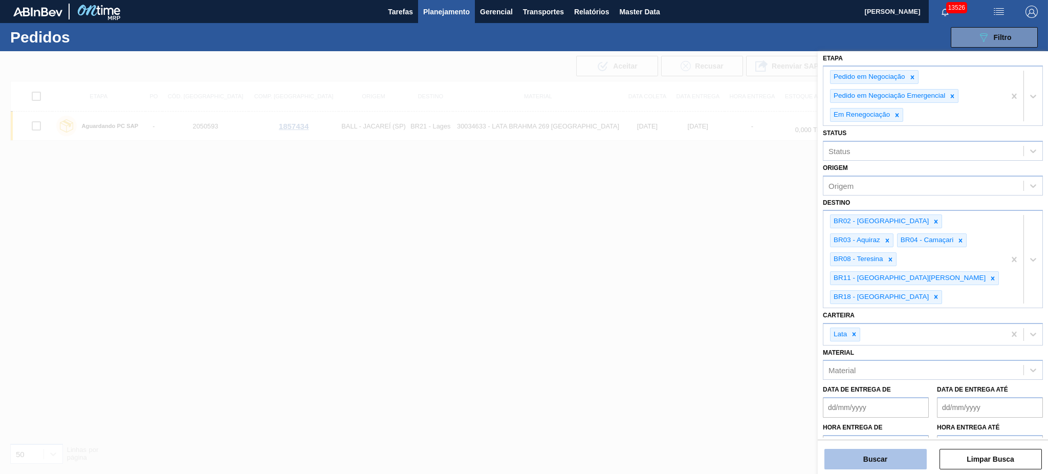
click at [892, 469] on button "Buscar" at bounding box center [875, 459] width 102 height 20
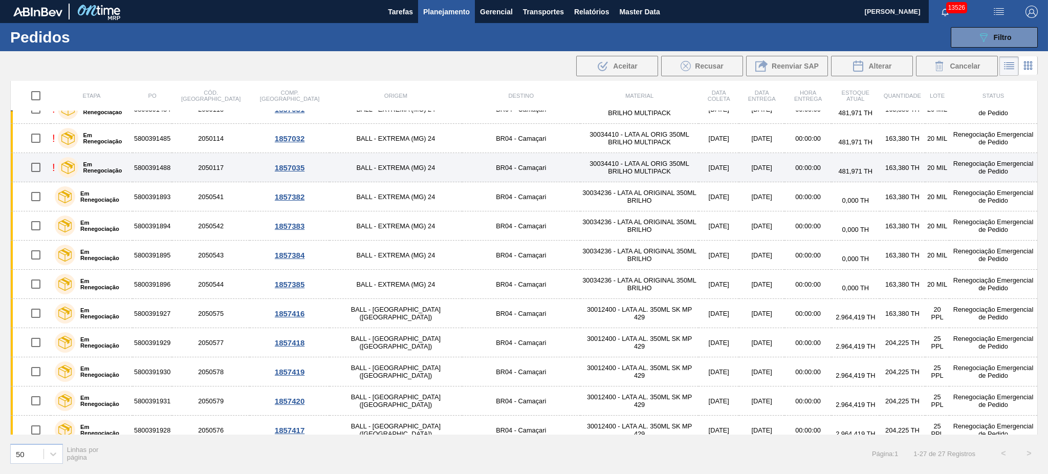
scroll to position [0, 0]
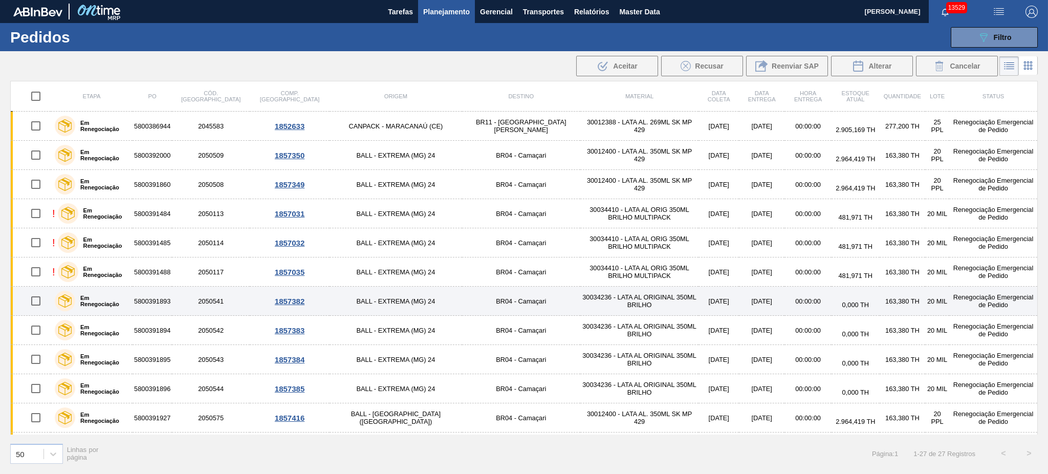
click at [386, 299] on td "BALL - EXTREMA (MG) 24" at bounding box center [396, 301] width 133 height 29
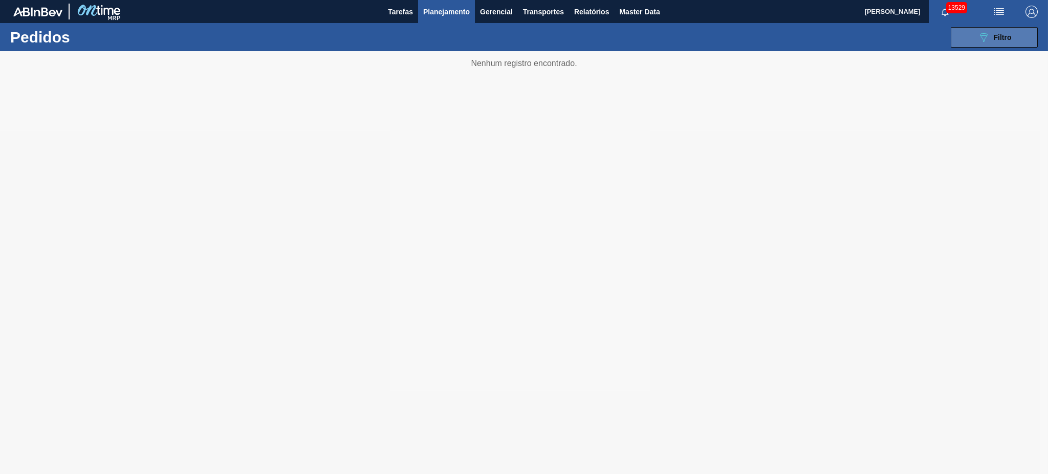
click at [984, 31] on icon "089F7B8B-B2A5-4AFE-B5C0-19BA573D28AC" at bounding box center [983, 37] width 12 height 12
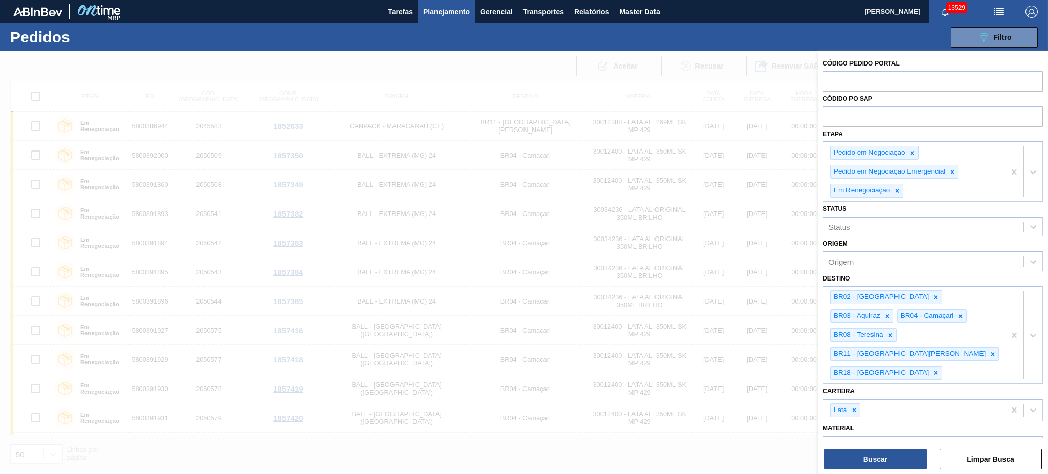
click at [467, 184] on div at bounding box center [524, 288] width 1048 height 474
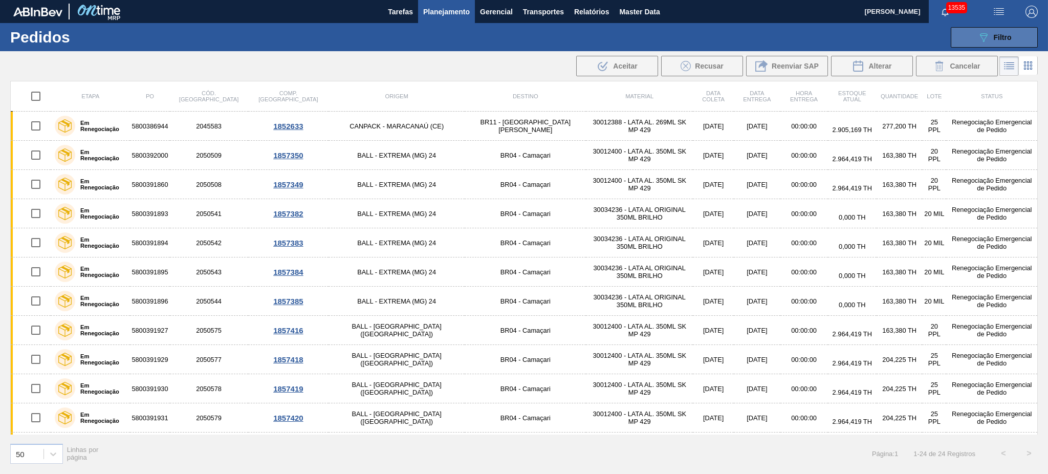
click at [991, 35] on div "089F7B8B-B2A5-4AFE-B5C0-19BA573D28AC Filtro" at bounding box center [994, 37] width 34 height 12
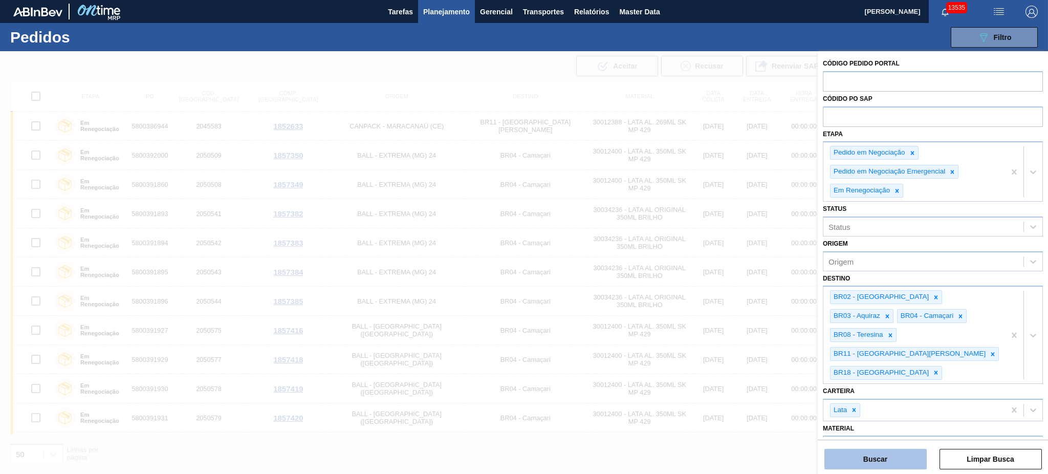
click at [880, 465] on button "Buscar" at bounding box center [875, 459] width 102 height 20
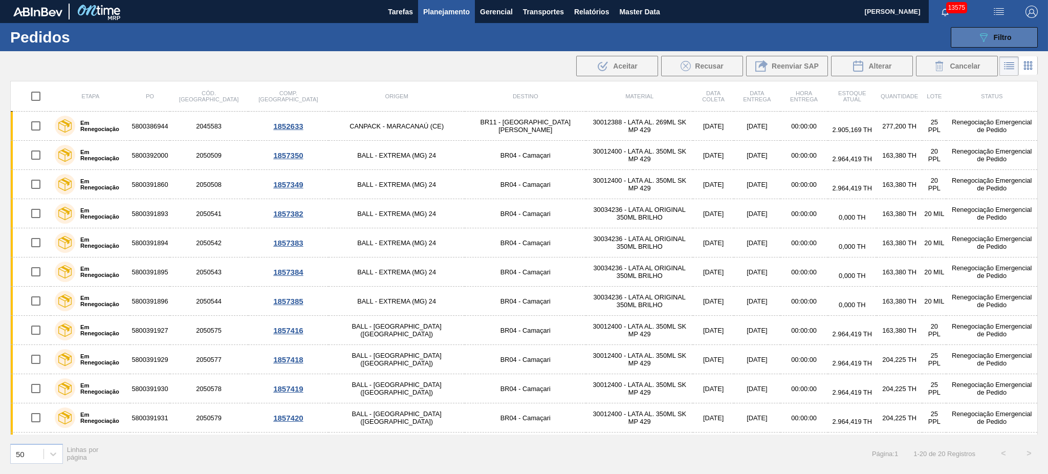
click at [983, 40] on icon at bounding box center [984, 37] width 8 height 9
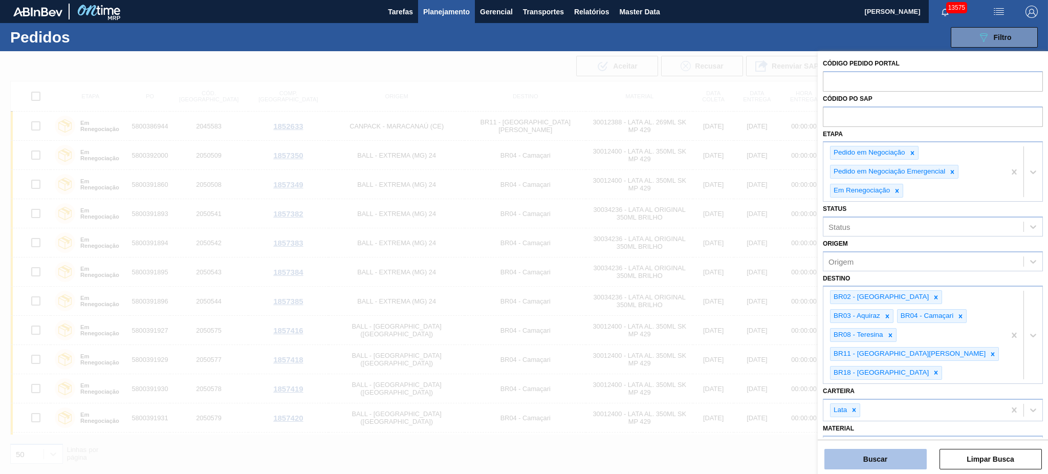
click at [902, 454] on button "Buscar" at bounding box center [875, 459] width 102 height 20
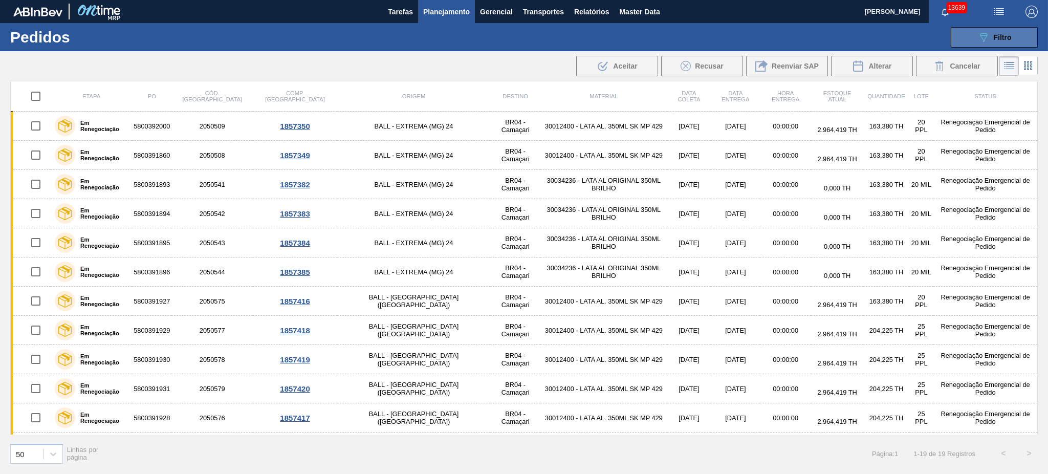
click at [972, 38] on button "089F7B8B-B2A5-4AFE-B5C0-19BA573D28AC Filtro" at bounding box center [994, 37] width 87 height 20
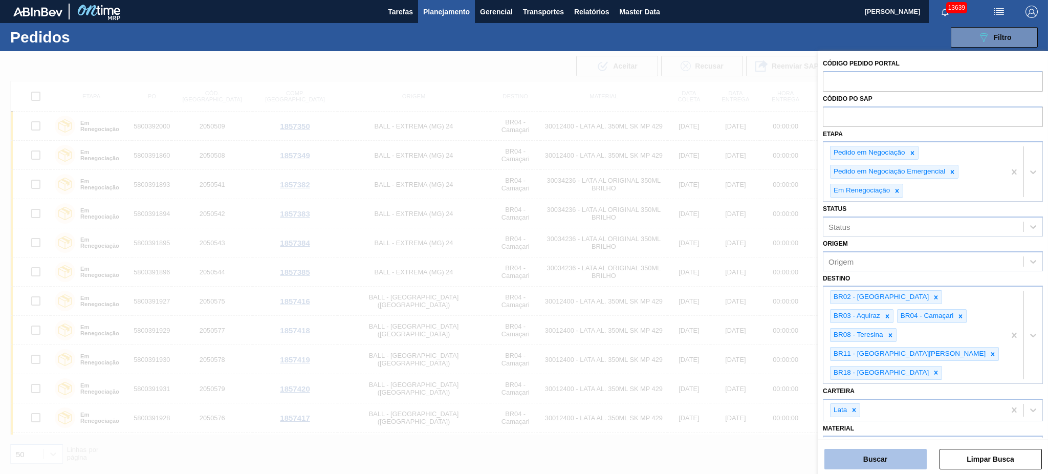
click at [874, 455] on button "Buscar" at bounding box center [875, 459] width 102 height 20
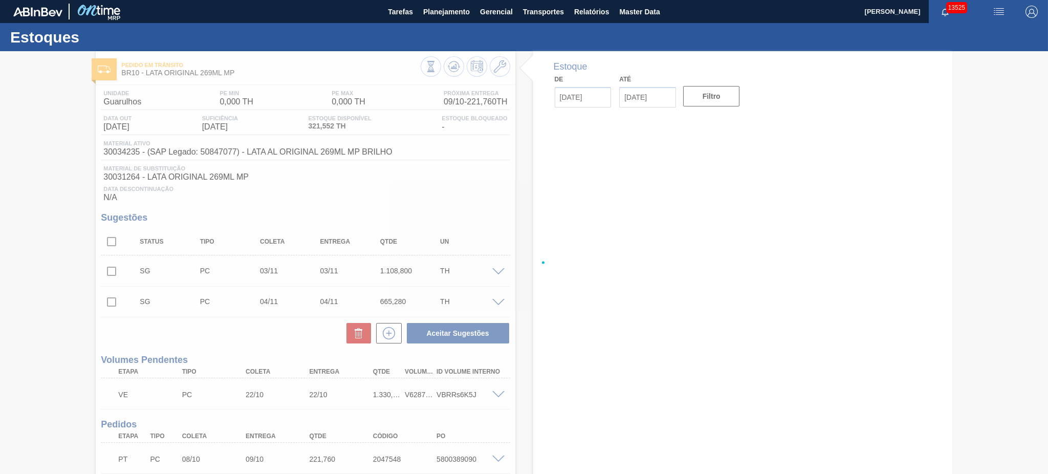
type input "[DATE]"
type input "01/11/2025"
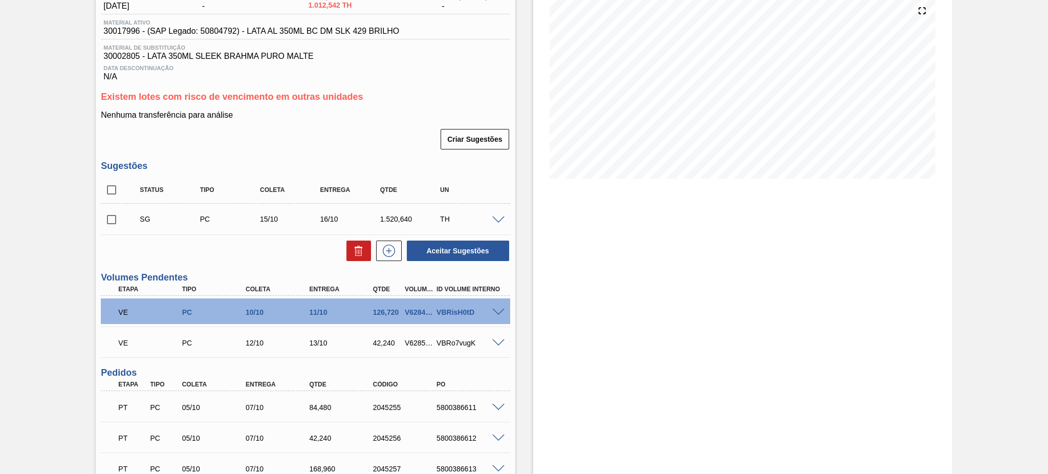
scroll to position [205, 0]
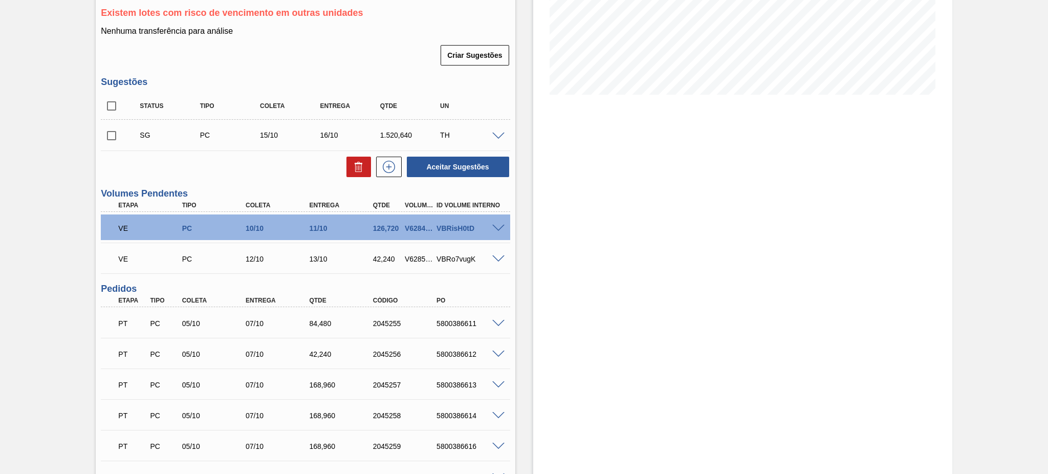
click at [411, 227] on div "V628450" at bounding box center [418, 228] width 33 height 8
copy div "V628450"
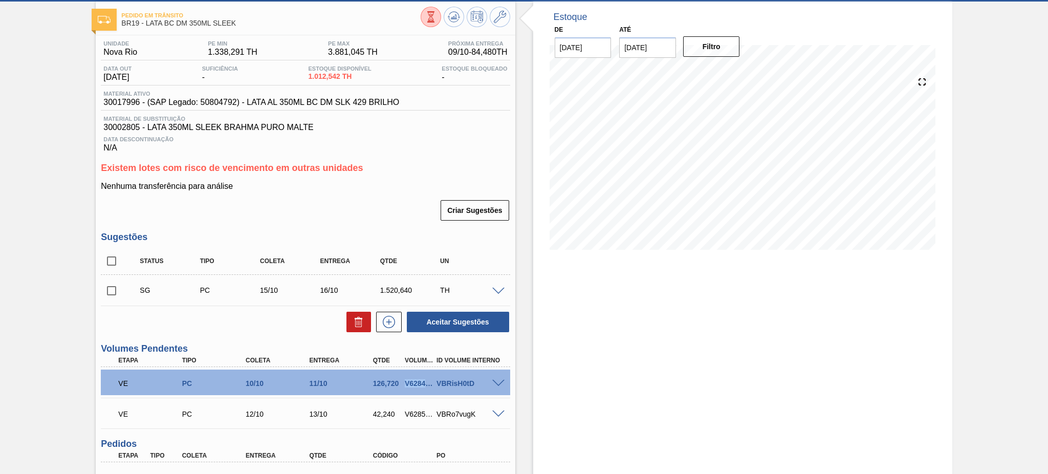
scroll to position [0, 0]
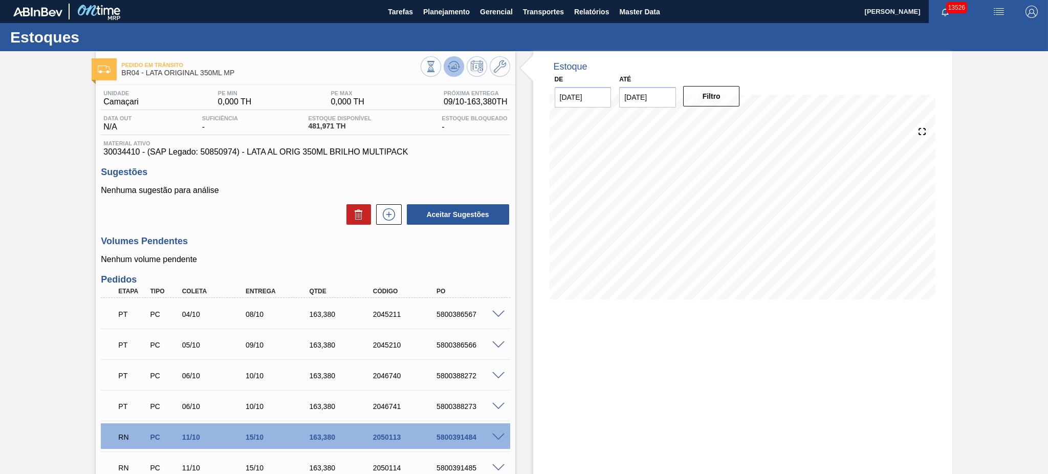
click at [451, 59] on button at bounding box center [454, 66] width 20 height 20
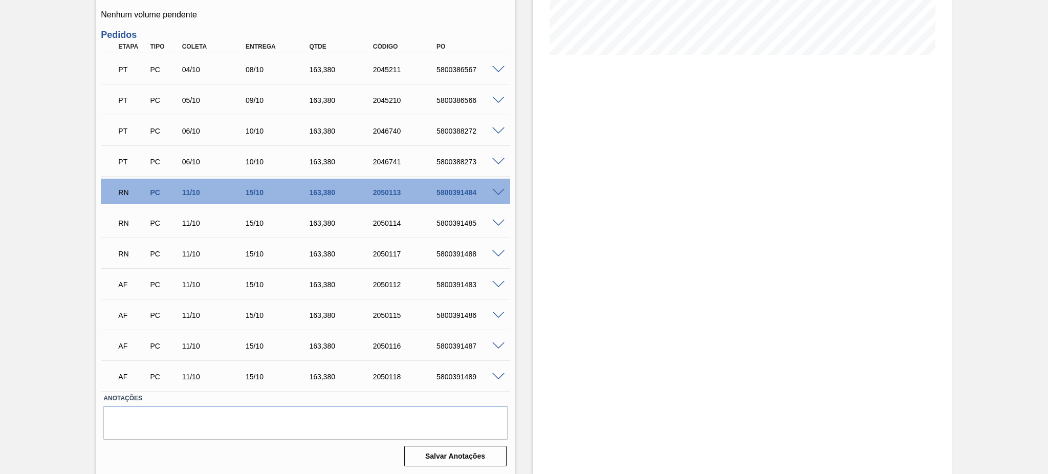
click at [491, 188] on div at bounding box center [500, 192] width 20 height 8
click at [494, 191] on span at bounding box center [498, 193] width 12 height 8
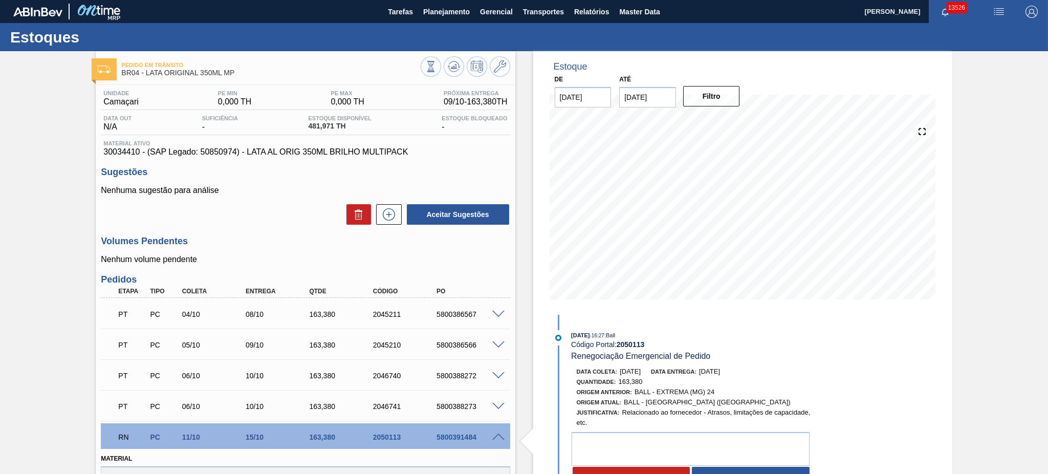
scroll to position [205, 0]
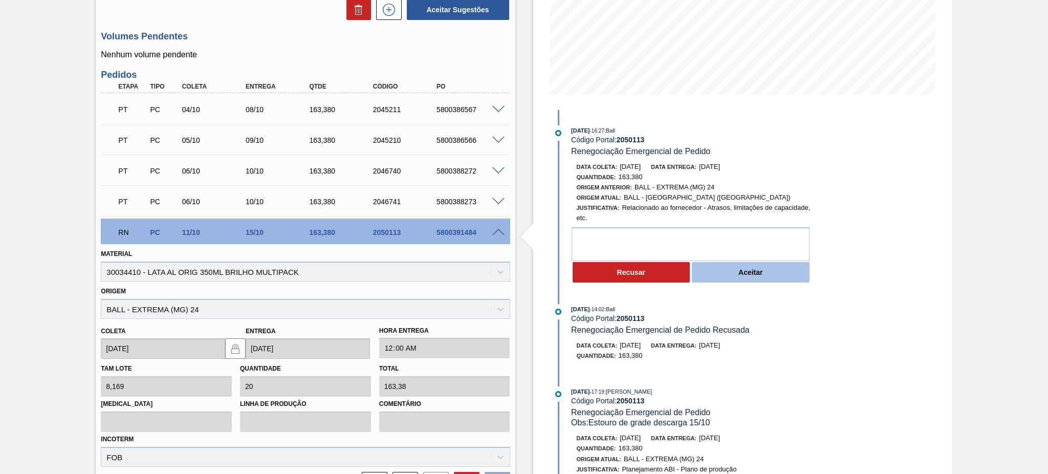
click at [785, 282] on button "Aceitar" at bounding box center [751, 272] width 118 height 20
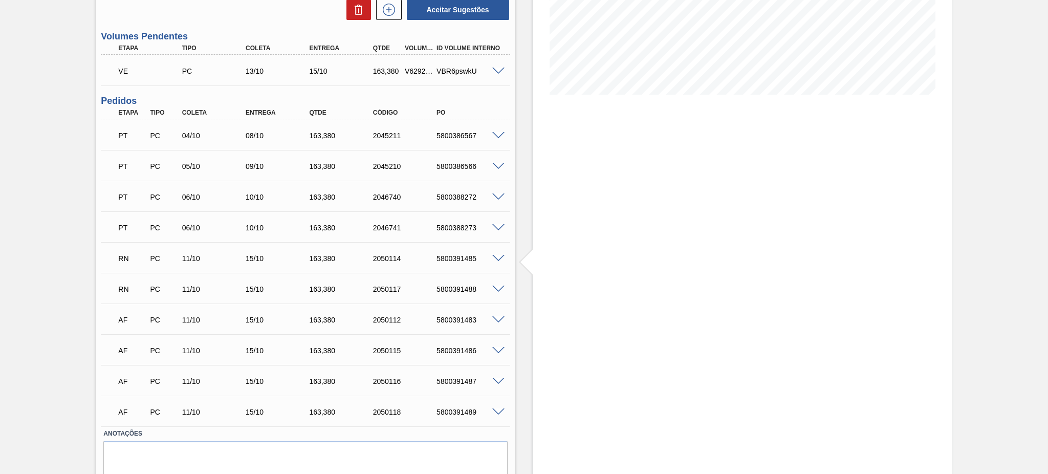
click at [496, 257] on span at bounding box center [498, 259] width 12 height 8
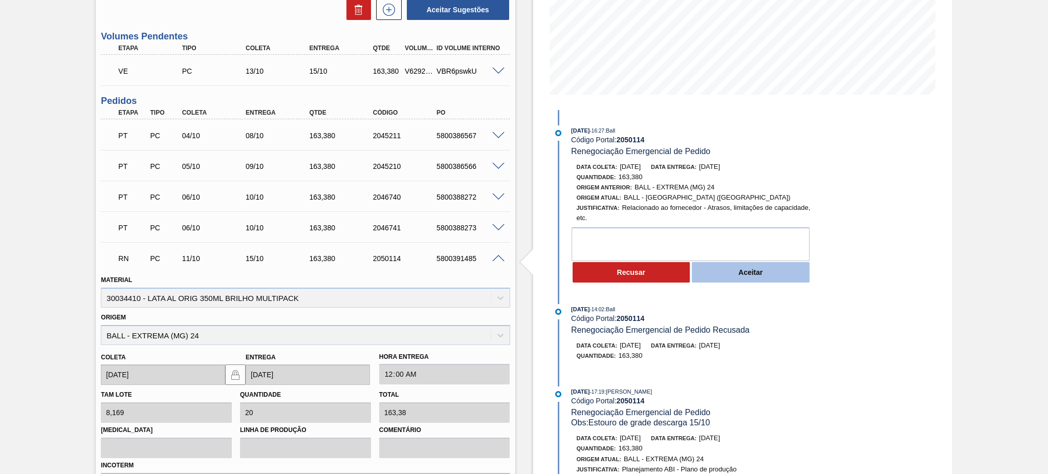
click at [782, 278] on button "Aceitar" at bounding box center [751, 272] width 118 height 20
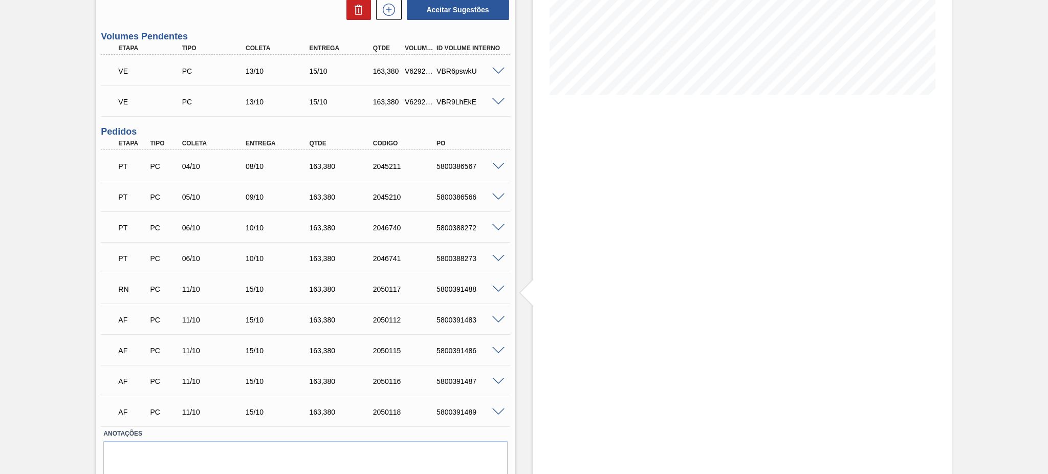
click at [494, 289] on span at bounding box center [498, 290] width 12 height 8
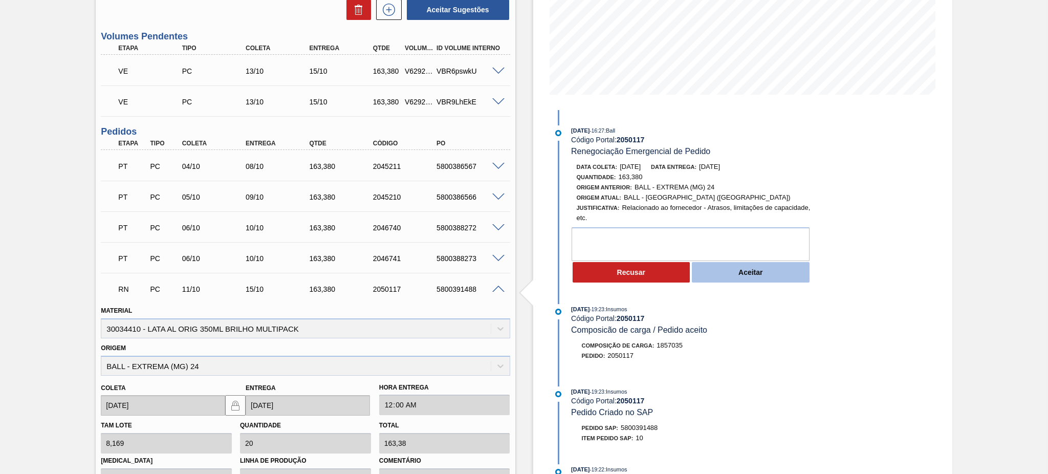
click at [787, 282] on button "Aceitar" at bounding box center [751, 272] width 118 height 20
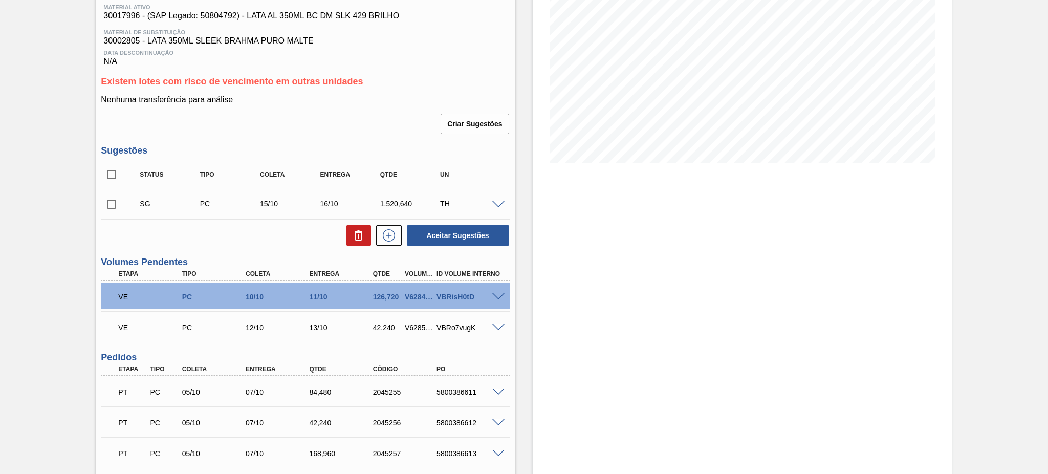
scroll to position [205, 0]
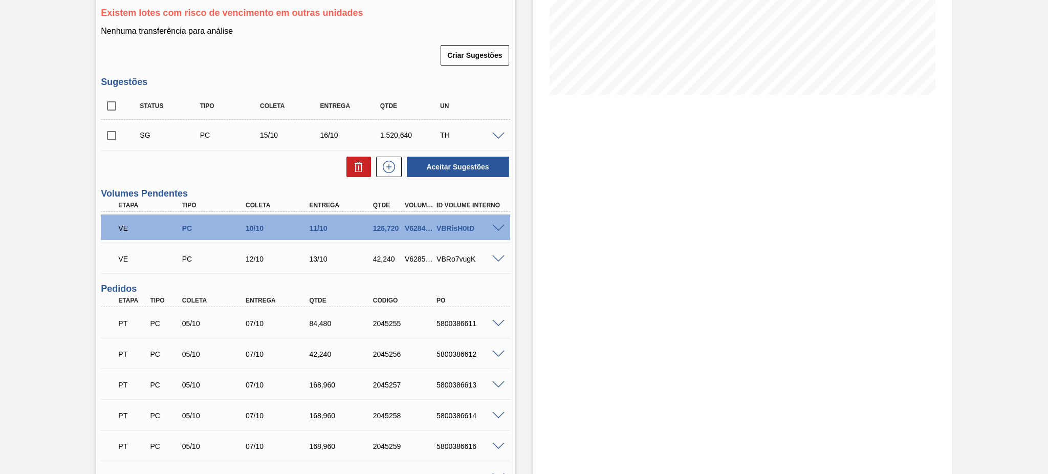
click at [496, 225] on span at bounding box center [498, 229] width 12 height 8
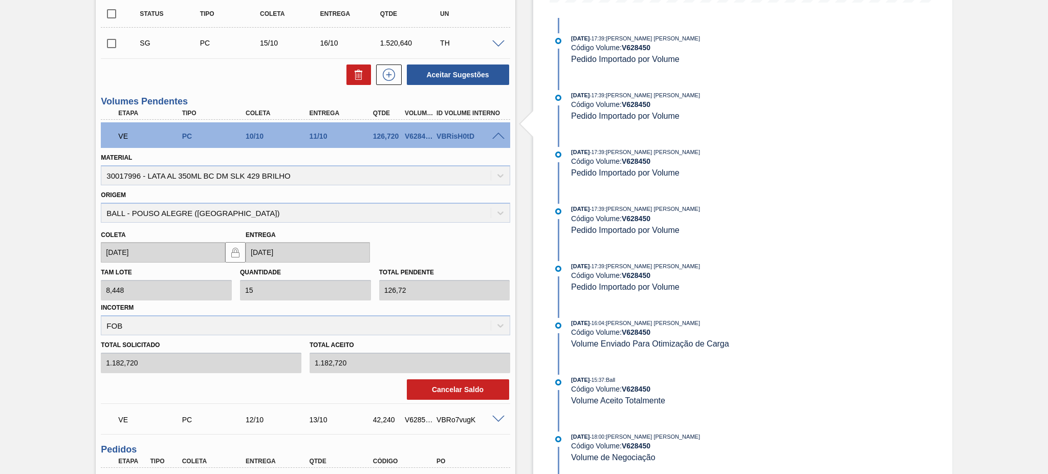
scroll to position [273, 0]
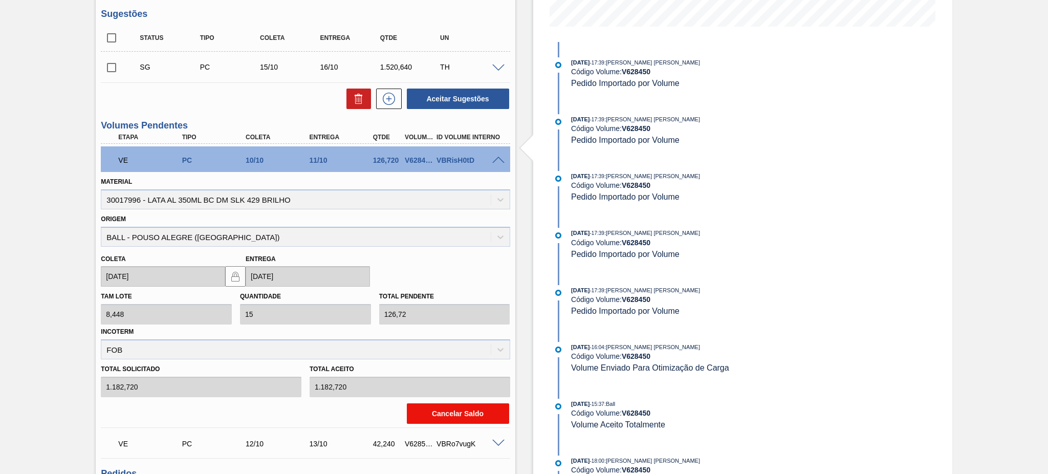
click at [455, 410] on button "Cancelar Saldo" at bounding box center [458, 413] width 102 height 20
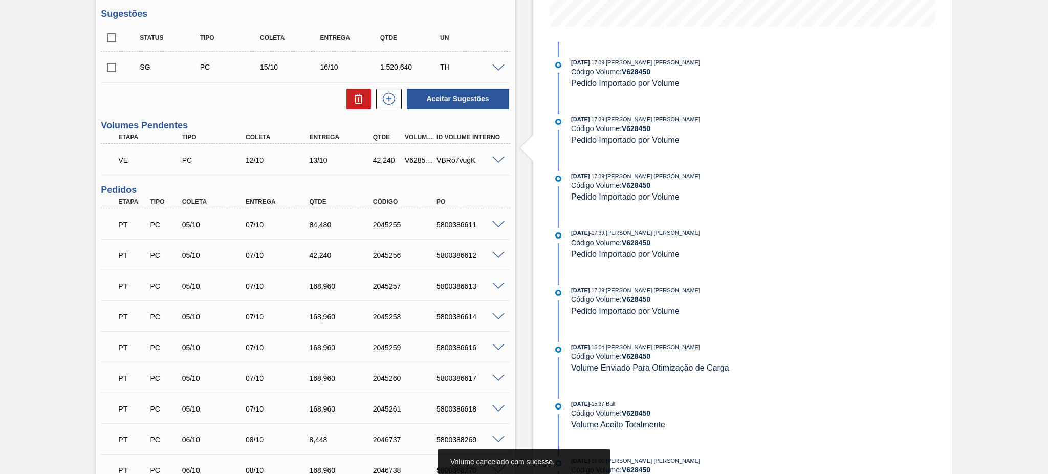
click at [496, 157] on span at bounding box center [498, 161] width 12 height 8
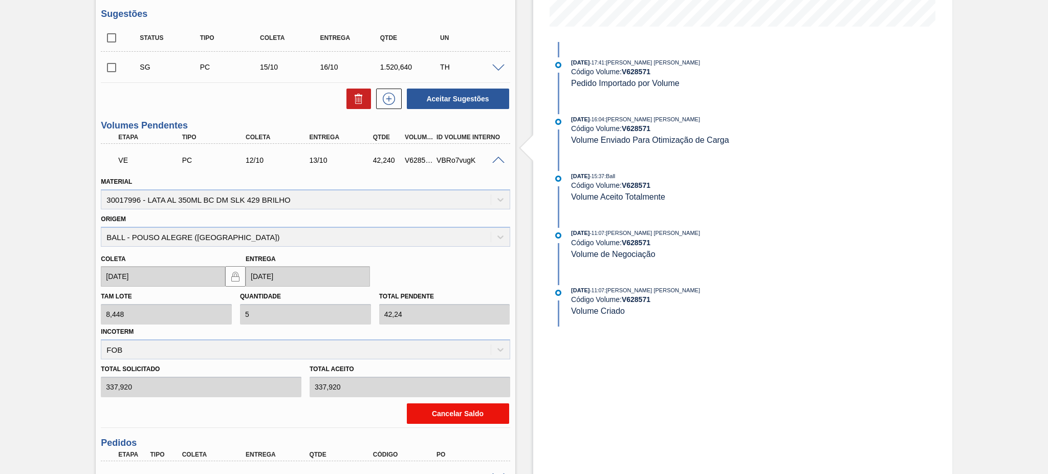
click at [448, 415] on button "Cancelar Saldo" at bounding box center [458, 413] width 102 height 20
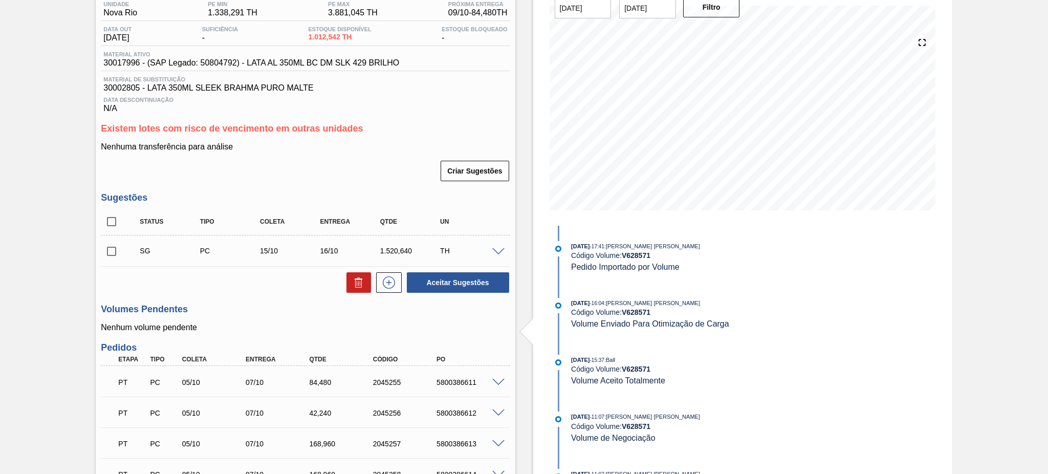
scroll to position [205, 0]
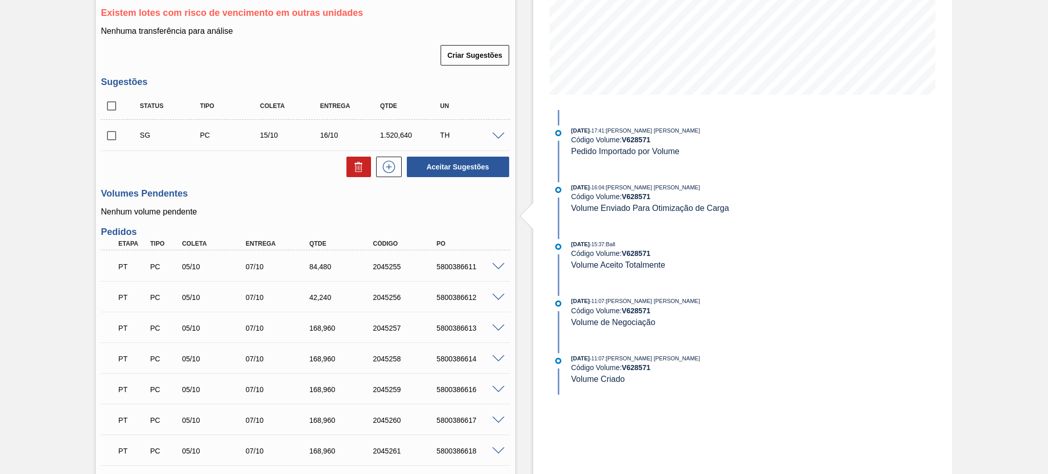
click at [493, 325] on span at bounding box center [498, 328] width 12 height 8
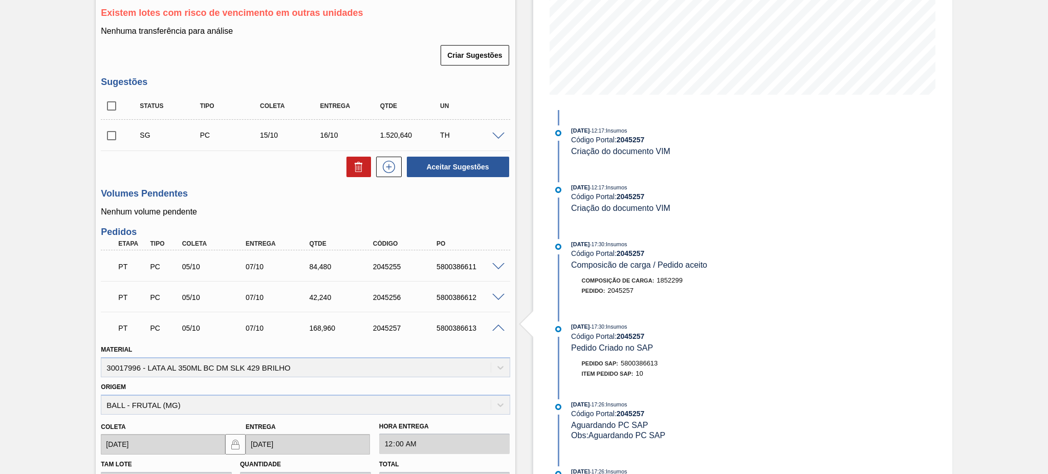
click at [493, 325] on span at bounding box center [498, 328] width 12 height 8
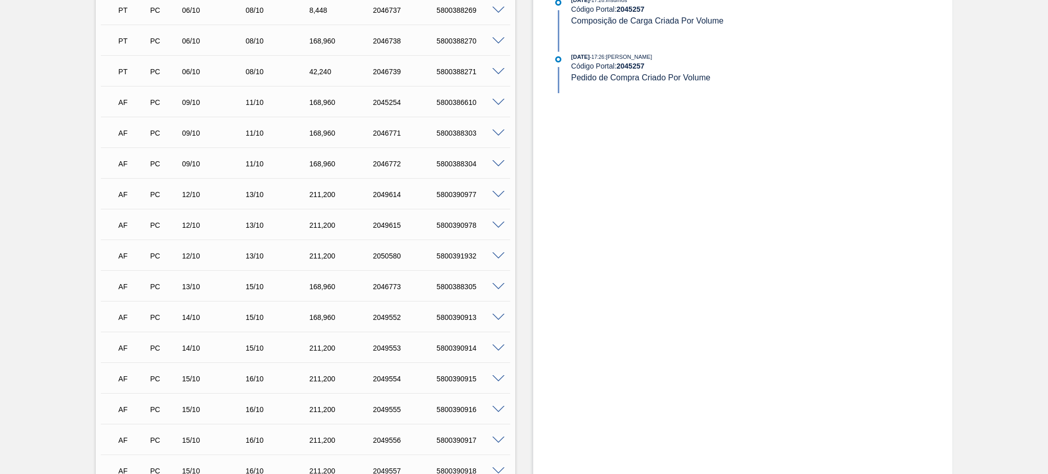
scroll to position [771, 0]
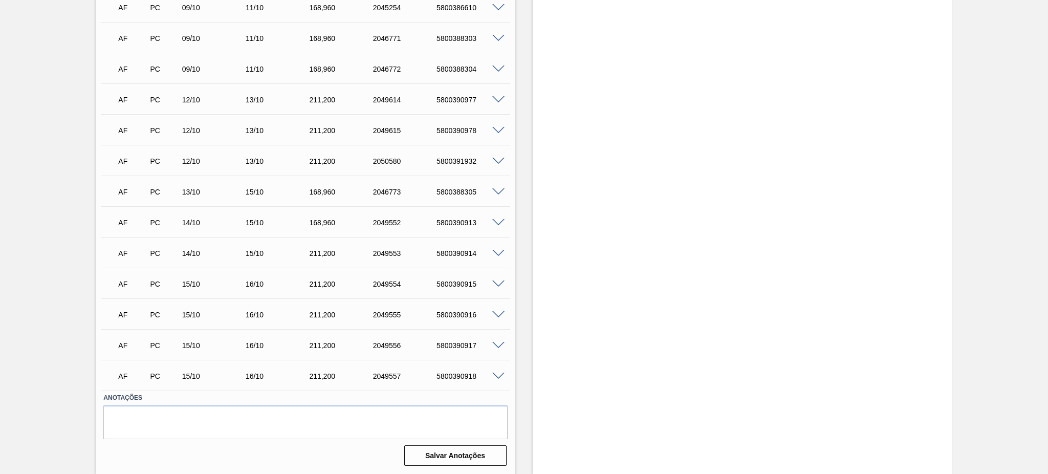
click at [493, 251] on span at bounding box center [498, 254] width 12 height 8
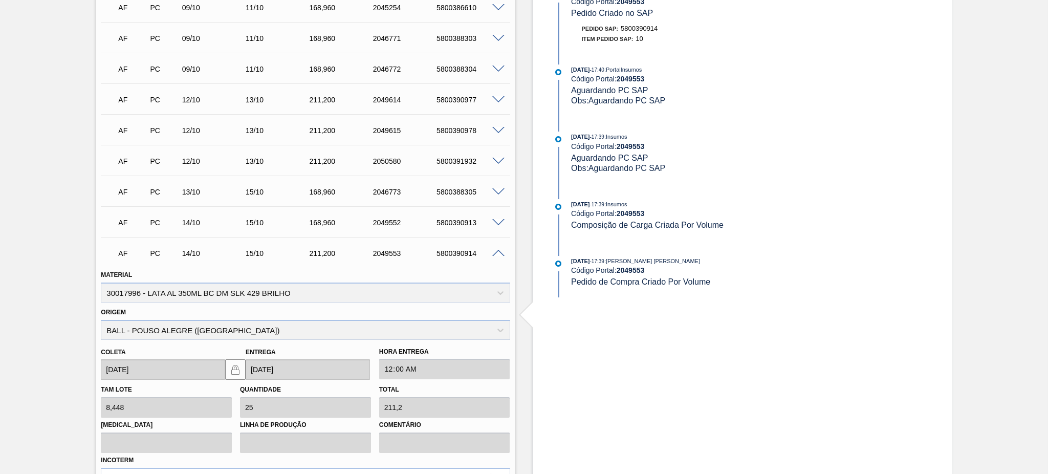
click at [493, 251] on span at bounding box center [498, 254] width 12 height 8
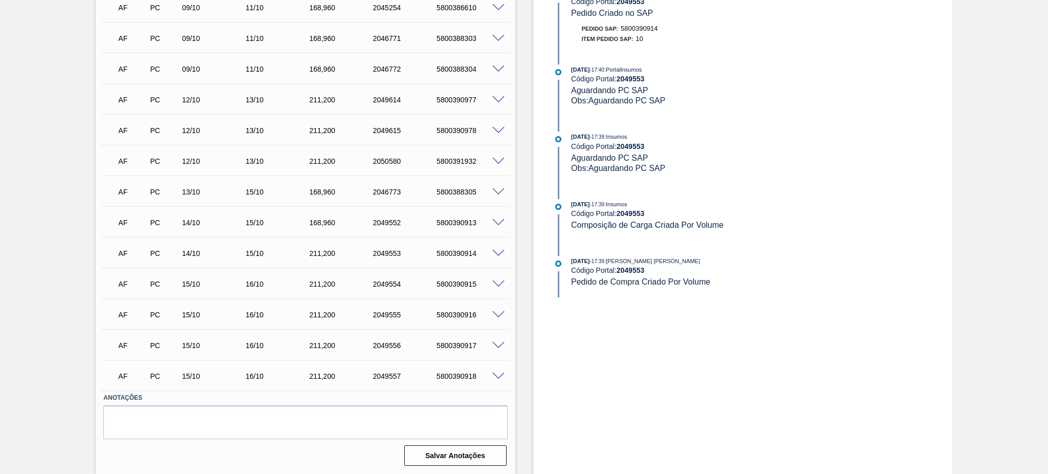
click at [496, 193] on span at bounding box center [498, 192] width 12 height 8
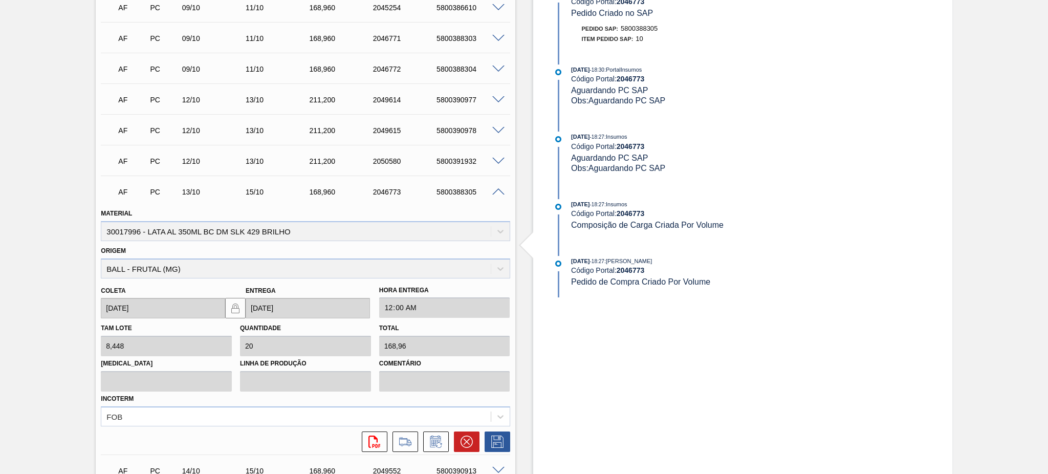
click at [498, 192] on span at bounding box center [498, 192] width 12 height 8
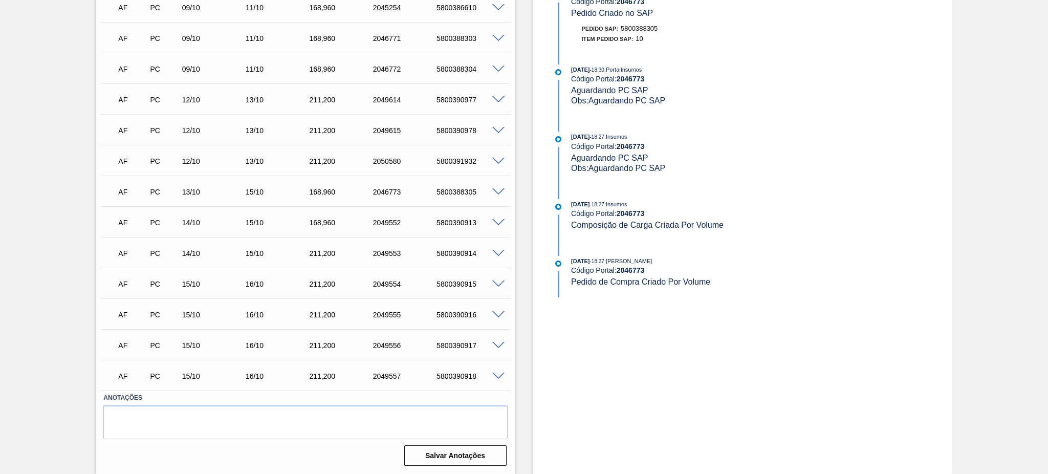
click at [495, 282] on span at bounding box center [498, 284] width 12 height 8
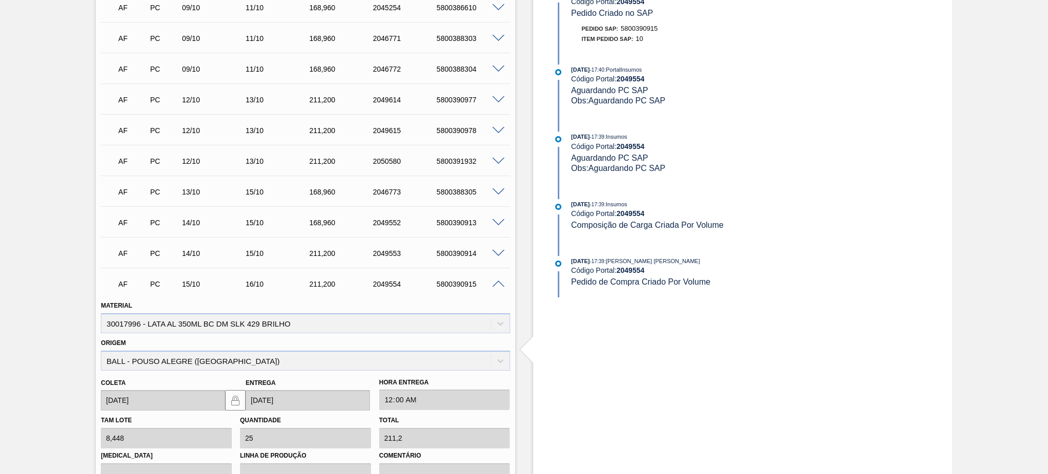
click at [495, 282] on span at bounding box center [498, 284] width 12 height 8
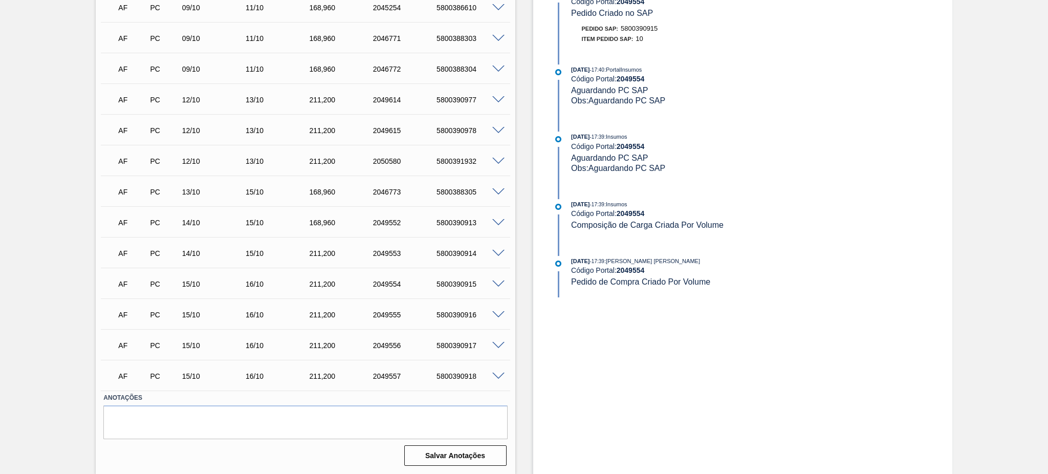
click at [498, 251] on span at bounding box center [498, 254] width 12 height 8
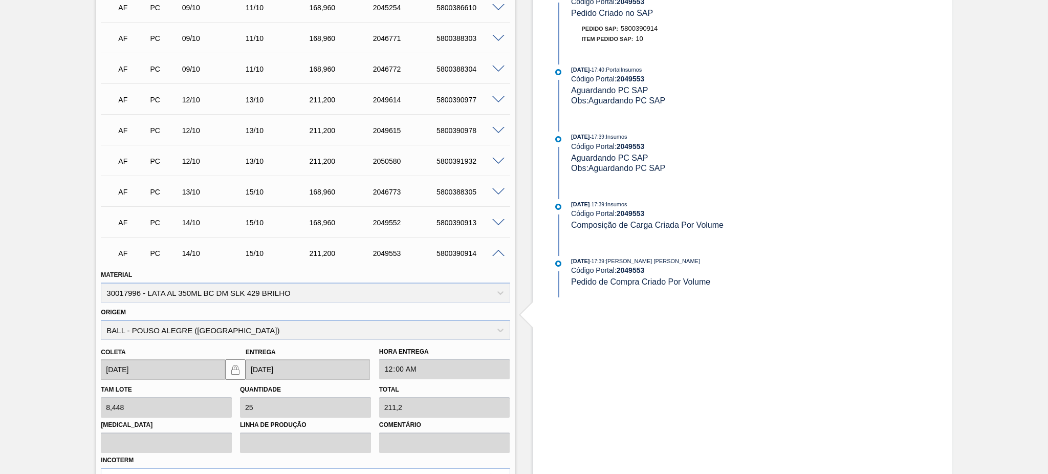
click at [496, 222] on span at bounding box center [498, 223] width 12 height 8
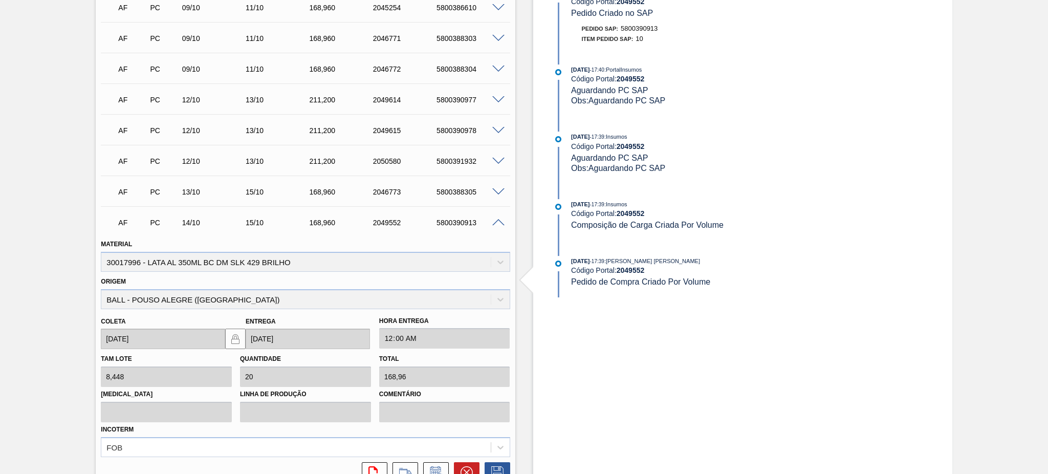
click at [496, 222] on span at bounding box center [498, 223] width 12 height 8
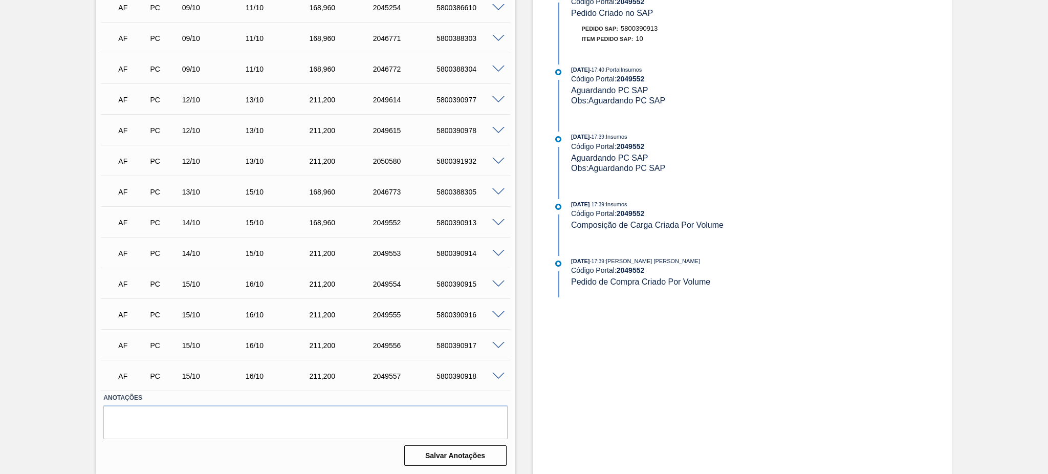
click at [494, 252] on span at bounding box center [498, 254] width 12 height 8
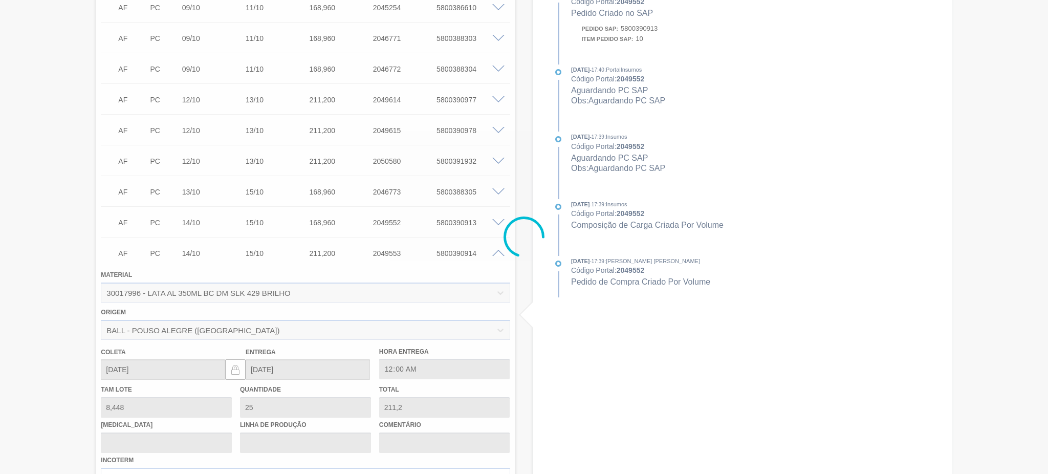
click at [494, 252] on div at bounding box center [524, 237] width 1048 height 474
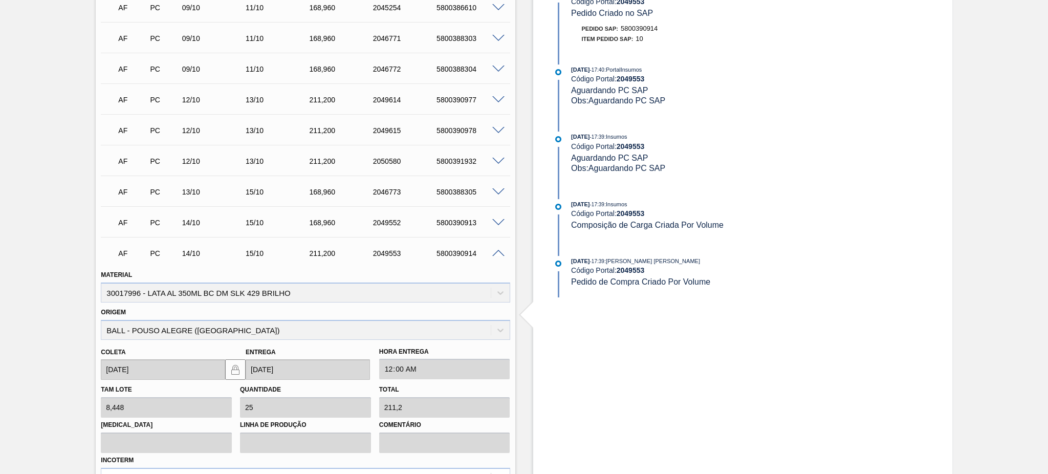
click at [494, 252] on span at bounding box center [498, 254] width 12 height 8
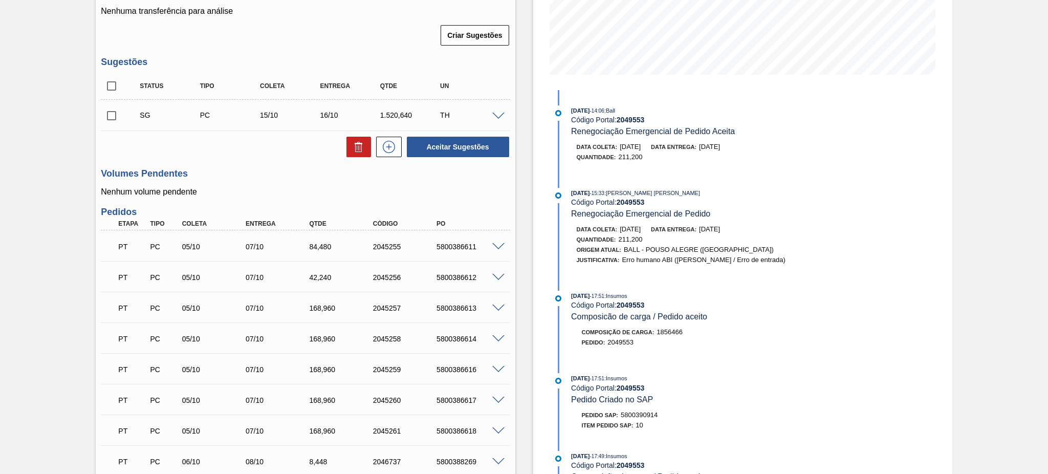
scroll to position [0, 0]
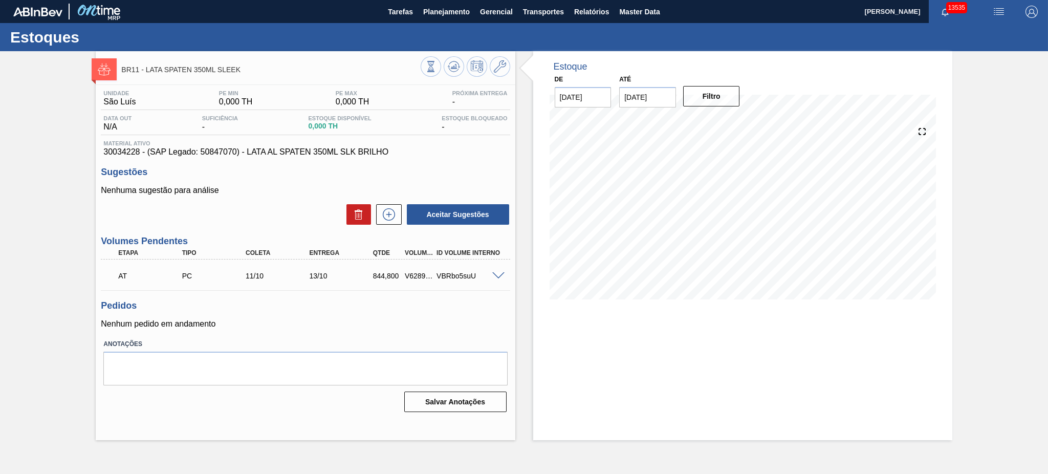
click at [0, 265] on div "BR11 - LATA SPATEN 350ML SLEEK Unidade São Luís PE MIN 0,000 TH PE MAX 0,000 TH…" at bounding box center [524, 245] width 1048 height 389
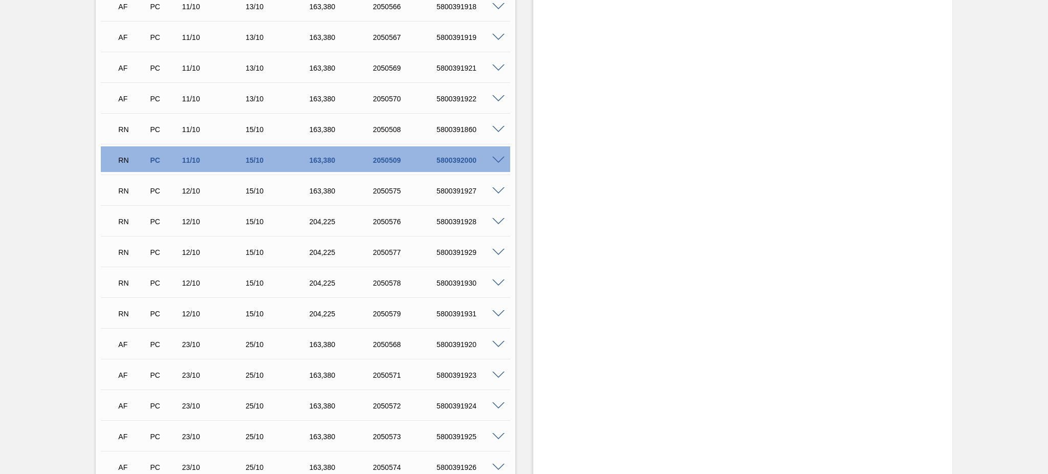
scroll to position [1300, 0]
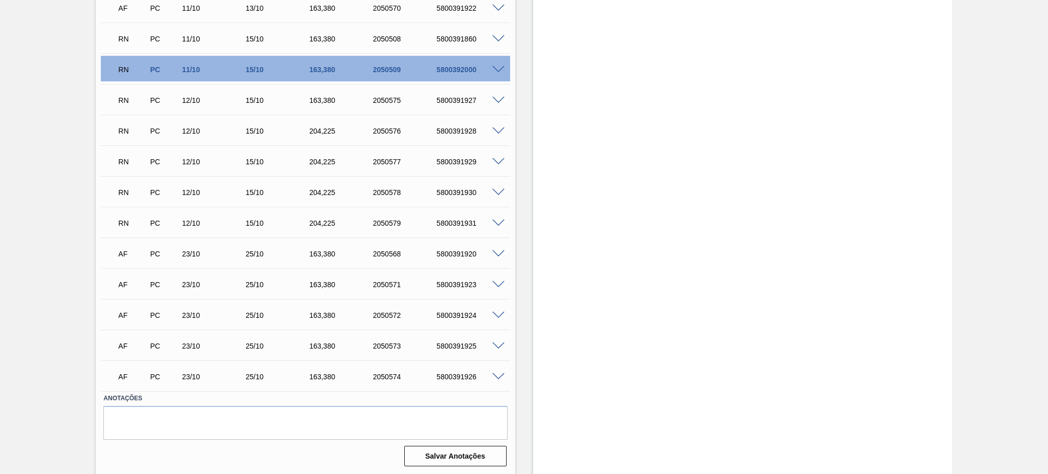
click at [496, 38] on span at bounding box center [498, 39] width 12 height 8
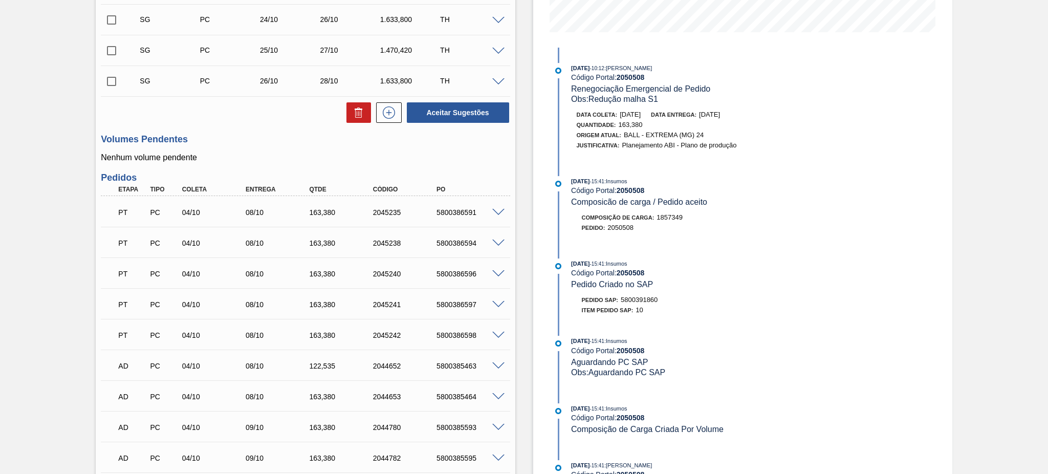
scroll to position [68, 0]
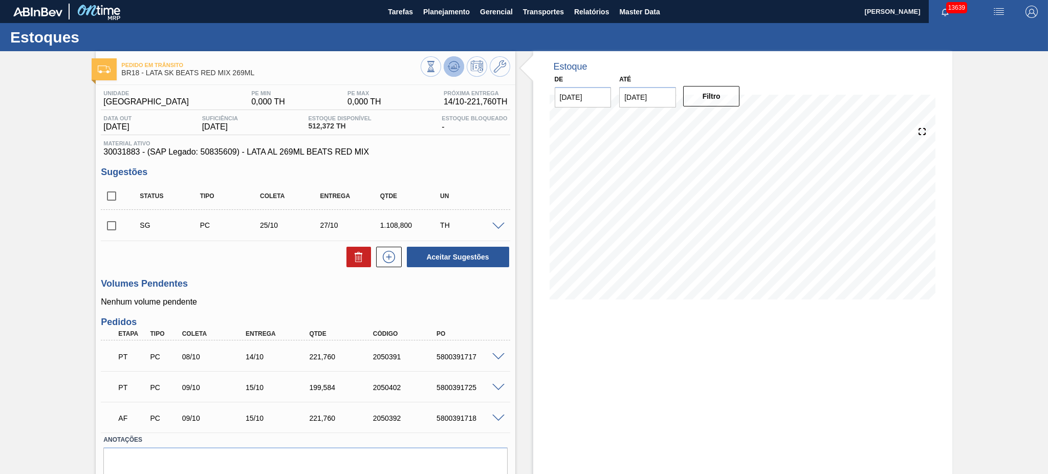
click at [450, 74] on button at bounding box center [454, 66] width 20 height 20
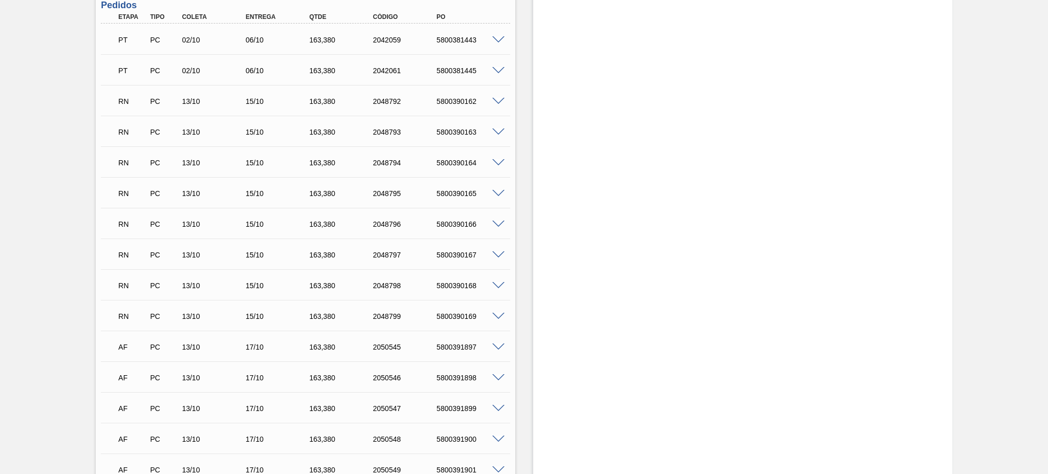
scroll to position [341, 0]
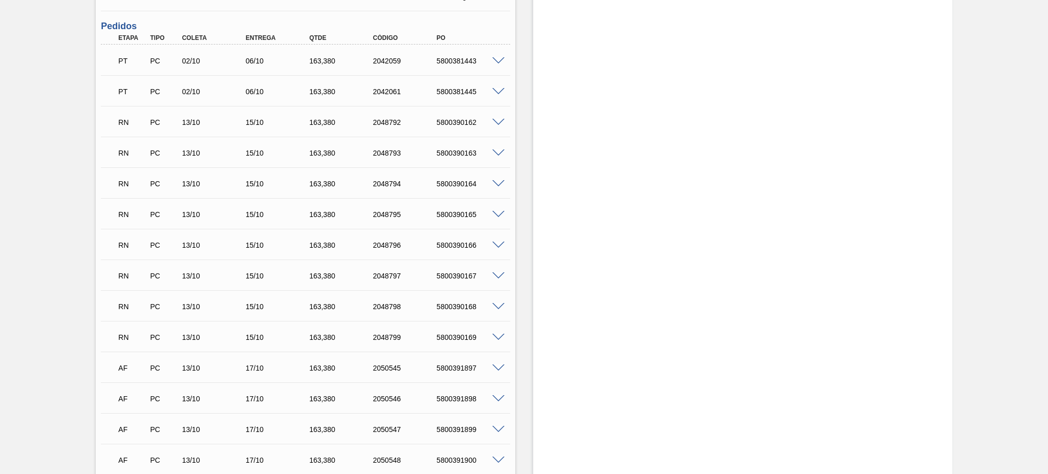
click at [495, 122] on span at bounding box center [498, 123] width 12 height 8
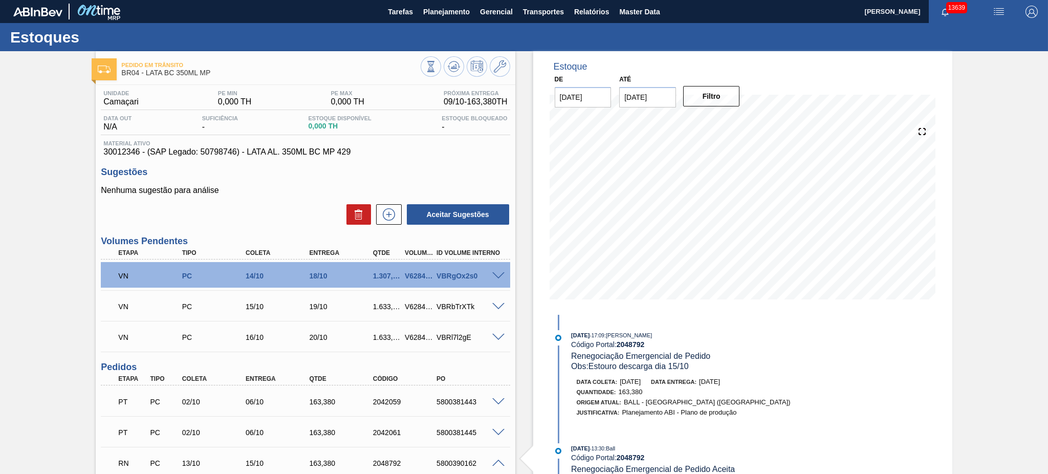
scroll to position [68, 0]
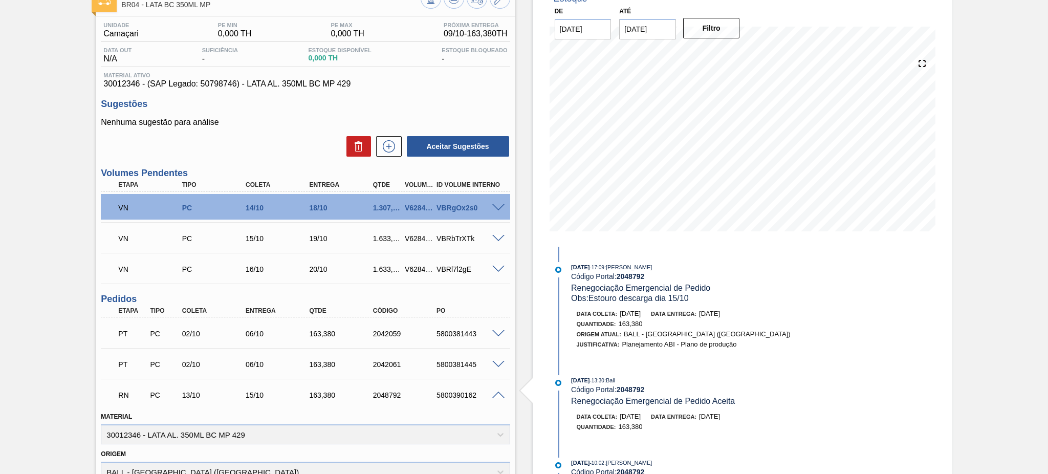
click at [496, 394] on span at bounding box center [498, 395] width 12 height 8
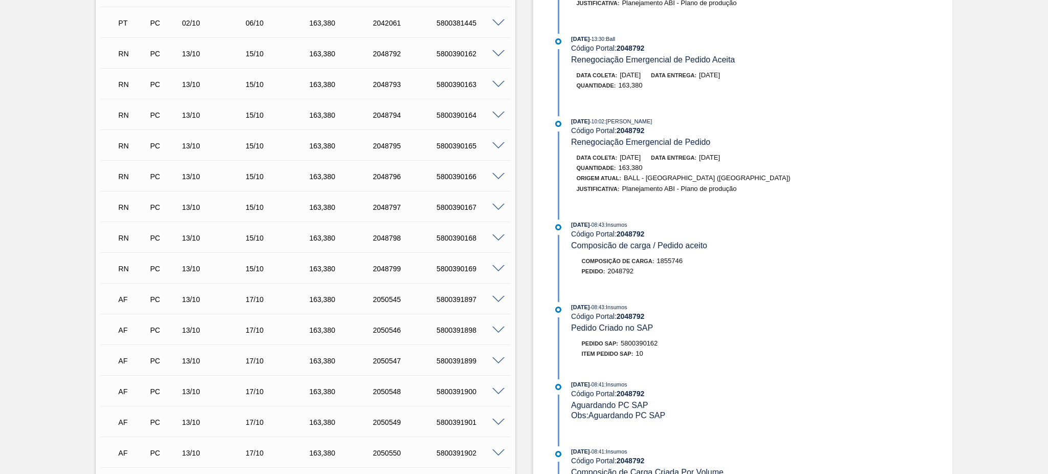
scroll to position [0, 0]
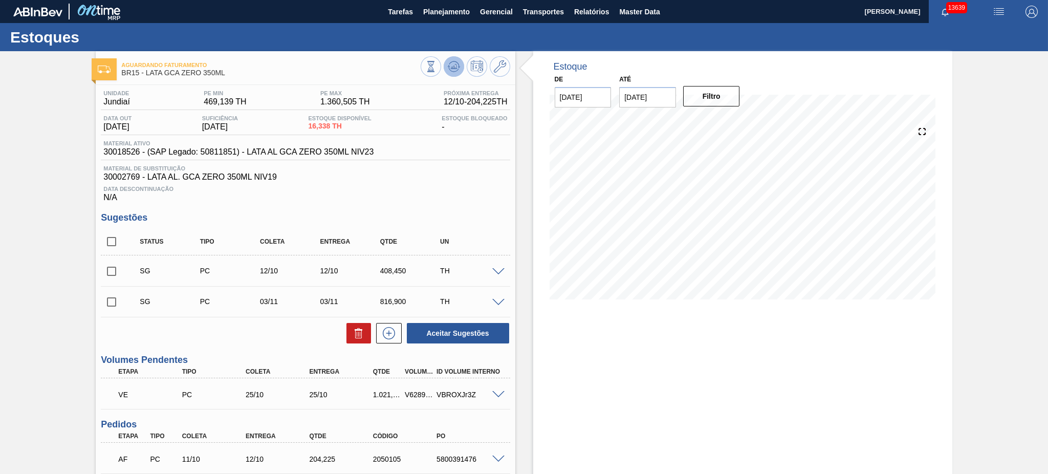
click at [451, 64] on icon at bounding box center [454, 66] width 12 height 12
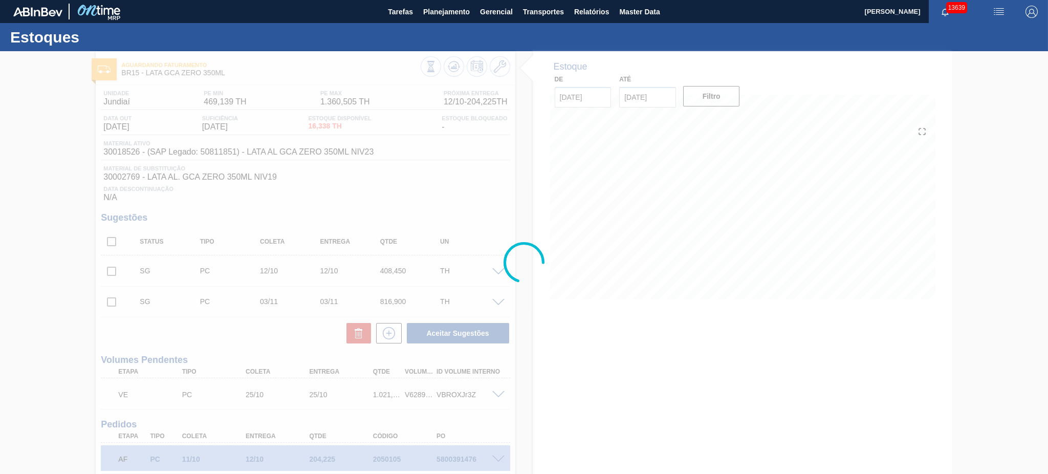
drag, startPoint x: 258, startPoint y: 217, endPoint x: 57, endPoint y: 237, distance: 202.2
click at [57, 237] on div at bounding box center [524, 262] width 1048 height 423
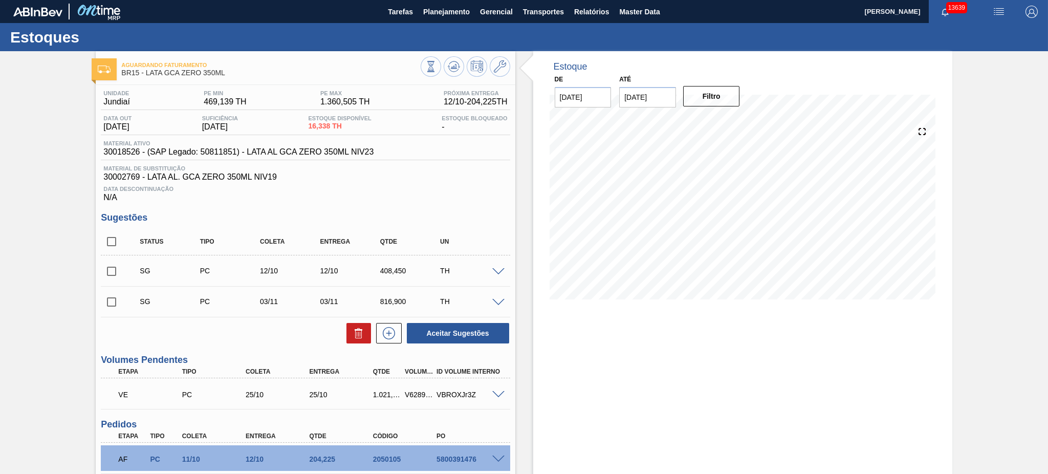
click at [494, 272] on span at bounding box center [498, 272] width 12 height 8
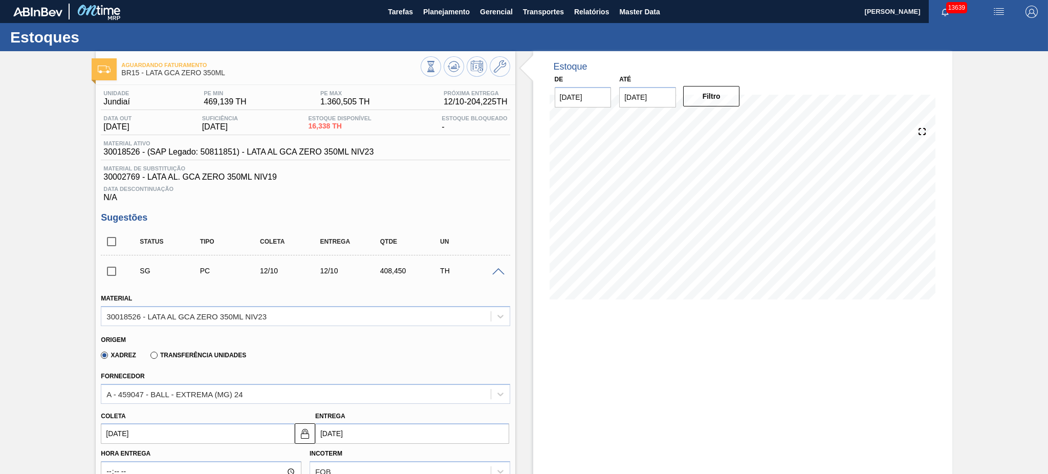
click at [154, 355] on label "Transferência Unidades" at bounding box center [198, 355] width 96 height 7
click at [149, 357] on input "Transferência Unidades" at bounding box center [149, 357] width 0 height 0
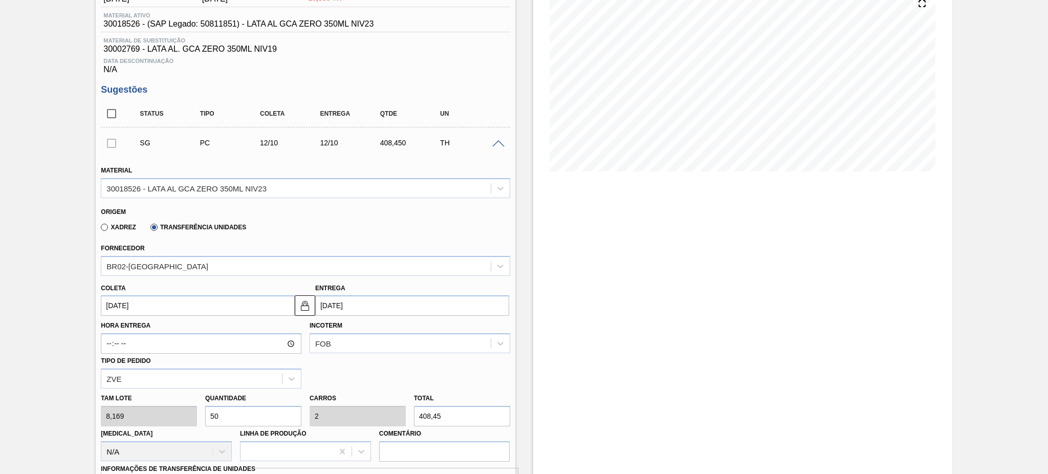
scroll to position [136, 0]
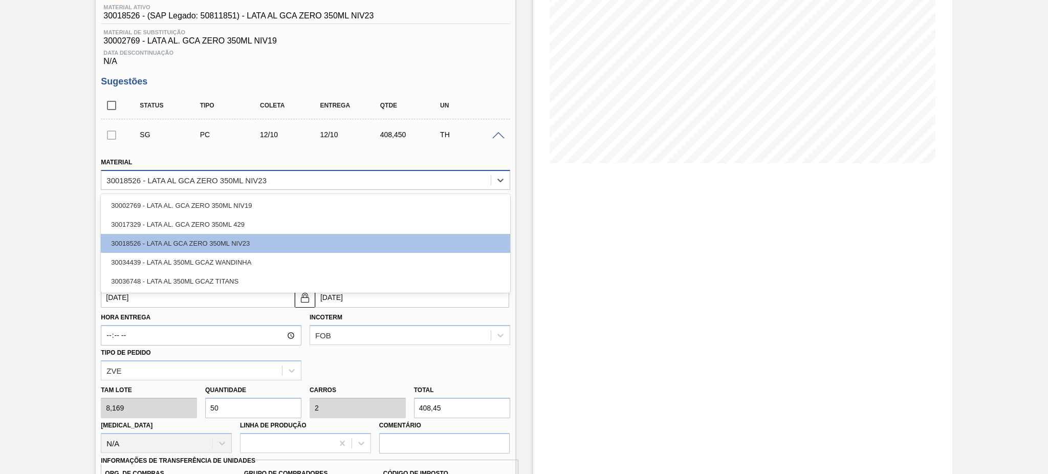
click at [301, 174] on div "30018526 - LATA AL GCA ZERO 350ML NIV23" at bounding box center [295, 179] width 389 height 15
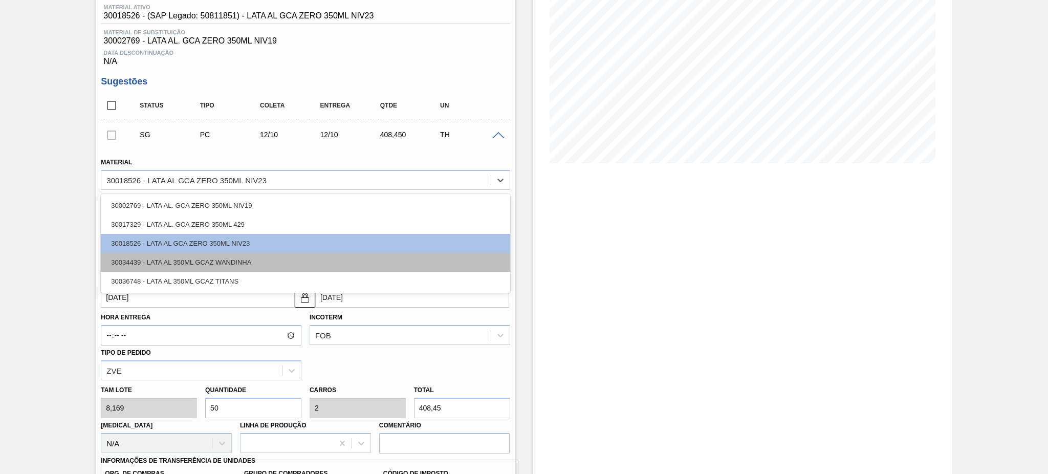
click at [267, 265] on div "30034439 - LATA AL 350ML GCAZ WANDINHA" at bounding box center [305, 262] width 409 height 19
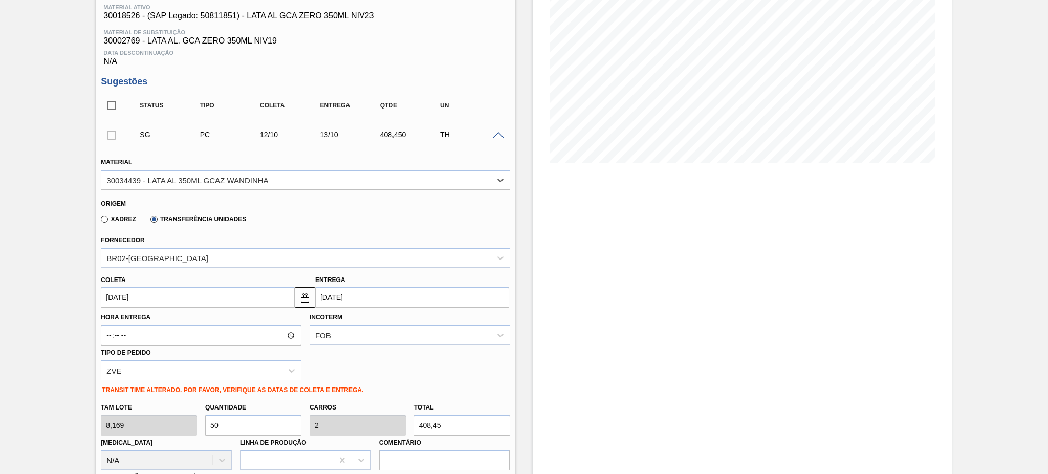
type input "[DATE]"
click at [240, 245] on div "Fornecedor BR02-Sergipe" at bounding box center [305, 250] width 409 height 35
click at [240, 250] on div "BR02-Sergipe" at bounding box center [295, 257] width 389 height 15
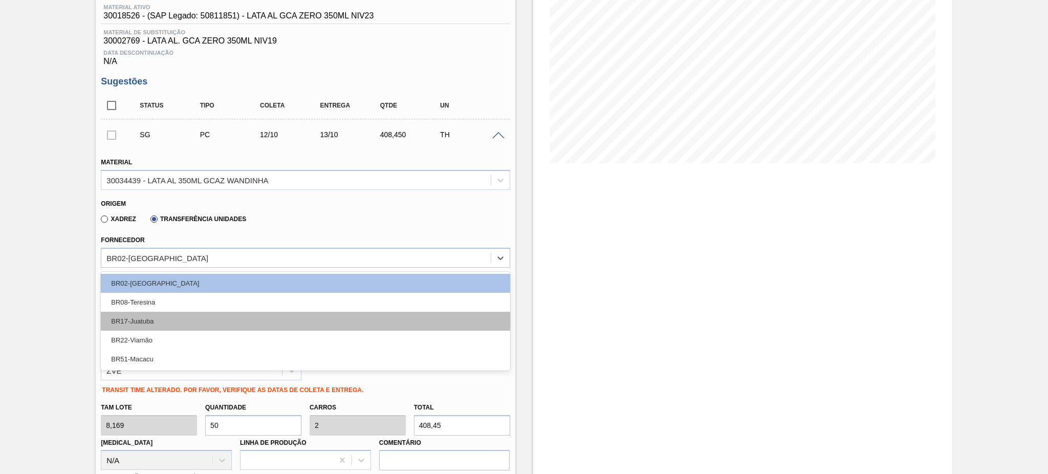
click at [203, 322] on div "BR17-Juatuba" at bounding box center [305, 321] width 409 height 19
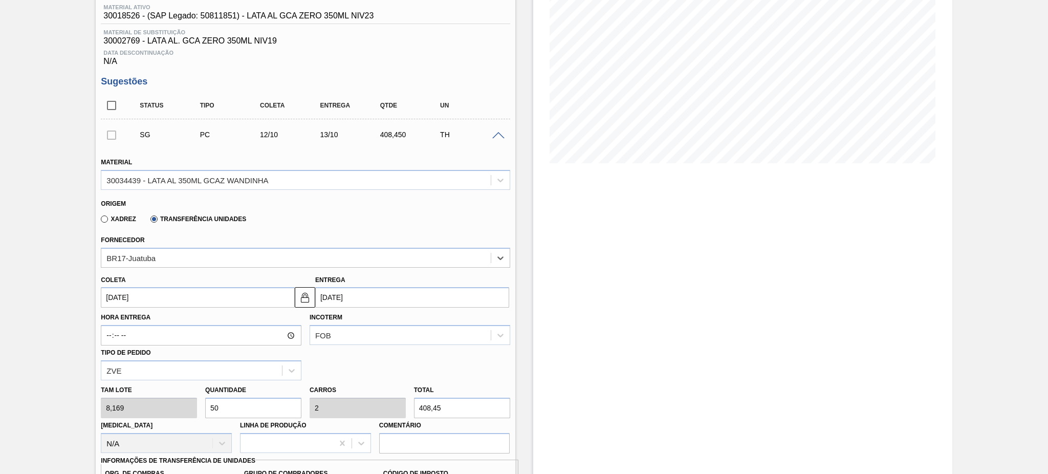
scroll to position [205, 0]
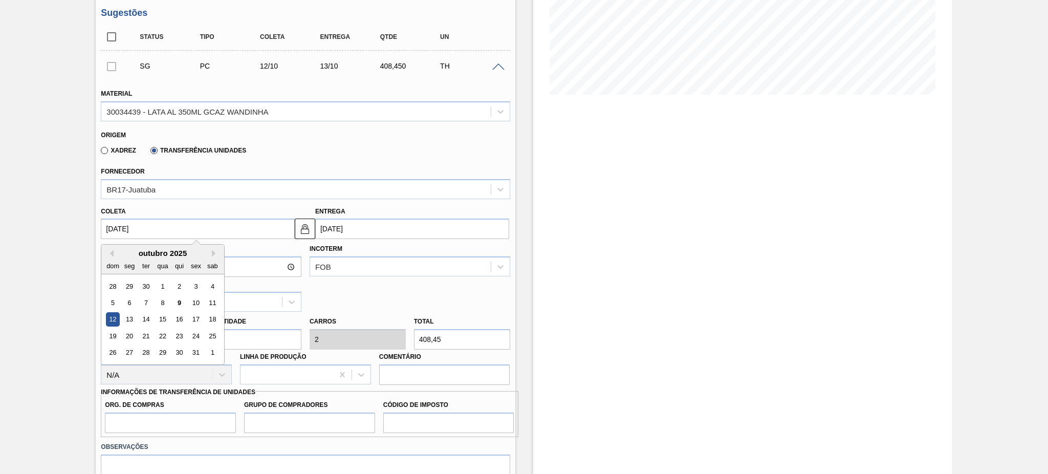
click at [153, 220] on input "12/10/2025" at bounding box center [198, 229] width 194 height 20
click at [132, 319] on div "13" at bounding box center [130, 320] width 14 height 14
type input "13/10/2025"
type input "14/10/2025"
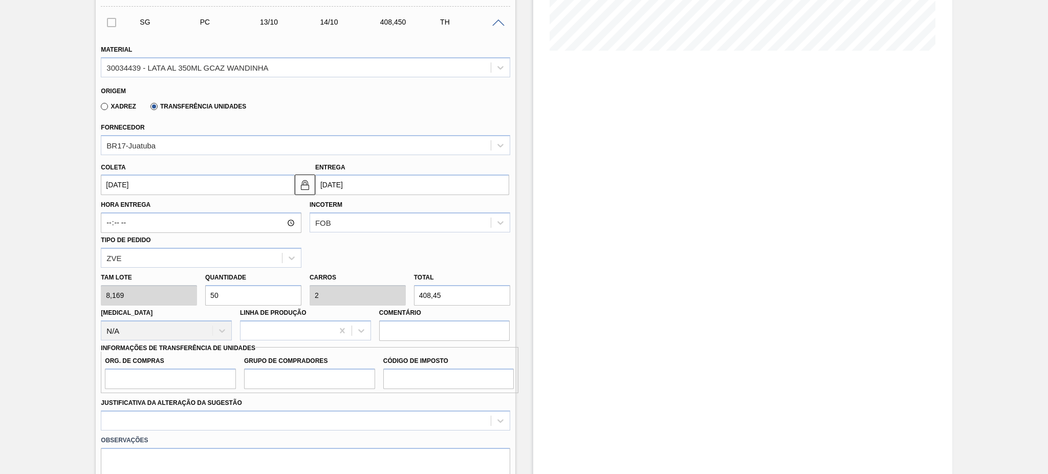
scroll to position [273, 0]
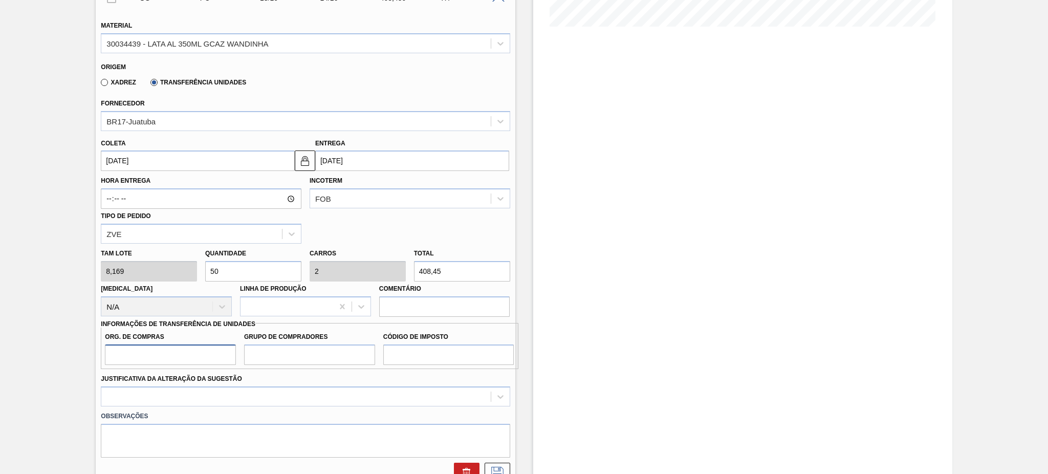
click at [167, 355] on input "Org. de Compras" at bounding box center [170, 354] width 131 height 20
type input "BR00"
click at [312, 353] on input "Grupo de Compradores" at bounding box center [309, 354] width 131 height 20
type input "A01"
click at [469, 360] on input "Código de Imposto" at bounding box center [448, 354] width 131 height 20
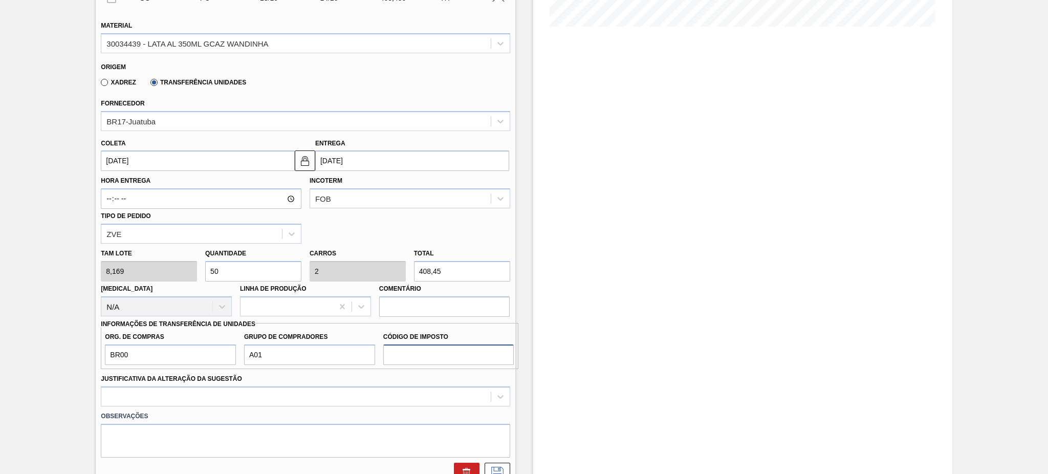
type input "F1"
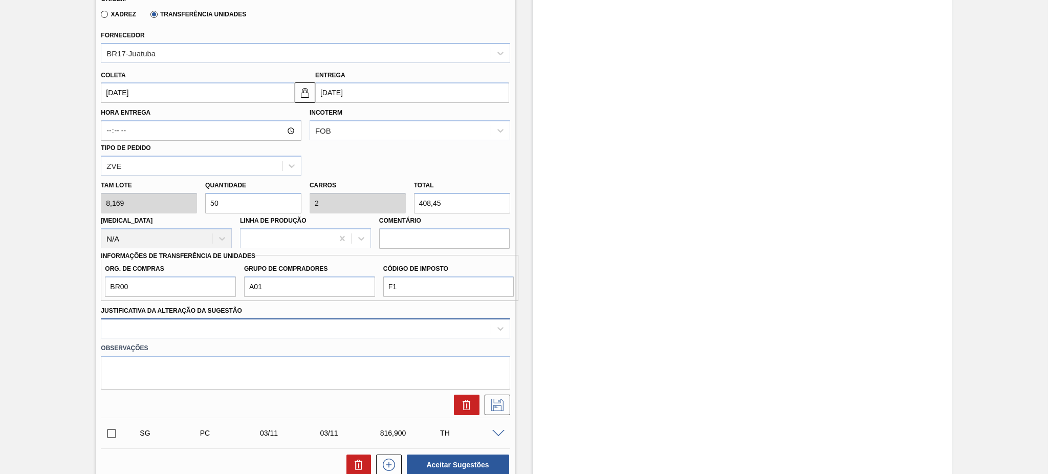
click at [364, 333] on div at bounding box center [305, 328] width 409 height 20
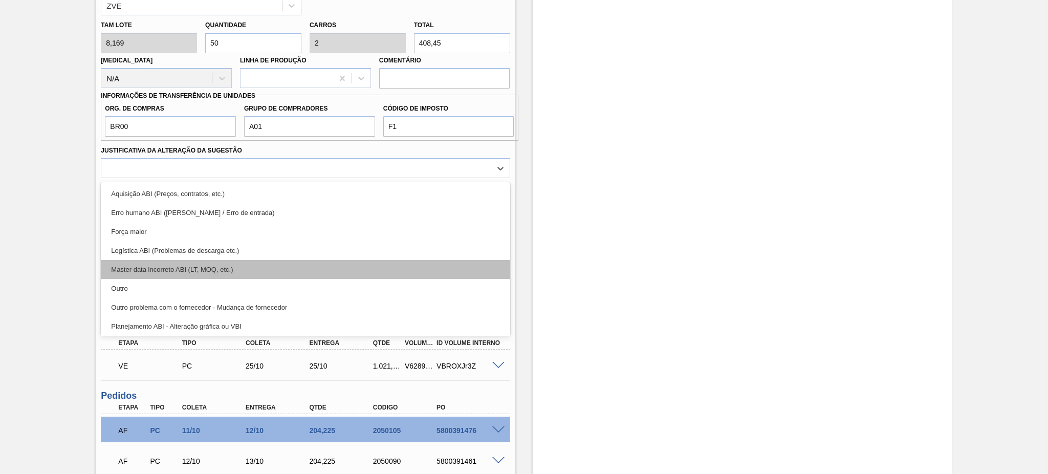
scroll to position [68, 0]
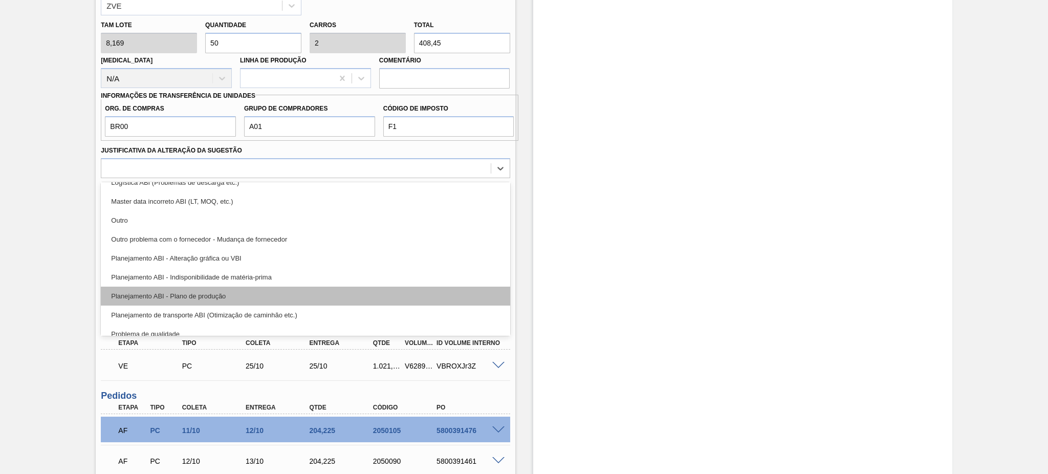
click at [265, 294] on div "Planejamento ABI - Plano de produção" at bounding box center [305, 296] width 409 height 19
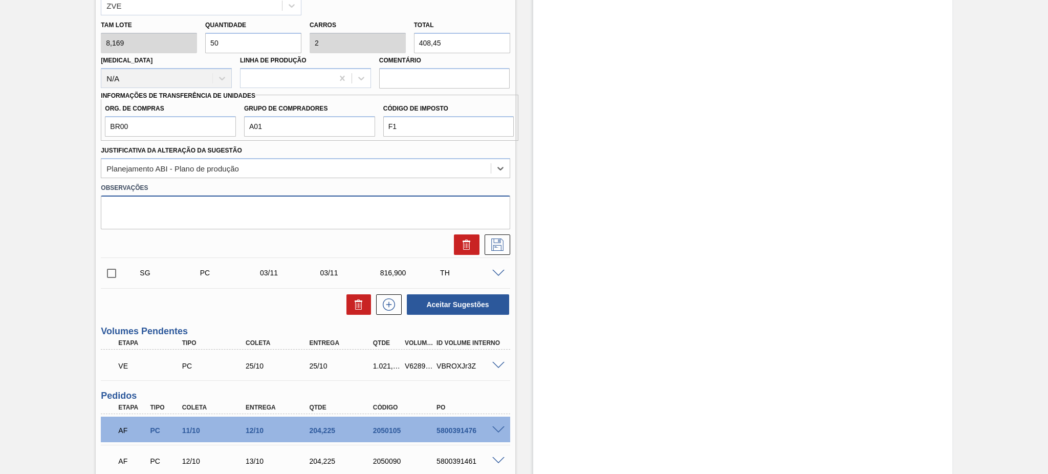
click at [244, 212] on textarea at bounding box center [305, 212] width 409 height 34
type textarea "A"
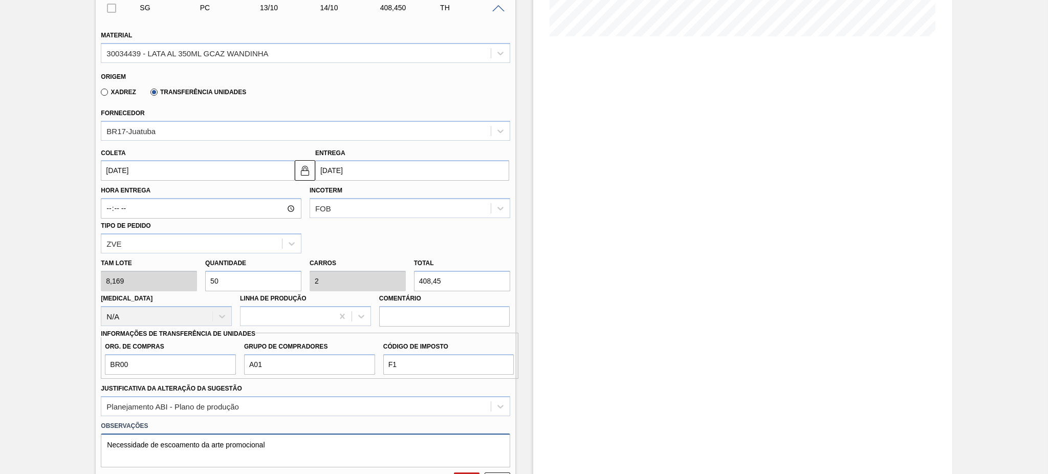
scroll to position [296, 0]
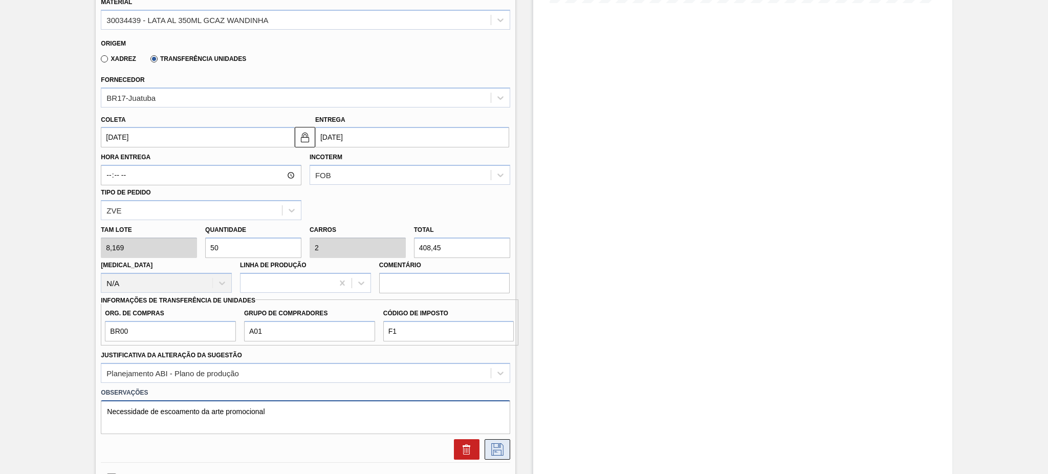
type textarea "Necessidade de escoamento da arte promocional"
click at [506, 442] on button at bounding box center [498, 449] width 26 height 20
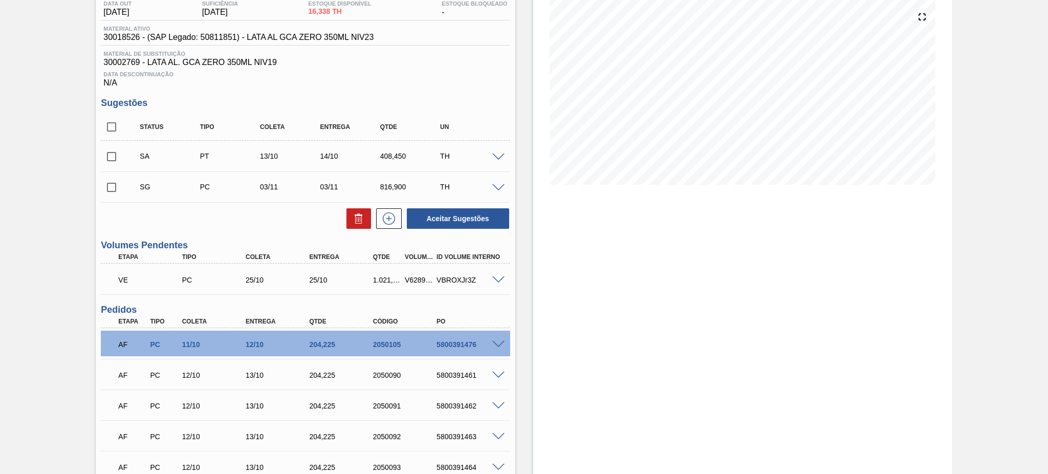
scroll to position [92, 0]
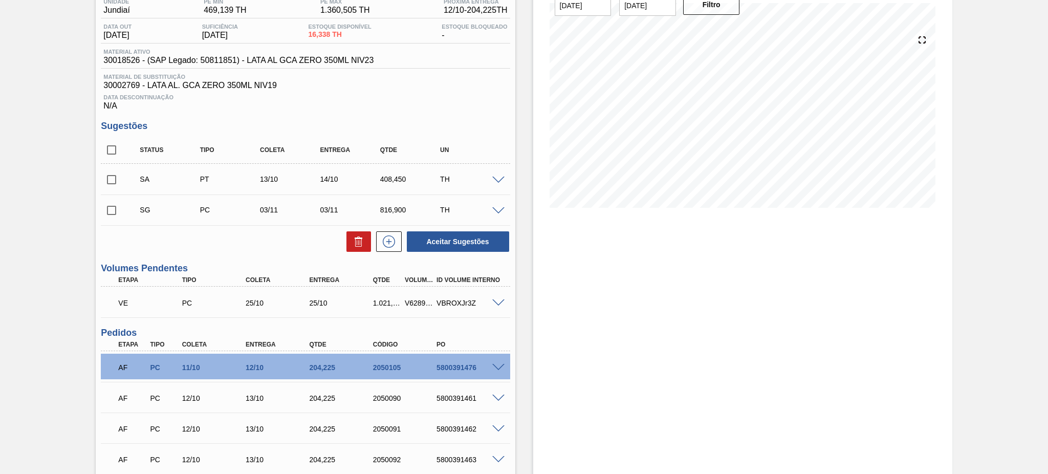
click at [499, 177] on span at bounding box center [498, 181] width 12 height 8
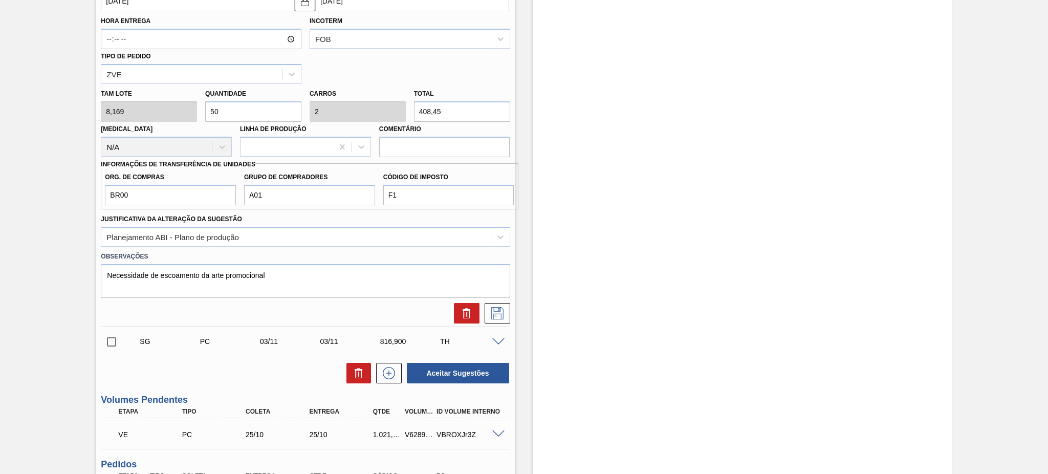
scroll to position [228, 0]
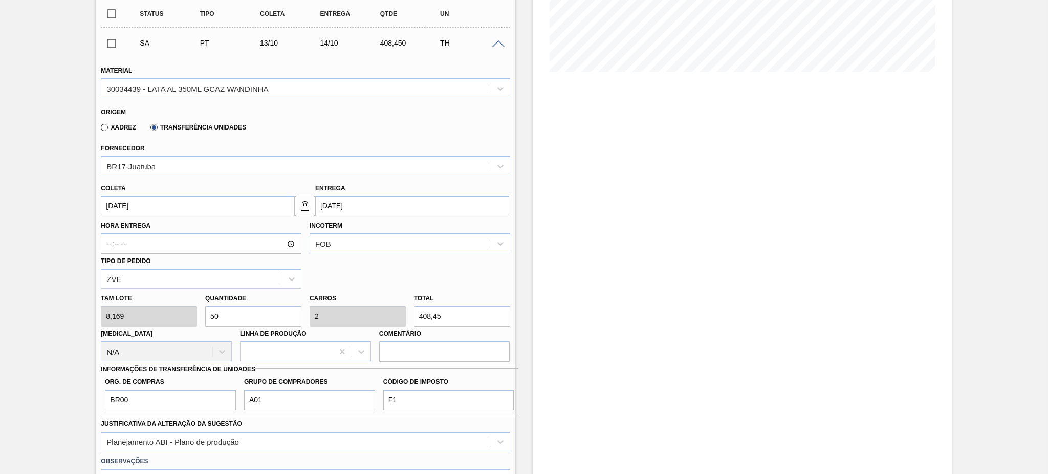
click at [496, 43] on span at bounding box center [498, 44] width 12 height 8
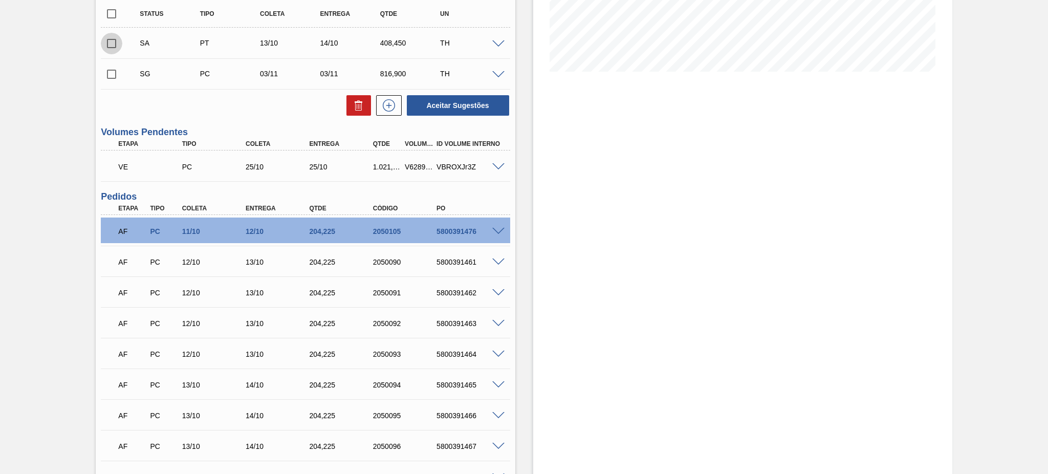
click at [115, 43] on input "checkbox" at bounding box center [111, 43] width 21 height 21
click at [459, 114] on button "Aceitar Sugestões" at bounding box center [458, 105] width 102 height 20
checkbox input "false"
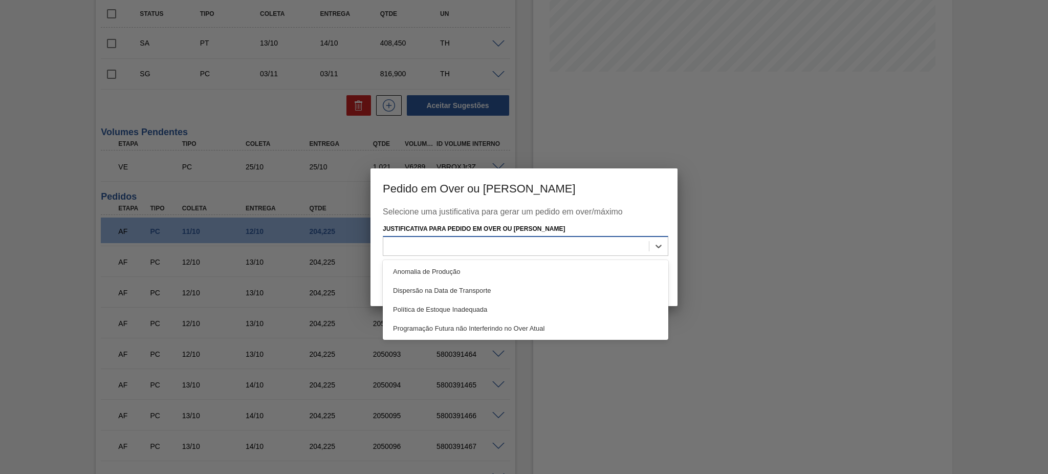
click at [516, 244] on div at bounding box center [516, 246] width 266 height 15
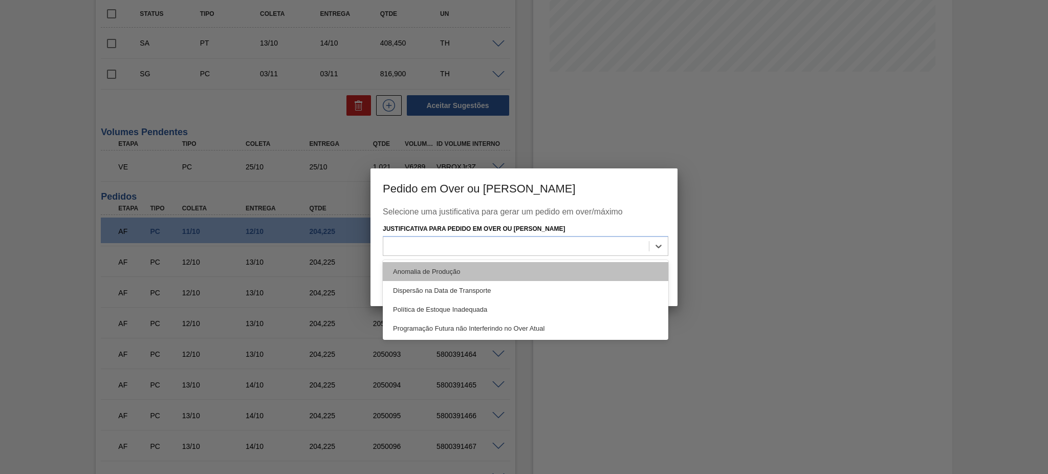
click at [470, 269] on div "Anomalia de Produção" at bounding box center [526, 271] width 286 height 19
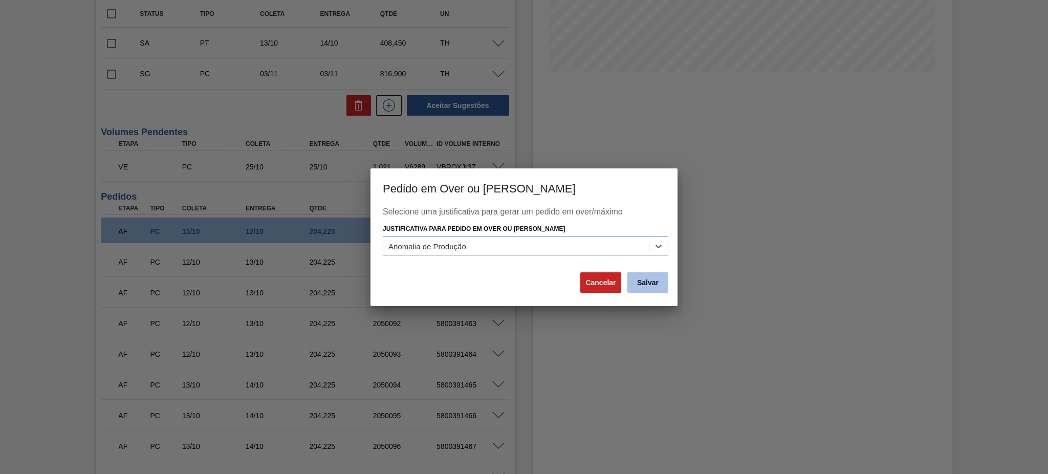
click at [656, 279] on button "Salvar" at bounding box center [647, 282] width 41 height 20
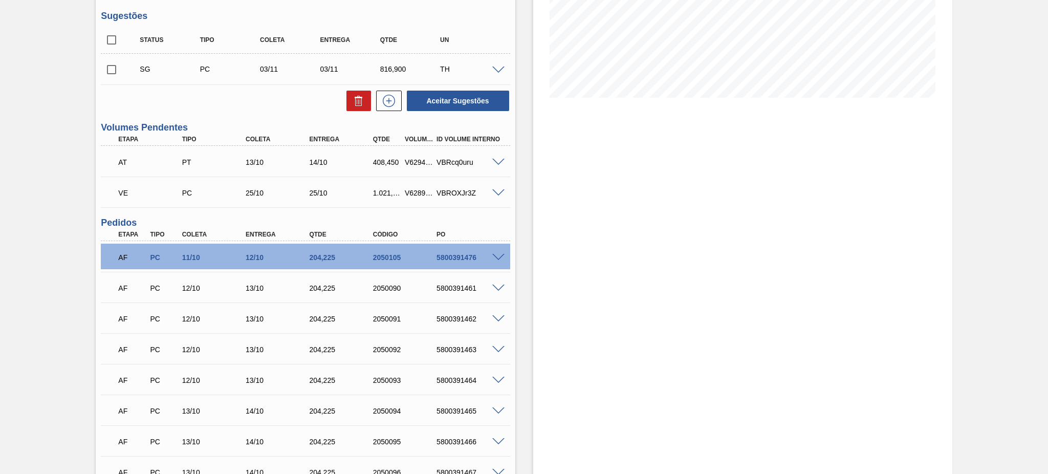
scroll to position [160, 0]
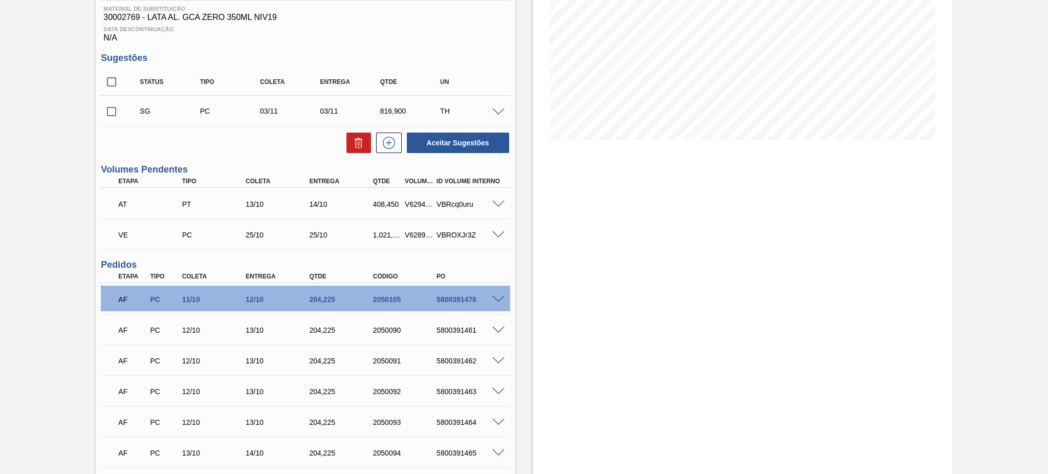
click at [413, 202] on div "V629447" at bounding box center [418, 204] width 33 height 8
copy div "V629447"
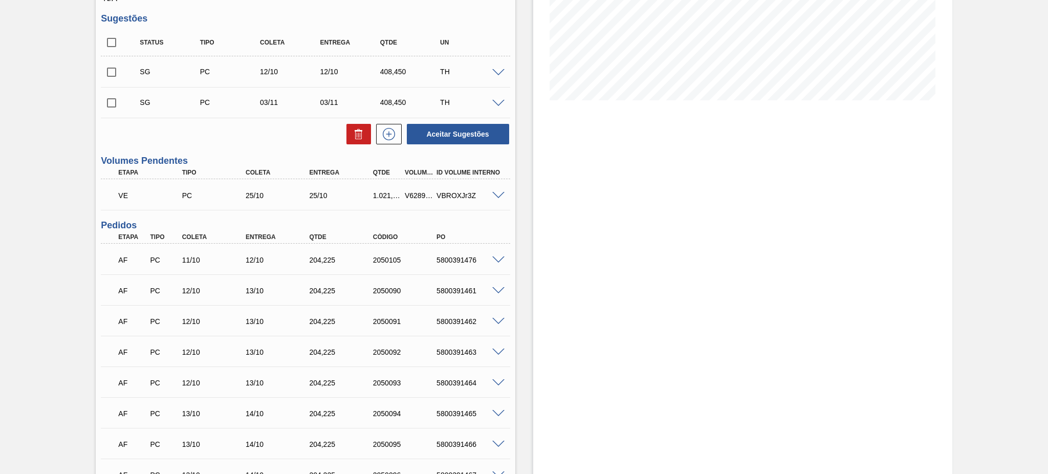
scroll to position [273, 0]
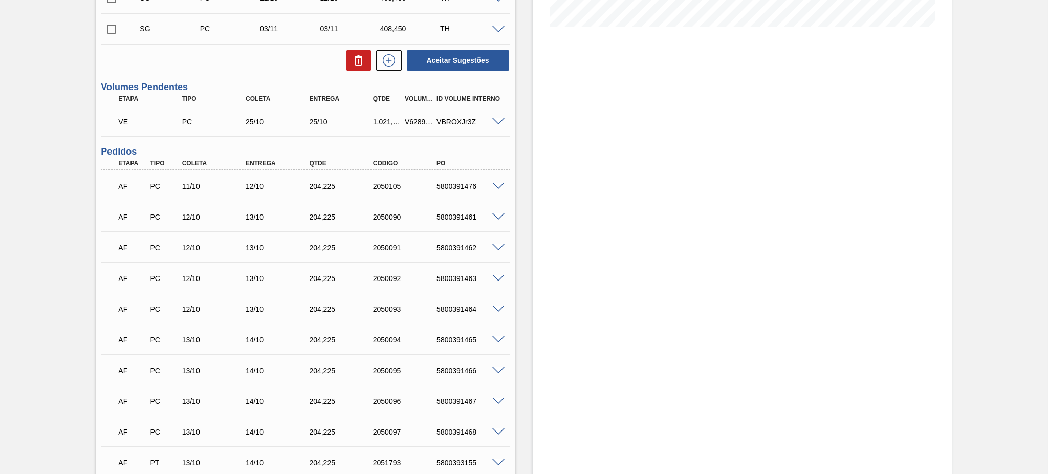
click at [496, 213] on span at bounding box center [498, 217] width 12 height 8
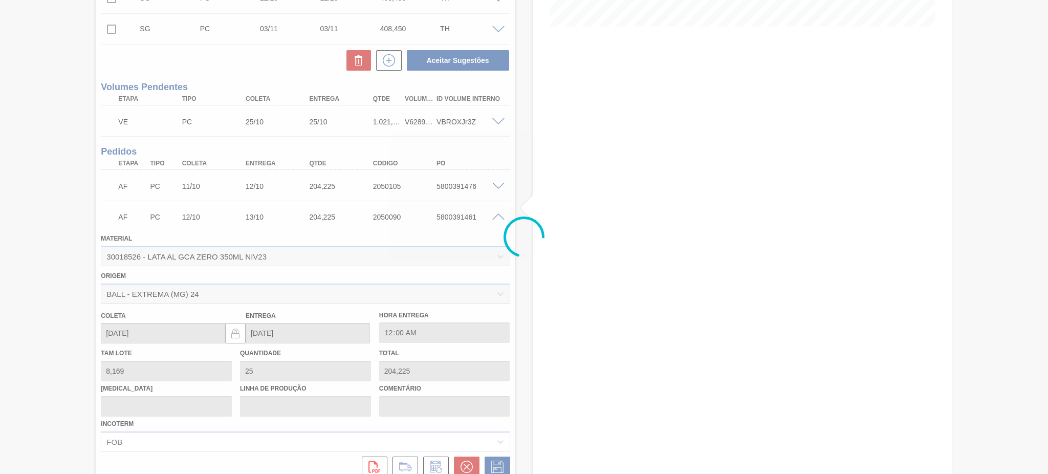
click at [496, 213] on div at bounding box center [524, 237] width 1048 height 474
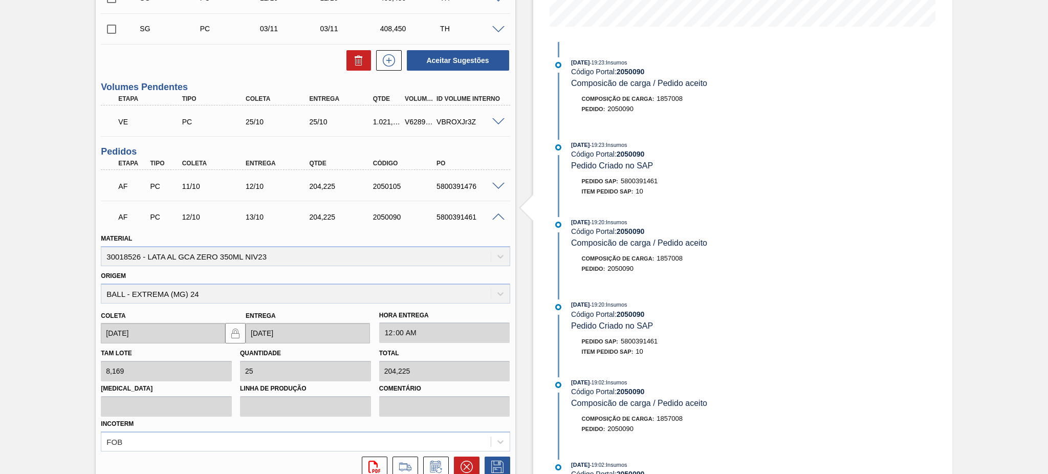
click at [496, 219] on span at bounding box center [498, 217] width 12 height 8
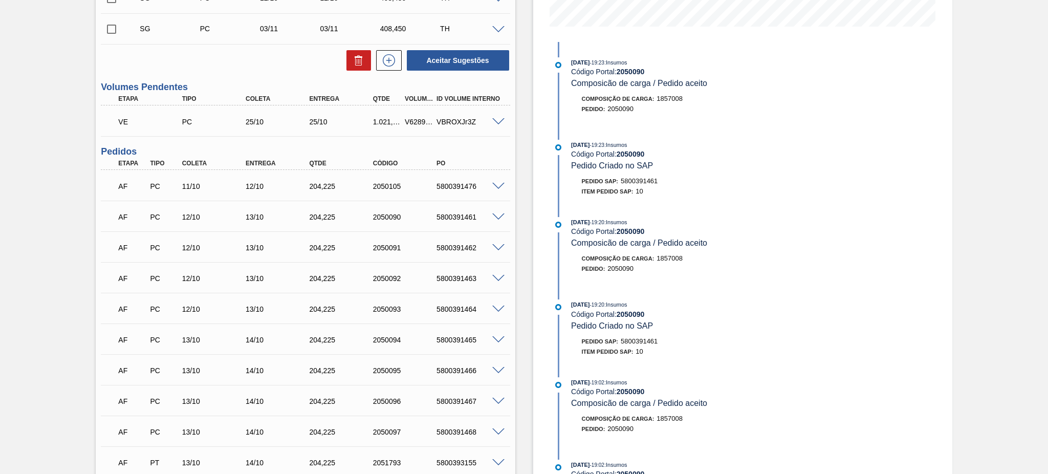
click at [492, 249] on span at bounding box center [498, 248] width 12 height 8
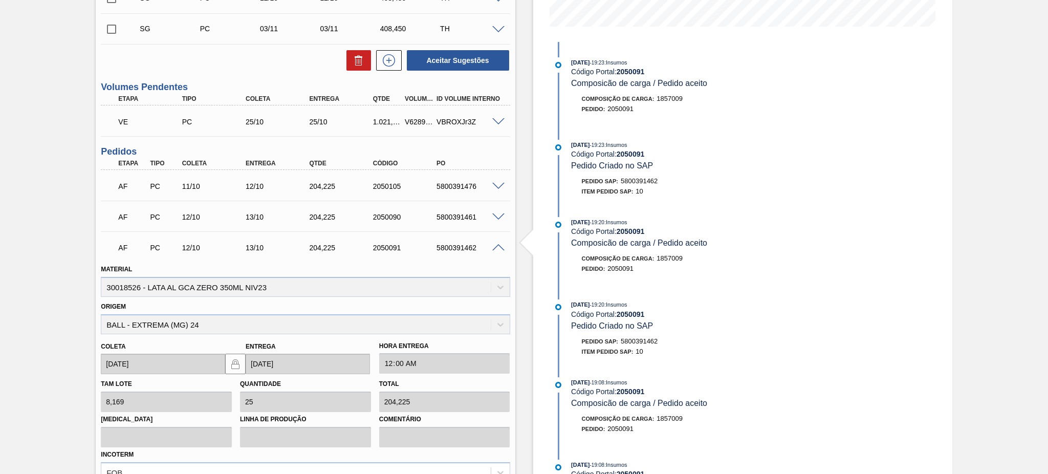
click at [492, 249] on span at bounding box center [498, 248] width 12 height 8
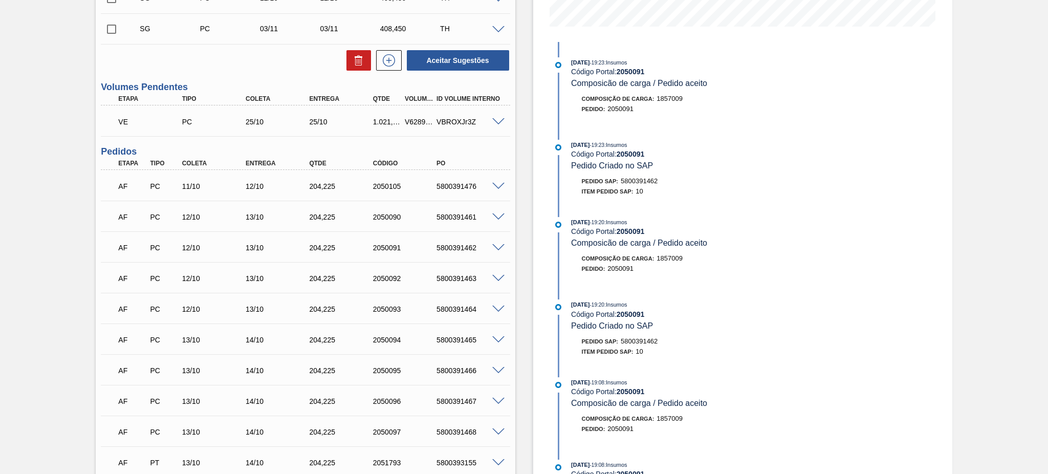
click at [495, 274] on div at bounding box center [500, 278] width 20 height 8
click at [497, 277] on span at bounding box center [498, 279] width 12 height 8
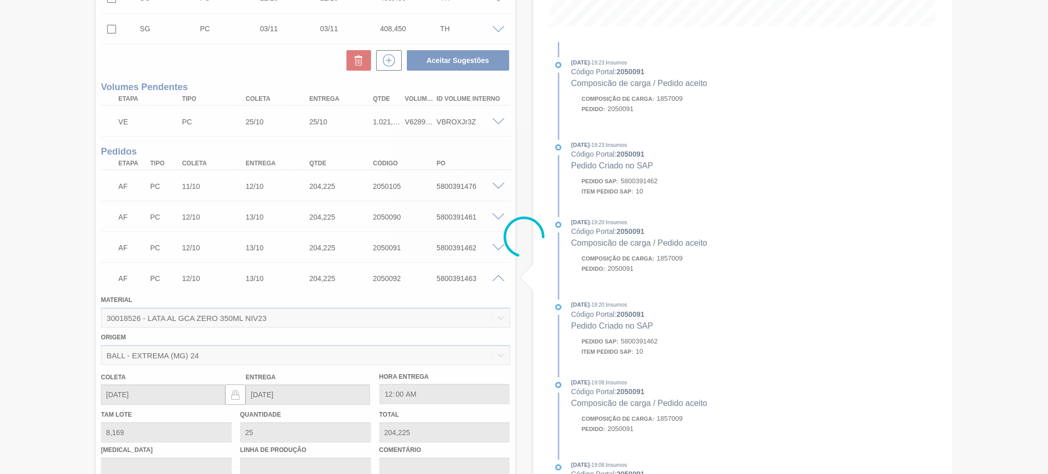
click at [497, 277] on div at bounding box center [524, 237] width 1048 height 474
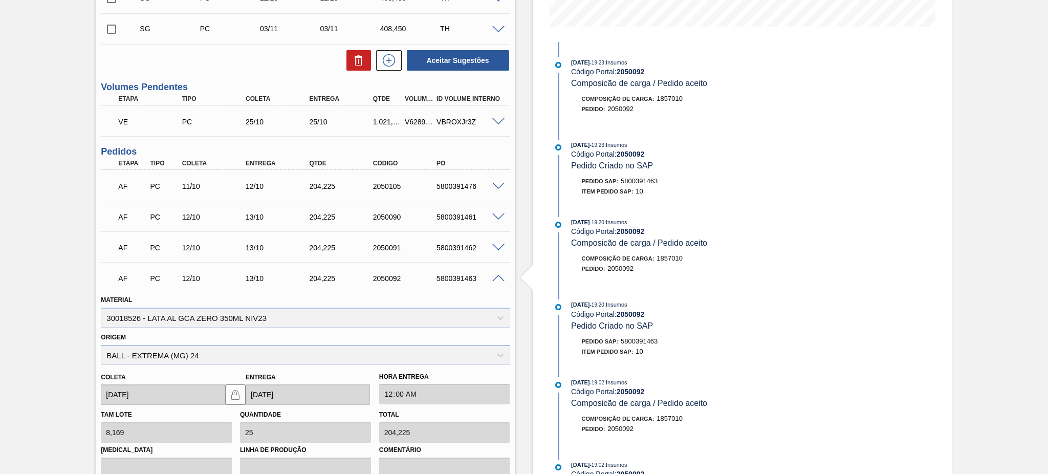
click at [495, 275] on span at bounding box center [498, 279] width 12 height 8
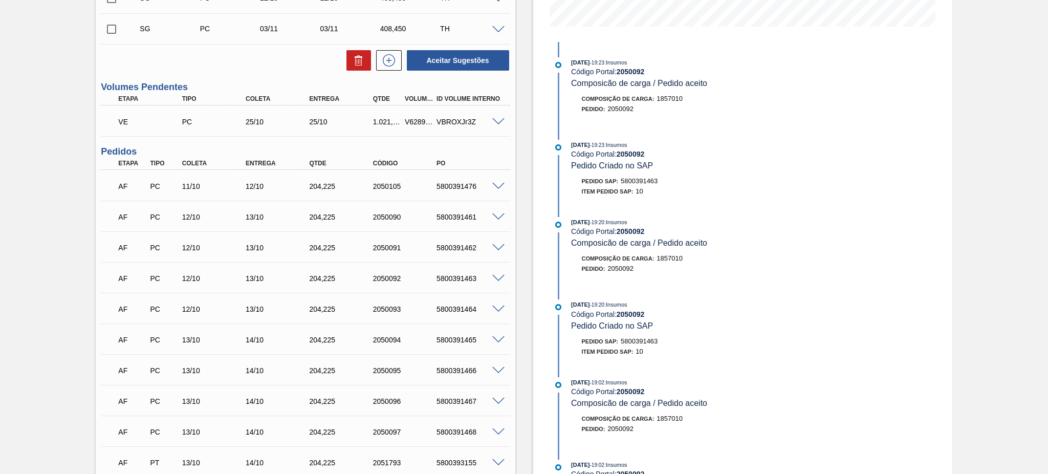
click at [497, 308] on span at bounding box center [498, 310] width 12 height 8
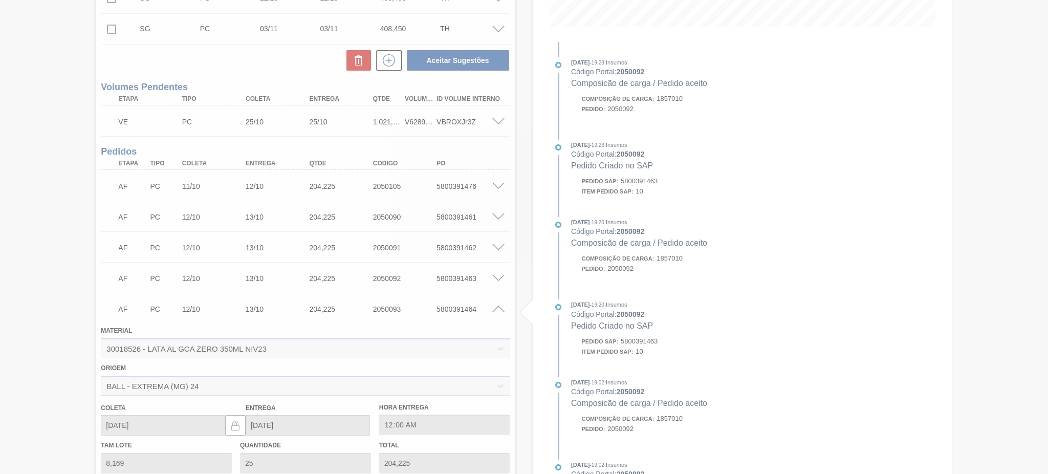
click at [497, 308] on div at bounding box center [524, 237] width 1048 height 474
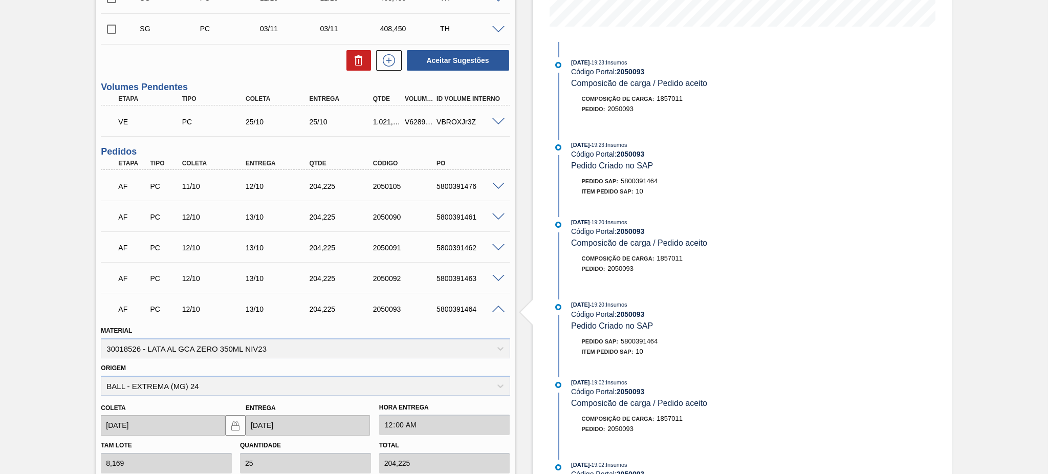
click at [497, 308] on span at bounding box center [498, 310] width 12 height 8
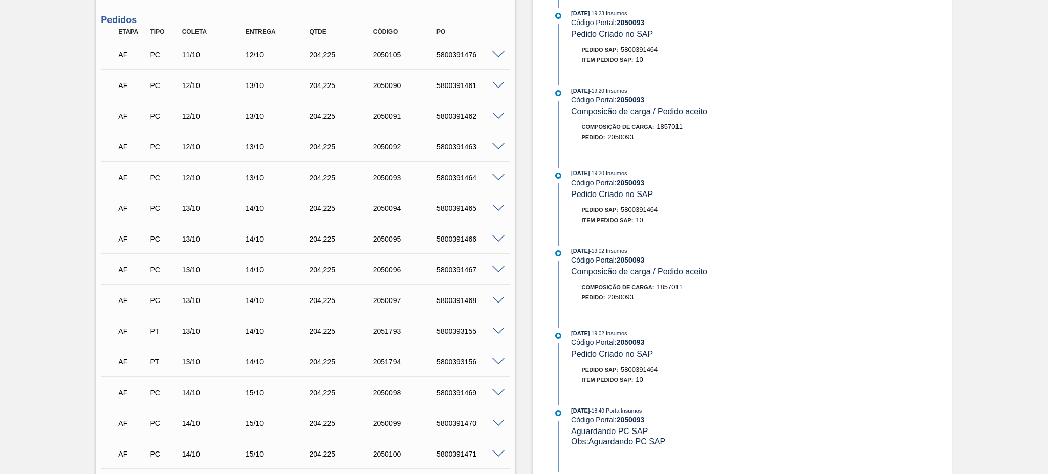
scroll to position [409, 0]
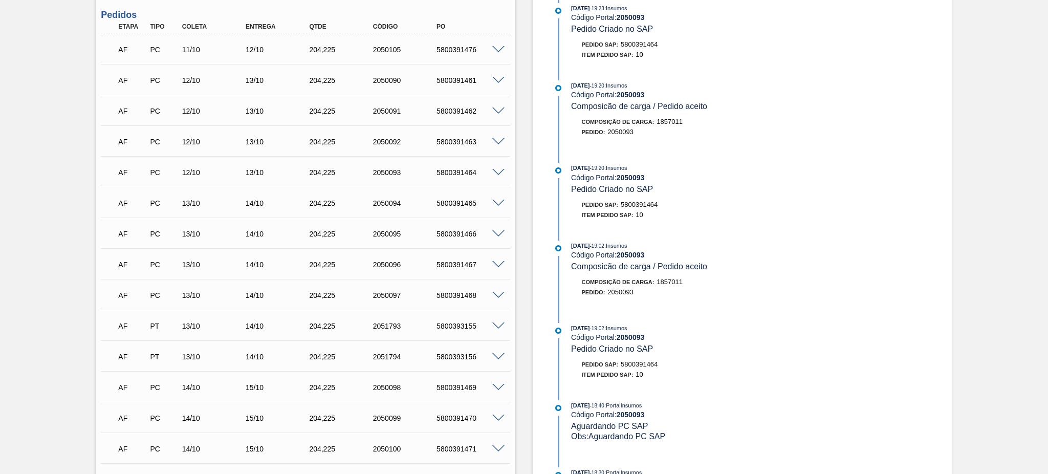
click at [496, 201] on span at bounding box center [498, 204] width 12 height 8
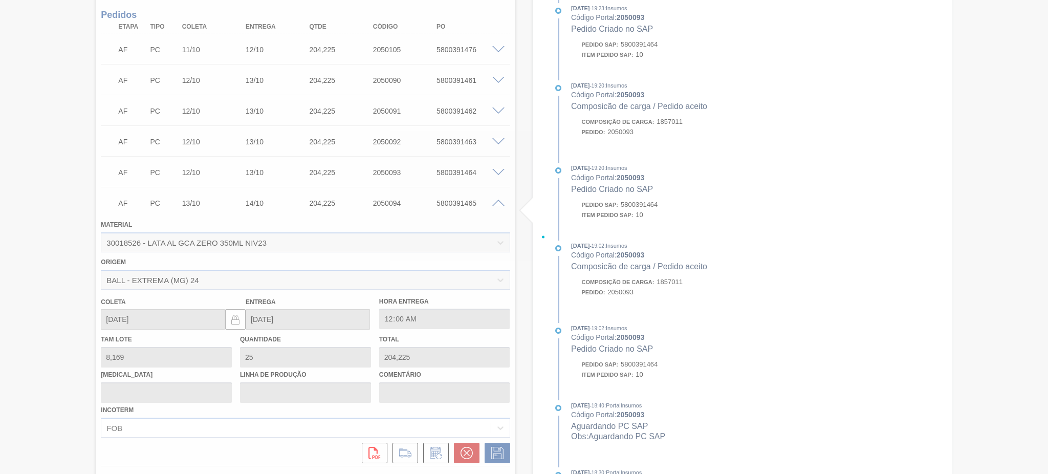
click at [496, 201] on div at bounding box center [524, 237] width 1048 height 474
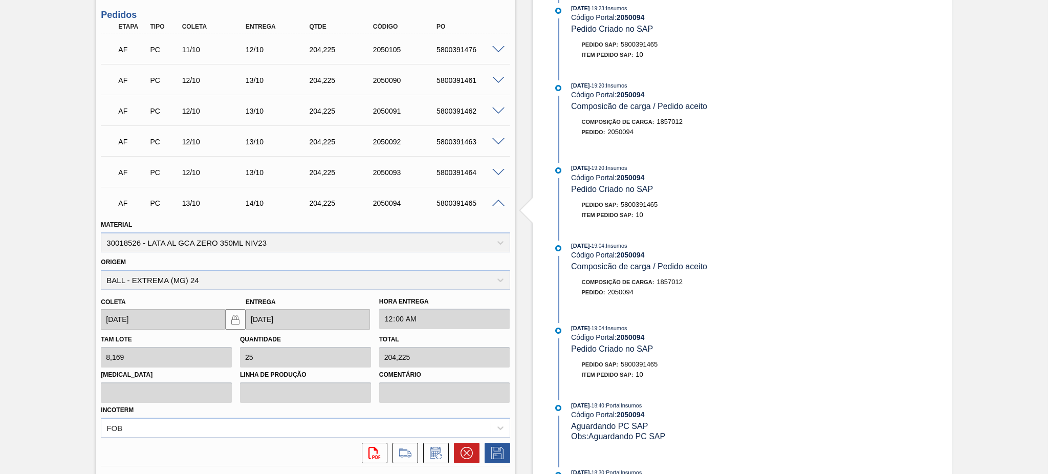
click at [496, 201] on span at bounding box center [498, 204] width 12 height 8
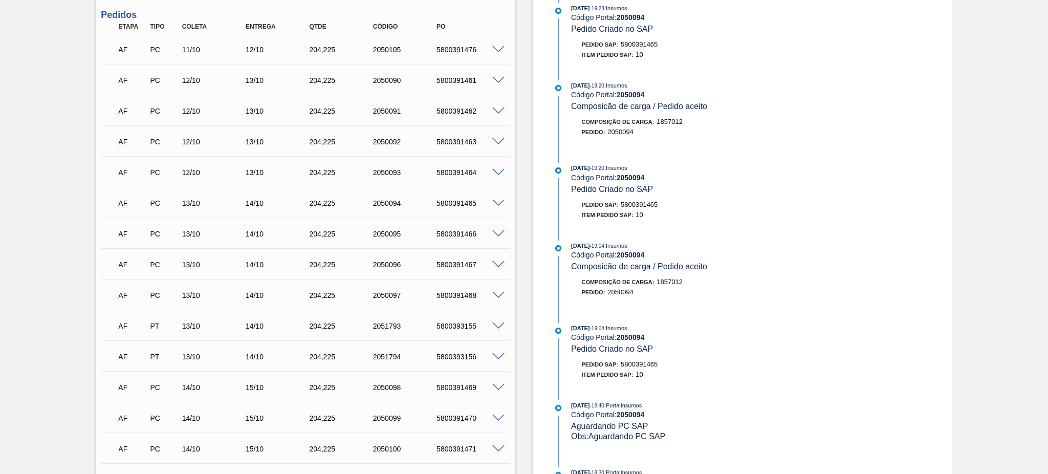
click at [497, 231] on span at bounding box center [498, 234] width 12 height 8
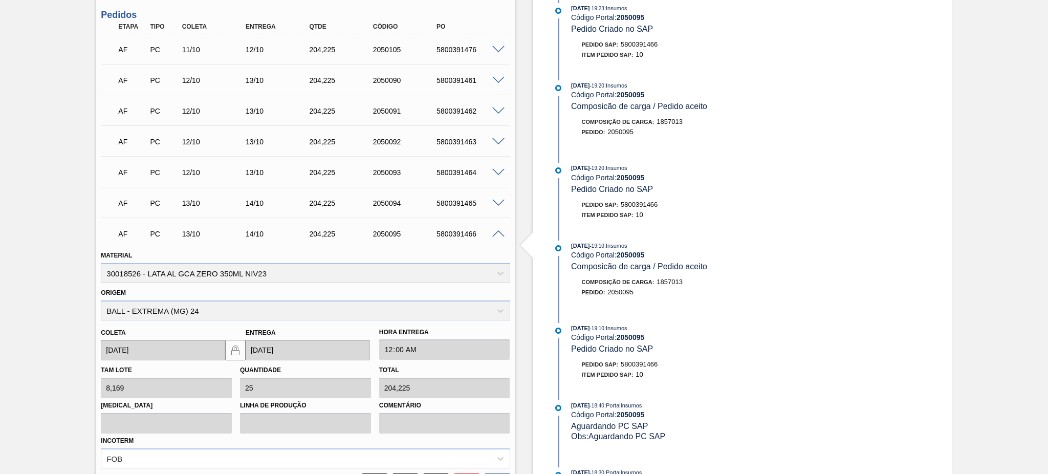
click at [497, 231] on span at bounding box center [498, 234] width 12 height 8
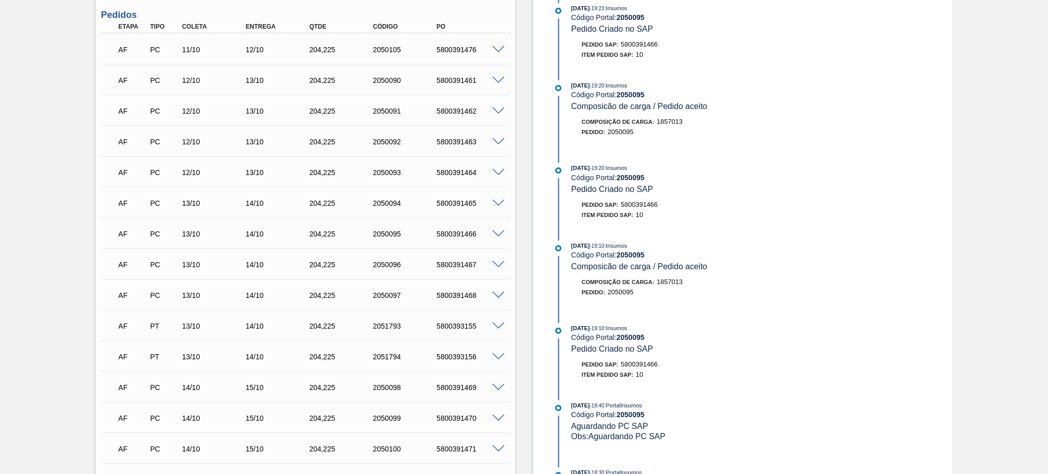
click at [497, 263] on span at bounding box center [498, 265] width 12 height 8
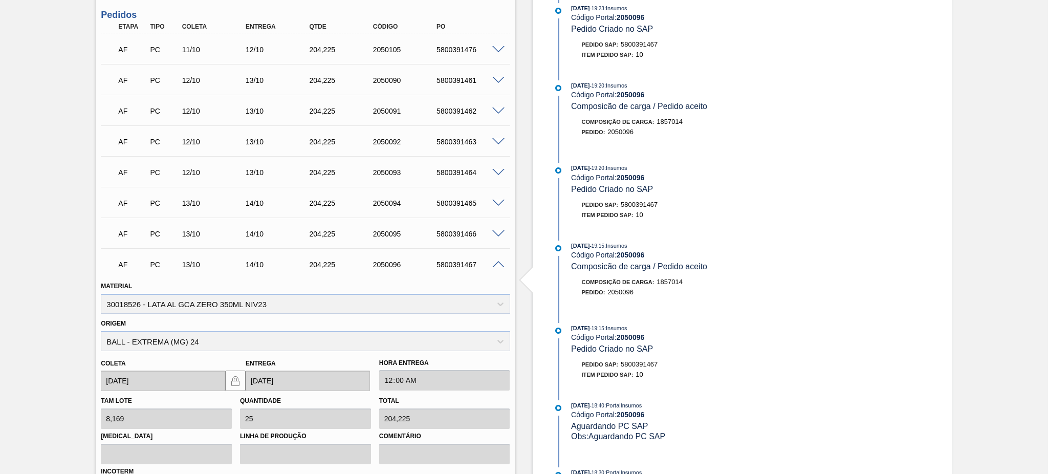
click at [497, 263] on span at bounding box center [498, 265] width 12 height 8
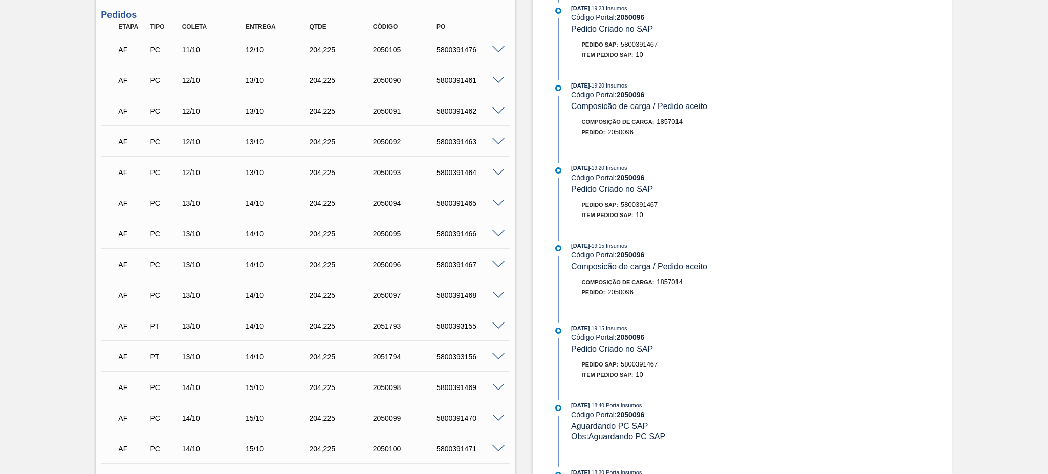
click at [495, 292] on span at bounding box center [498, 296] width 12 height 8
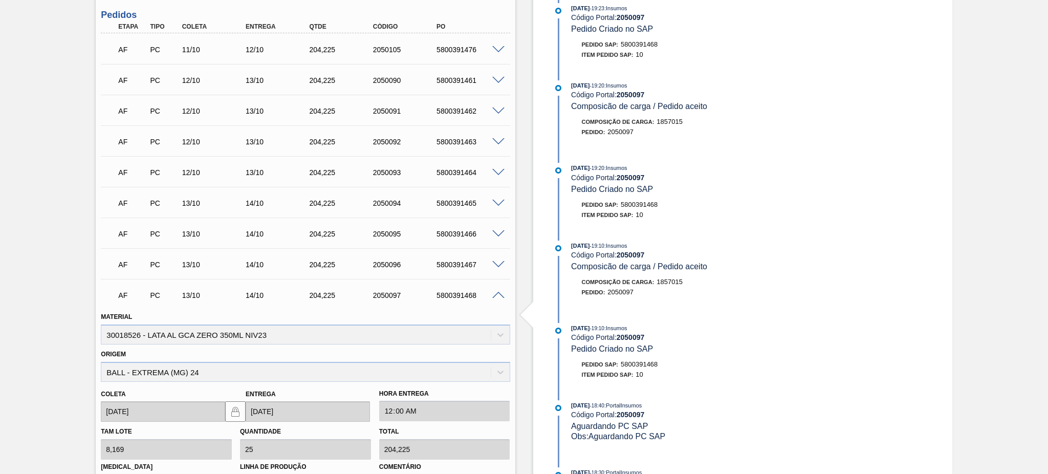
click at [495, 292] on span at bounding box center [498, 296] width 12 height 8
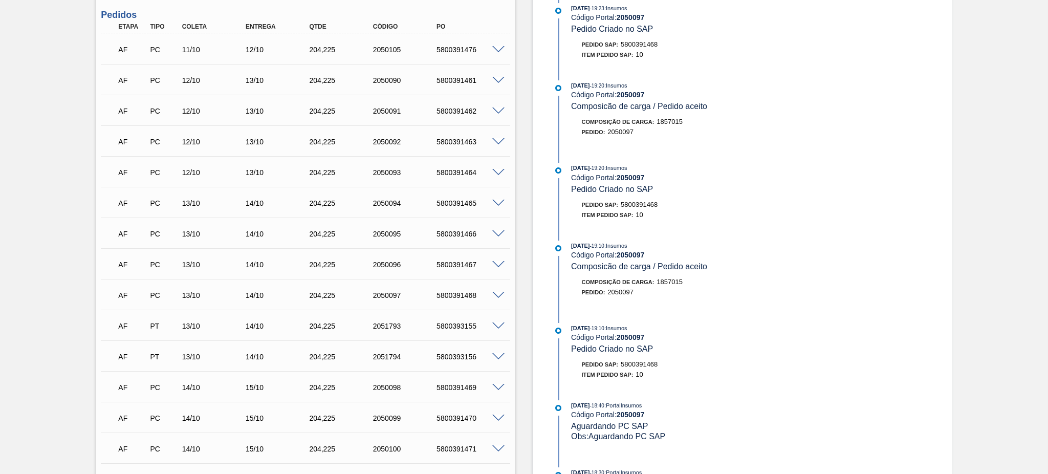
click at [498, 325] on span at bounding box center [498, 326] width 12 height 8
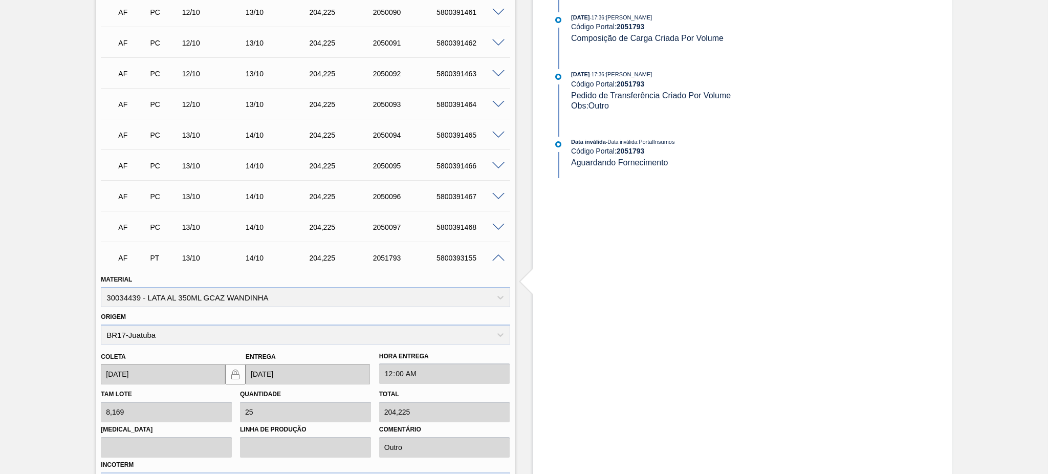
scroll to position [546, 0]
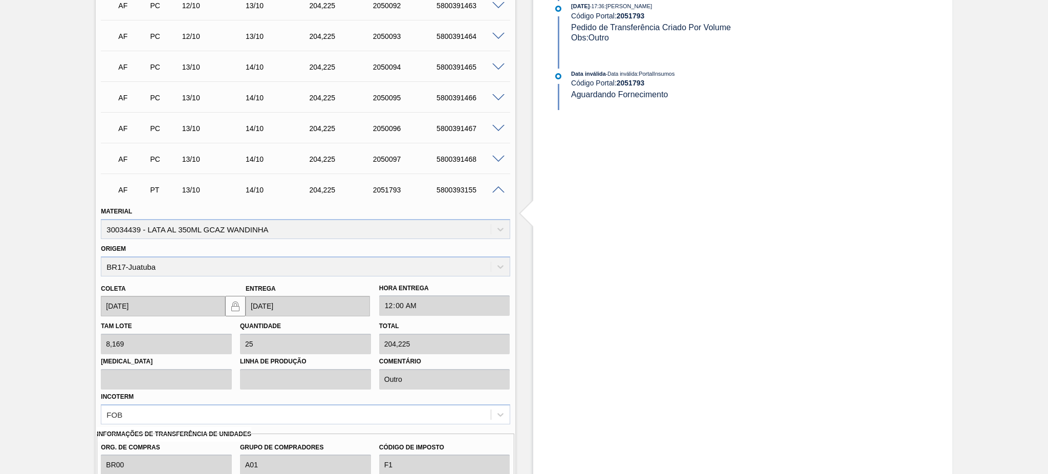
click at [495, 190] on span at bounding box center [498, 190] width 12 height 8
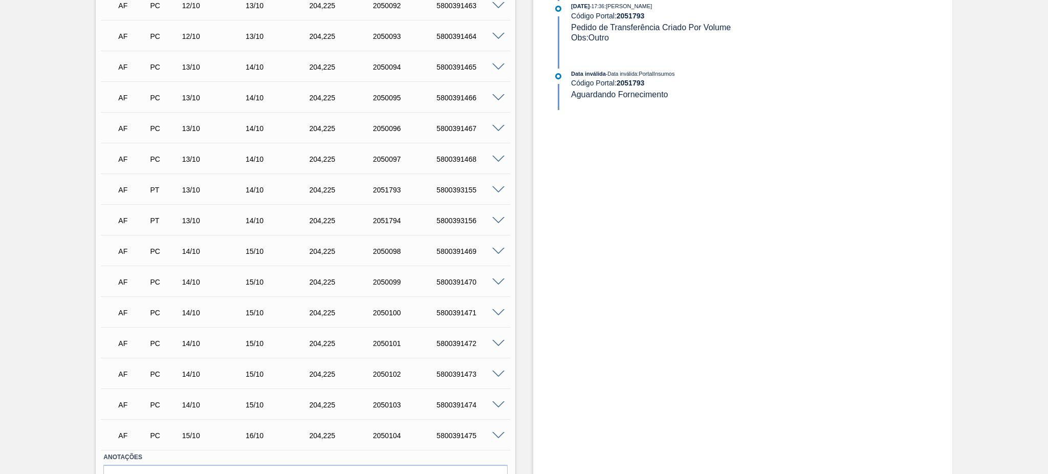
click at [495, 220] on span at bounding box center [498, 221] width 12 height 8
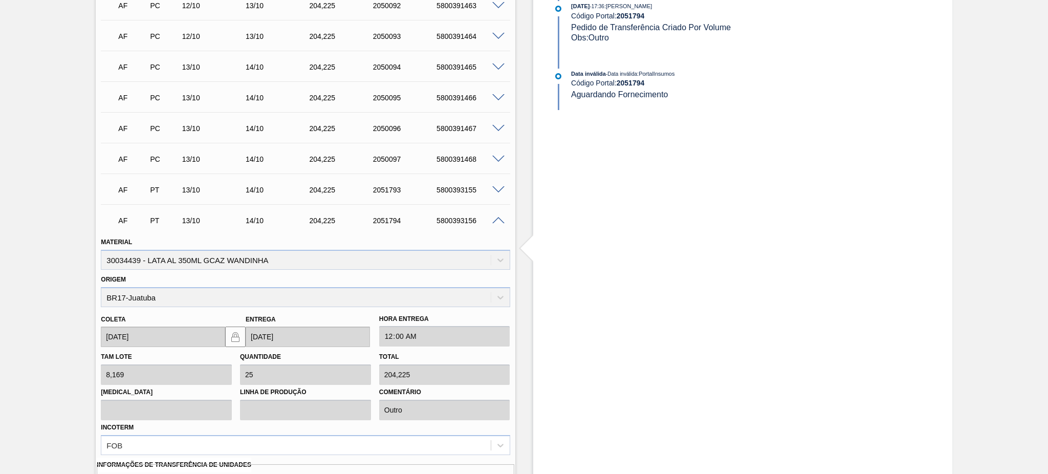
click at [495, 220] on span at bounding box center [498, 221] width 12 height 8
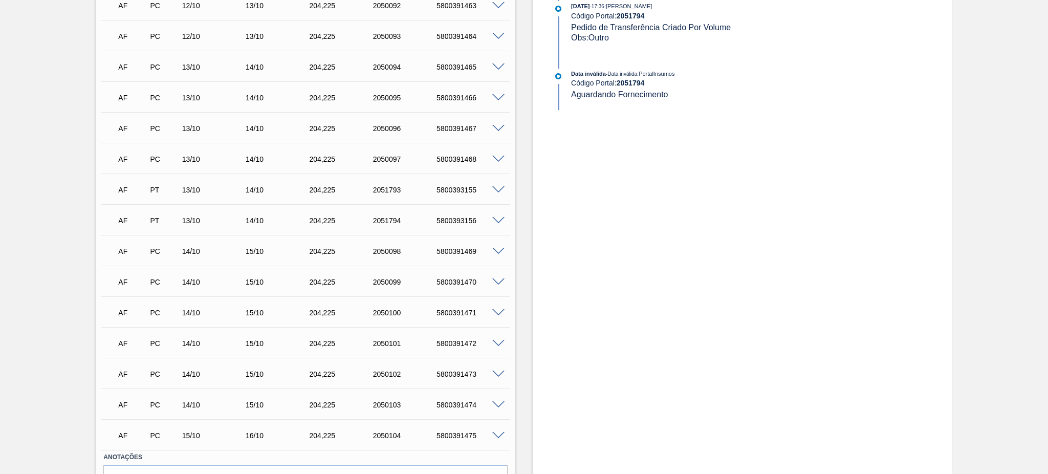
click at [461, 187] on div "5800393155" at bounding box center [470, 190] width 72 height 8
copy div "5800393155"
drag, startPoint x: 452, startPoint y: 233, endPoint x: 450, endPoint y: 219, distance: 14.4
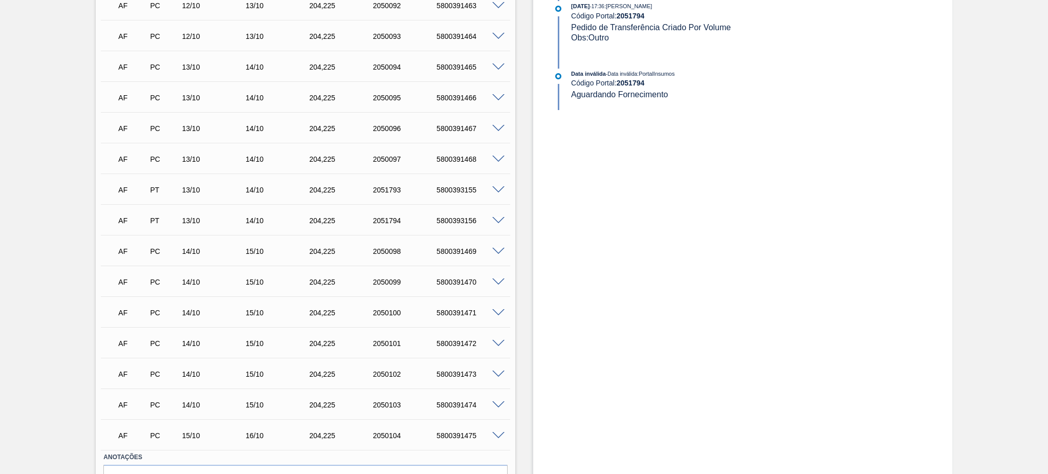
click at [452, 233] on div "AF PC 11/10 12/10 204,225 2050105 5800391476 Material 30018526 - LATA AL GCA ZE…" at bounding box center [305, 173] width 409 height 553
click at [450, 219] on div "5800393156" at bounding box center [470, 220] width 72 height 8
copy div "5800393156"
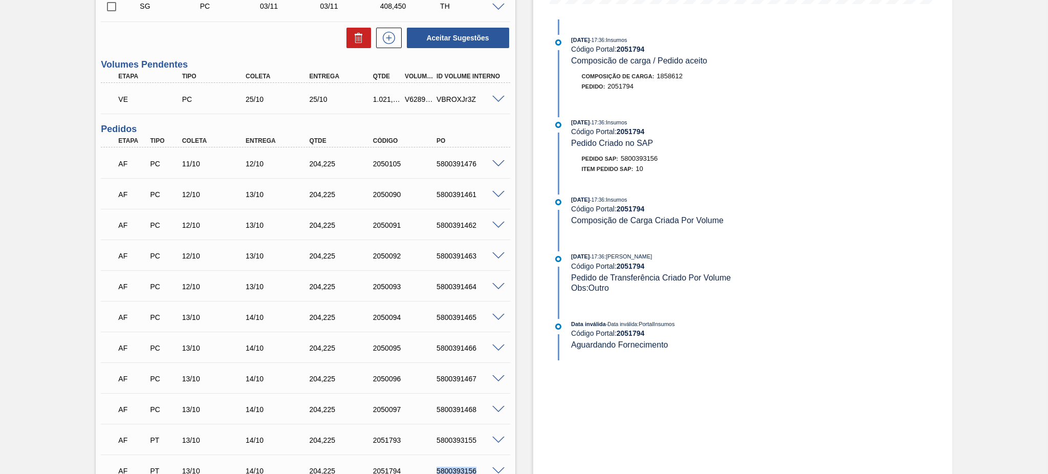
scroll to position [136, 0]
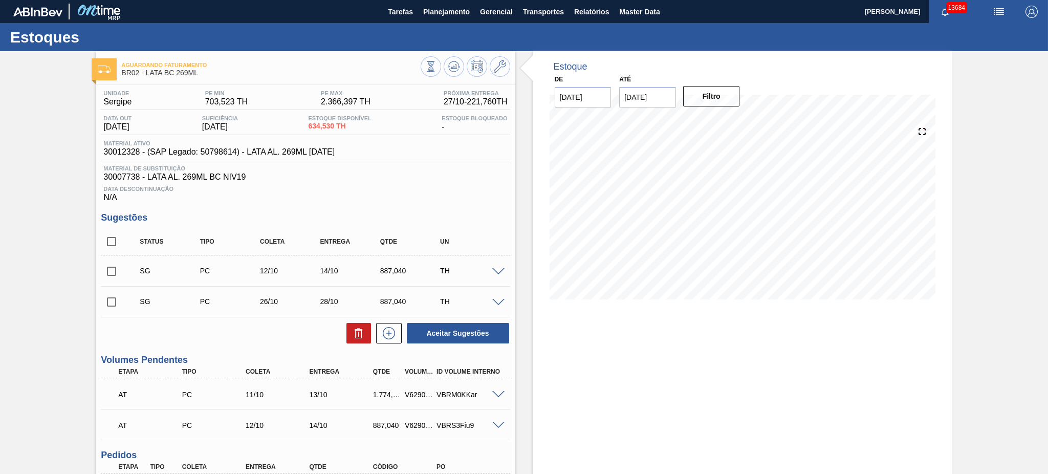
click at [568, 372] on div "Estoque De [DATE] Até [DATE] Filtro" at bounding box center [742, 381] width 419 height 660
click at [459, 6] on span "Planejamento" at bounding box center [446, 12] width 47 height 12
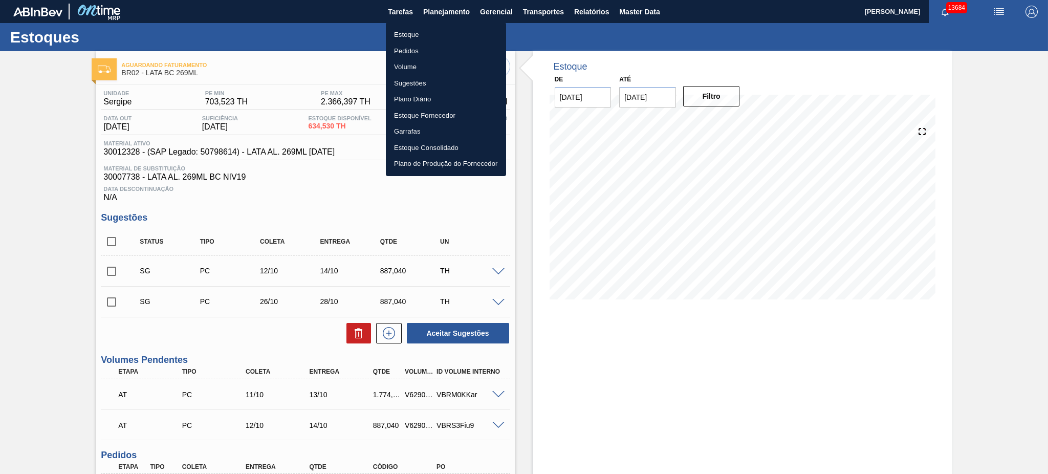
click at [415, 36] on li "Estoque" at bounding box center [446, 35] width 120 height 16
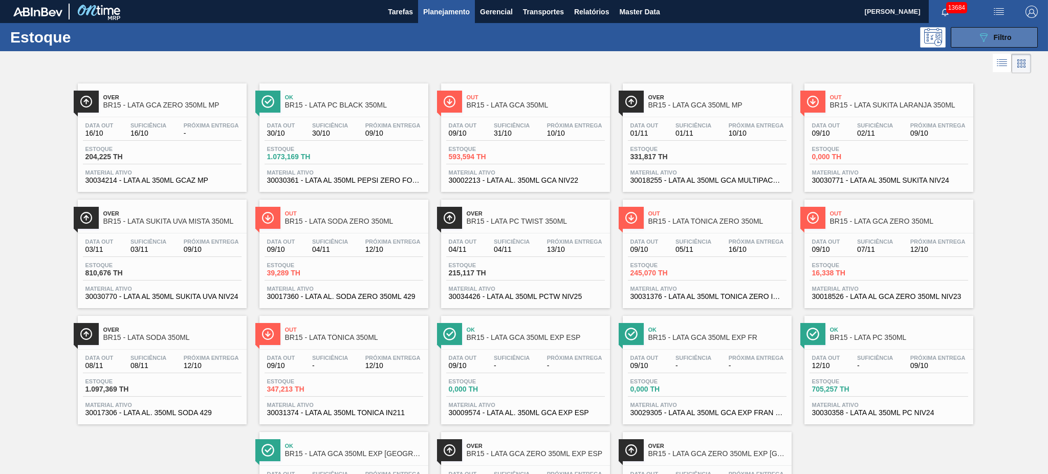
drag, startPoint x: 977, startPoint y: 38, endPoint x: 979, endPoint y: 43, distance: 5.5
click at [977, 37] on icon "089F7B8B-B2A5-4AFE-B5C0-19BA573D28AC" at bounding box center [983, 37] width 12 height 12
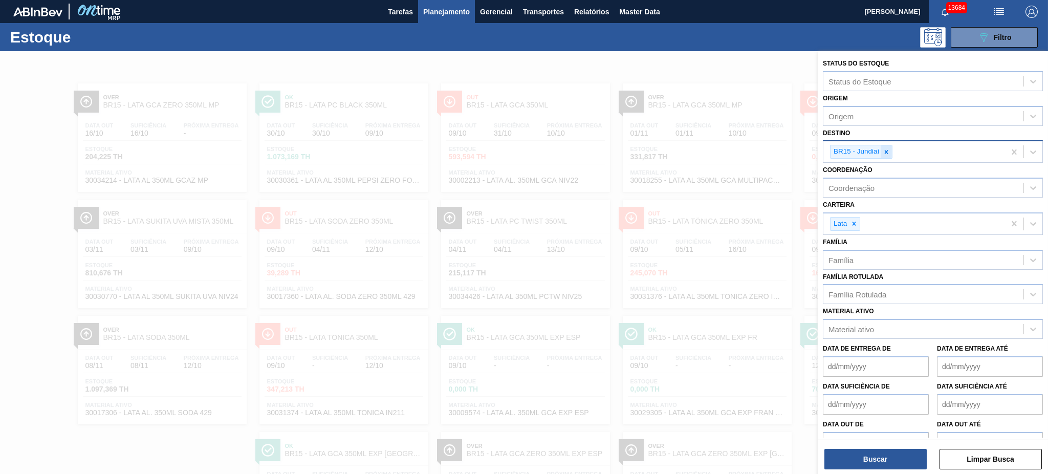
click at [888, 150] on icon at bounding box center [886, 151] width 7 height 7
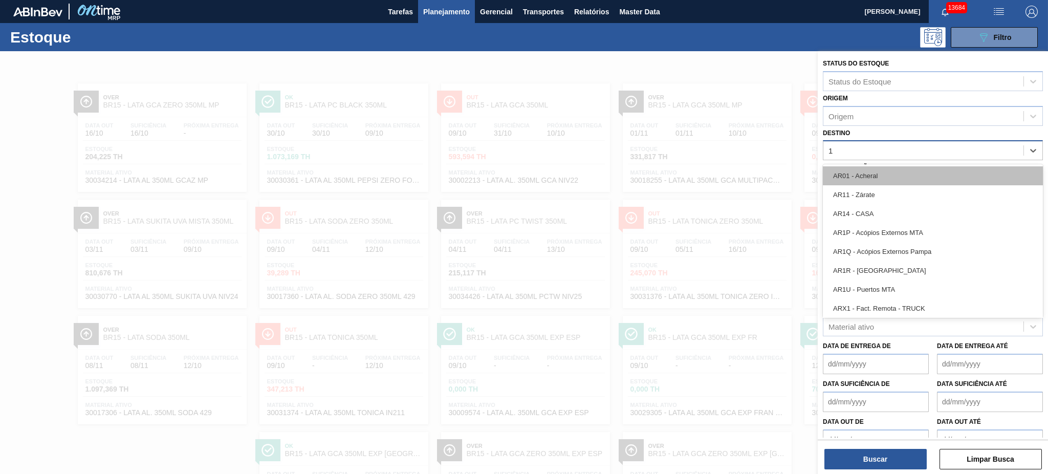
type input "18"
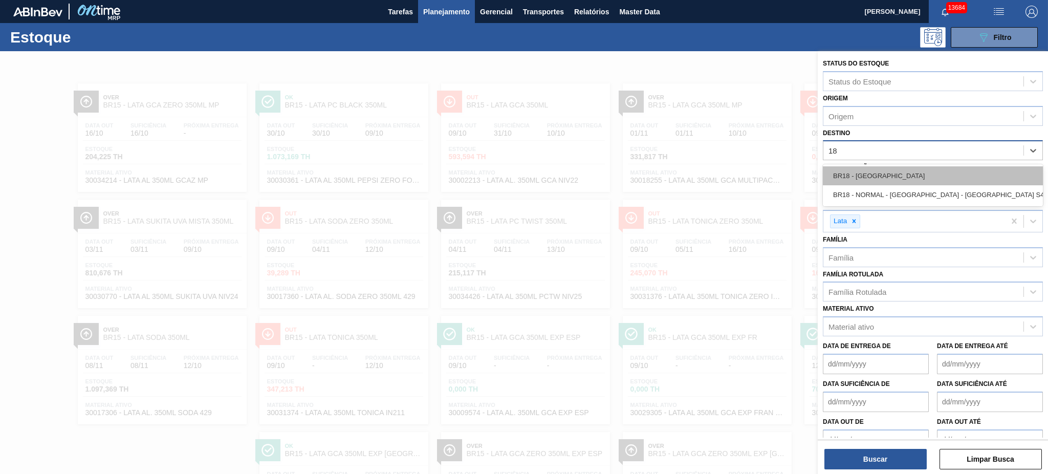
click at [893, 177] on div "BR18 - [GEOGRAPHIC_DATA]" at bounding box center [933, 175] width 220 height 19
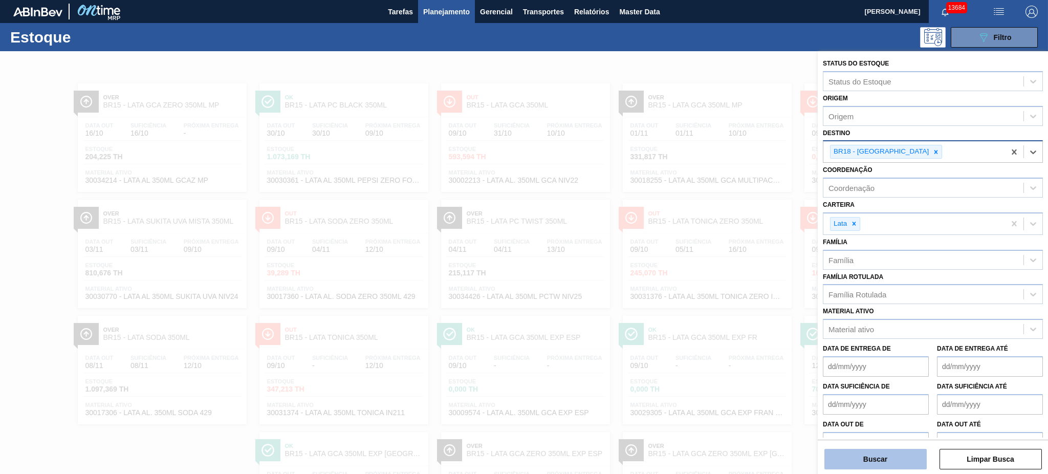
click at [859, 461] on button "Buscar" at bounding box center [875, 459] width 102 height 20
